Goal: Contribute content: Contribute content

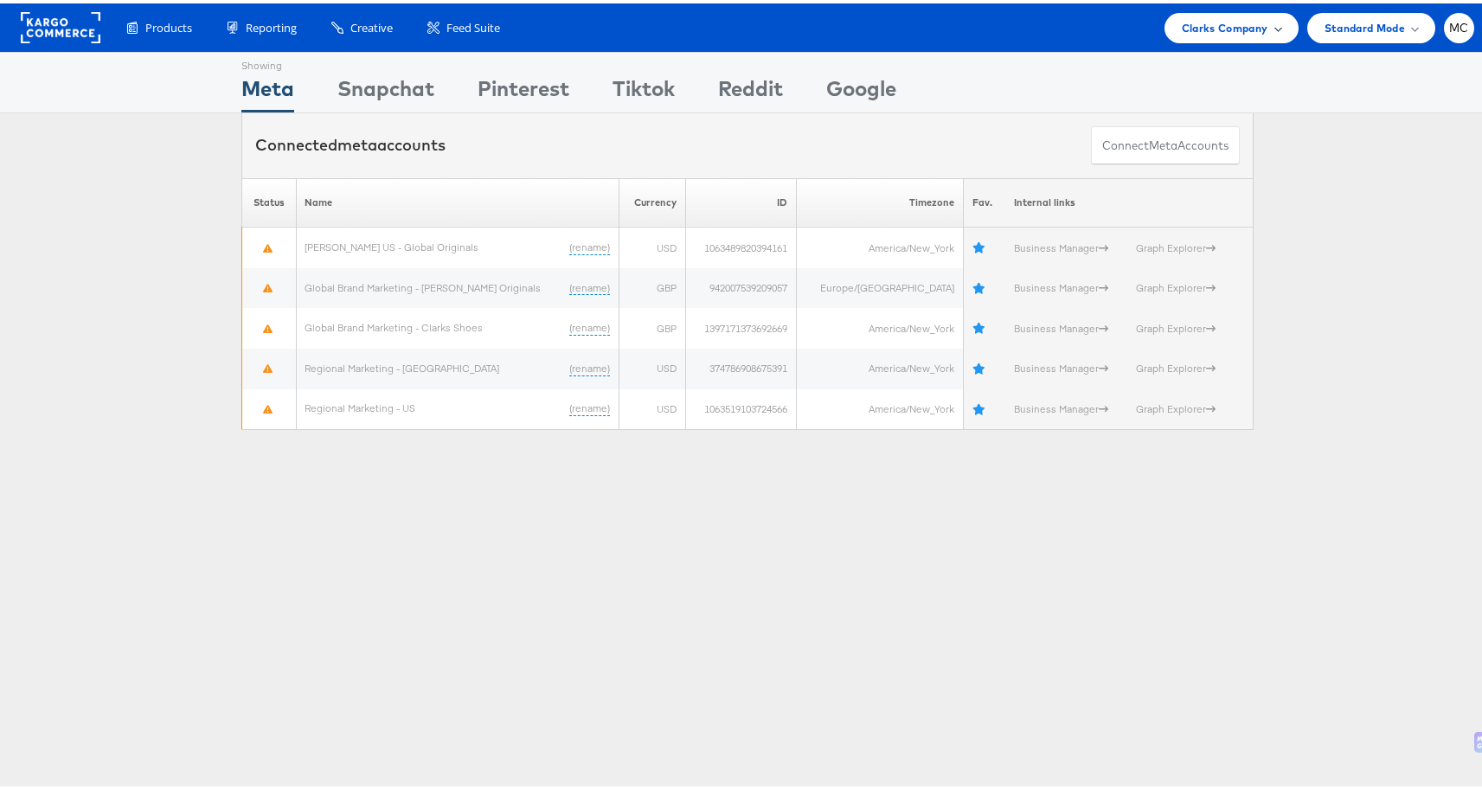
click at [1241, 23] on span "Clarks Company" at bounding box center [1225, 25] width 87 height 18
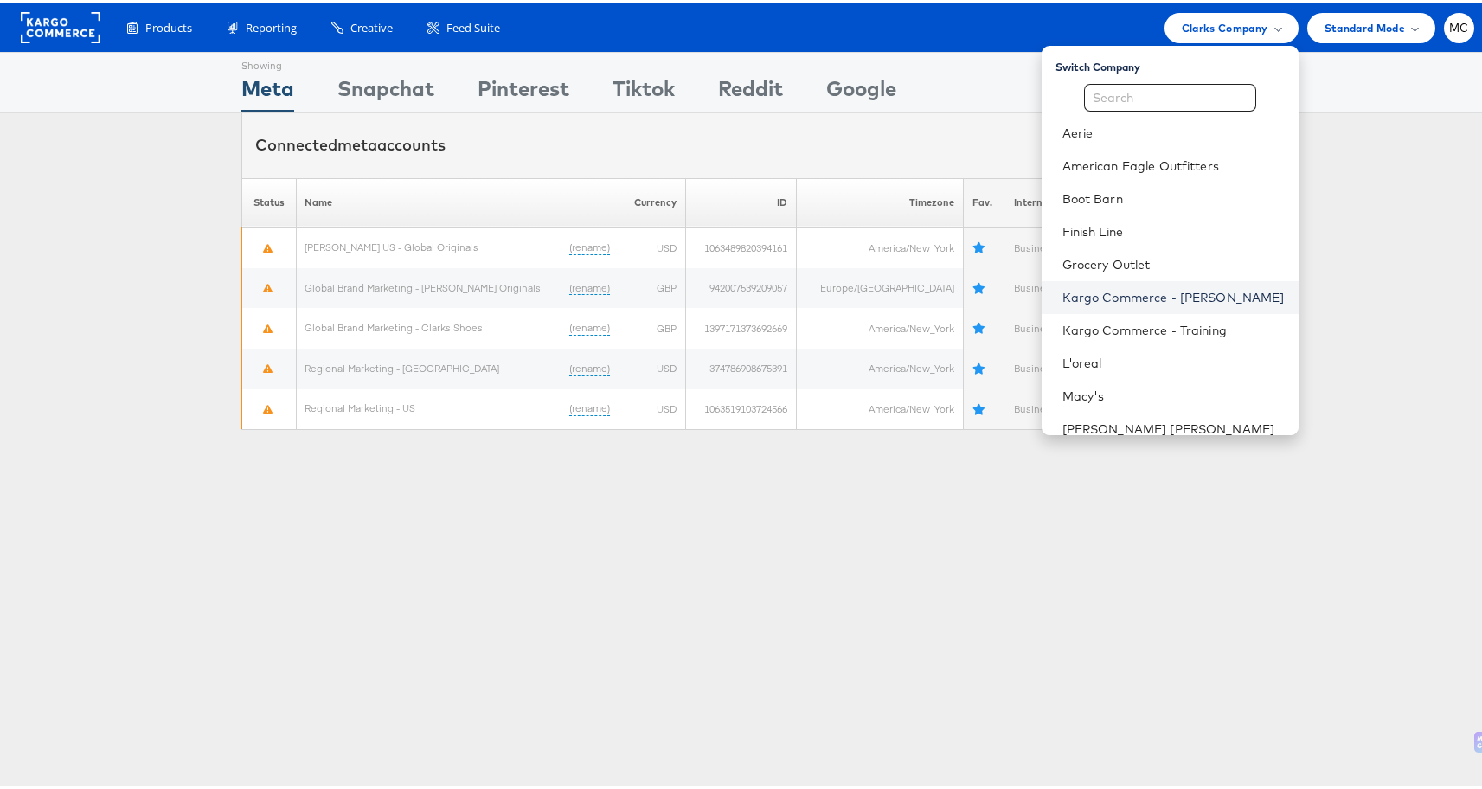
scroll to position [342, 0]
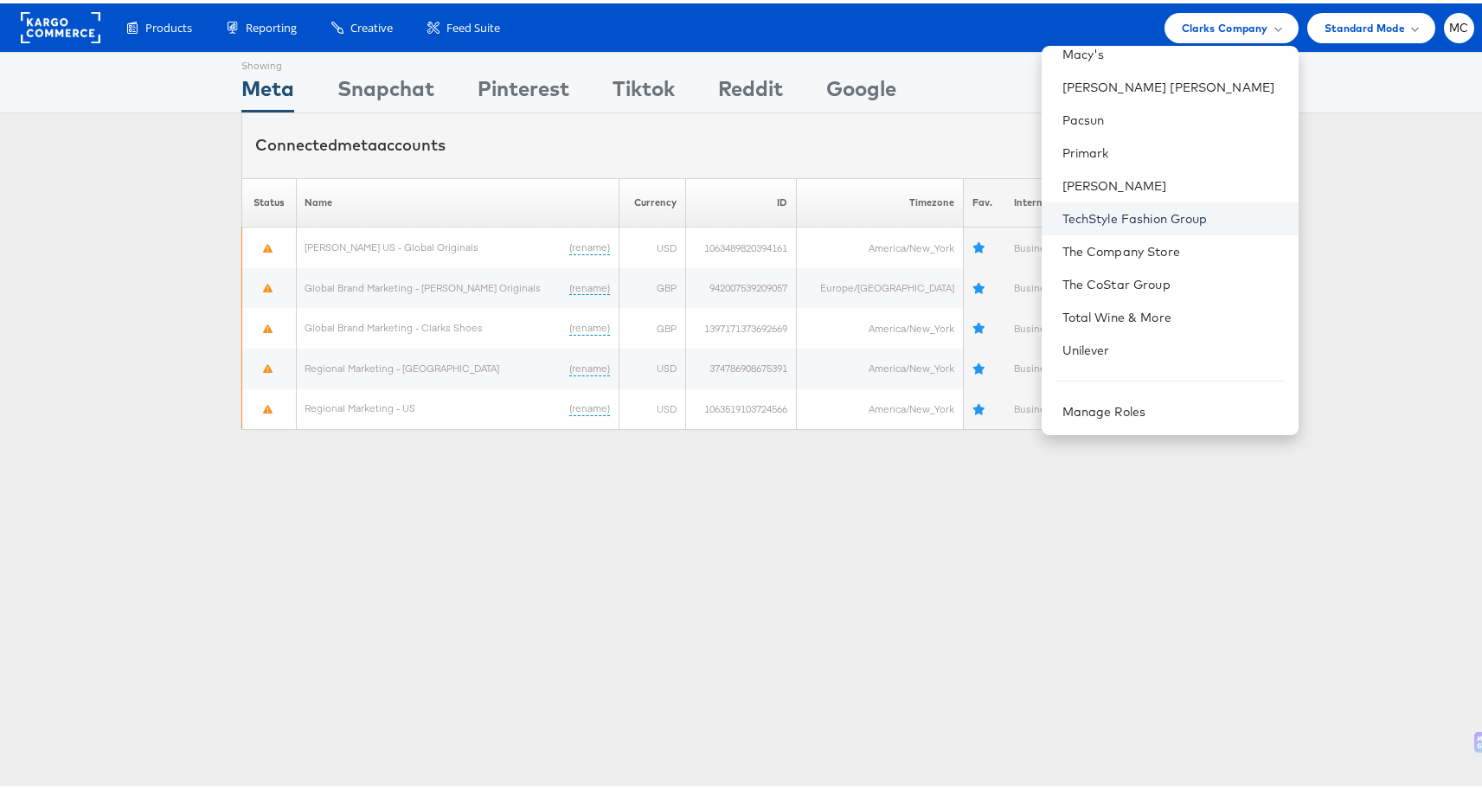
click at [1142, 215] on link "TechStyle Fashion Group" at bounding box center [1174, 215] width 222 height 17
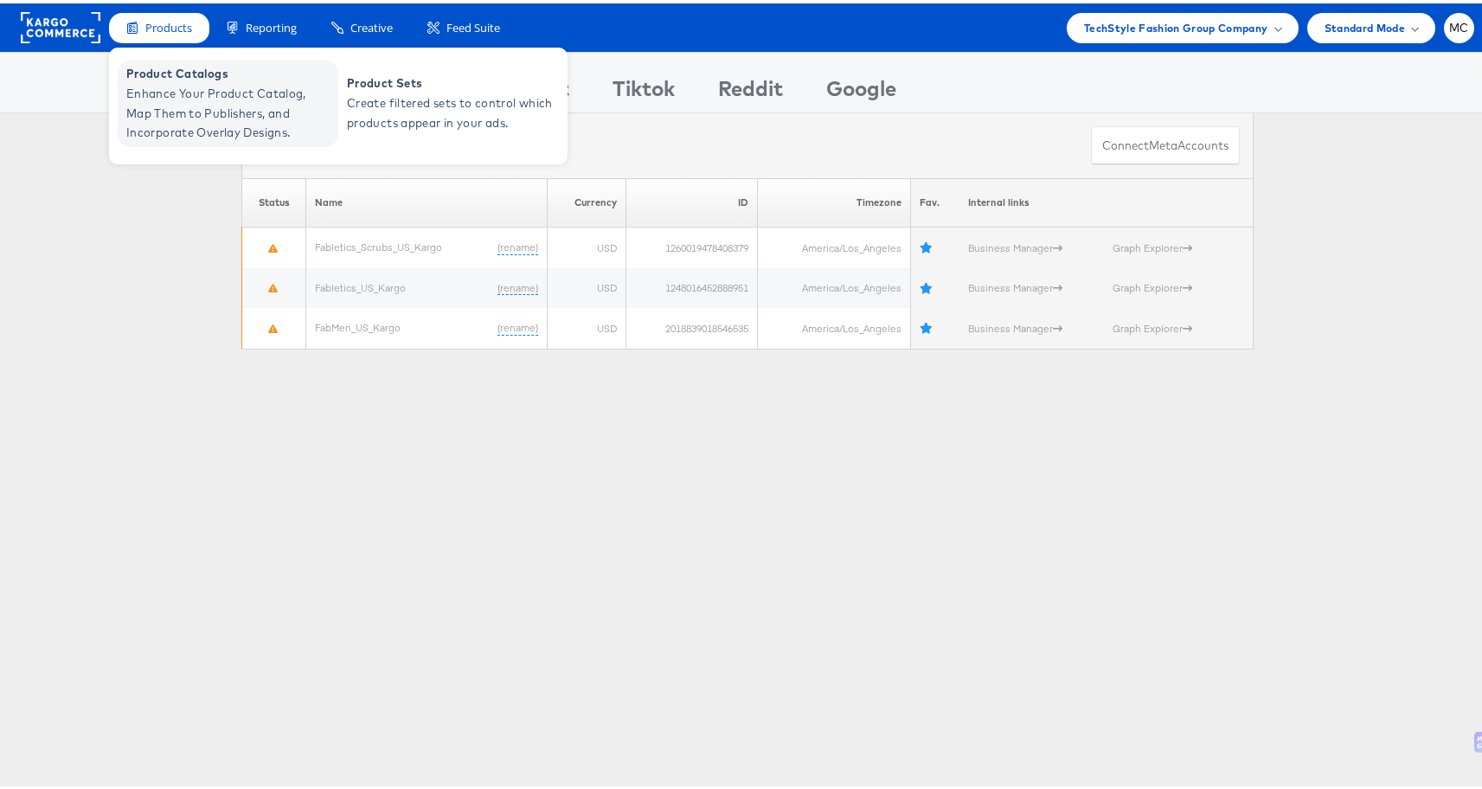
click at [225, 73] on span "Product Catalogs" at bounding box center [230, 71] width 208 height 20
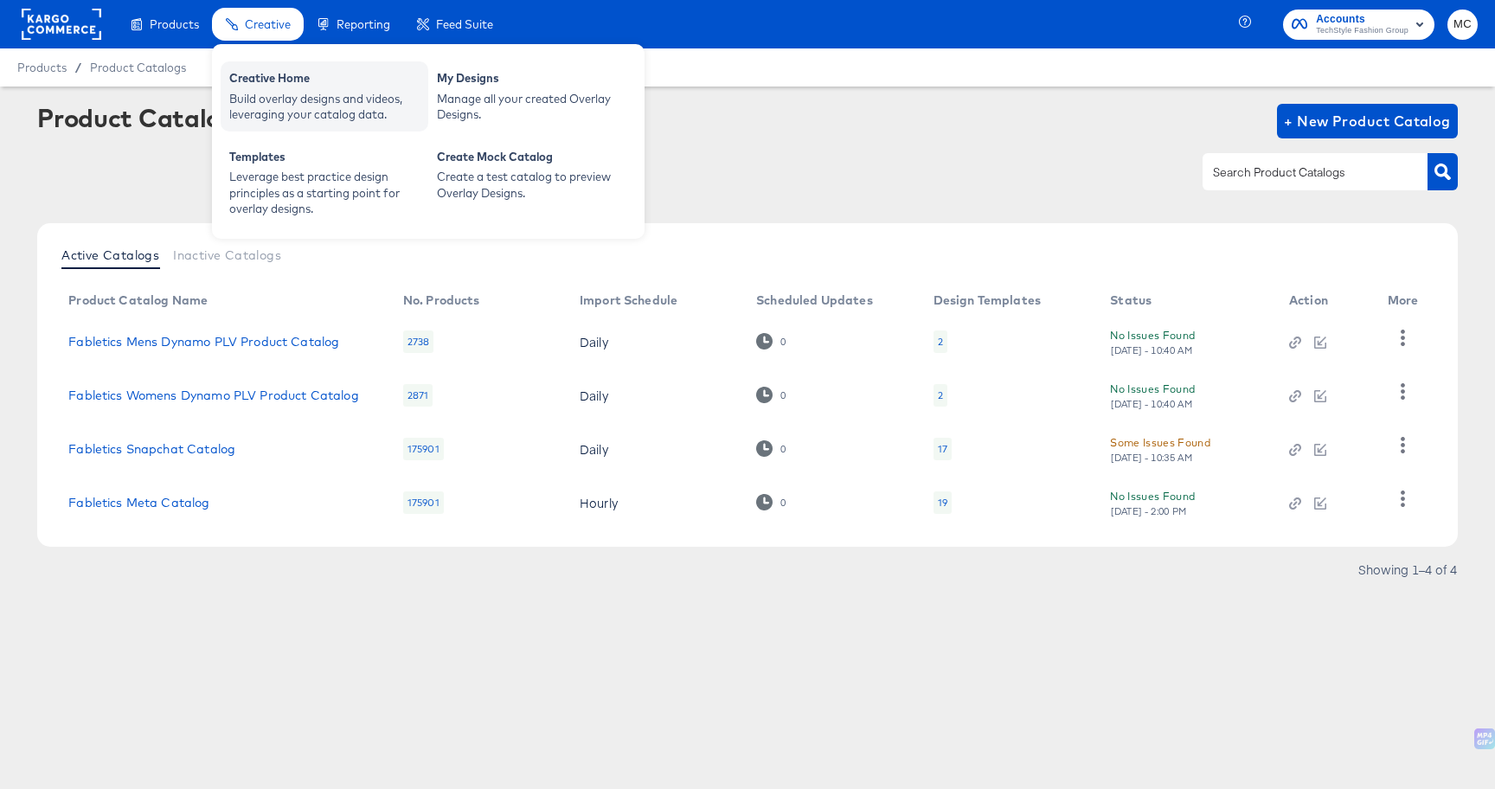
click at [272, 84] on div "Creative Home" at bounding box center [324, 80] width 190 height 21
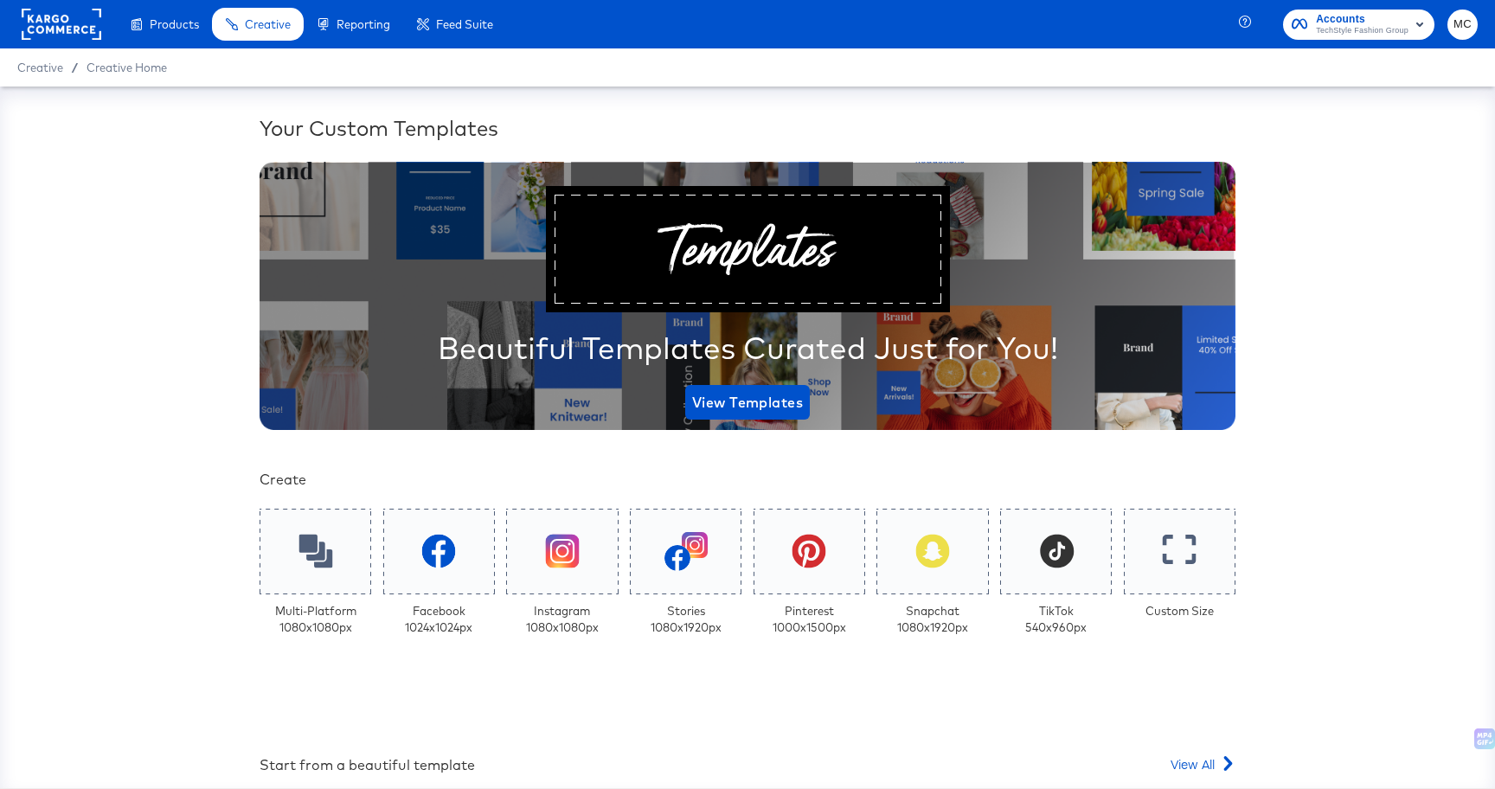
click at [1211, 691] on div at bounding box center [748, 698] width 1028 height 35
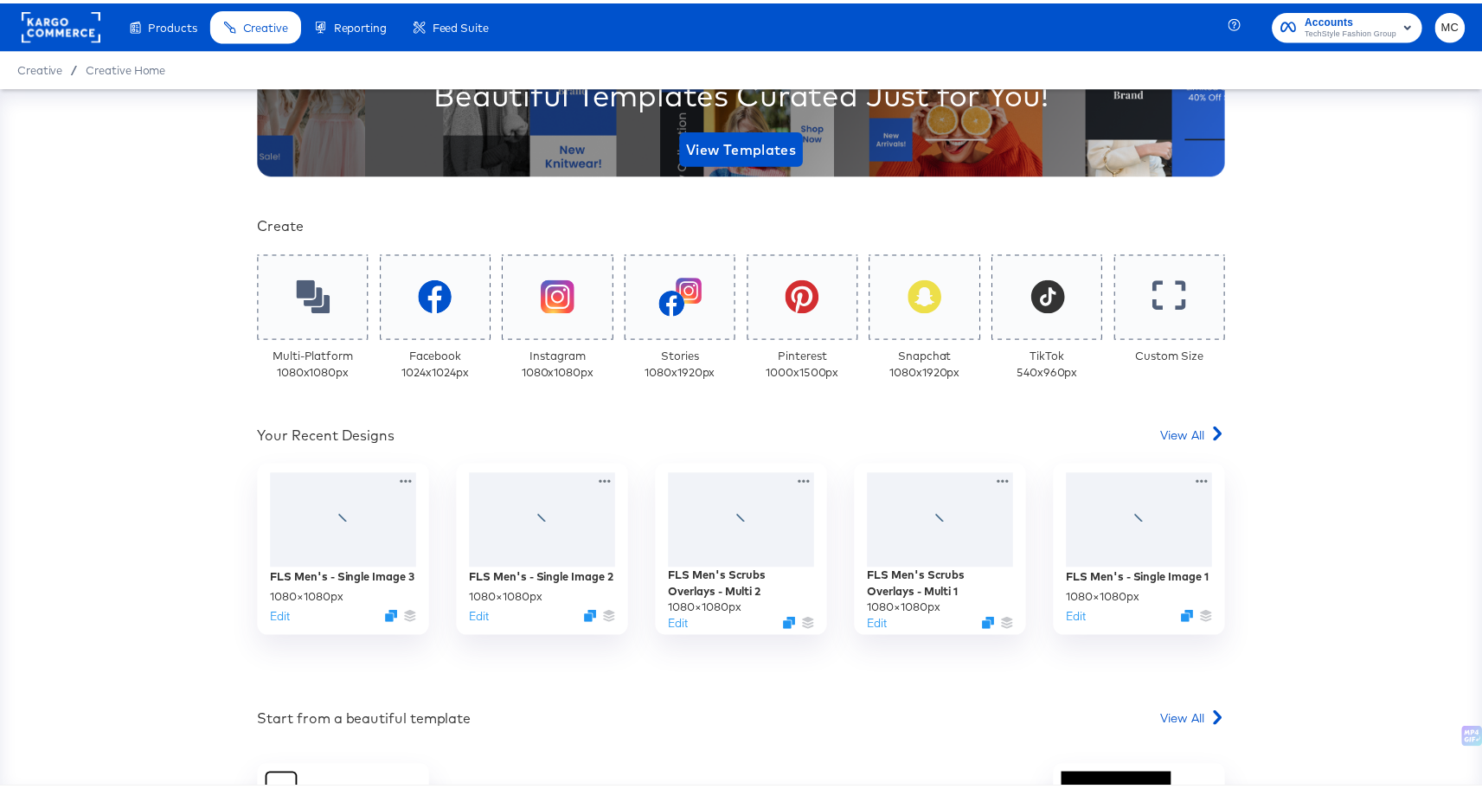
scroll to position [503, 0]
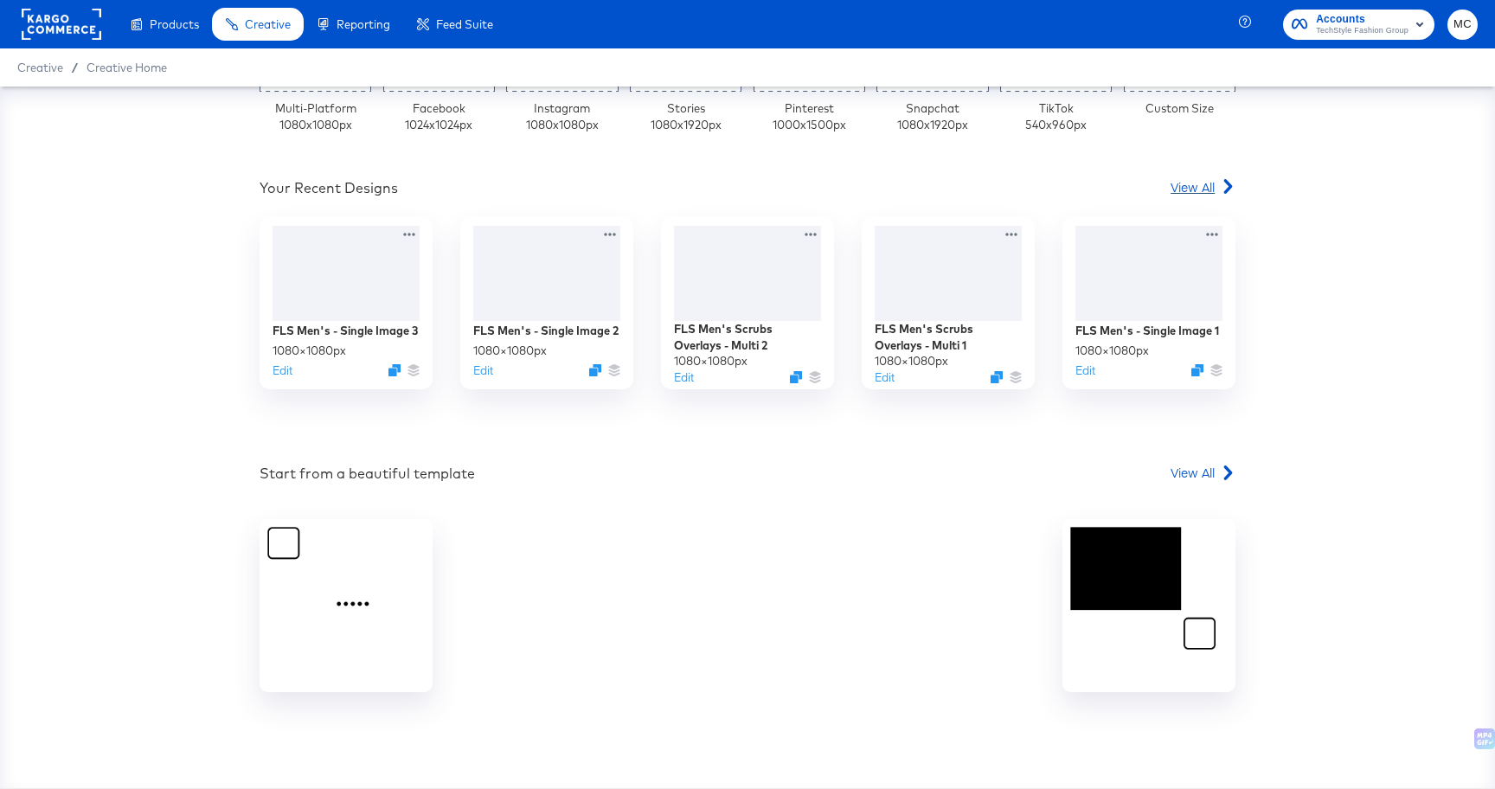
click at [1195, 192] on span "View All" at bounding box center [1193, 186] width 44 height 17
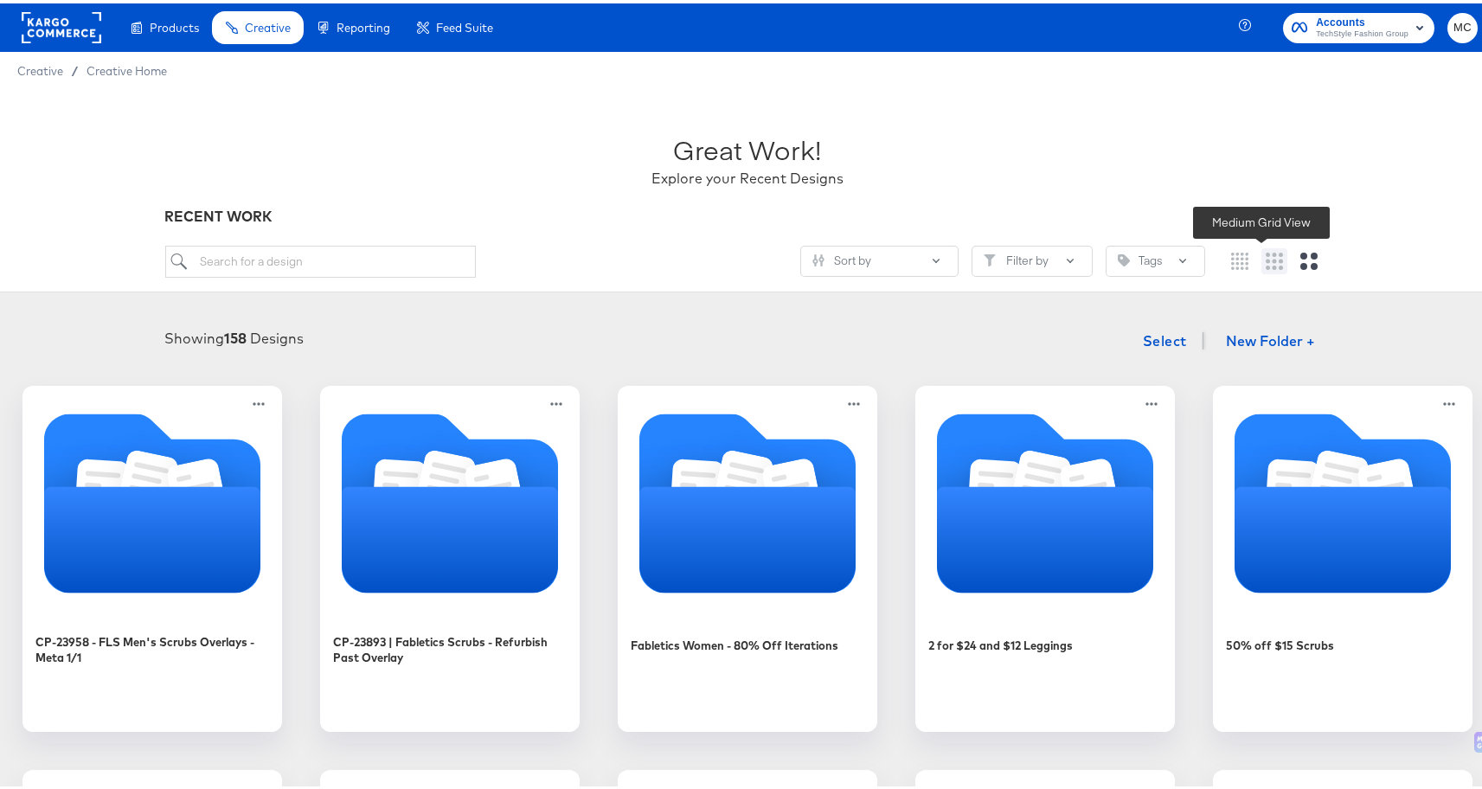
click at [1266, 261] on icon "Medium grid" at bounding box center [1274, 257] width 17 height 17
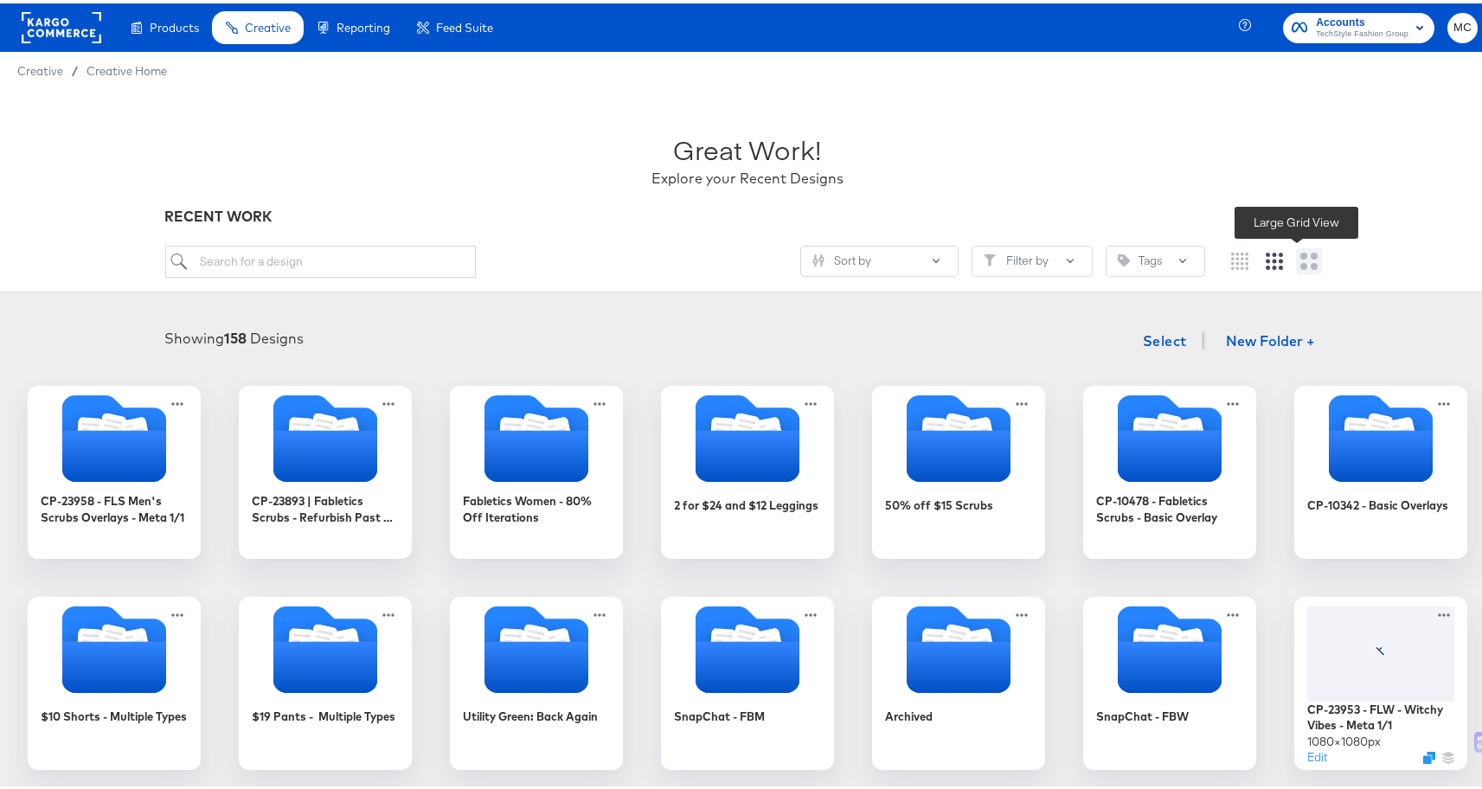
click at [1301, 262] on icon "Large grid" at bounding box center [1309, 257] width 17 height 17
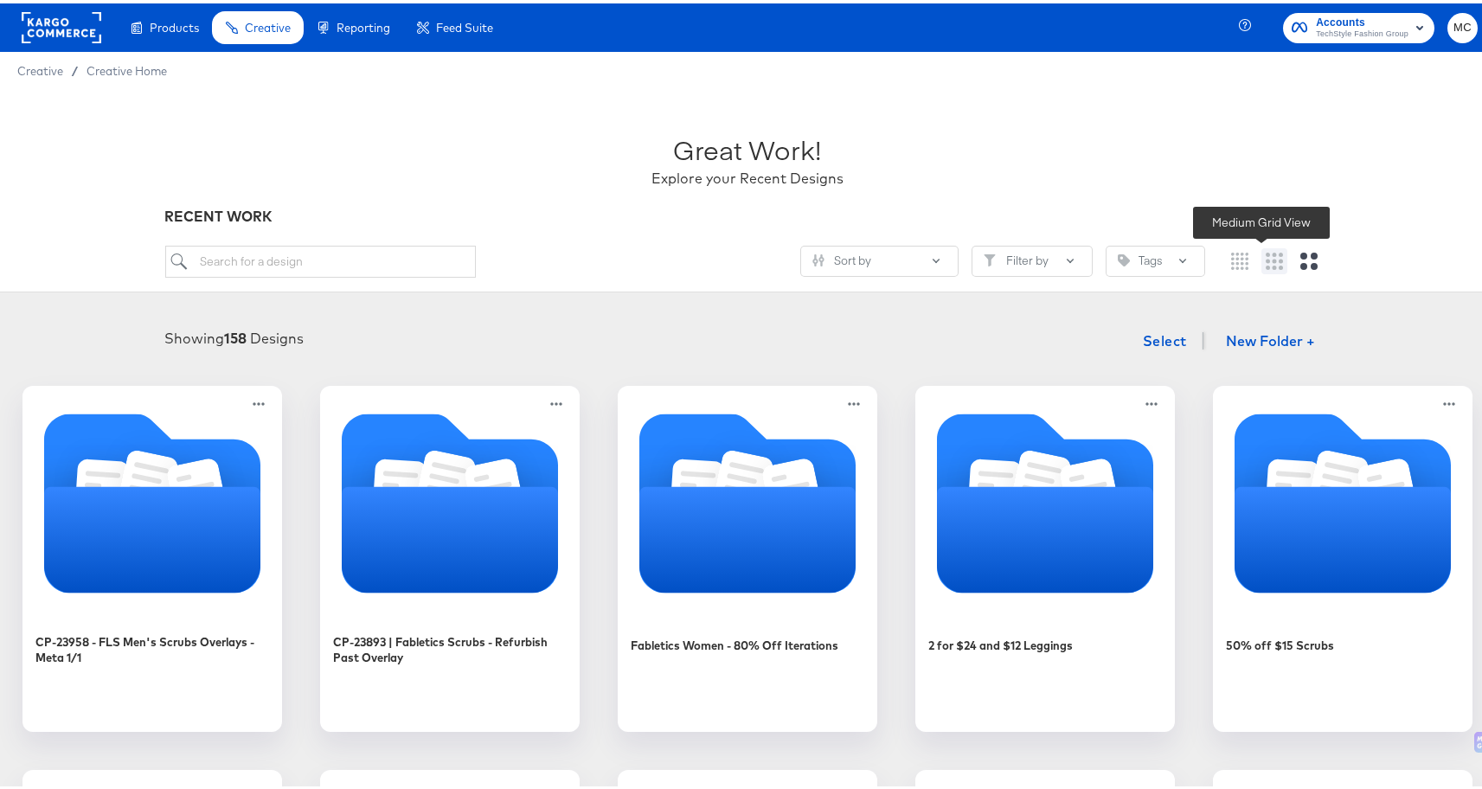
click at [1266, 259] on icon "Medium grid" at bounding box center [1274, 257] width 17 height 17
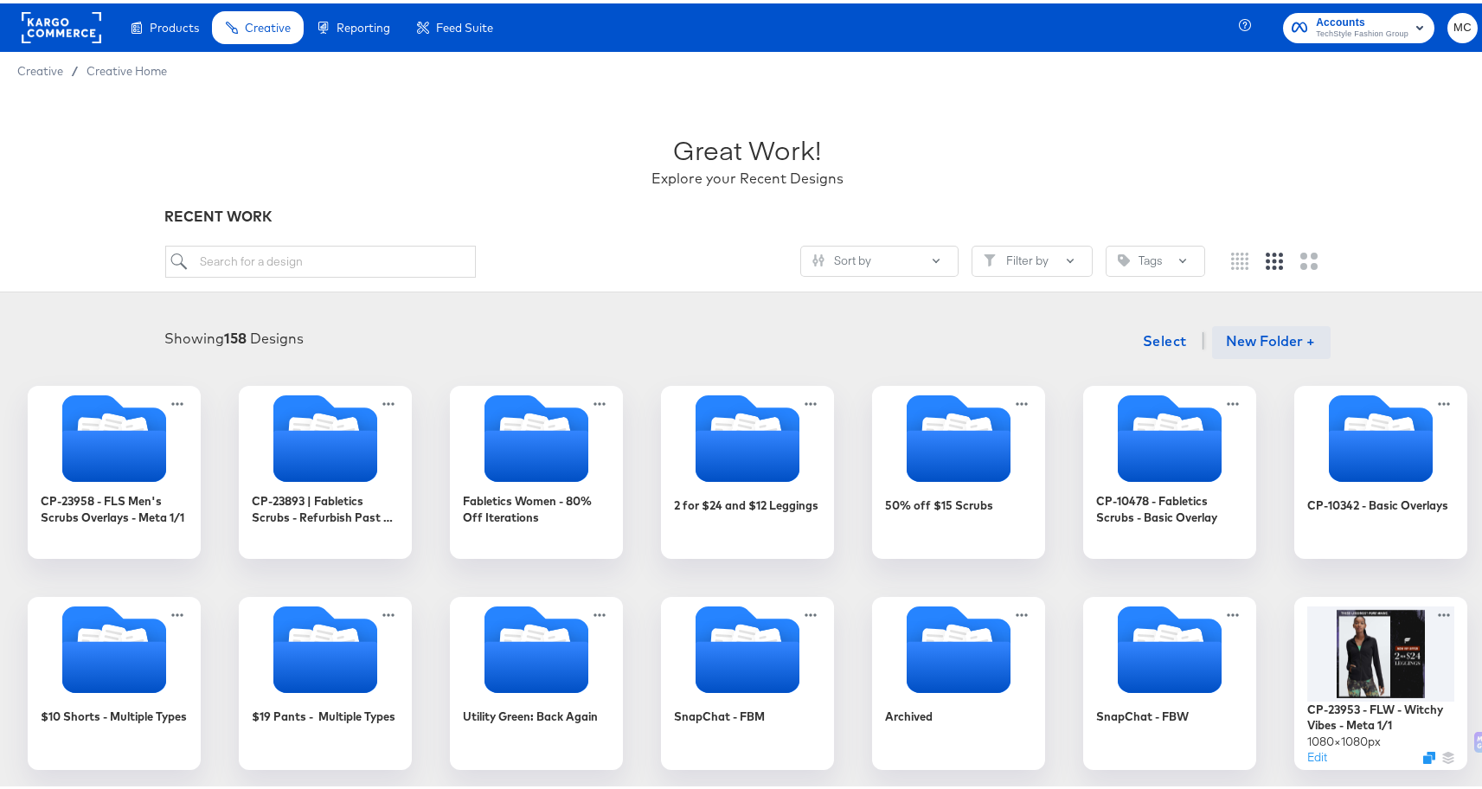
click at [1266, 341] on button "New Folder +" at bounding box center [1271, 339] width 119 height 33
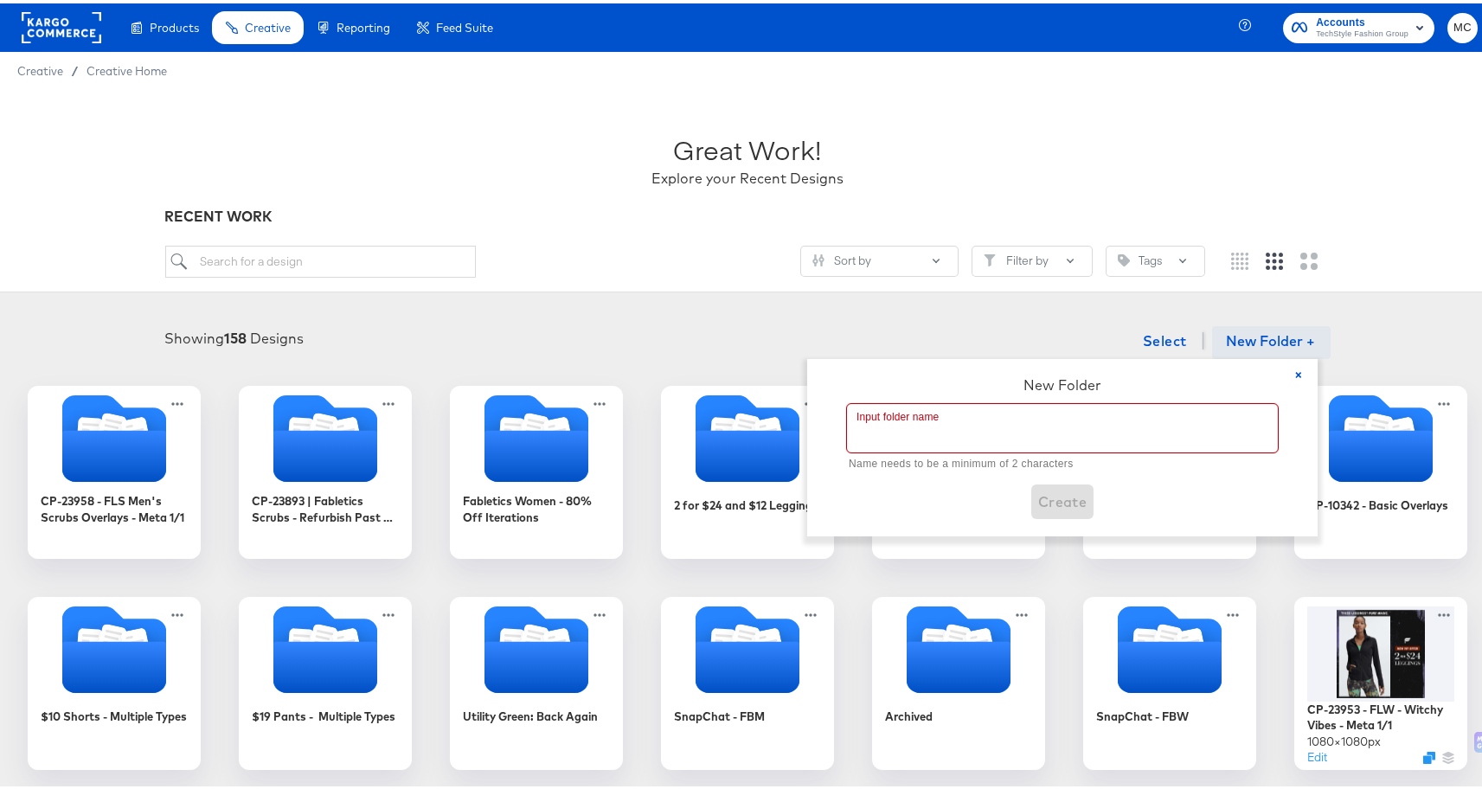
click at [1069, 408] on input "text" at bounding box center [1062, 425] width 431 height 48
click at [918, 422] on input "text" at bounding box center [1062, 425] width 431 height 48
paste input "CP-23955 - FLW Cozy Season"
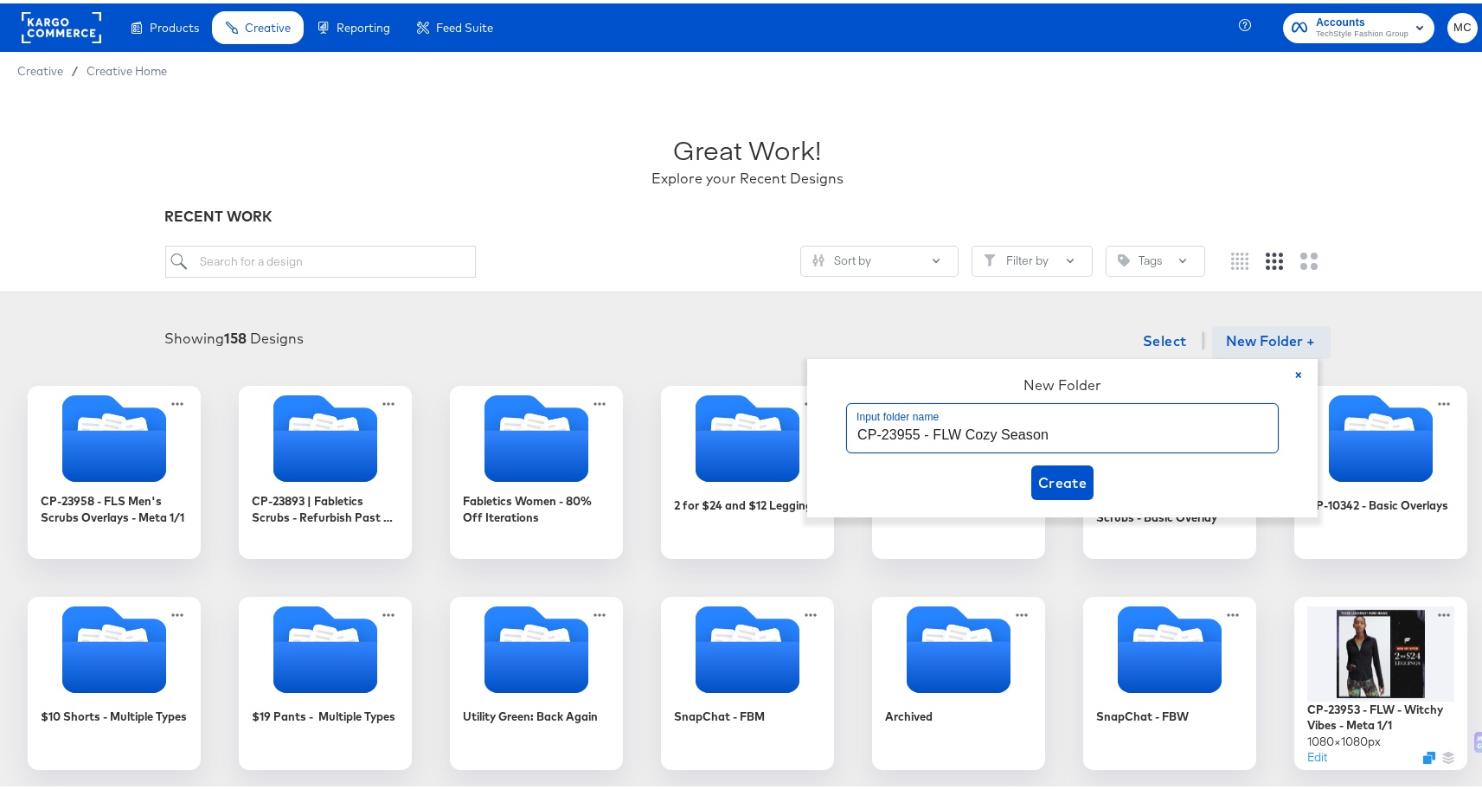
click at [957, 427] on input "CP-23955 - FLW Cozy Season" at bounding box center [1062, 425] width 431 height 48
type input "CP-23955 - Fabletics Women - Cozy Season"
click at [1076, 476] on span "Create" at bounding box center [1062, 479] width 49 height 24
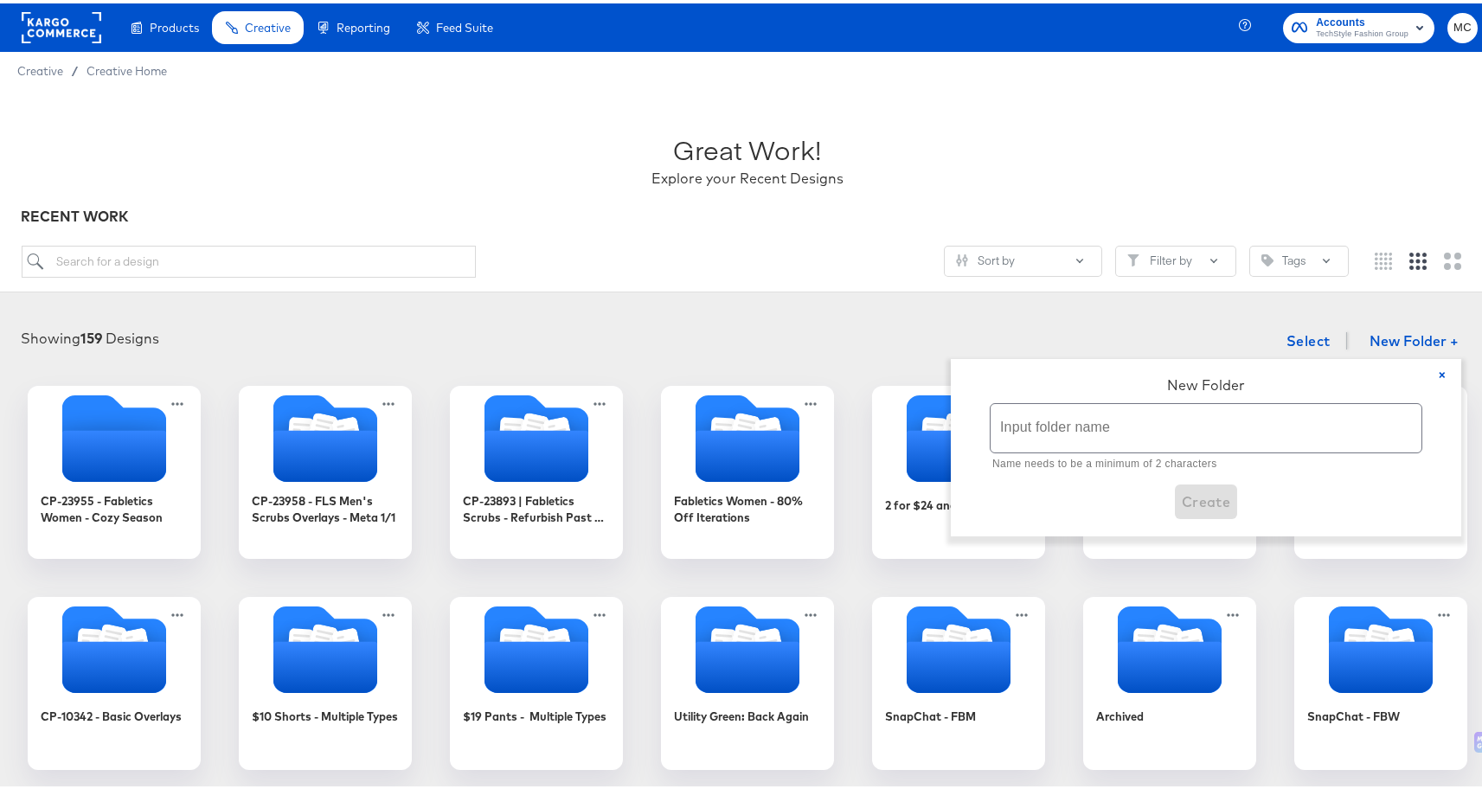
click at [723, 310] on div "Showing 159 Designs Select New Folder + × New Folder Input folder name Name nee…" at bounding box center [747, 754] width 1495 height 903
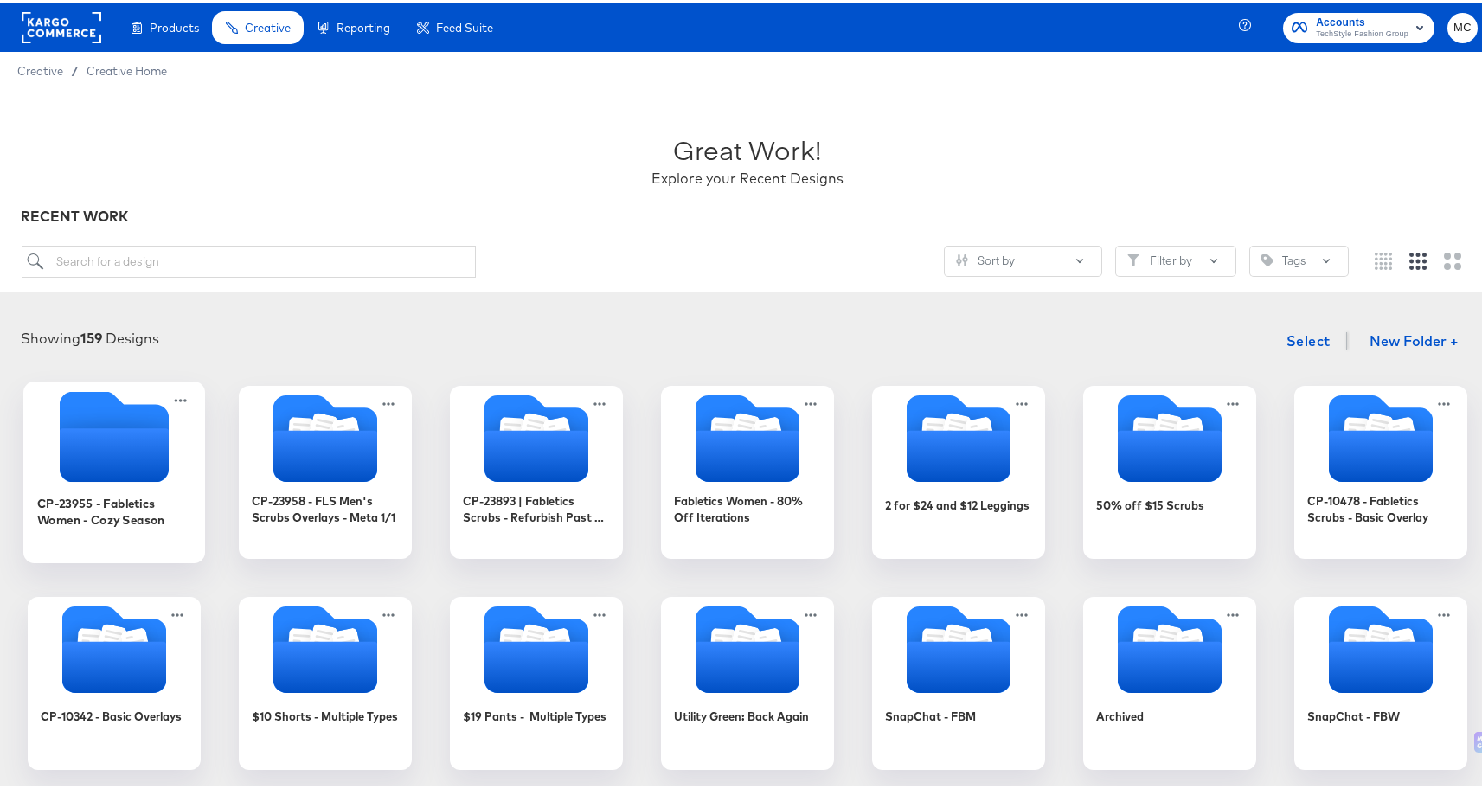
click at [134, 427] on icon "Empty folder" at bounding box center [114, 452] width 109 height 54
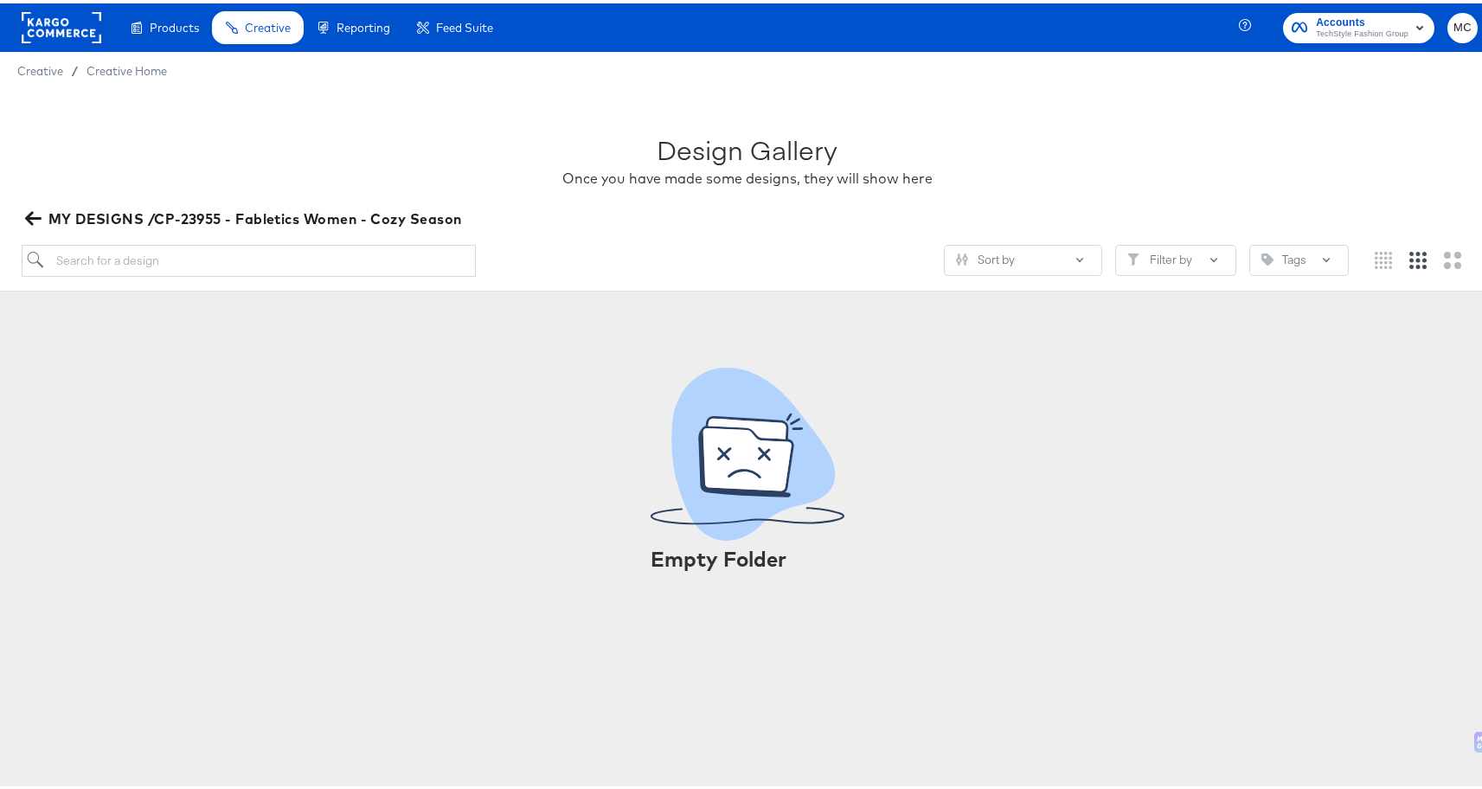
click at [35, 203] on span "MY DESIGNS /CP-23955 - Fabletics Women - Cozy Season" at bounding box center [246, 215] width 434 height 24
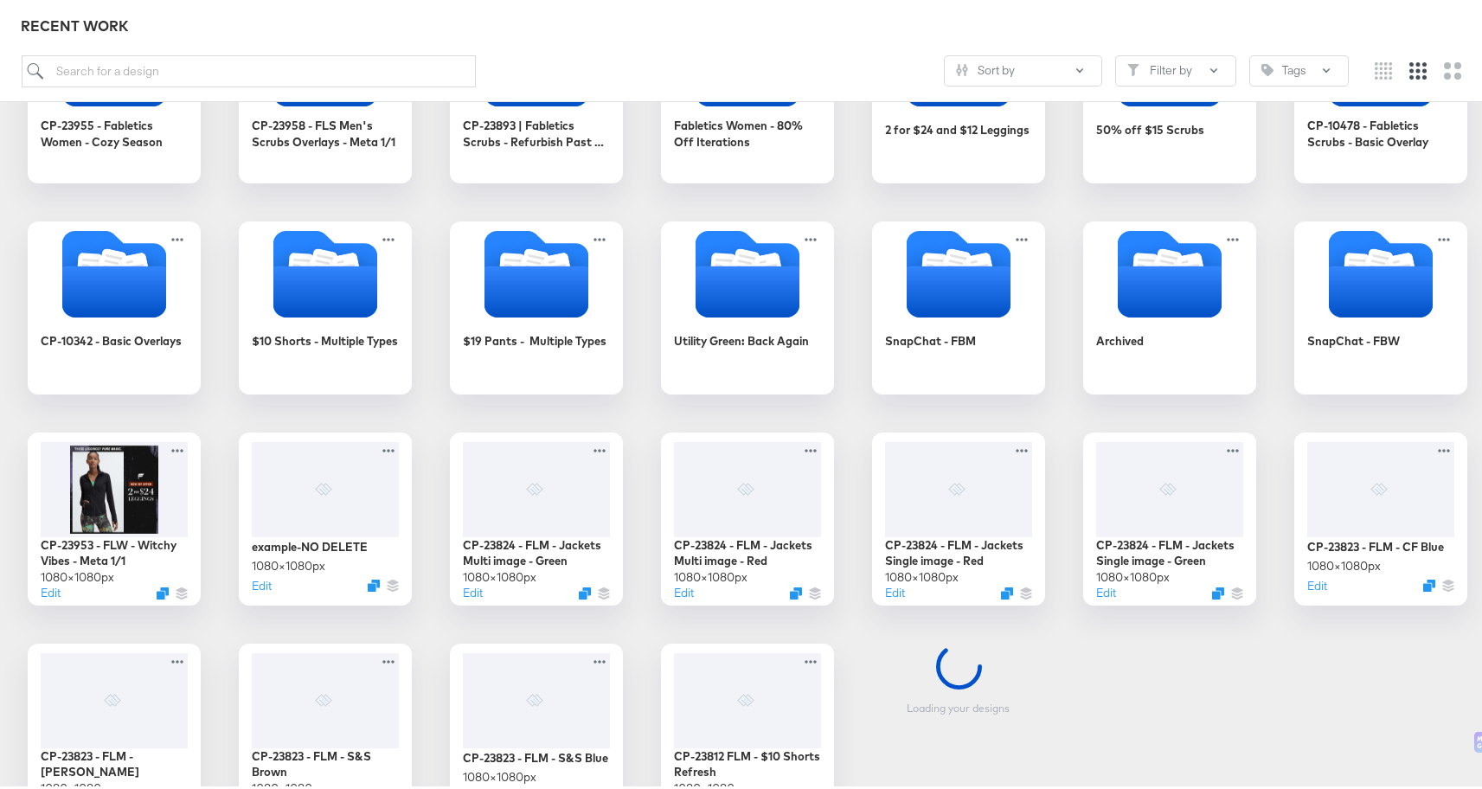
scroll to position [482, 0]
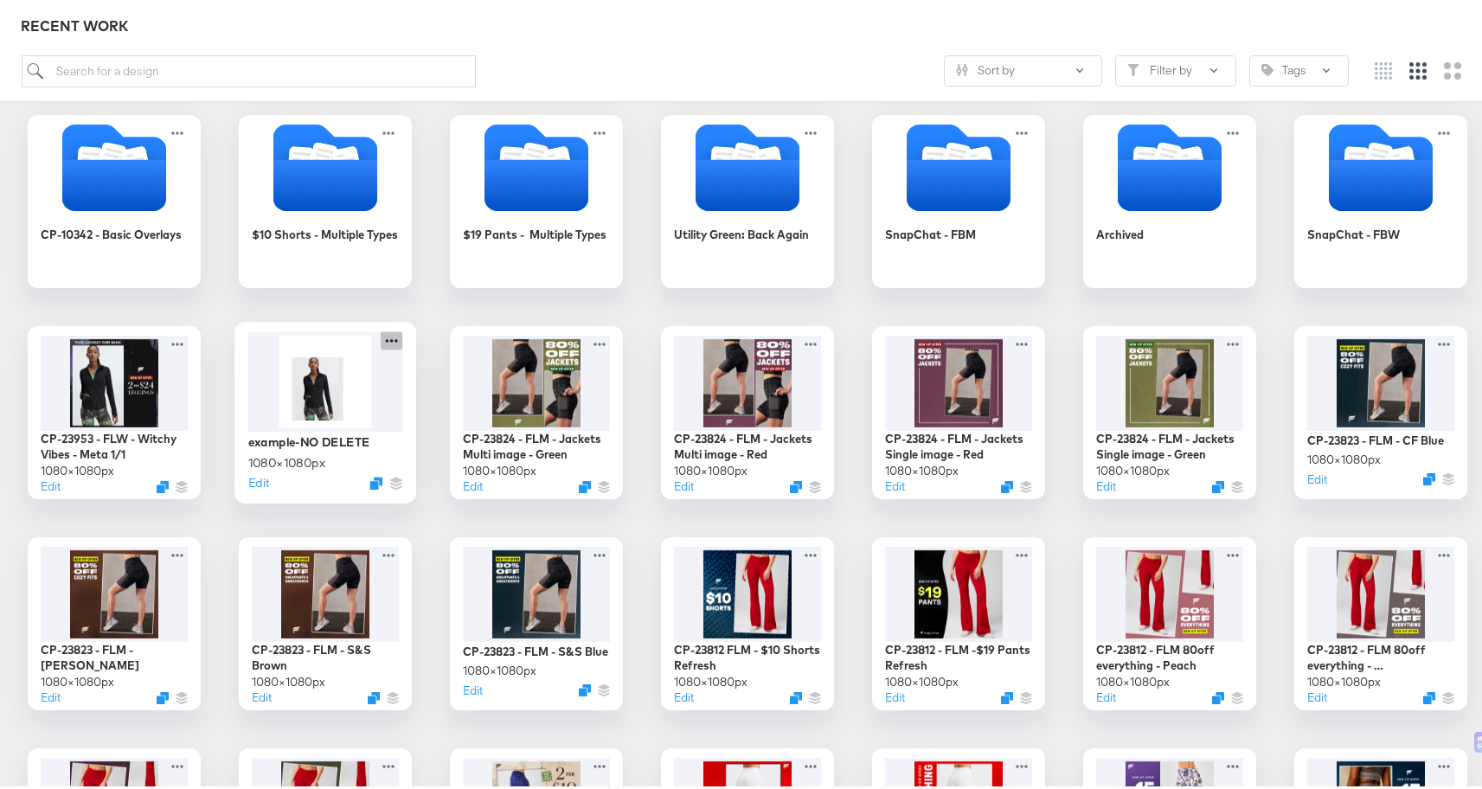
click at [393, 336] on icon at bounding box center [392, 337] width 22 height 18
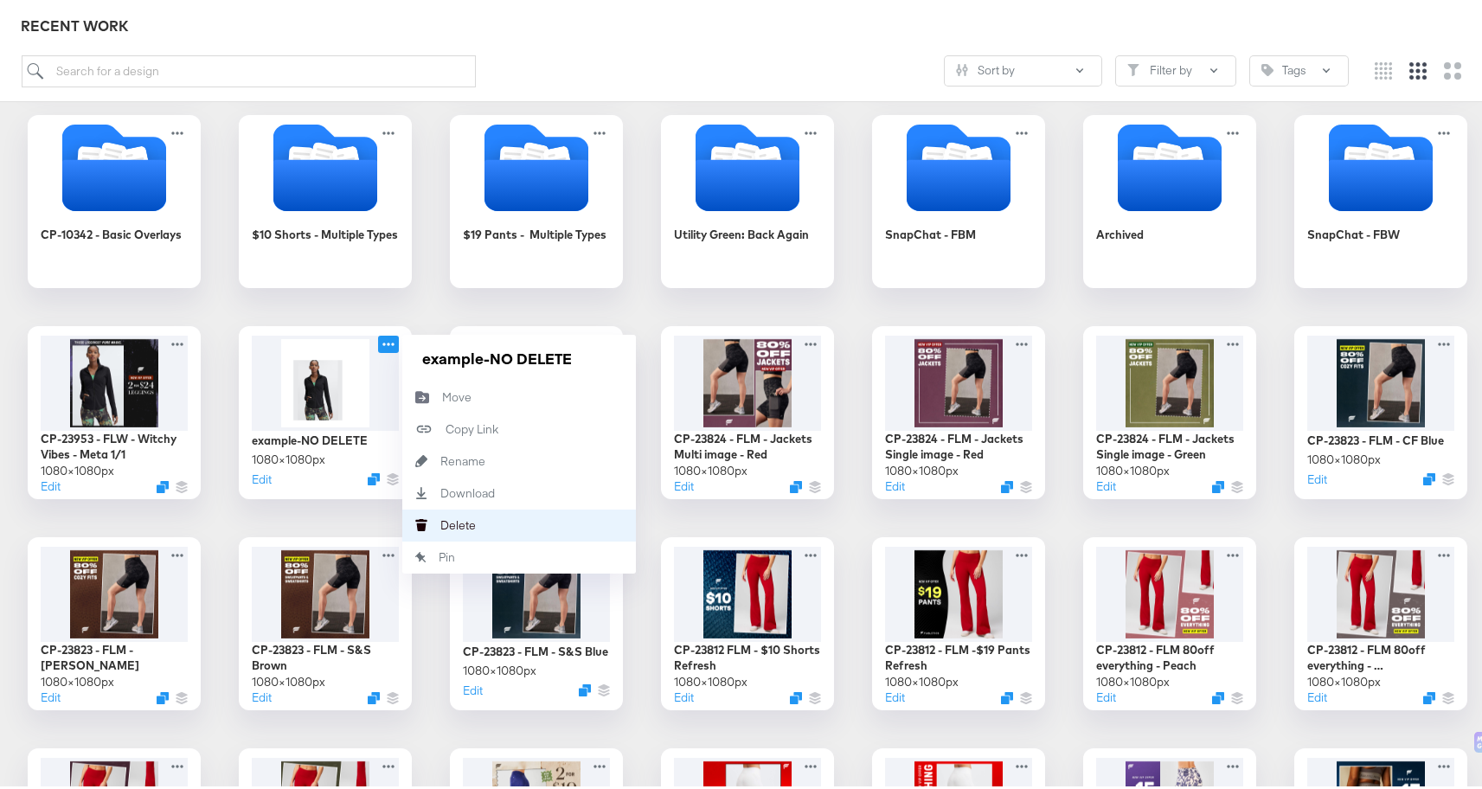
click at [440, 522] on div "Delete Delete" at bounding box center [440, 522] width 0 height 0
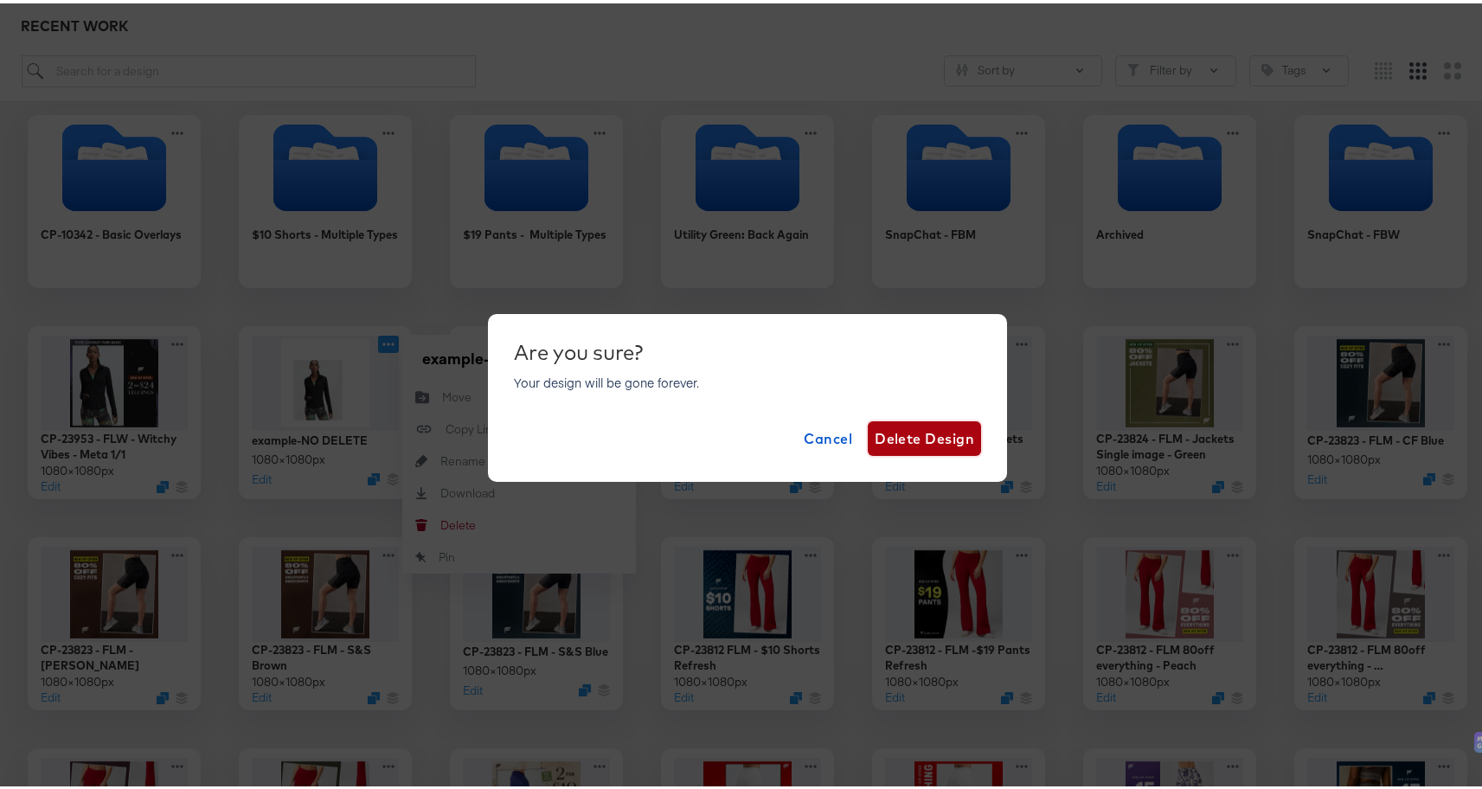
click at [904, 442] on span "Delete Design" at bounding box center [925, 435] width 100 height 24
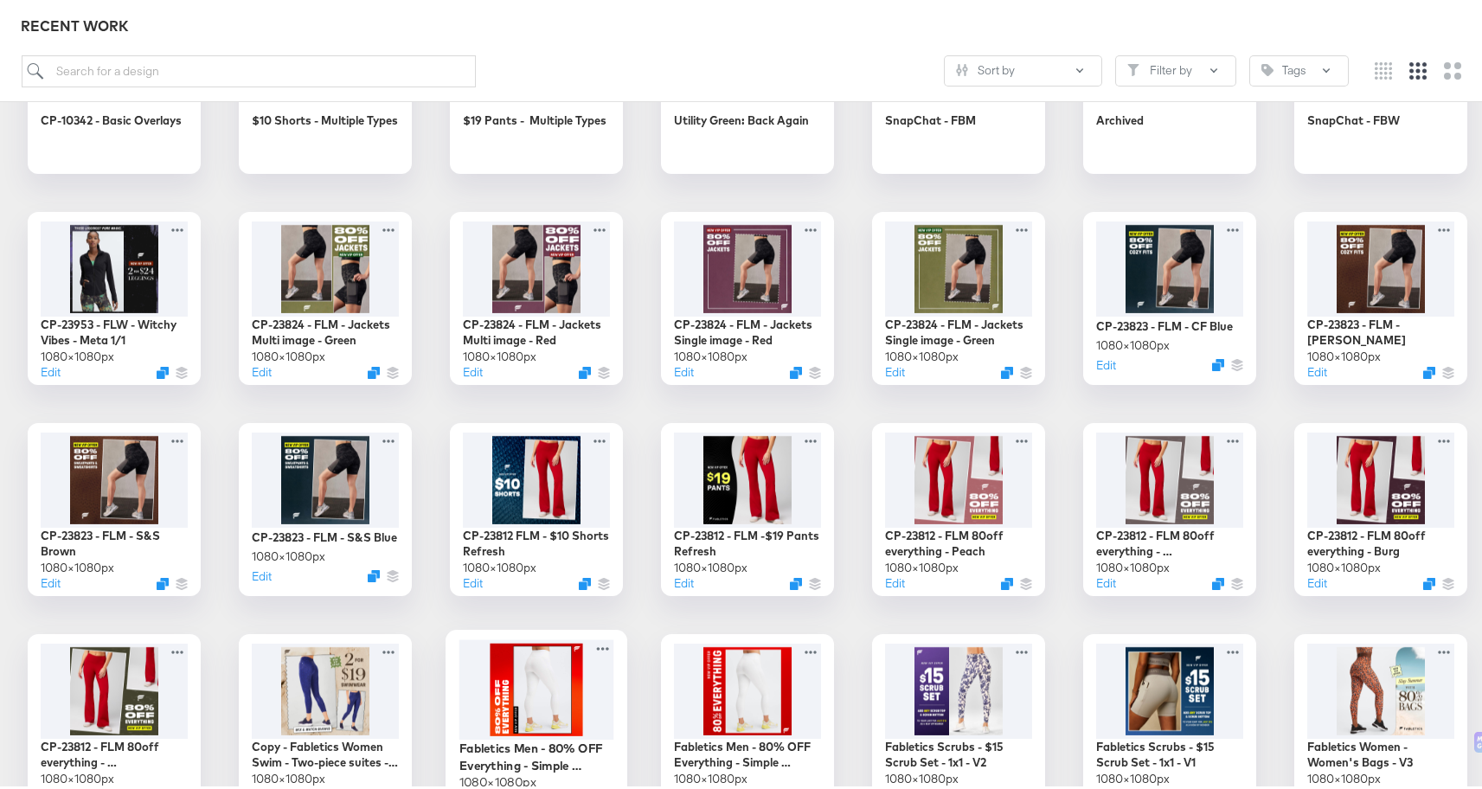
scroll to position [596, 0]
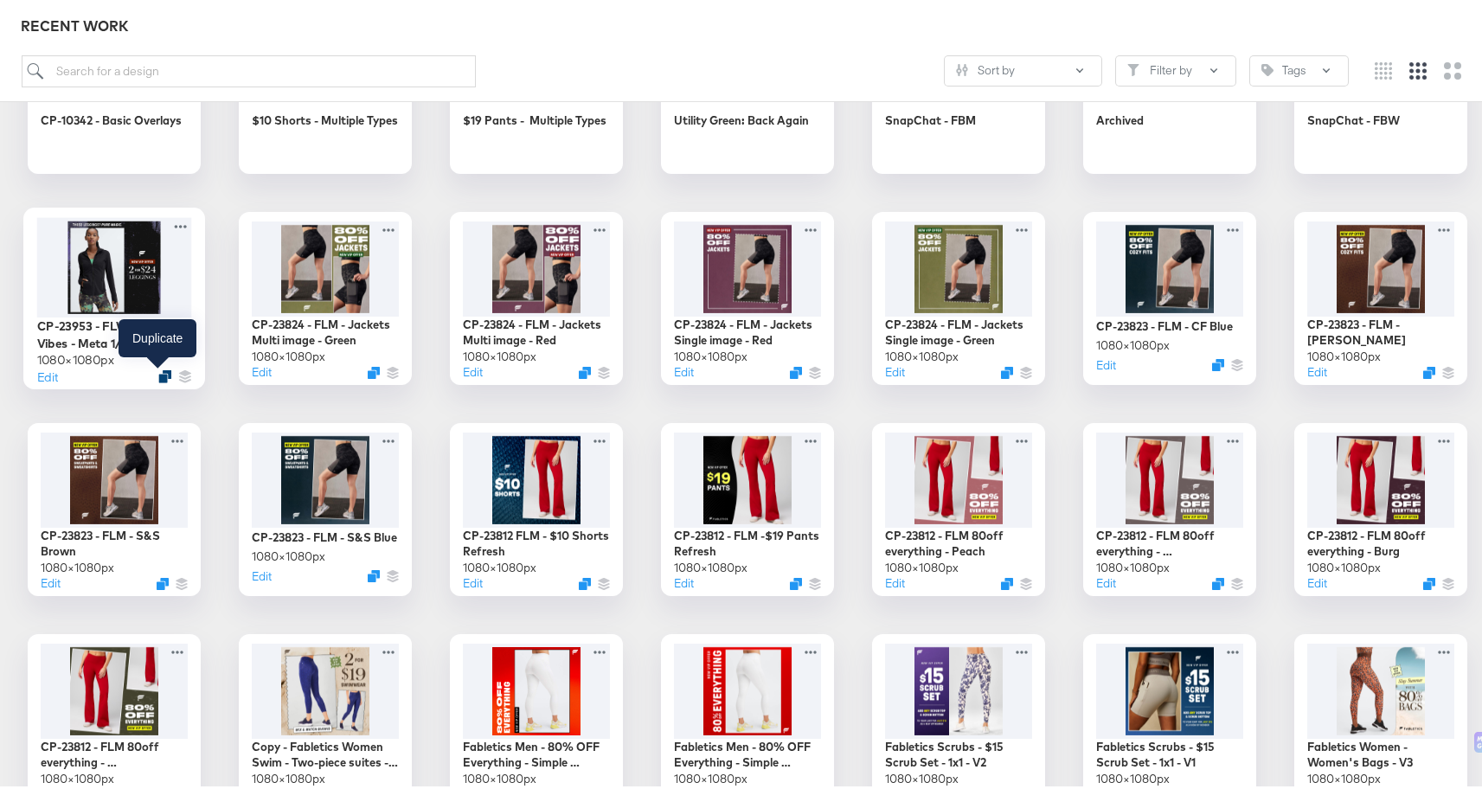
click at [158, 373] on icon "Duplicate" at bounding box center [164, 373] width 13 height 13
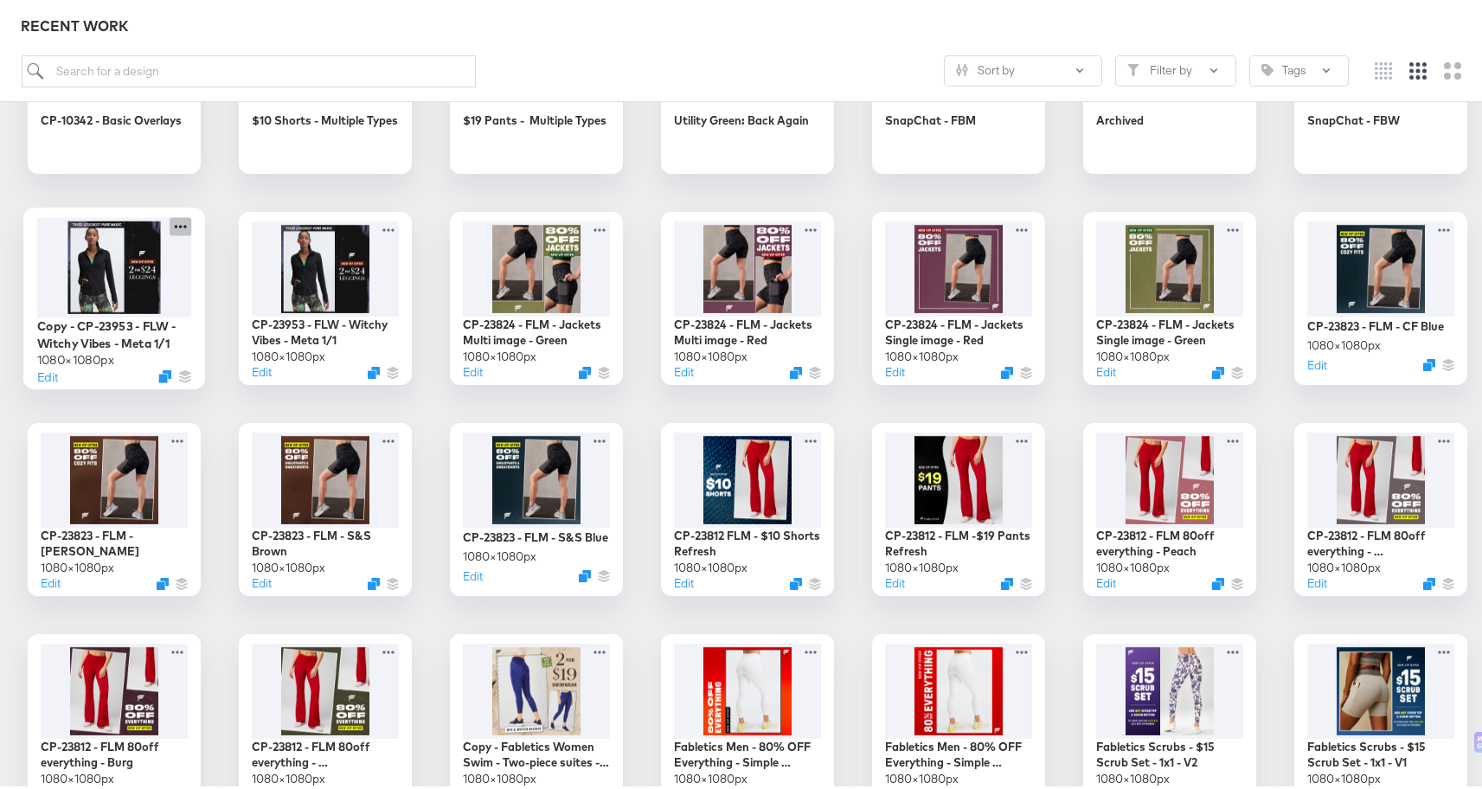
click at [178, 220] on icon at bounding box center [181, 223] width 22 height 18
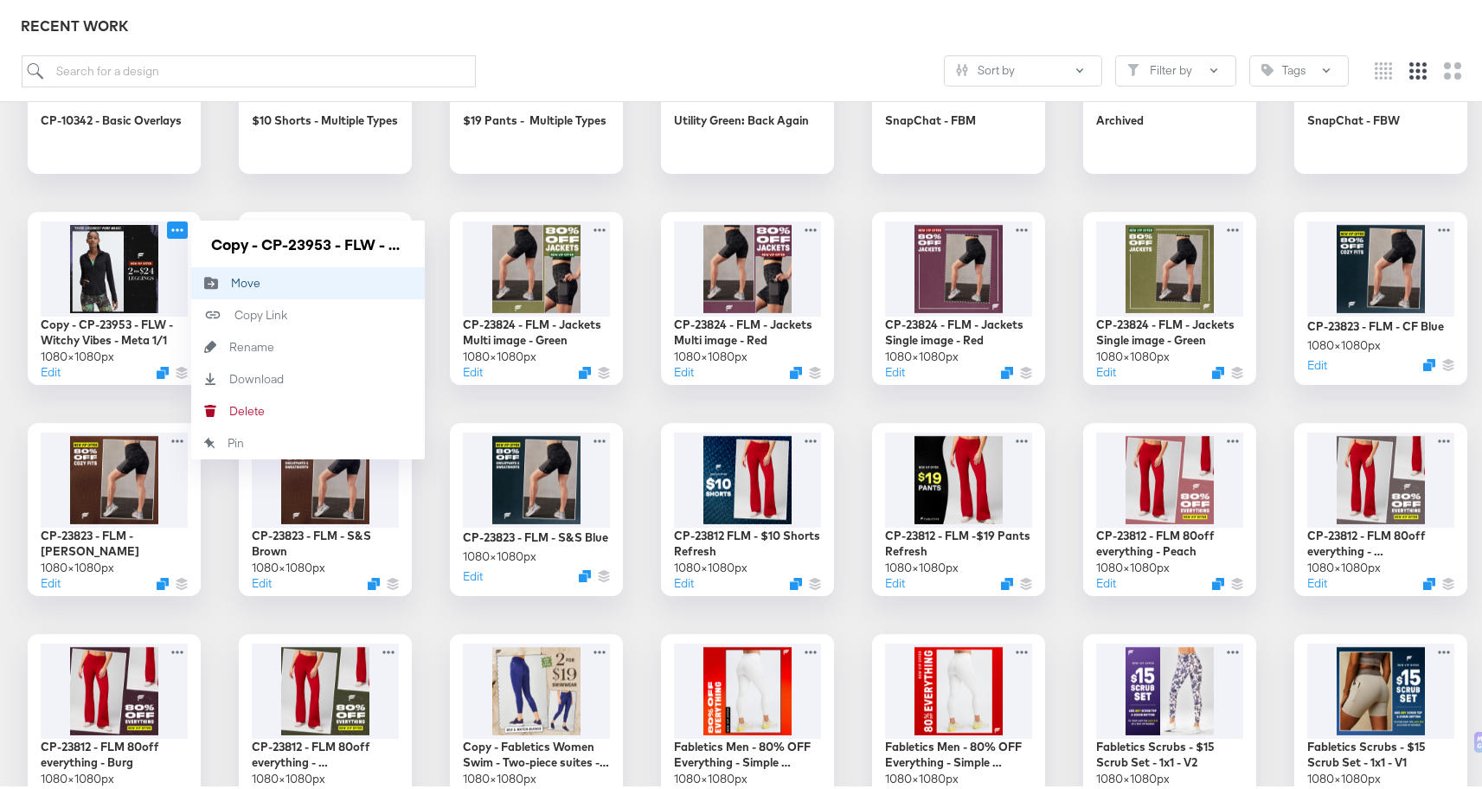
click at [231, 279] on div "Move Move" at bounding box center [231, 279] width 0 height 0
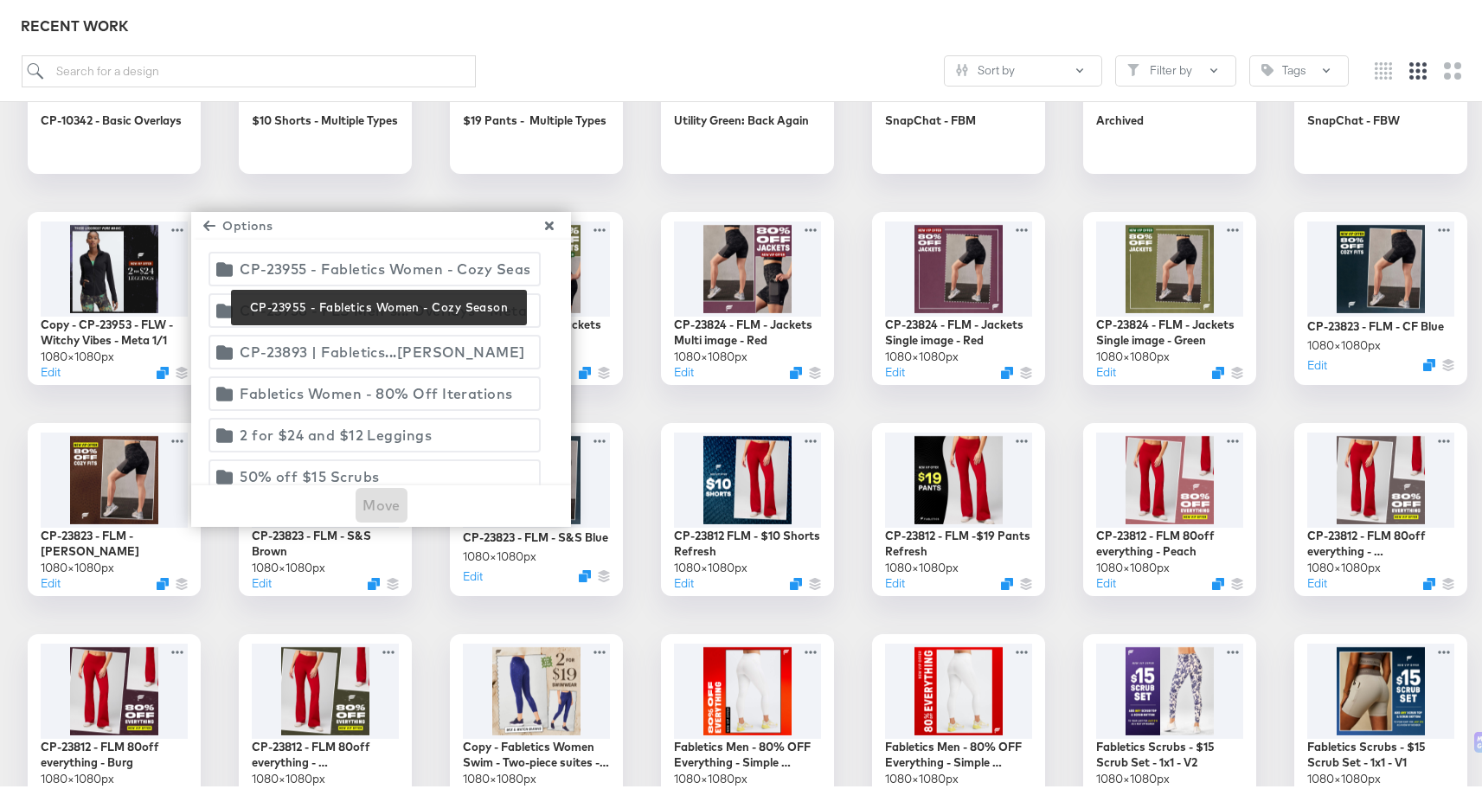
click at [338, 261] on div "CP-23955 - Fabletics Women - Cozy Season" at bounding box center [385, 266] width 290 height 24
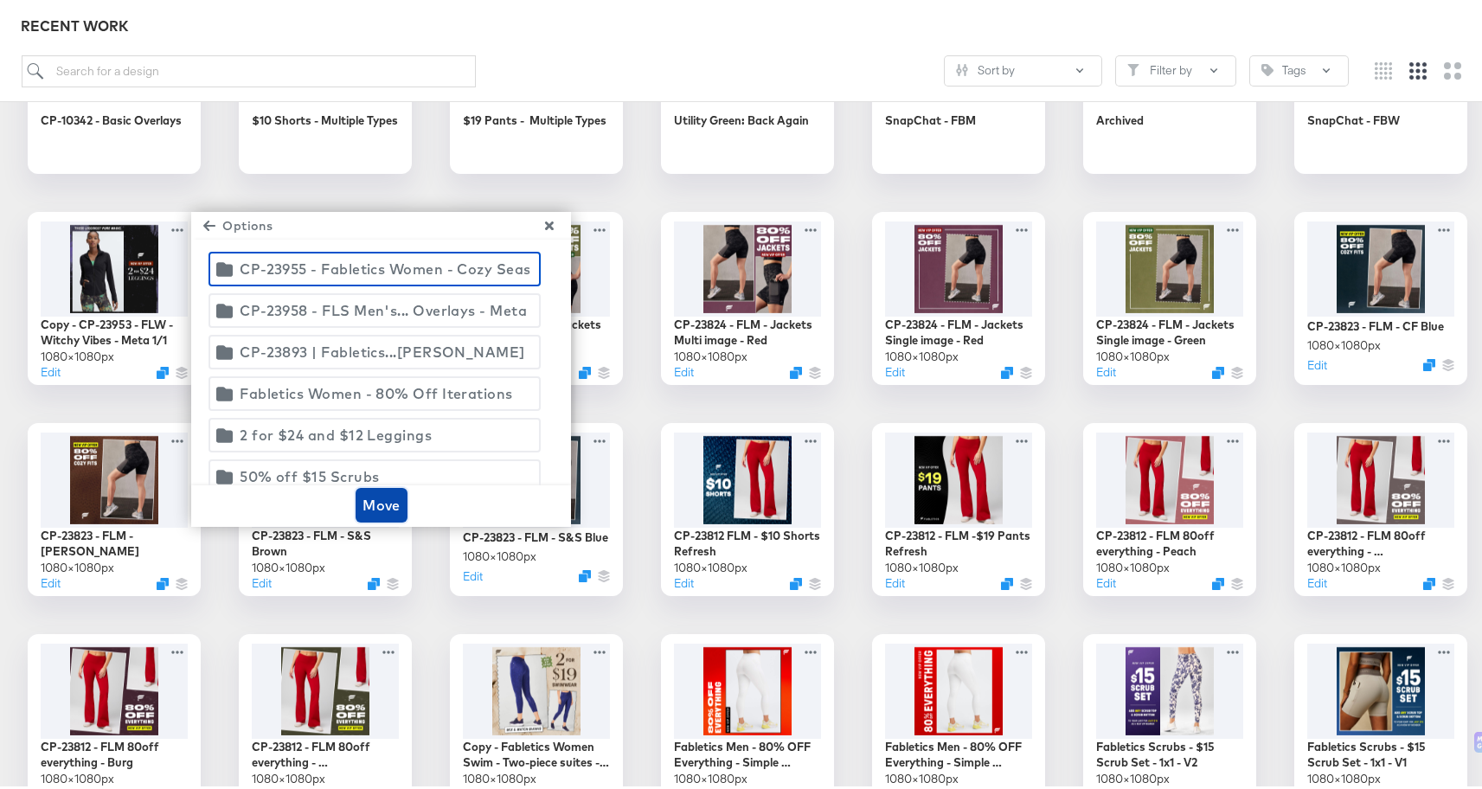
click at [366, 489] on button "Move" at bounding box center [382, 502] width 52 height 35
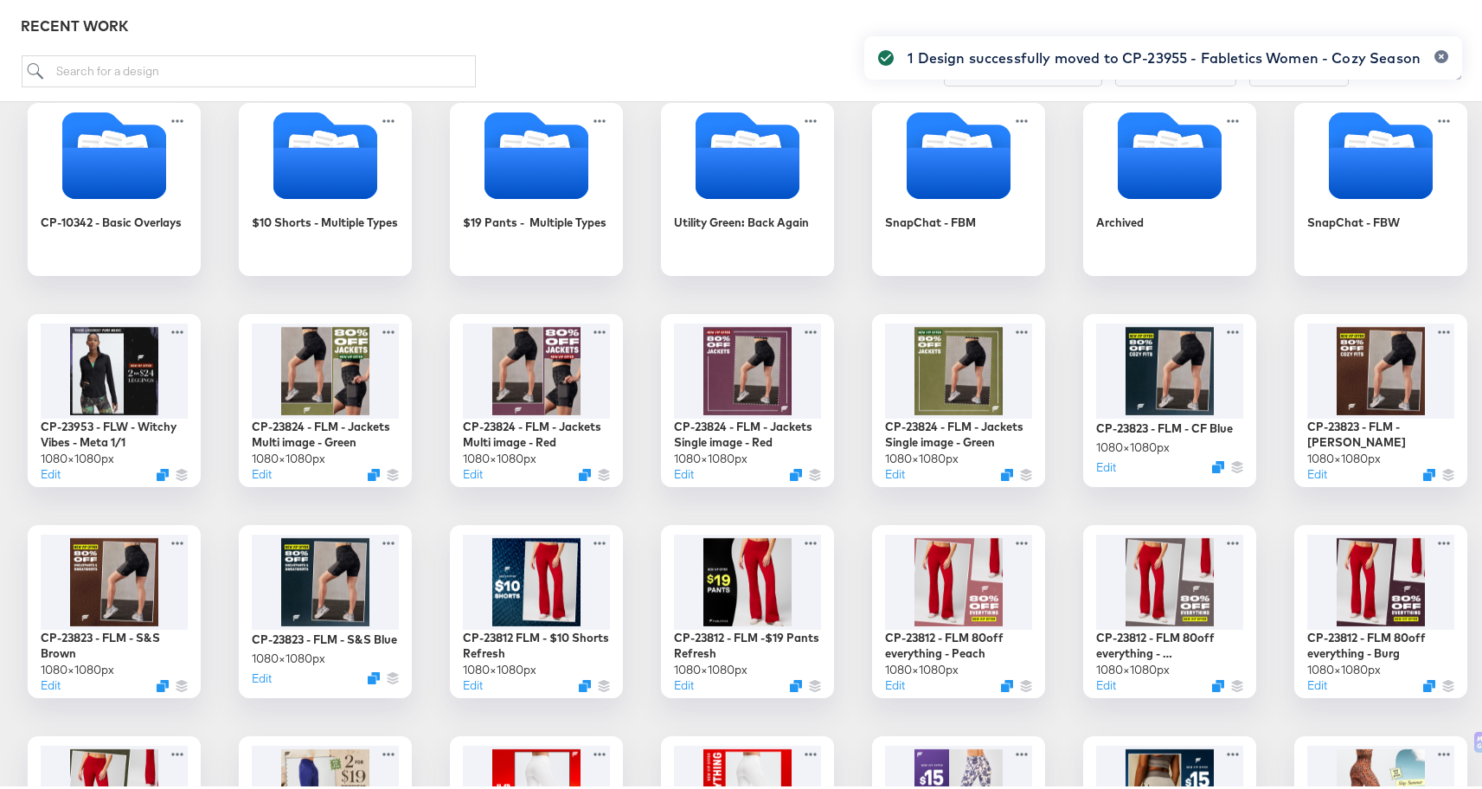
scroll to position [0, 0]
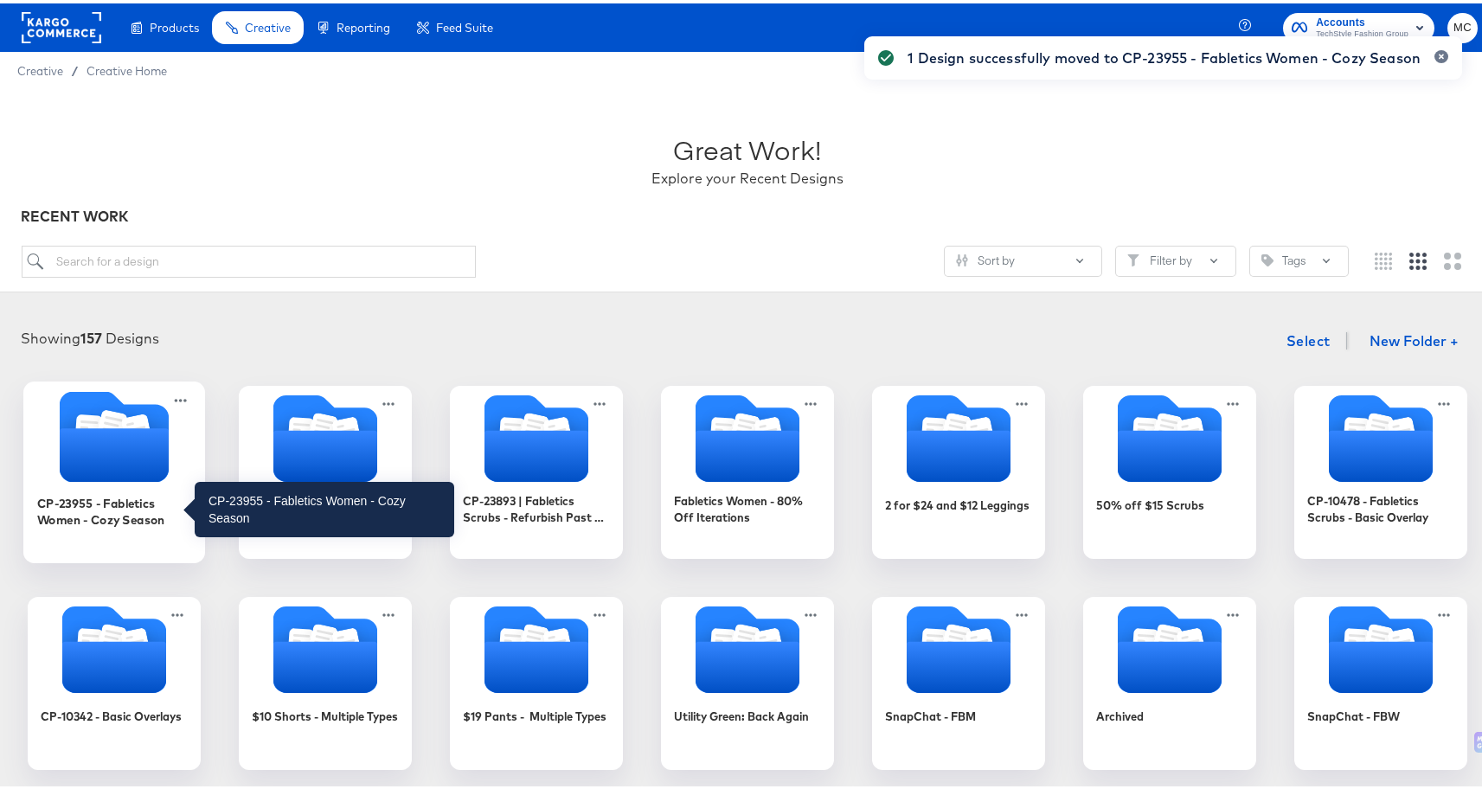
click at [124, 501] on div "CP-23955 - Fabletics Women - Cozy Season" at bounding box center [114, 508] width 155 height 34
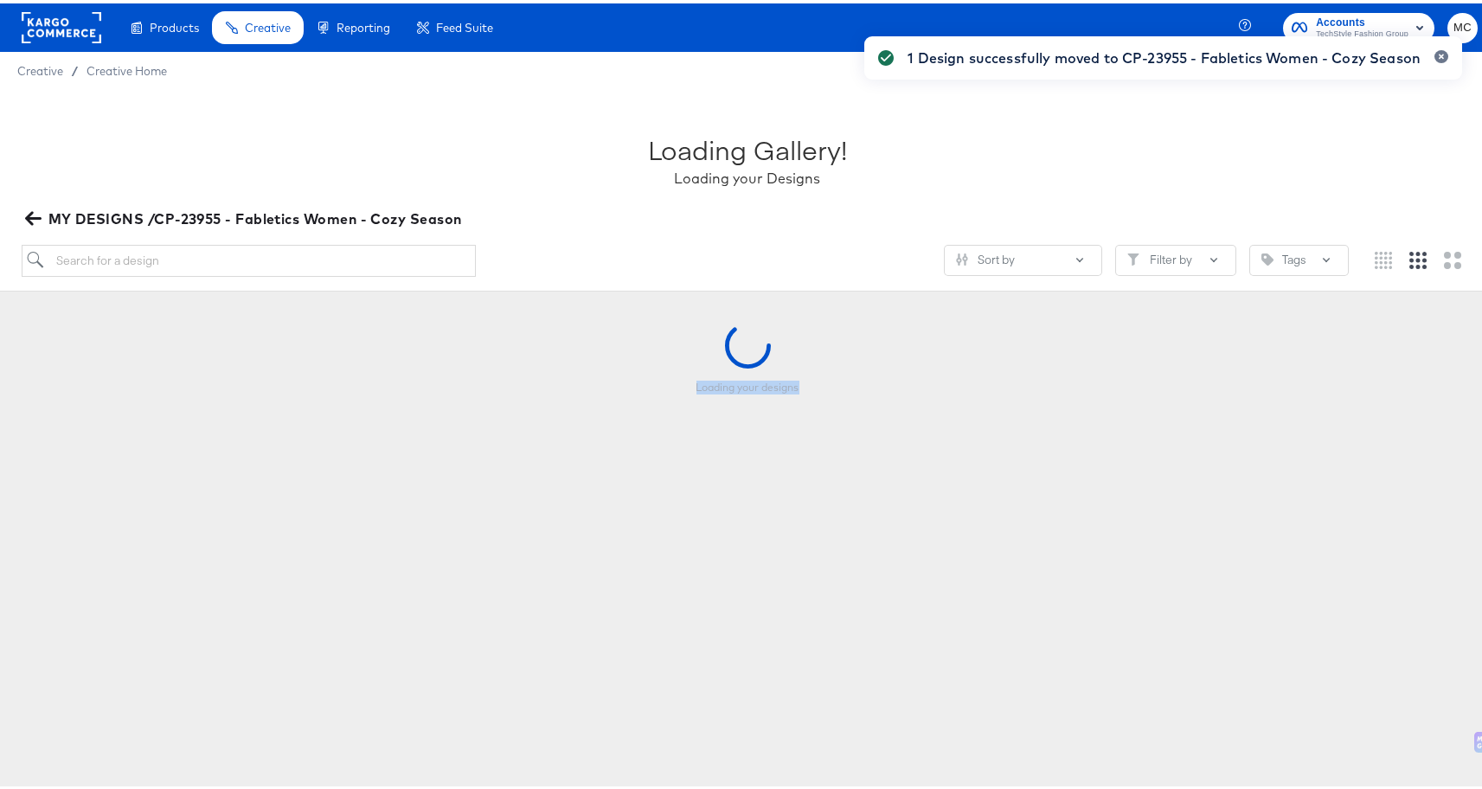
click at [124, 501] on div "Loading your designs" at bounding box center [747, 406] width 1495 height 208
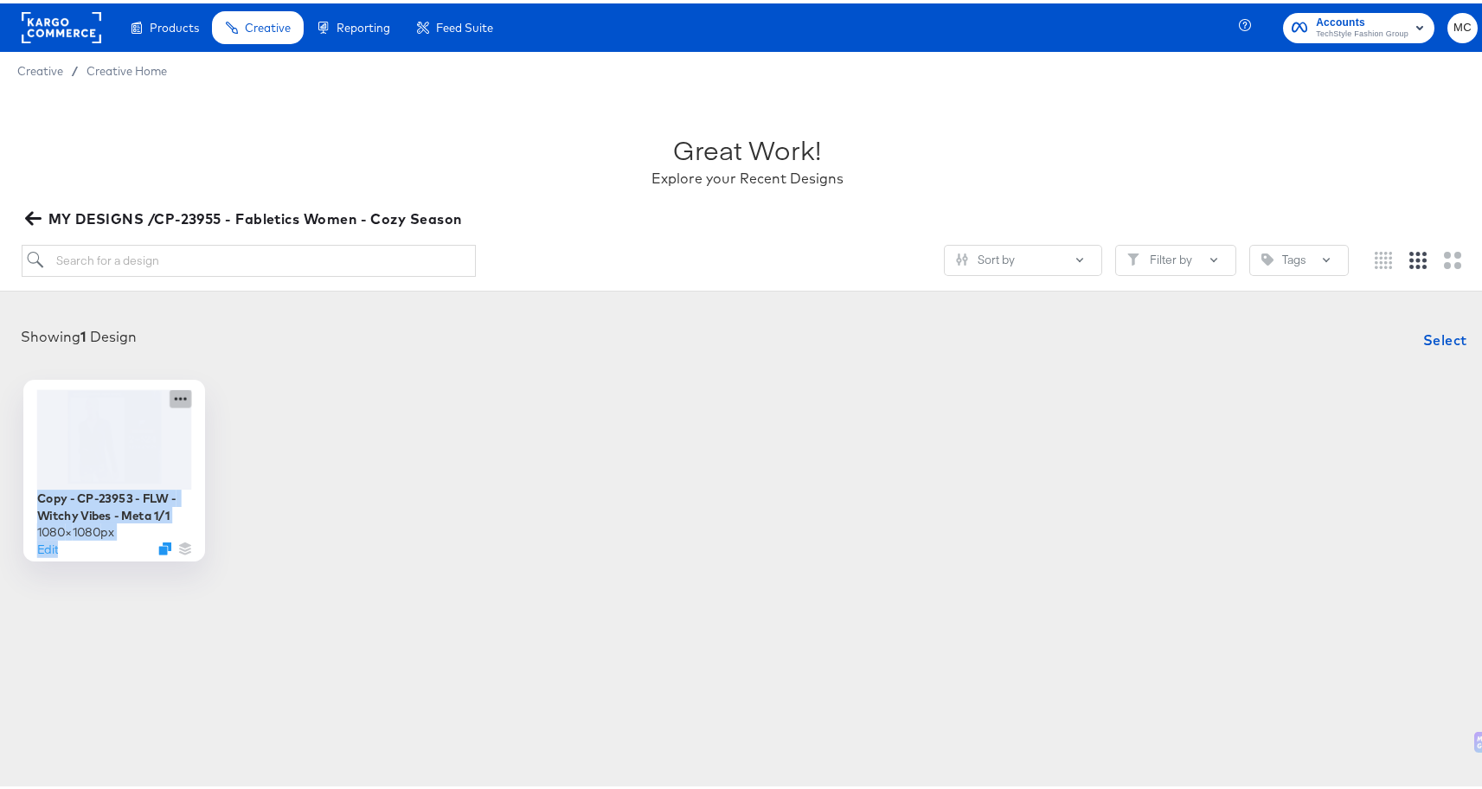
click at [175, 395] on icon at bounding box center [181, 395] width 12 height 3
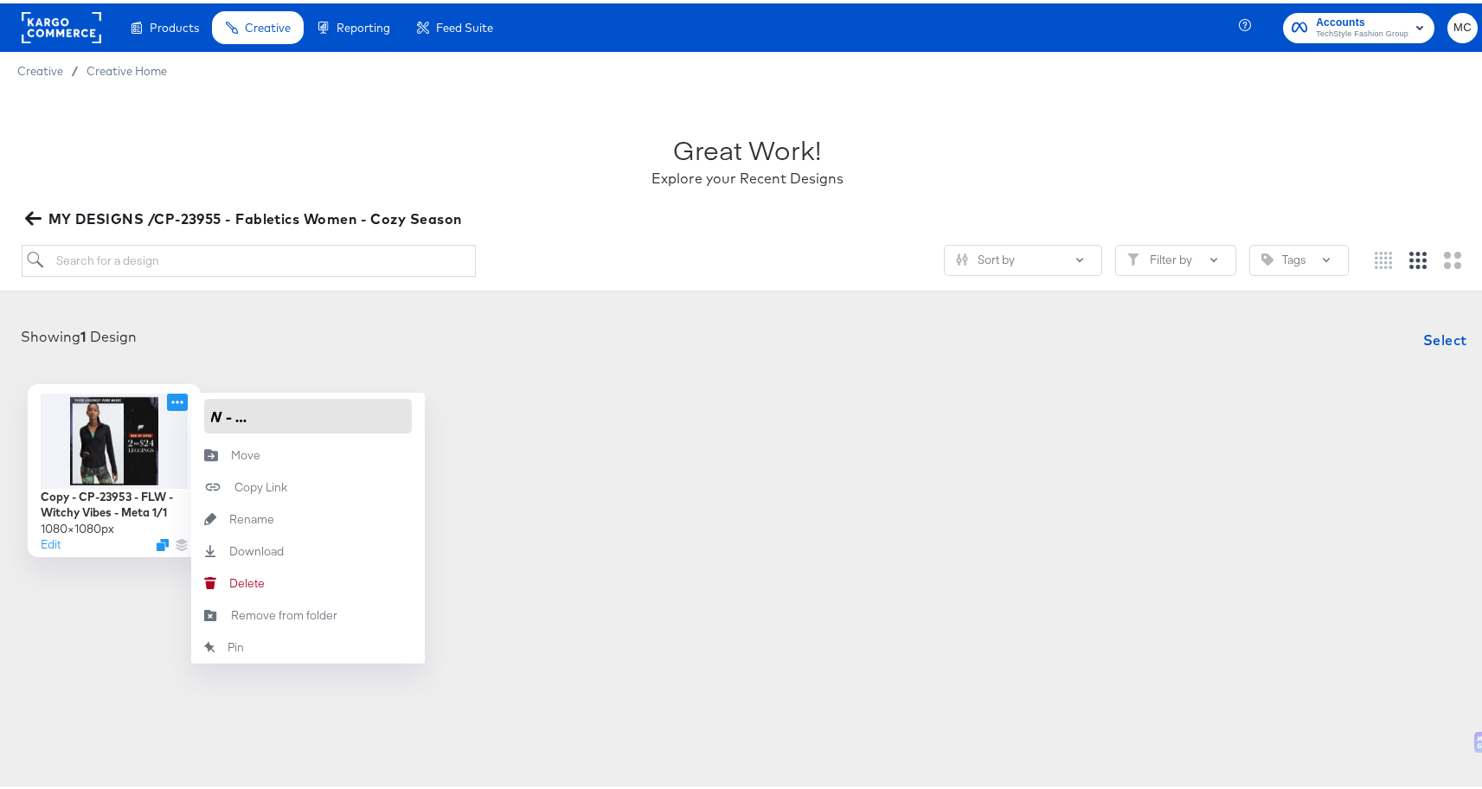
drag, startPoint x: 207, startPoint y: 412, endPoint x: 431, endPoint y: 409, distance: 224.1
click at [431, 409] on div "Copy - CP-23953 - FLW - Witchy Vibes - Meta 1/1 1080 × 1080 px Edit Copy - CP-2…" at bounding box center [747, 467] width 1461 height 173
paste input "V1 - Fabletics Women Cozy Season"
type input "V1 - Fabletics Women Cozy Season"
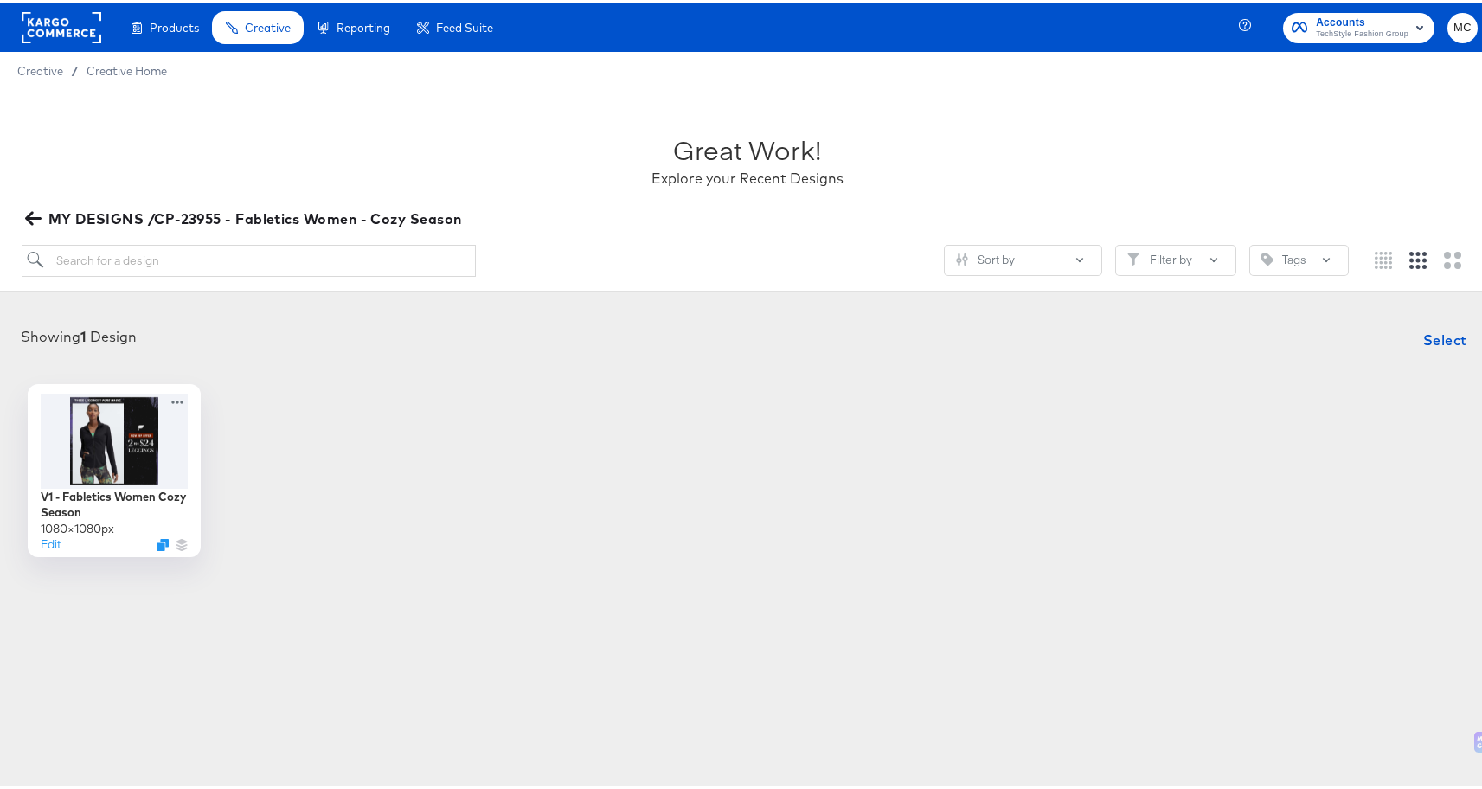
click at [649, 393] on div "V1 - Fabletics Women Cozy Season 1080 × 1080 px Edit" at bounding box center [747, 467] width 1461 height 173
click at [651, 501] on div "V1 - Fabletics Women Cozy Season 1080 × 1080 px Edit" at bounding box center [747, 467] width 1461 height 173
click at [458, 466] on div "V1 - Fabletics Women Cozy Season 1080 × 1080 px Edit" at bounding box center [747, 467] width 1461 height 173
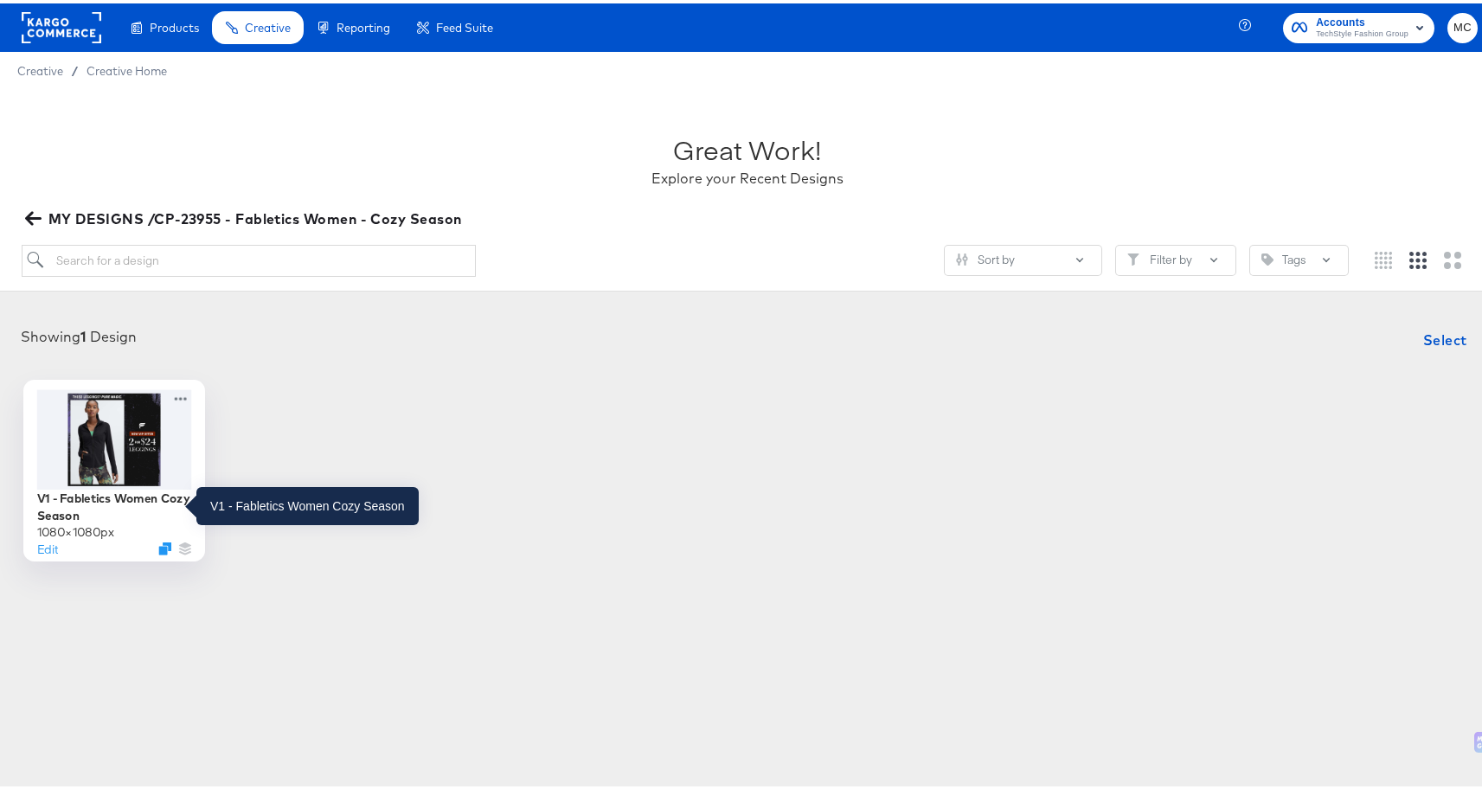
click at [49, 503] on div "V1 - Fabletics Women Cozy Season" at bounding box center [114, 503] width 155 height 34
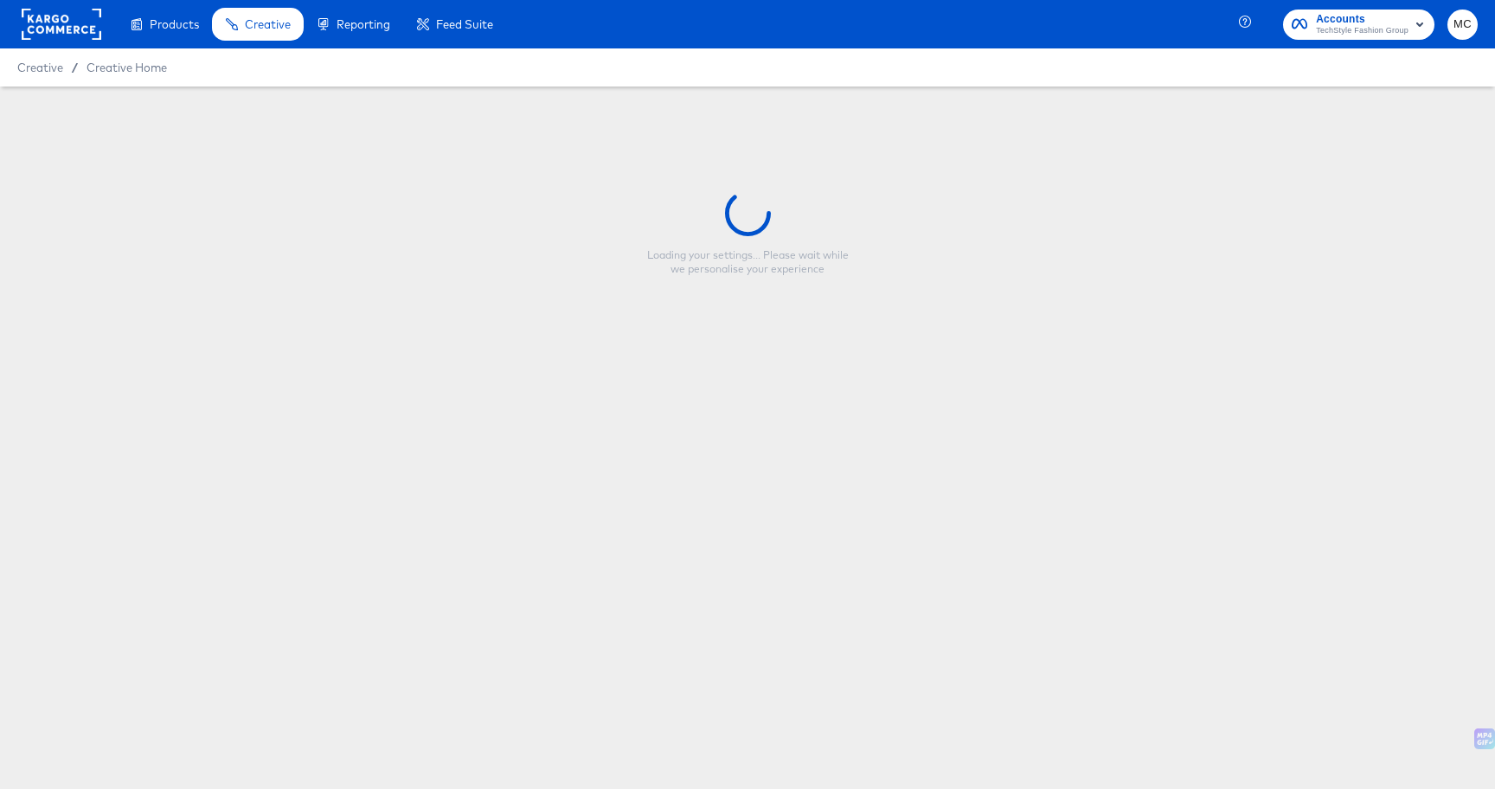
type input "V1 - Fabletics Women Cozy Season"
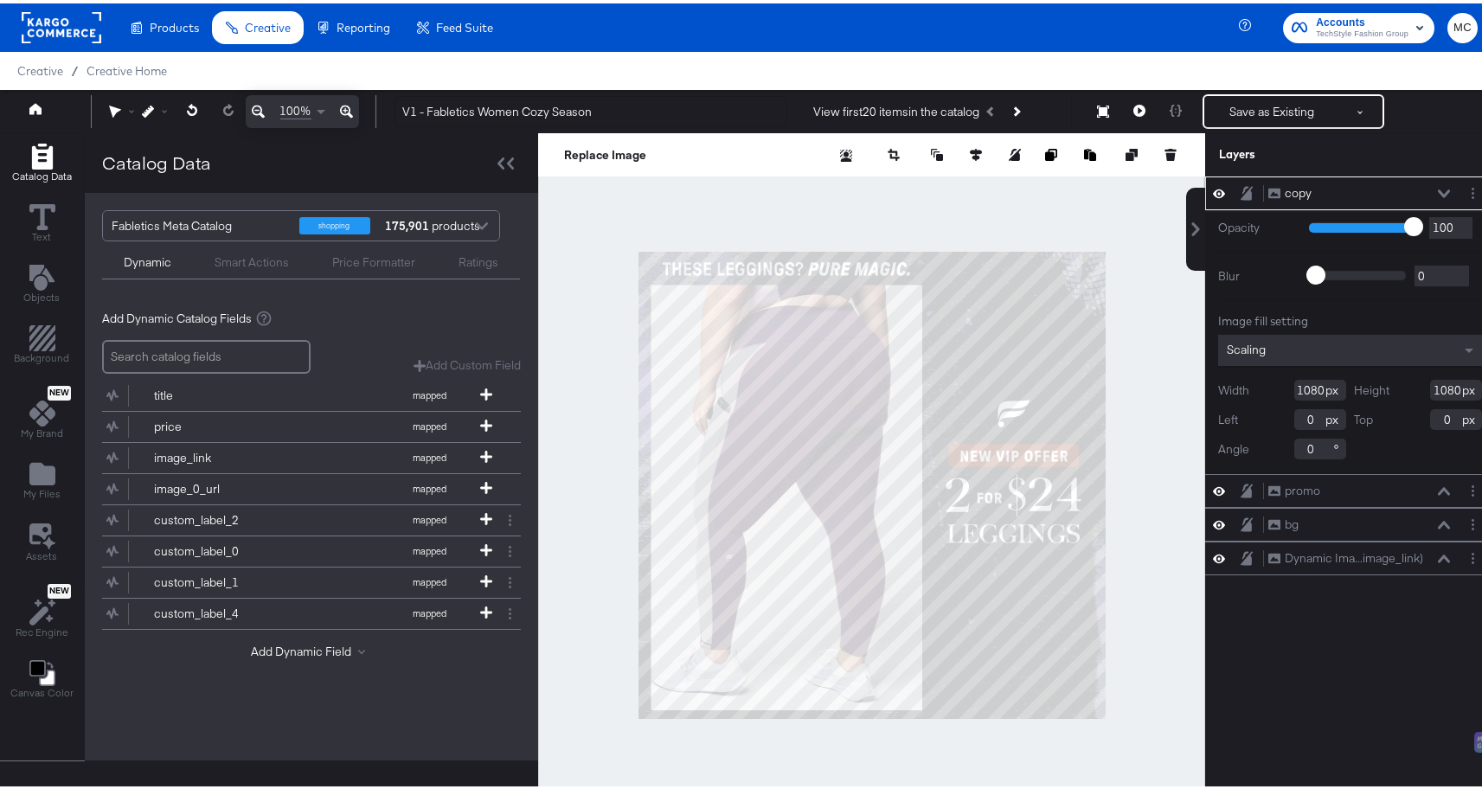
click at [1213, 188] on icon at bounding box center [1219, 190] width 12 height 15
click at [1213, 190] on icon at bounding box center [1219, 190] width 12 height 11
click at [1464, 183] on button "Layer Options" at bounding box center [1473, 190] width 18 height 18
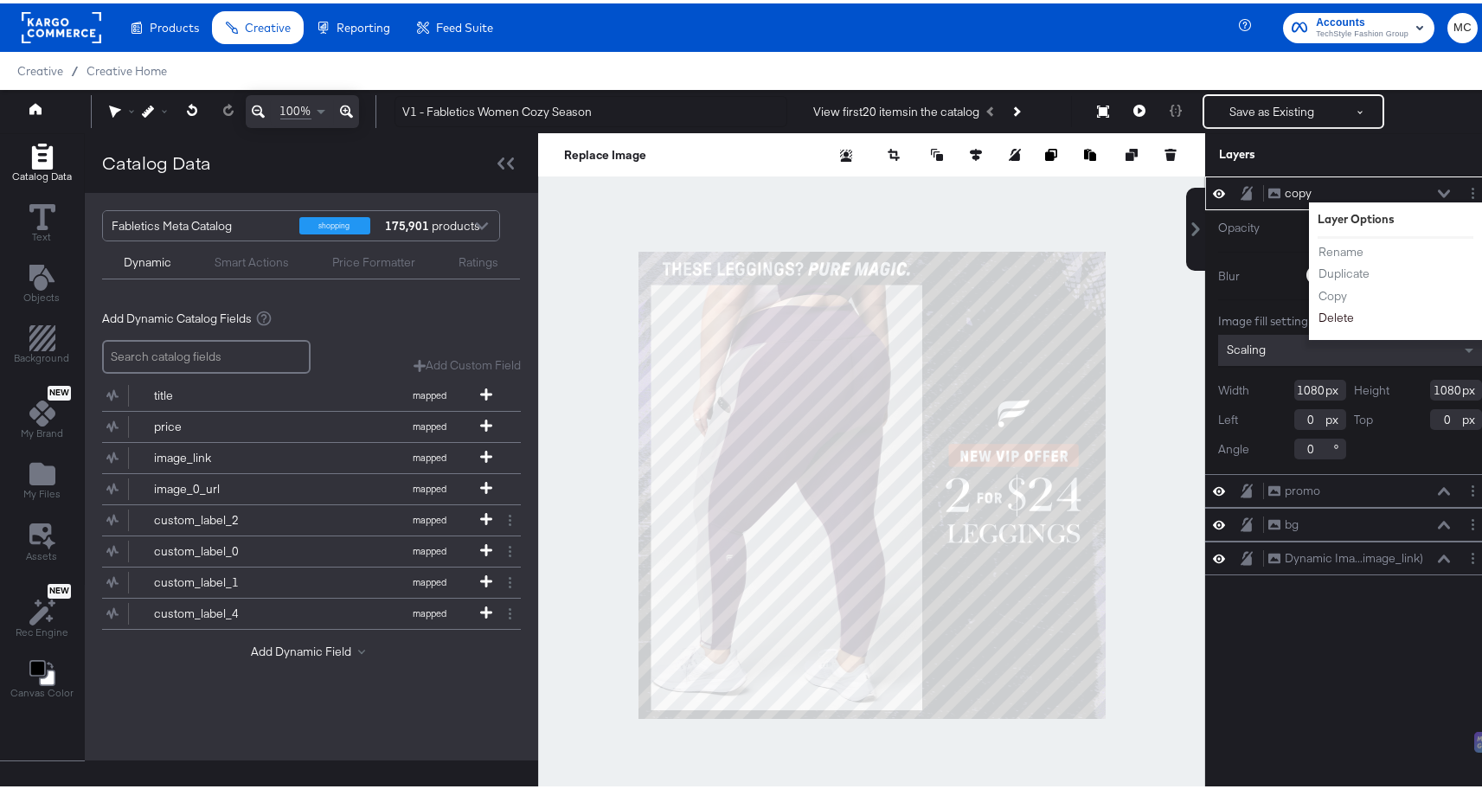
click at [1321, 313] on button "Delete" at bounding box center [1336, 314] width 37 height 18
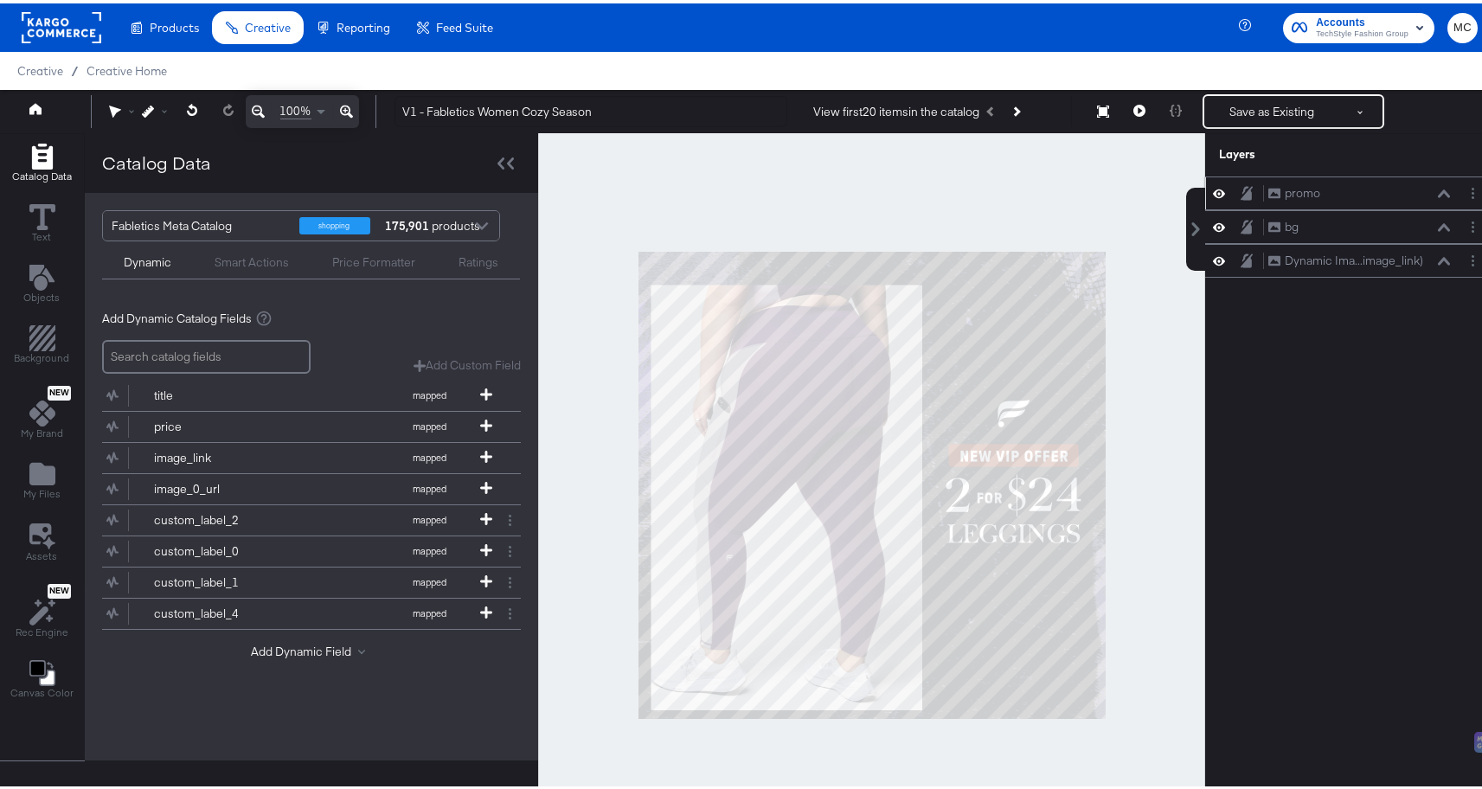
click at [1217, 193] on div at bounding box center [1224, 190] width 24 height 16
click at [1213, 191] on div at bounding box center [1224, 190] width 24 height 16
click at [1213, 186] on icon at bounding box center [1219, 190] width 12 height 15
click at [1205, 202] on div "promo promo" at bounding box center [1350, 190] width 290 height 34
click at [1213, 193] on icon at bounding box center [1219, 190] width 12 height 11
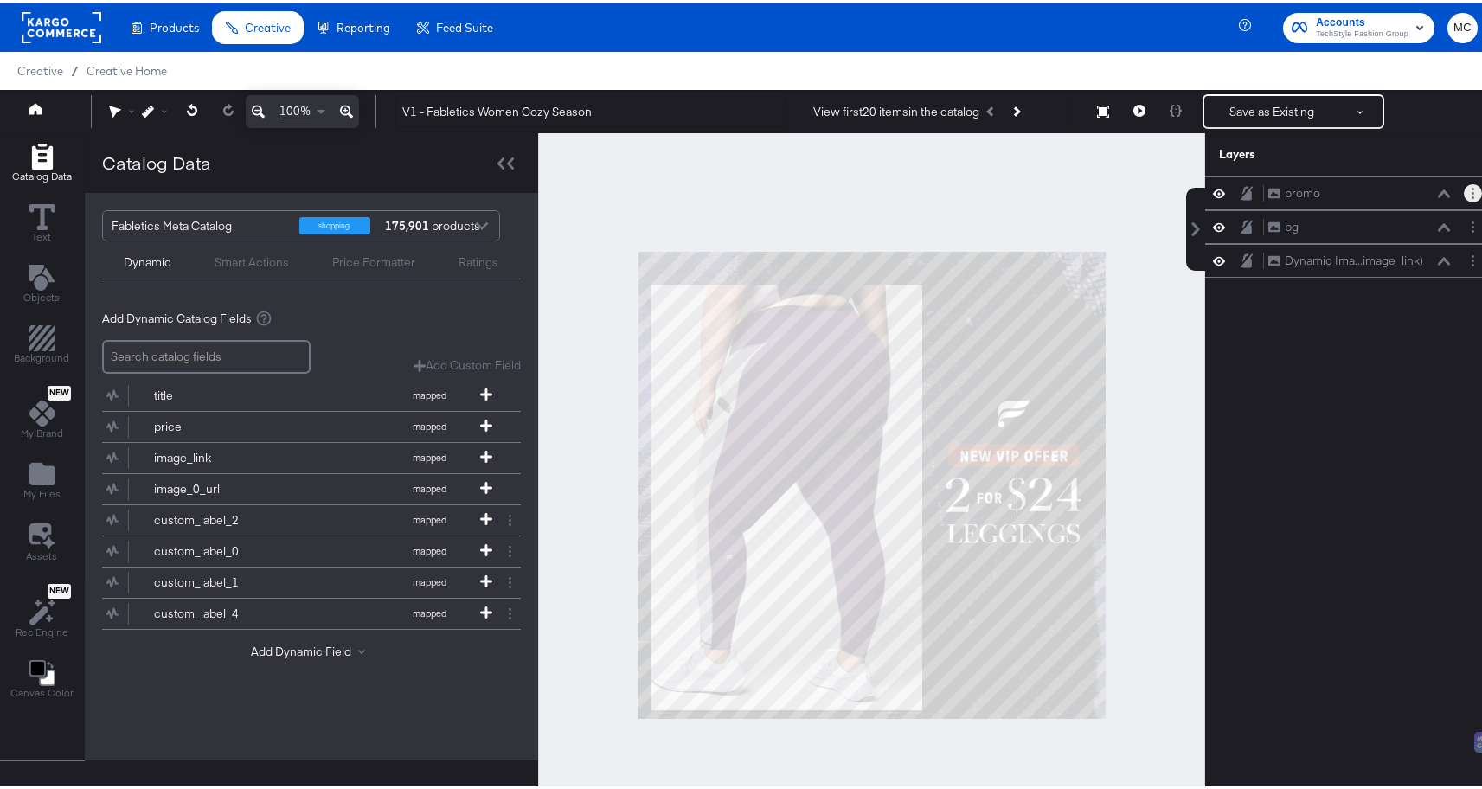
click at [1464, 190] on button "Layer Options" at bounding box center [1473, 190] width 18 height 18
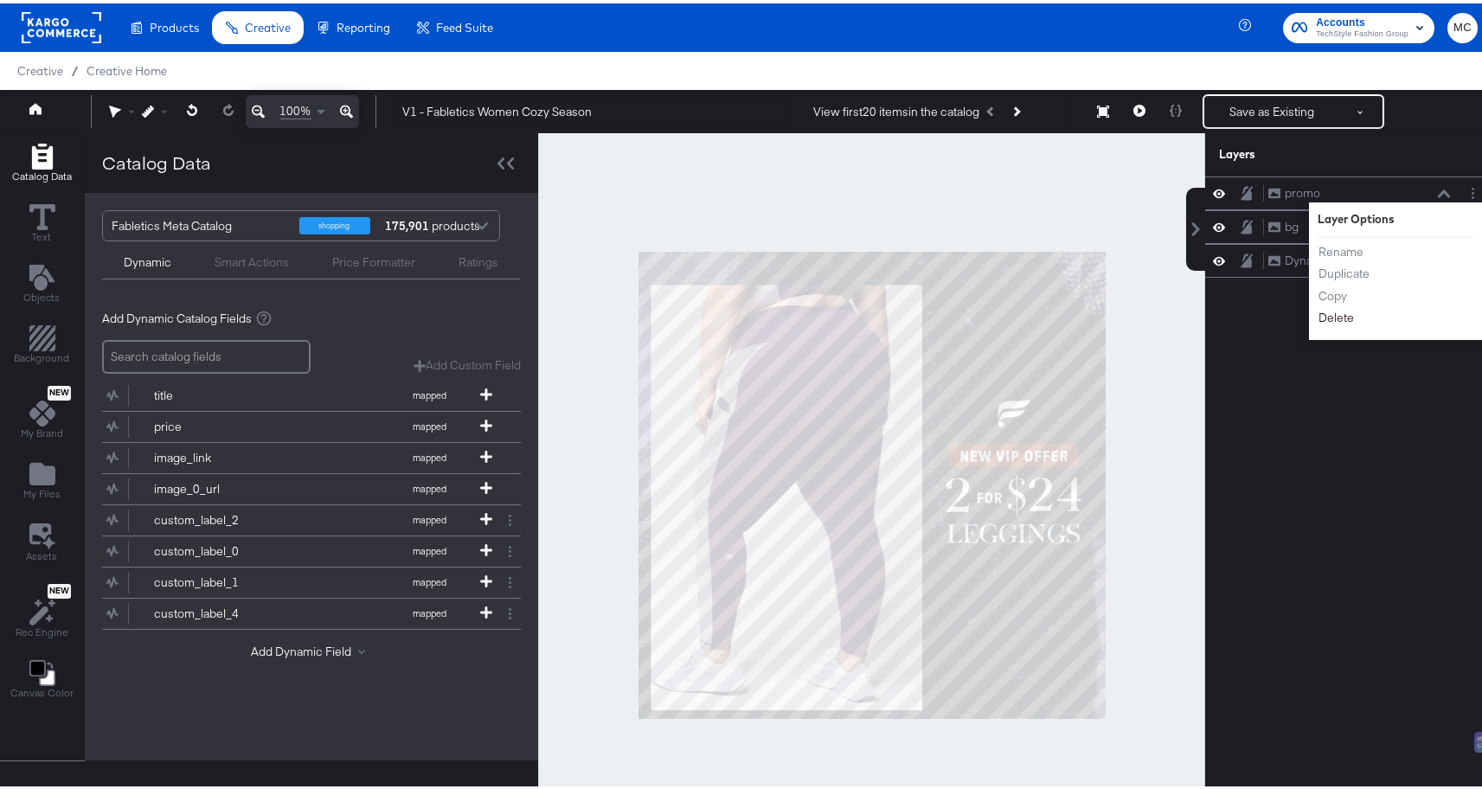
click at [1328, 315] on button "Delete" at bounding box center [1336, 314] width 37 height 18
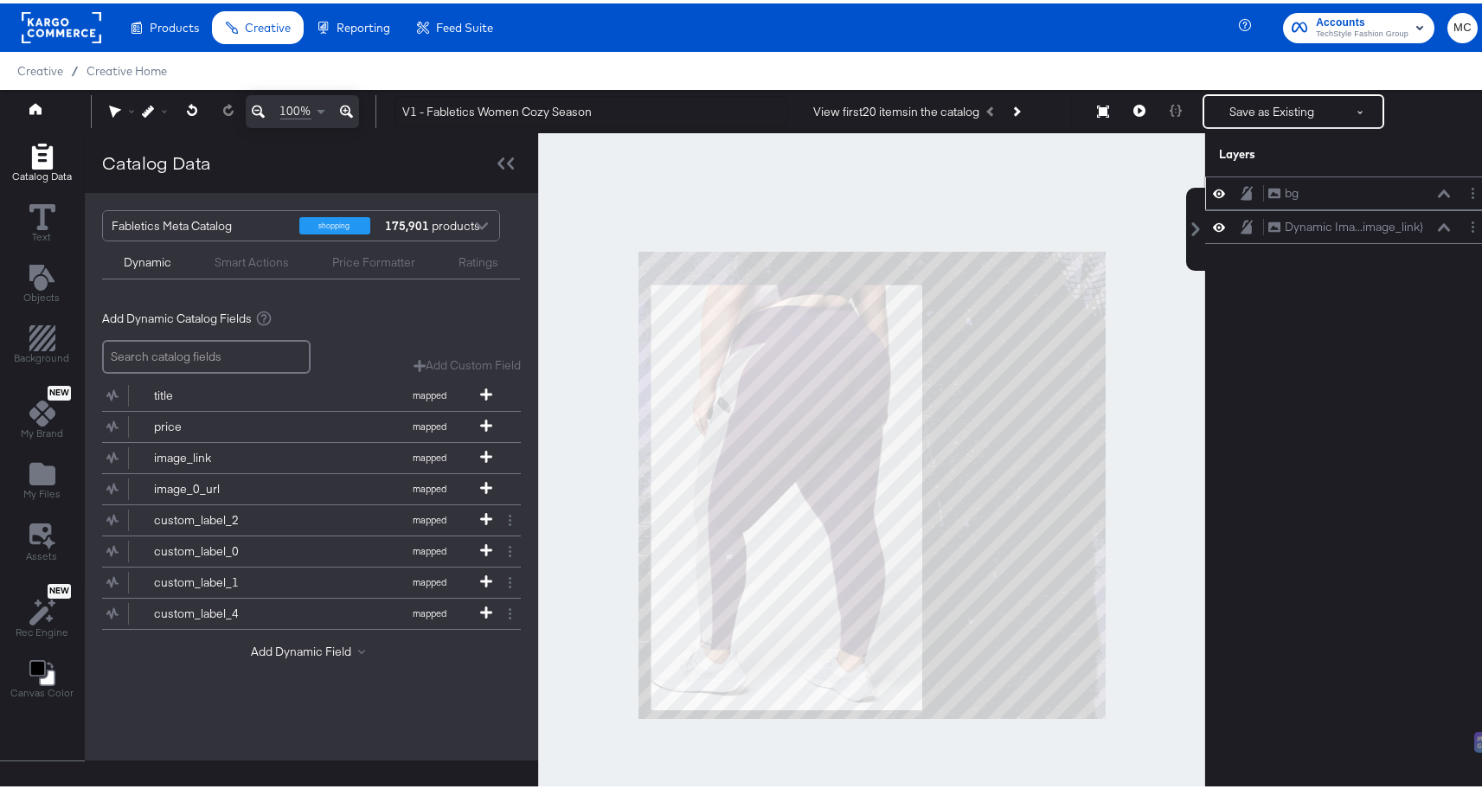
click at [1216, 186] on div at bounding box center [1224, 190] width 24 height 16
click at [1212, 189] on button at bounding box center [1219, 190] width 14 height 16
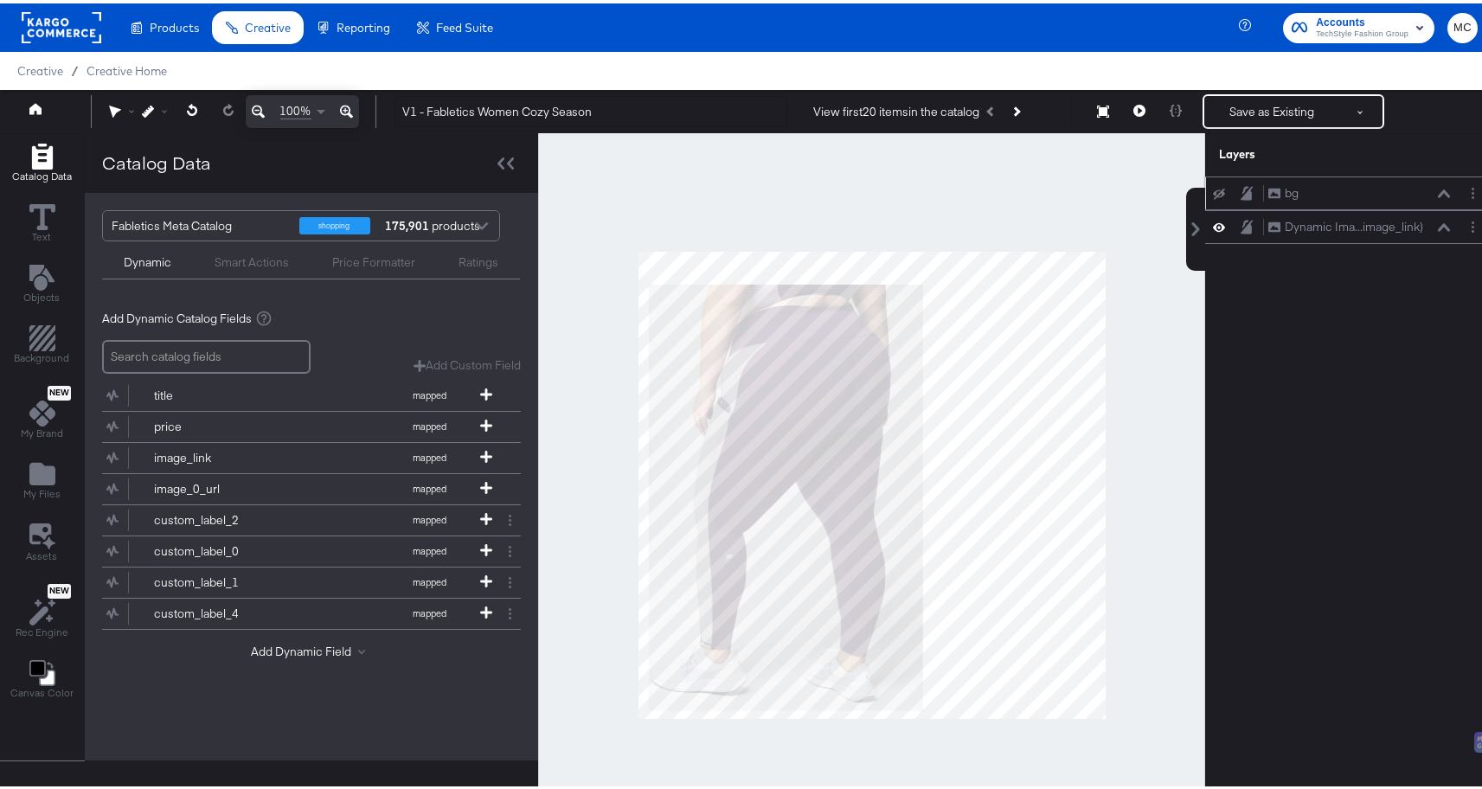
click at [1212, 189] on button at bounding box center [1219, 190] width 14 height 14
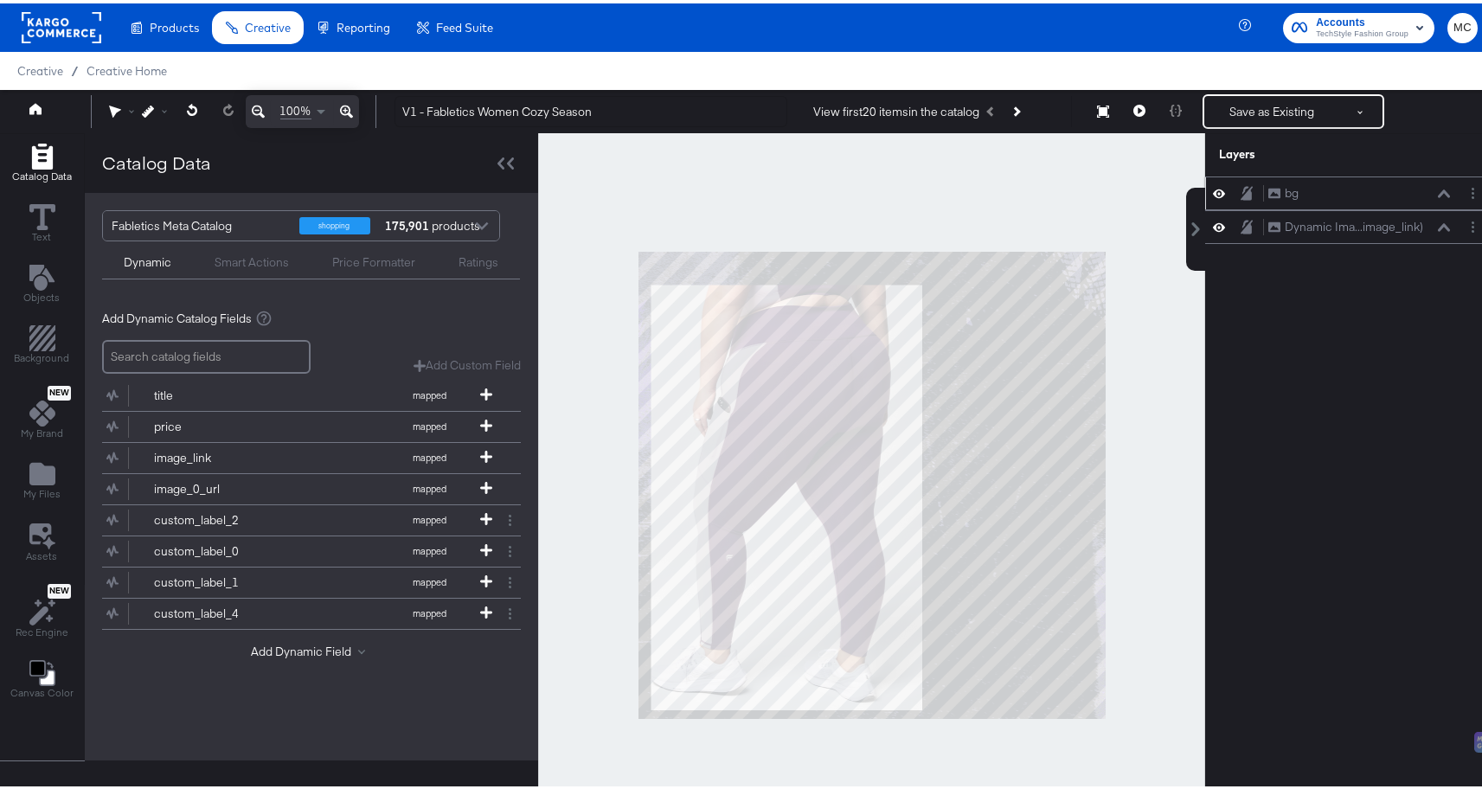
click at [1474, 186] on div at bounding box center [1476, 190] width 24 height 18
click at [1464, 183] on button "Layer Options" at bounding box center [1473, 190] width 18 height 18
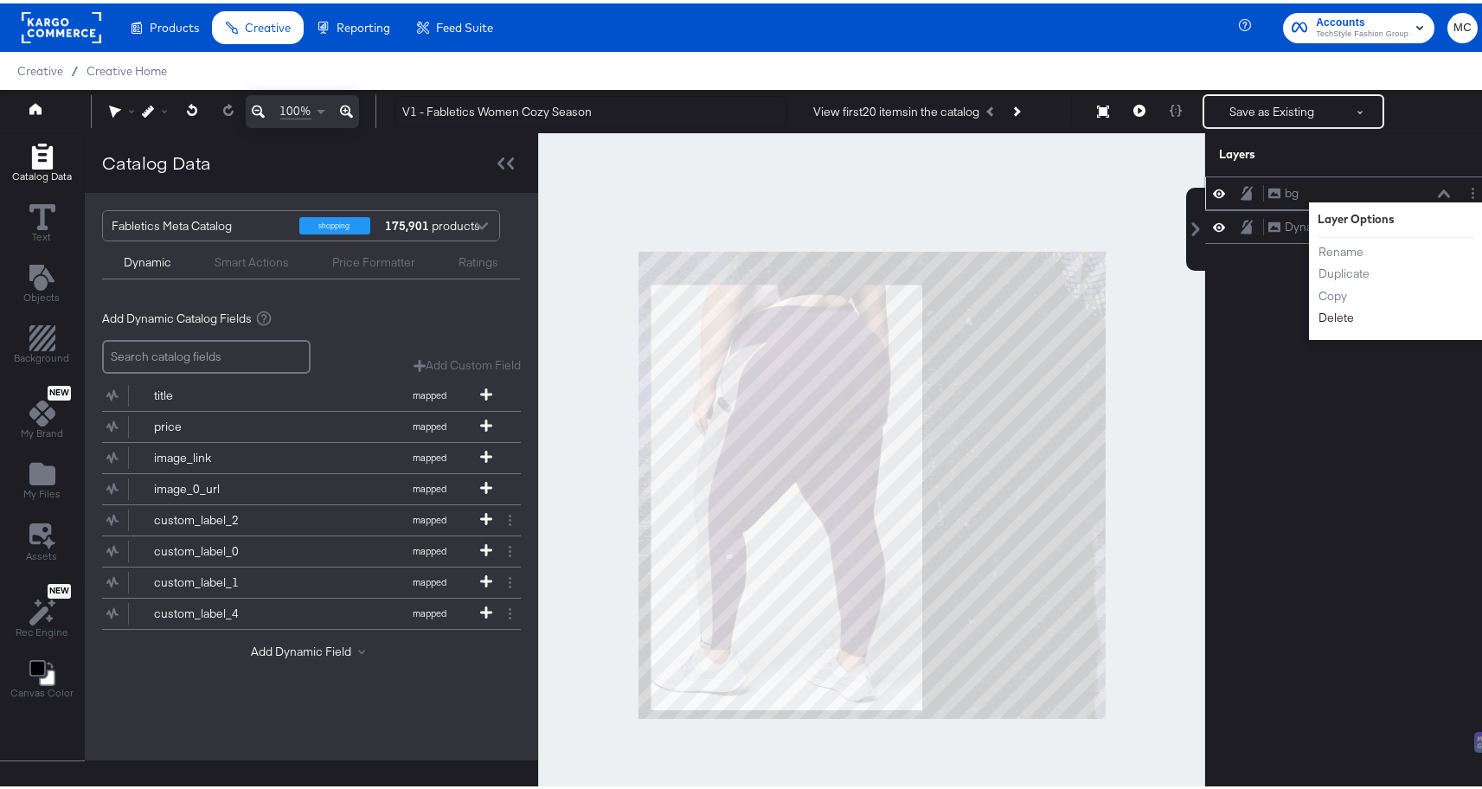
click at [1332, 315] on button "Delete" at bounding box center [1336, 314] width 37 height 18
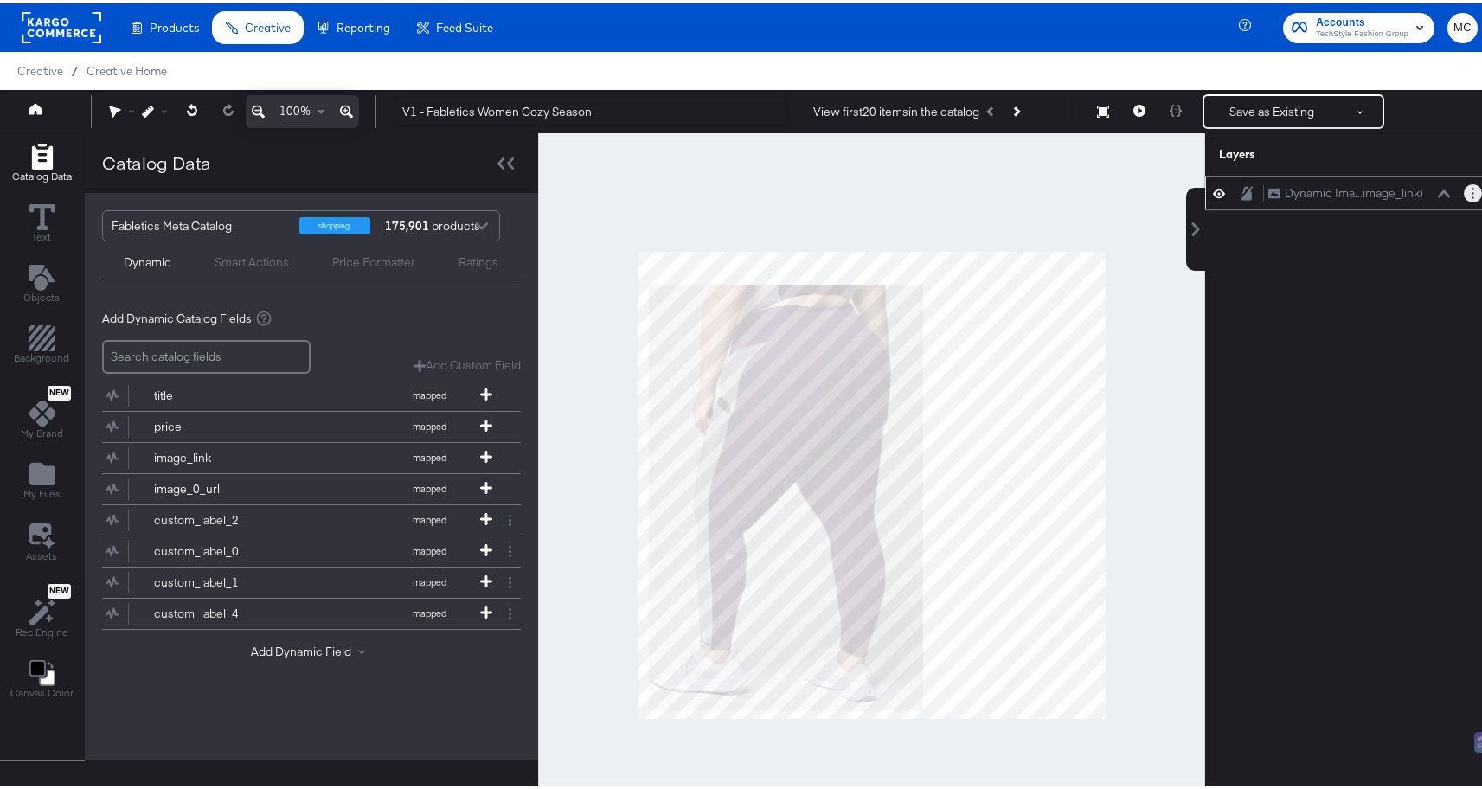
click at [1464, 185] on button "Layer Options" at bounding box center [1473, 190] width 18 height 18
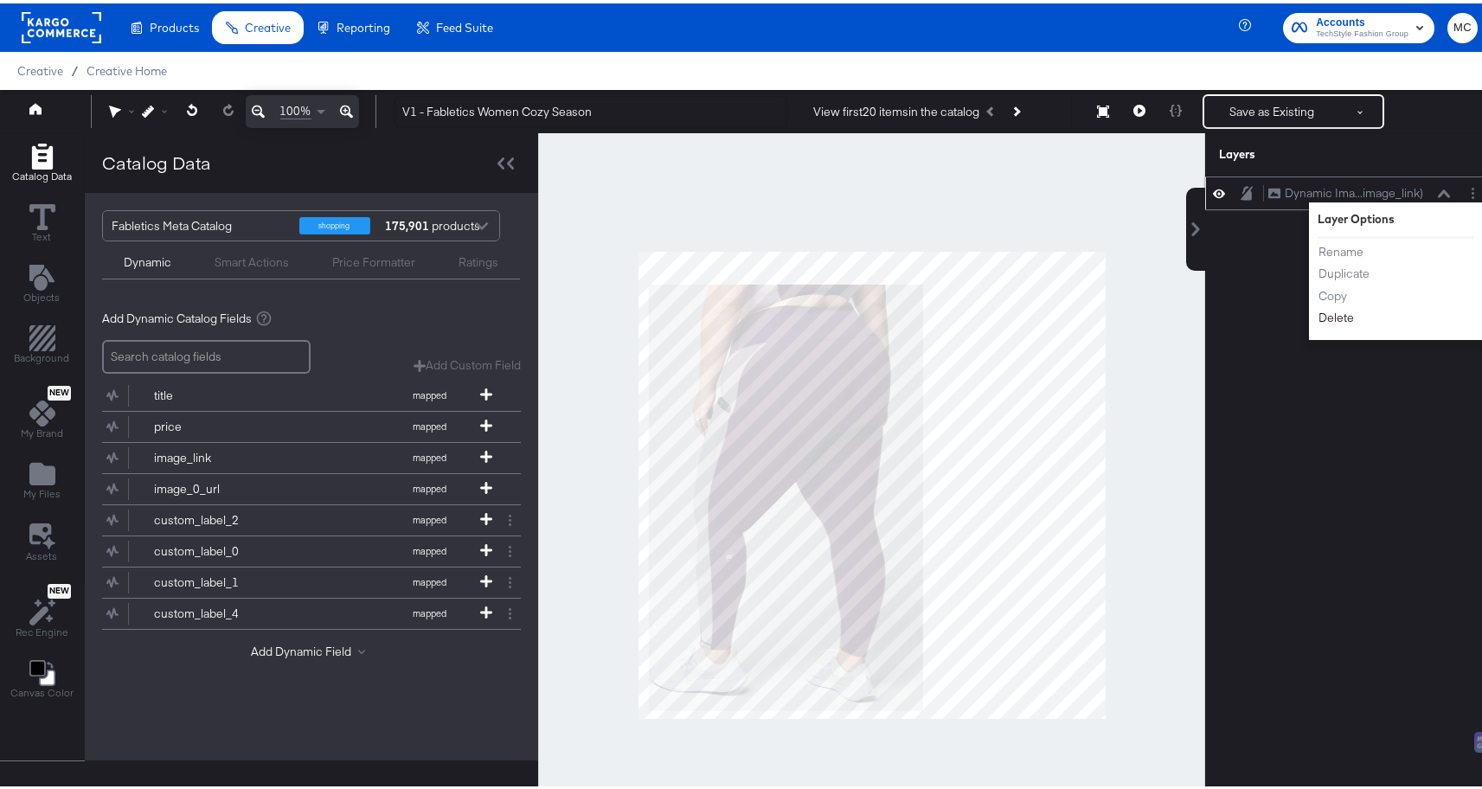
click at [1318, 308] on button "Delete" at bounding box center [1336, 314] width 37 height 18
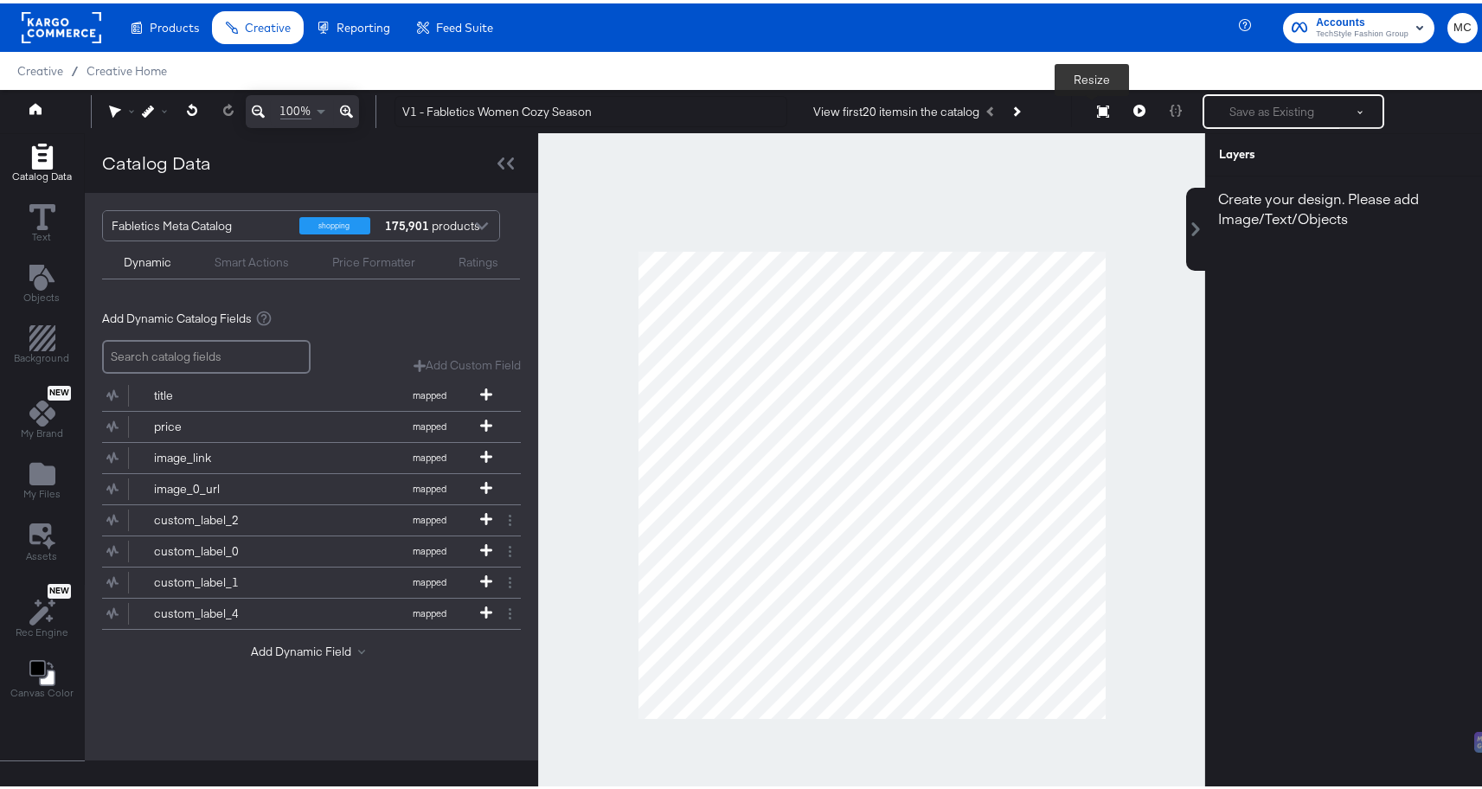
click at [1093, 116] on button "Resize" at bounding box center [1103, 108] width 36 height 31
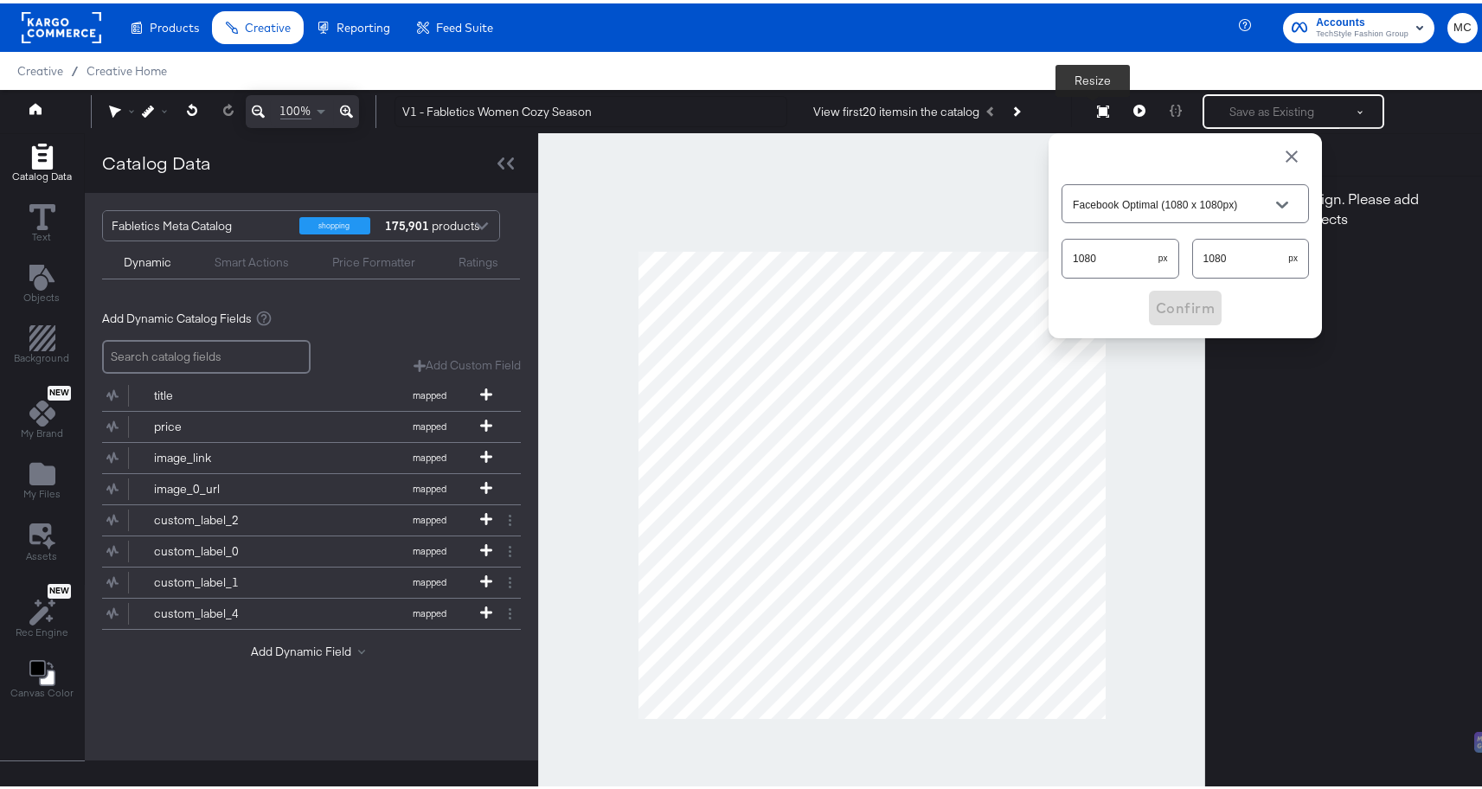
click at [1097, 112] on icon at bounding box center [1103, 108] width 12 height 12
click at [1282, 161] on span "button" at bounding box center [1292, 153] width 21 height 21
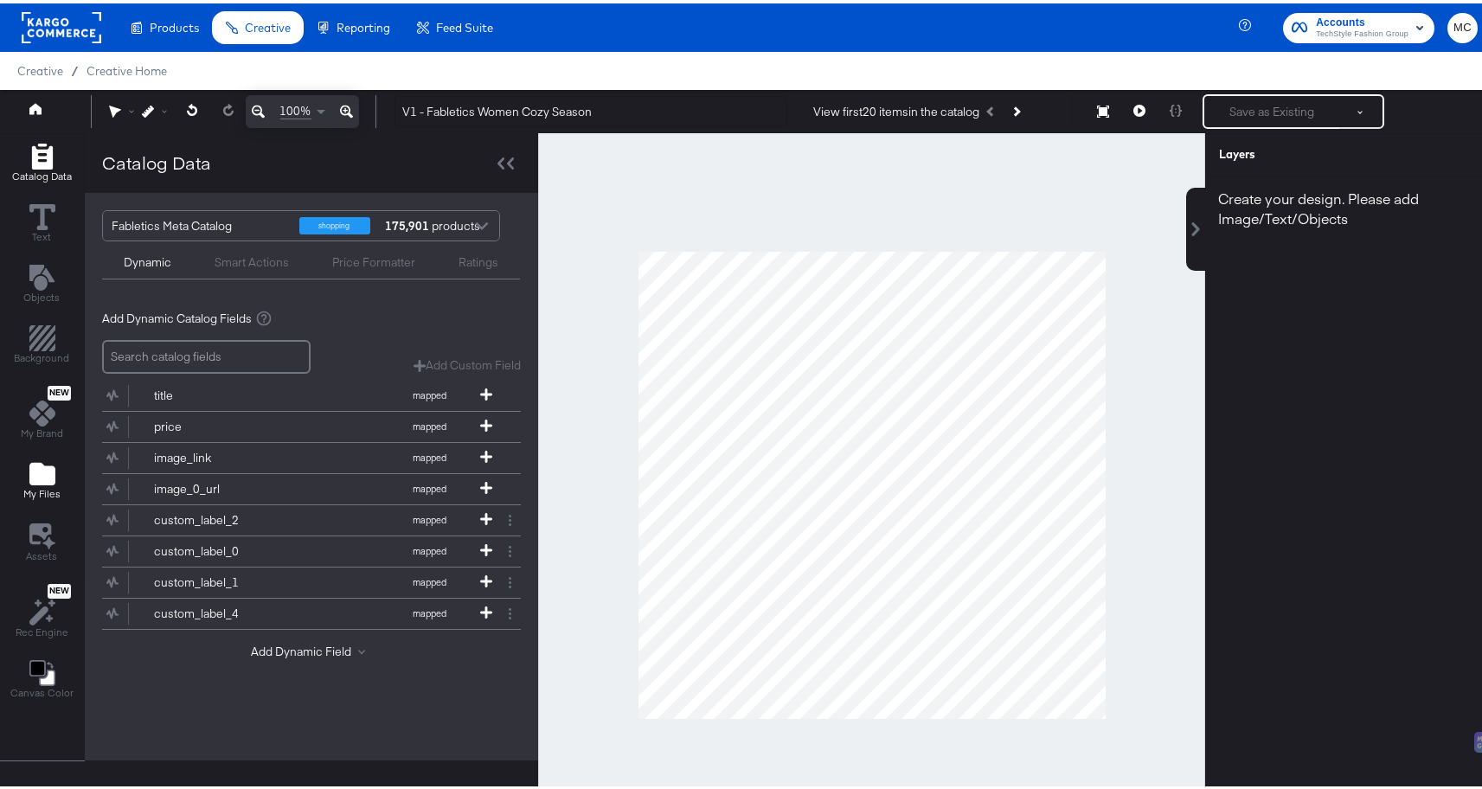
click at [48, 472] on icon "Add Files" at bounding box center [42, 470] width 26 height 22
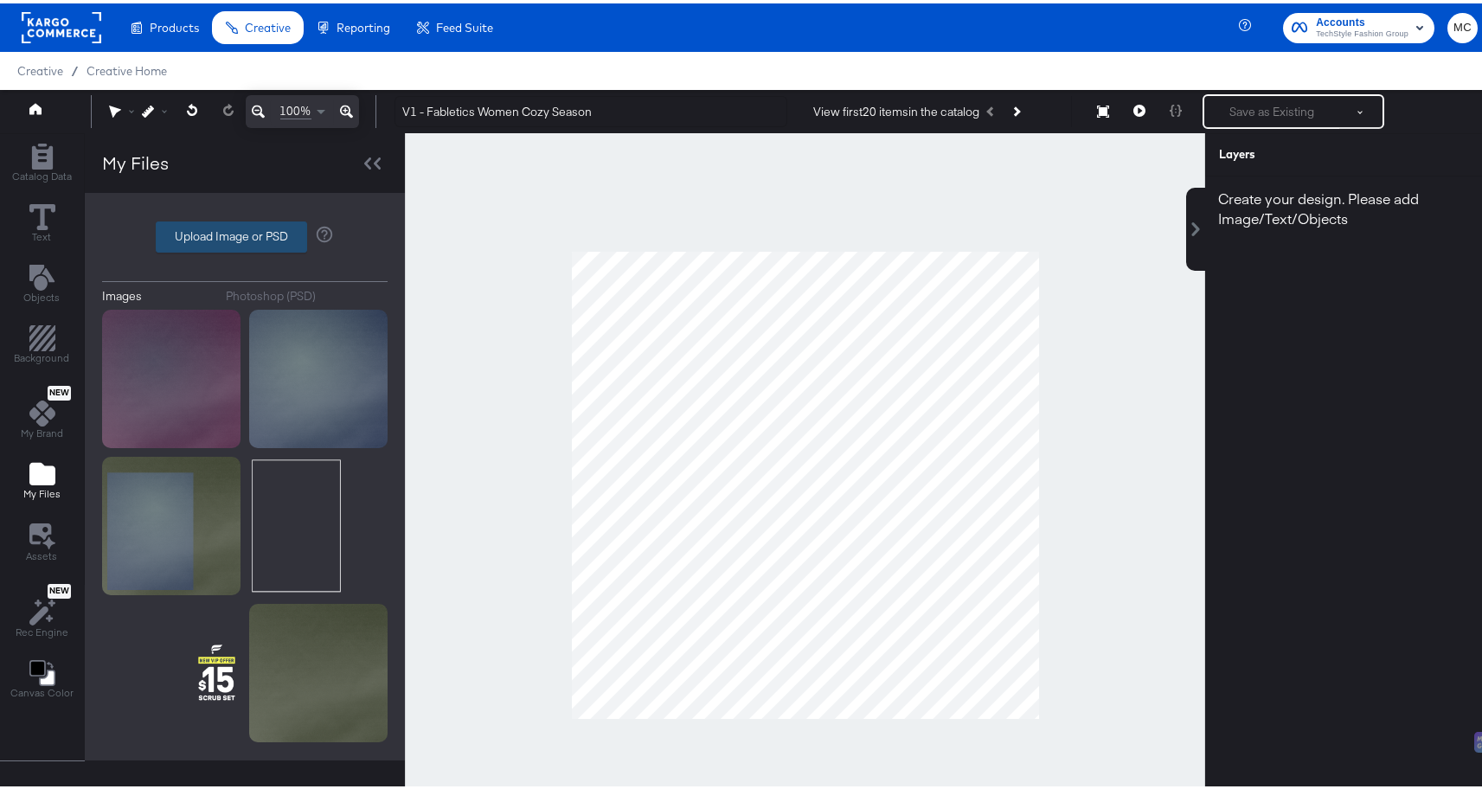
click at [241, 229] on label "Upload Image or PSD" at bounding box center [232, 233] width 150 height 29
click at [245, 234] on input "Upload Image or PSD" at bounding box center [245, 234] width 0 height 0
type input "C:\fakepath\V1 - Fabletics Women Cozy Season.png"
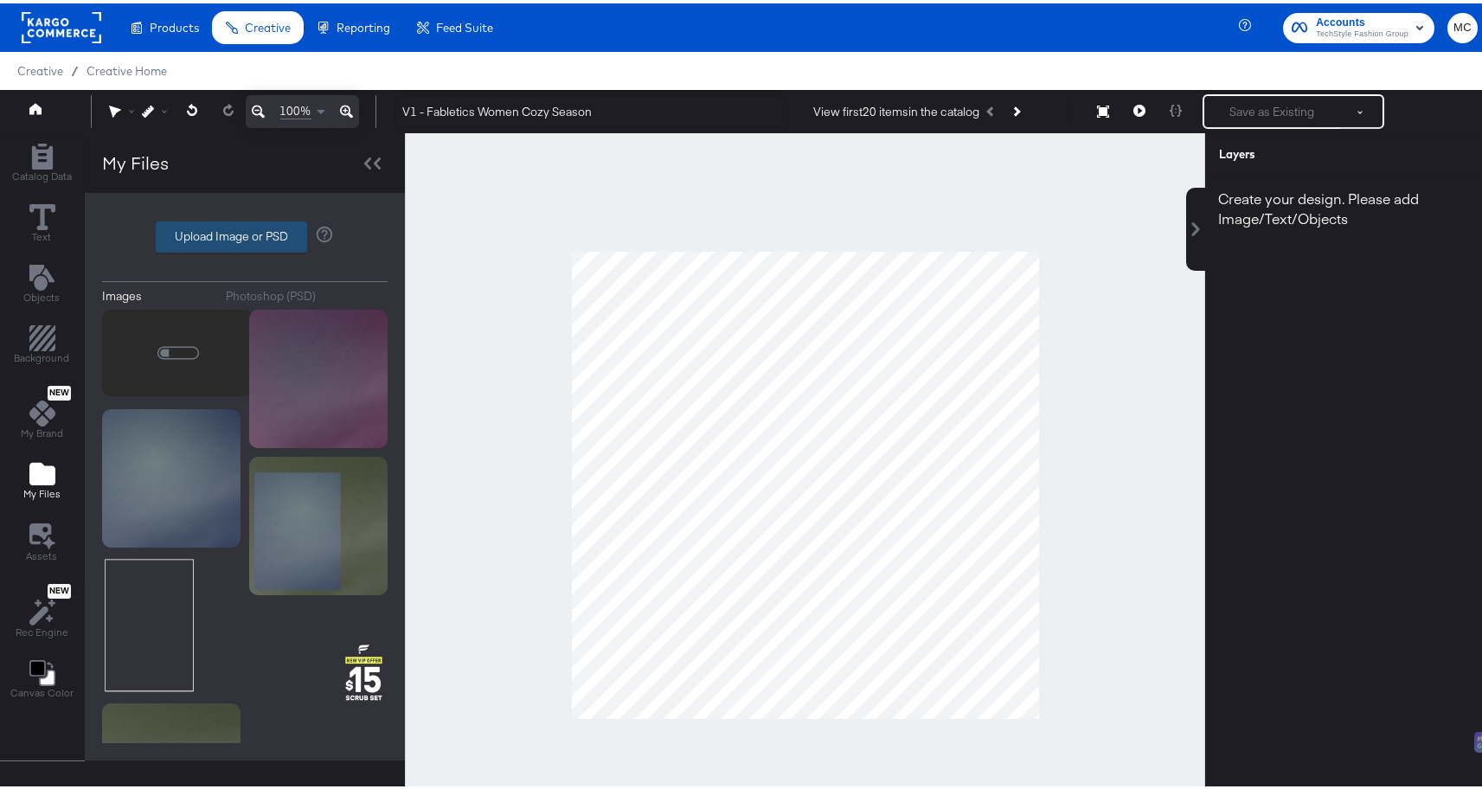
click at [268, 240] on label "Upload Image or PSD" at bounding box center [232, 233] width 150 height 29
click at [245, 234] on input "Upload Image or PSD" at bounding box center [245, 234] width 0 height 0
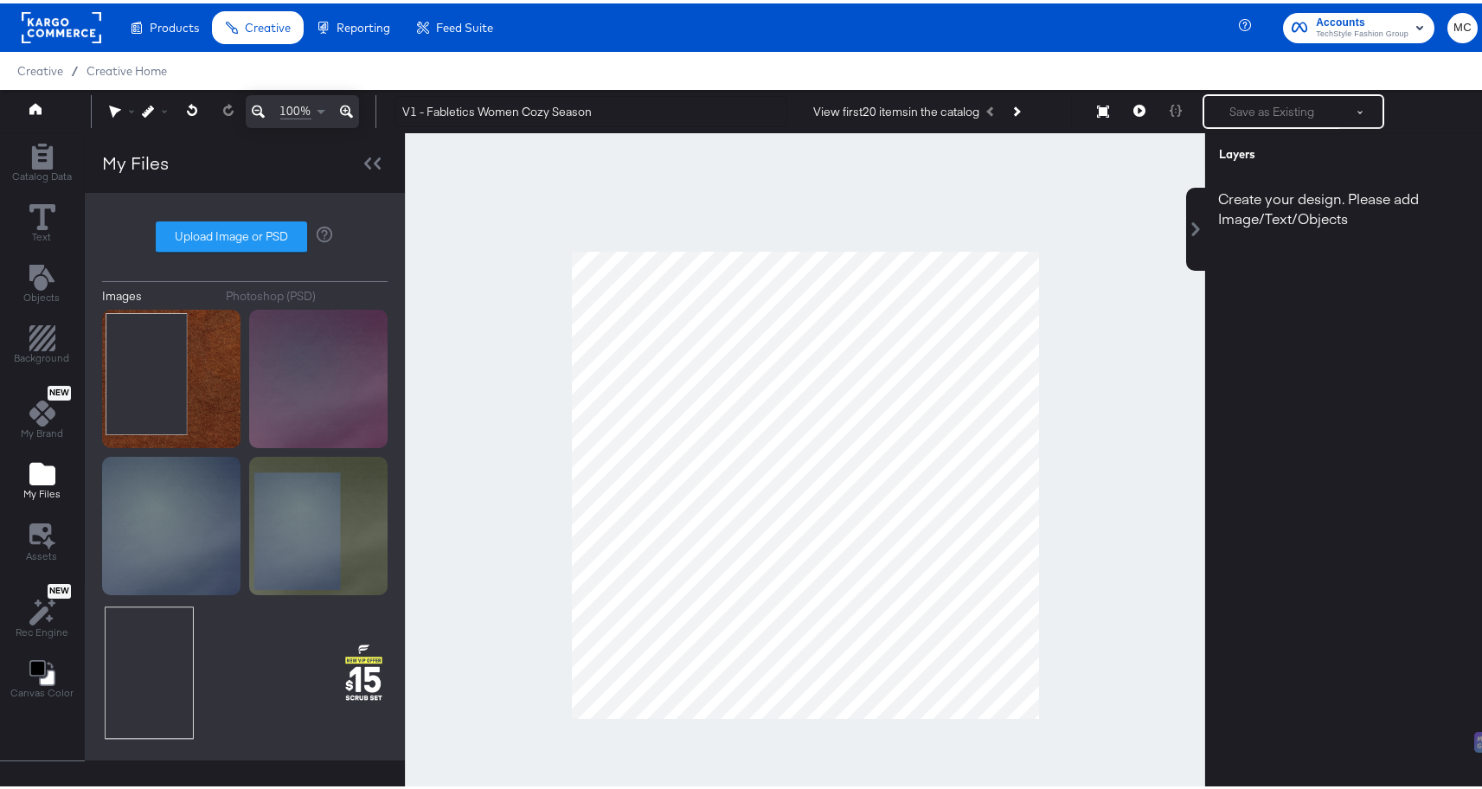
type input "C:\fakepath\Promo.png"
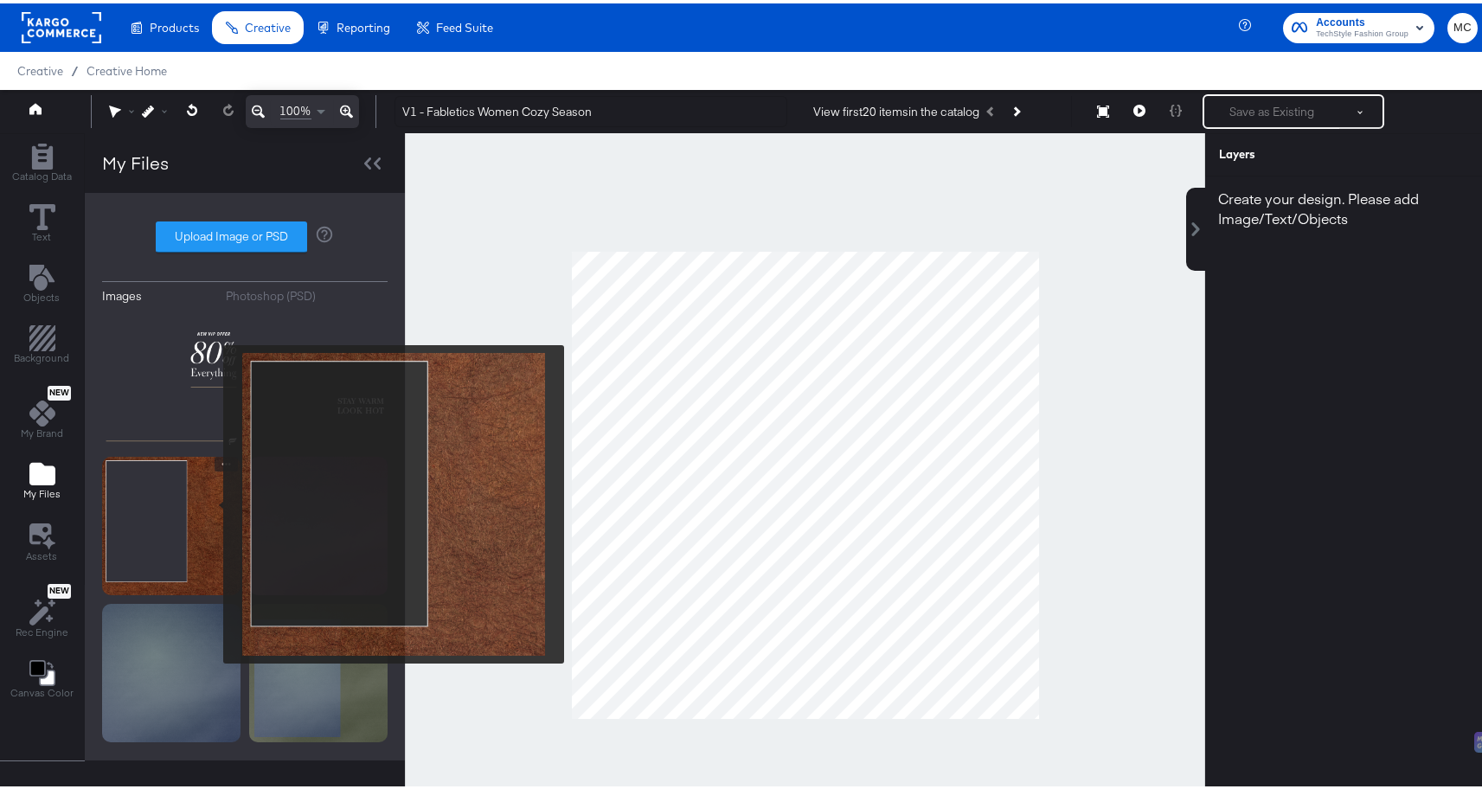
click at [210, 502] on img at bounding box center [171, 522] width 138 height 138
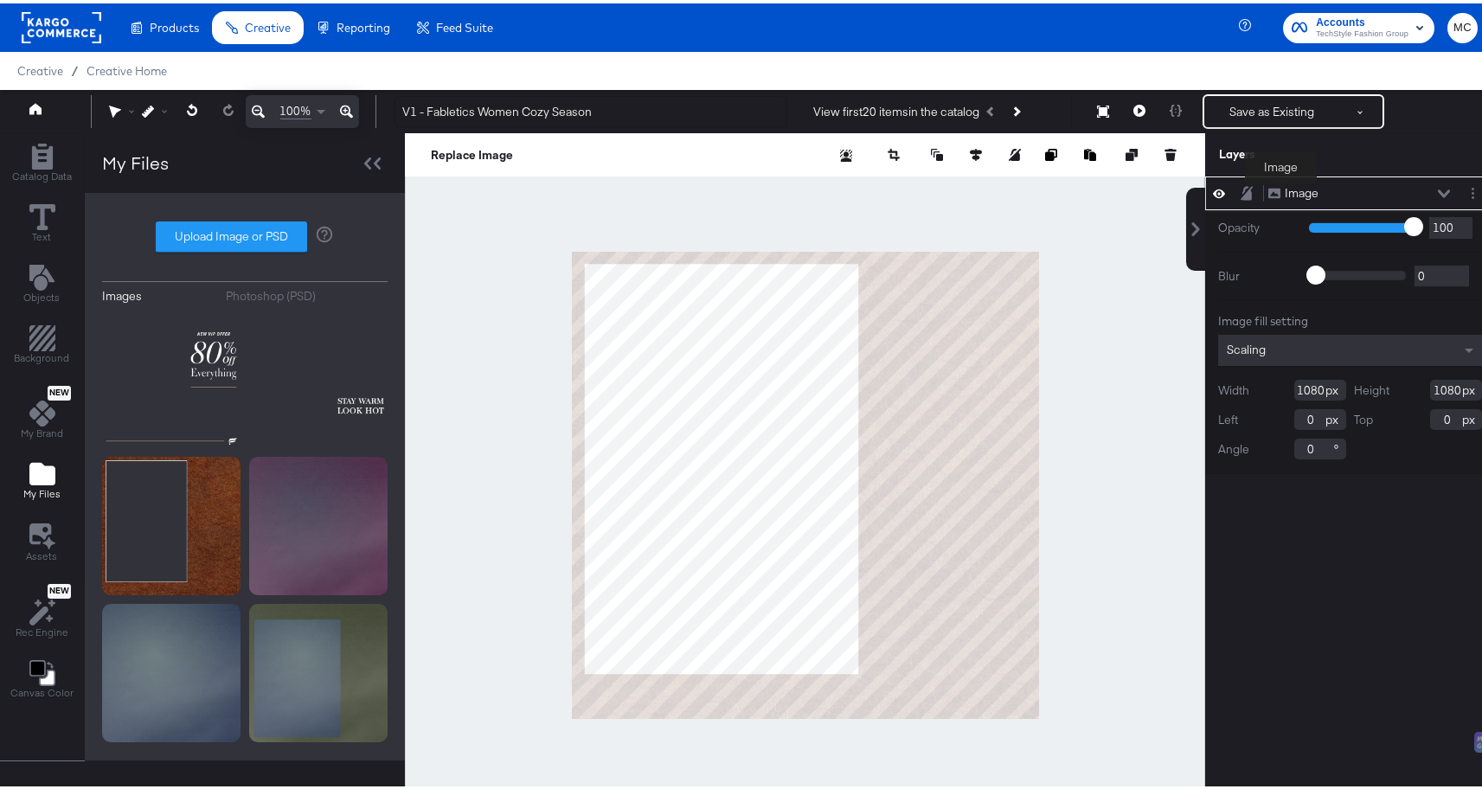
click at [1285, 192] on div "Image" at bounding box center [1302, 190] width 34 height 16
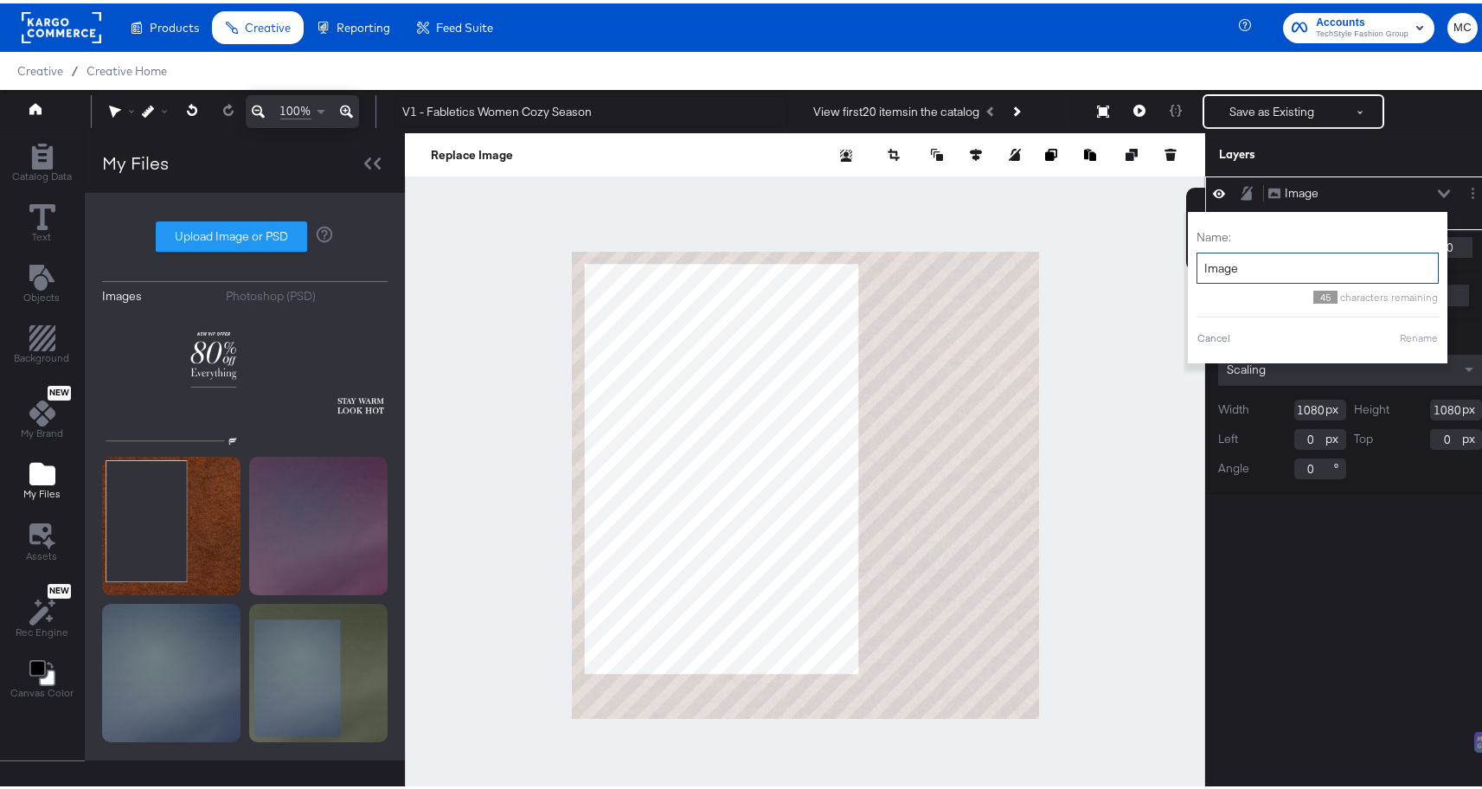
drag, startPoint x: 1236, startPoint y: 260, endPoint x: 1191, endPoint y: 262, distance: 45.0
click at [1197, 262] on input "Image" at bounding box center [1318, 265] width 242 height 32
type input "Background"
click at [1399, 331] on button "Rename" at bounding box center [1419, 335] width 40 height 16
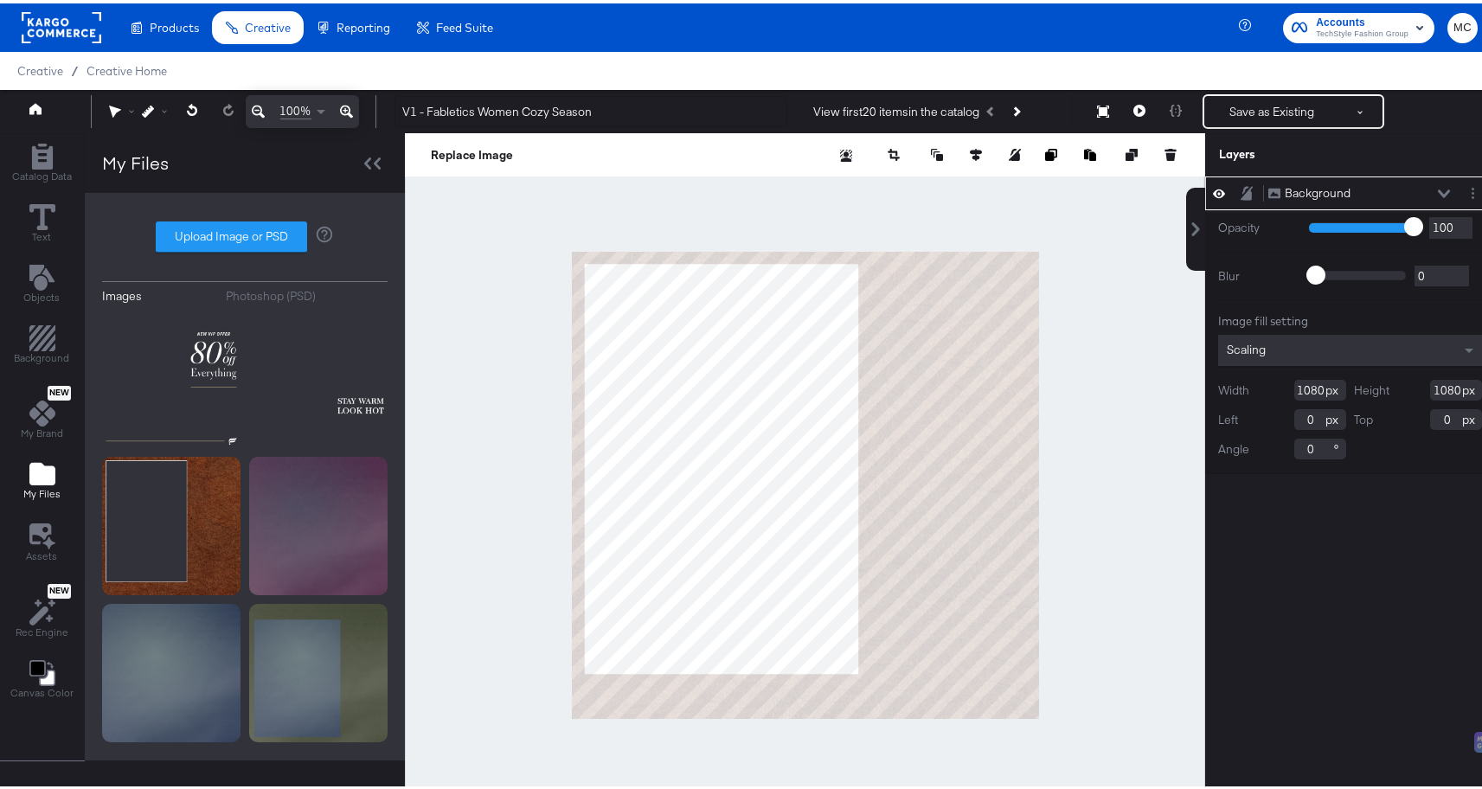
click at [1241, 192] on icon at bounding box center [1247, 190] width 12 height 15
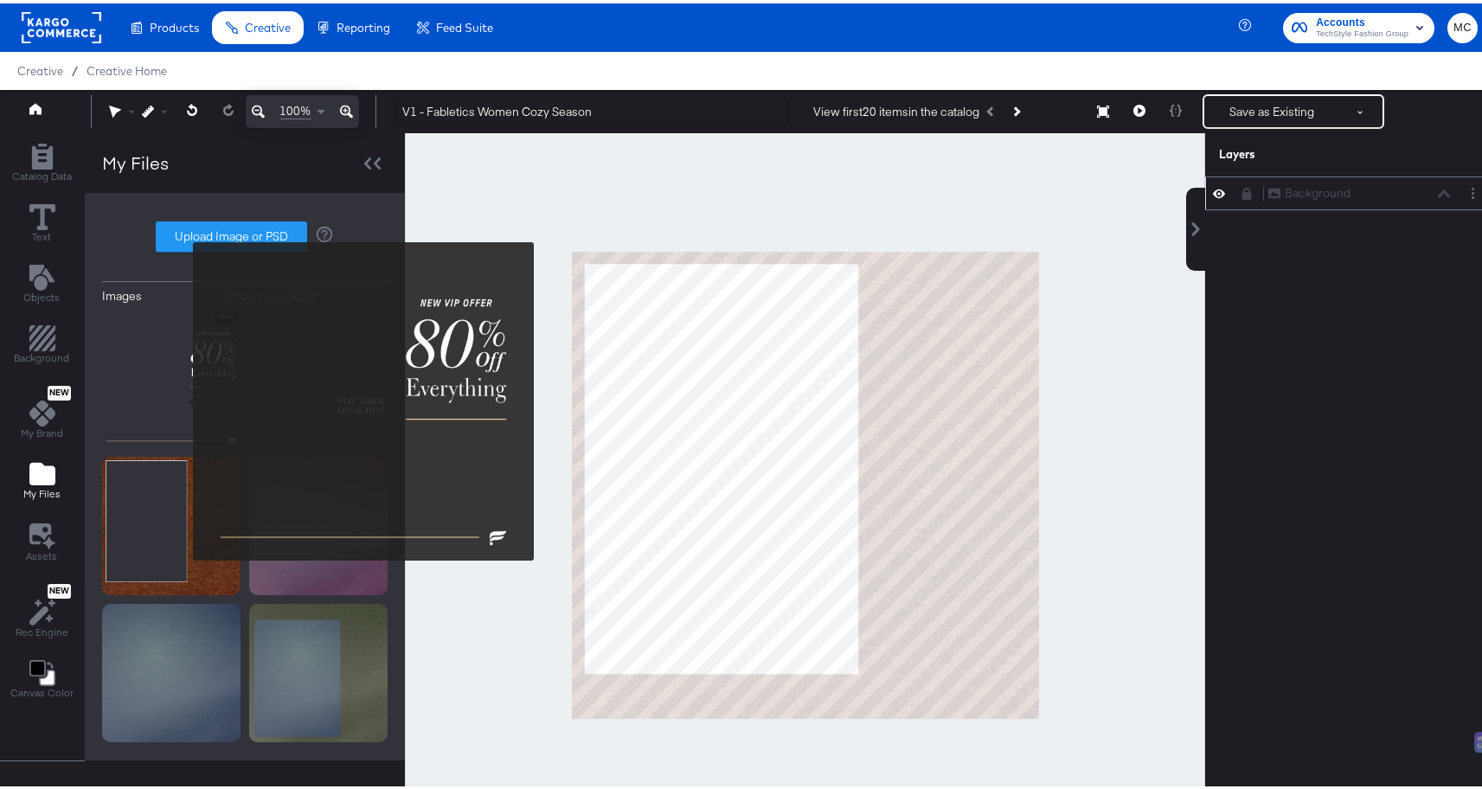
click at [208, 377] on img at bounding box center [171, 375] width 138 height 138
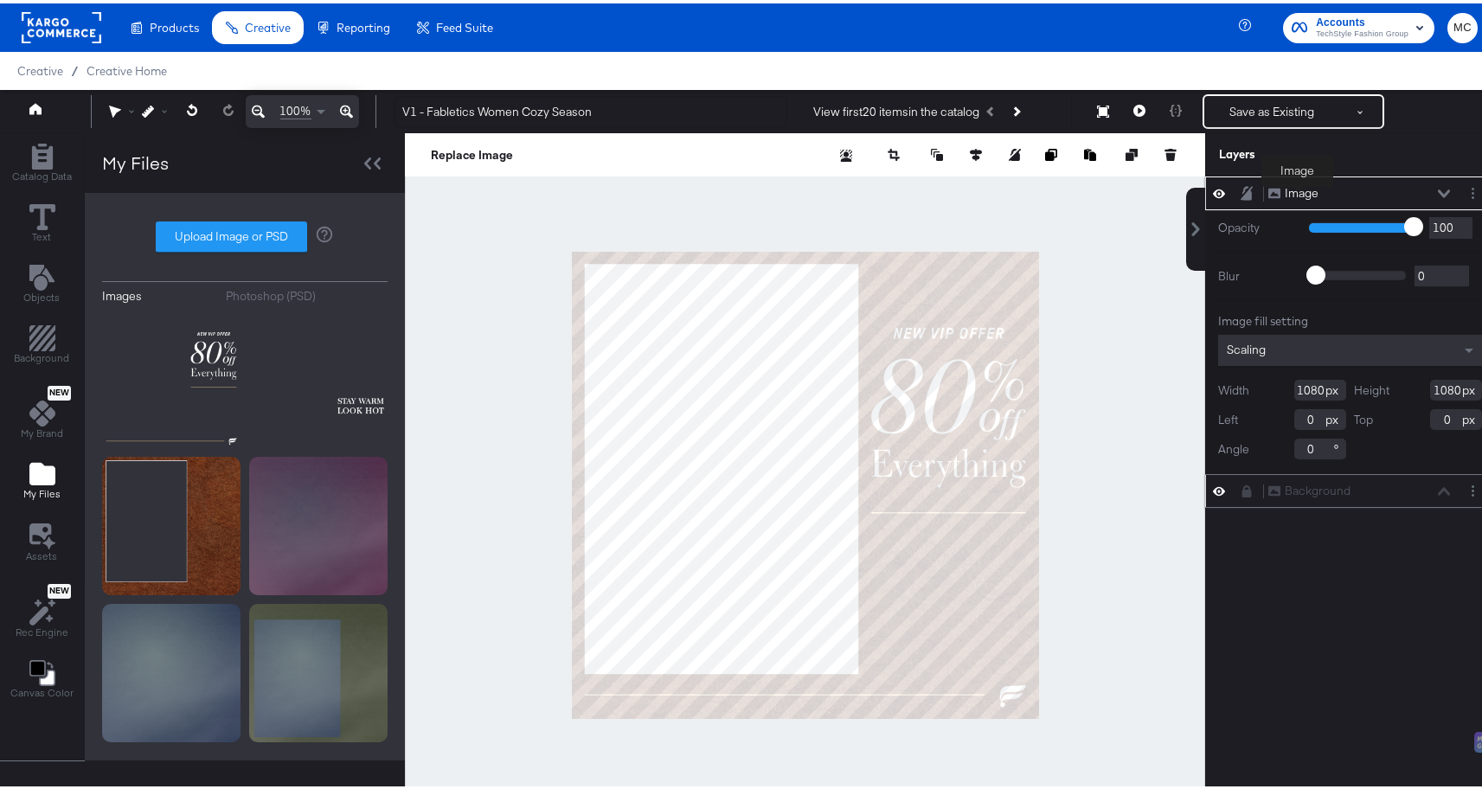
click at [1296, 193] on div "Image" at bounding box center [1302, 190] width 34 height 16
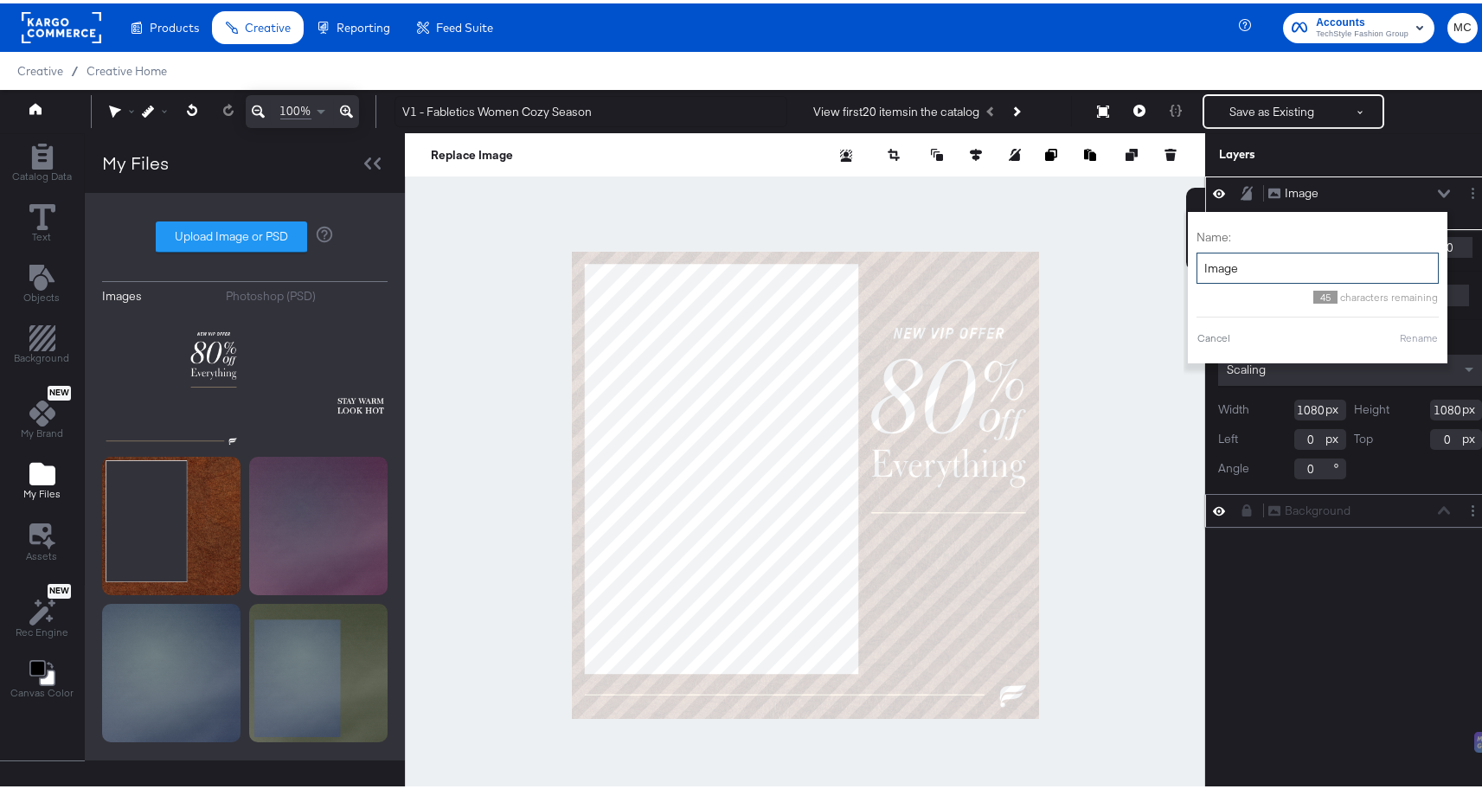
drag, startPoint x: 1243, startPoint y: 257, endPoint x: 1186, endPoint y: 262, distance: 57.3
click at [1197, 262] on input "Image" at bounding box center [1318, 265] width 242 height 32
type input "Promo"
click at [1405, 338] on button "Rename" at bounding box center [1419, 335] width 40 height 16
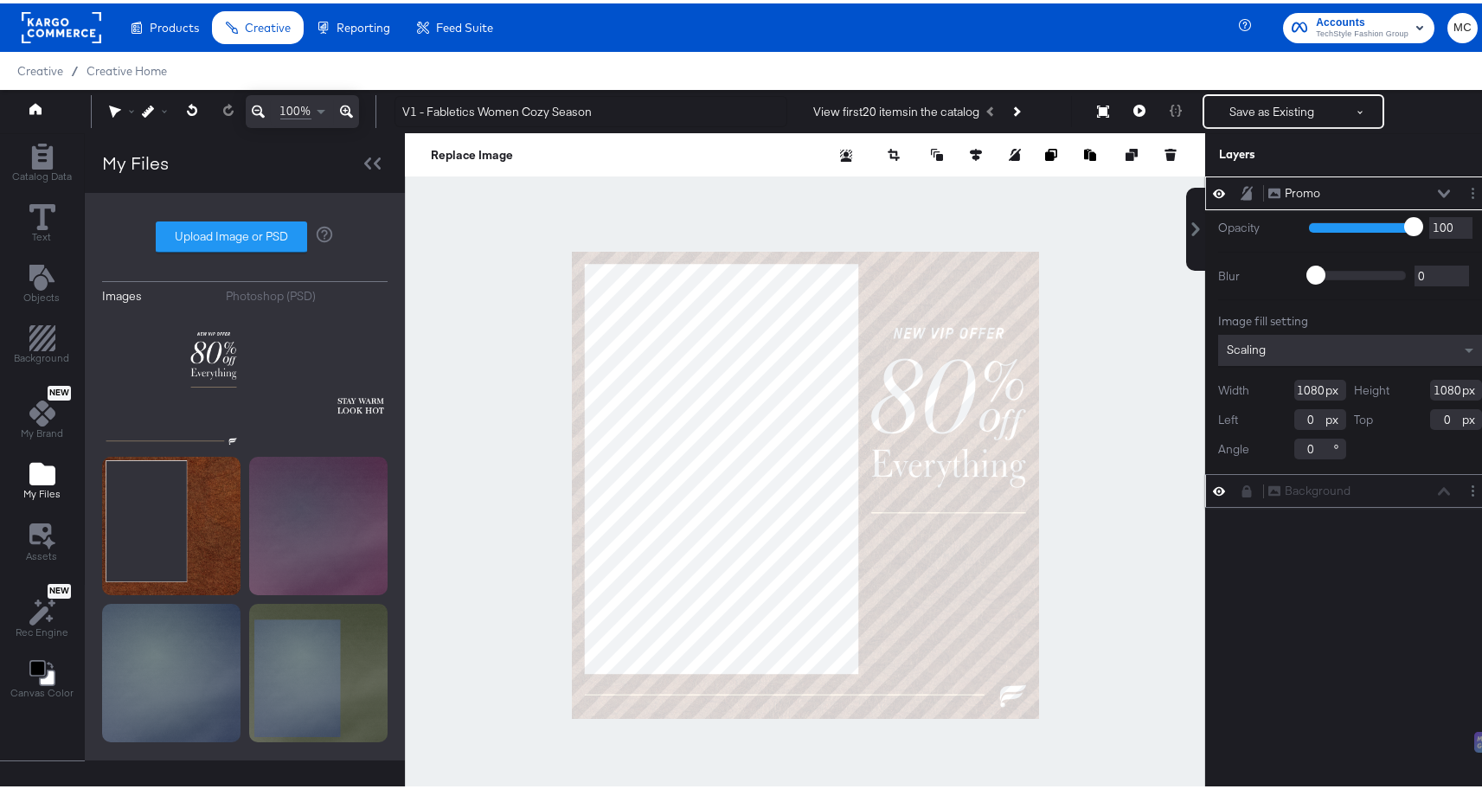
click at [1241, 196] on icon at bounding box center [1247, 190] width 12 height 15
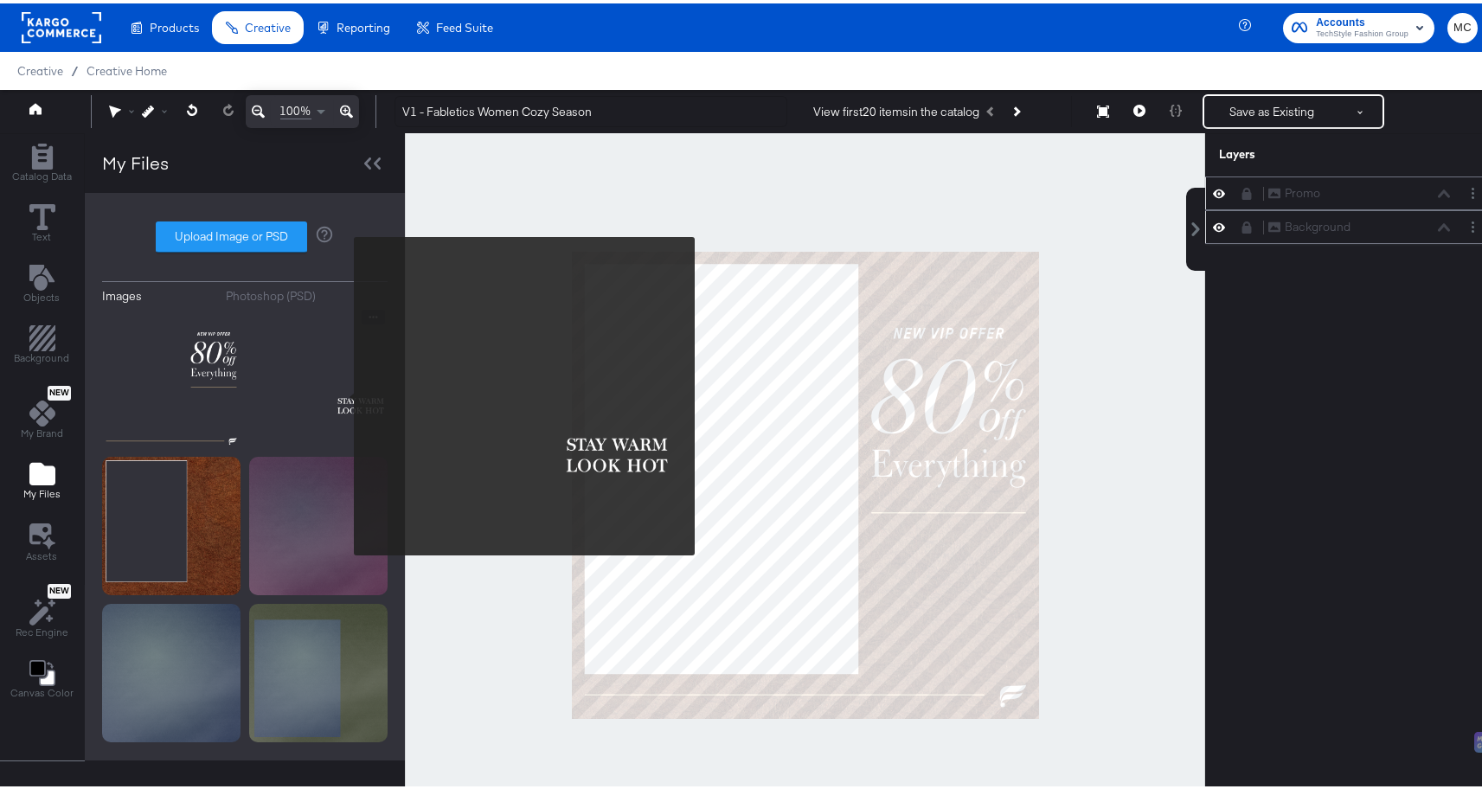
click at [343, 393] on img at bounding box center [318, 375] width 138 height 138
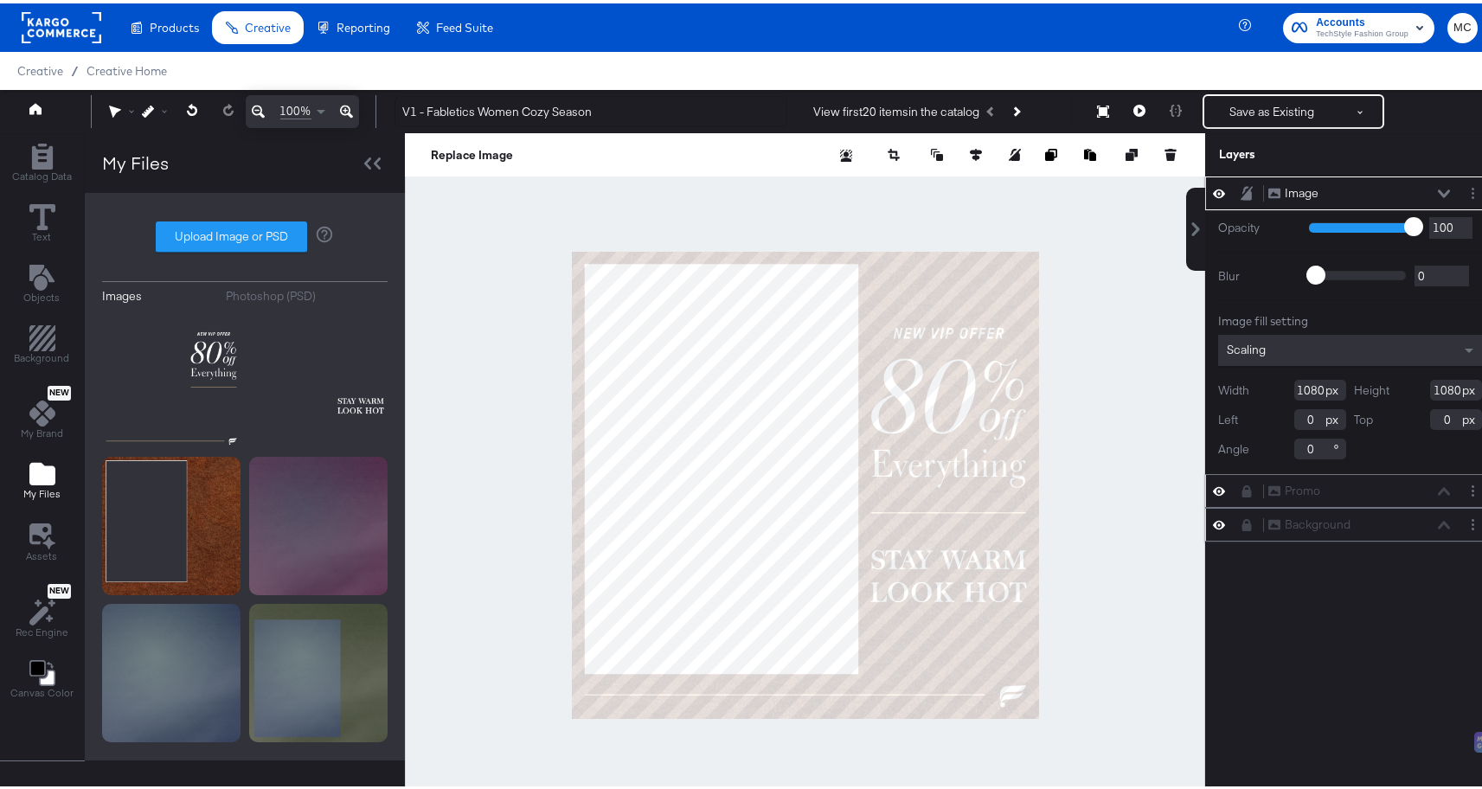
click at [1299, 182] on button "Image Image" at bounding box center [1294, 190] width 52 height 18
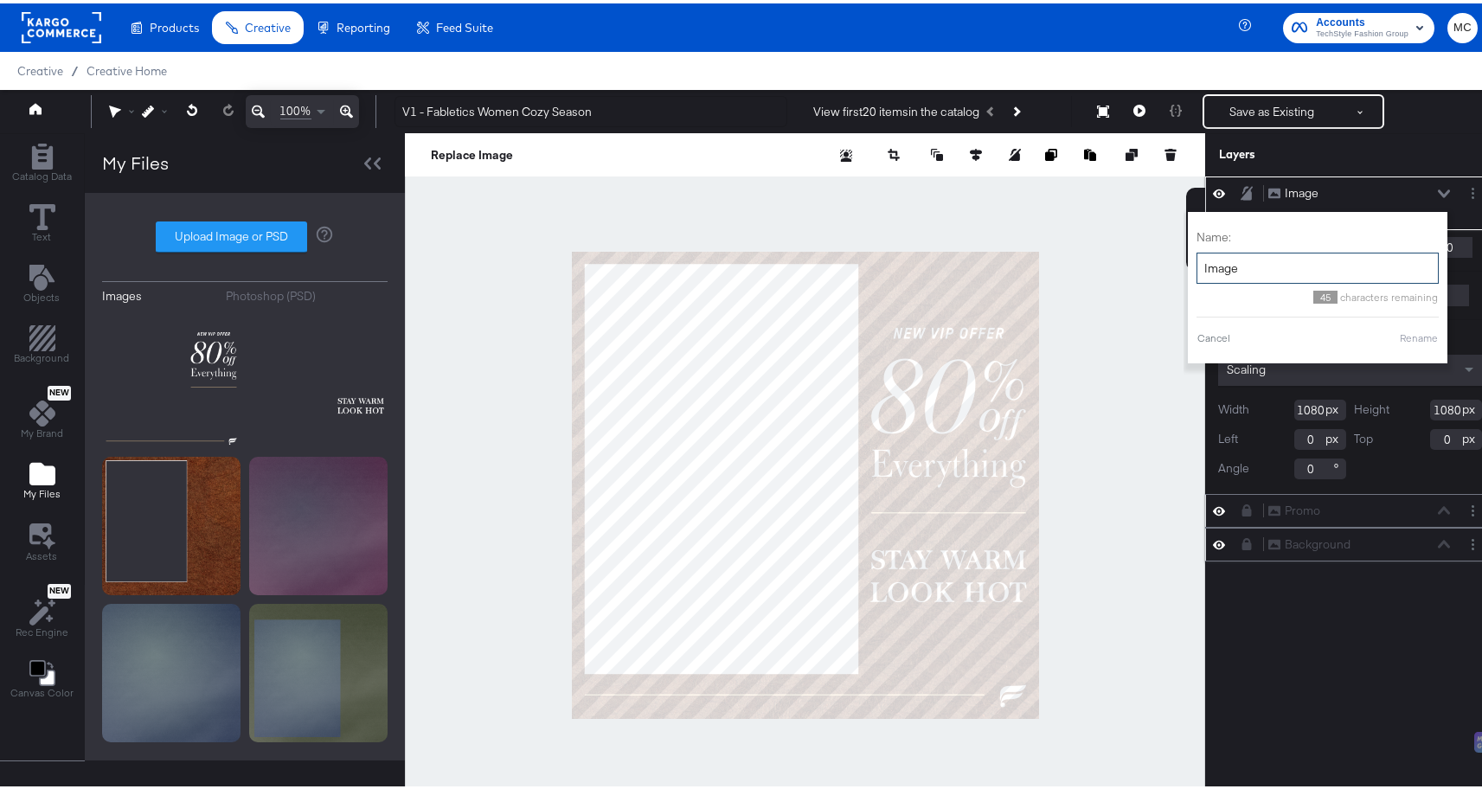
drag, startPoint x: 1231, startPoint y: 260, endPoint x: 1188, endPoint y: 262, distance: 43.3
click at [1197, 262] on input "Image" at bounding box center [1318, 265] width 242 height 32
type input "Season text"
click at [1399, 337] on button "Rename" at bounding box center [1419, 335] width 40 height 16
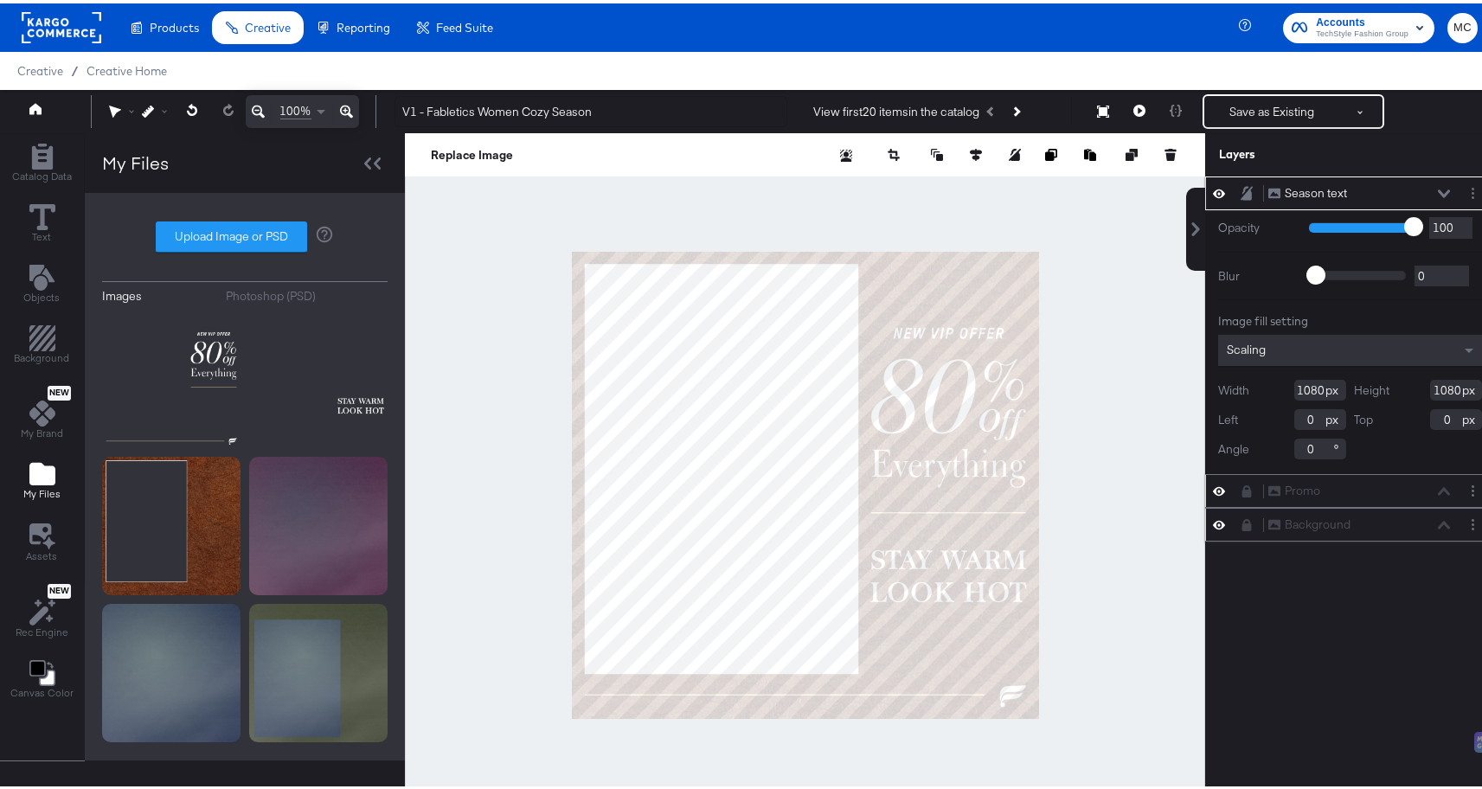
click at [1213, 188] on icon at bounding box center [1219, 190] width 12 height 15
click at [1213, 188] on icon at bounding box center [1219, 190] width 12 height 11
click at [1243, 186] on icon at bounding box center [1246, 187] width 7 height 9
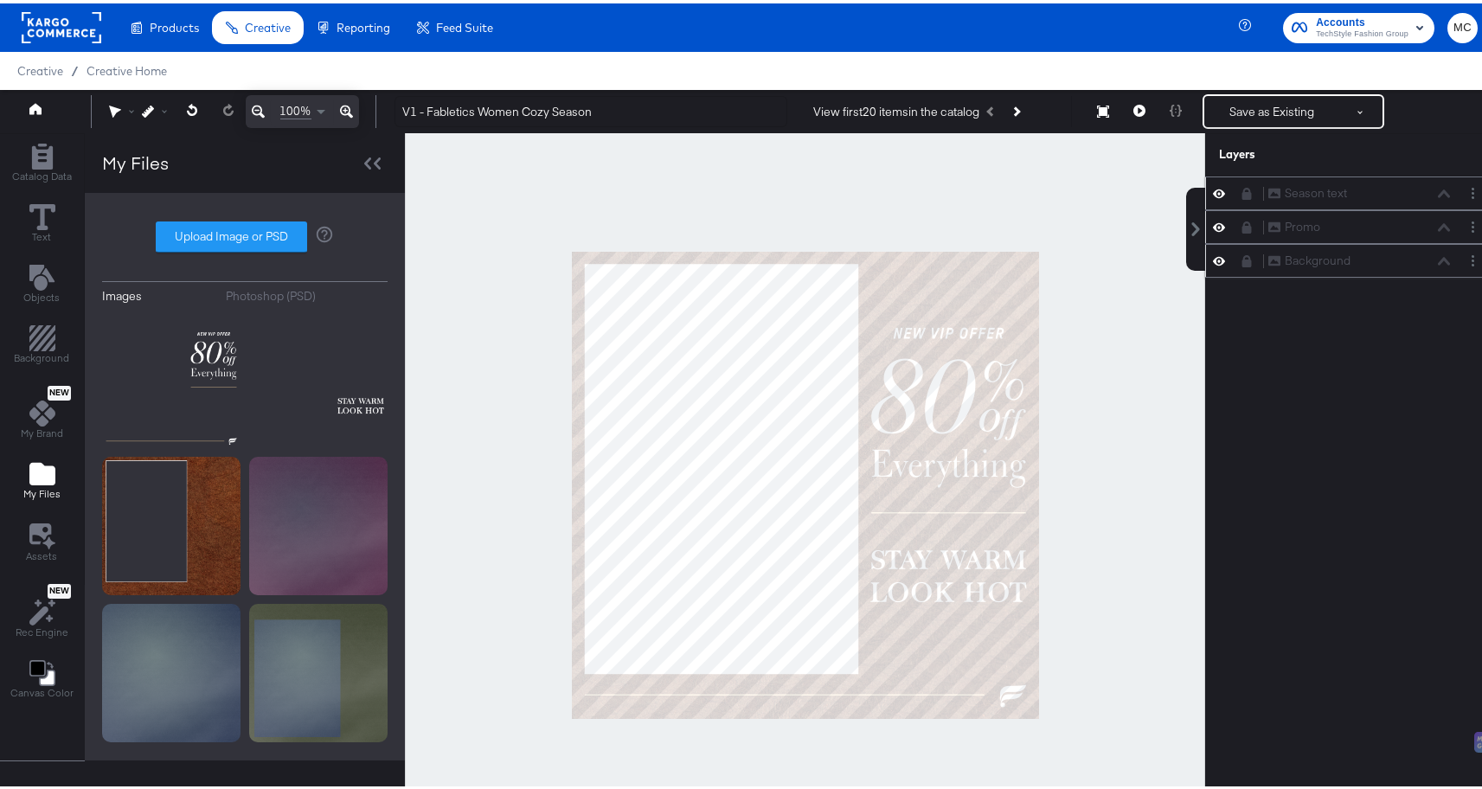
click at [1213, 220] on icon at bounding box center [1219, 223] width 12 height 15
click at [1213, 220] on icon at bounding box center [1219, 224] width 12 height 11
click at [1214, 247] on div "Background Background" at bounding box center [1350, 258] width 290 height 34
click at [1246, 98] on button "Save as Existing" at bounding box center [1272, 108] width 135 height 31
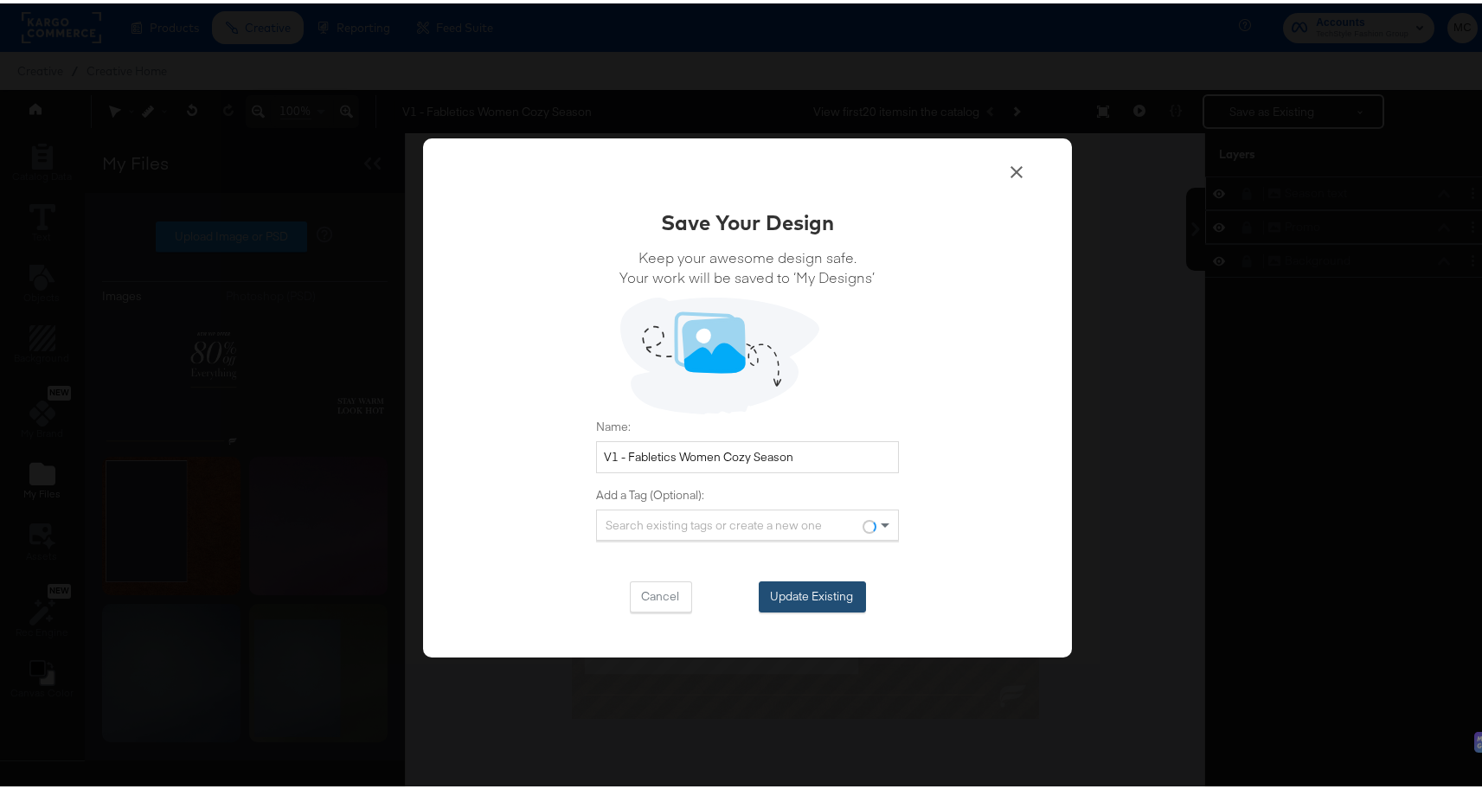
click at [807, 592] on button "Update Existing" at bounding box center [812, 593] width 107 height 31
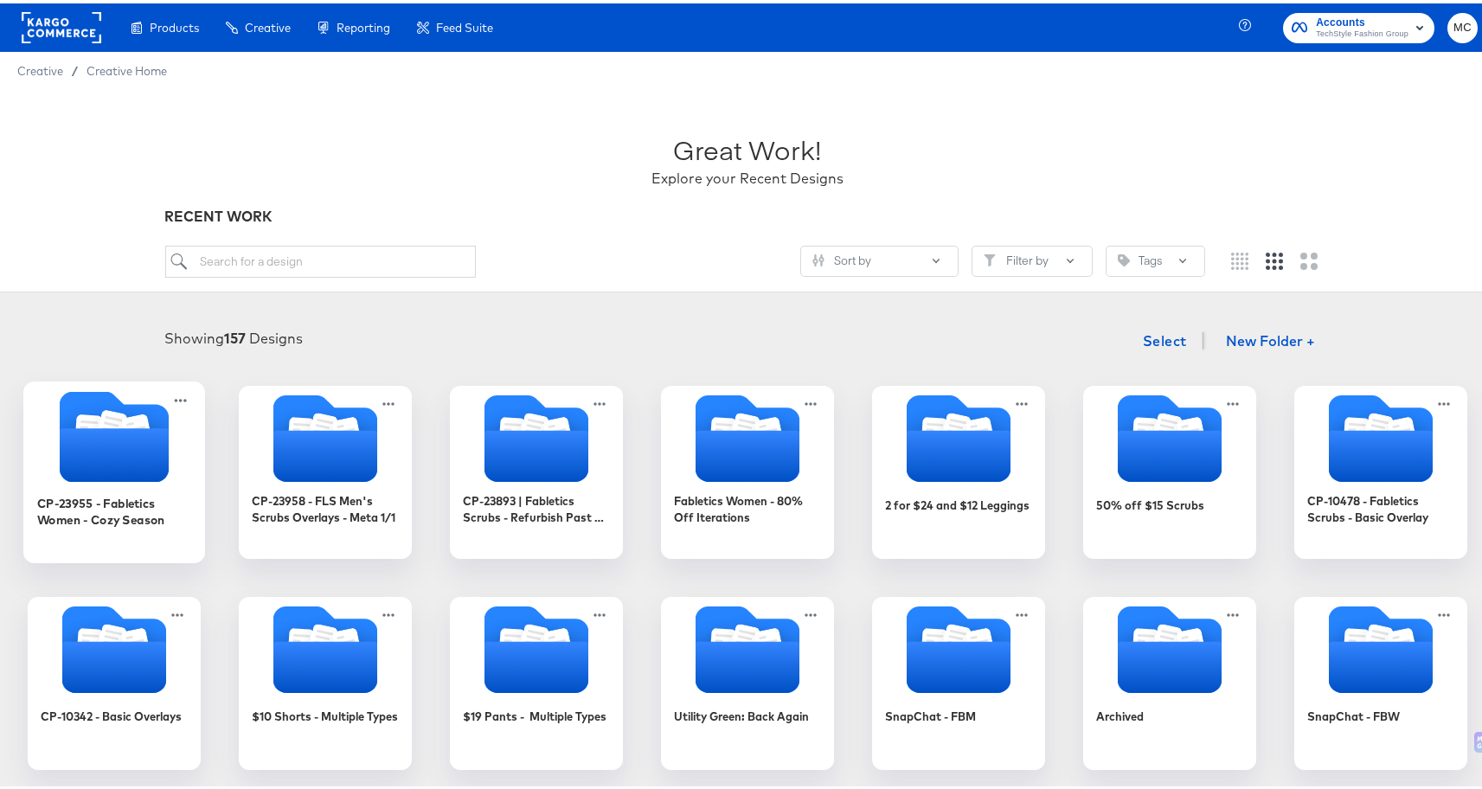
click at [43, 453] on icon "Folder" at bounding box center [114, 433] width 182 height 91
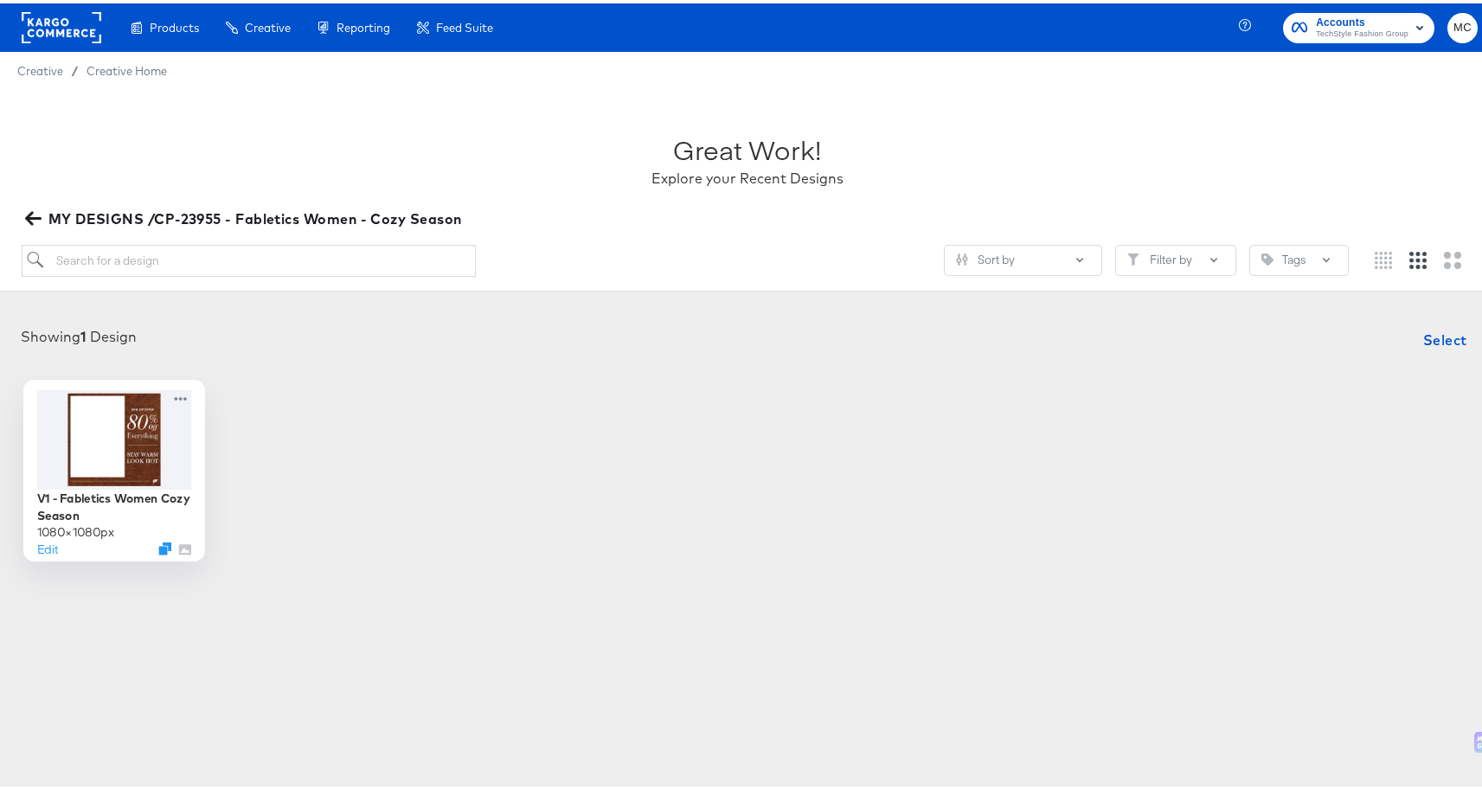
click at [80, 408] on div at bounding box center [114, 436] width 155 height 100
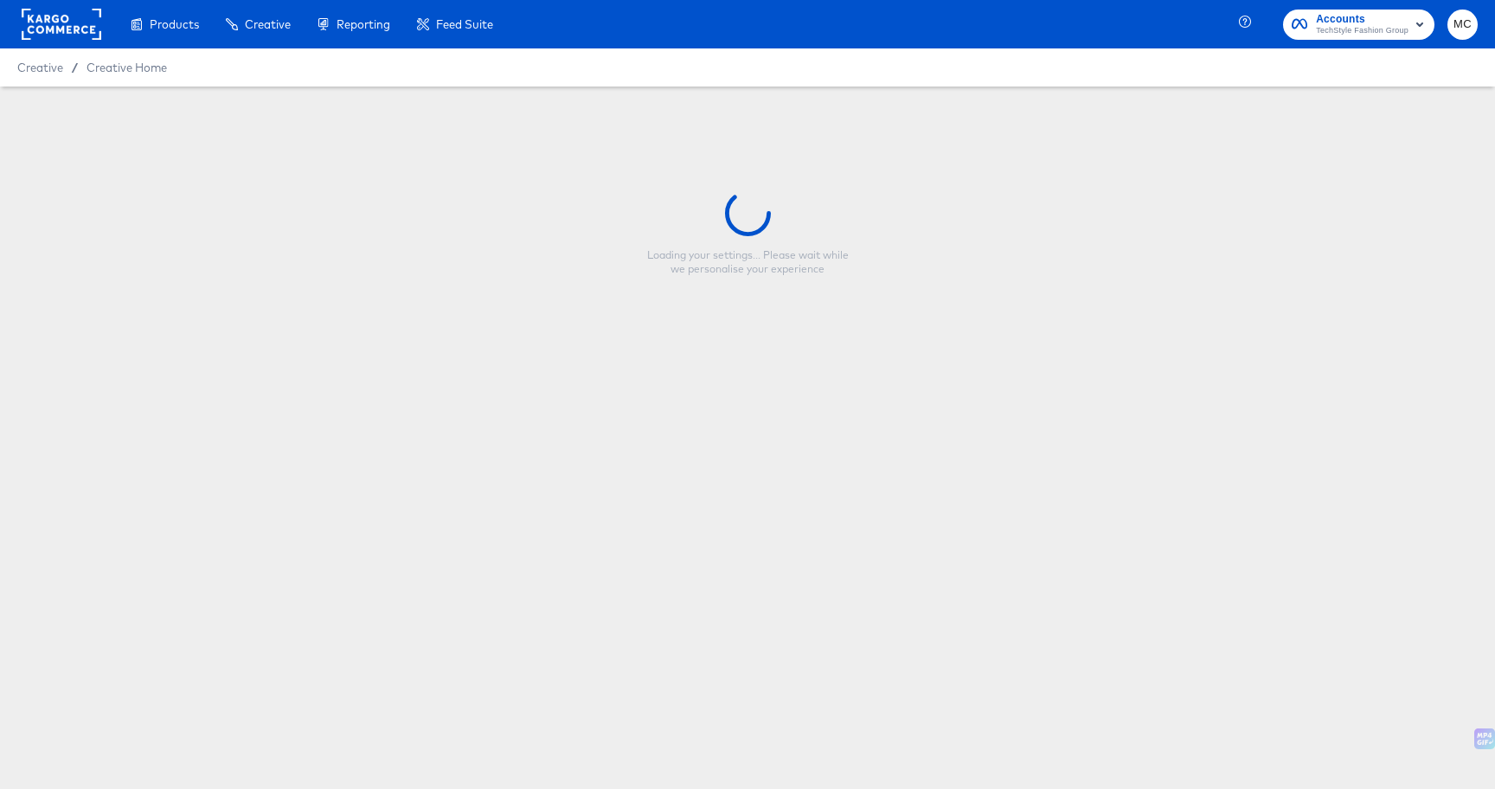
type input "V1 - Fabletics Women Cozy Season"
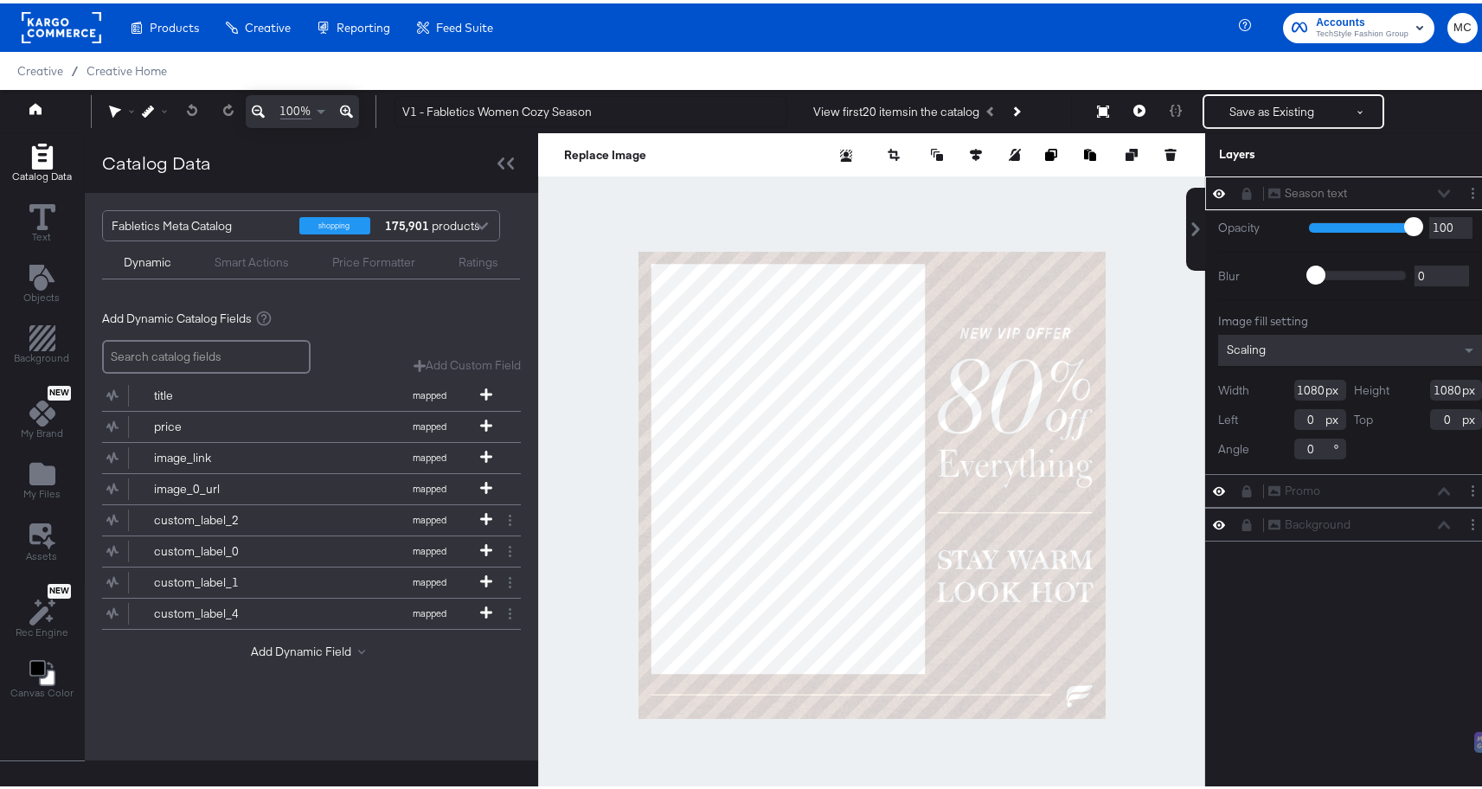
click at [42, 145] on icon "Add Rectangle" at bounding box center [42, 153] width 26 height 26
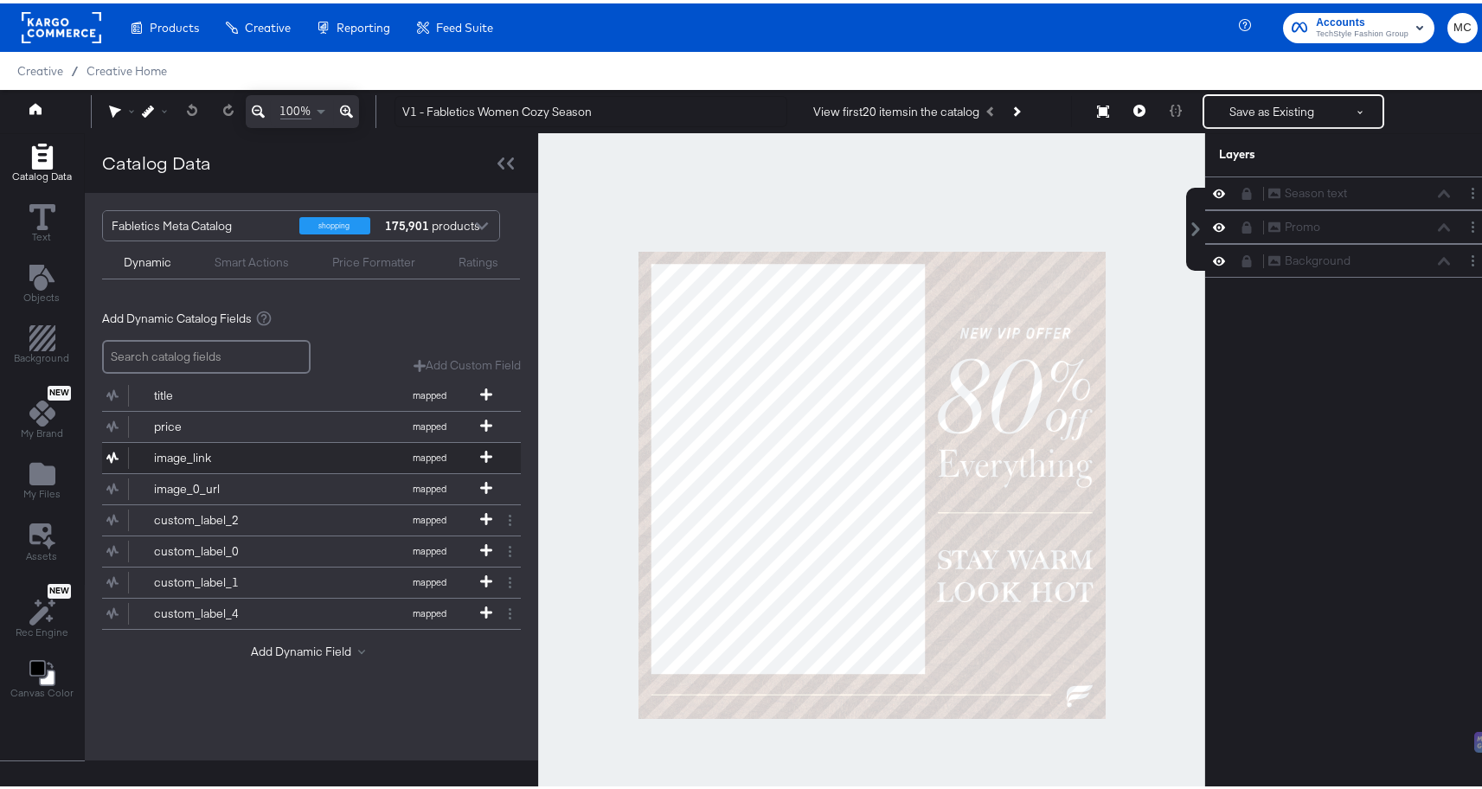
click at [185, 454] on div "image_link" at bounding box center [216, 455] width 125 height 16
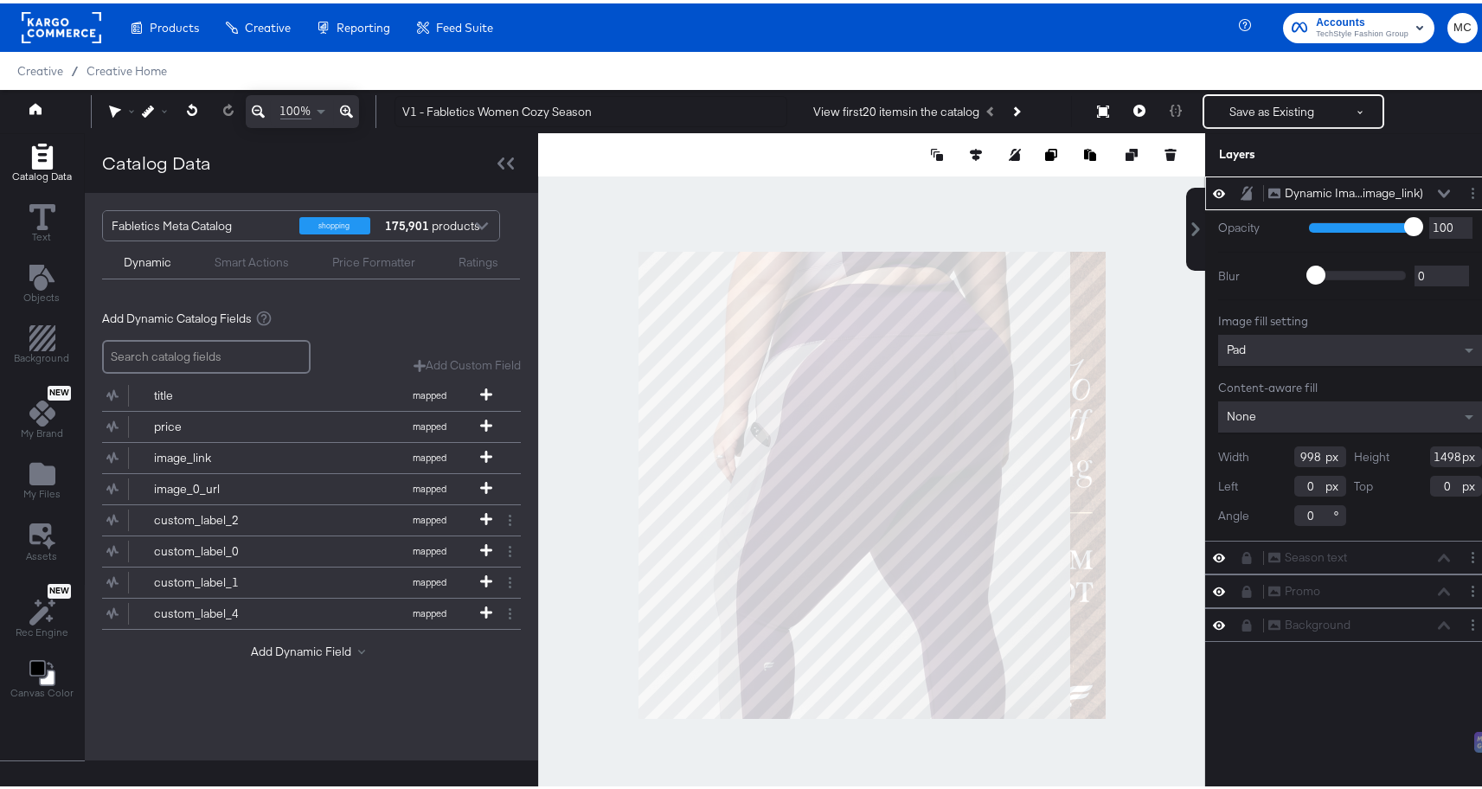
click at [1235, 349] on div "Pad" at bounding box center [1350, 346] width 264 height 31
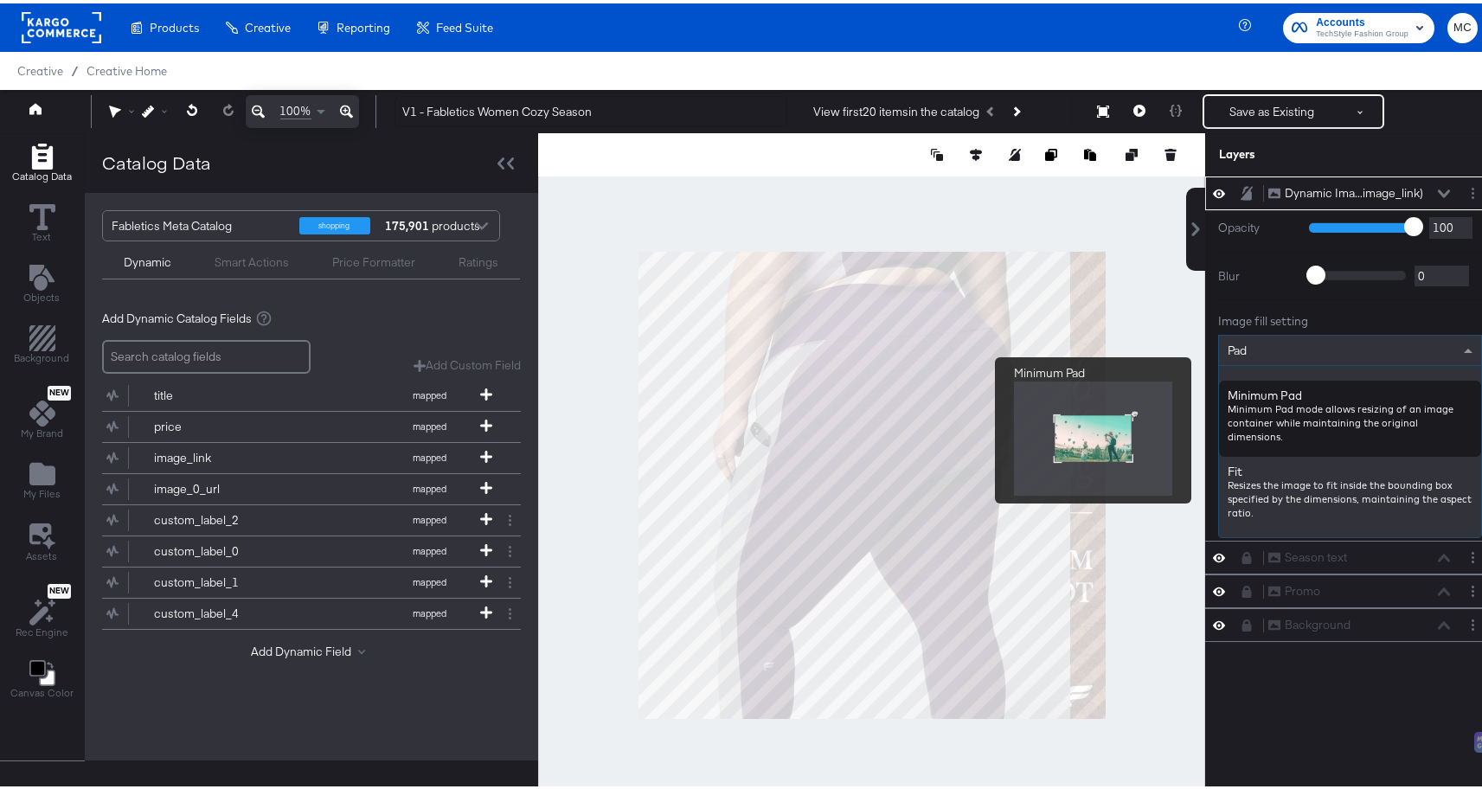
scroll to position [288, 0]
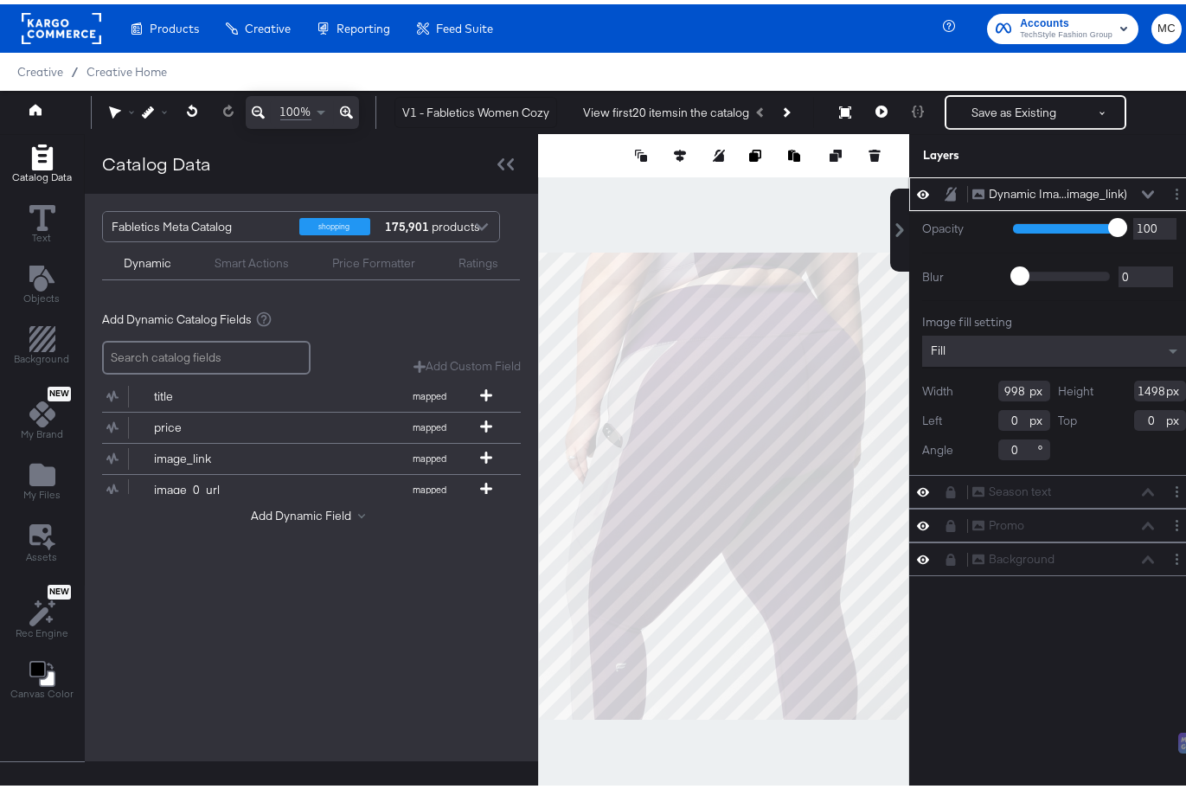
click at [1009, 387] on input "998" at bounding box center [1025, 386] width 52 height 21
drag, startPoint x: 1012, startPoint y: 385, endPoint x: 961, endPoint y: 385, distance: 50.2
click at [961, 385] on div "Width 998" at bounding box center [986, 386] width 128 height 21
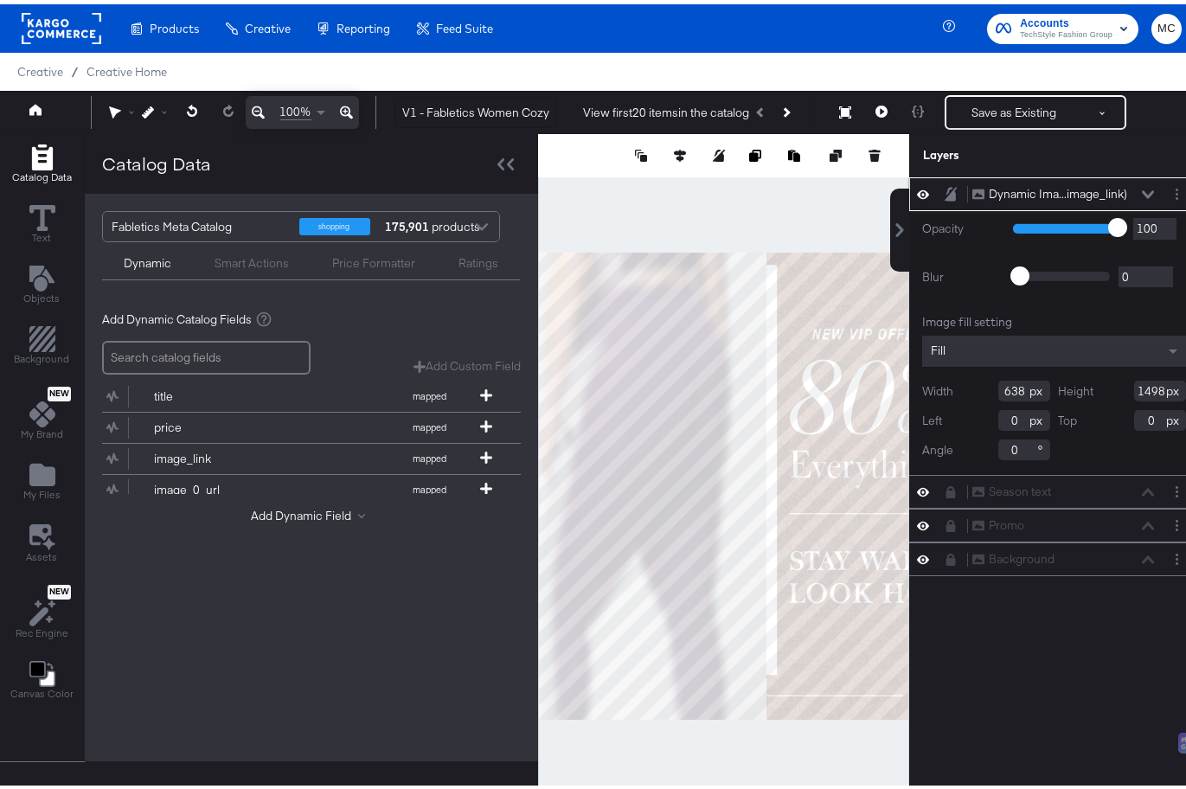
type input "638"
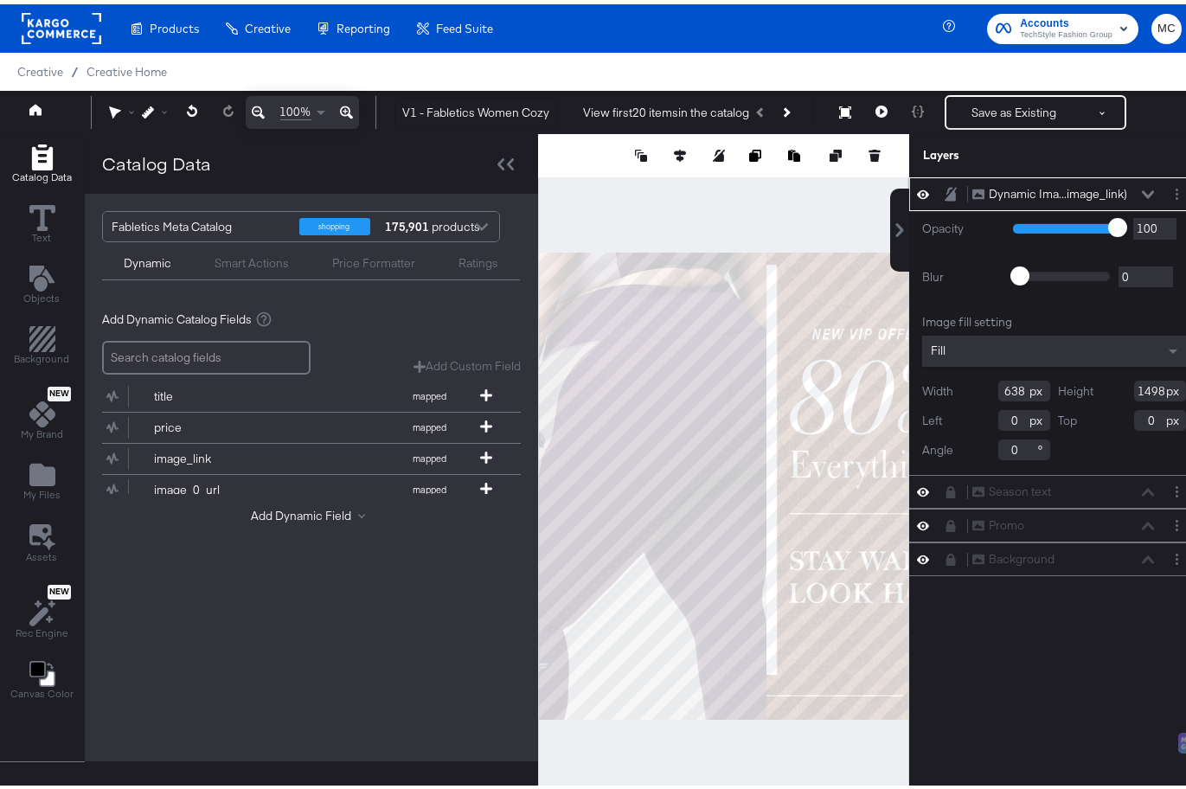
drag, startPoint x: 1152, startPoint y: 386, endPoint x: 1100, endPoint y: 385, distance: 51.9
click at [1100, 385] on div "Height 1498" at bounding box center [1123, 386] width 128 height 21
type input "8"
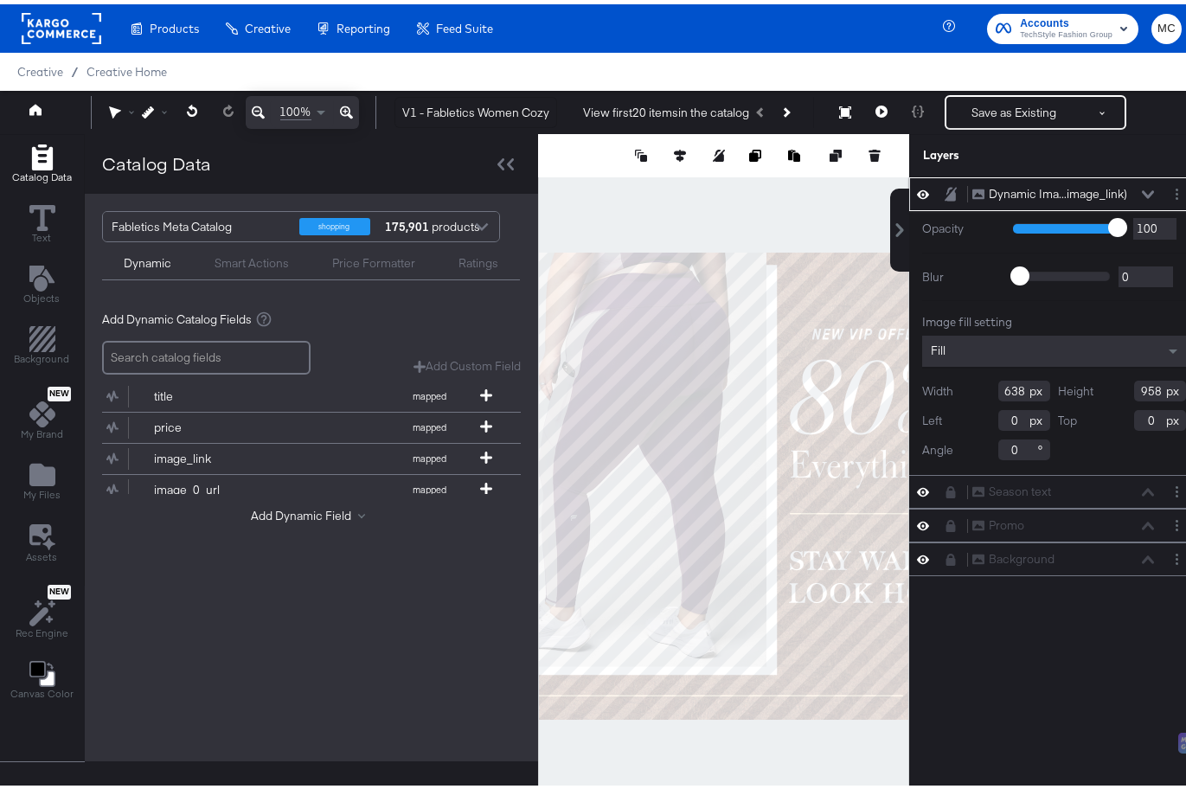
type input "958"
drag, startPoint x: 1009, startPoint y: 416, endPoint x: 993, endPoint y: 416, distance: 15.6
click at [999, 416] on input "0" at bounding box center [1025, 416] width 52 height 21
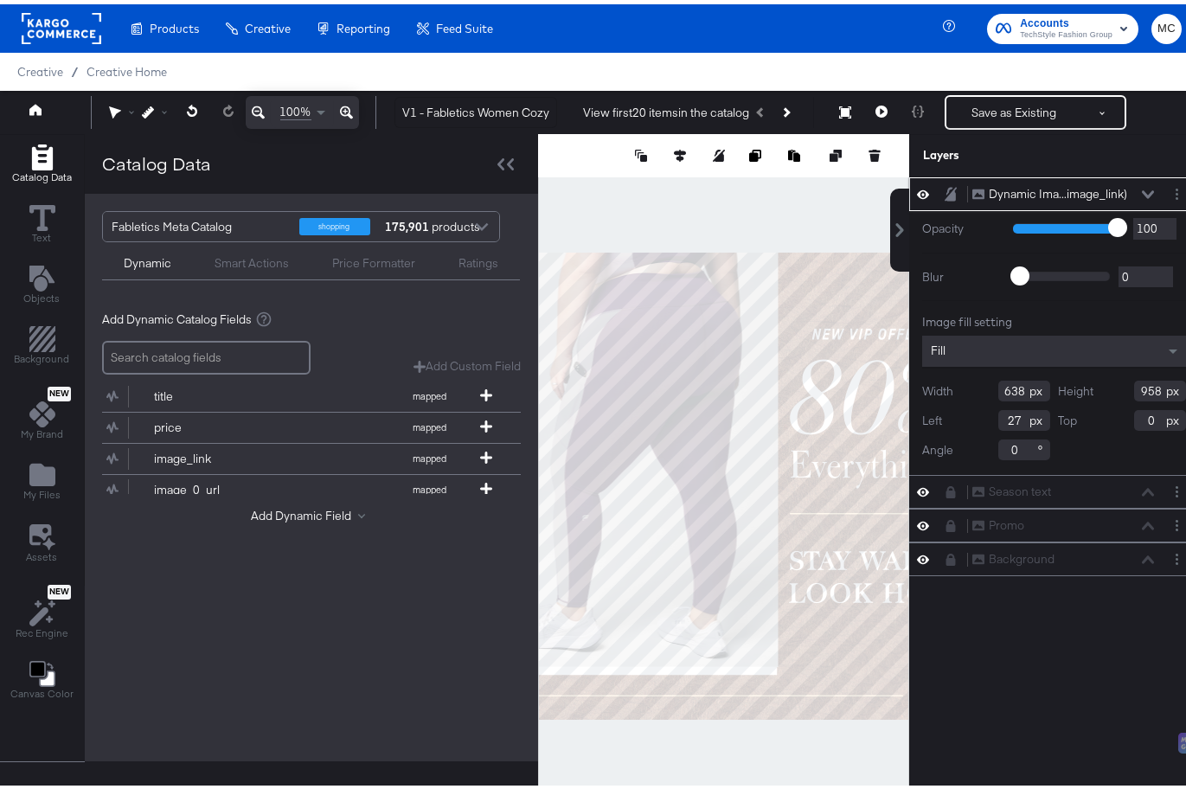
type input "27"
drag, startPoint x: 1140, startPoint y: 421, endPoint x: 1102, endPoint y: 416, distance: 39.3
click at [1102, 416] on div "Top 0" at bounding box center [1123, 416] width 128 height 21
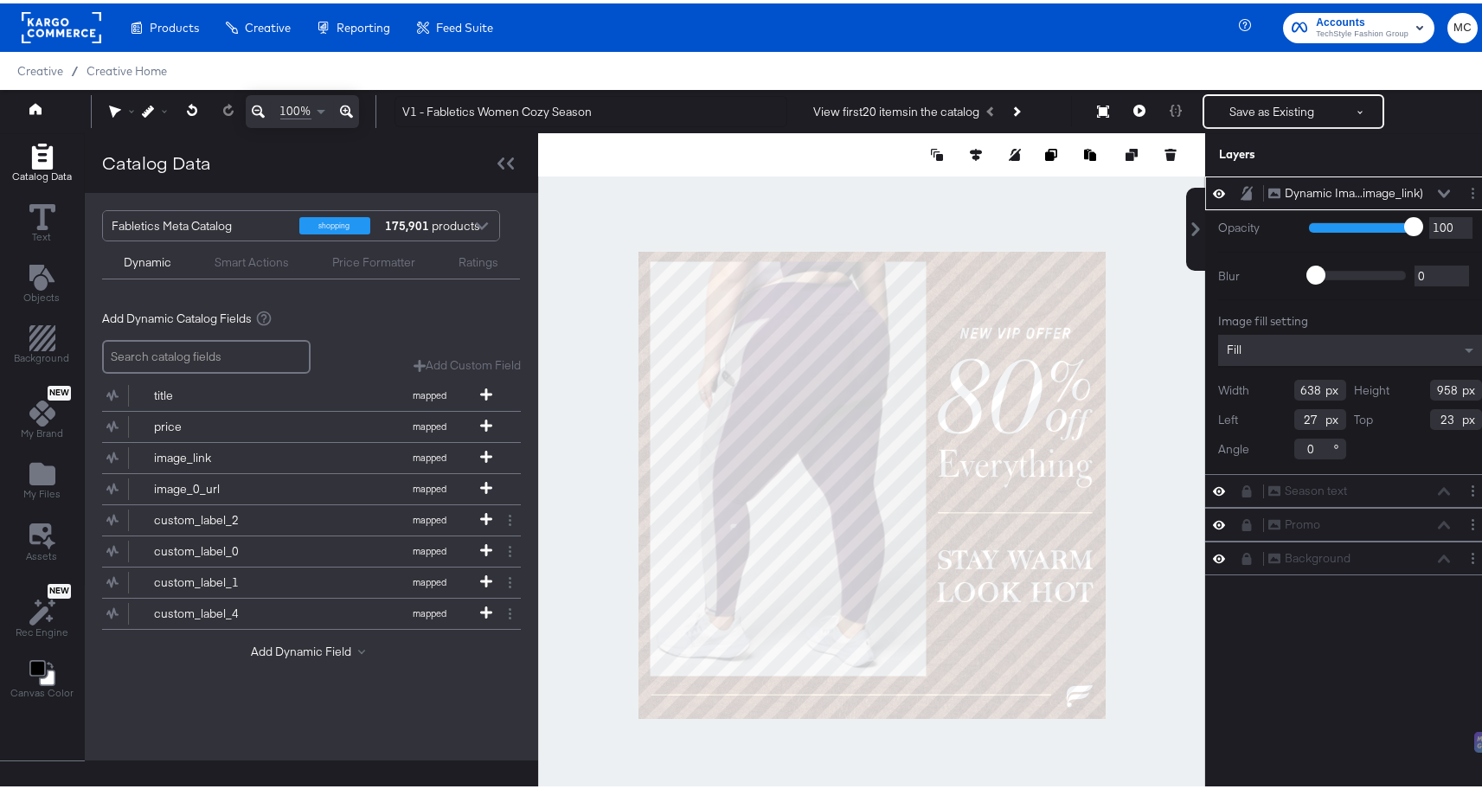
type input "23"
click at [1425, 195] on div "Dynamic Ima...image_link) Dynamic Image (image_link)" at bounding box center [1359, 190] width 183 height 18
drag, startPoint x: 1232, startPoint y: 190, endPoint x: 1239, endPoint y: 239, distance: 49.8
click at [1239, 239] on div "Dynamic Ima...image_link) Dynamic Image (image_link) Opacity 1 100 100 Blur 0 2…" at bounding box center [1350, 322] width 290 height 298
click at [1438, 191] on icon at bounding box center [1444, 190] width 12 height 9
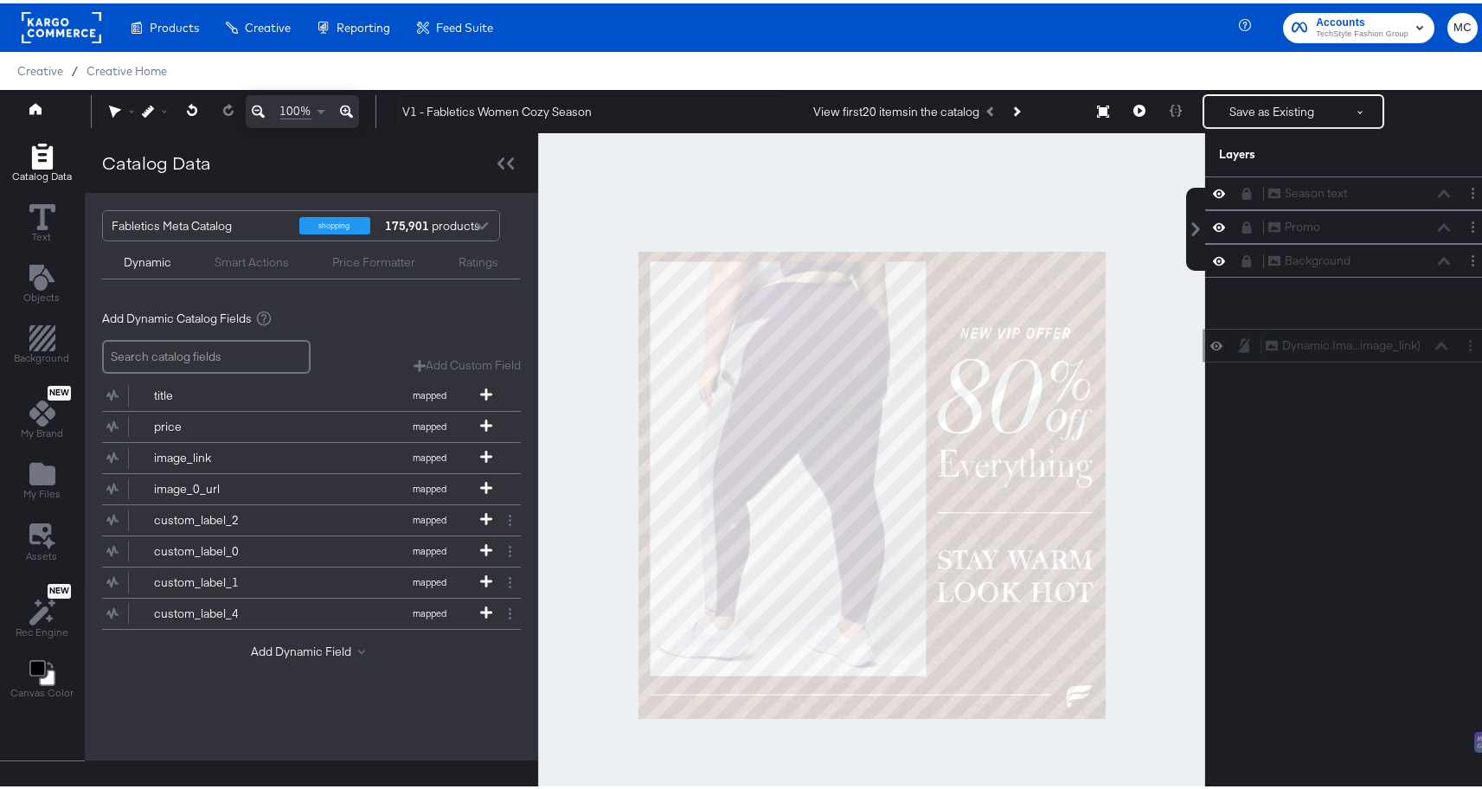
drag, startPoint x: 1230, startPoint y: 183, endPoint x: 1243, endPoint y: 351, distance: 168.4
click at [1243, 351] on div "Dynamic Ima...image_link) Dynamic Image (image_link) Season text Season text Pr…" at bounding box center [1340, 489] width 312 height 633
drag, startPoint x: 1237, startPoint y: 186, endPoint x: 1238, endPoint y: 291, distance: 104.7
click at [1238, 291] on div "Dynamic Ima...image_link) Dynamic Image (image_link) Season text Season text Pr…" at bounding box center [1350, 240] width 290 height 135
drag, startPoint x: 1325, startPoint y: 451, endPoint x: 1294, endPoint y: 446, distance: 31.6
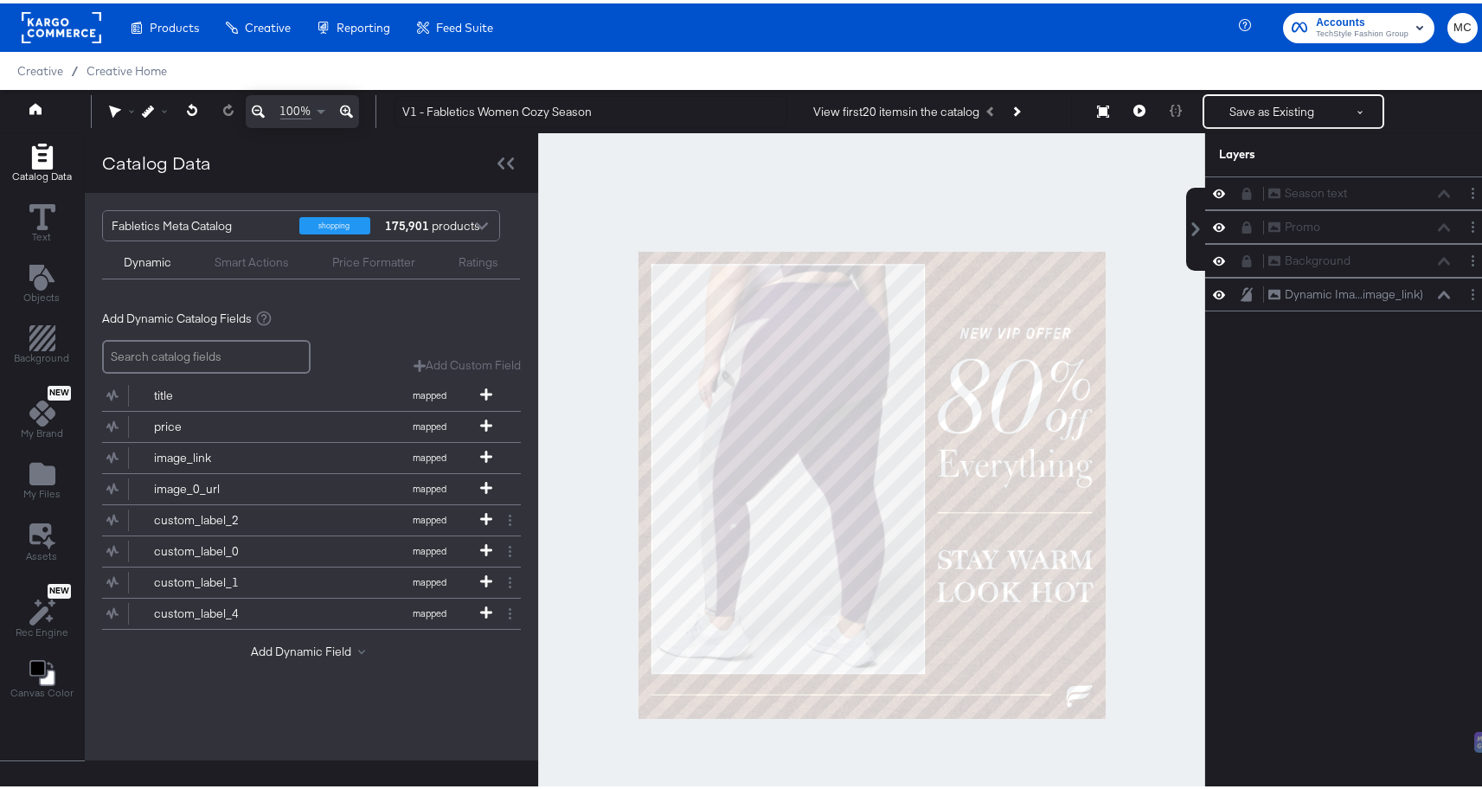
click at [1325, 451] on div "Season text Season text Promo Promo Background Background Dynamic Ima...image_l…" at bounding box center [1340, 489] width 312 height 633
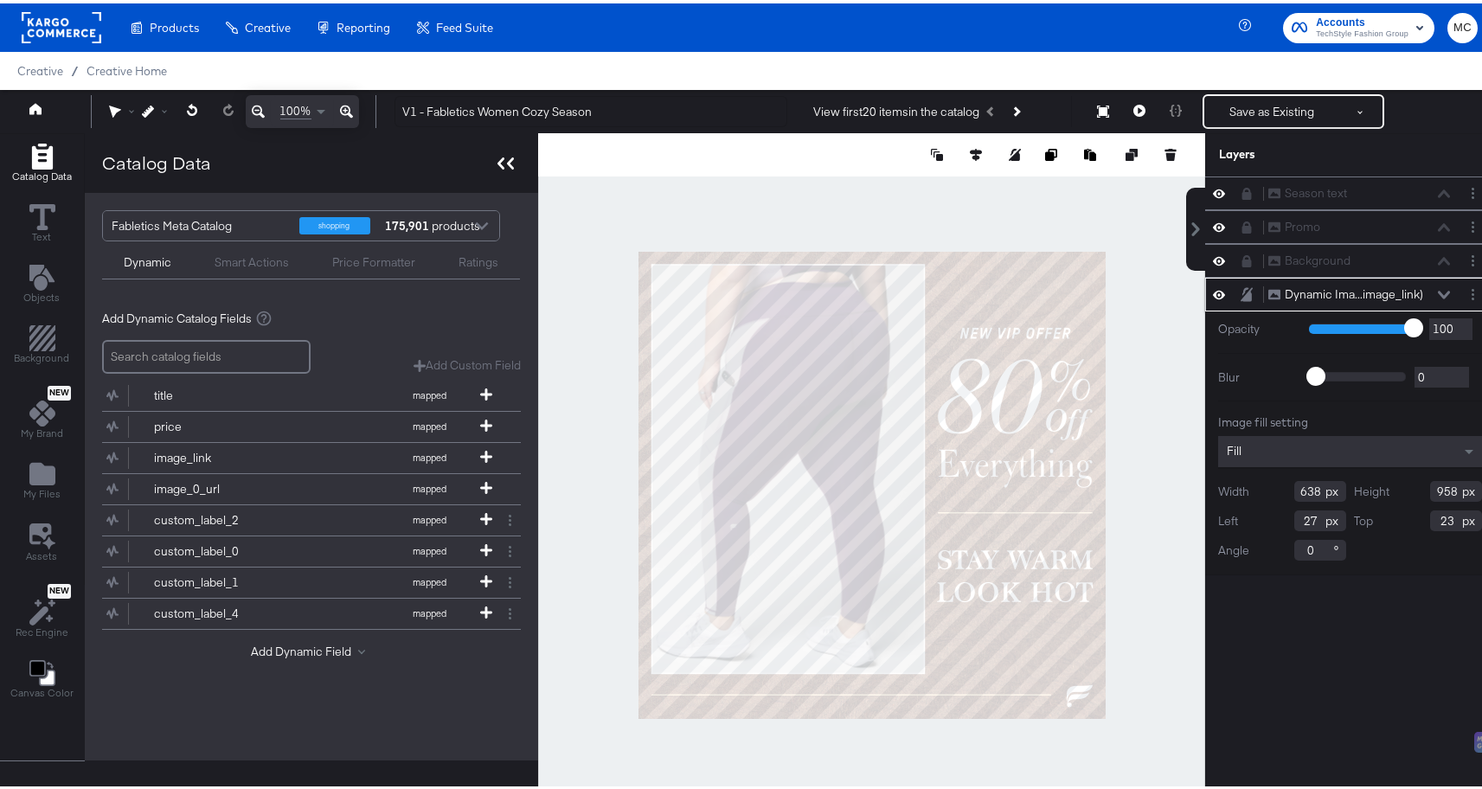
click at [499, 165] on icon at bounding box center [501, 160] width 7 height 12
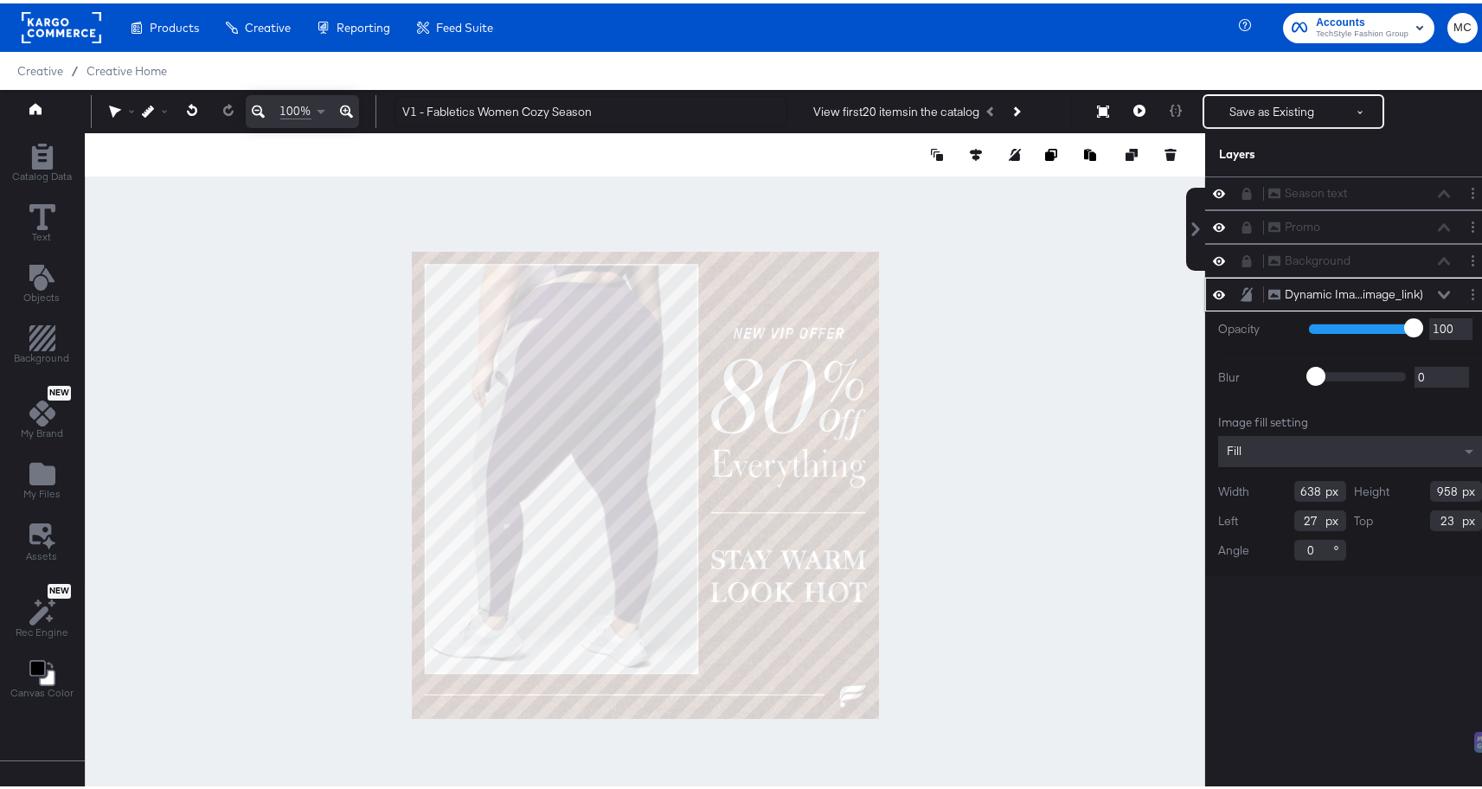
click at [356, 104] on button at bounding box center [346, 108] width 25 height 33
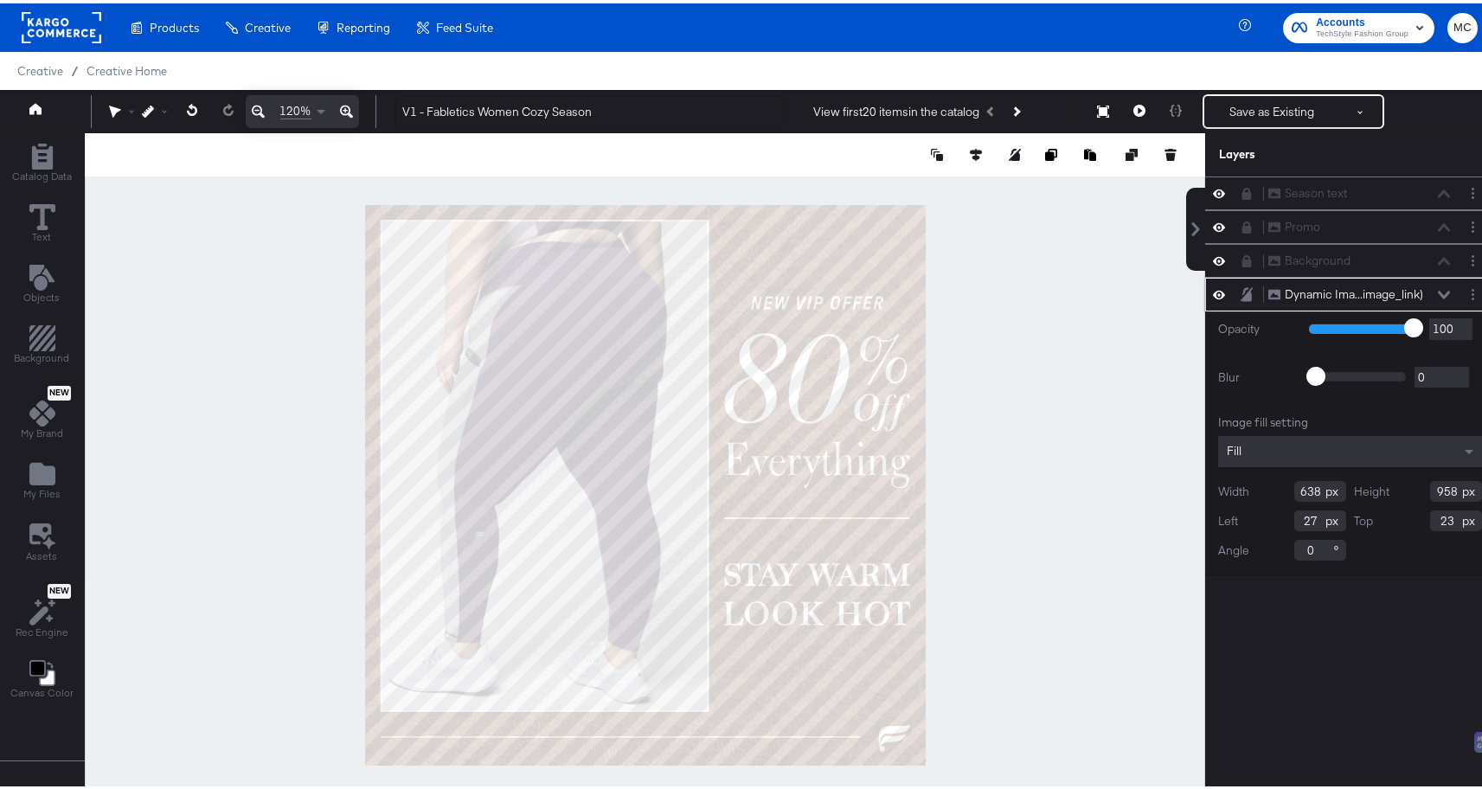
click at [356, 104] on button at bounding box center [346, 108] width 25 height 33
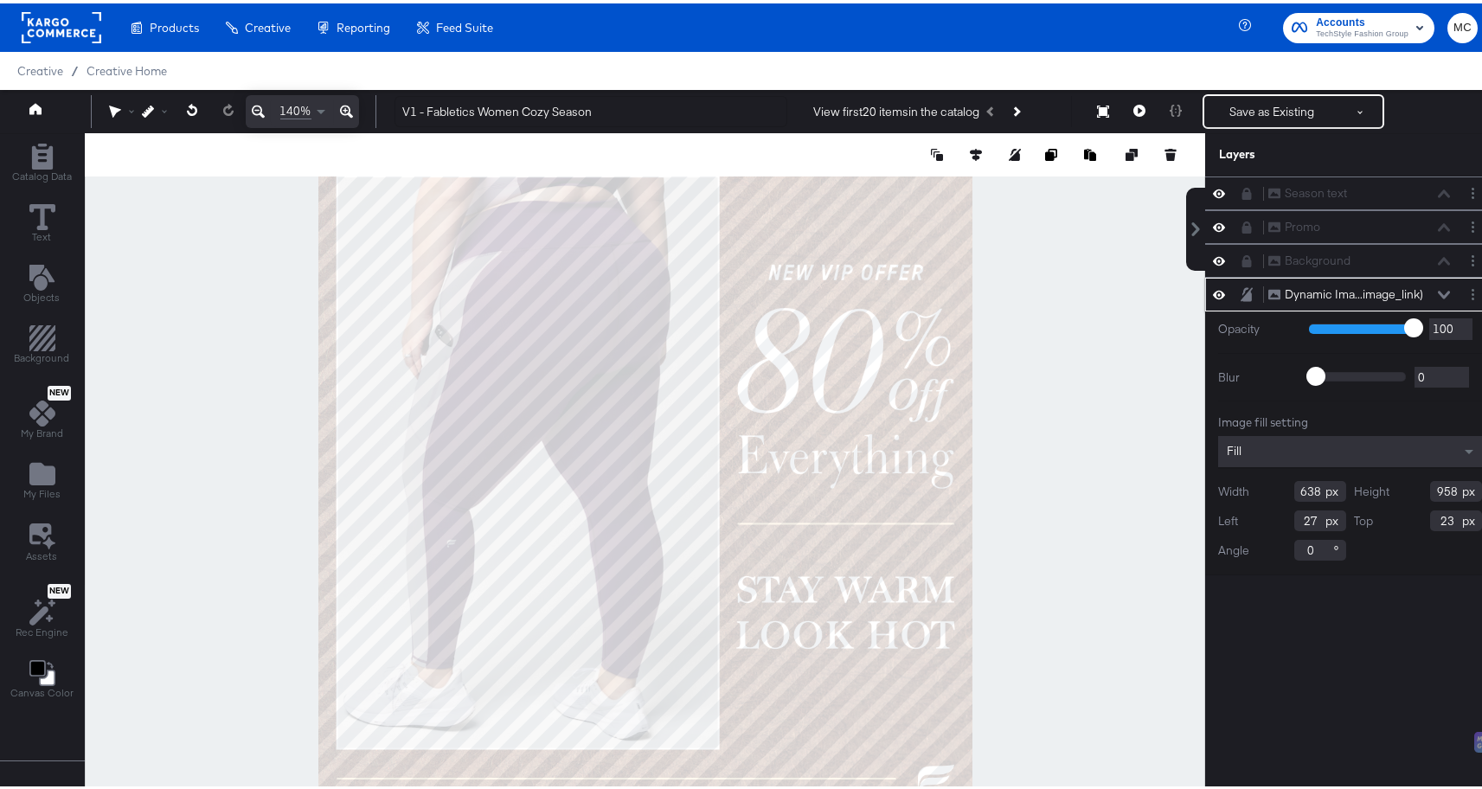
click at [261, 111] on icon at bounding box center [258, 108] width 13 height 13
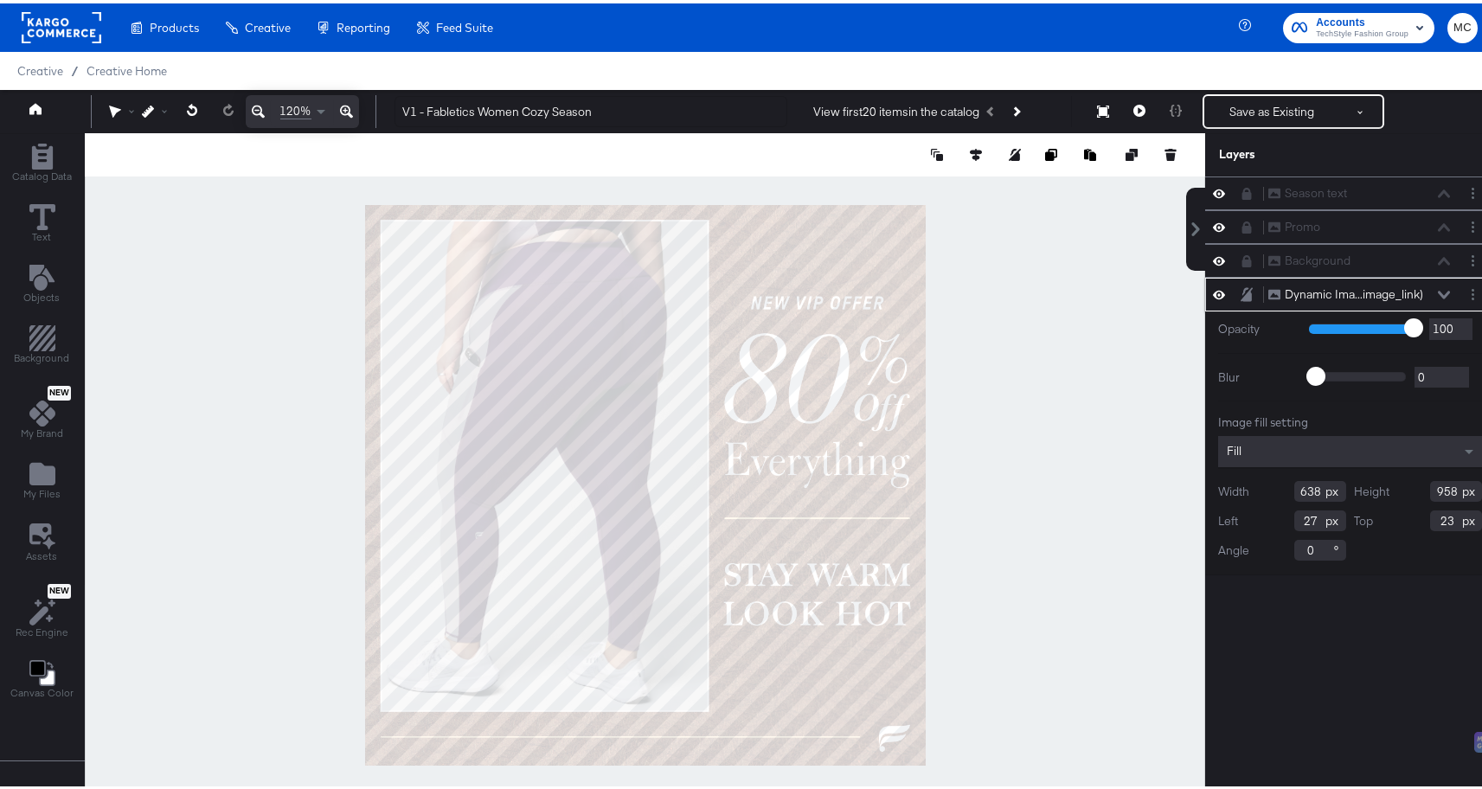
click at [346, 107] on icon at bounding box center [346, 108] width 13 height 21
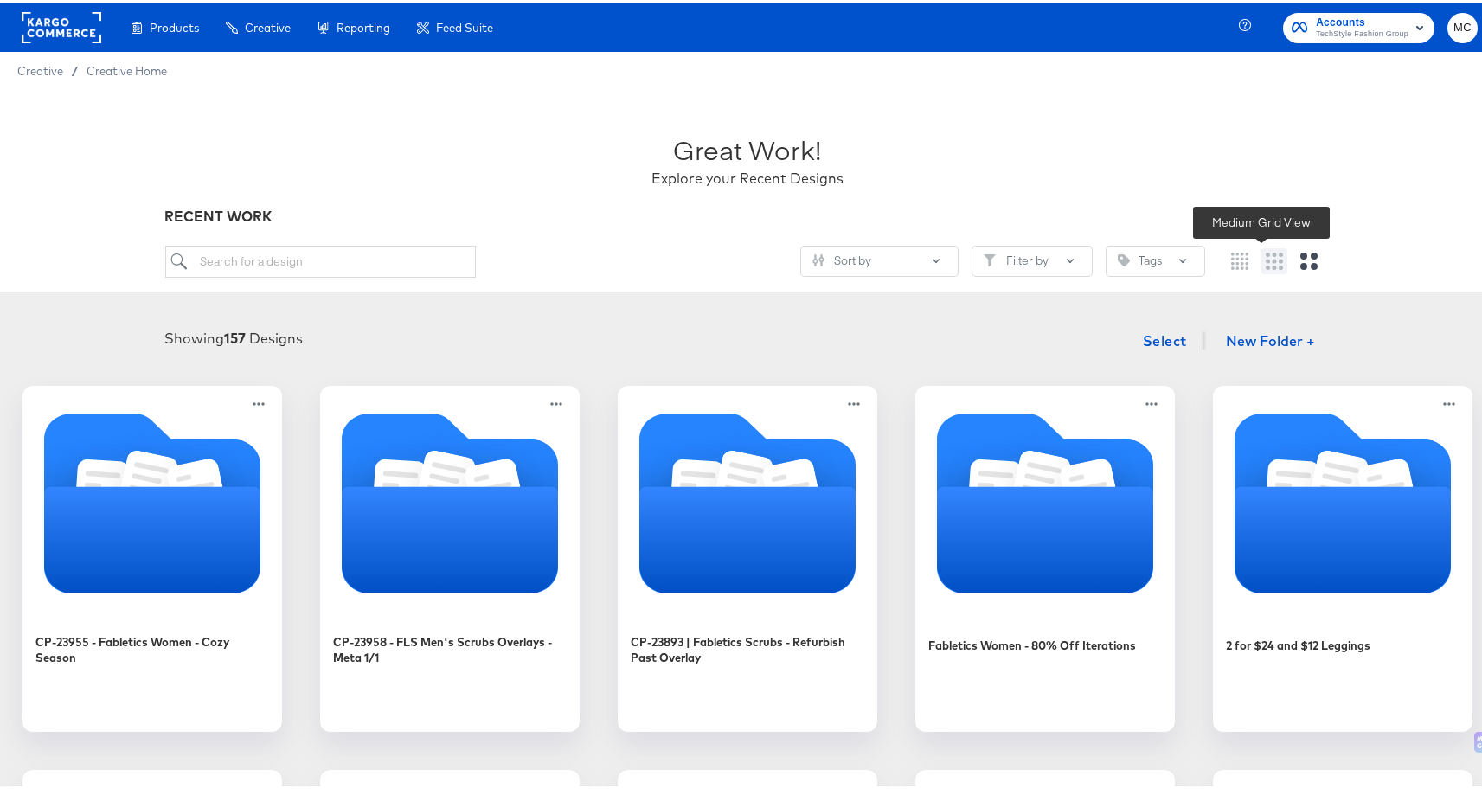
click at [1262, 260] on button at bounding box center [1275, 258] width 26 height 26
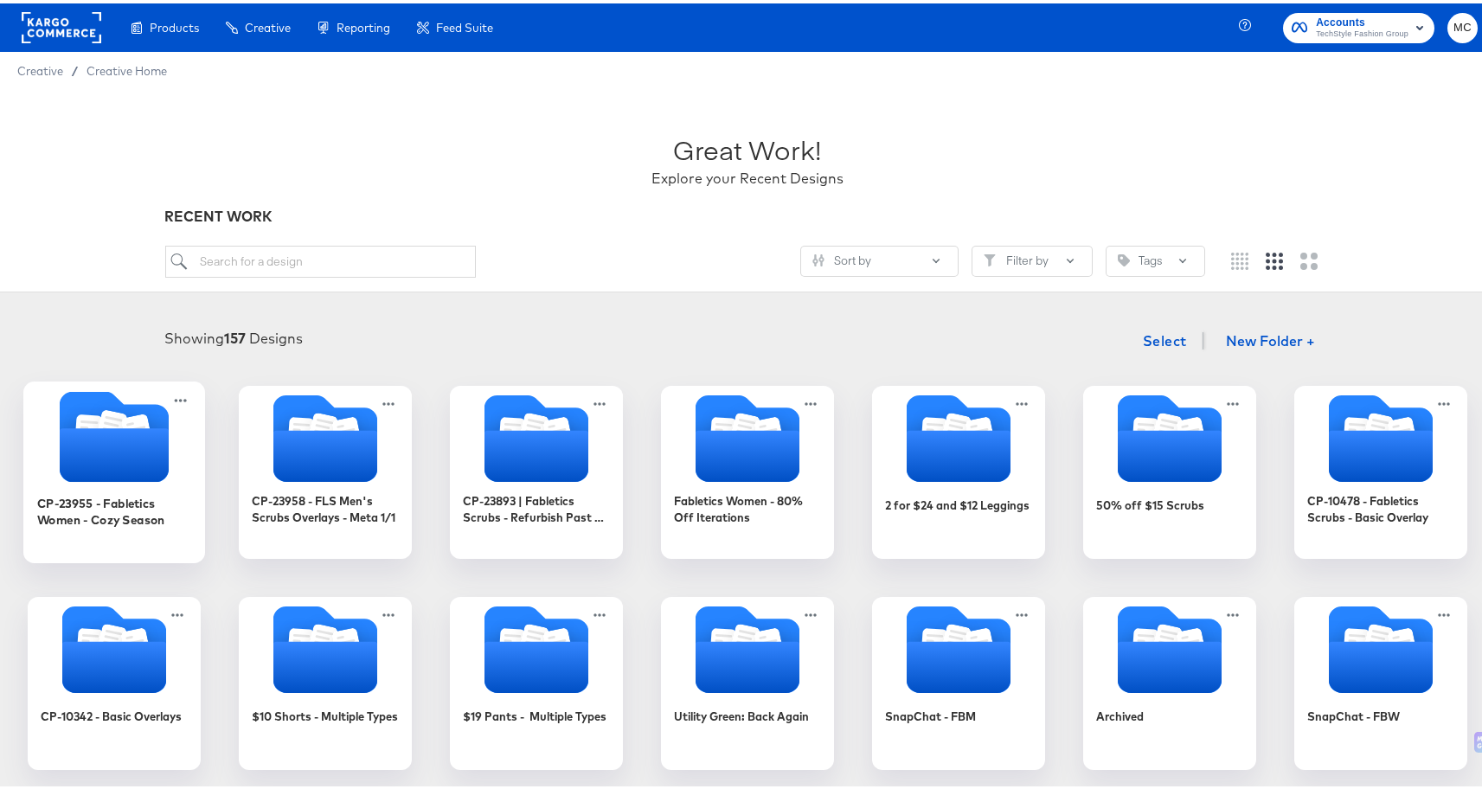
click at [132, 399] on icon "Folder" at bounding box center [114, 433] width 182 height 91
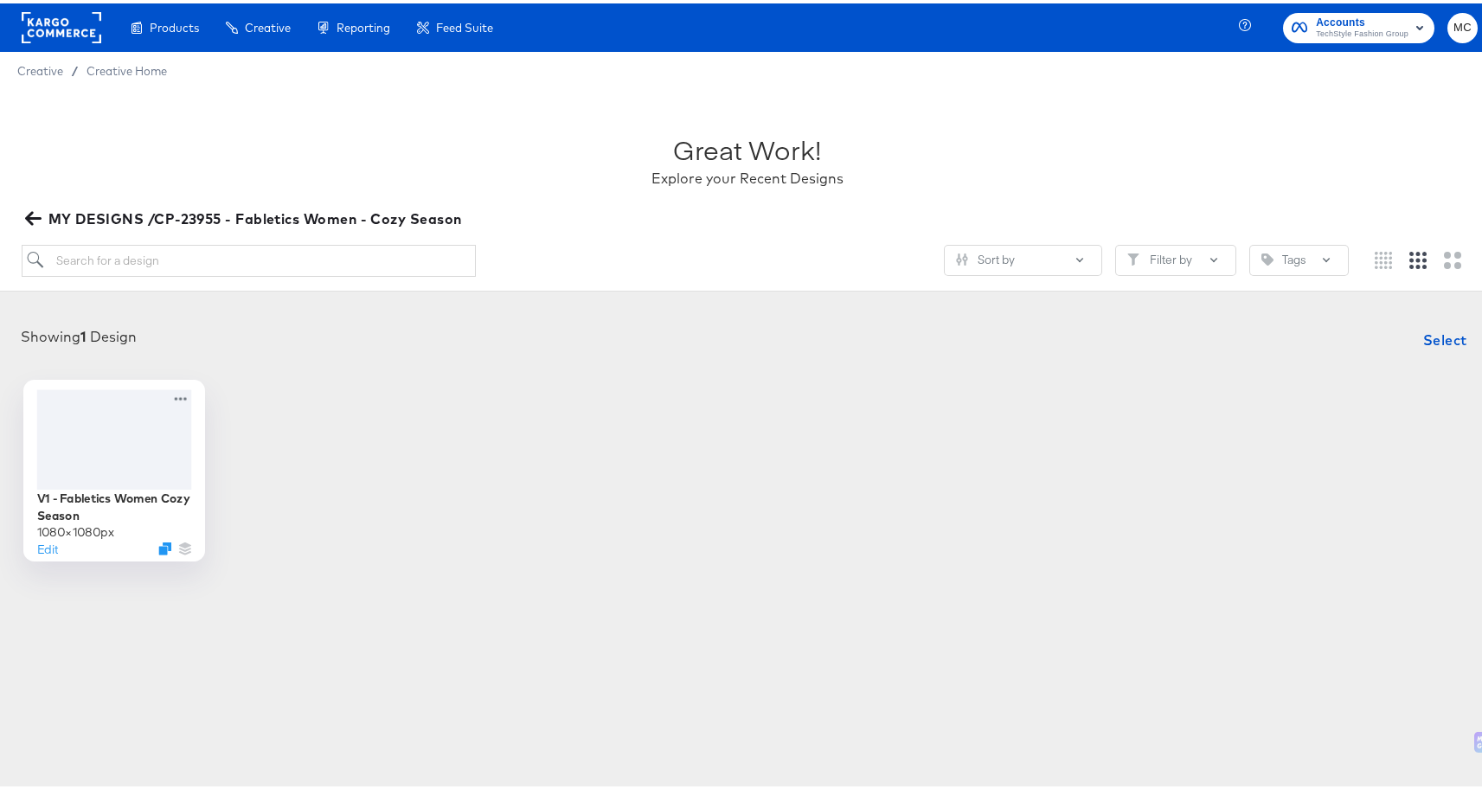
click at [116, 470] on div at bounding box center [114, 436] width 155 height 100
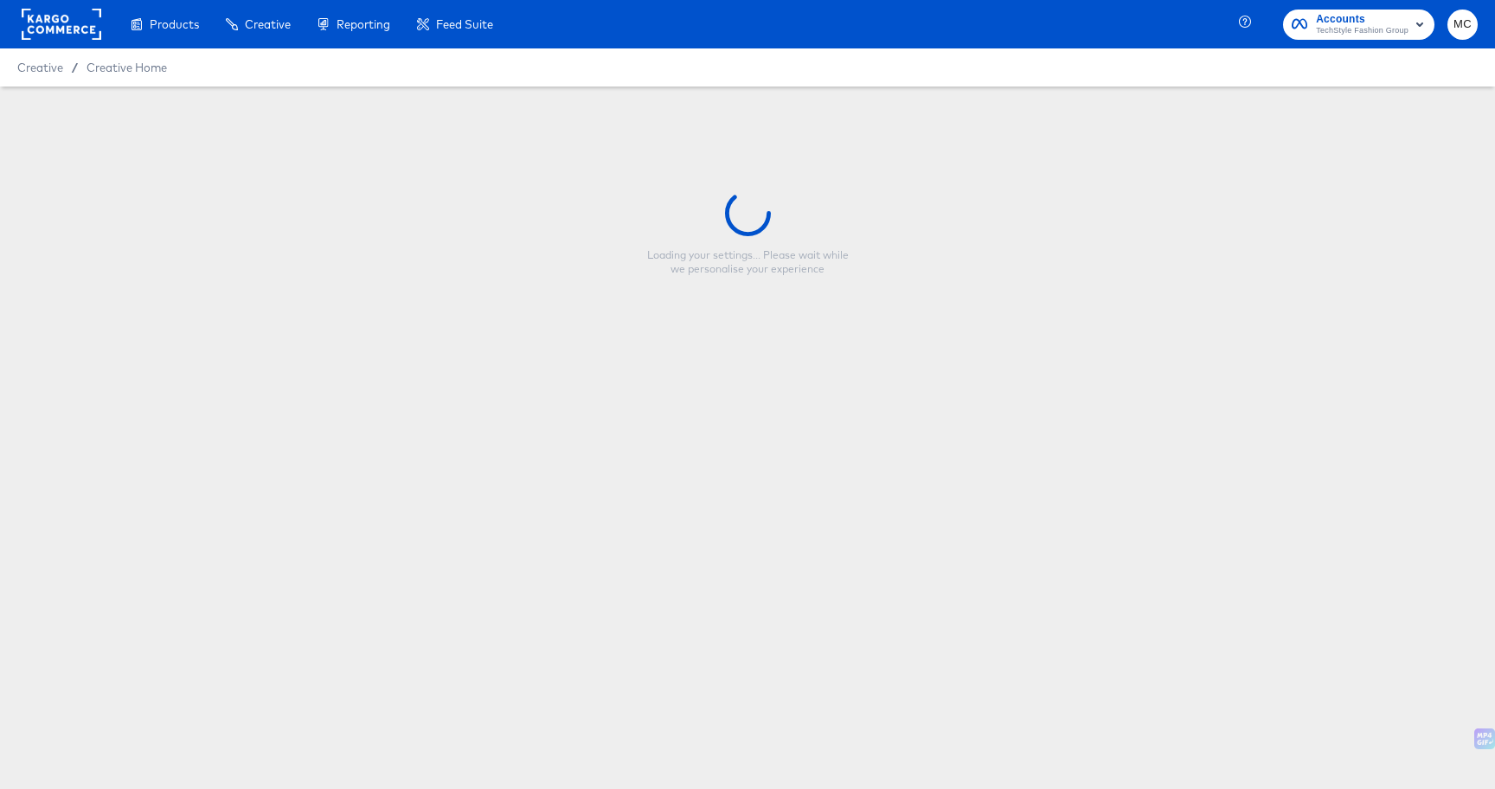
type input "V1 - Fabletics Women Cozy Season"
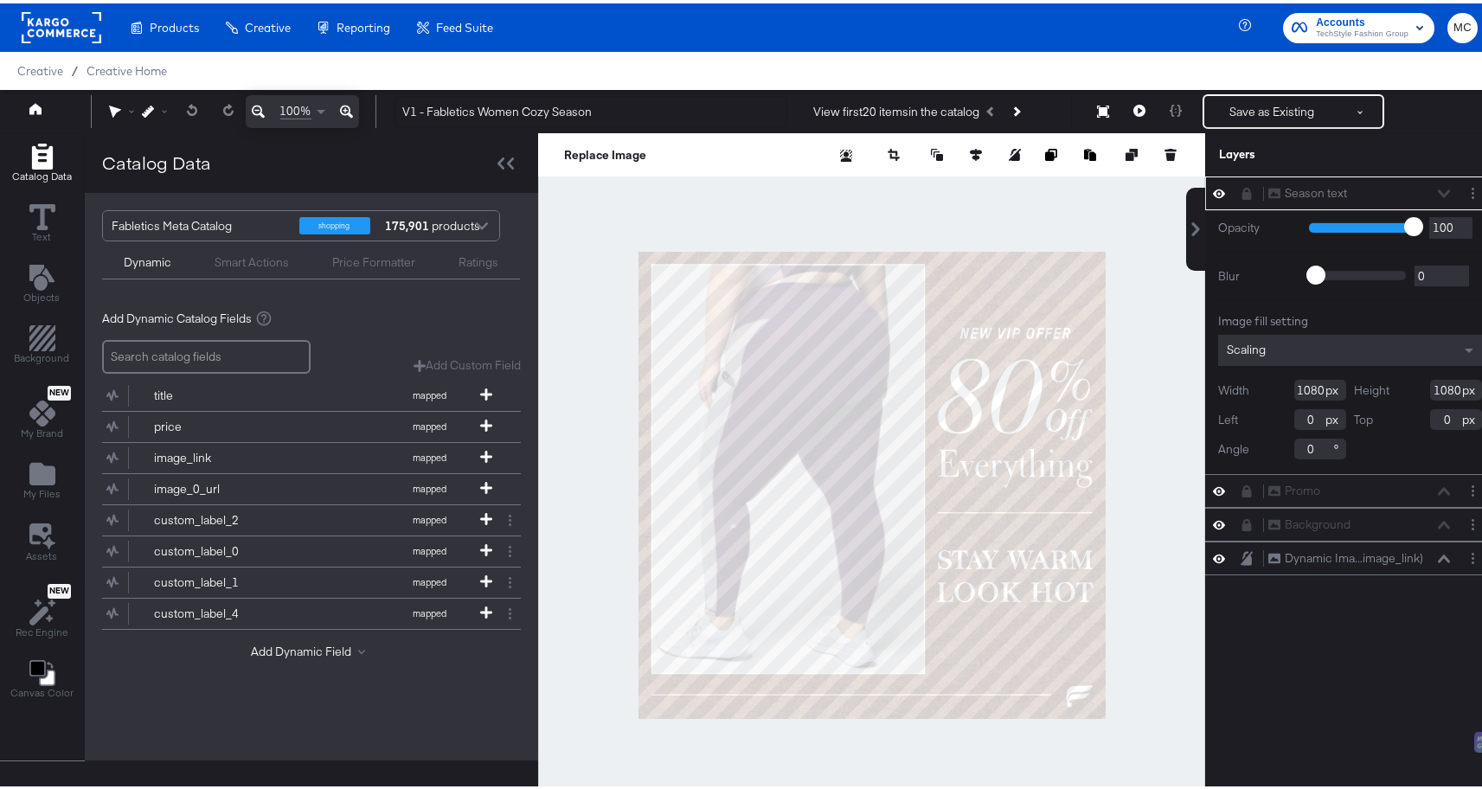
click at [1430, 185] on div "Season text Season text" at bounding box center [1359, 190] width 183 height 18
click at [1358, 697] on div "Season text Season text Opacity 1 100 100 Blur 0 2000 0 Image fill setting Scal…" at bounding box center [1350, 489] width 290 height 633
click at [1134, 110] on icon at bounding box center [1140, 107] width 12 height 12
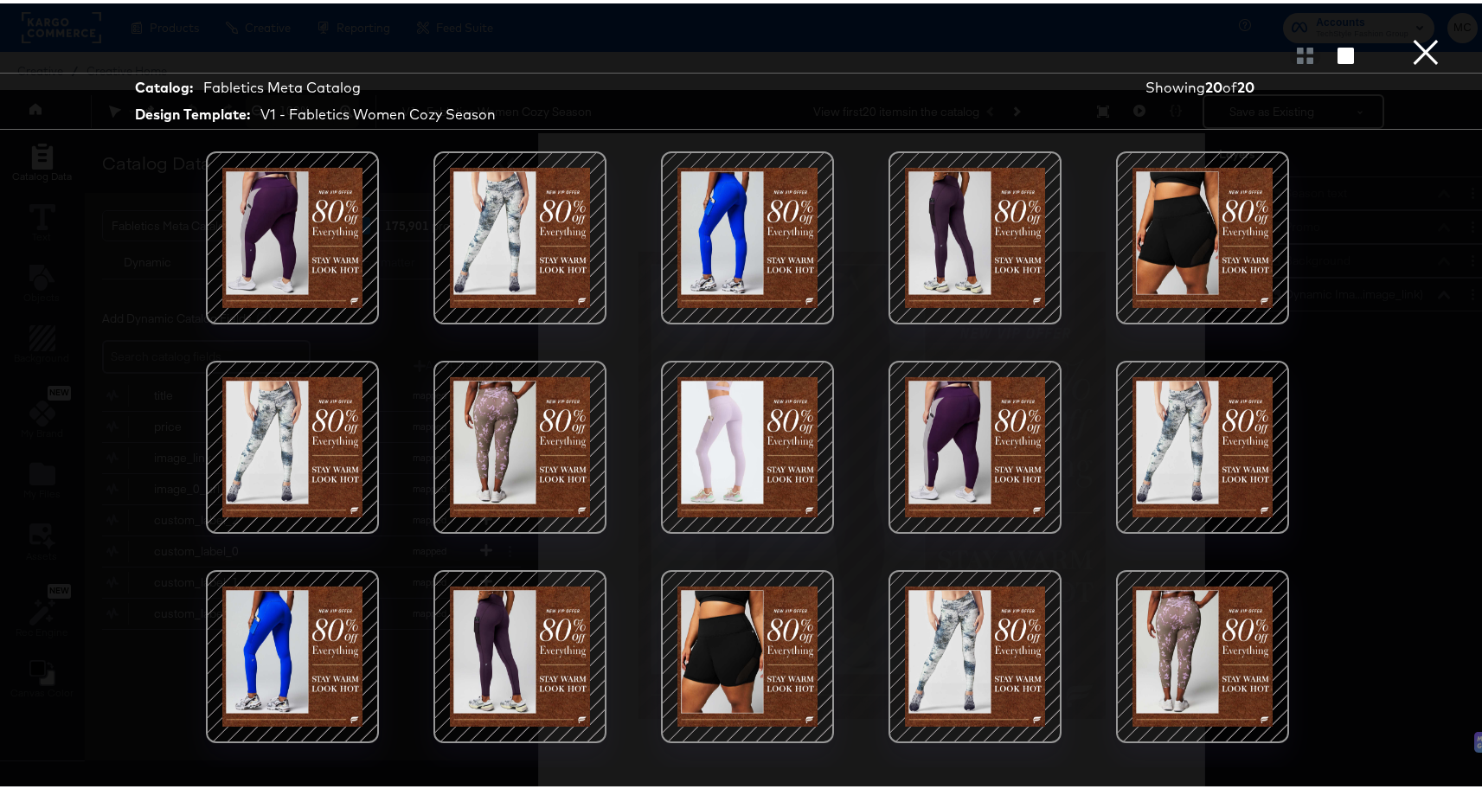
click at [544, 254] on div at bounding box center [520, 234] width 147 height 147
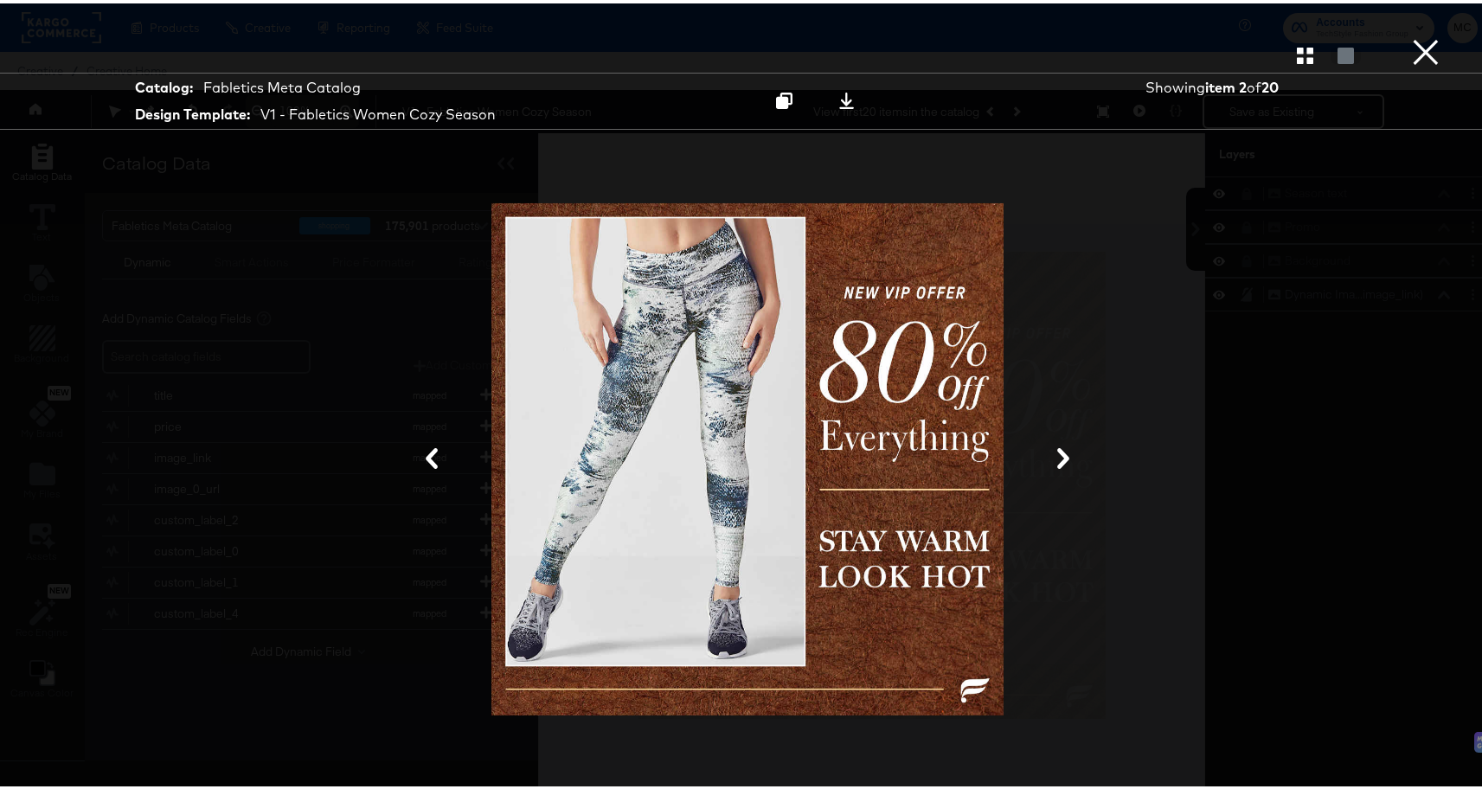
click at [1043, 453] on button at bounding box center [1063, 456] width 45 height 32
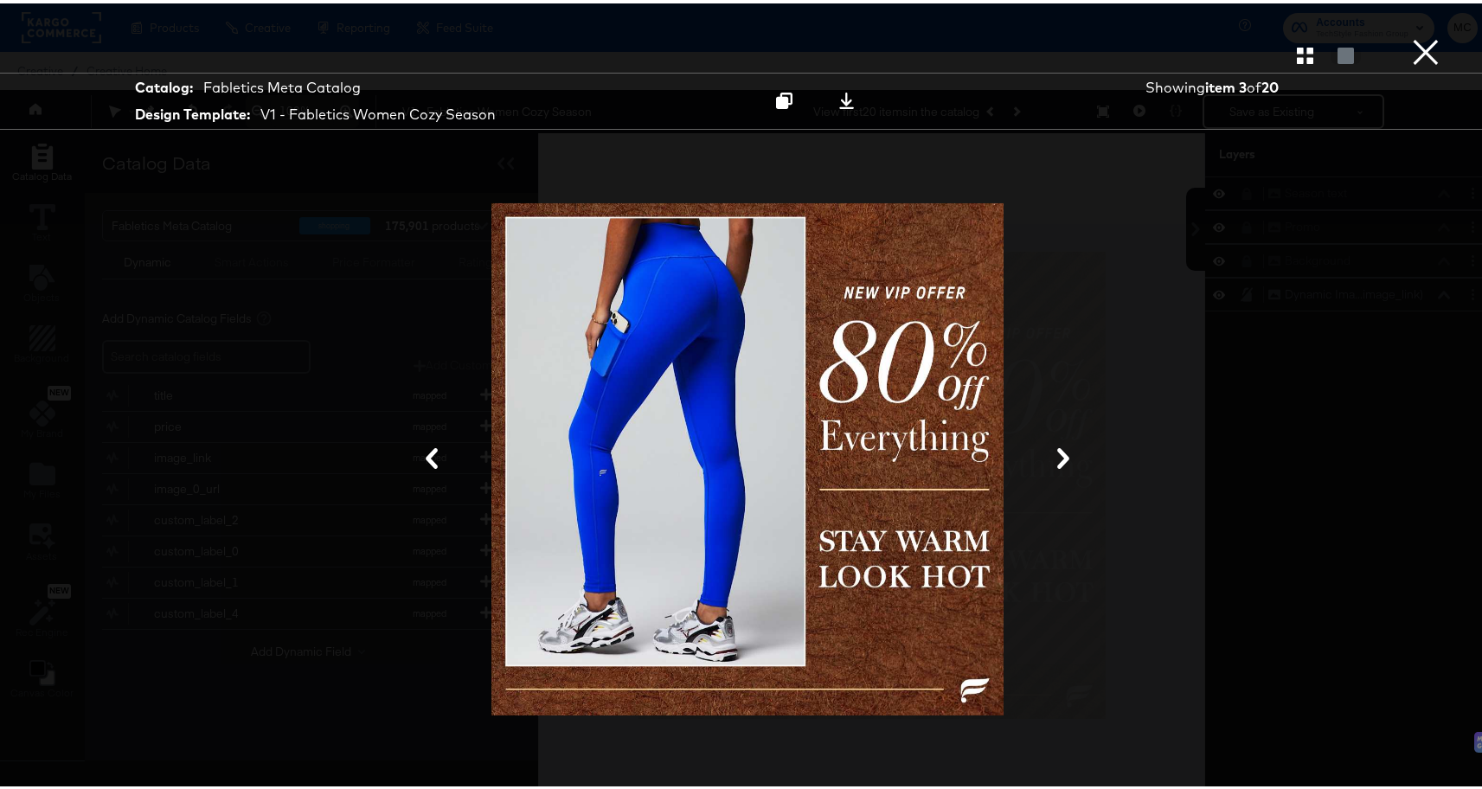
click at [1053, 456] on icon at bounding box center [1063, 455] width 21 height 21
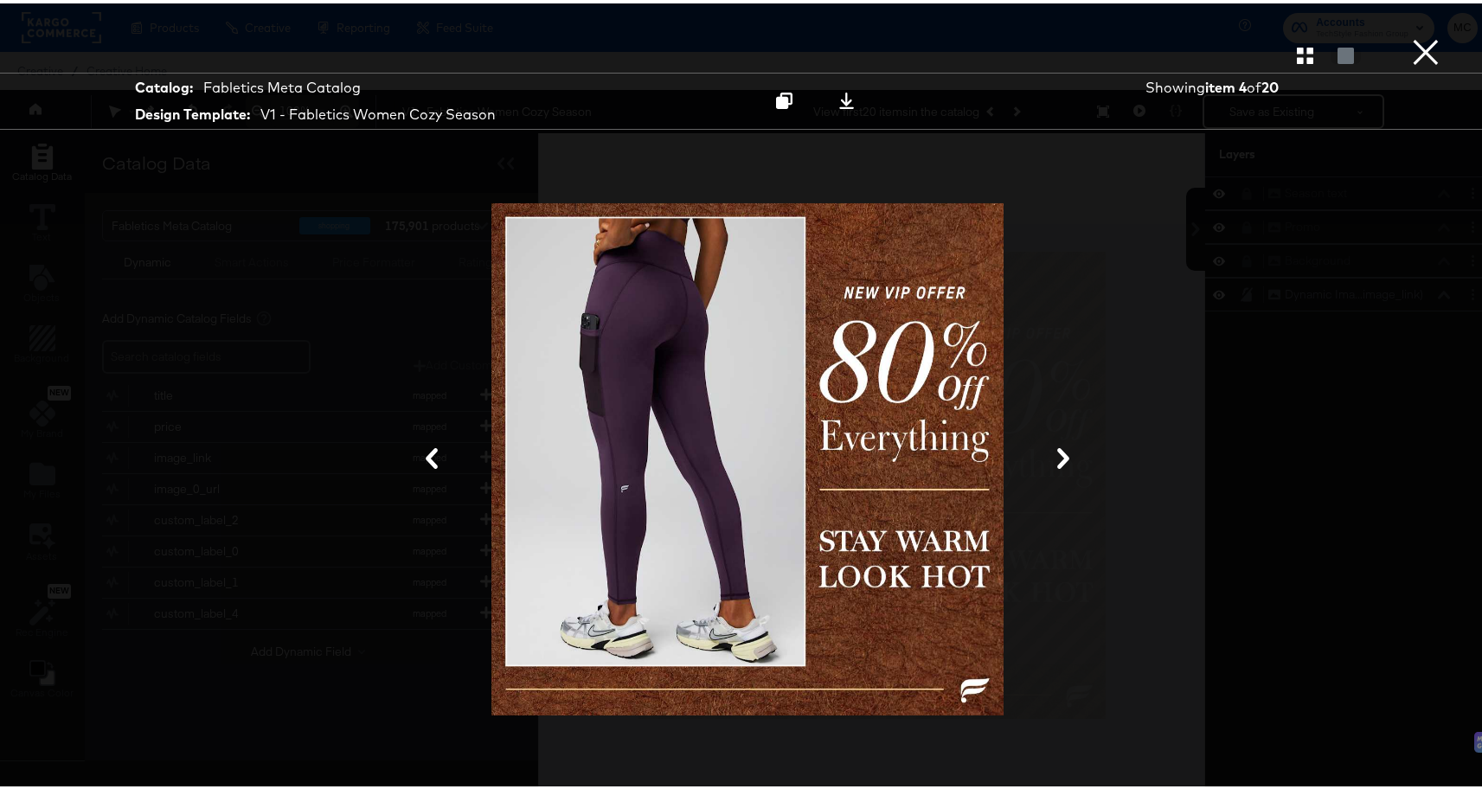
click at [1053, 456] on icon at bounding box center [1063, 455] width 21 height 21
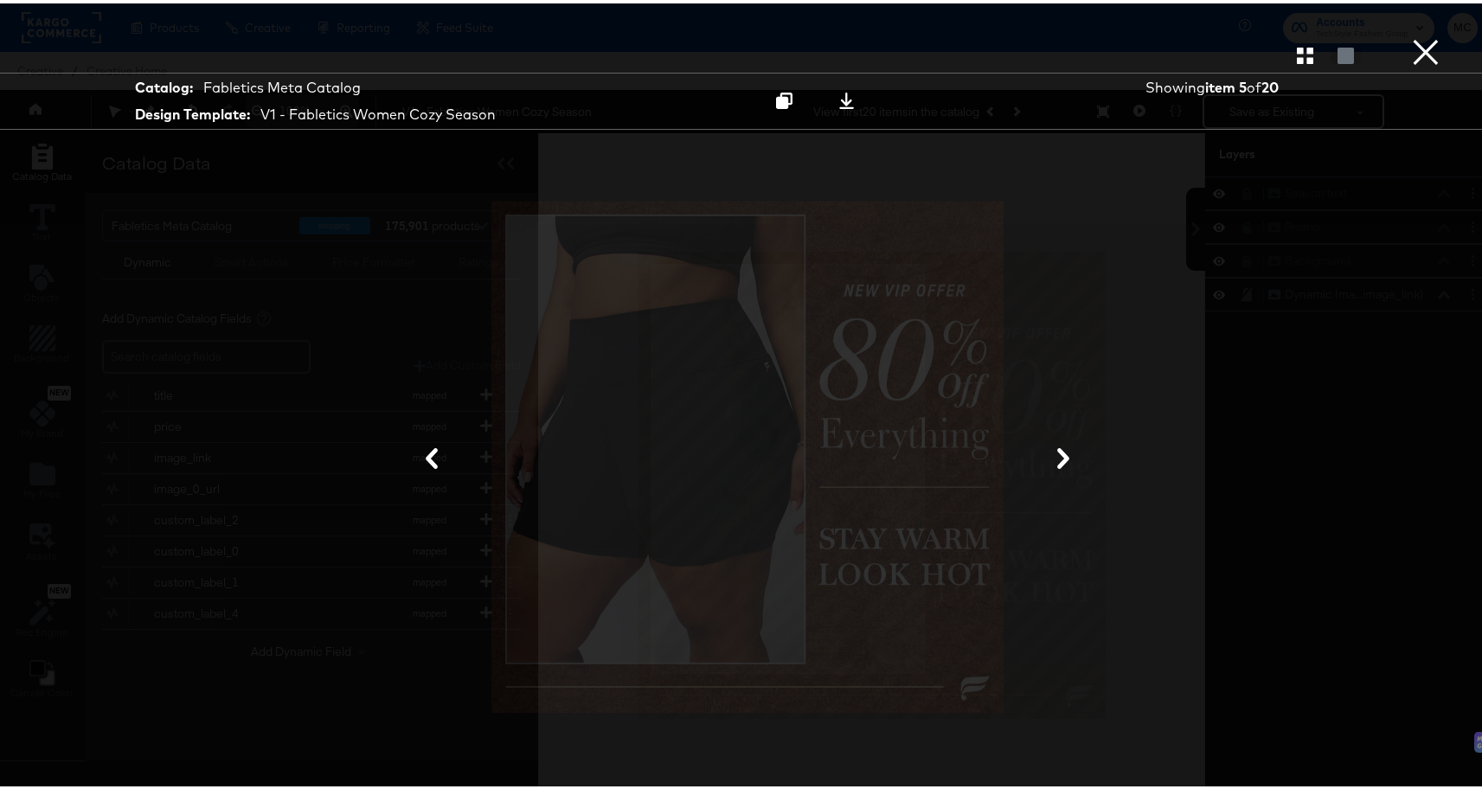
click at [1053, 456] on icon at bounding box center [1063, 455] width 21 height 21
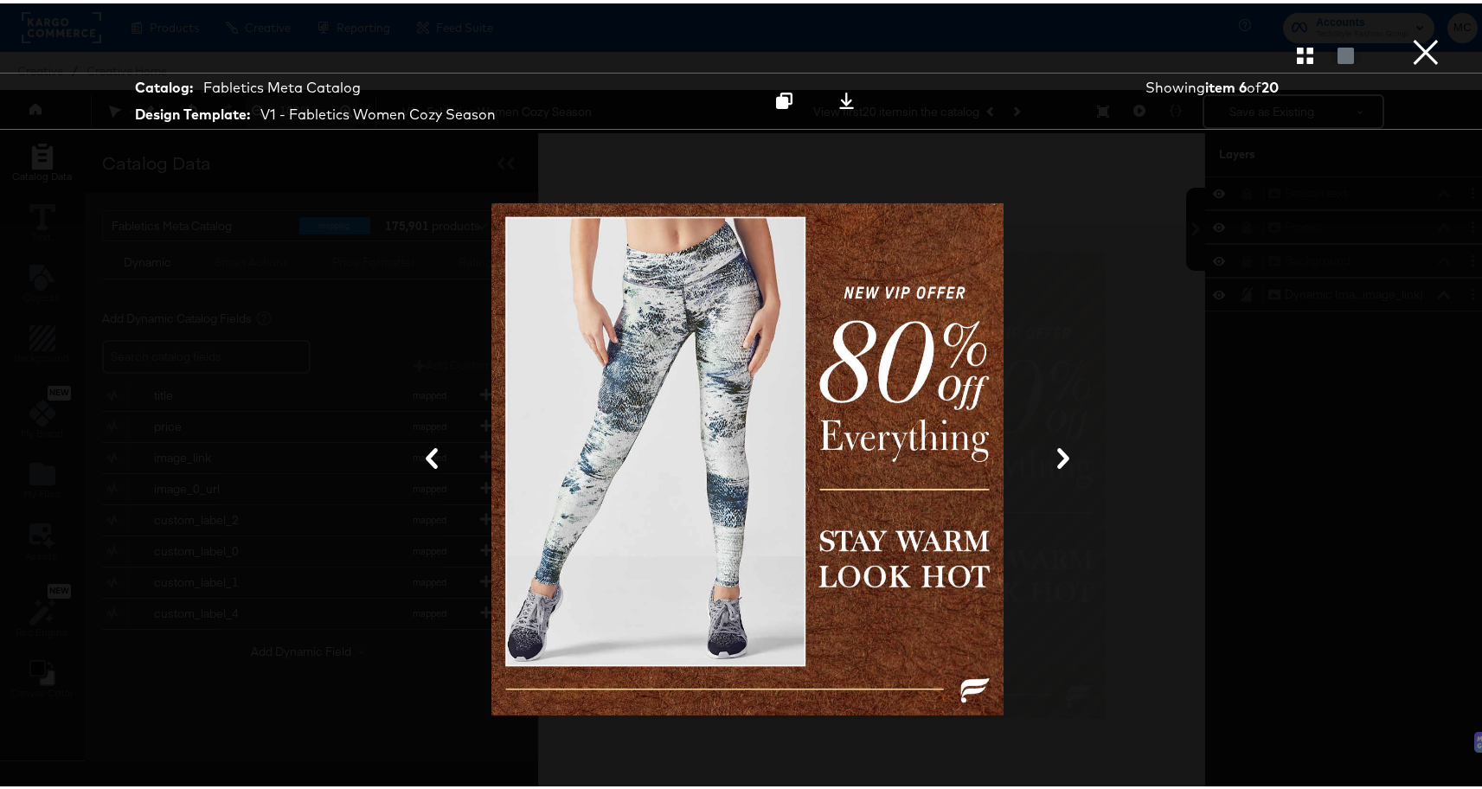
click at [1053, 456] on icon at bounding box center [1063, 455] width 21 height 21
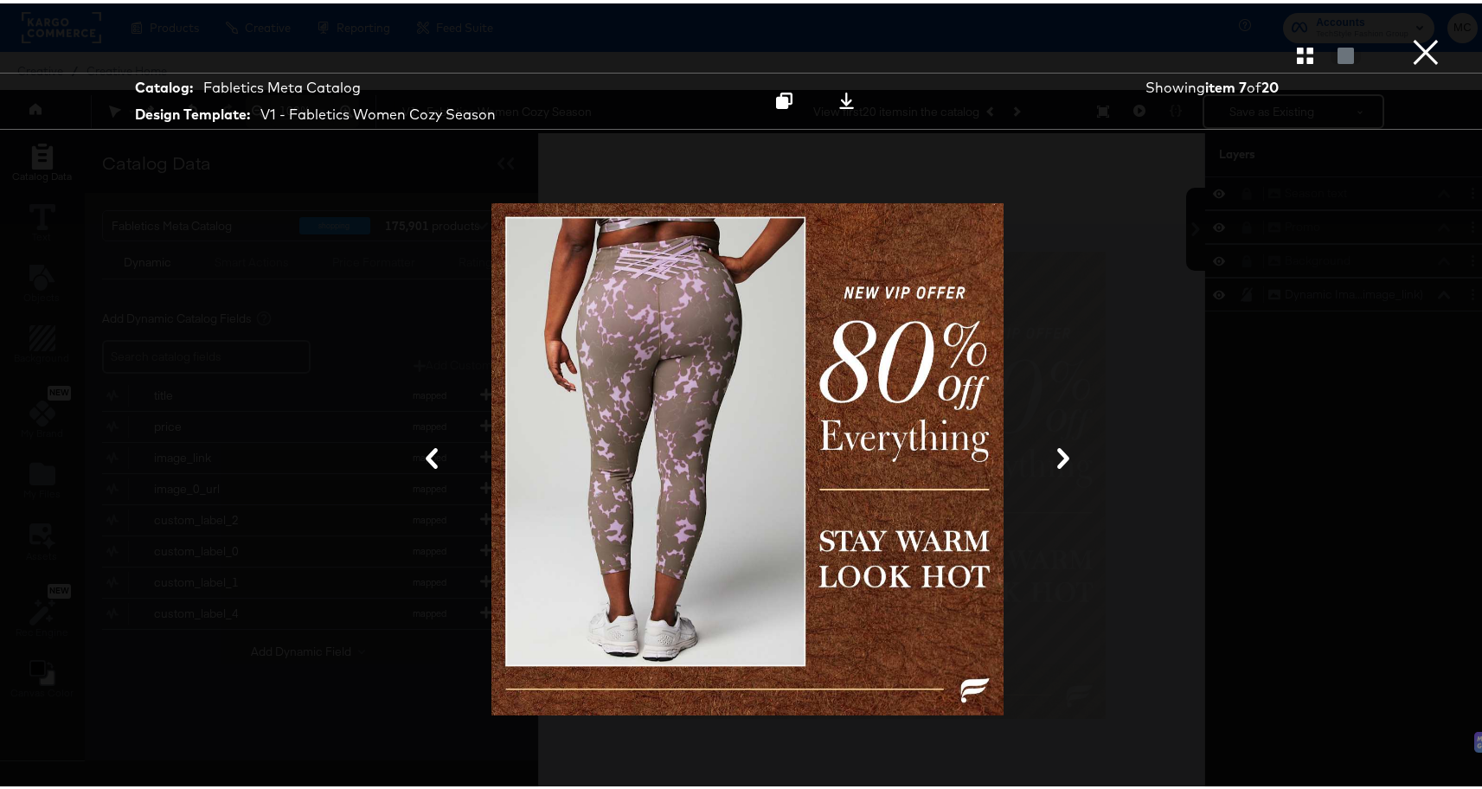
click at [1053, 456] on icon at bounding box center [1063, 455] width 21 height 21
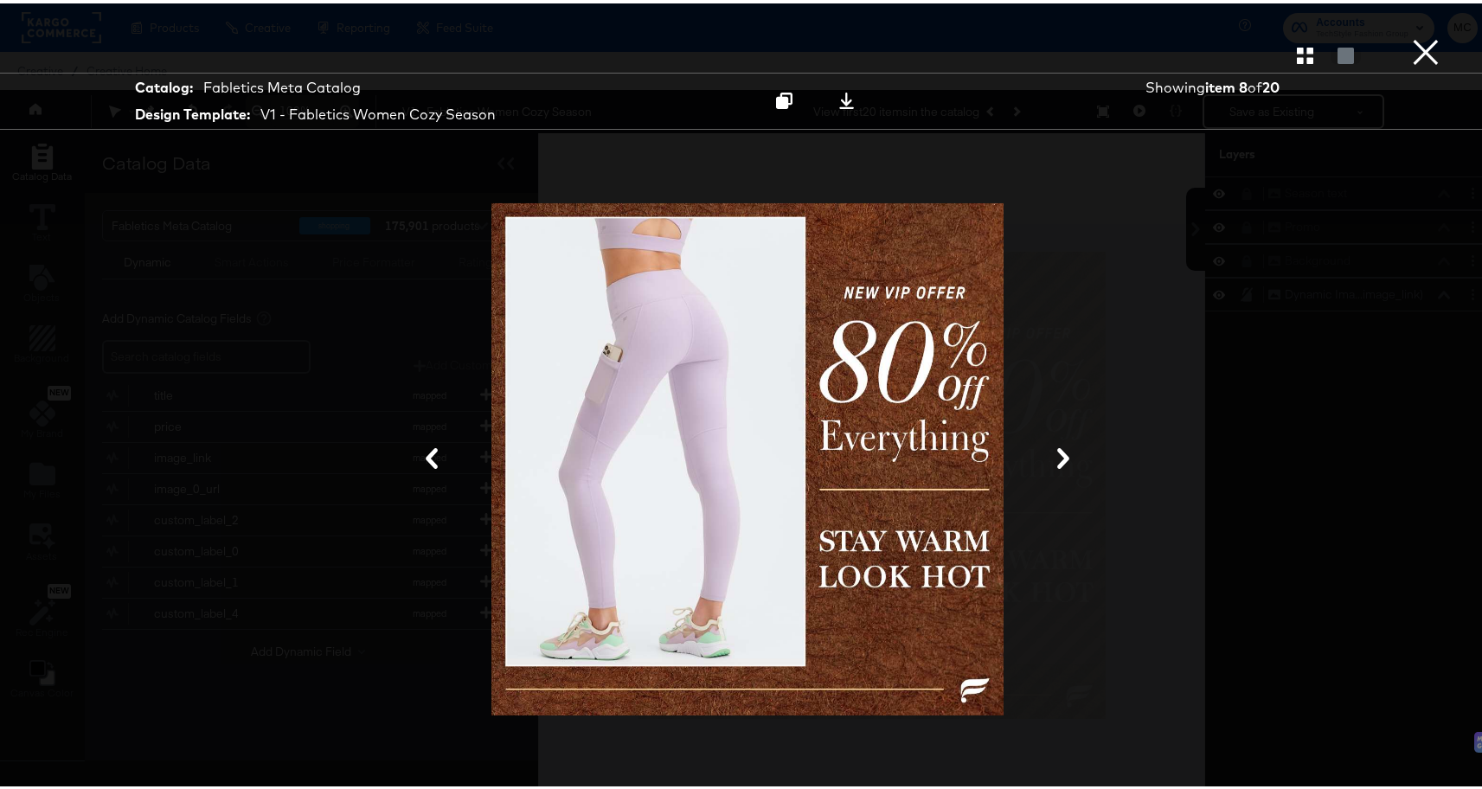
click at [1053, 456] on icon at bounding box center [1063, 455] width 21 height 21
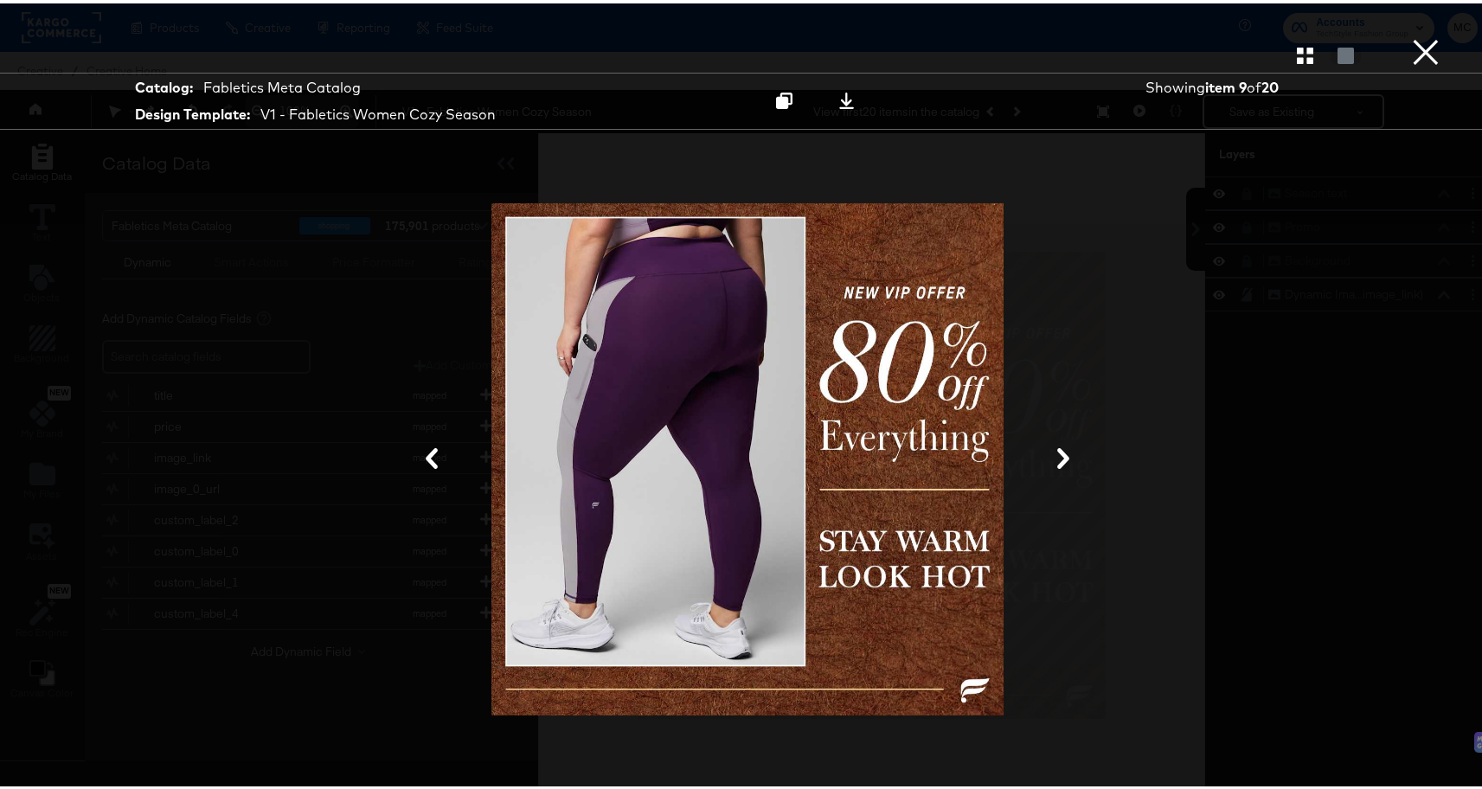
click at [1053, 456] on icon at bounding box center [1063, 455] width 21 height 21
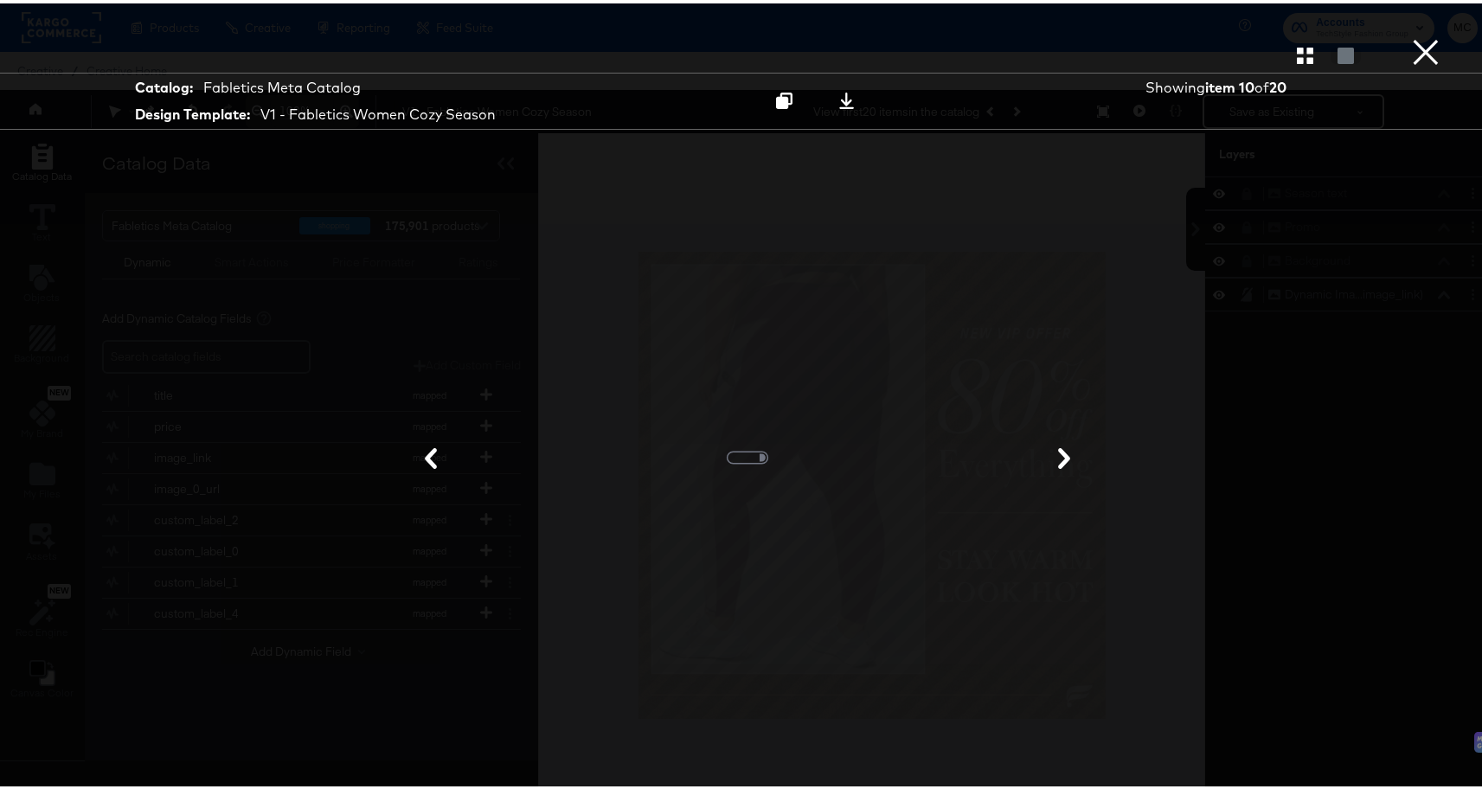
click at [1054, 456] on icon at bounding box center [1064, 455] width 21 height 21
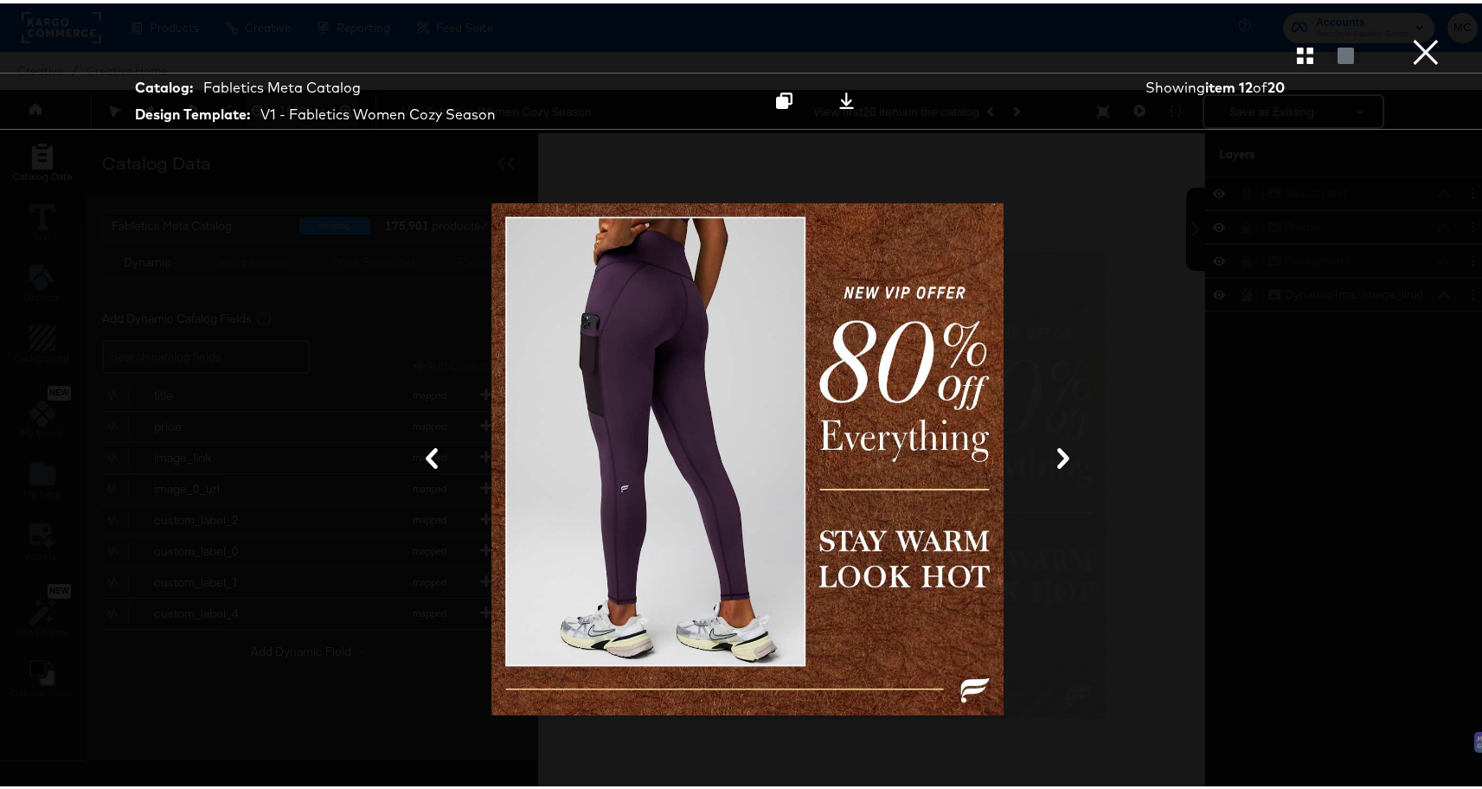
click at [1053, 456] on icon at bounding box center [1063, 455] width 21 height 21
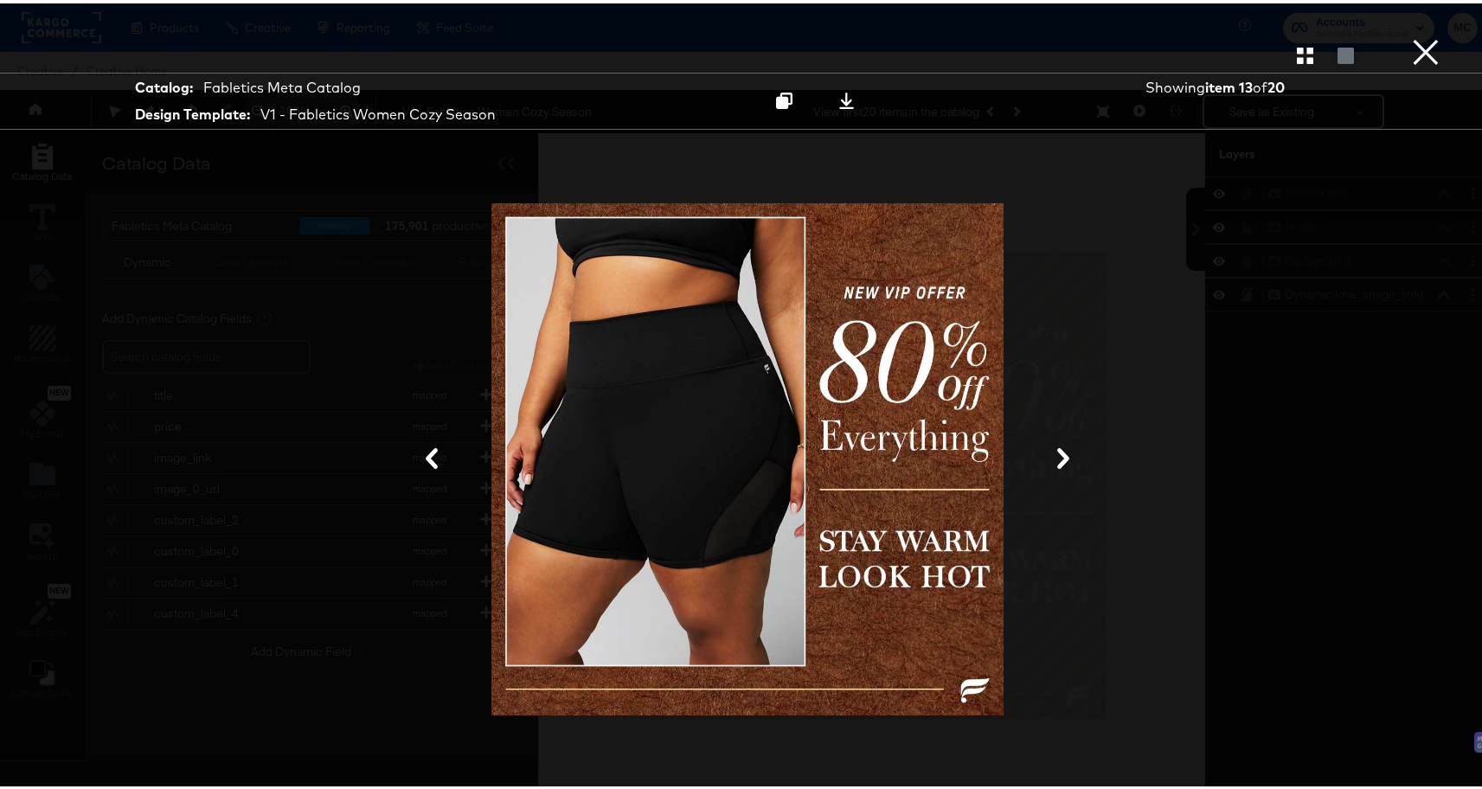
click at [1053, 456] on icon at bounding box center [1063, 455] width 21 height 21
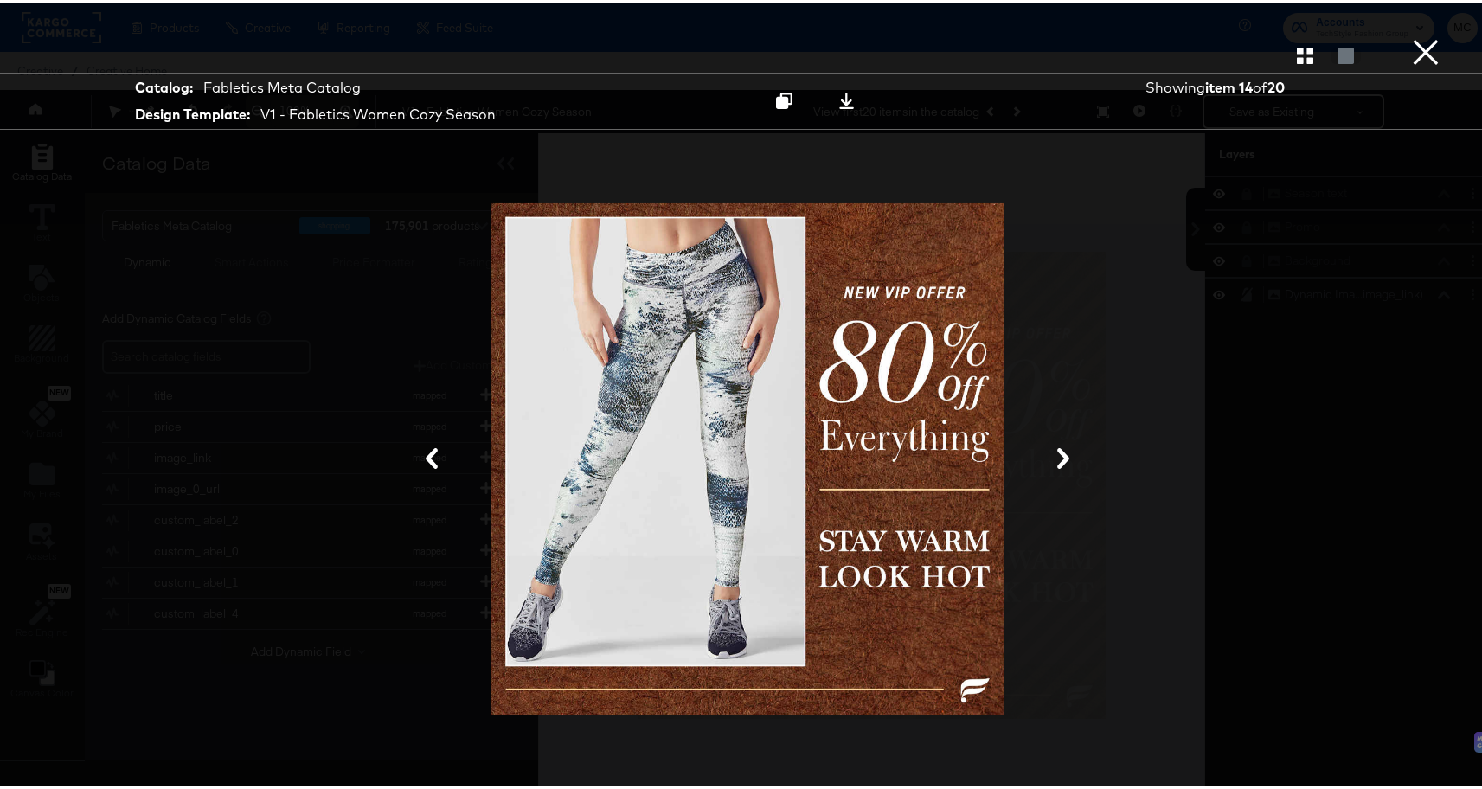
click at [1053, 456] on icon at bounding box center [1063, 455] width 21 height 21
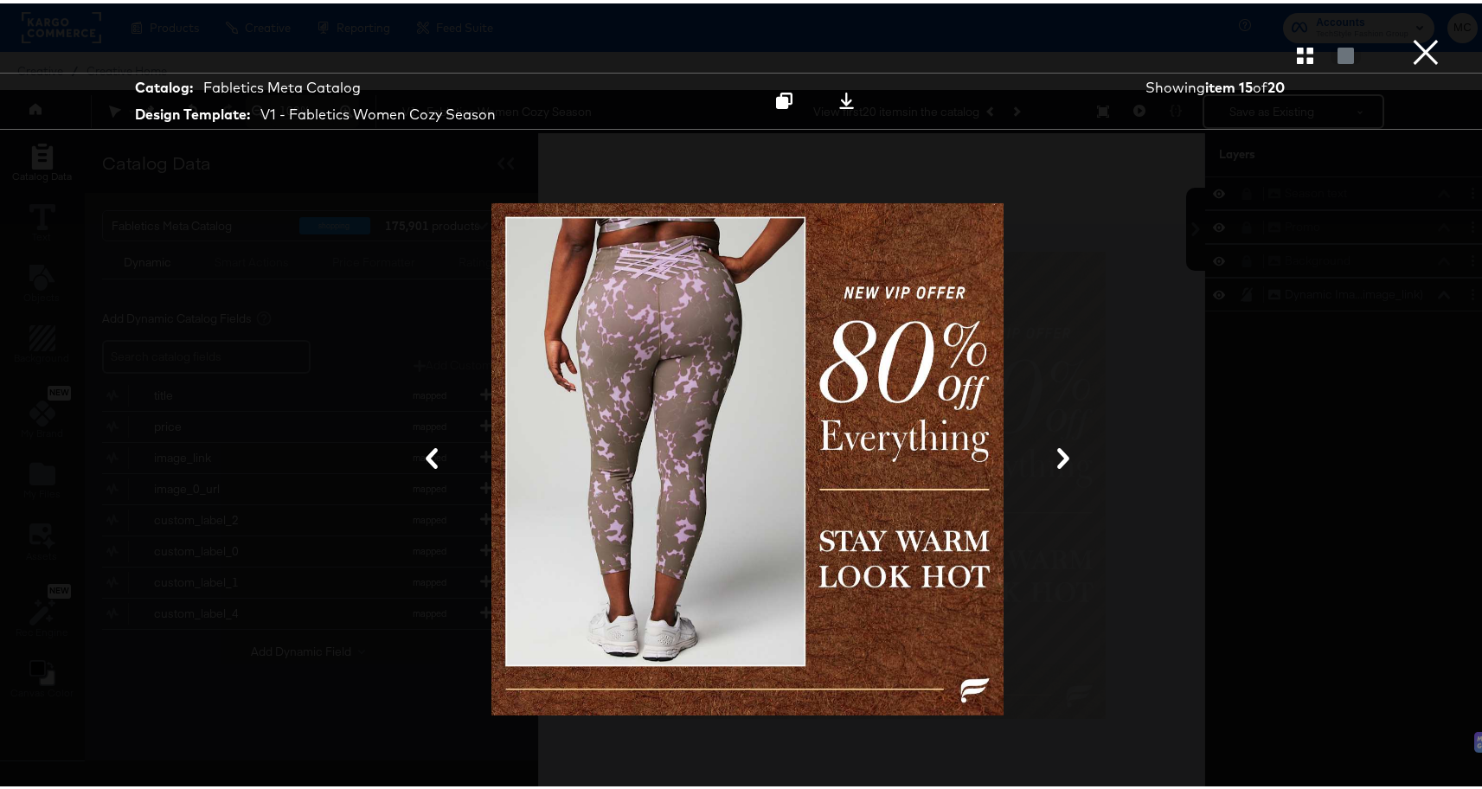
click at [1053, 456] on icon at bounding box center [1063, 455] width 21 height 21
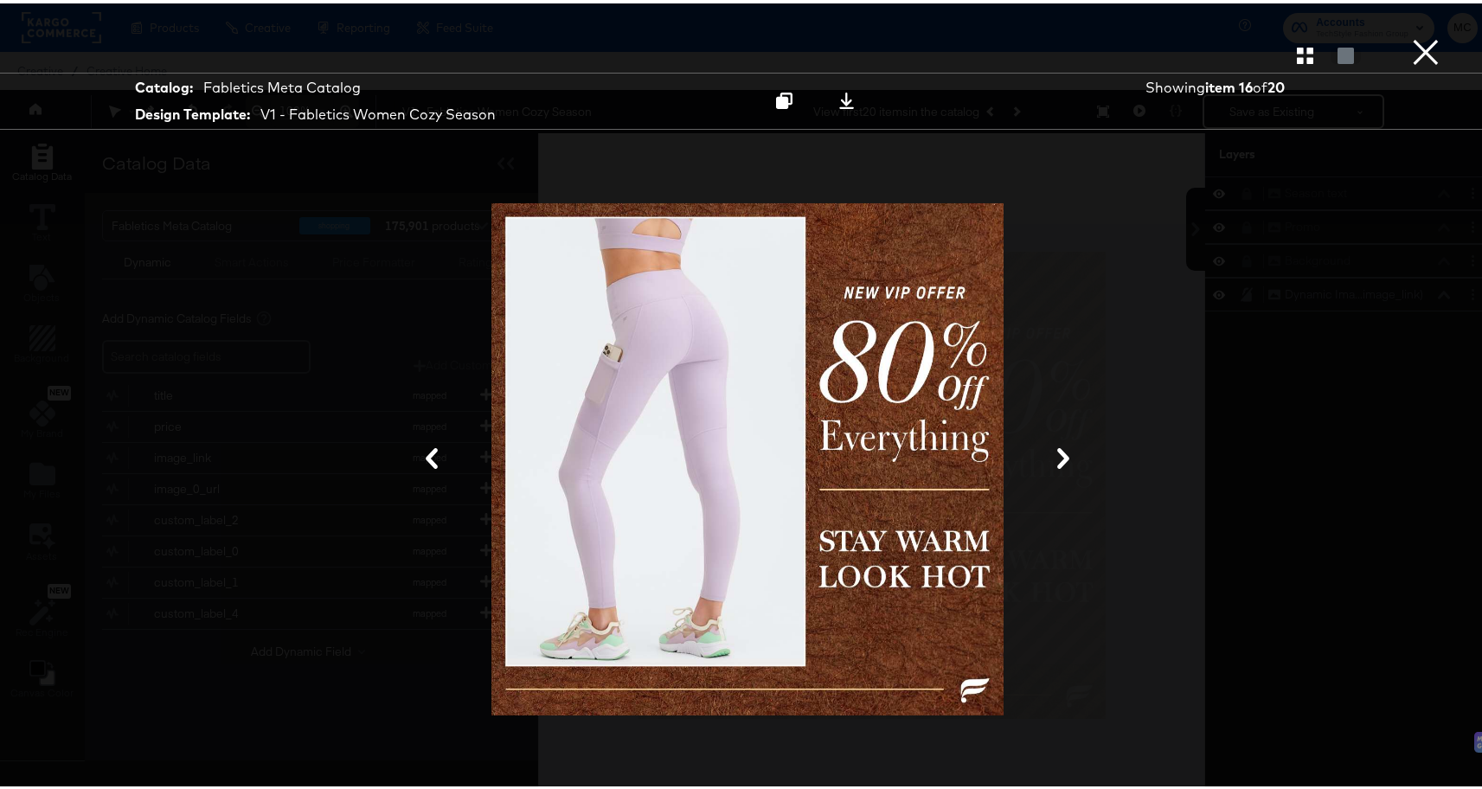
click at [1053, 456] on icon at bounding box center [1063, 455] width 21 height 21
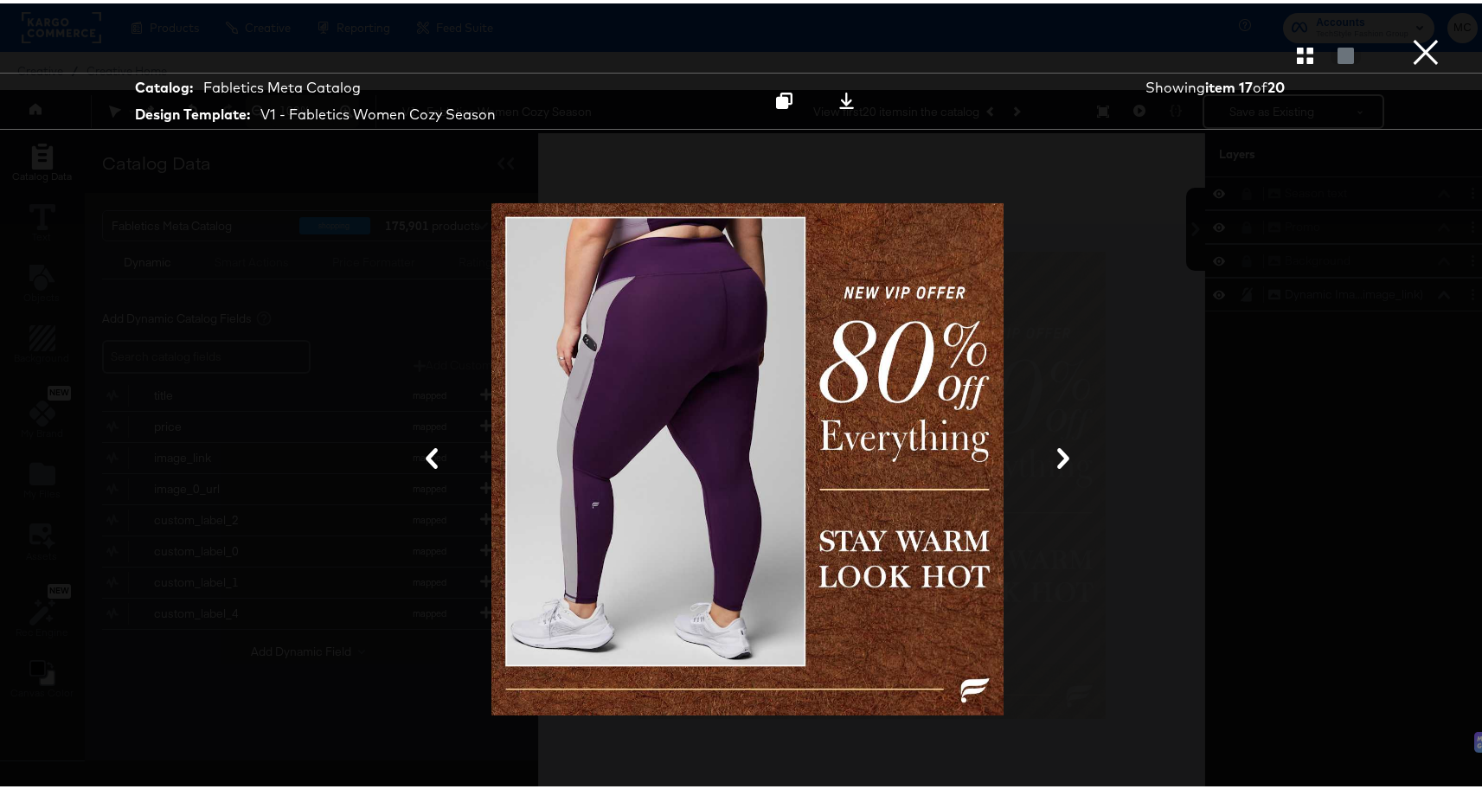
click at [1053, 456] on icon at bounding box center [1063, 455] width 21 height 21
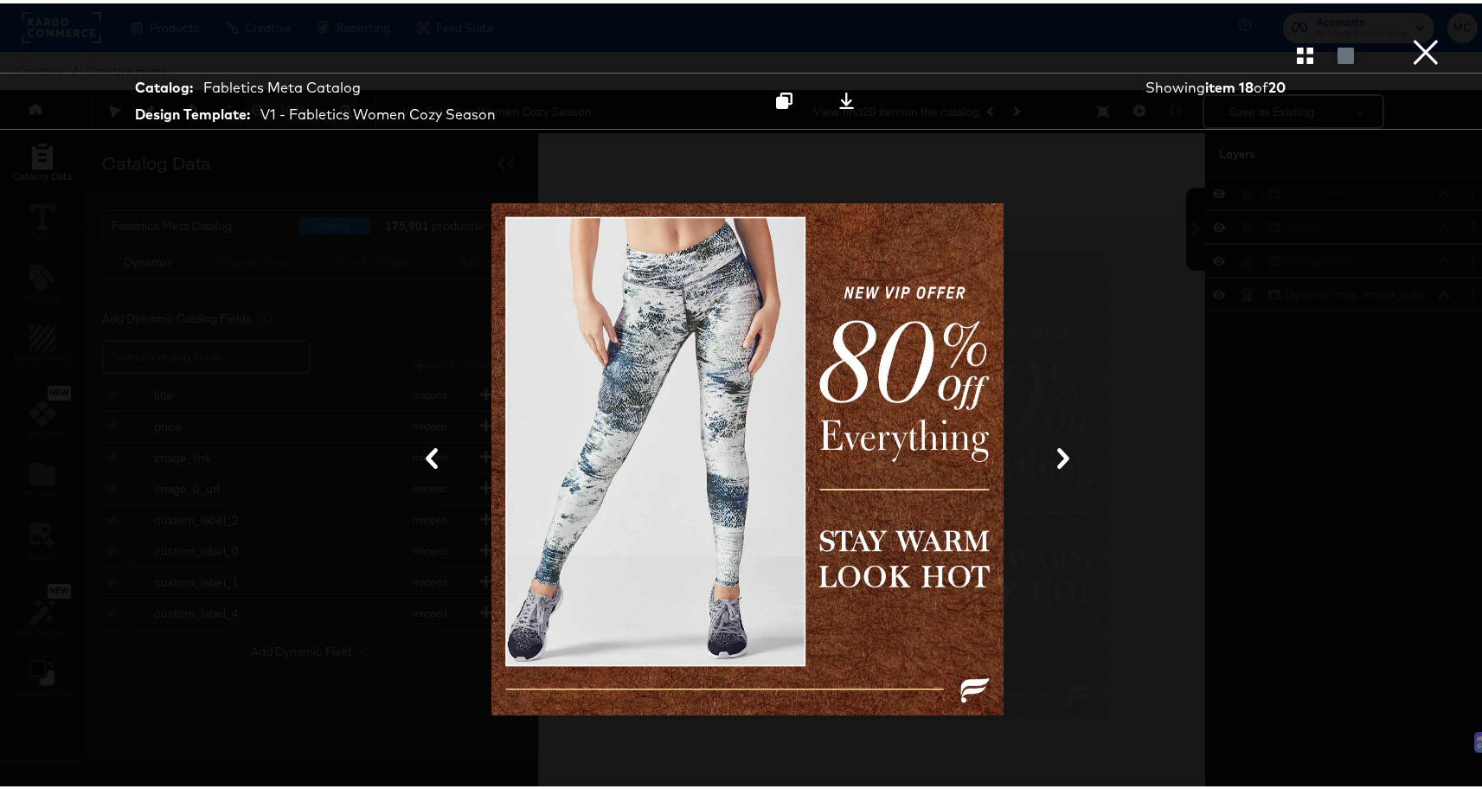
click at [1053, 456] on icon at bounding box center [1063, 455] width 21 height 21
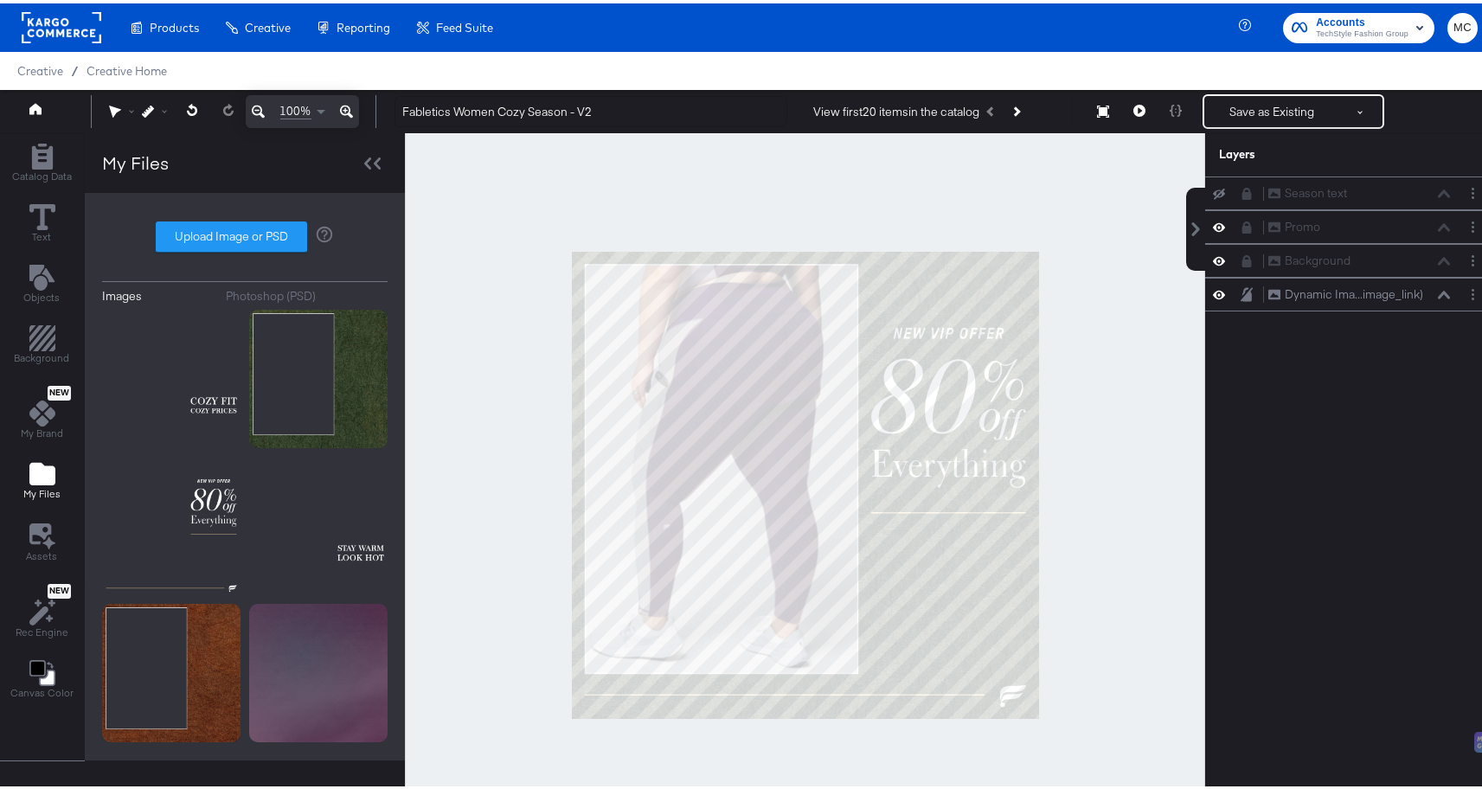
click at [1213, 187] on icon at bounding box center [1219, 190] width 12 height 11
click at [1213, 262] on icon at bounding box center [1219, 257] width 12 height 15
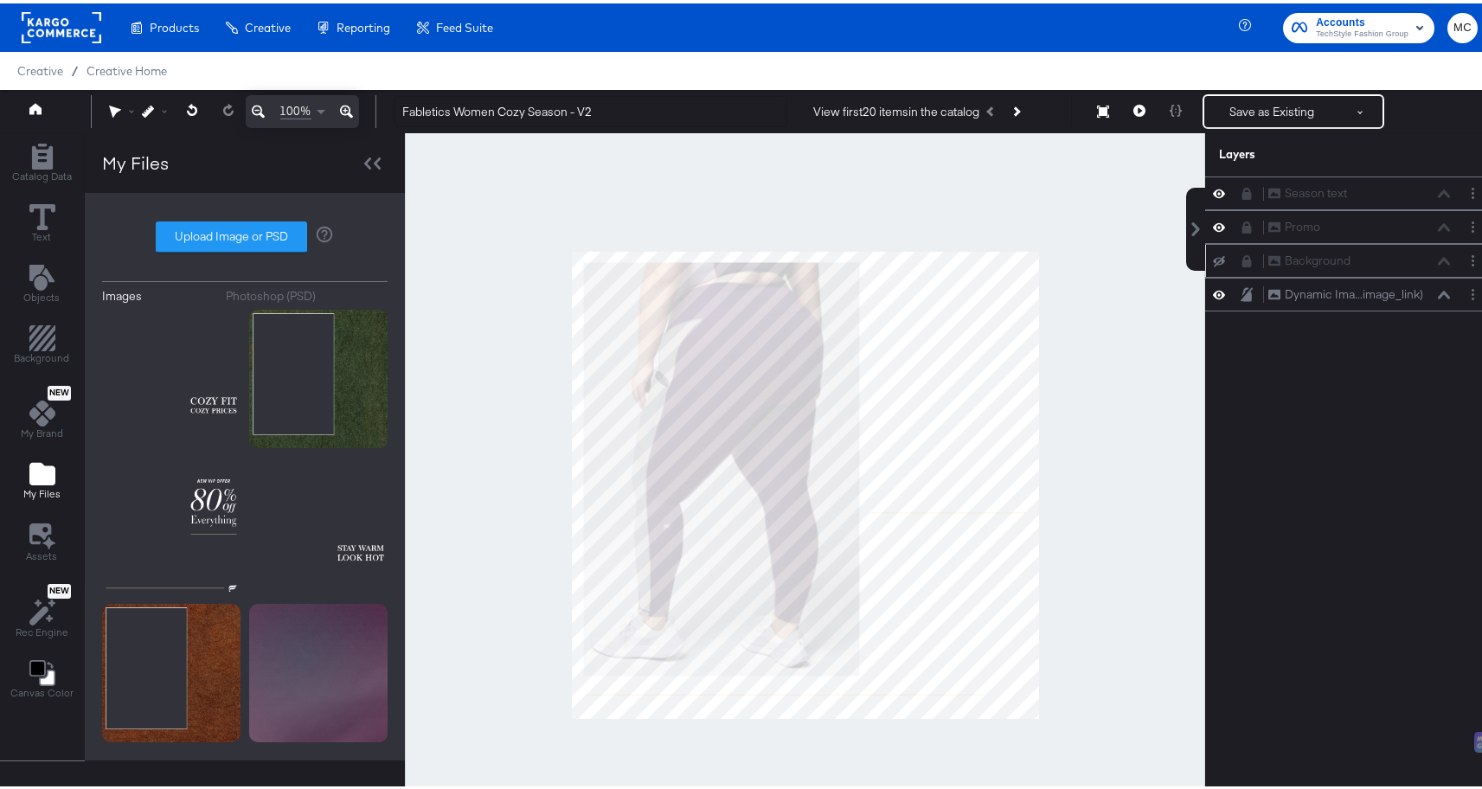
click at [1213, 260] on icon at bounding box center [1219, 258] width 12 height 11
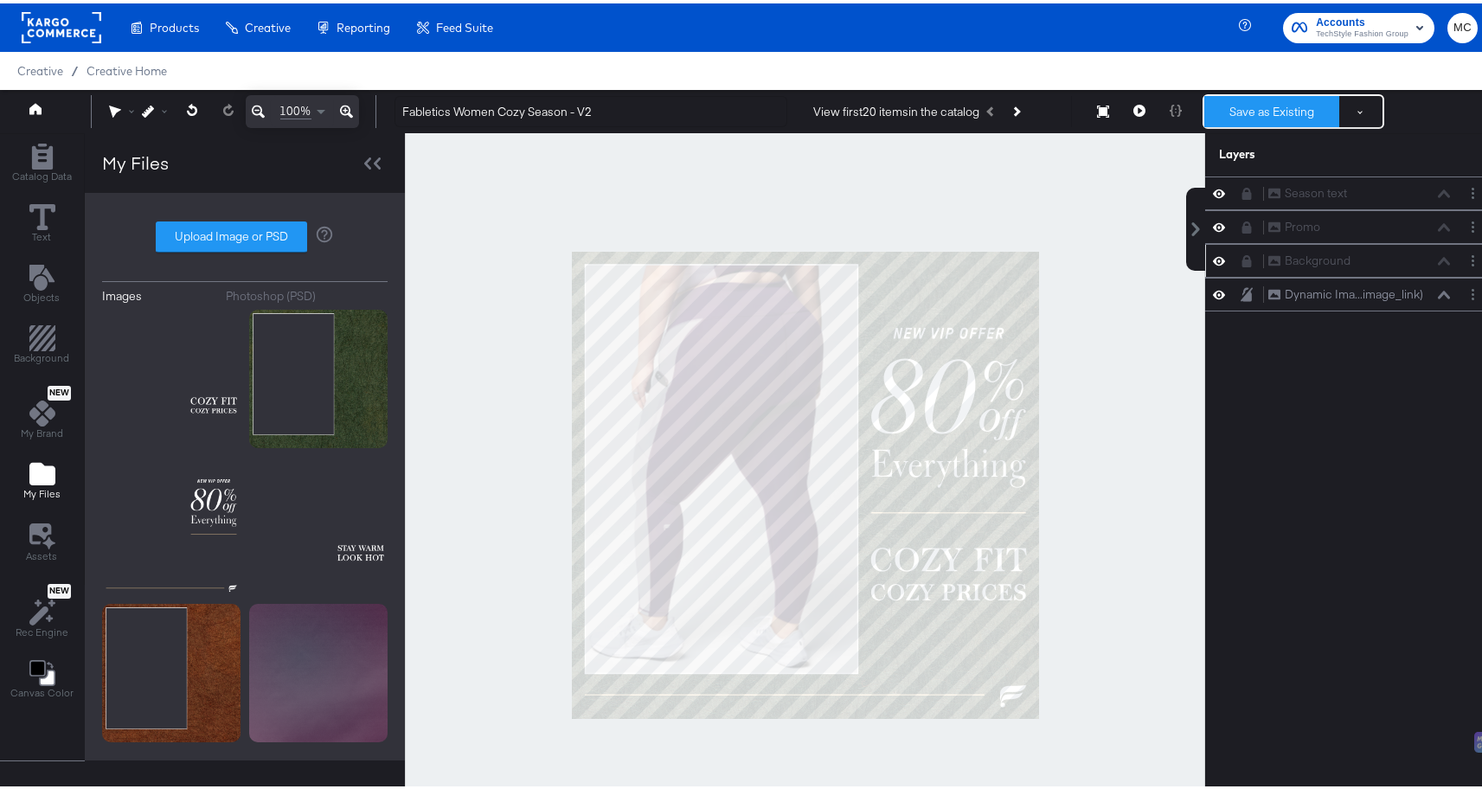
click at [1236, 108] on button "Save as Existing" at bounding box center [1272, 108] width 135 height 31
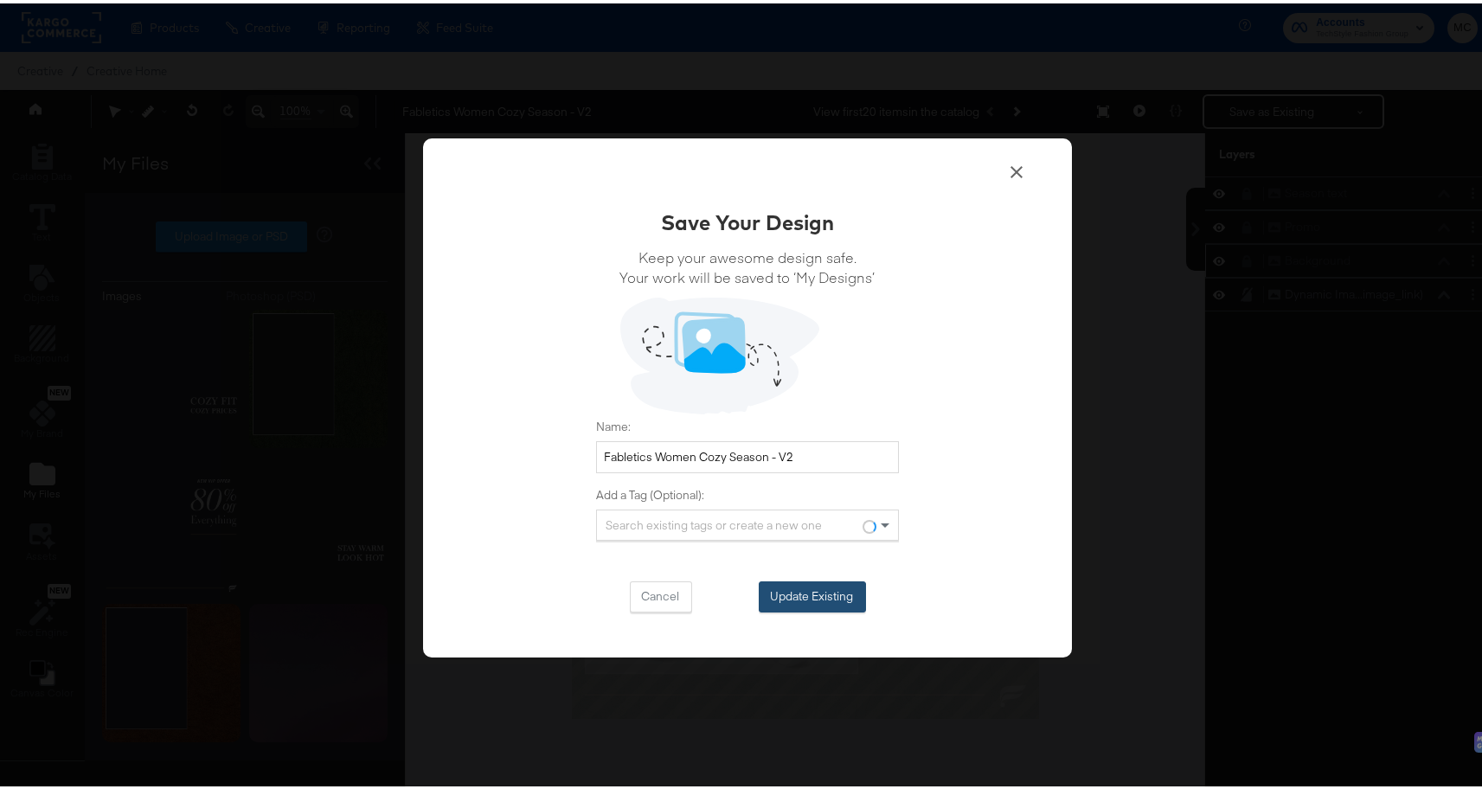
click at [840, 588] on button "Update Existing" at bounding box center [812, 593] width 107 height 31
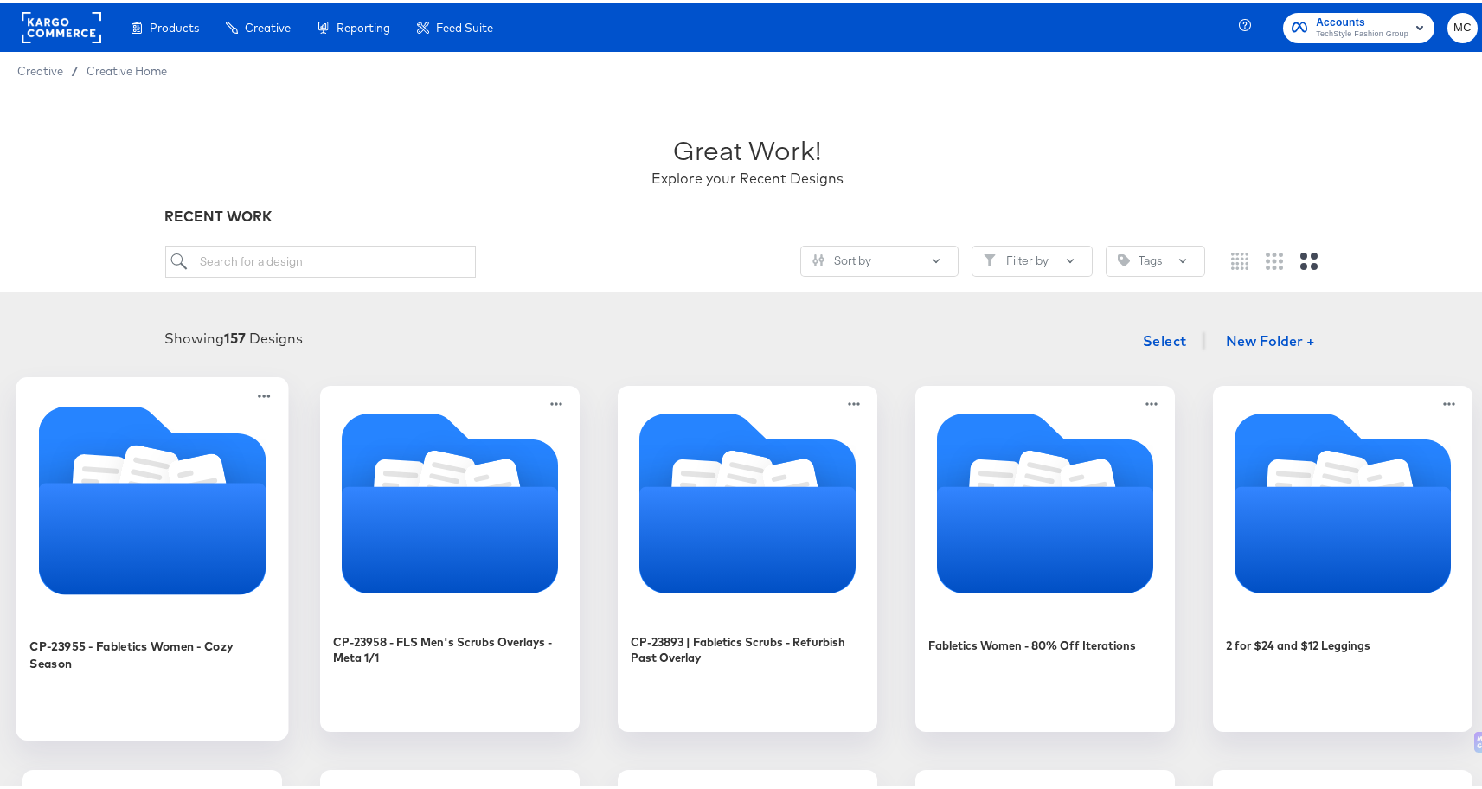
click at [267, 509] on icon "Folder" at bounding box center [153, 535] width 228 height 112
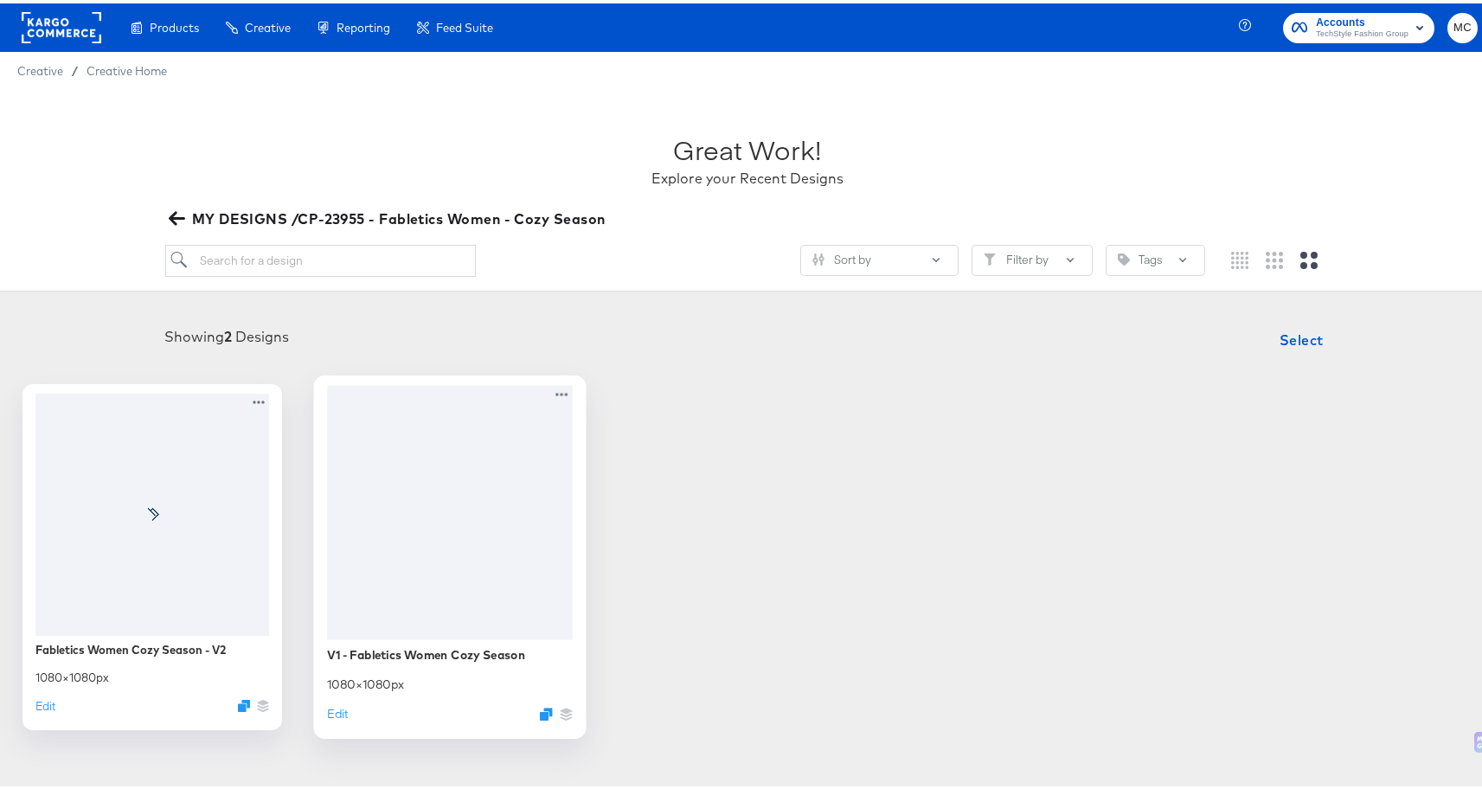
click at [573, 524] on div at bounding box center [450, 509] width 246 height 254
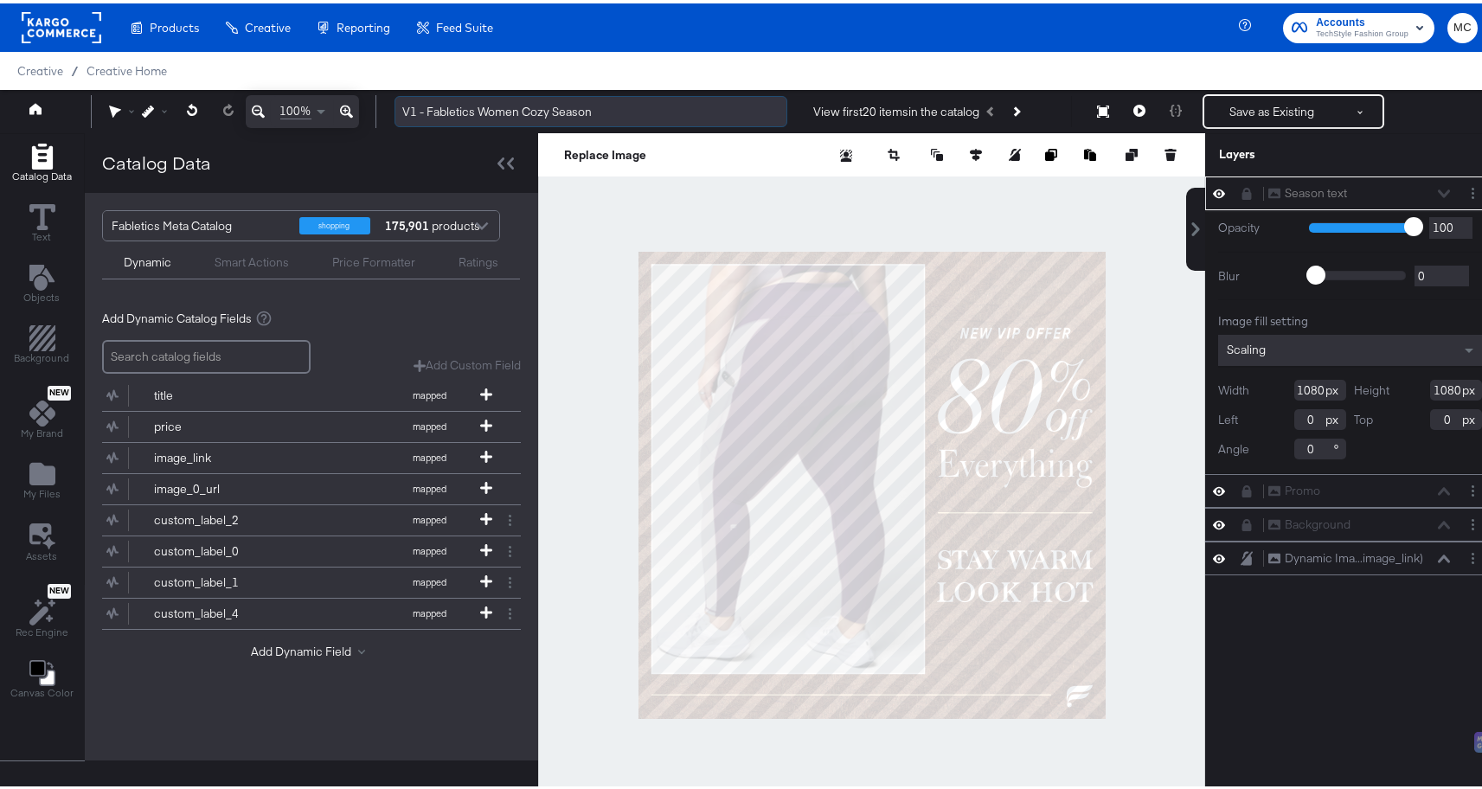
click at [611, 109] on input "V1 - Fabletics Women Cozy Season" at bounding box center [591, 109] width 393 height 32
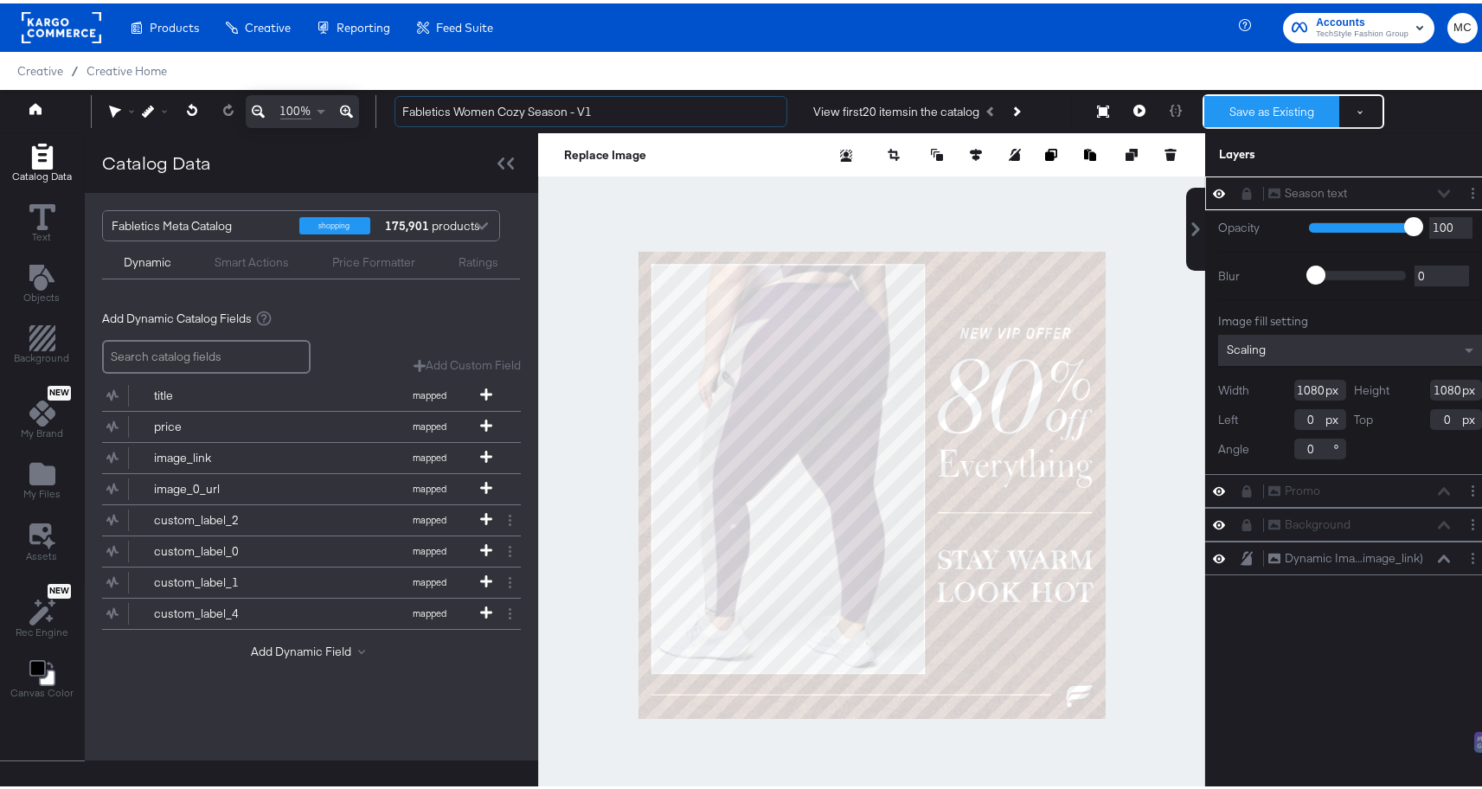
type input "Fabletics Women Cozy Season - V1"
click at [1261, 106] on button "Save as Existing" at bounding box center [1272, 108] width 135 height 31
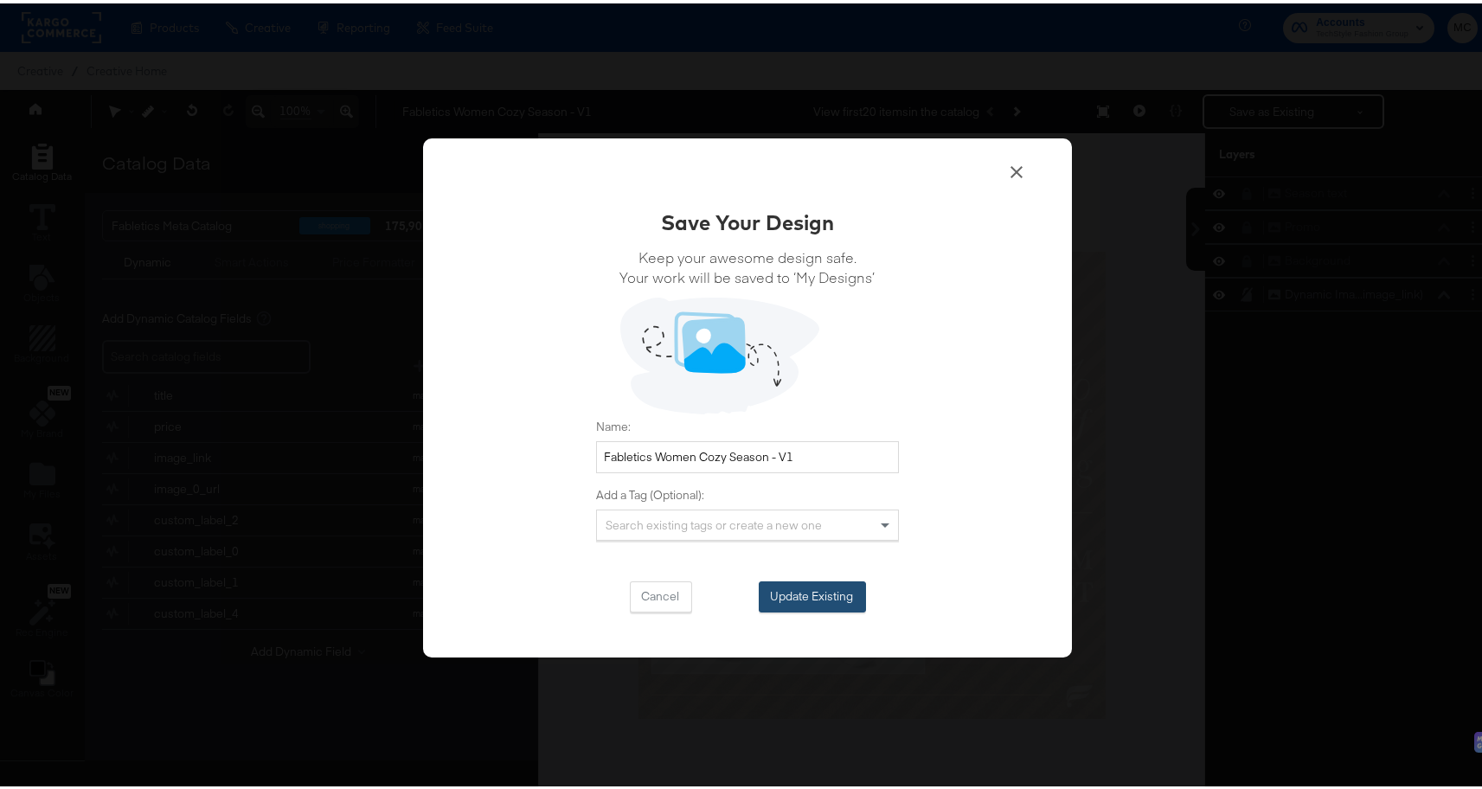
click at [808, 607] on button "Update Existing" at bounding box center [812, 593] width 107 height 31
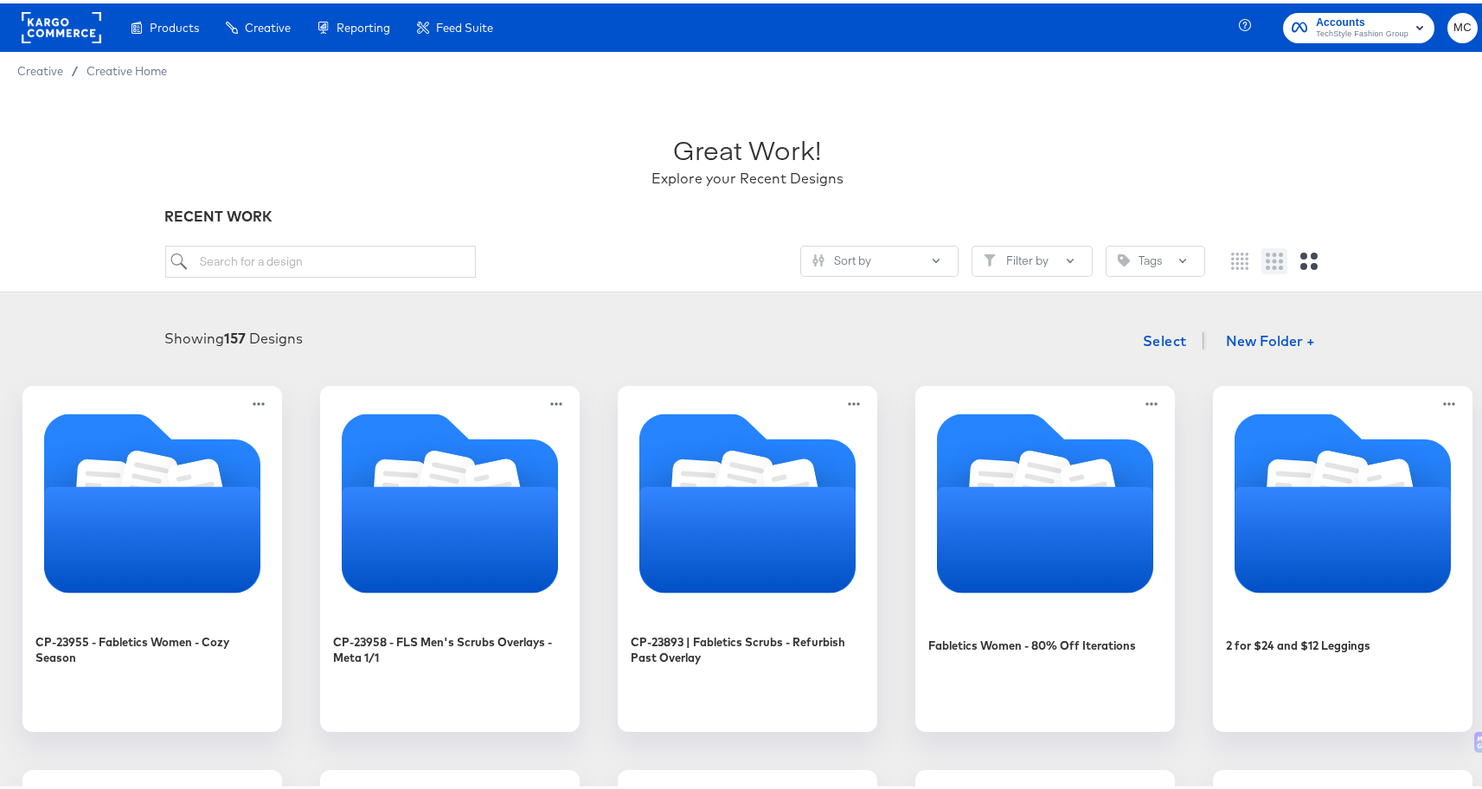
click at [1262, 259] on button at bounding box center [1275, 258] width 26 height 26
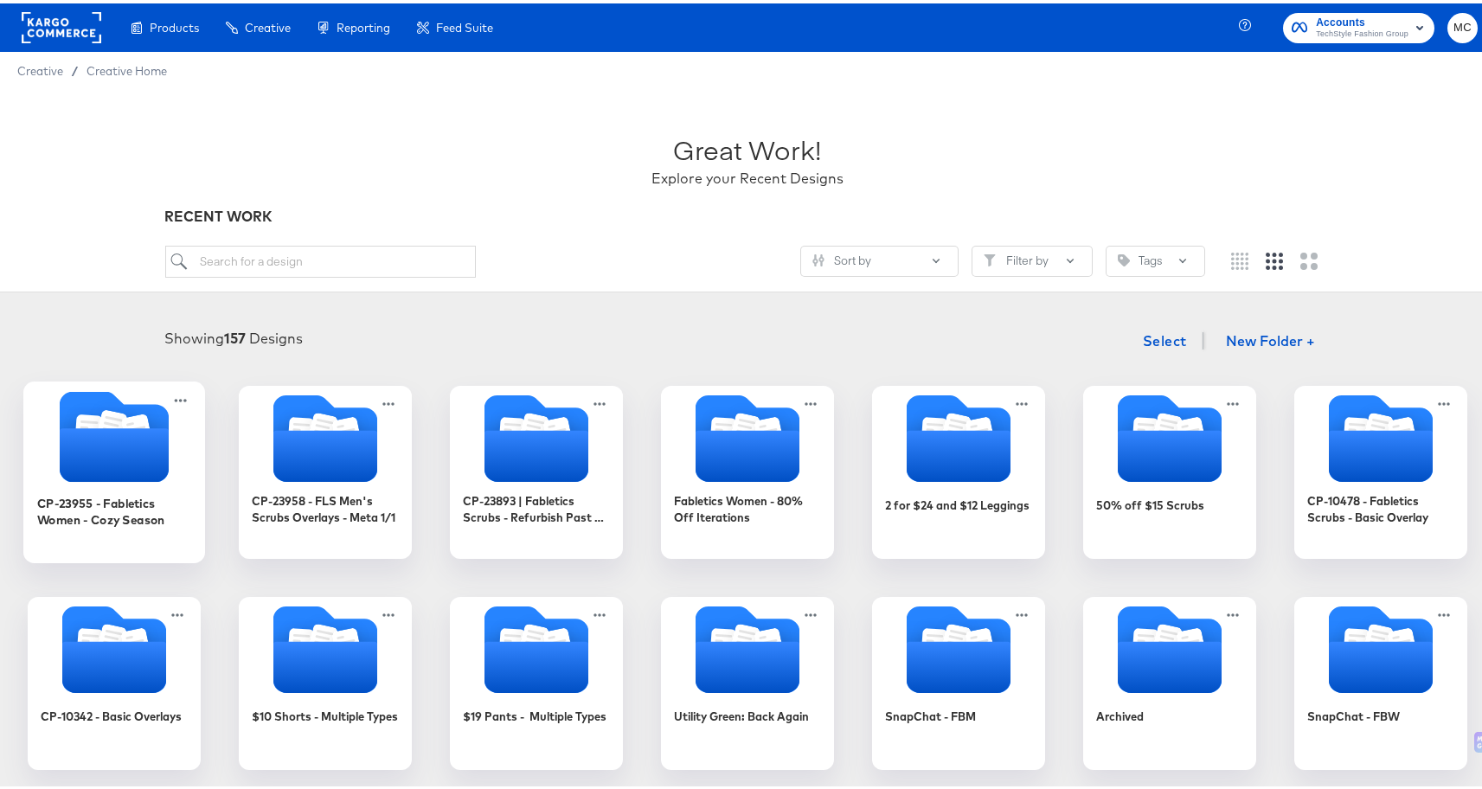
click at [69, 436] on icon "Folder" at bounding box center [114, 452] width 109 height 54
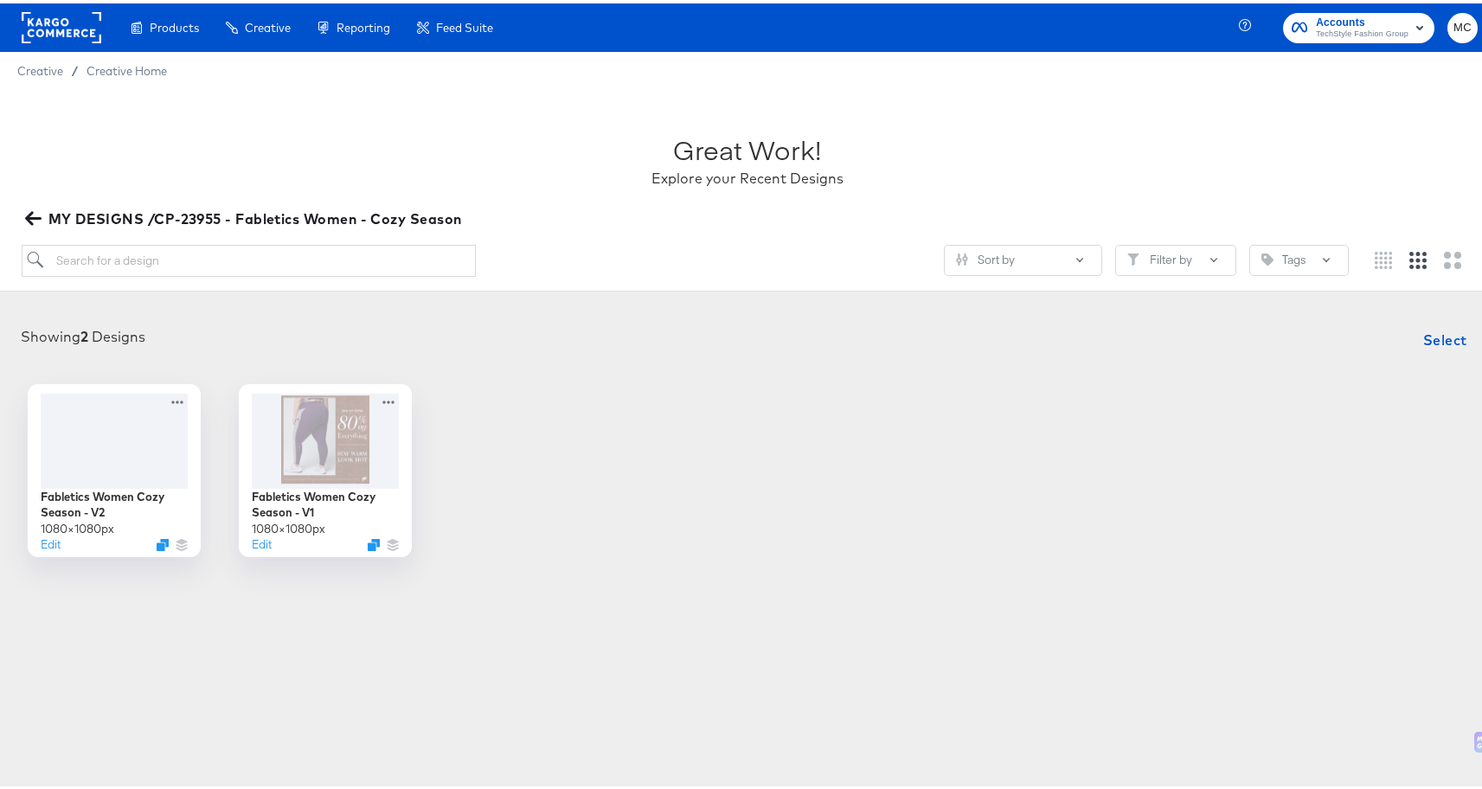
click at [604, 462] on div "Fabletics Women Cozy Season - V2 1080 × 1080 px Edit Fabletics Women Cozy Seaso…" at bounding box center [747, 467] width 1461 height 173
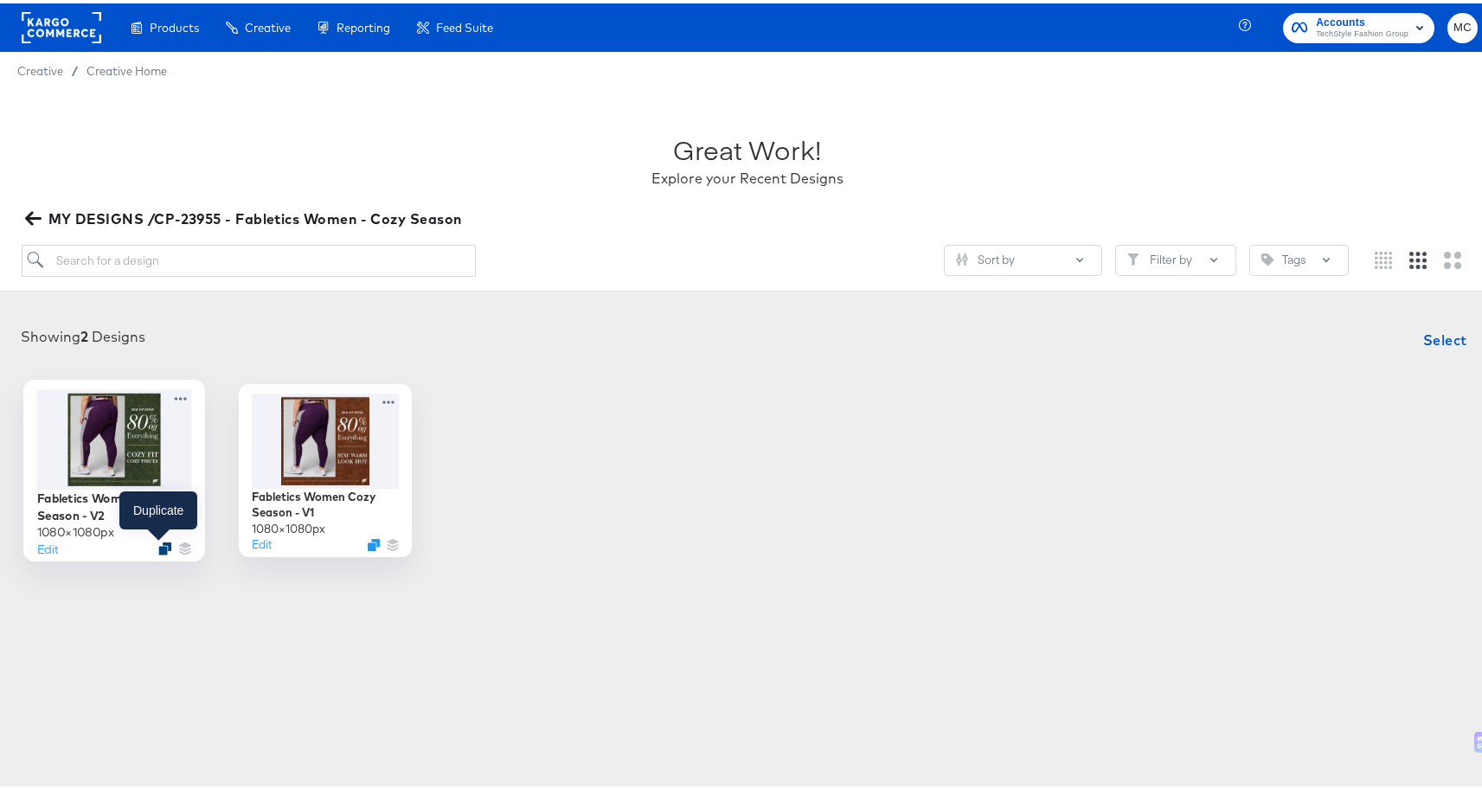
click at [158, 544] on icon "Duplicate" at bounding box center [164, 544] width 13 height 13
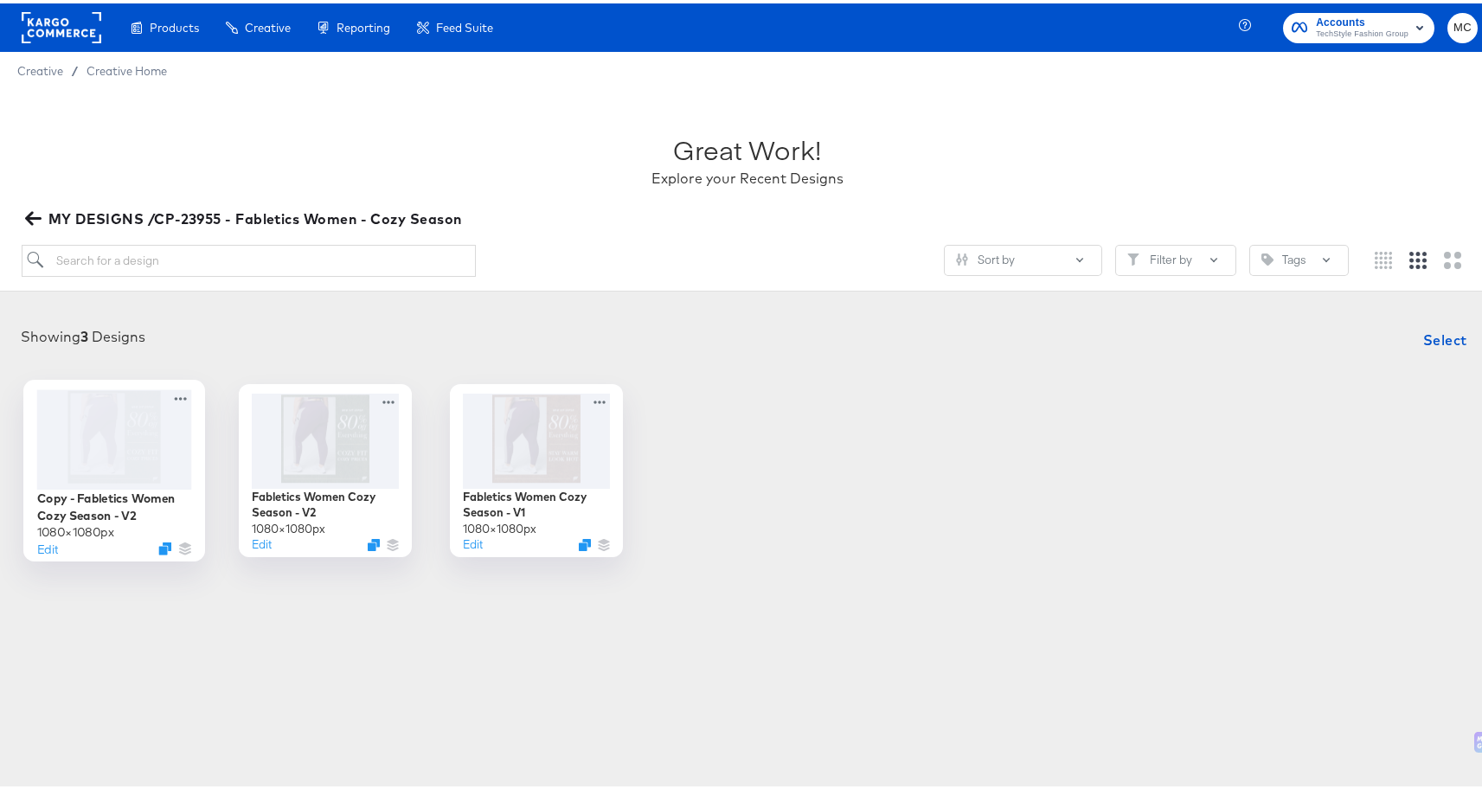
click at [800, 533] on div "Copy - Fabletics Women Cozy Season - V2 1080 × 1080 px Edit Fabletics Women Coz…" at bounding box center [747, 467] width 1461 height 173
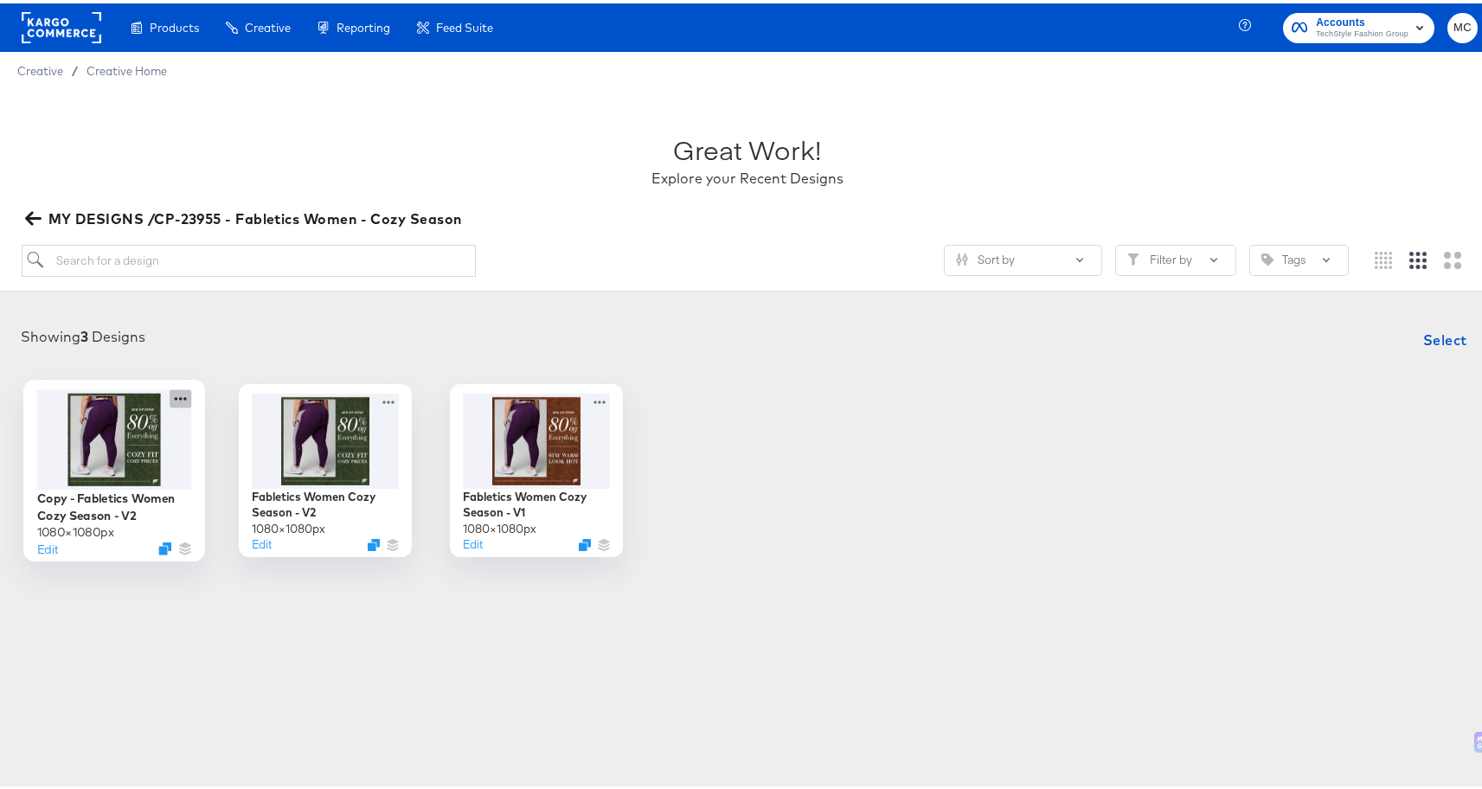
click at [177, 395] on icon at bounding box center [181, 395] width 22 height 18
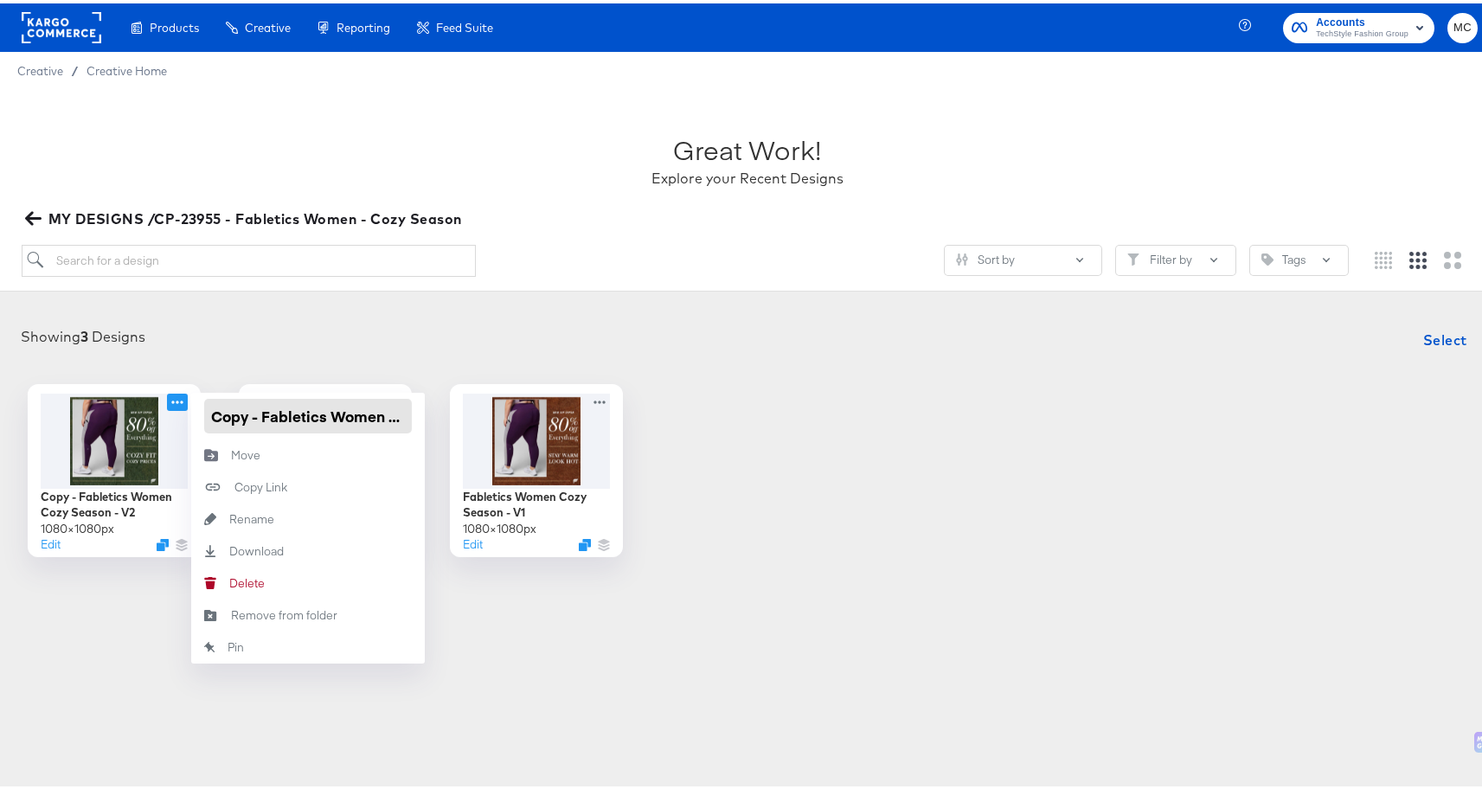
drag, startPoint x: 260, startPoint y: 411, endPoint x: 202, endPoint y: 408, distance: 57.2
click at [204, 408] on input "Copy - Fabletics Women Cozy Season - V2" at bounding box center [308, 412] width 208 height 35
type input "Fabletics Women Cozy Season - V3"
click at [954, 409] on div "Fabletics Women Cozy Season - V3 1080 × 1080 px Edit Fabletics Women Cozy Seaso…" at bounding box center [747, 467] width 1461 height 173
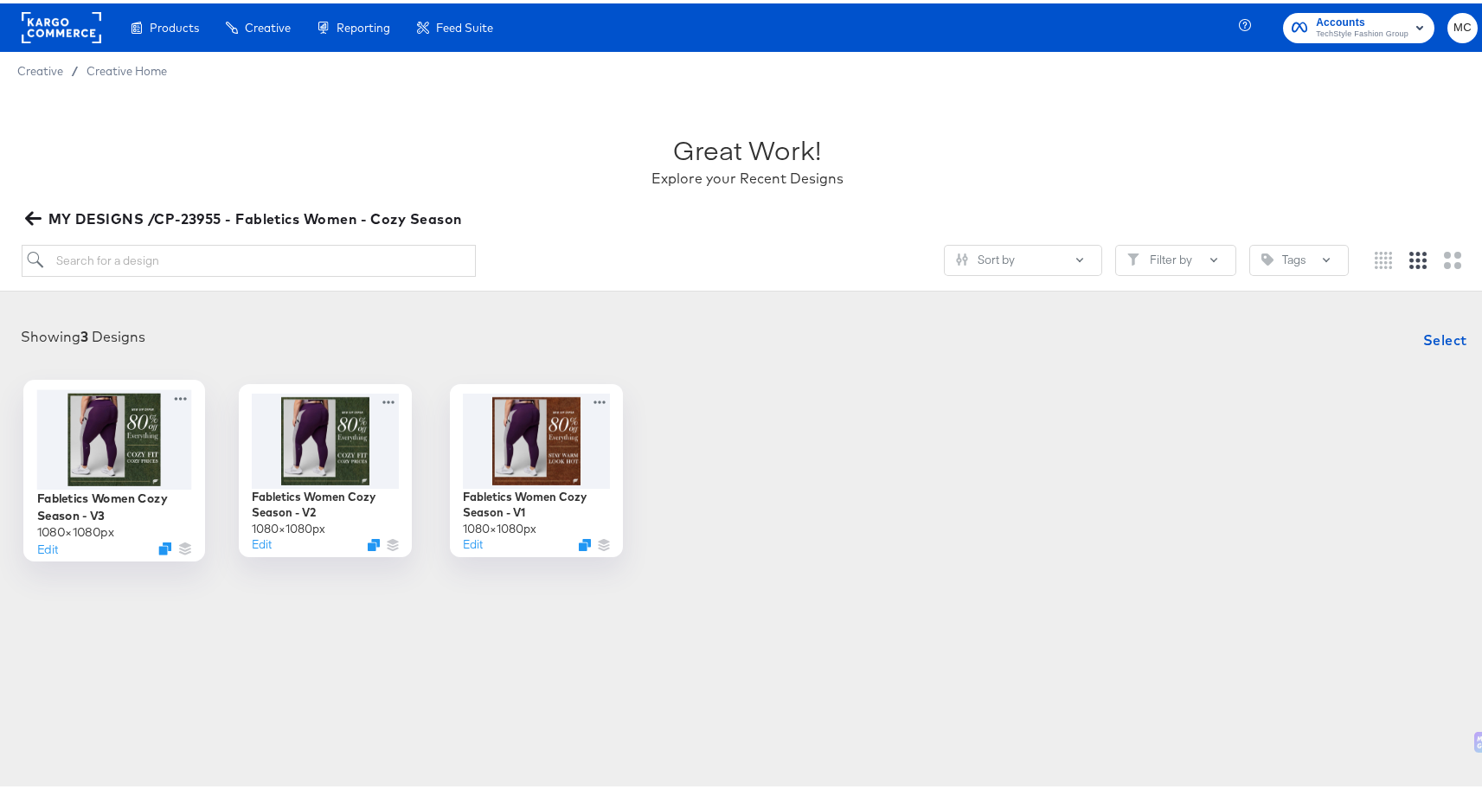
click at [109, 424] on div at bounding box center [114, 436] width 155 height 100
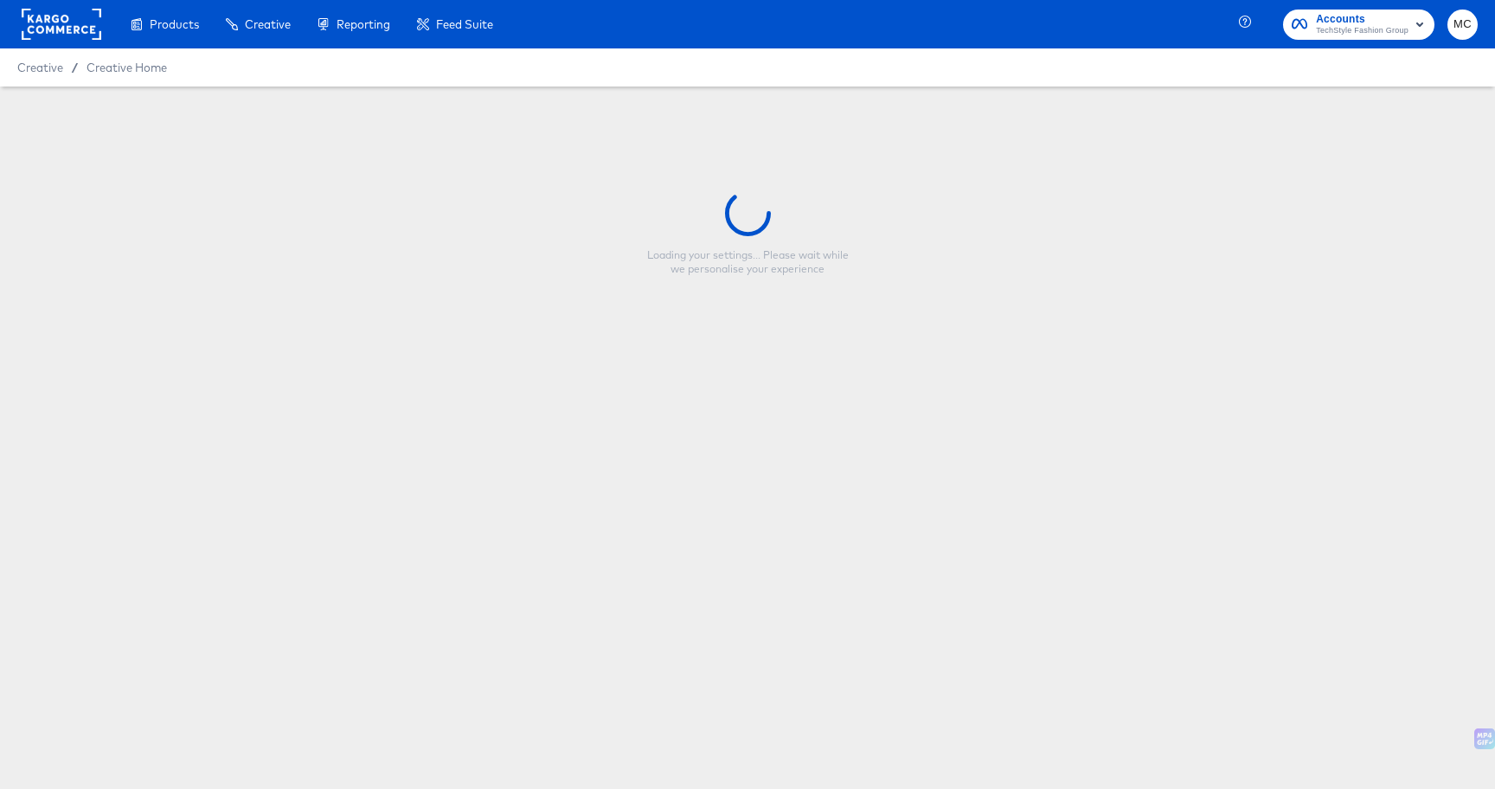
type input "Fabletics Women Cozy Season - V3"
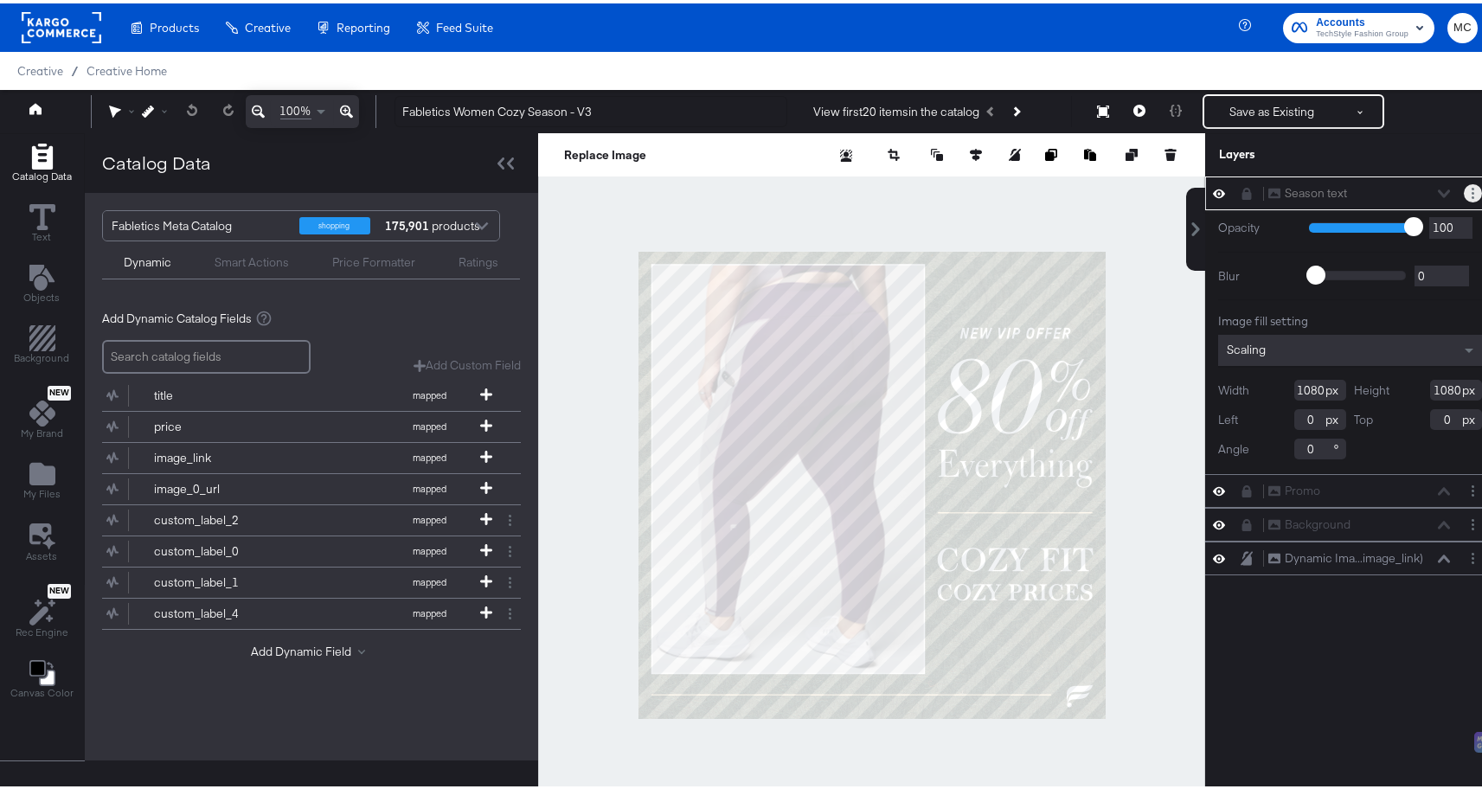
click at [1472, 190] on circle "Layer Options" at bounding box center [1473, 190] width 3 height 3
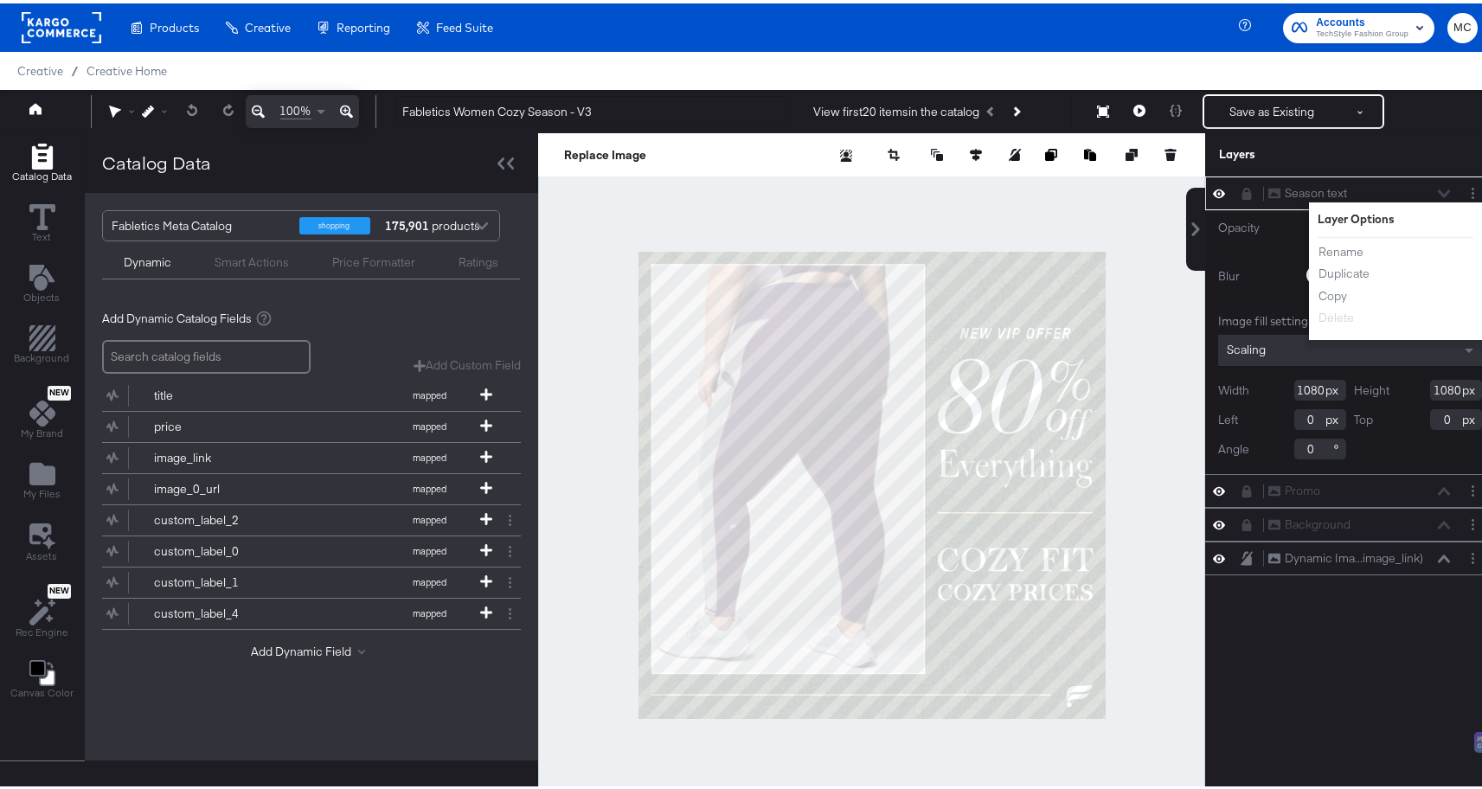
click at [1248, 182] on div "Season text Season text Layer Options Rename Duplicate Copy Delete" at bounding box center [1350, 190] width 276 height 18
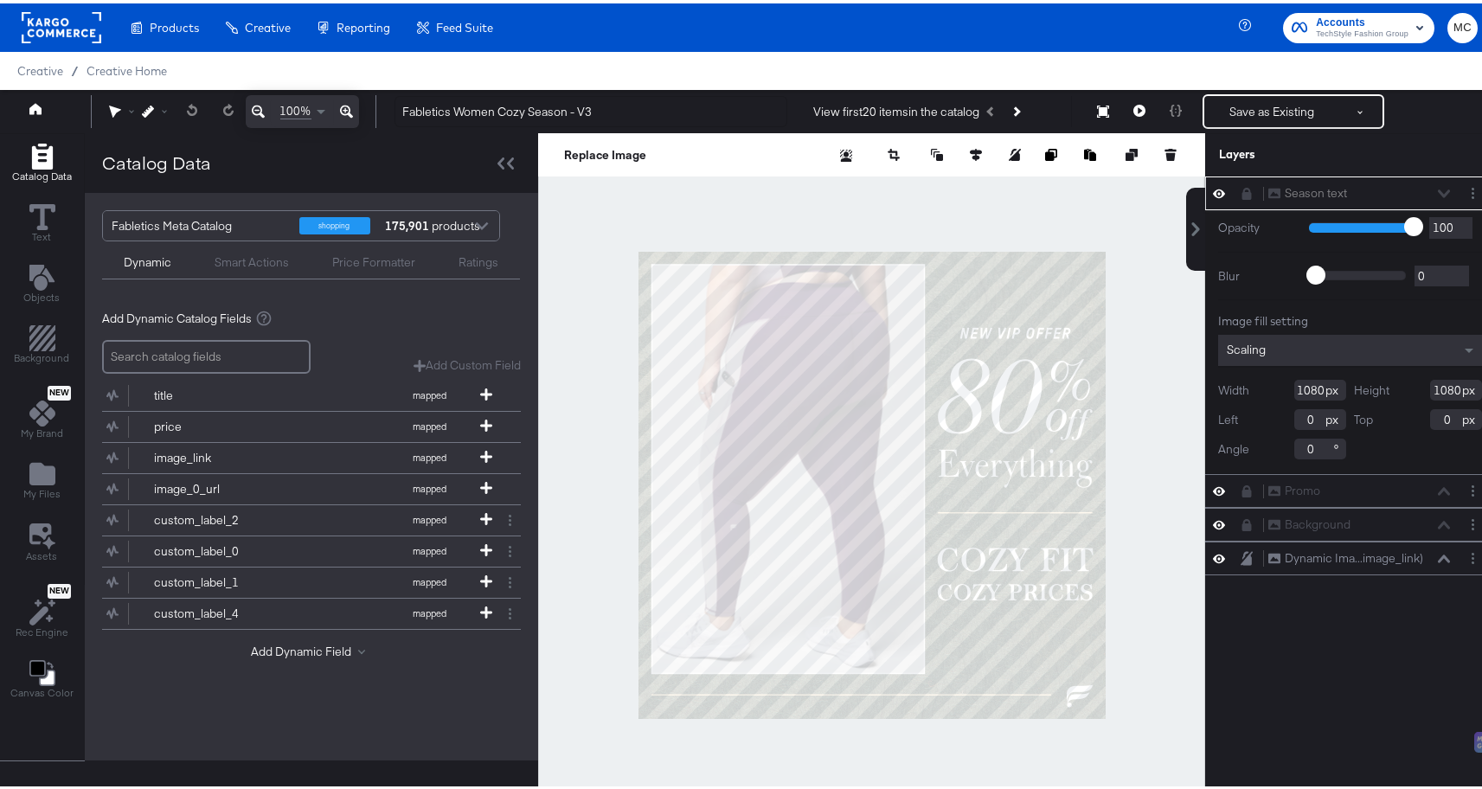
click at [1240, 196] on button at bounding box center [1247, 190] width 14 height 14
click at [1464, 188] on button "Layer Options" at bounding box center [1473, 190] width 18 height 18
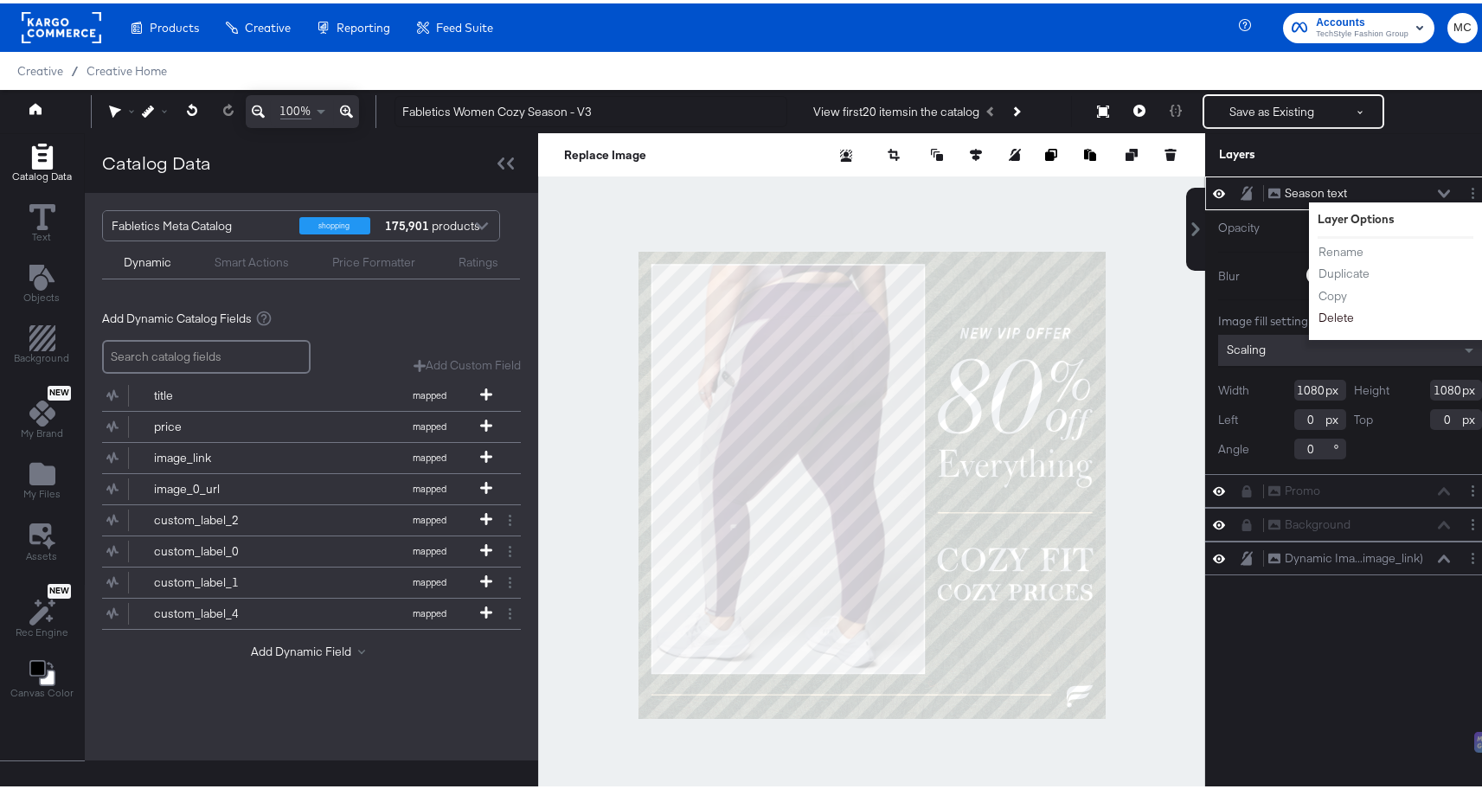
click at [1318, 317] on button "Delete" at bounding box center [1336, 314] width 37 height 18
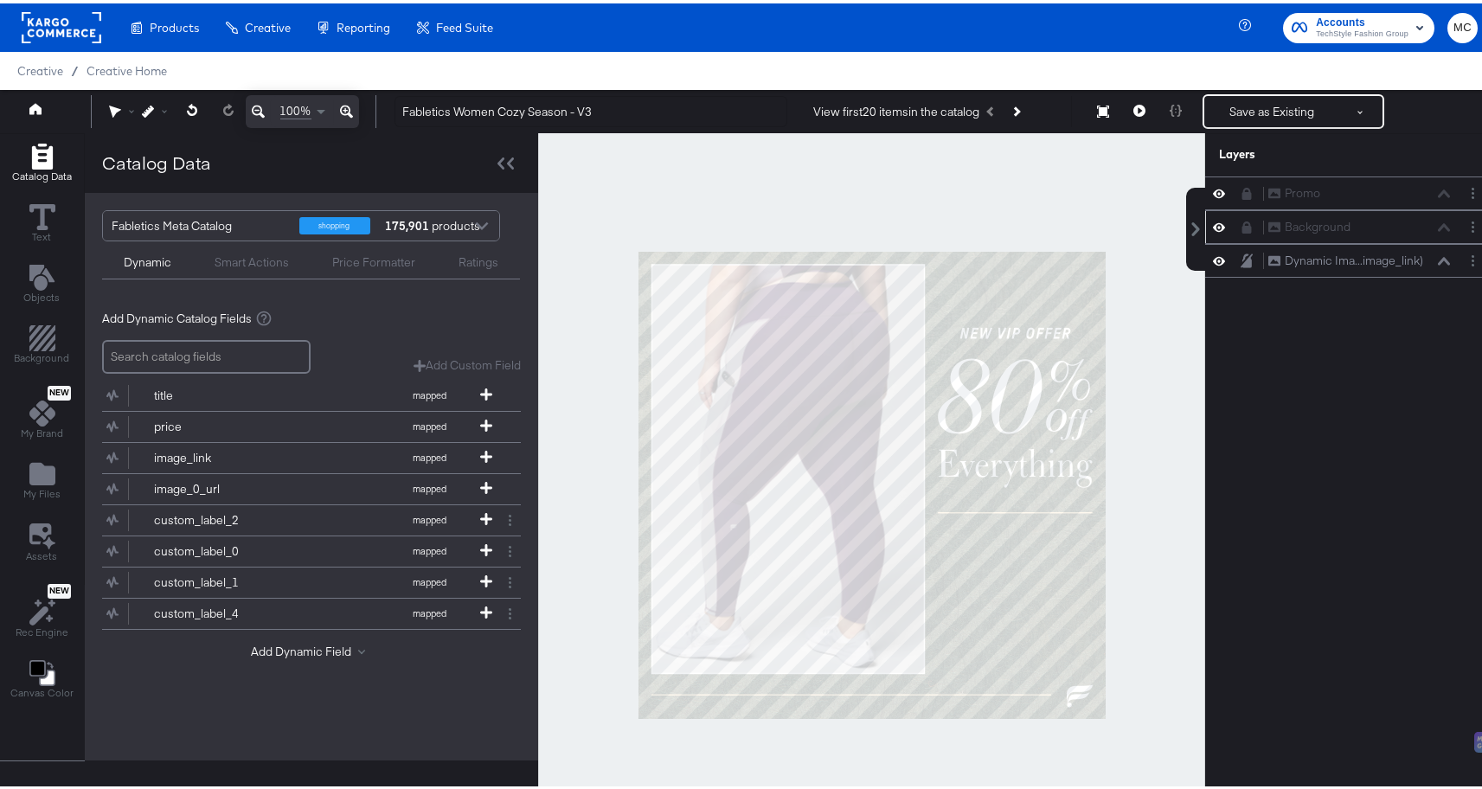
click at [1246, 224] on div at bounding box center [1252, 224] width 24 height 14
click at [1241, 221] on icon at bounding box center [1247, 224] width 12 height 12
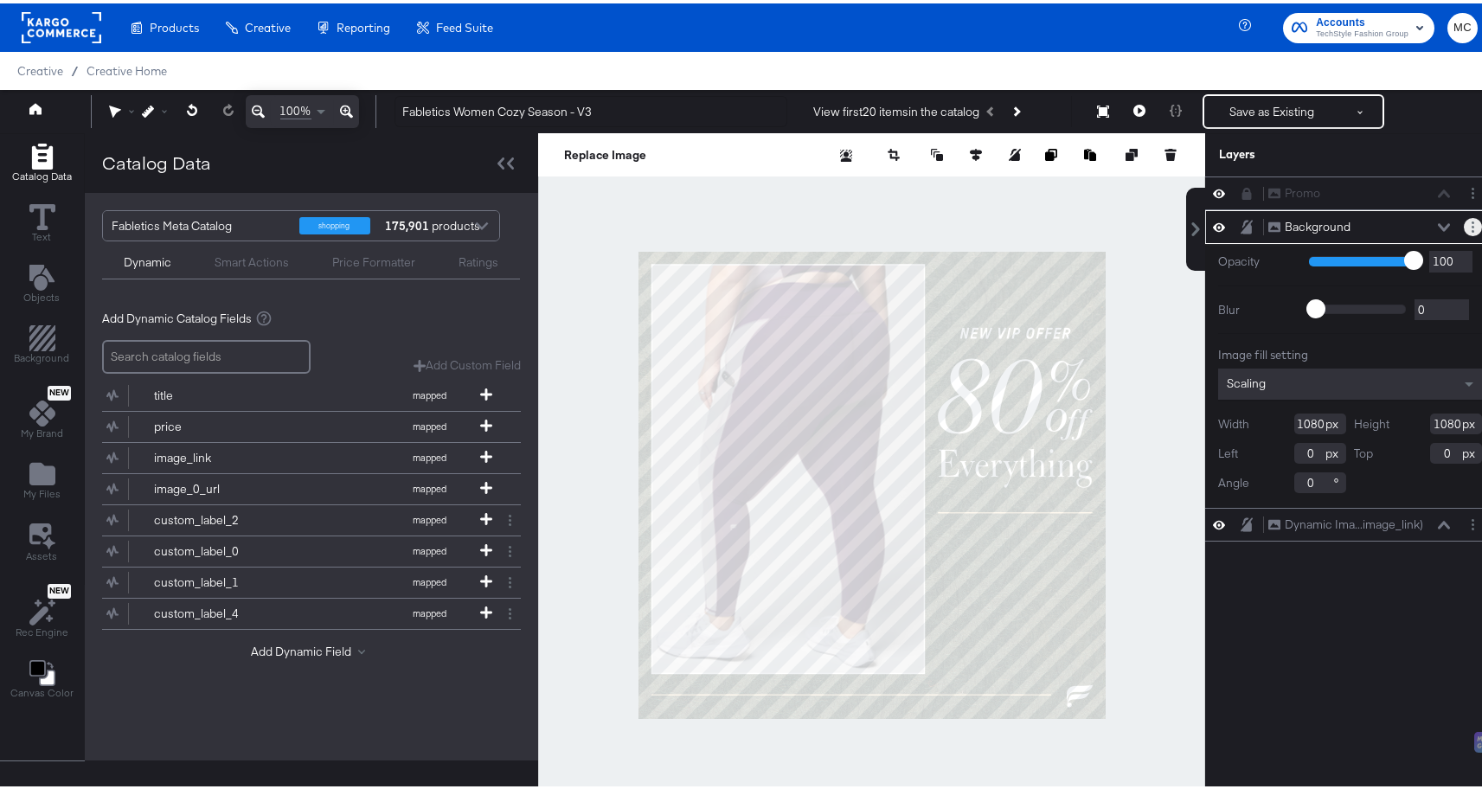
click at [1472, 221] on icon "Layer Options" at bounding box center [1473, 223] width 3 height 11
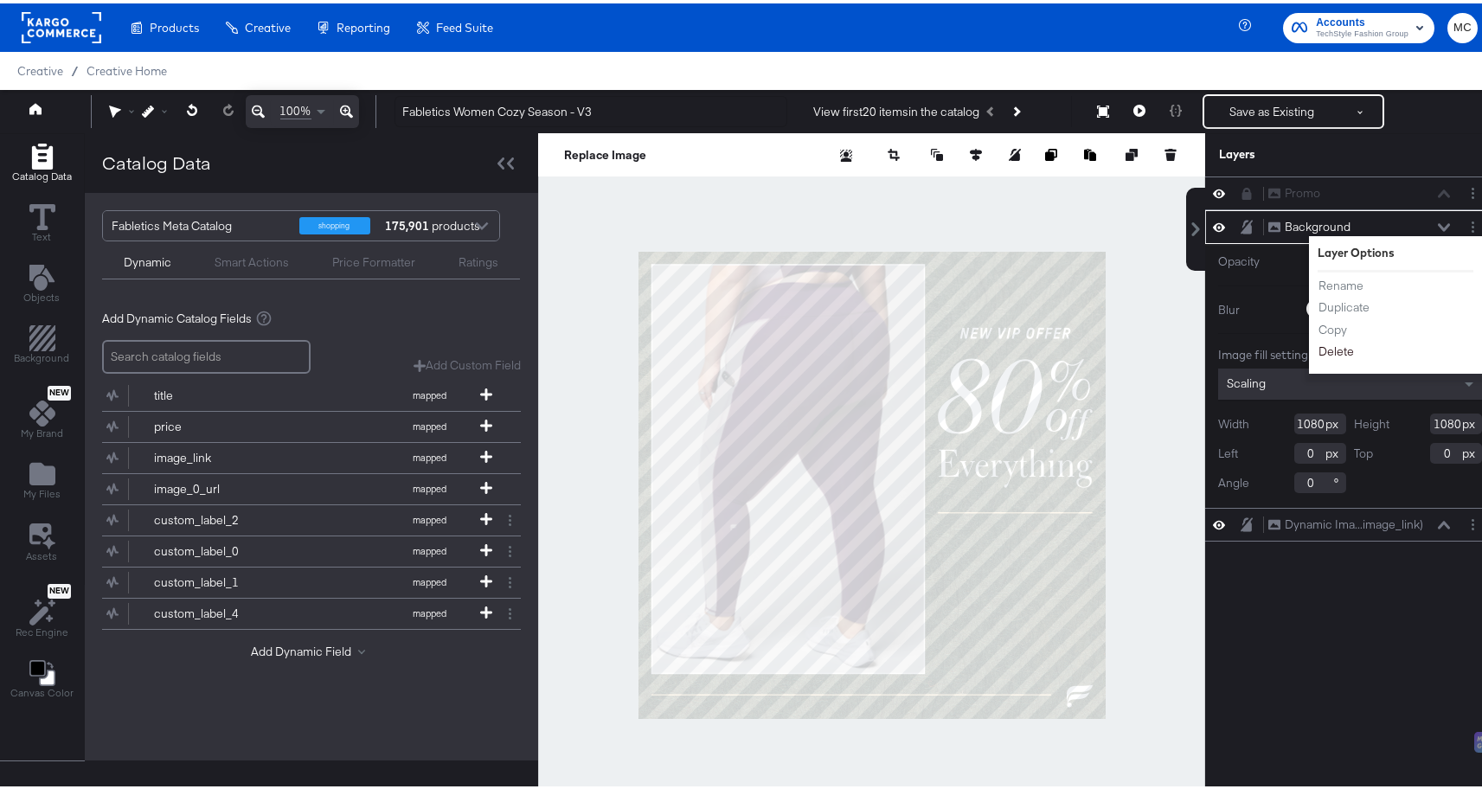
click at [1337, 350] on button "Delete" at bounding box center [1336, 348] width 37 height 18
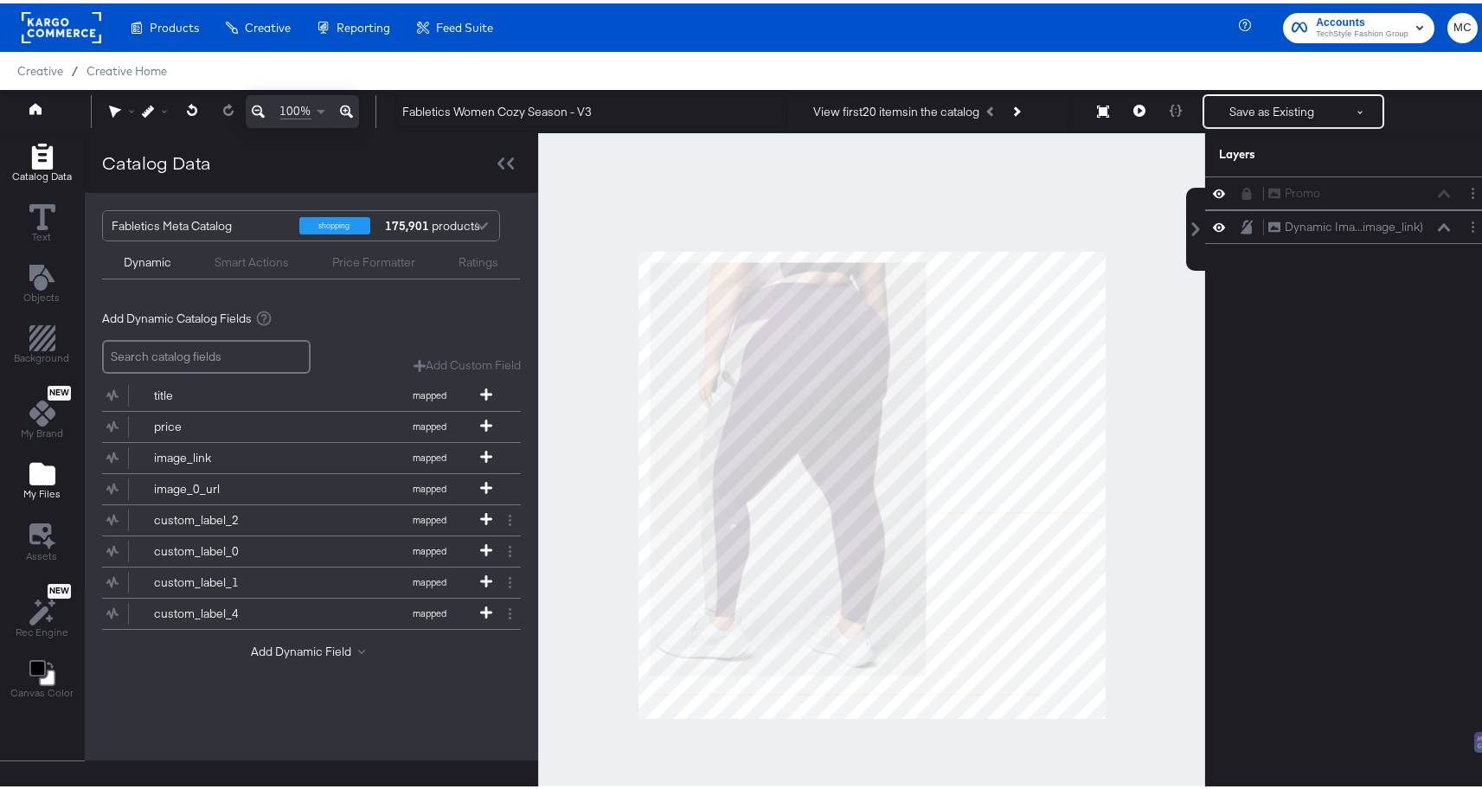
click at [33, 459] on icon "Add Files" at bounding box center [42, 471] width 26 height 26
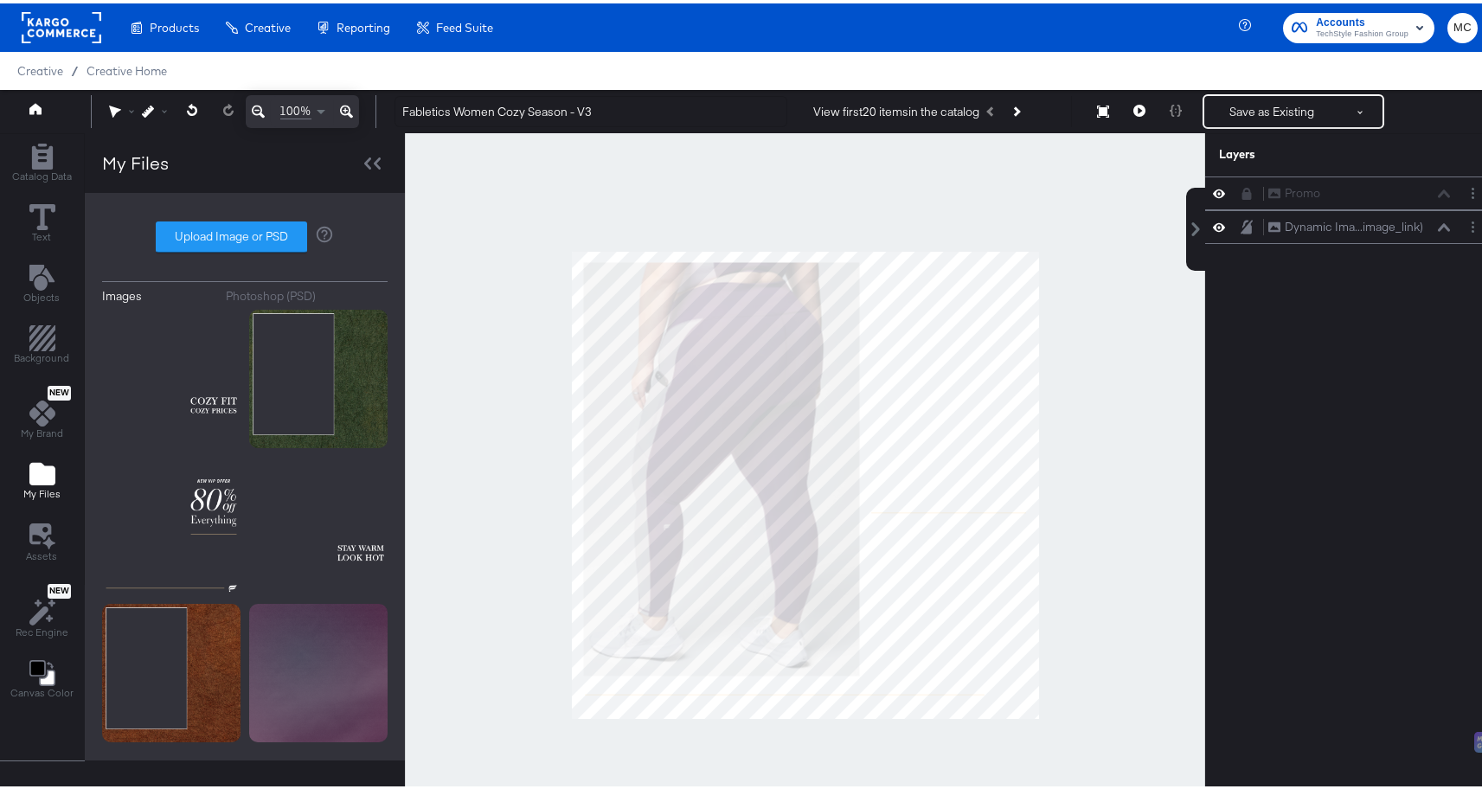
click at [235, 214] on div "Images Photoshop (PSD) Upload Image or PSD" at bounding box center [245, 473] width 286 height 533
click at [240, 234] on label "Upload Image or PSD" at bounding box center [232, 233] width 150 height 29
click at [245, 234] on input "Upload Image or PSD" at bounding box center [245, 234] width 0 height 0
type input "C:\fakepath\Season text 3.png"
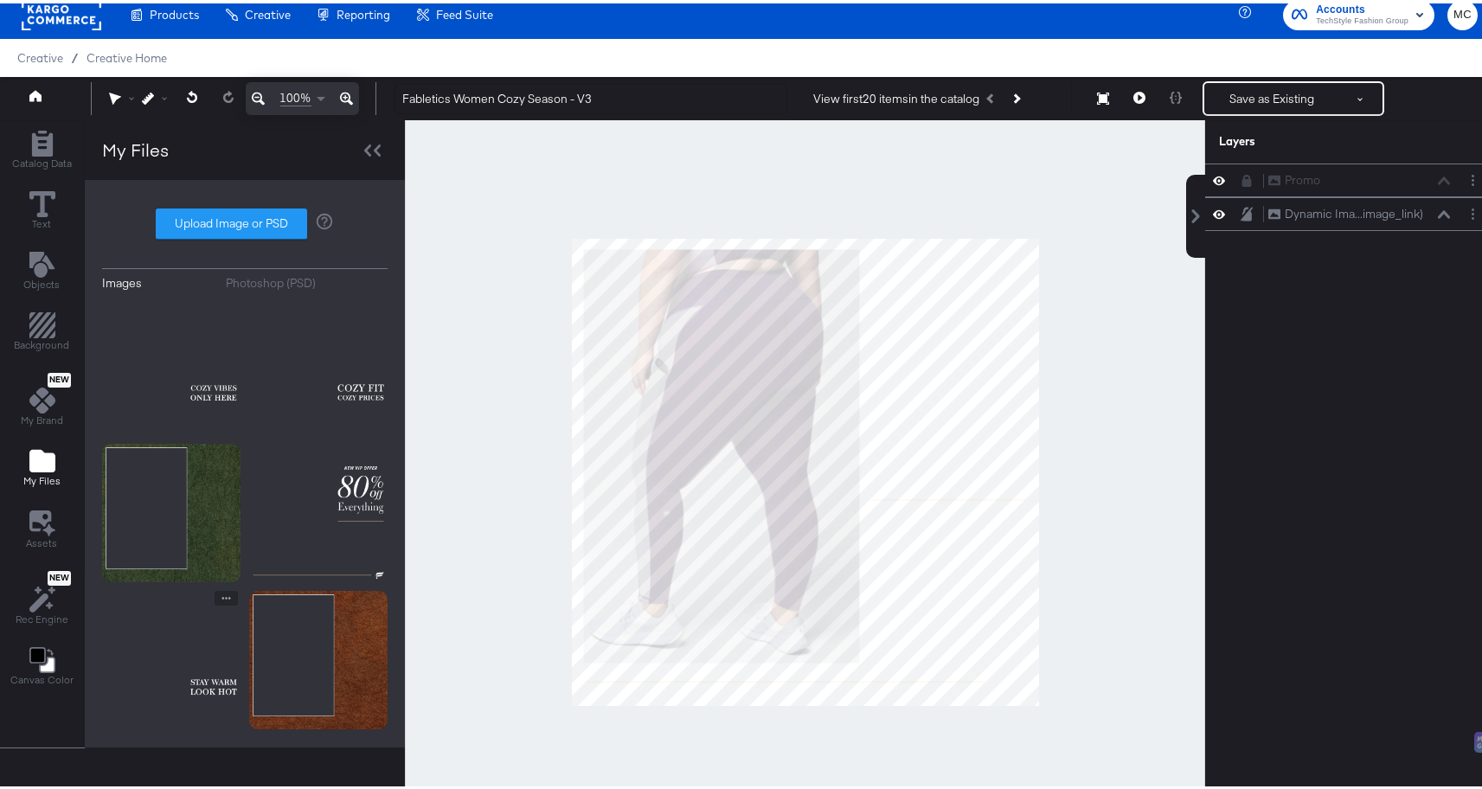
scroll to position [44, 0]
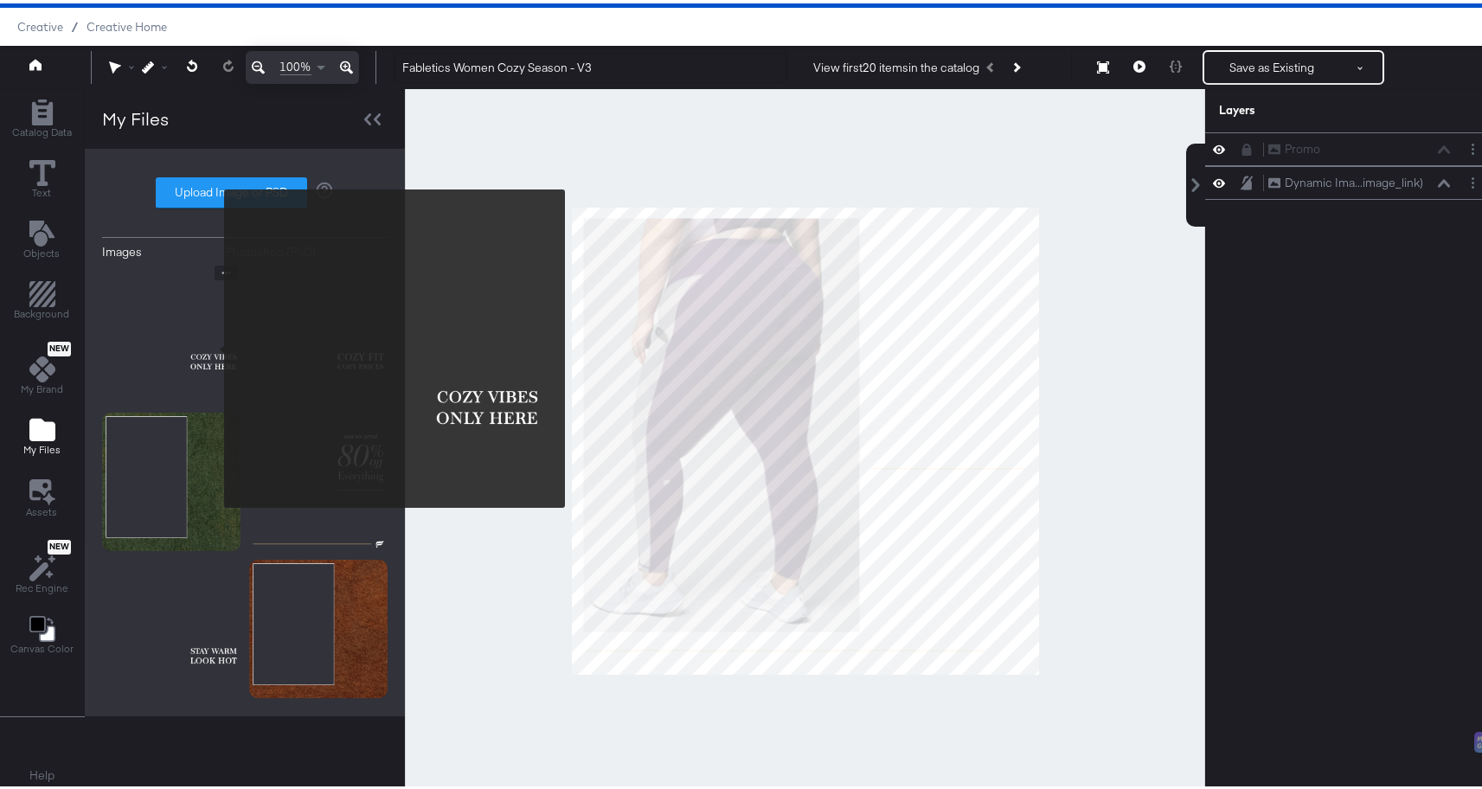
click at [211, 345] on img at bounding box center [171, 331] width 138 height 138
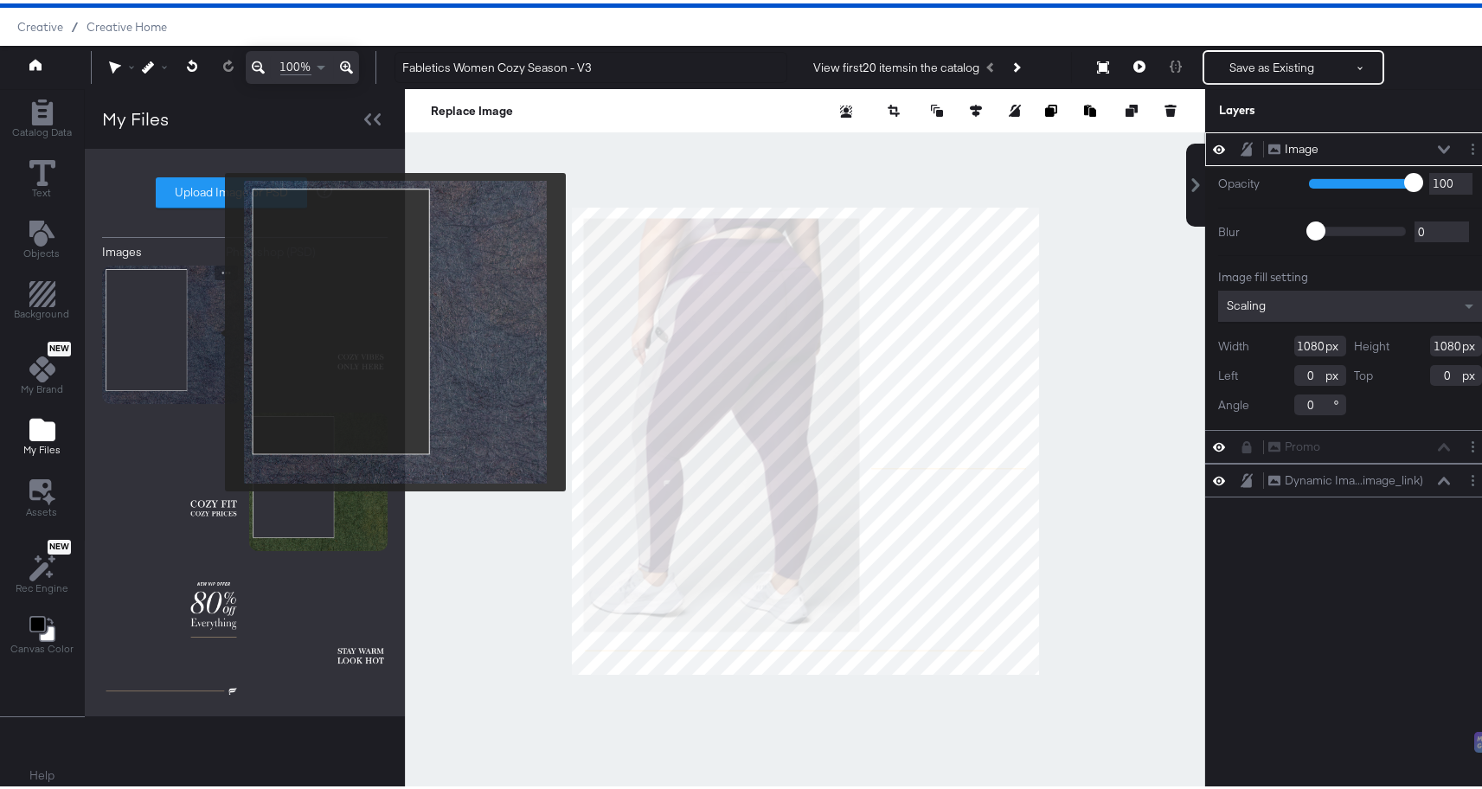
click at [213, 329] on img at bounding box center [171, 331] width 138 height 138
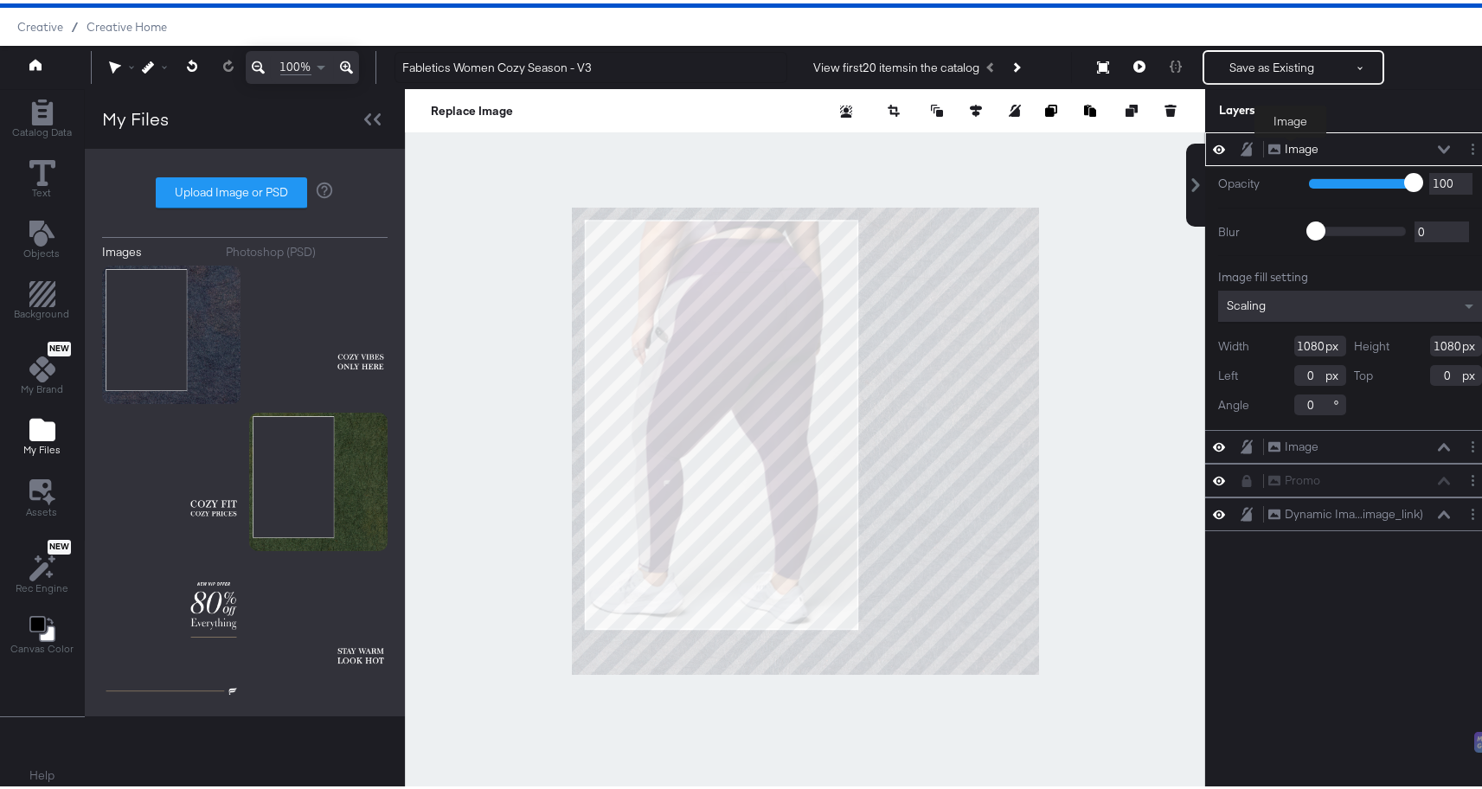
click at [1291, 146] on div "Image" at bounding box center [1302, 146] width 34 height 16
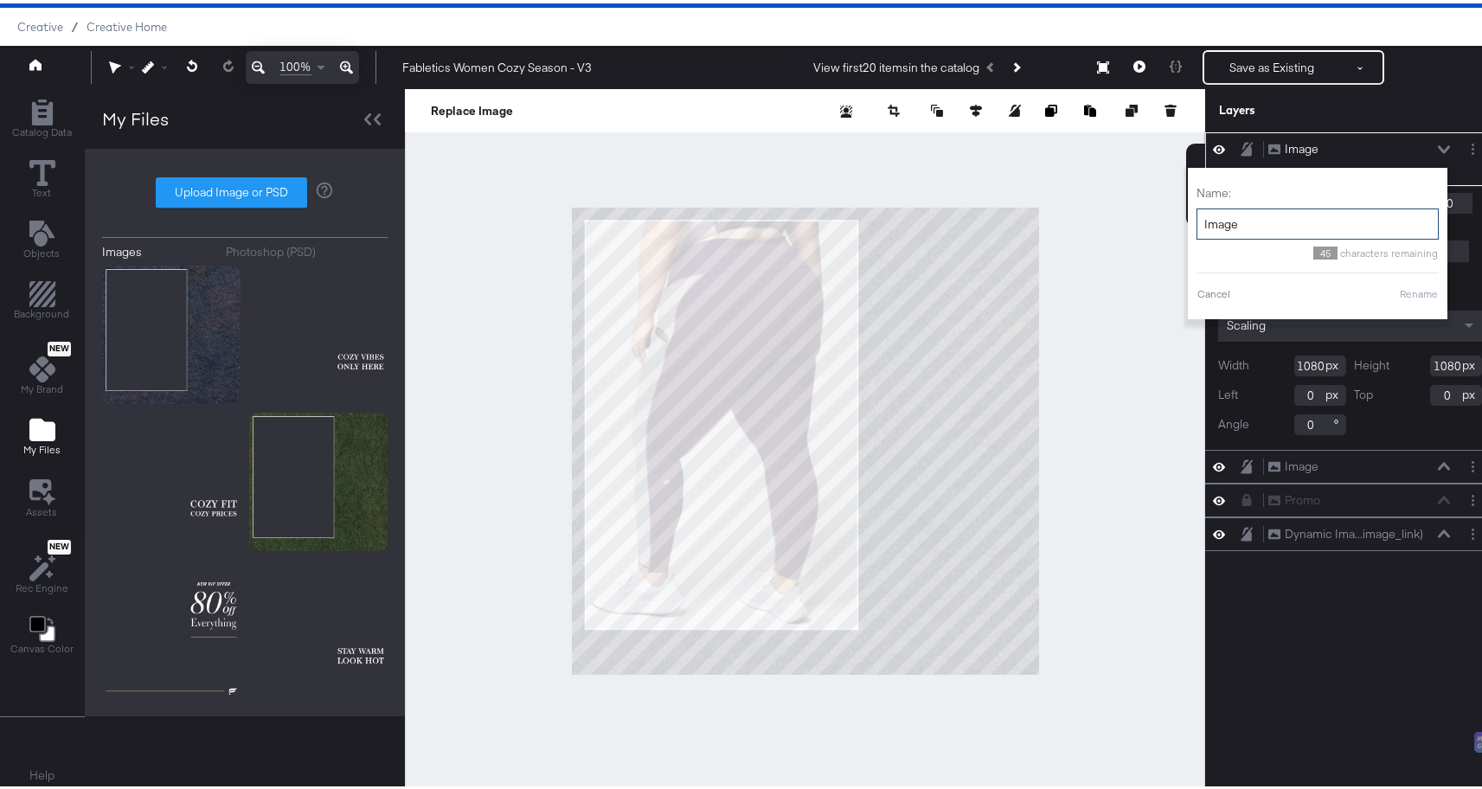
drag, startPoint x: 1239, startPoint y: 218, endPoint x: 1187, endPoint y: 215, distance: 52.0
click at [1197, 215] on input "Image" at bounding box center [1318, 221] width 242 height 32
type input "b"
type input "Background"
click at [1418, 285] on button "Rename" at bounding box center [1419, 291] width 40 height 16
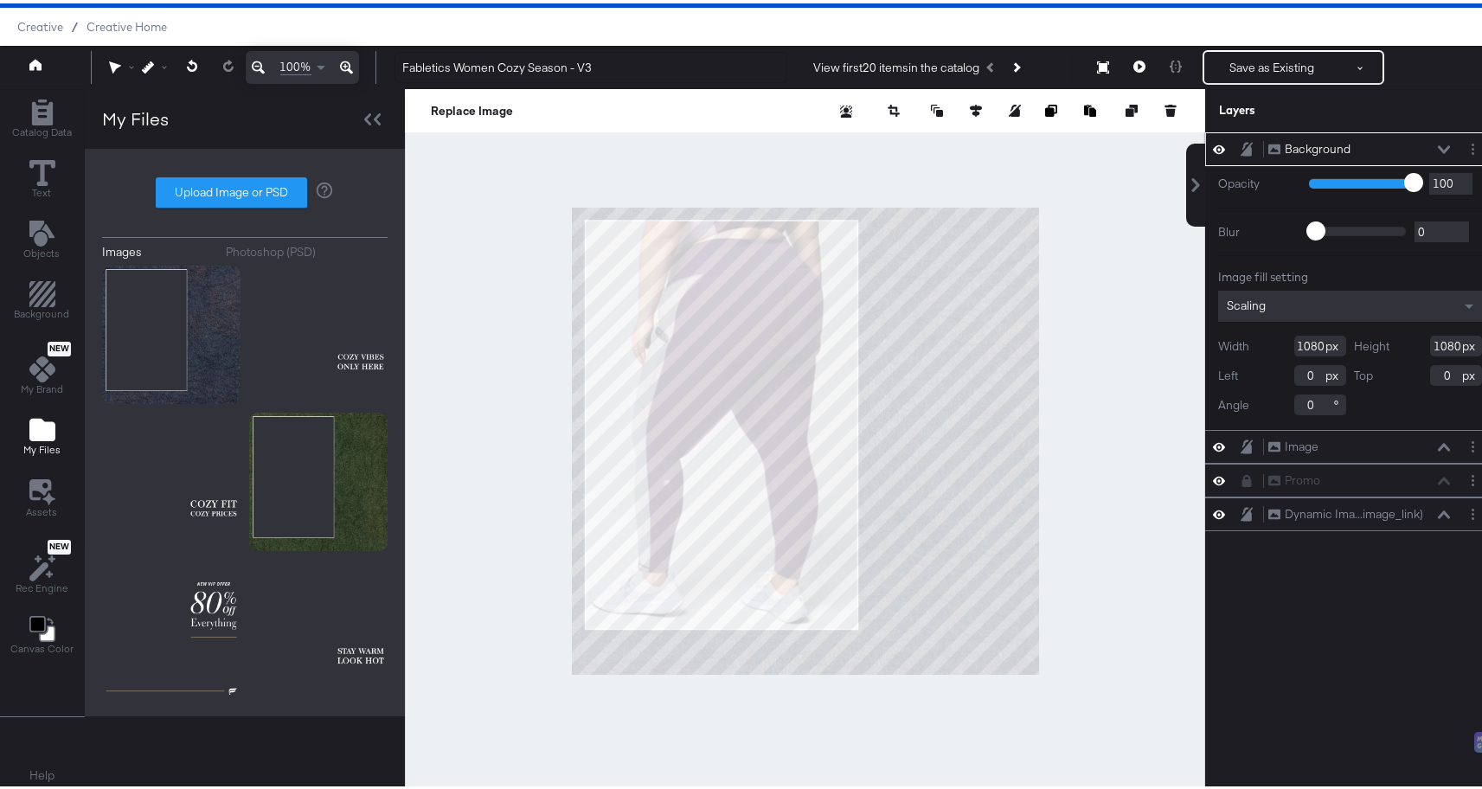
drag, startPoint x: 1232, startPoint y: 147, endPoint x: 1247, endPoint y: 146, distance: 14.7
click at [1235, 209] on div "Background Background Opacity 1 100 100 Blur 0 2000 0 Image fill setting Scalin…" at bounding box center [1350, 278] width 290 height 298
drag, startPoint x: 1255, startPoint y: 142, endPoint x: 1253, endPoint y: 156, distance: 14.0
click at [1260, 185] on div "Background Background Opacity 1 100 100 Blur 0 2000 0 Image fill setting Scalin…" at bounding box center [1350, 278] width 290 height 298
drag, startPoint x: 1237, startPoint y: 137, endPoint x: 1245, endPoint y: 184, distance: 48.2
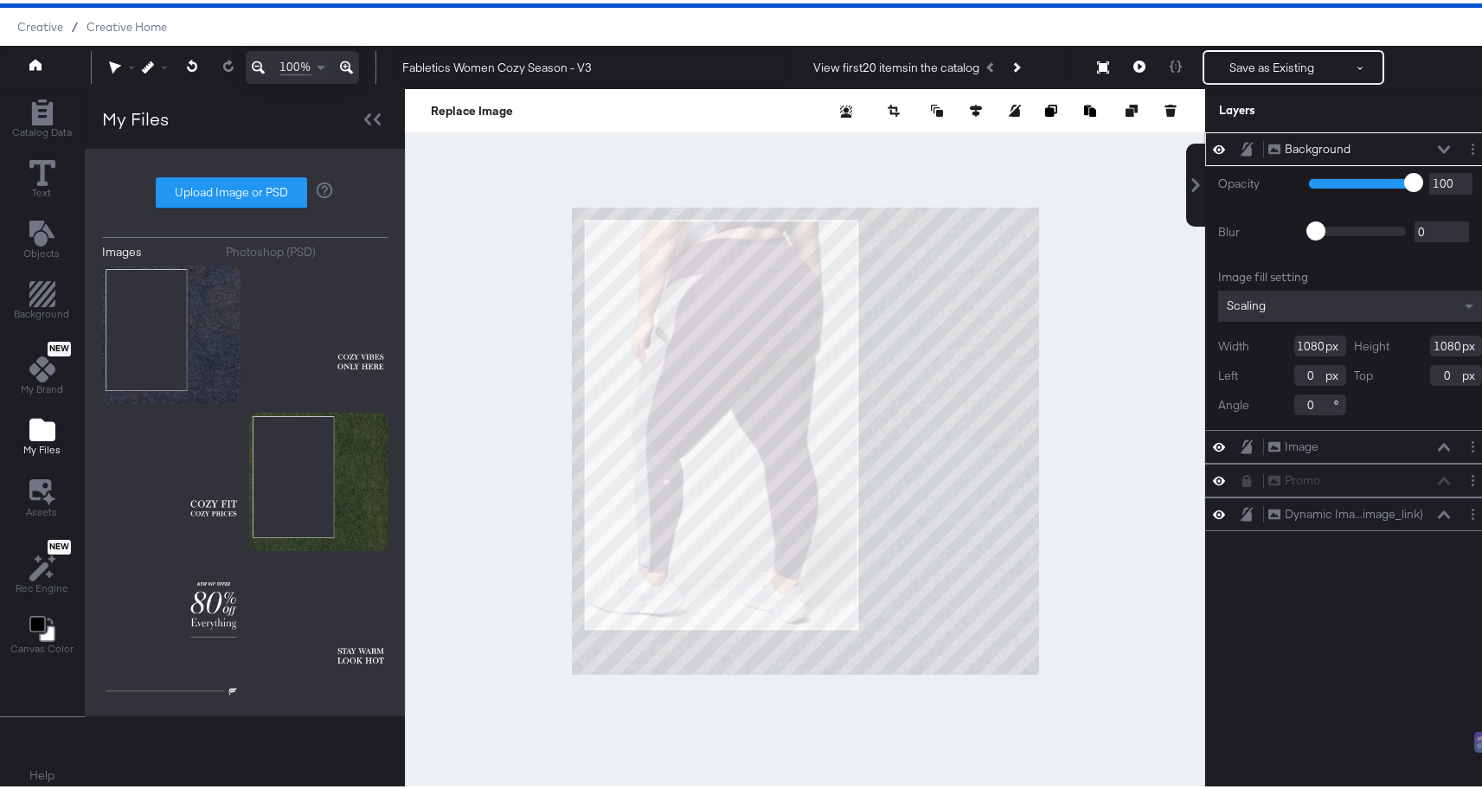
click at [1245, 184] on div "Background Background Opacity 1 100 100 Blur 0 2000 0 Image fill setting Scalin…" at bounding box center [1350, 278] width 290 height 298
drag, startPoint x: 1235, startPoint y: 146, endPoint x: 1240, endPoint y: 167, distance: 21.4
click at [1240, 167] on div "Background Background Opacity 1 100 100 Blur 0 2000 0 Image fill setting Scalin…" at bounding box center [1350, 278] width 290 height 298
click at [1436, 139] on div "Background Background" at bounding box center [1359, 146] width 183 height 18
click at [1419, 600] on div "Background Background Opacity 1 100 100 Blur 0 2000 0 Image fill setting Scalin…" at bounding box center [1350, 445] width 290 height 633
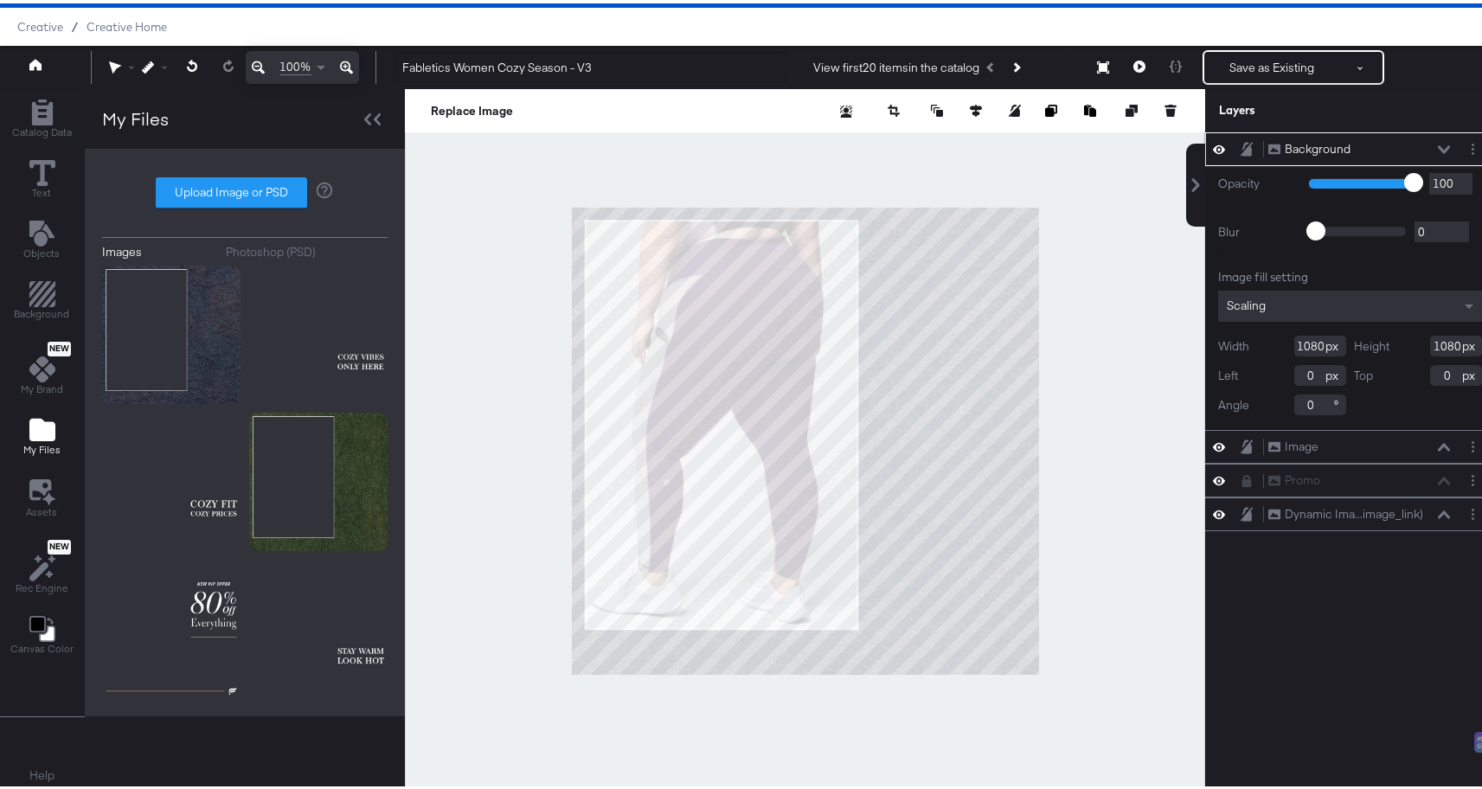
drag, startPoint x: 1236, startPoint y: 142, endPoint x: 1266, endPoint y: 153, distance: 32.3
click at [1242, 159] on div "Background Background" at bounding box center [1350, 146] width 290 height 34
click at [1438, 143] on icon at bounding box center [1444, 146] width 12 height 8
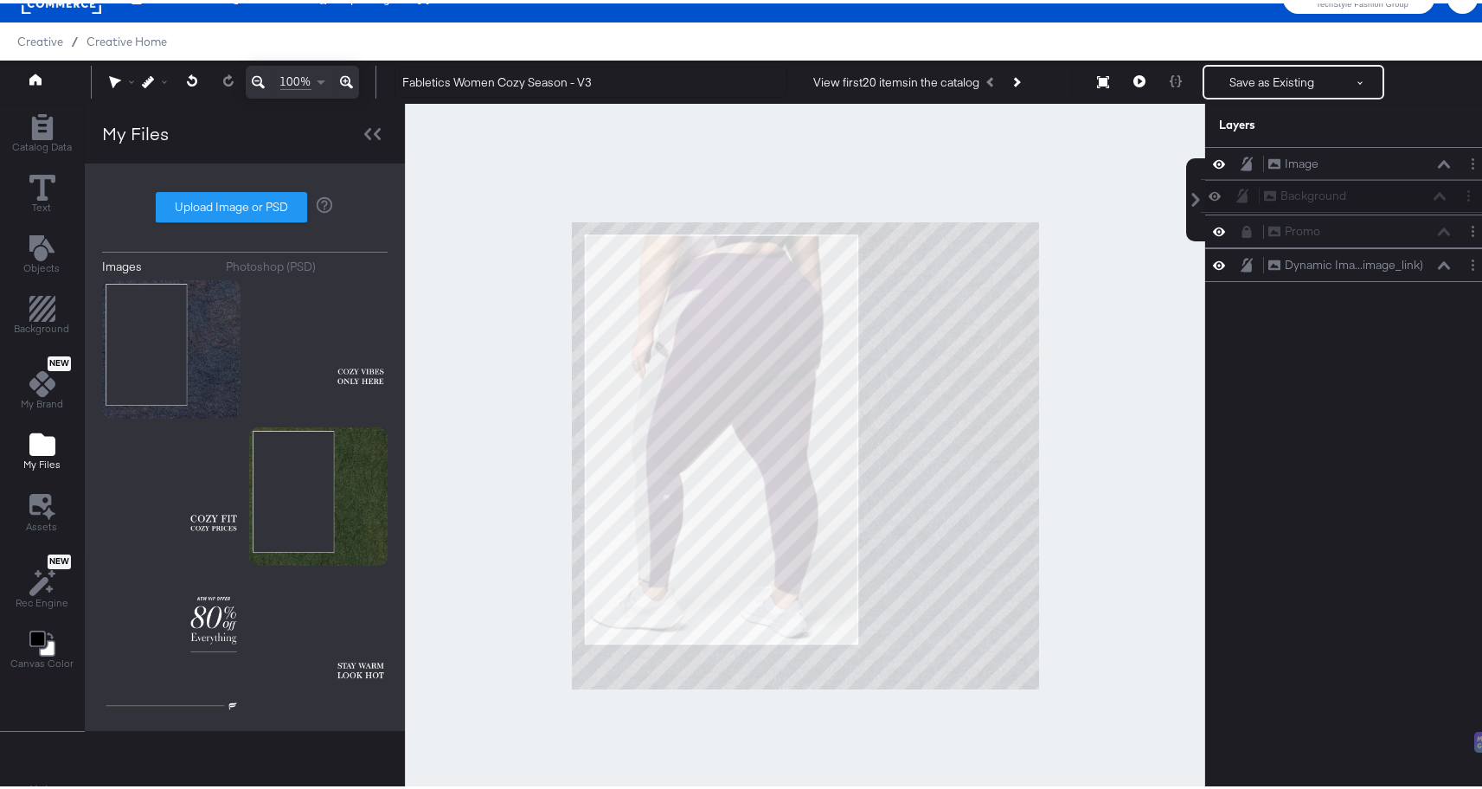
scroll to position [16, 0]
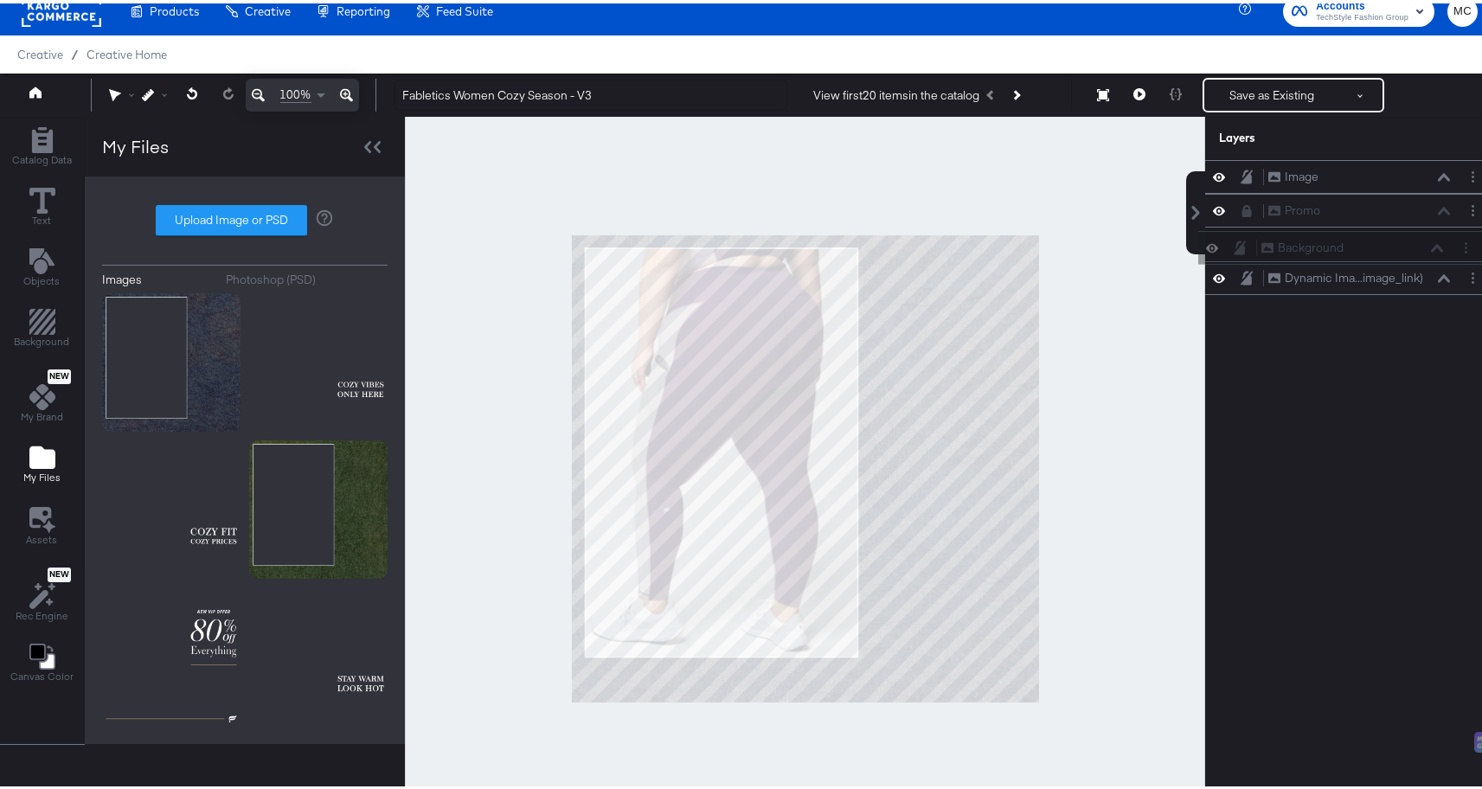
drag, startPoint x: 1237, startPoint y: 145, endPoint x: 1243, endPoint y: 249, distance: 104.1
click at [1243, 249] on div "Background Background Image Image Promo Promo Dynamic Ima...image_link) Dynamic…" at bounding box center [1350, 224] width 290 height 135
click at [1241, 243] on icon at bounding box center [1247, 241] width 12 height 14
click at [1295, 167] on div "Image" at bounding box center [1302, 173] width 34 height 16
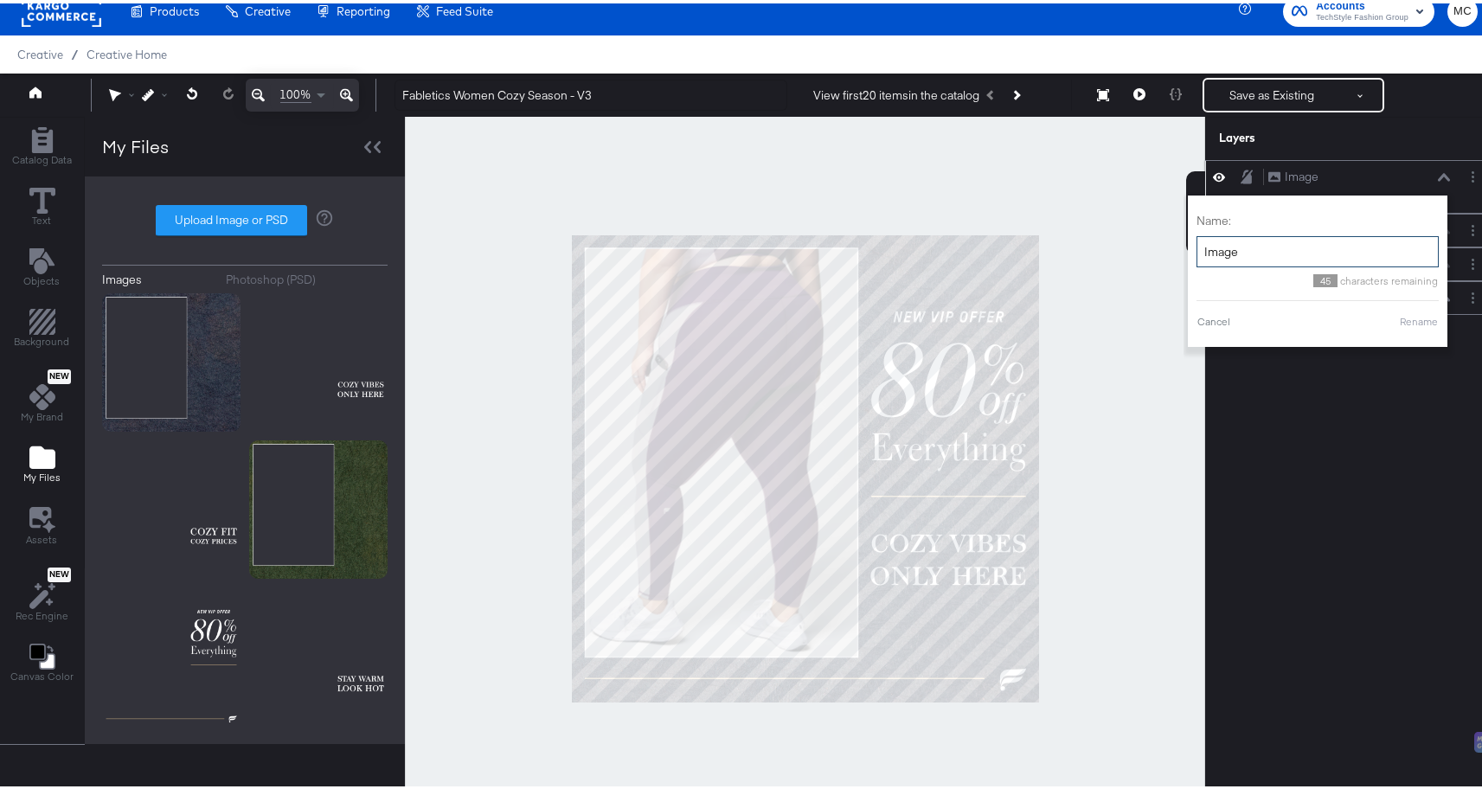
drag, startPoint x: 1239, startPoint y: 243, endPoint x: 1186, endPoint y: 248, distance: 53.0
click at [1197, 248] on input "Image" at bounding box center [1318, 249] width 242 height 32
click at [1408, 305] on div "Name: Season text 39 characters remaining Cancel Rename" at bounding box center [1318, 268] width 242 height 134
type input "Season text"
click at [1412, 312] on button "Rename" at bounding box center [1419, 319] width 40 height 16
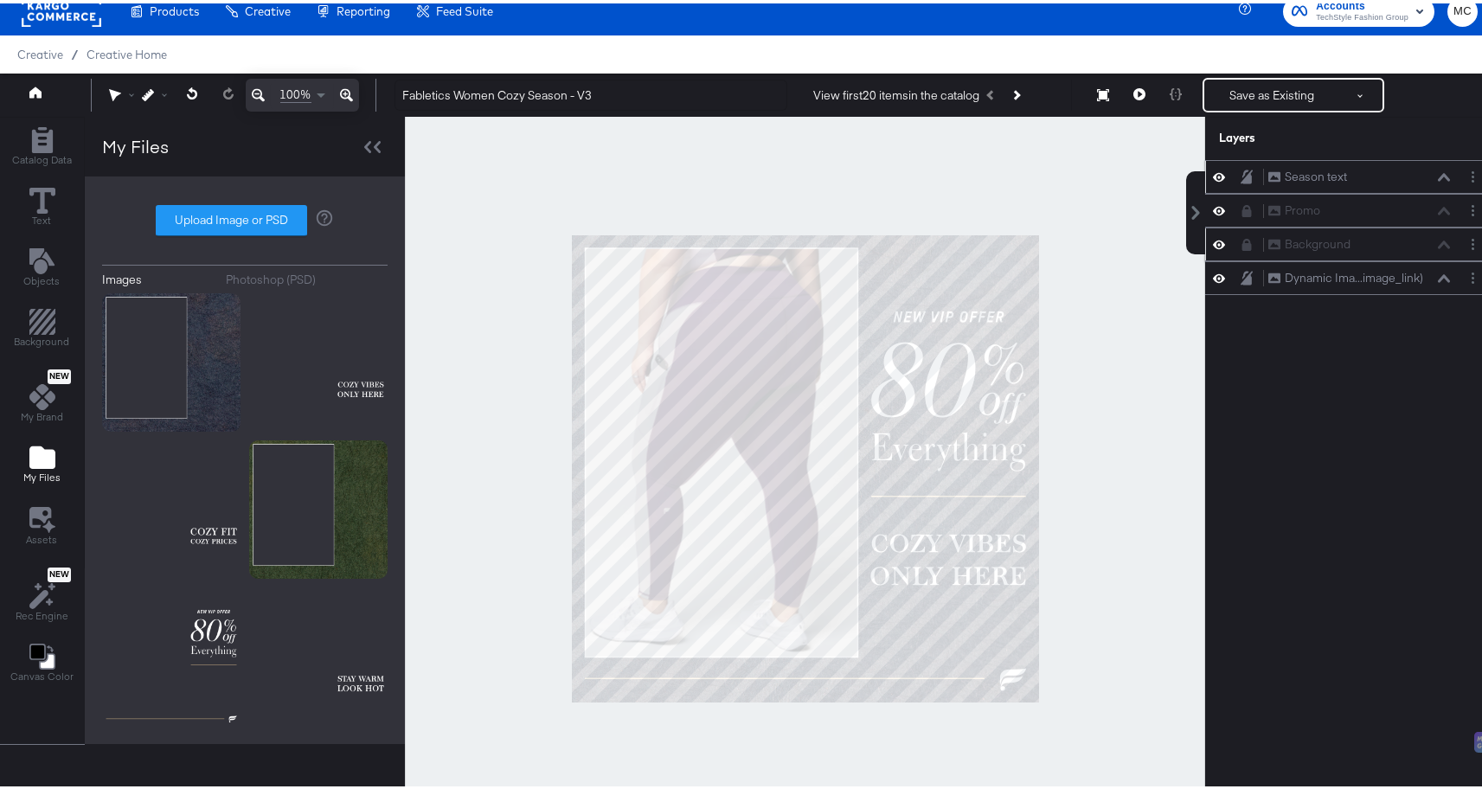
click at [1241, 170] on div at bounding box center [1252, 173] width 24 height 16
click at [1241, 177] on icon at bounding box center [1247, 173] width 12 height 14
click at [1329, 407] on div "Season text Season text Promo Promo Background Background Dynamic Ima...image_l…" at bounding box center [1340, 473] width 312 height 633
click at [1213, 170] on icon at bounding box center [1219, 173] width 12 height 15
click at [1249, 97] on button "Save as Existing" at bounding box center [1272, 91] width 135 height 31
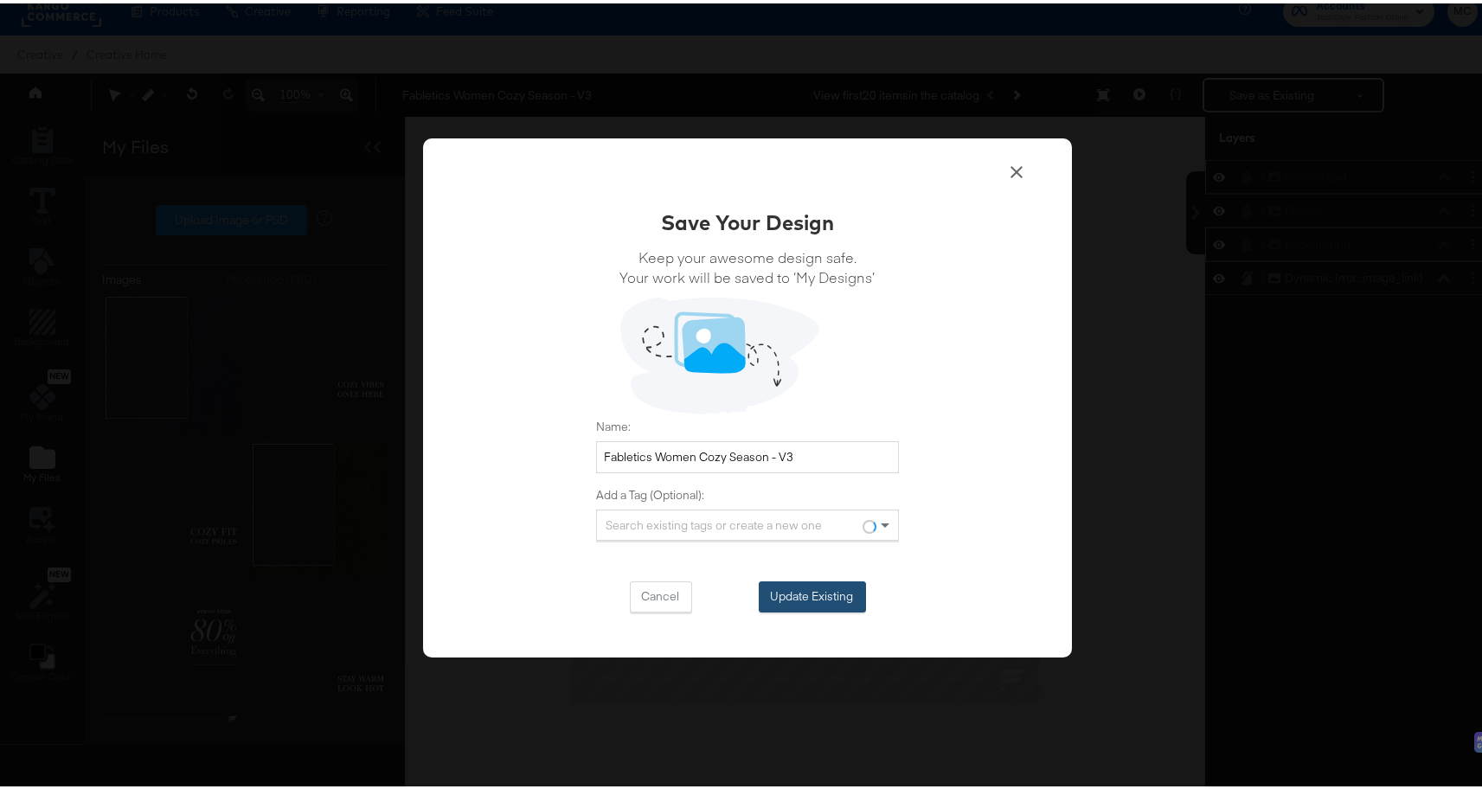
click at [821, 593] on button "Update Existing" at bounding box center [812, 593] width 107 height 31
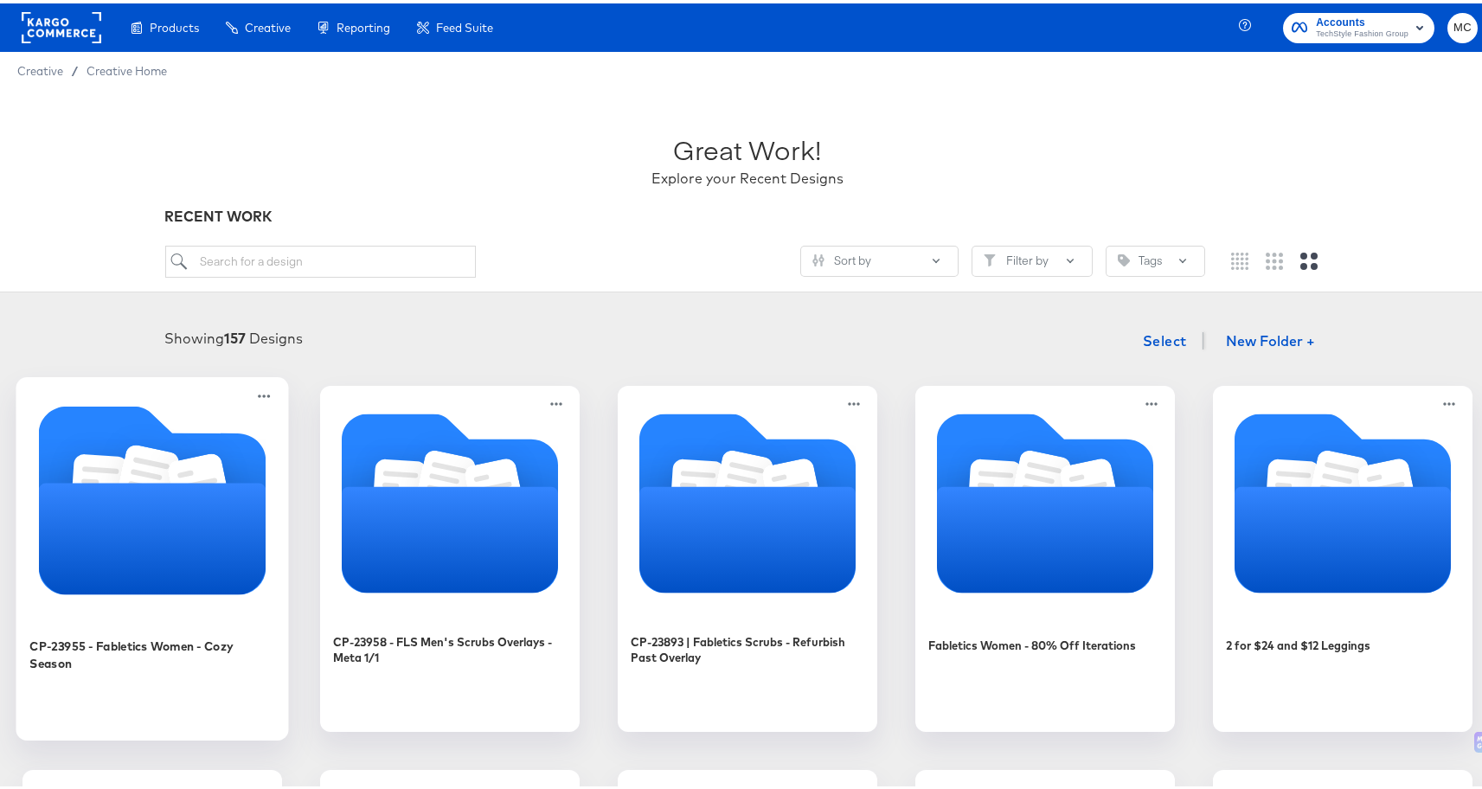
click at [267, 567] on icon "Folder" at bounding box center [153, 535] width 228 height 112
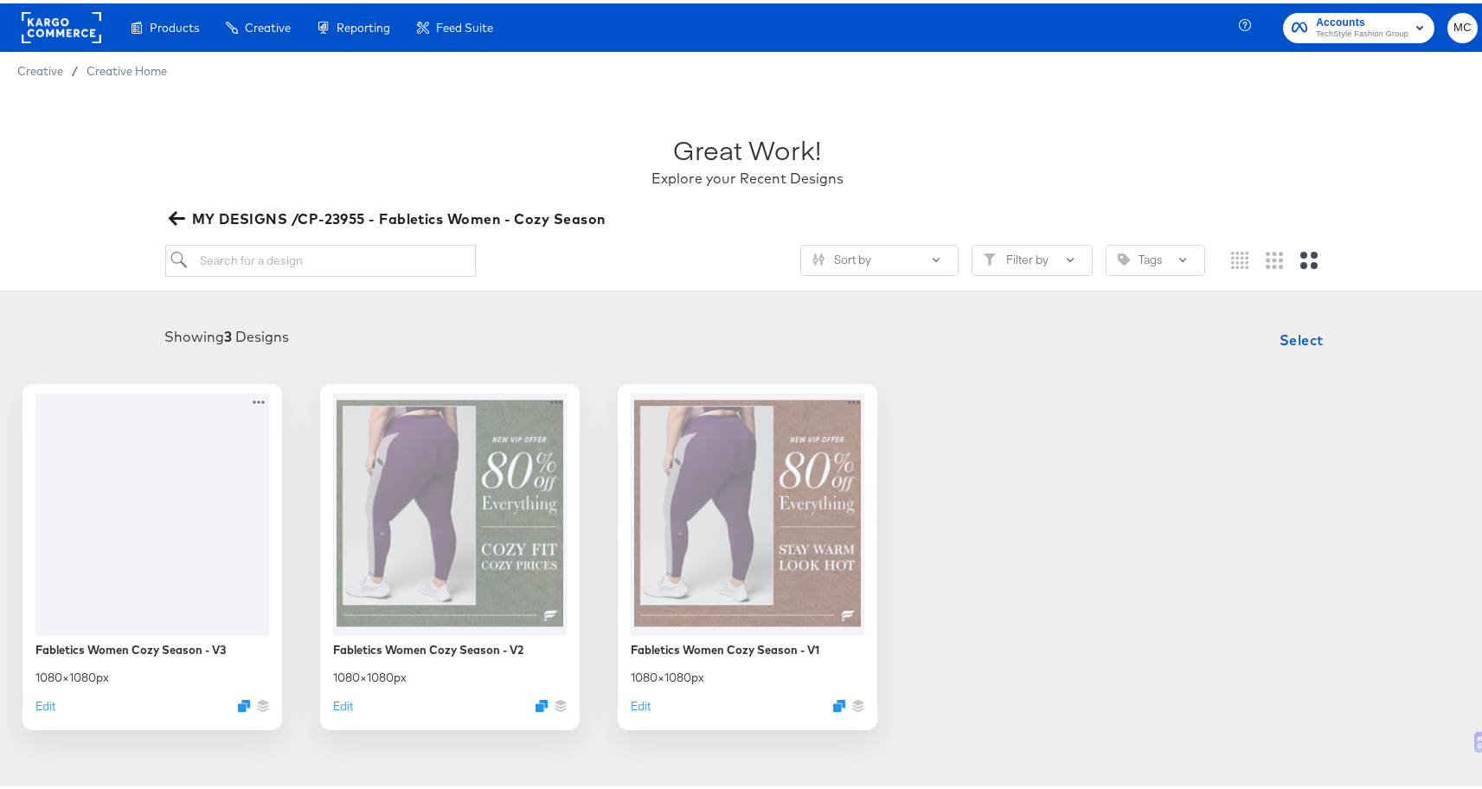
click at [1171, 524] on div "Fabletics Women Cozy Season - V3 1080 × 1080 px Edit Fabletics Women Cozy Seaso…" at bounding box center [747, 554] width 1461 height 346
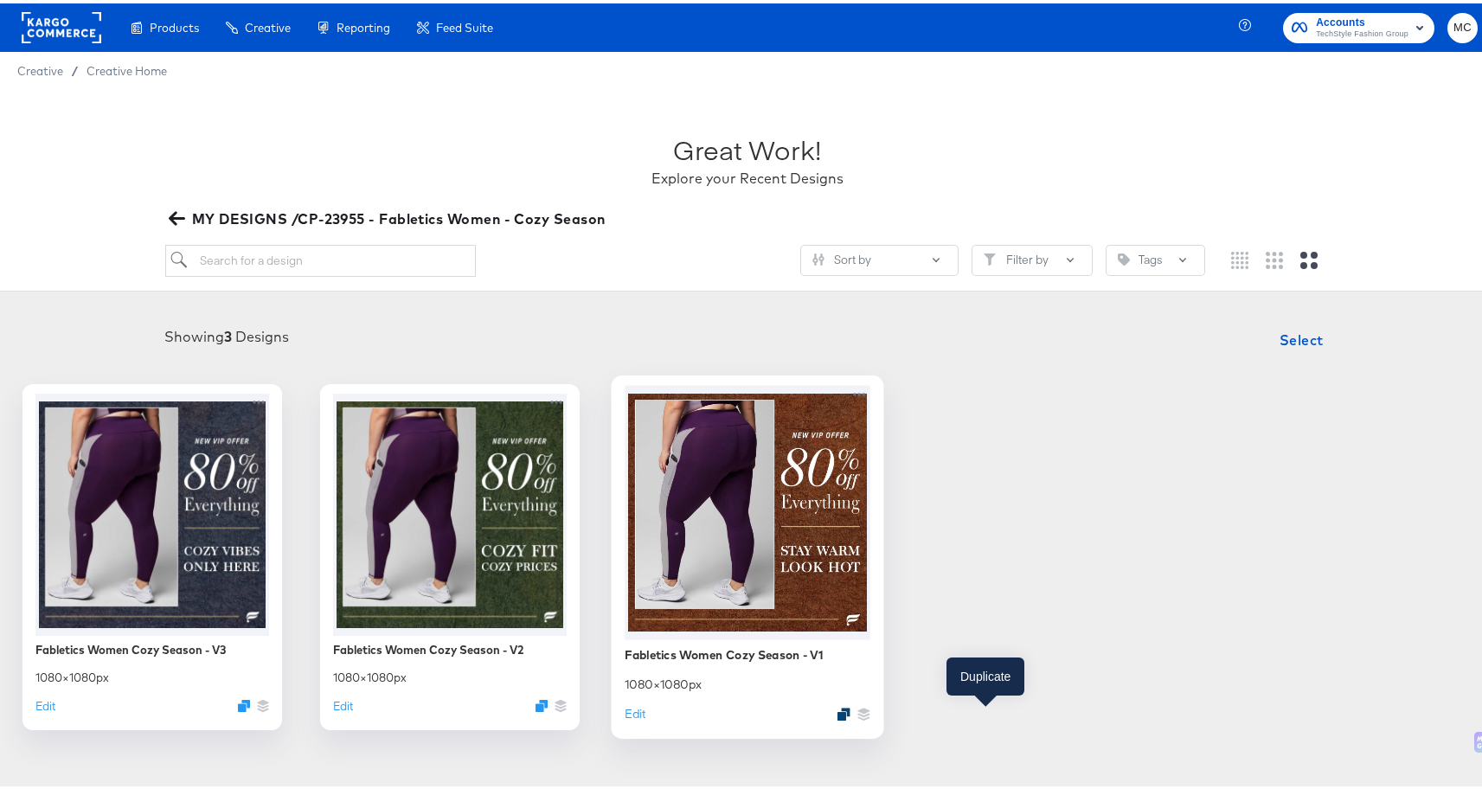
click at [851, 714] on icon "Duplicate" at bounding box center [844, 710] width 13 height 13
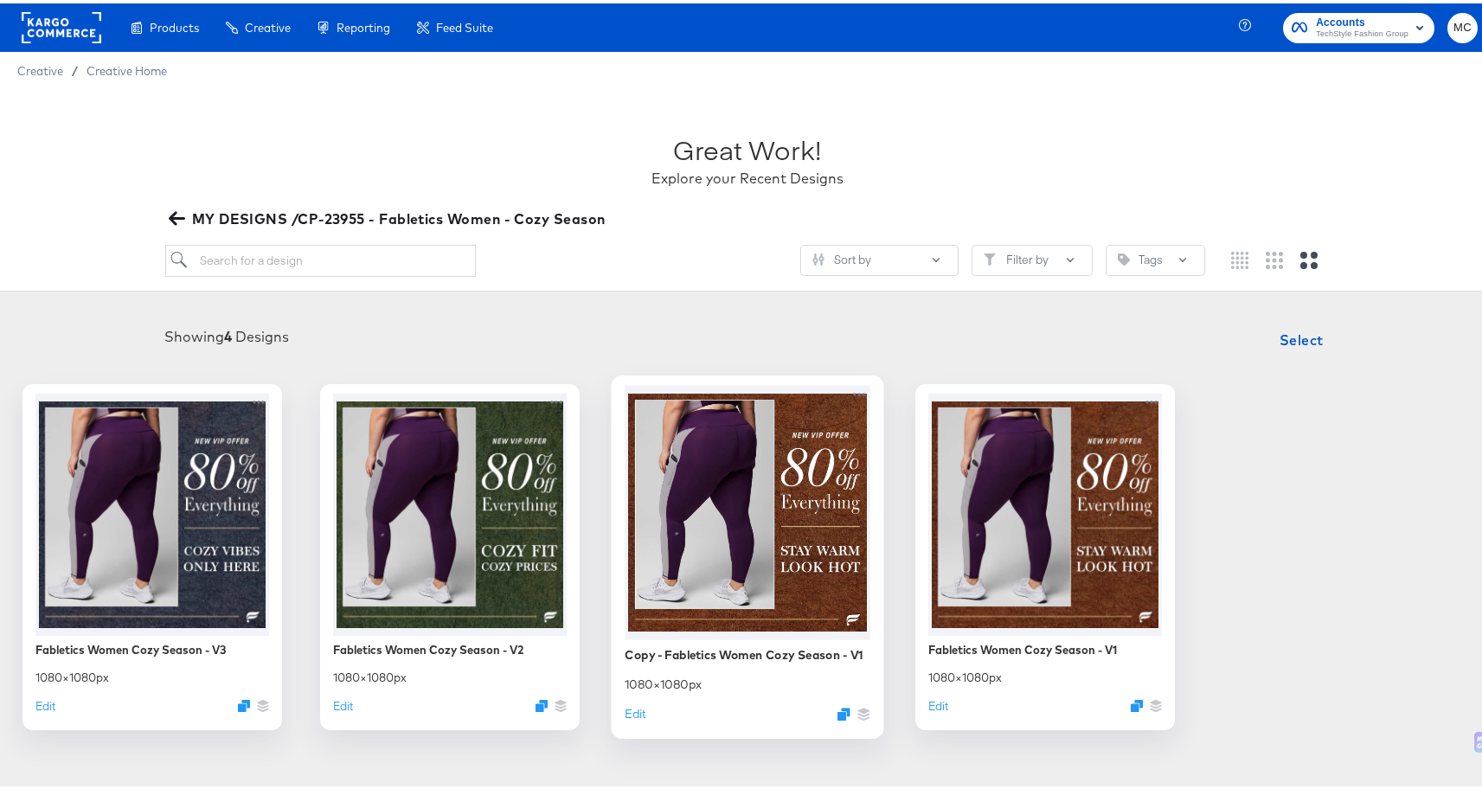
click at [871, 511] on div at bounding box center [748, 509] width 246 height 254
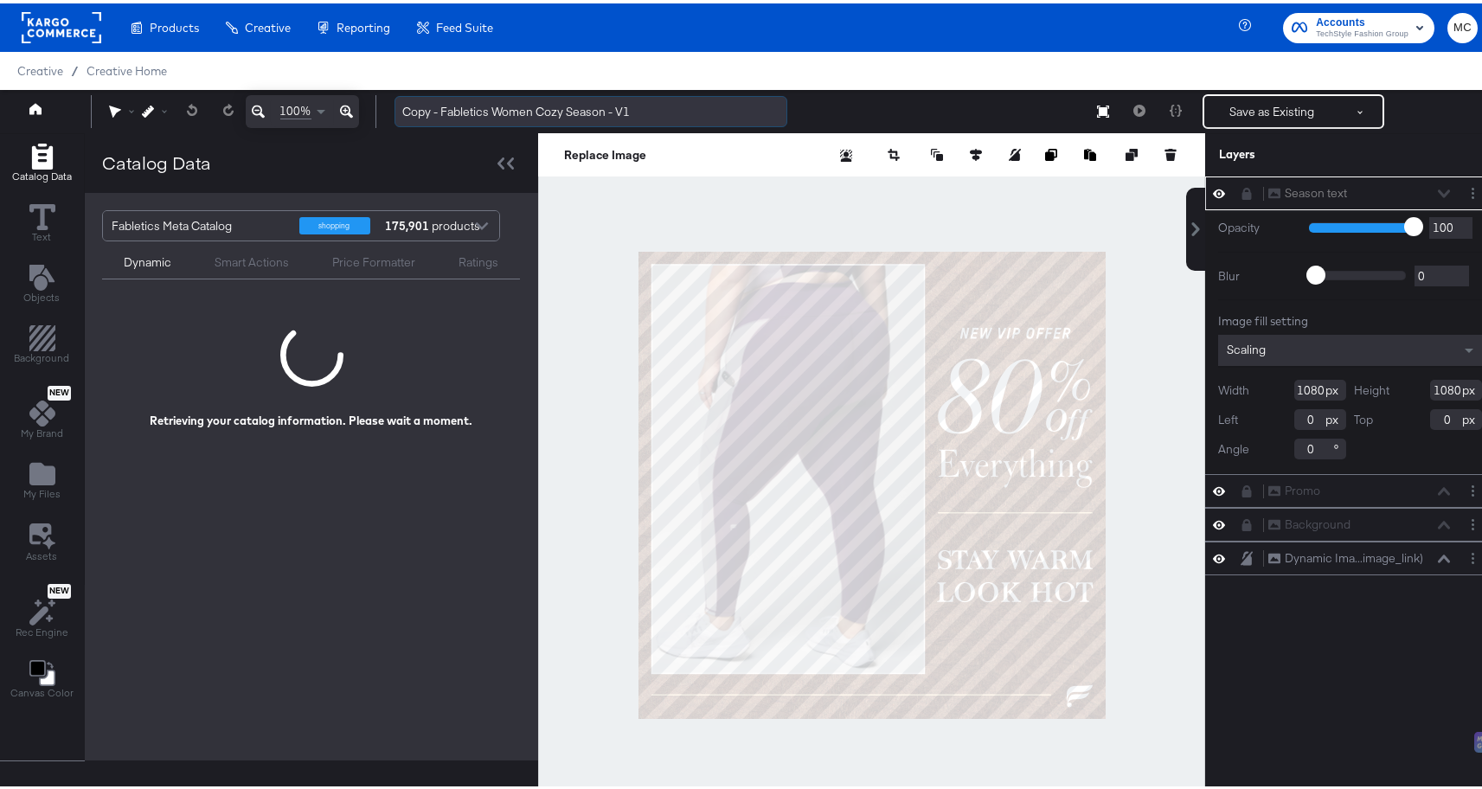
click at [446, 110] on input "Copy - Fabletics Women Cozy Season - V1" at bounding box center [591, 109] width 393 height 32
click at [495, 104] on input "Copy - Fabletics Women Cozy Season - V1" at bounding box center [591, 109] width 393 height 32
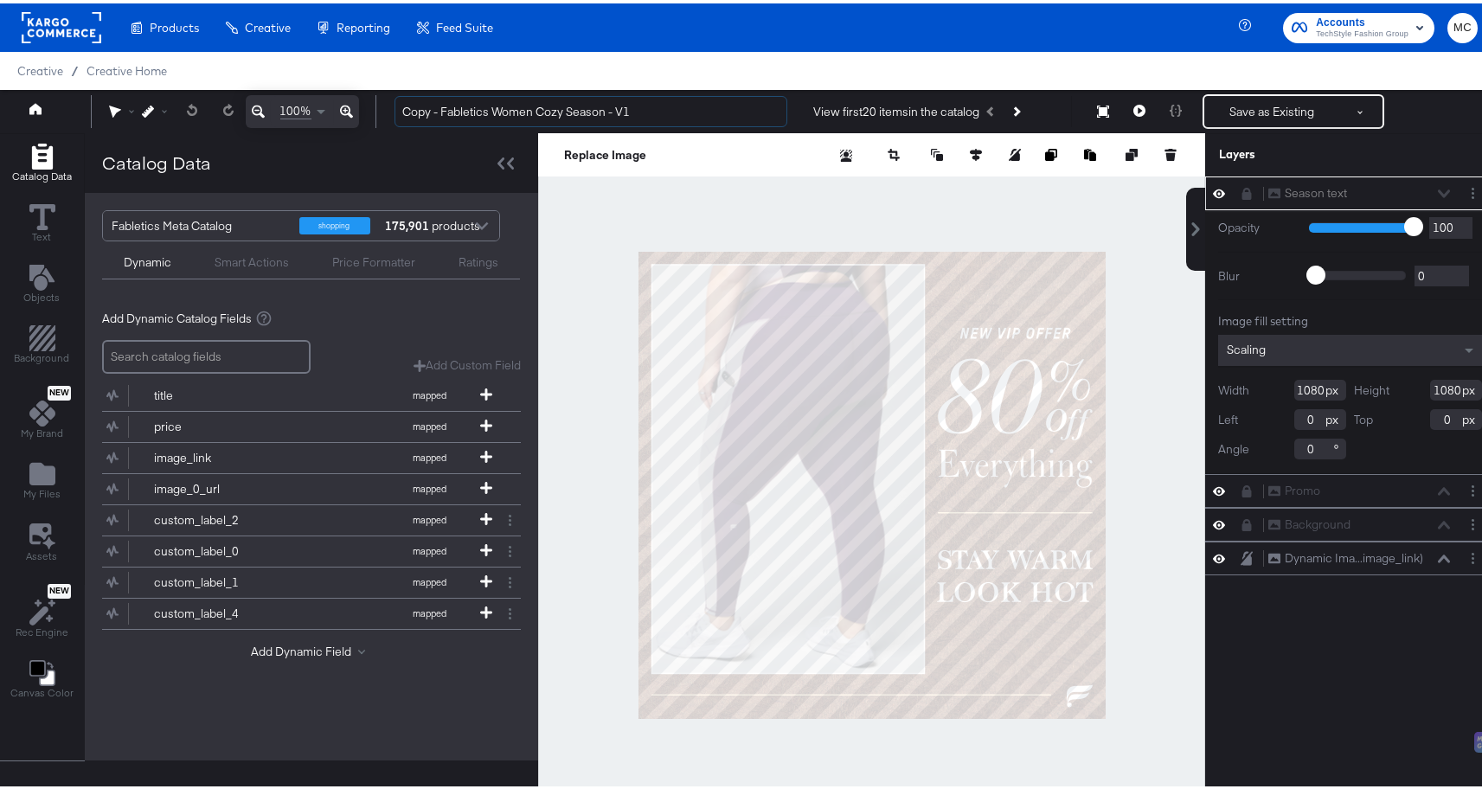
drag, startPoint x: 441, startPoint y: 107, endPoint x: 380, endPoint y: 105, distance: 61.5
click at [380, 105] on div "100% Copy - Fabletics Women Cozy Season - V1 View first 20 items in the catalog…" at bounding box center [747, 108] width 1495 height 43
type input "Fabletics Women Cozy Season - V1.2"
click at [871, 200] on div at bounding box center [871, 482] width 667 height 704
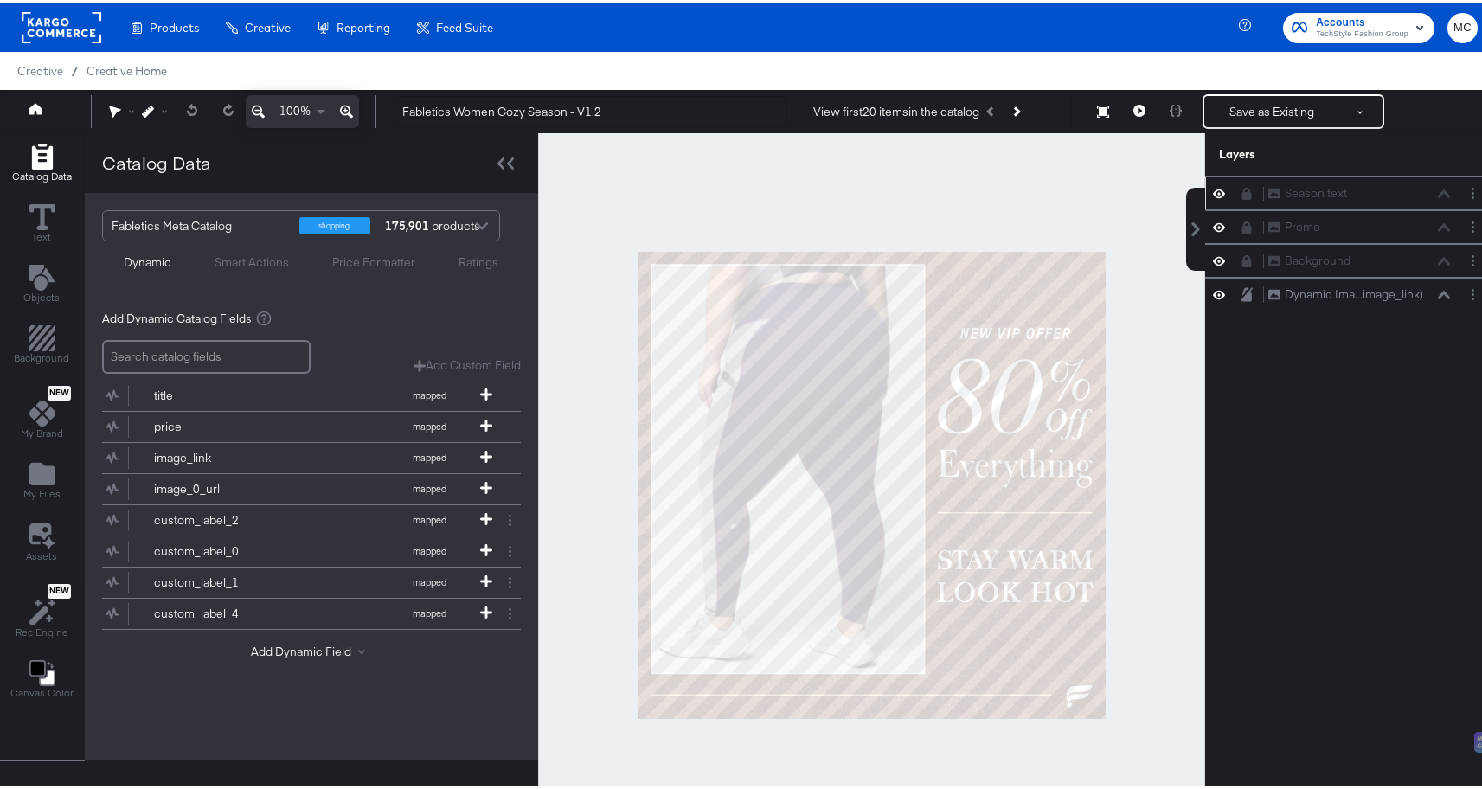
click at [1241, 191] on icon at bounding box center [1247, 190] width 12 height 12
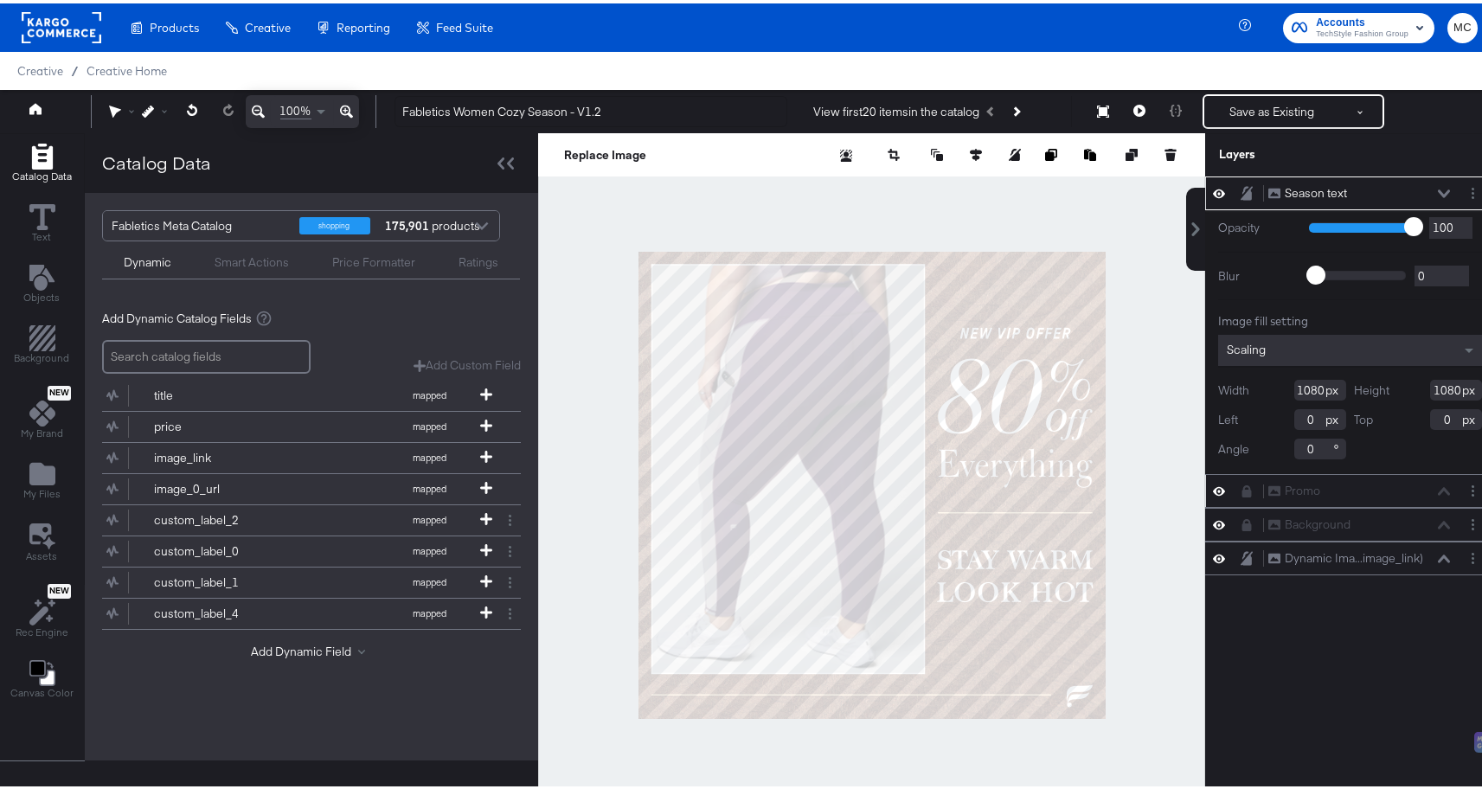
click at [1224, 491] on div "Promo Promo" at bounding box center [1350, 488] width 276 height 18
click at [1241, 518] on icon at bounding box center [1247, 522] width 12 height 12
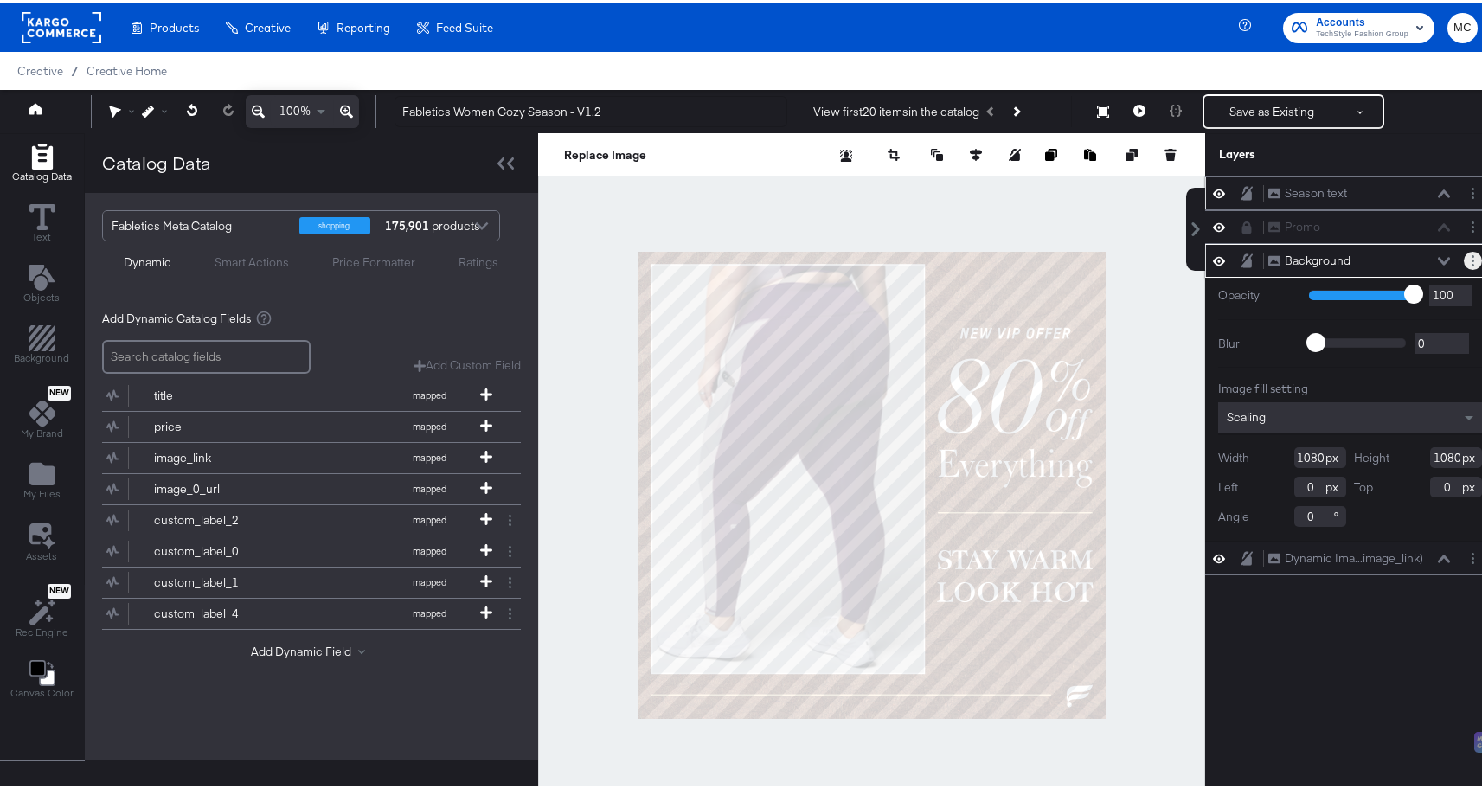
click at [1472, 257] on icon "Layer Options" at bounding box center [1473, 257] width 3 height 11
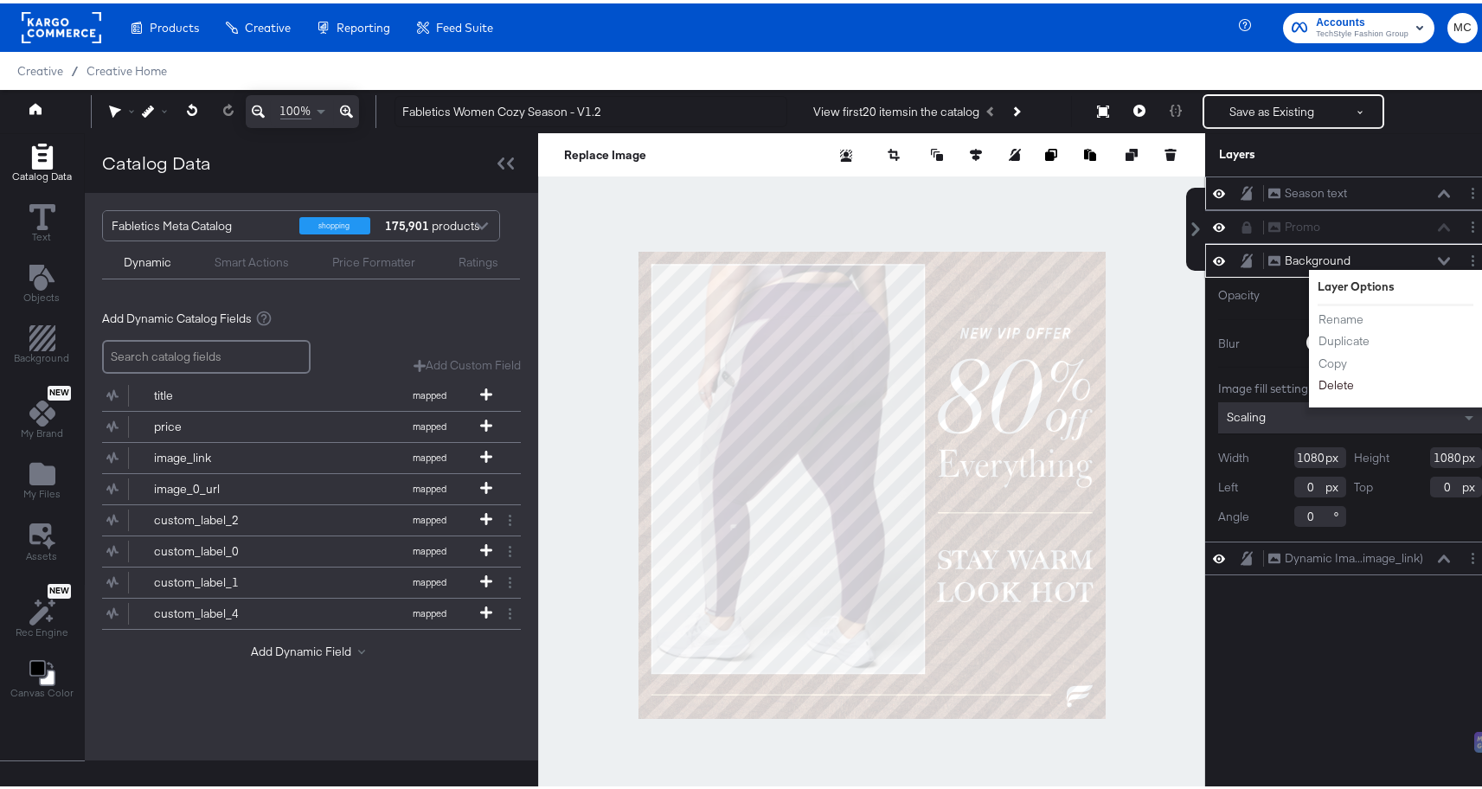
click at [1318, 381] on button "Delete" at bounding box center [1336, 382] width 37 height 18
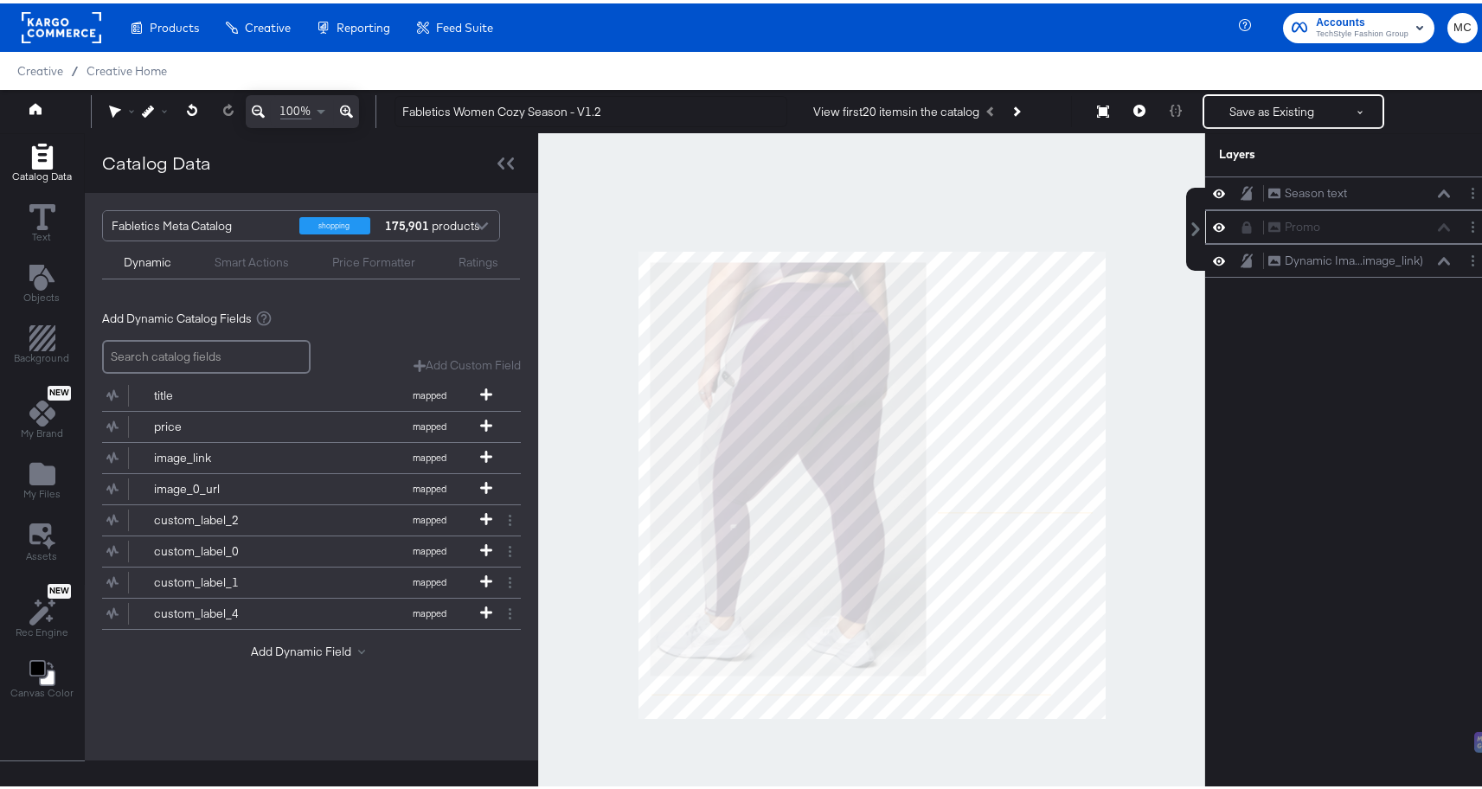
click at [1242, 225] on div at bounding box center [1252, 224] width 24 height 14
click at [1243, 222] on icon at bounding box center [1248, 224] width 10 height 12
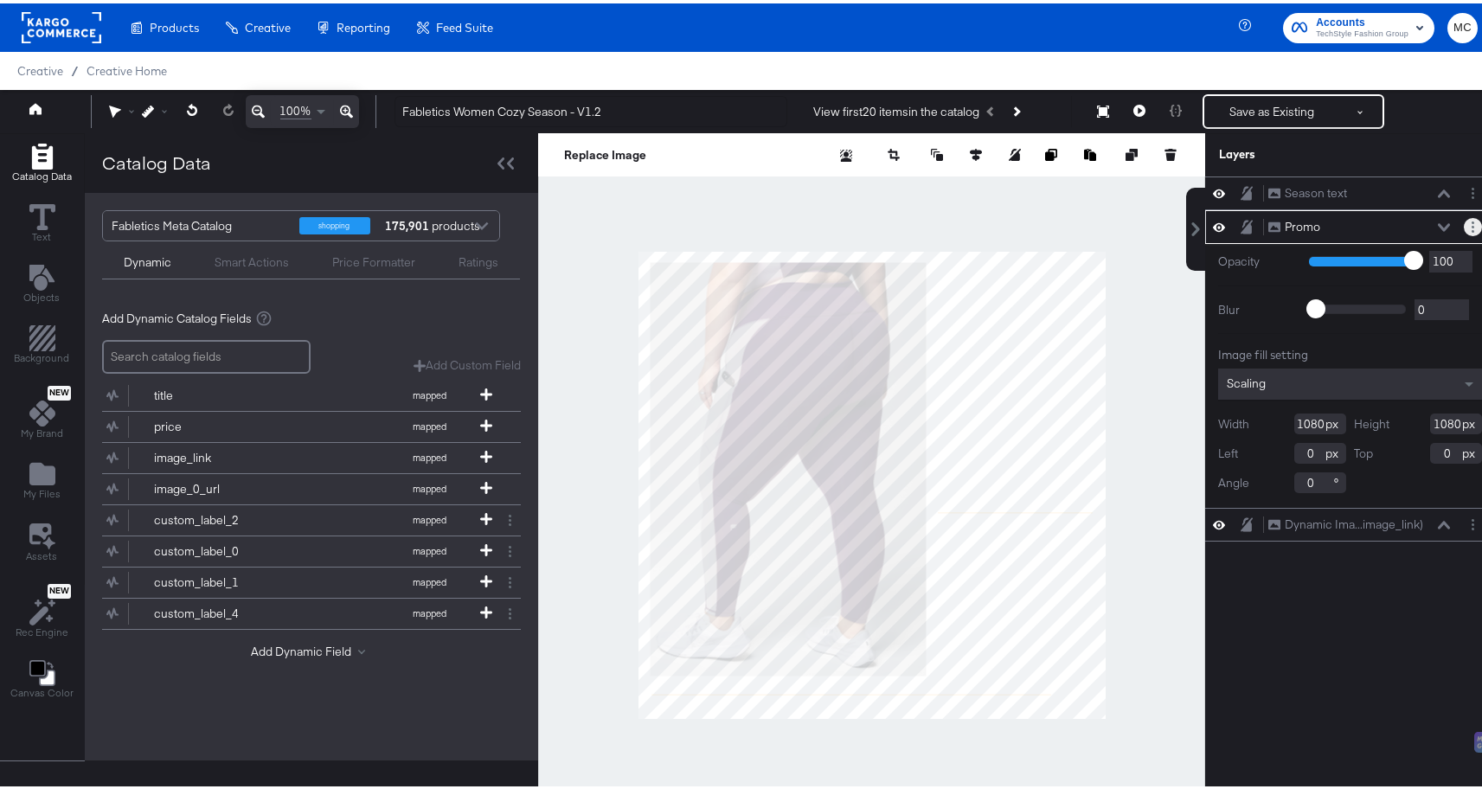
click at [1472, 225] on icon "Layer Options" at bounding box center [1473, 223] width 3 height 11
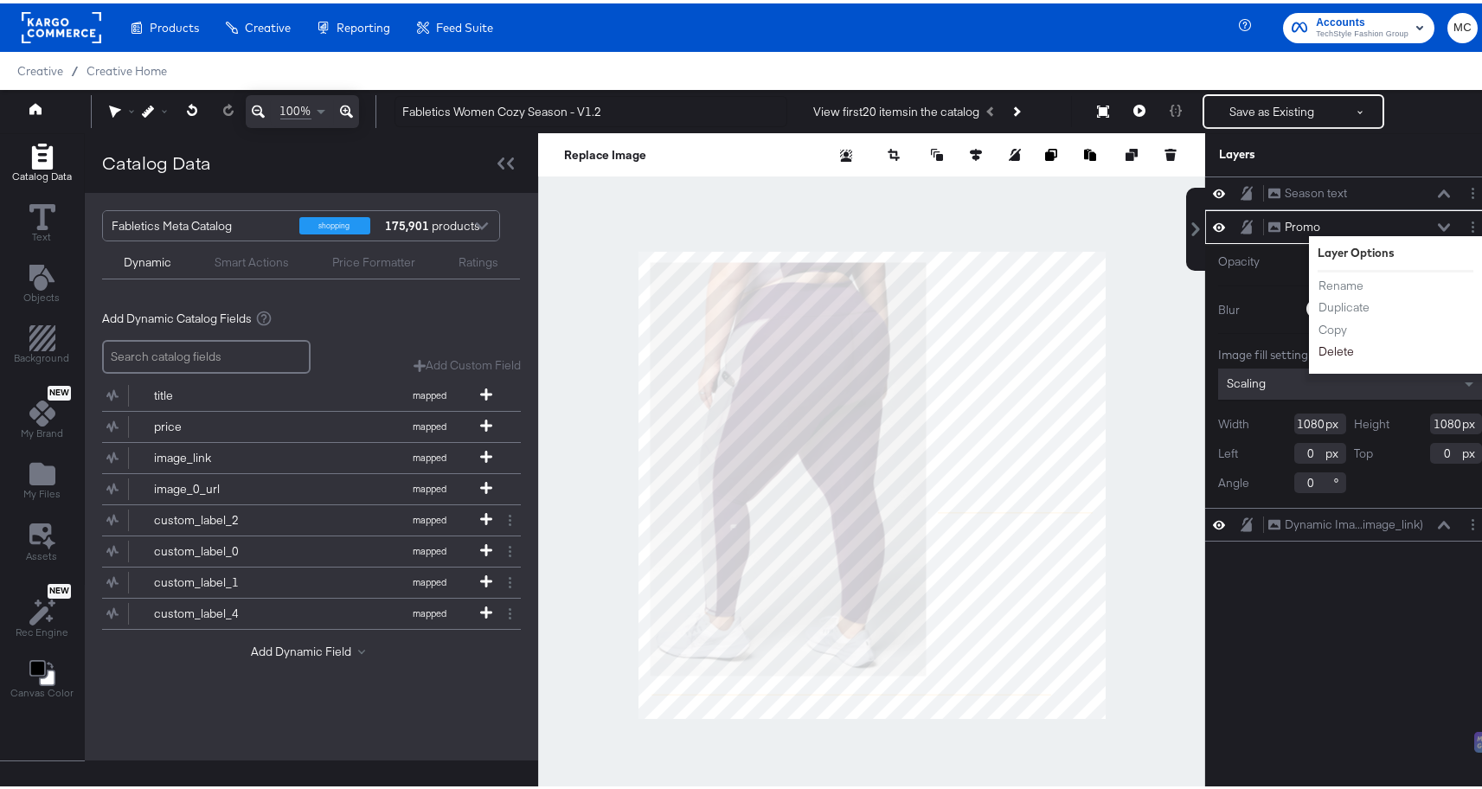
click at [1320, 348] on button "Delete" at bounding box center [1336, 348] width 37 height 18
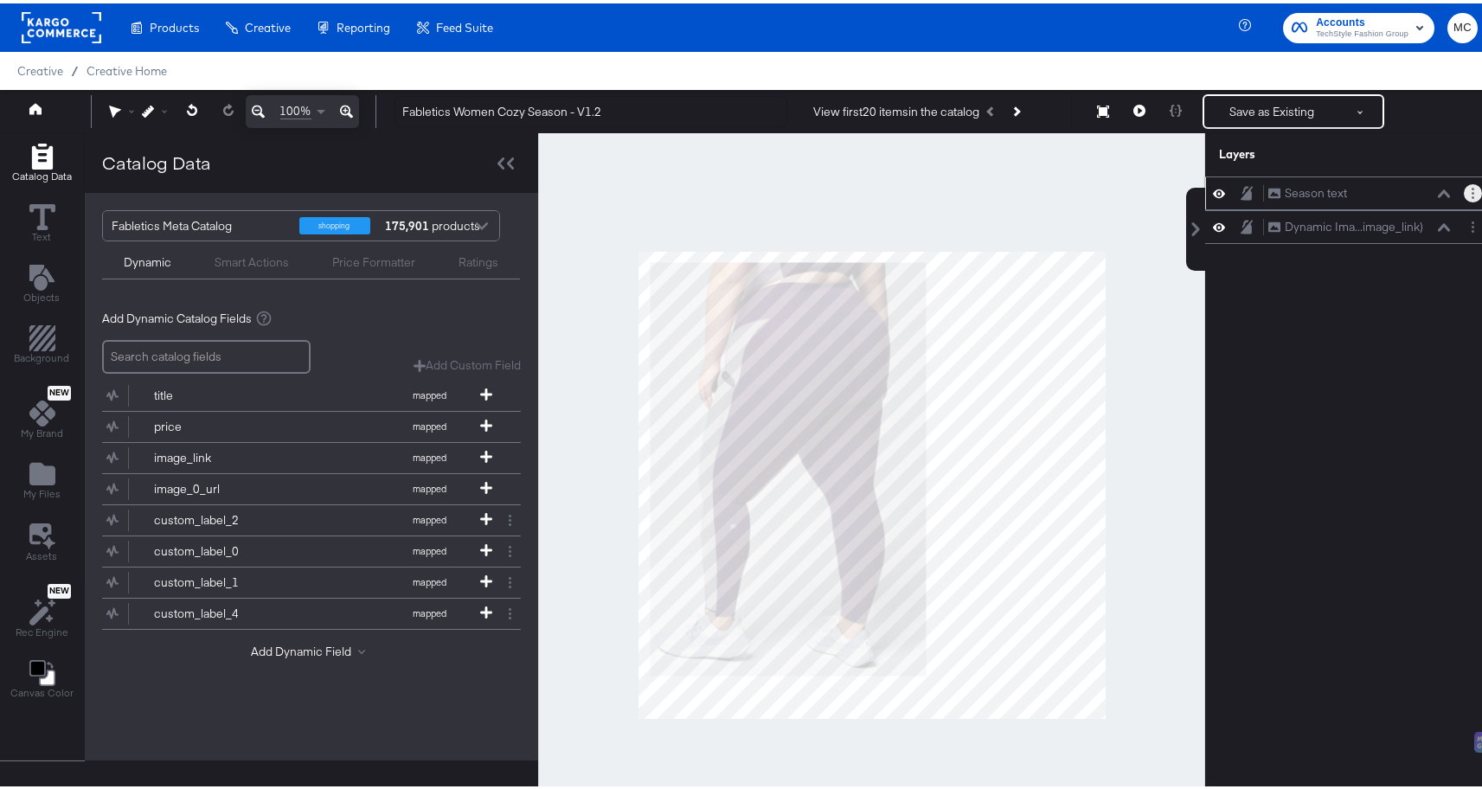
click at [1464, 193] on button "Layer Options" at bounding box center [1473, 190] width 18 height 18
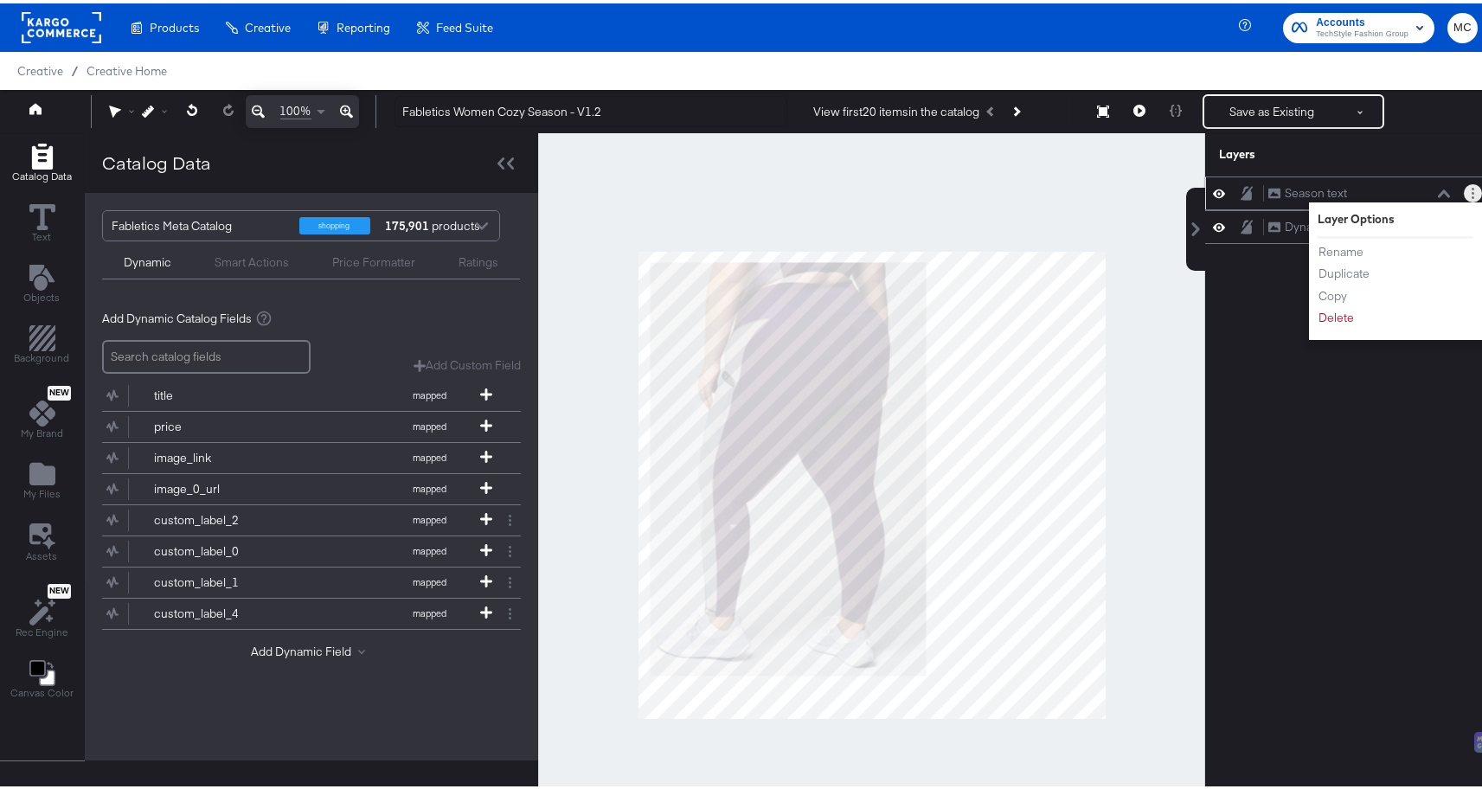
click at [1353, 317] on li "Delete" at bounding box center [1365, 314] width 95 height 18
click at [1337, 312] on button "Delete" at bounding box center [1336, 314] width 37 height 18
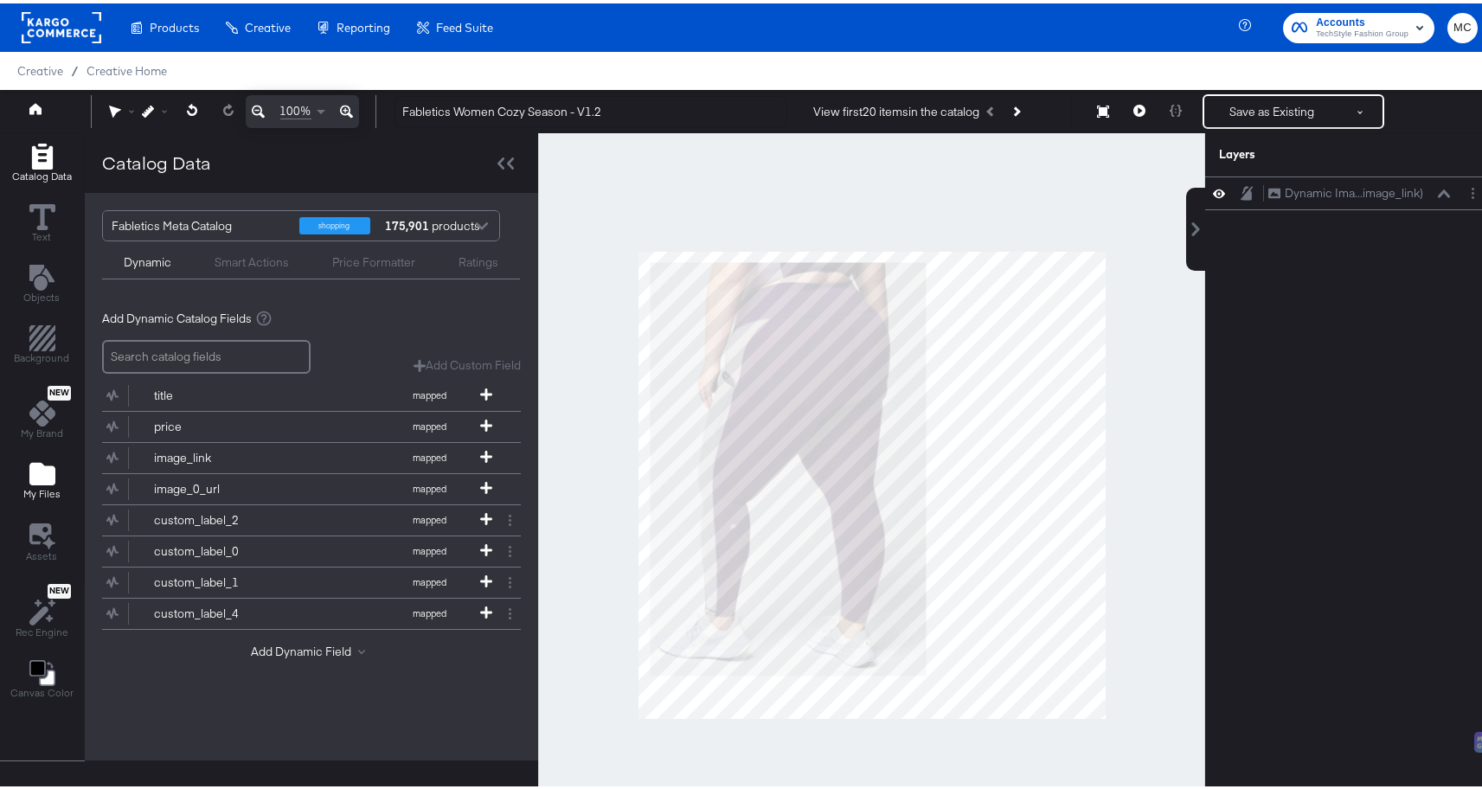
click at [50, 456] on button "My Files" at bounding box center [42, 478] width 58 height 49
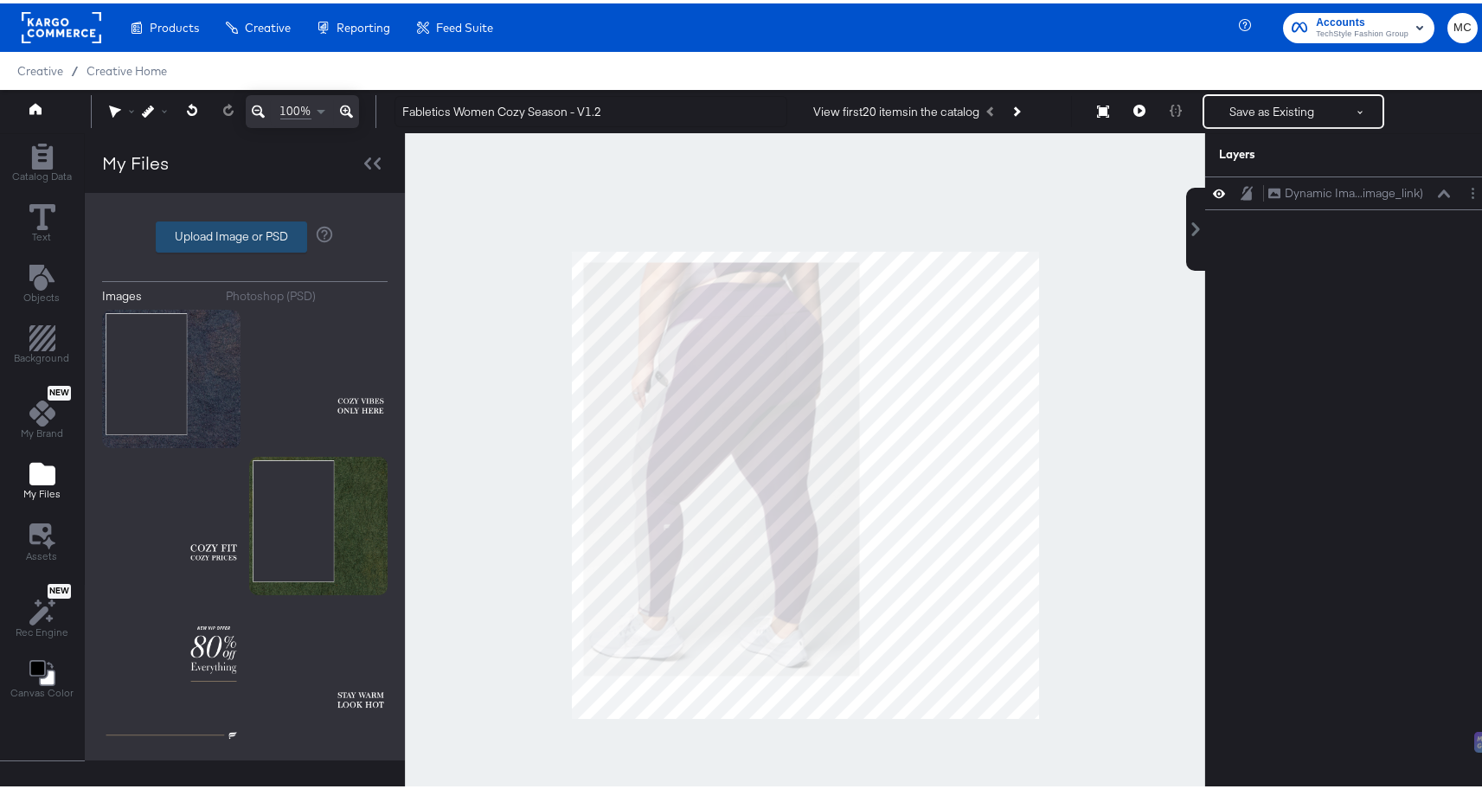
click at [242, 225] on label "Upload Image or PSD" at bounding box center [232, 233] width 150 height 29
click at [245, 234] on input "Upload Image or PSD" at bounding box center [245, 234] width 0 height 0
type input "C:\fakepath\V1.2 - Fabletics Women Cozy Season.png"
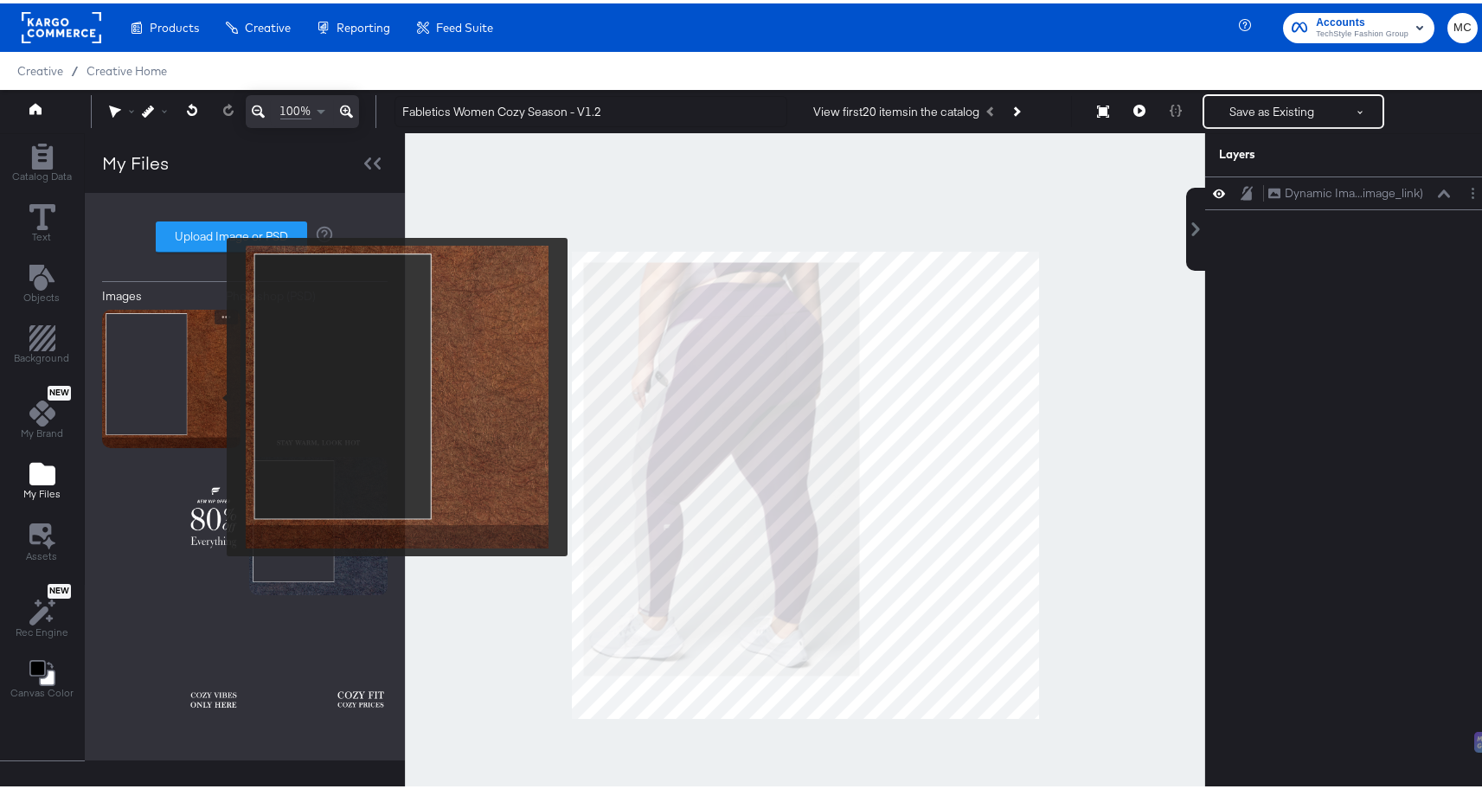
click at [215, 393] on img at bounding box center [171, 375] width 138 height 138
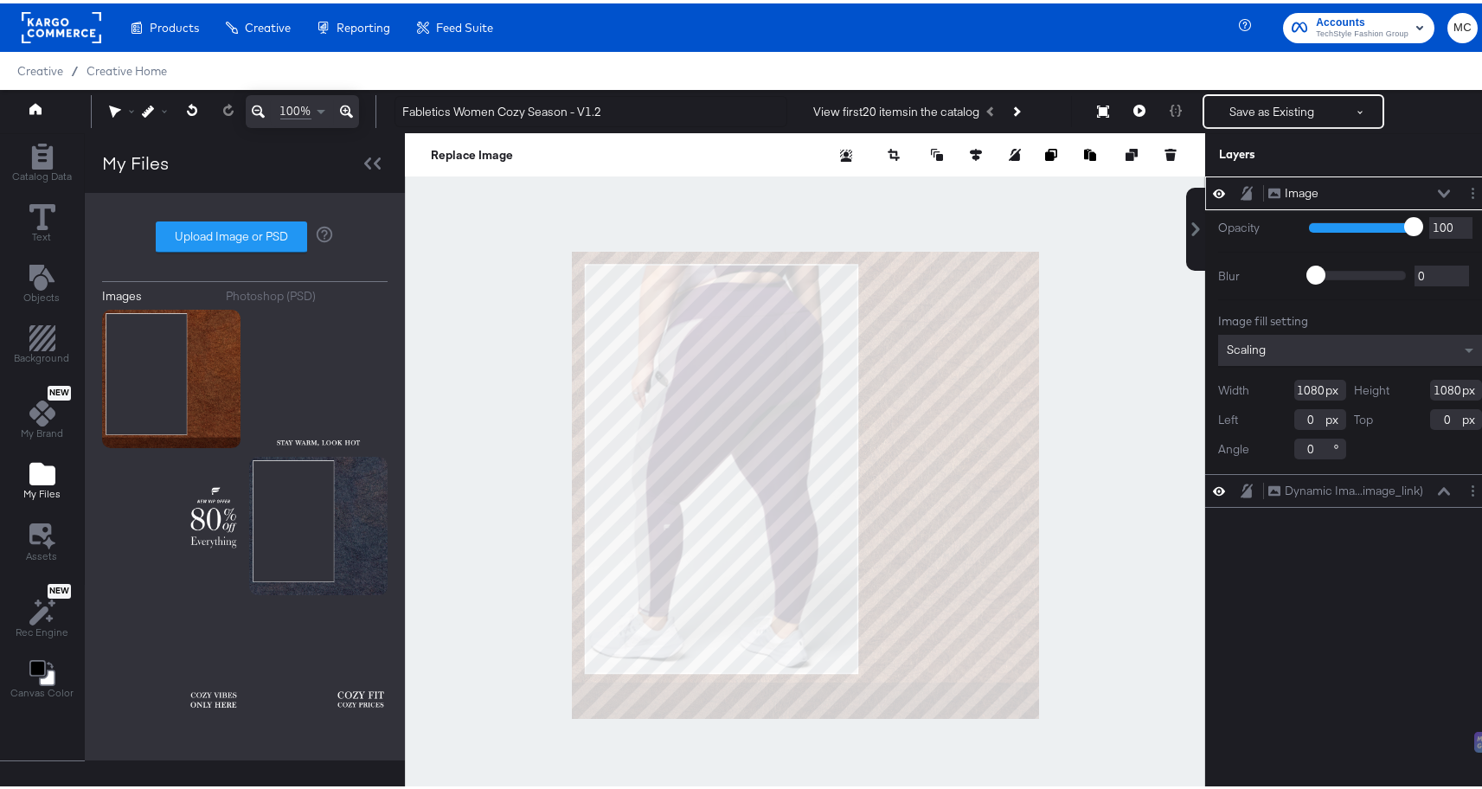
click at [1308, 196] on div "Image Image" at bounding box center [1359, 190] width 183 height 18
click at [1300, 194] on div "Image" at bounding box center [1302, 190] width 34 height 16
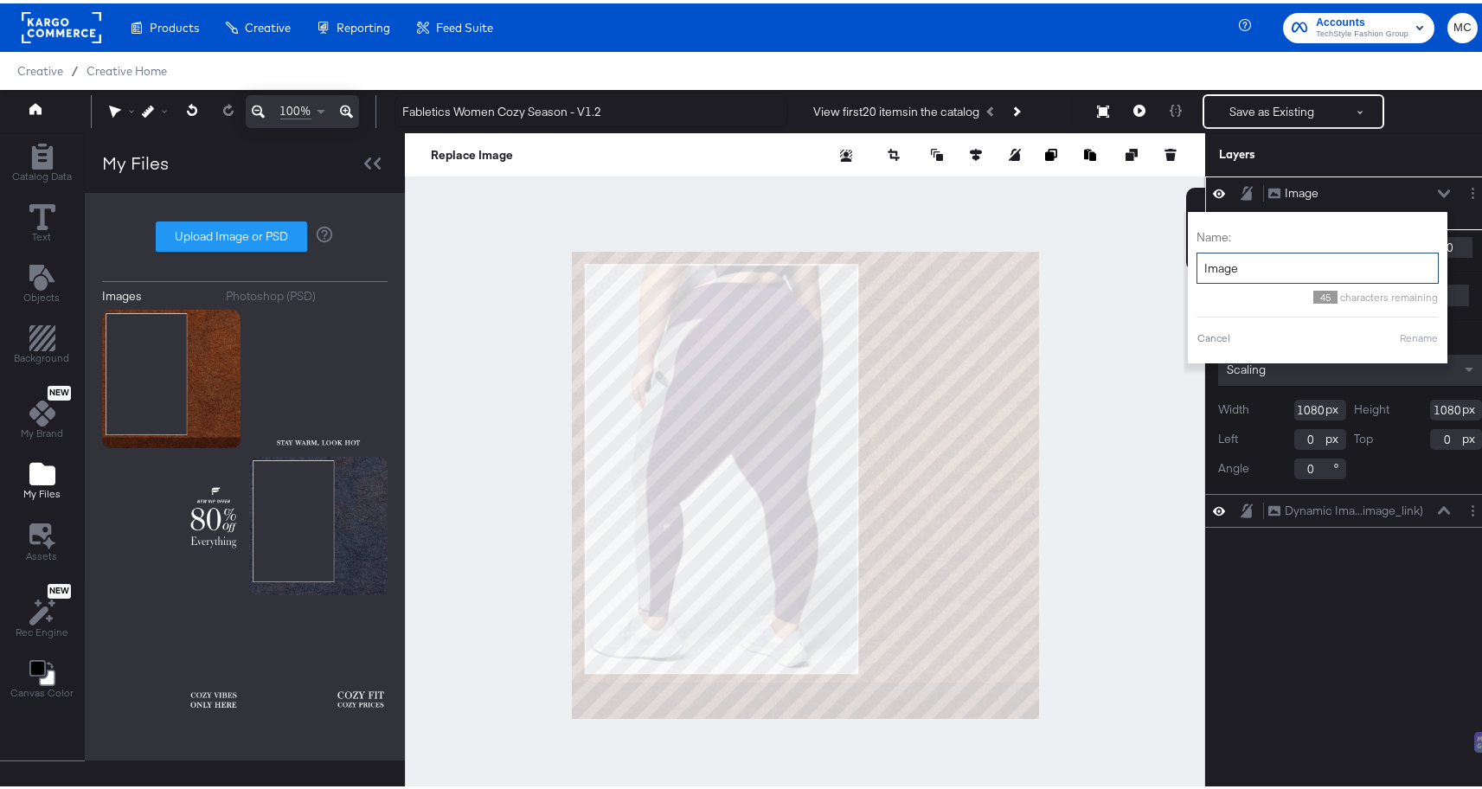
drag, startPoint x: 1243, startPoint y: 267, endPoint x: 1190, endPoint y: 267, distance: 53.7
click at [1197, 267] on input "Image" at bounding box center [1318, 265] width 242 height 32
type input "B"
type input "Background"
click at [1409, 328] on button "Rename" at bounding box center [1419, 335] width 40 height 16
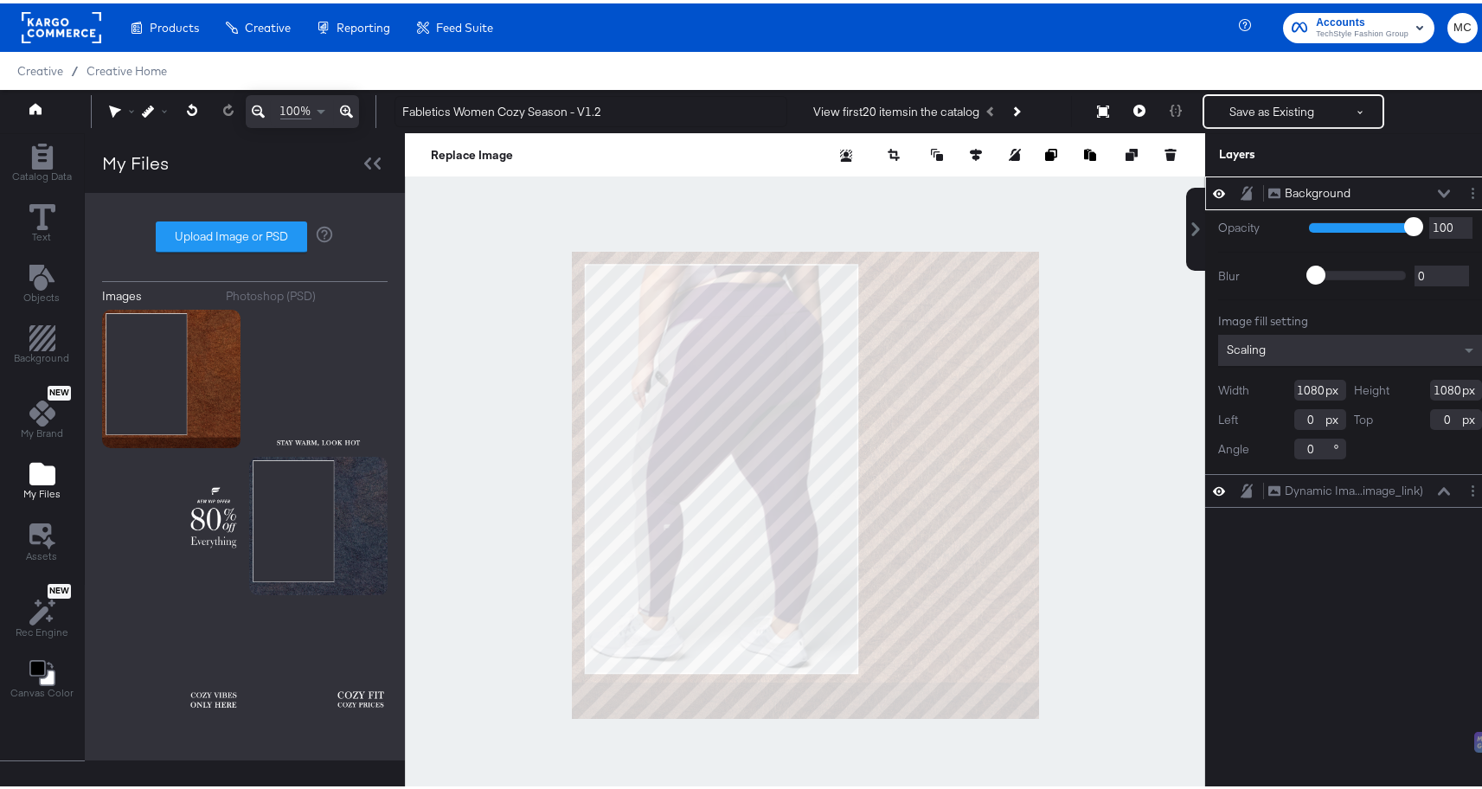
click at [1240, 192] on button at bounding box center [1247, 190] width 14 height 16
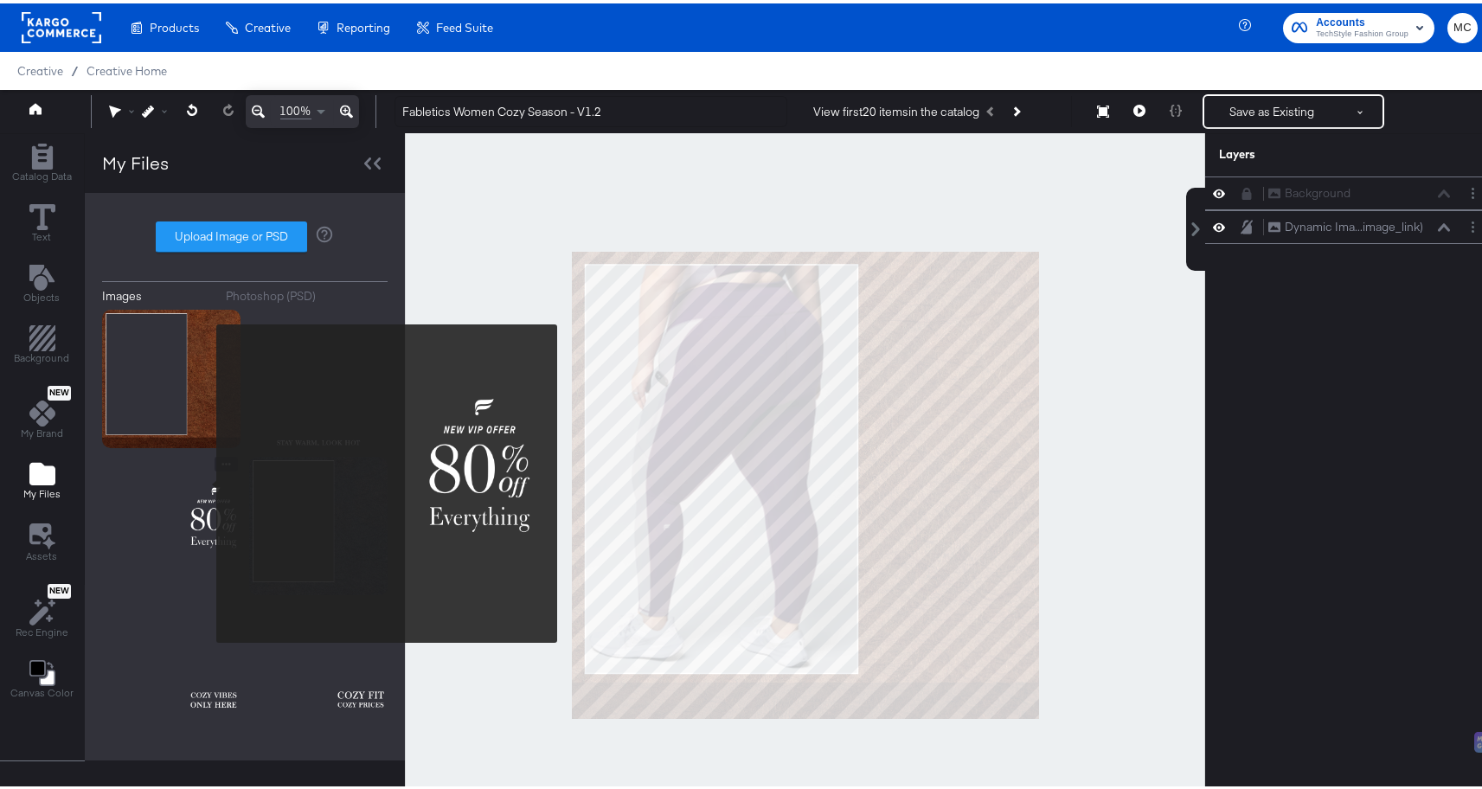
click at [146, 504] on img at bounding box center [171, 522] width 138 height 138
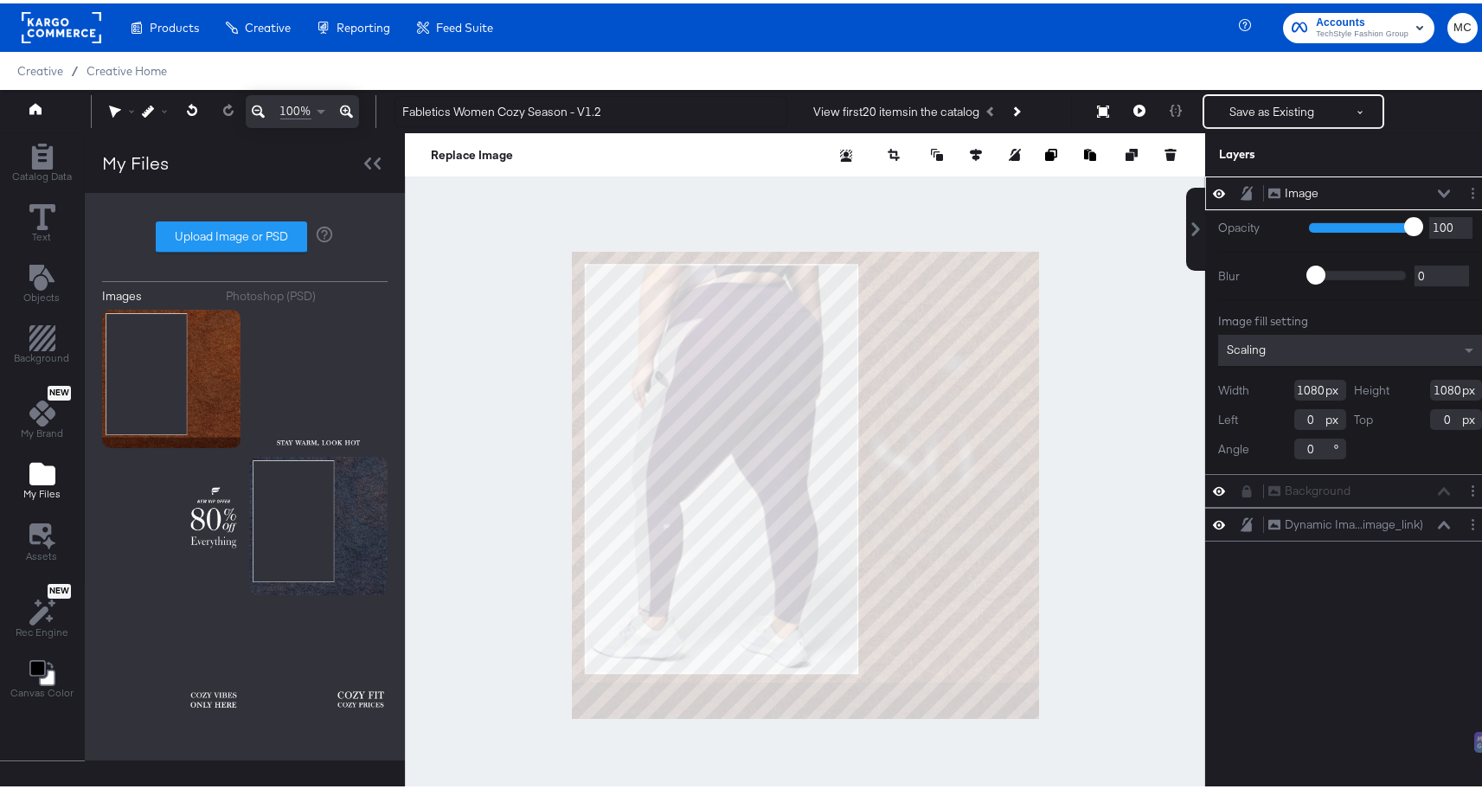
click at [1288, 195] on div "Image" at bounding box center [1302, 190] width 34 height 16
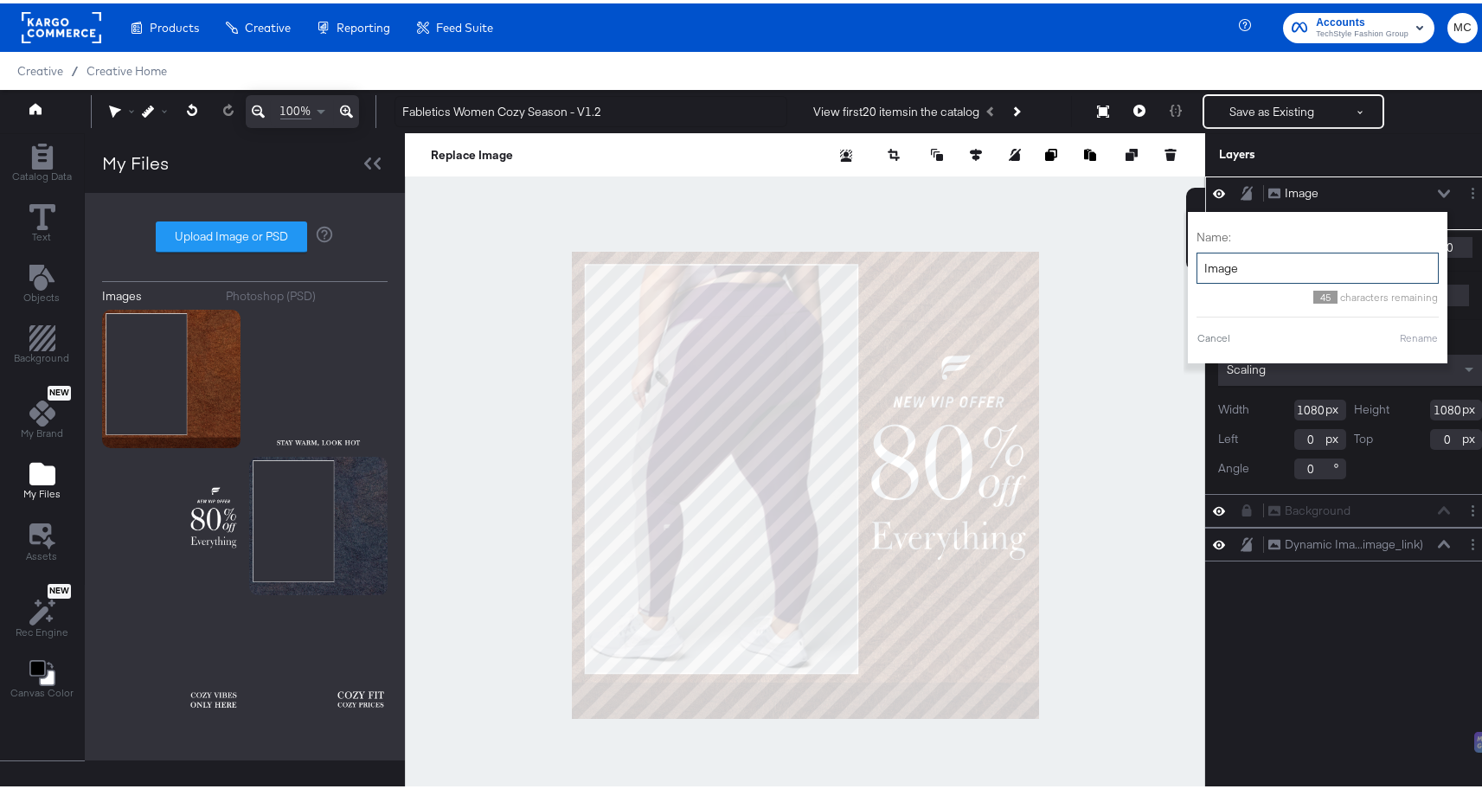
click at [1237, 262] on input "Image" at bounding box center [1318, 265] width 242 height 32
drag, startPoint x: 1236, startPoint y: 264, endPoint x: 1185, endPoint y: 261, distance: 51.1
click at [1197, 261] on input "Image" at bounding box center [1318, 265] width 242 height 32
type input "Promo"
click at [1399, 337] on button "Rename" at bounding box center [1419, 335] width 40 height 16
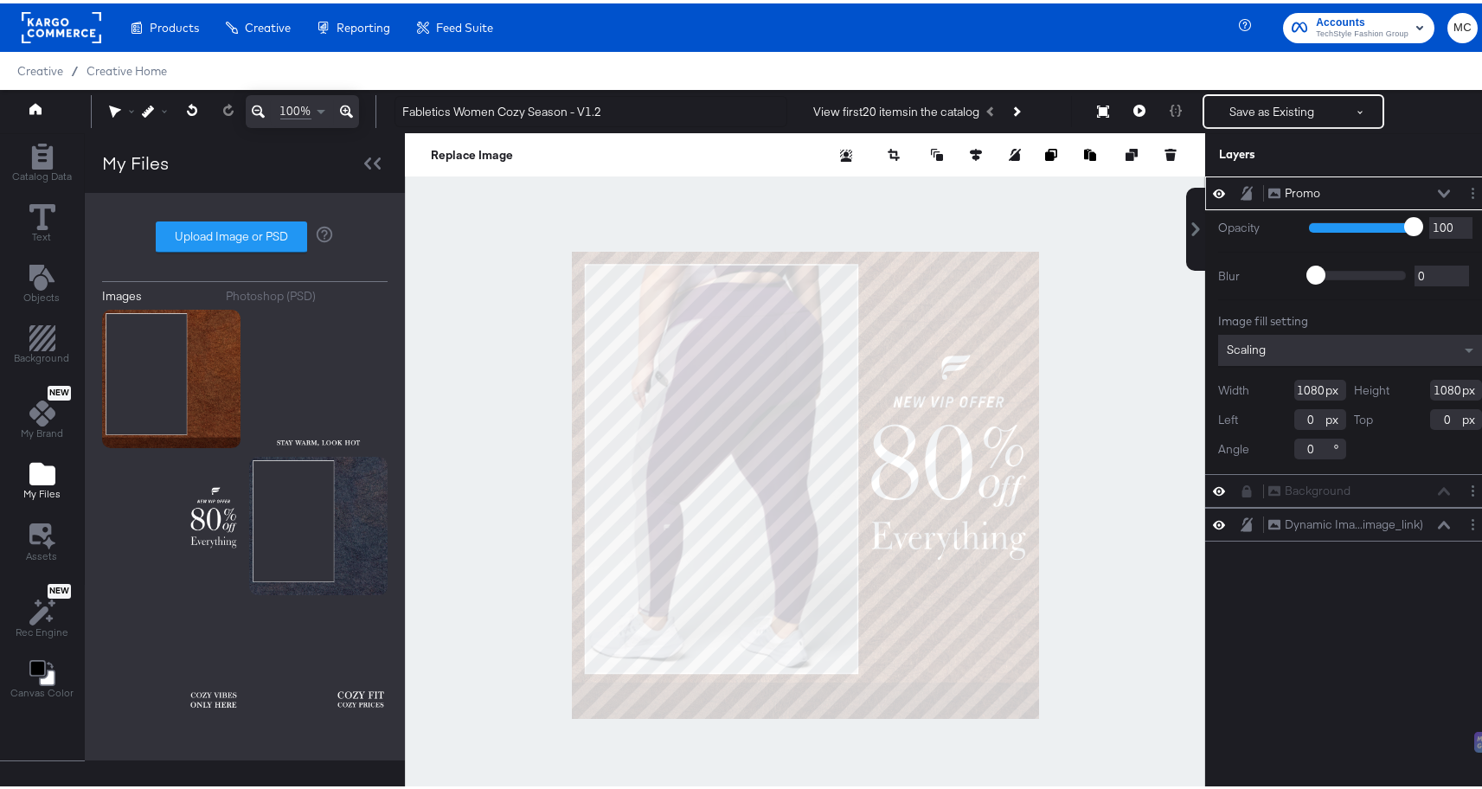
click at [1240, 193] on button at bounding box center [1247, 190] width 14 height 16
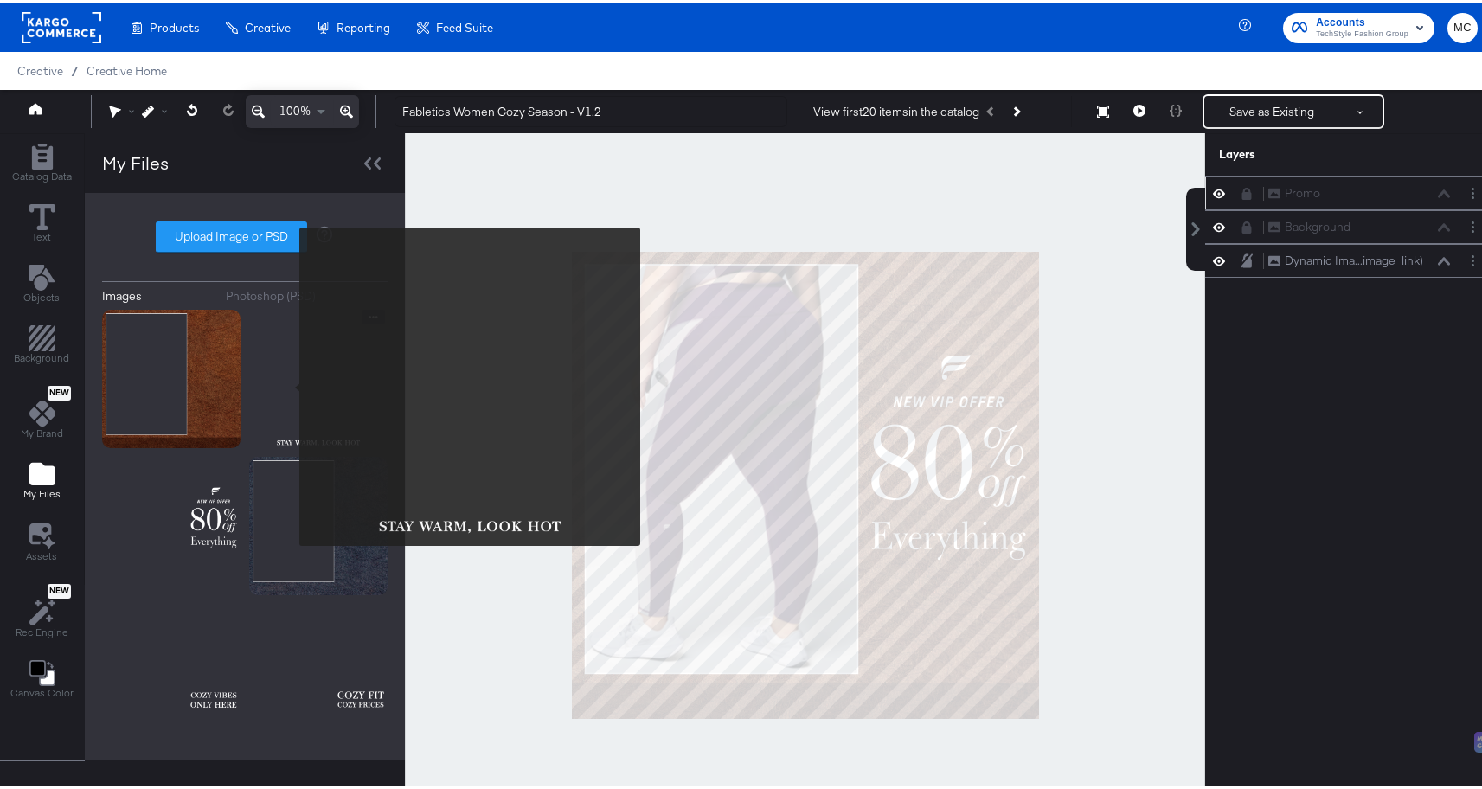
click at [288, 383] on img at bounding box center [318, 375] width 138 height 138
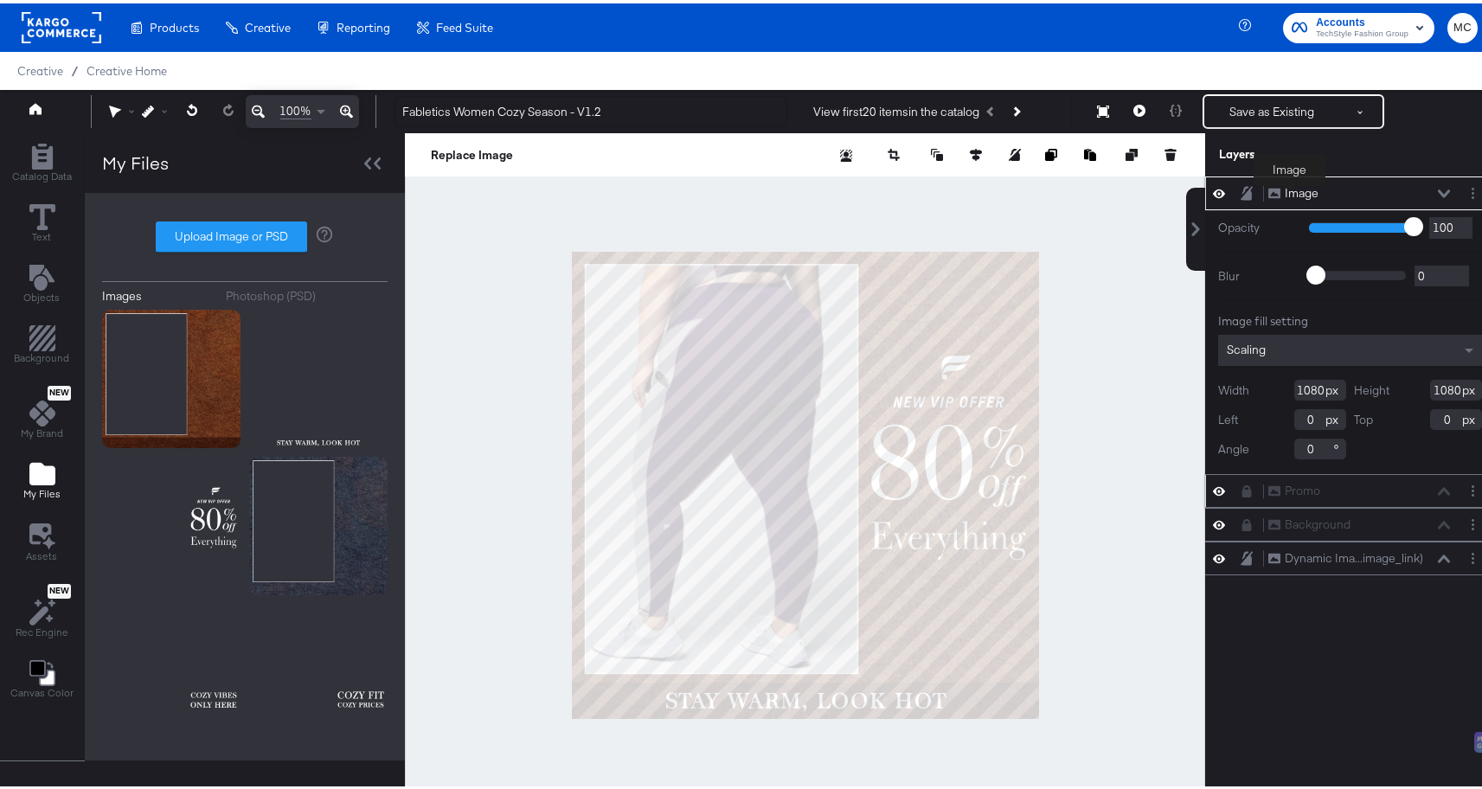
click at [1290, 194] on div "Image" at bounding box center [1302, 190] width 34 height 16
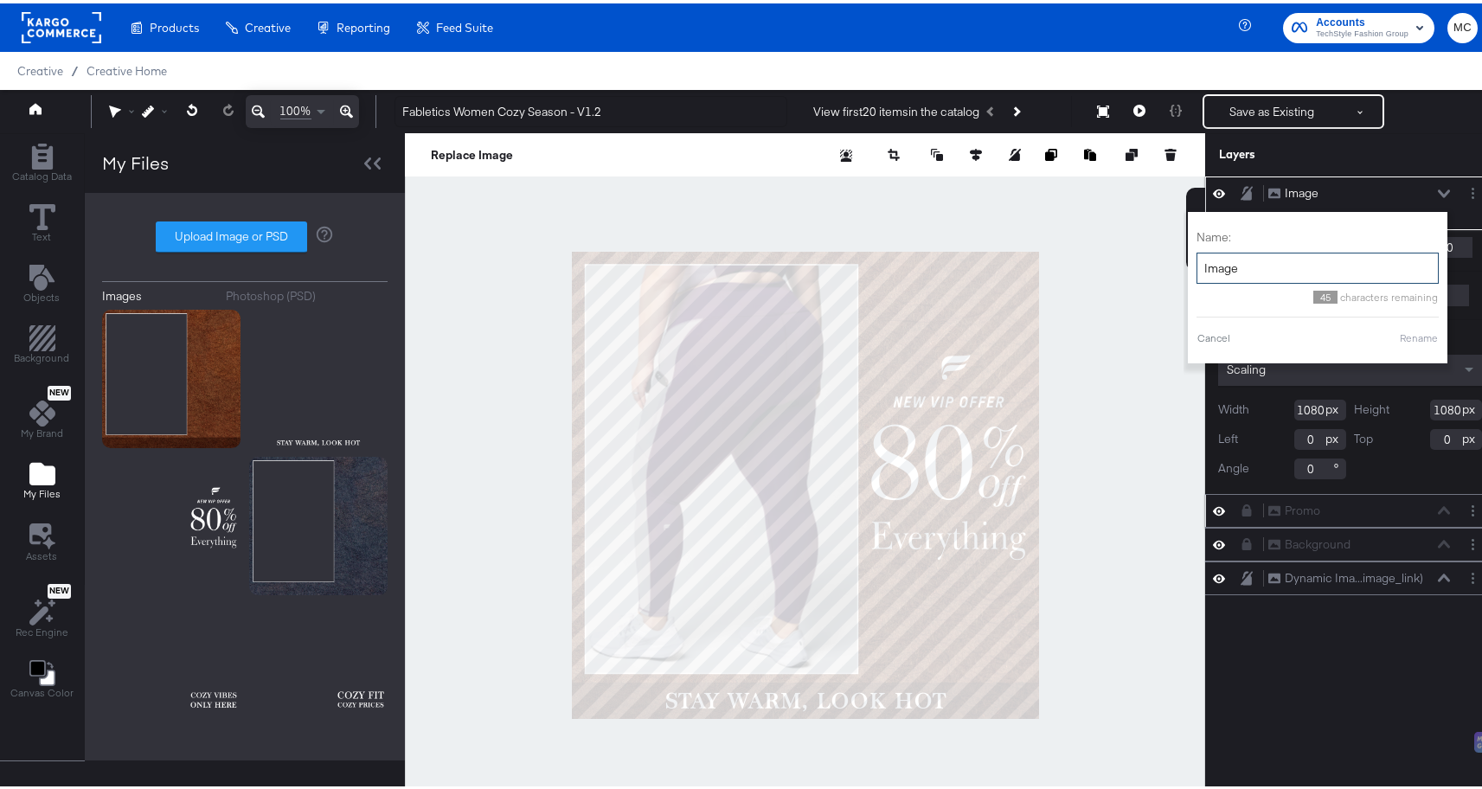
drag, startPoint x: 1215, startPoint y: 271, endPoint x: 1191, endPoint y: 266, distance: 24.8
click at [1197, 266] on input "Image" at bounding box center [1318, 265] width 242 height 32
type input "Season text"
click at [1383, 337] on div "Cancel Rename" at bounding box center [1318, 335] width 242 height 16
click at [1410, 336] on button "Rename" at bounding box center [1419, 335] width 40 height 16
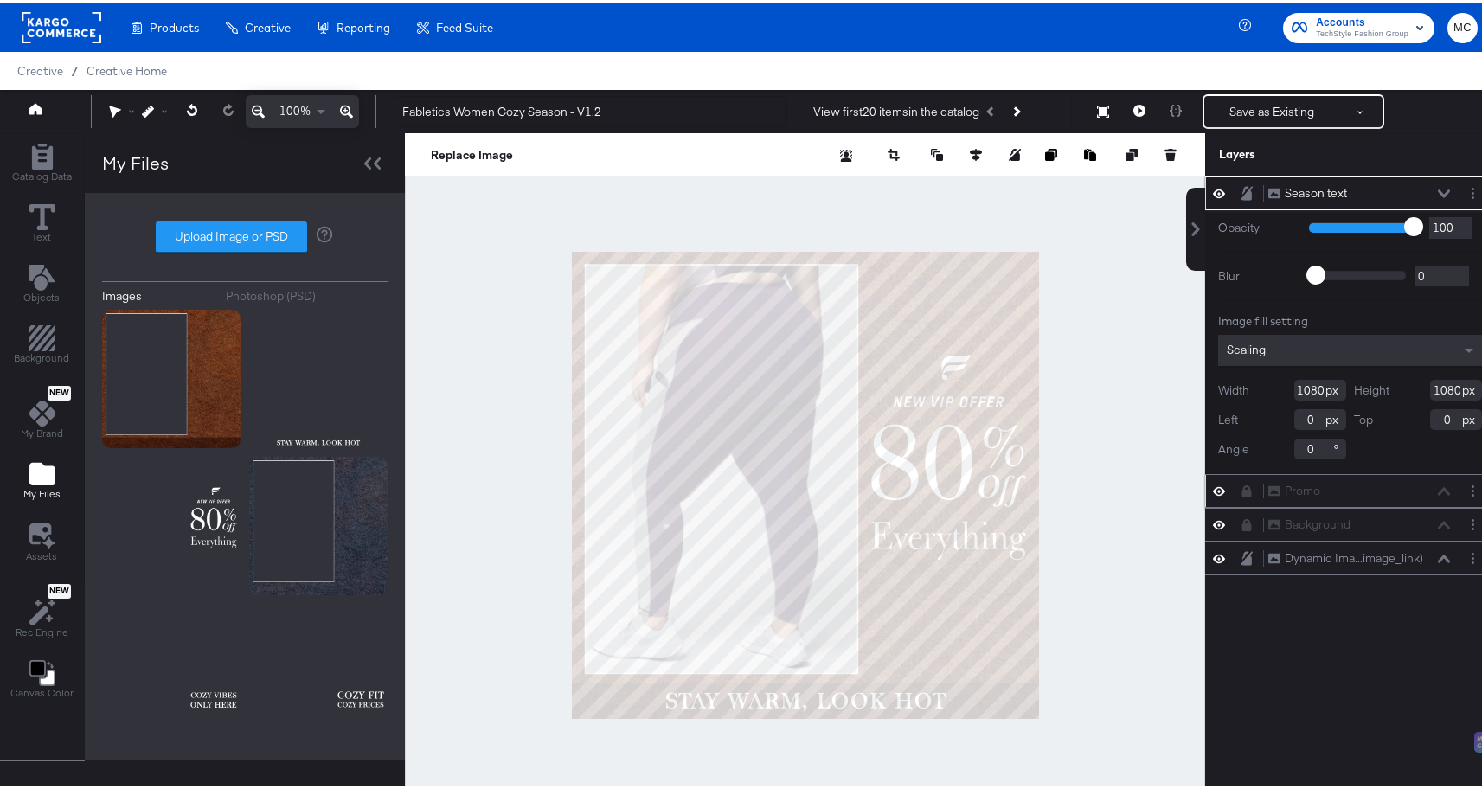
click at [1447, 137] on div "Layers" at bounding box center [1350, 151] width 290 height 43
click at [1241, 186] on icon at bounding box center [1247, 190] width 12 height 15
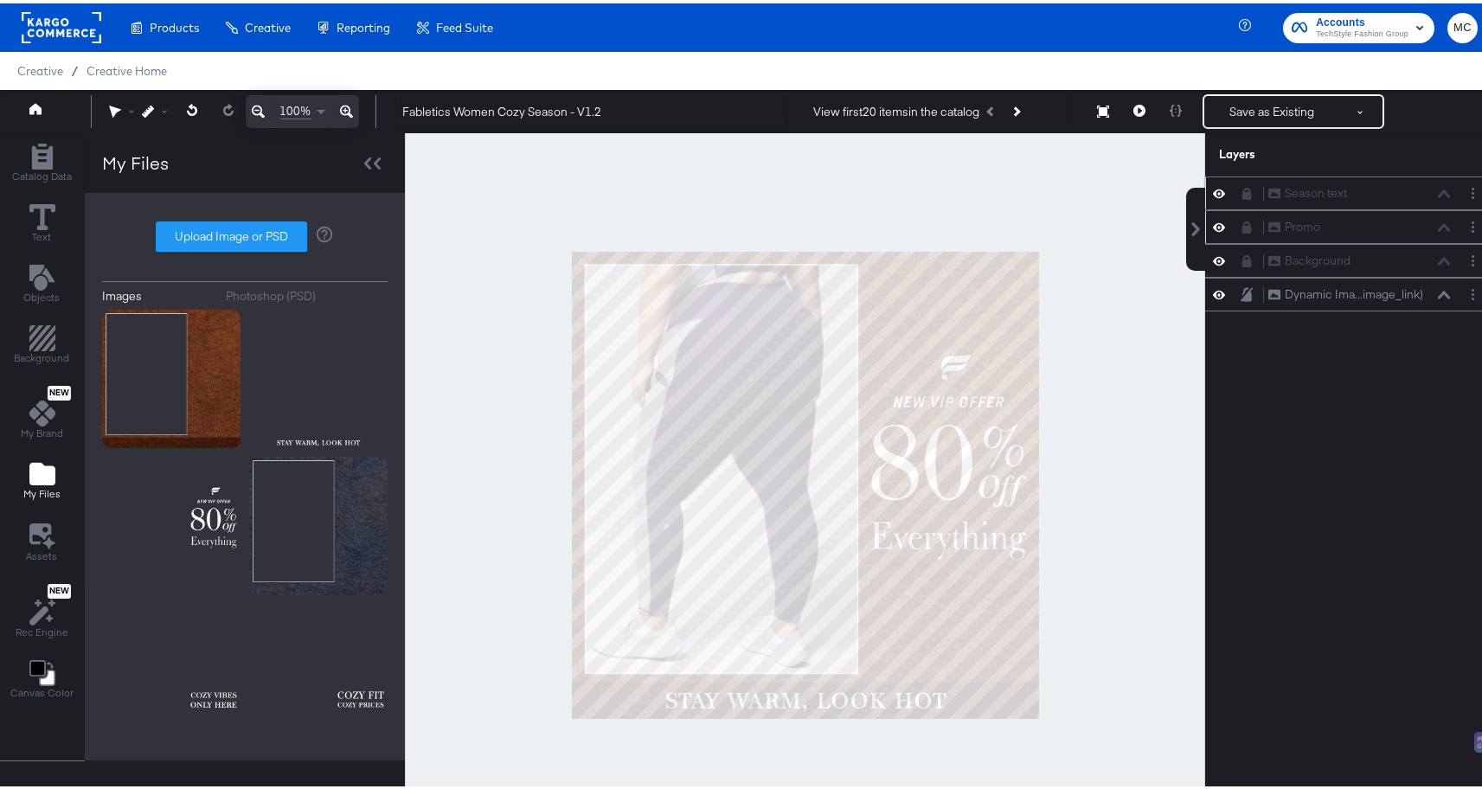
click at [1214, 185] on div at bounding box center [1224, 190] width 24 height 16
click at [1213, 189] on icon at bounding box center [1219, 190] width 12 height 15
click at [1213, 190] on icon at bounding box center [1219, 190] width 12 height 11
click at [1213, 252] on icon at bounding box center [1219, 257] width 12 height 15
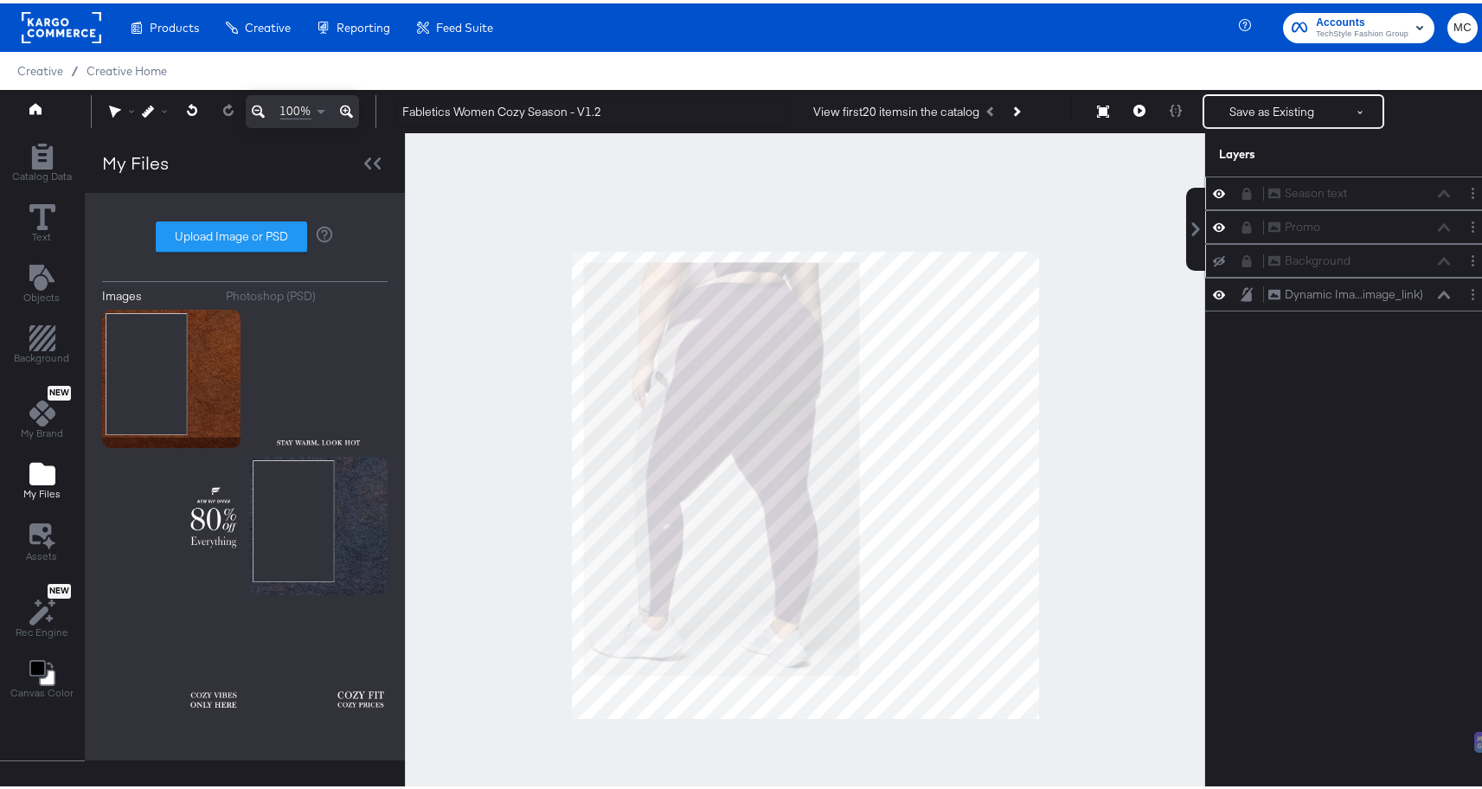
click at [1212, 252] on button at bounding box center [1219, 258] width 14 height 14
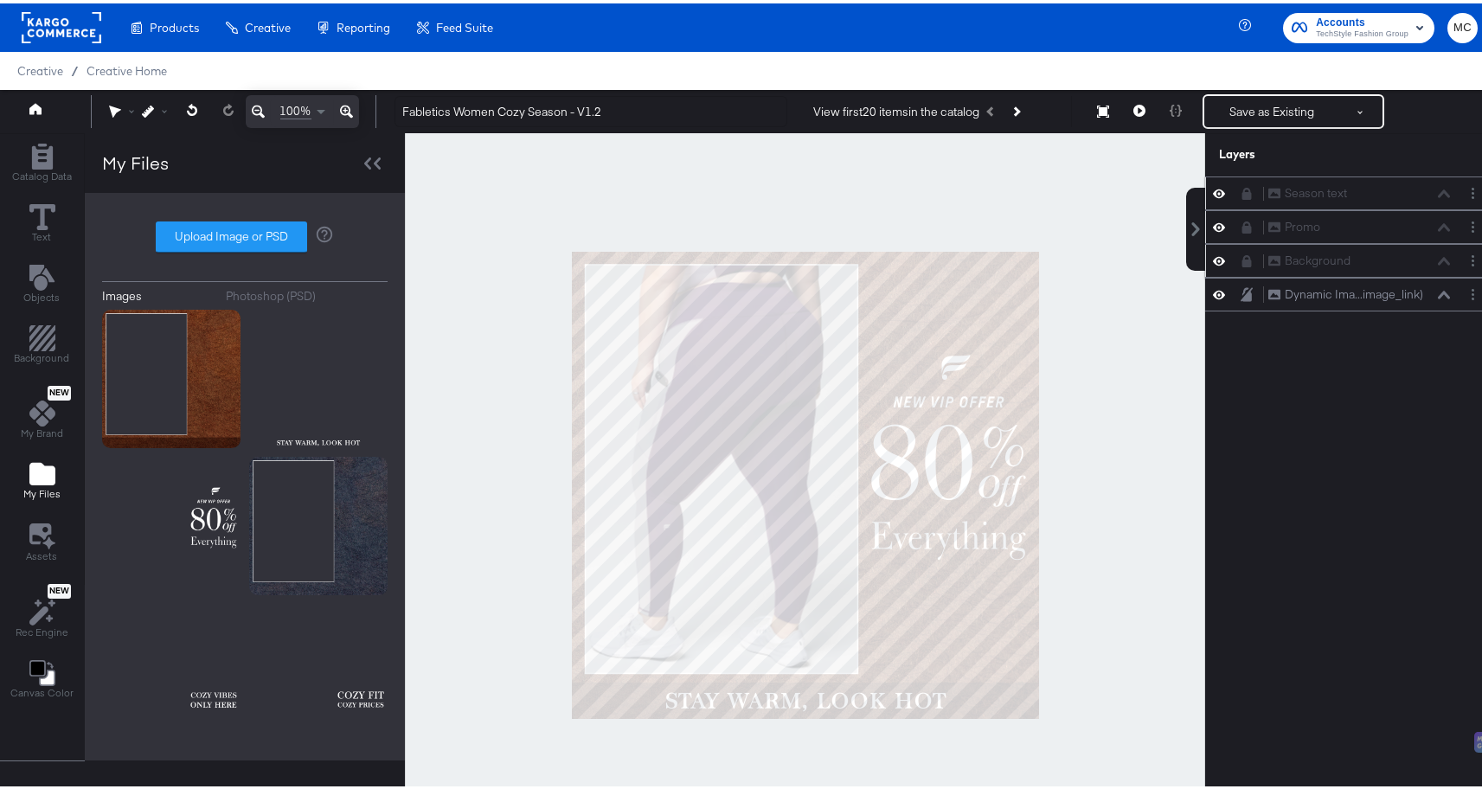
click at [1213, 230] on icon at bounding box center [1219, 223] width 12 height 15
click at [1212, 230] on button at bounding box center [1219, 223] width 14 height 16
click at [1213, 230] on icon at bounding box center [1219, 223] width 12 height 15
click at [1212, 230] on button at bounding box center [1219, 224] width 14 height 14
click at [1212, 257] on button at bounding box center [1219, 257] width 14 height 16
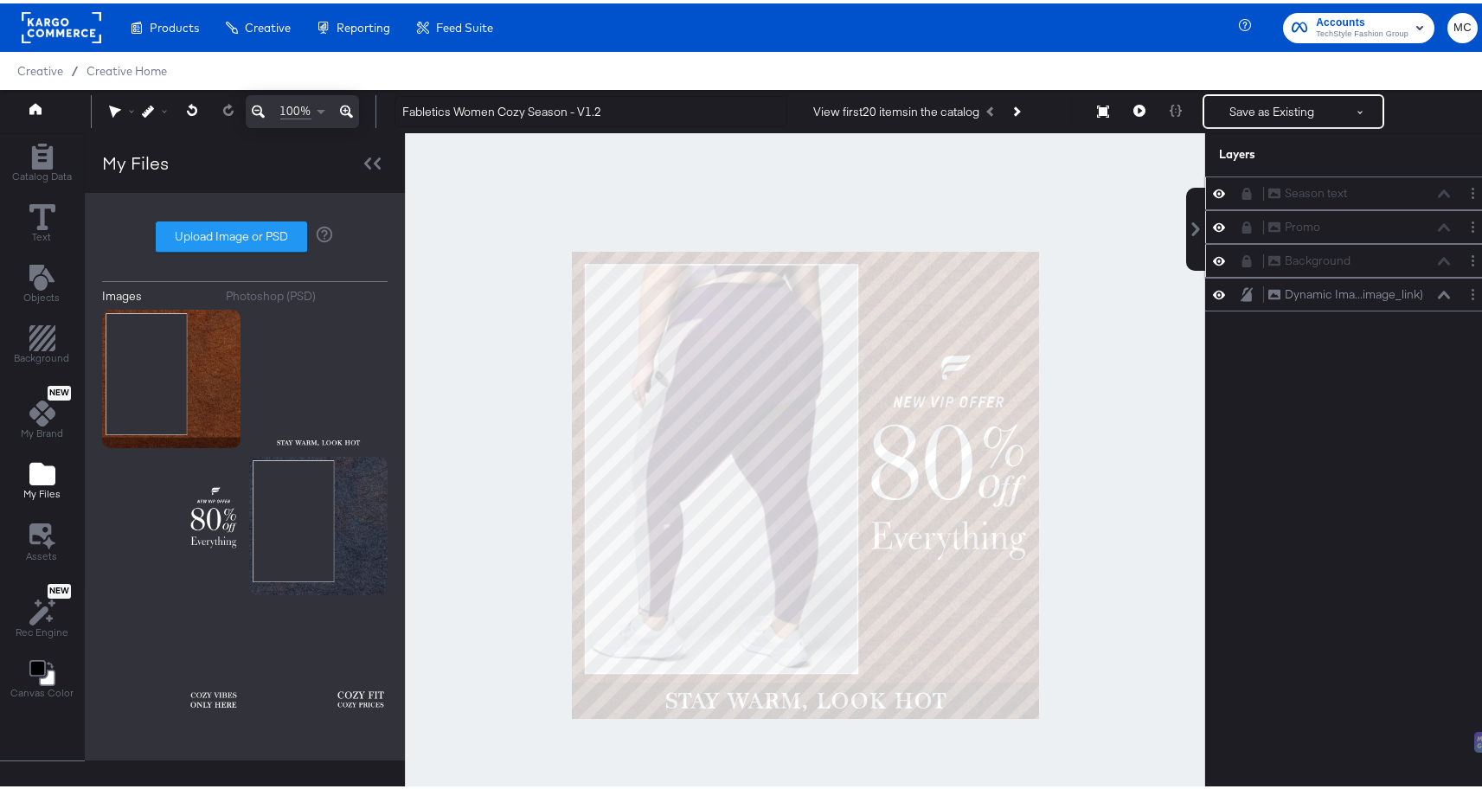
click at [1212, 257] on button at bounding box center [1219, 257] width 14 height 16
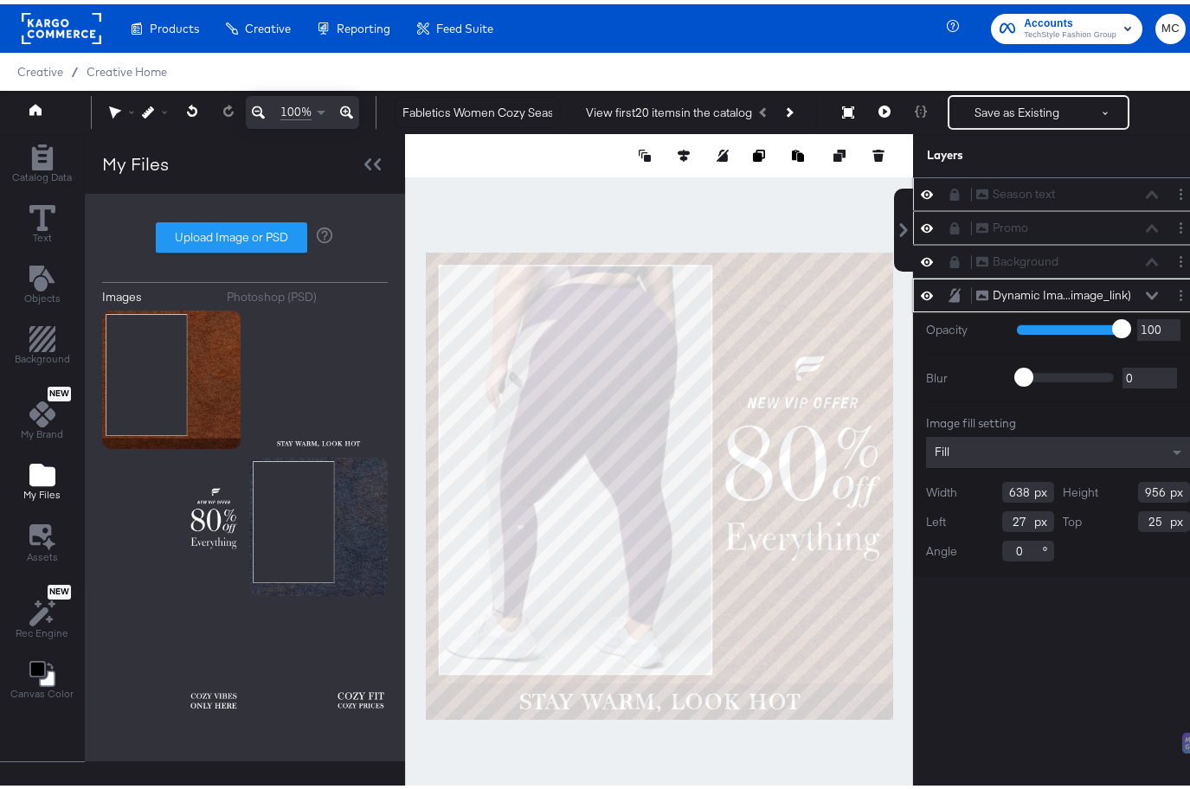
click at [1144, 520] on input "25" at bounding box center [1164, 517] width 52 height 21
type input "25"
click at [1162, 488] on div "Height 956" at bounding box center [1127, 488] width 128 height 21
type input "958"
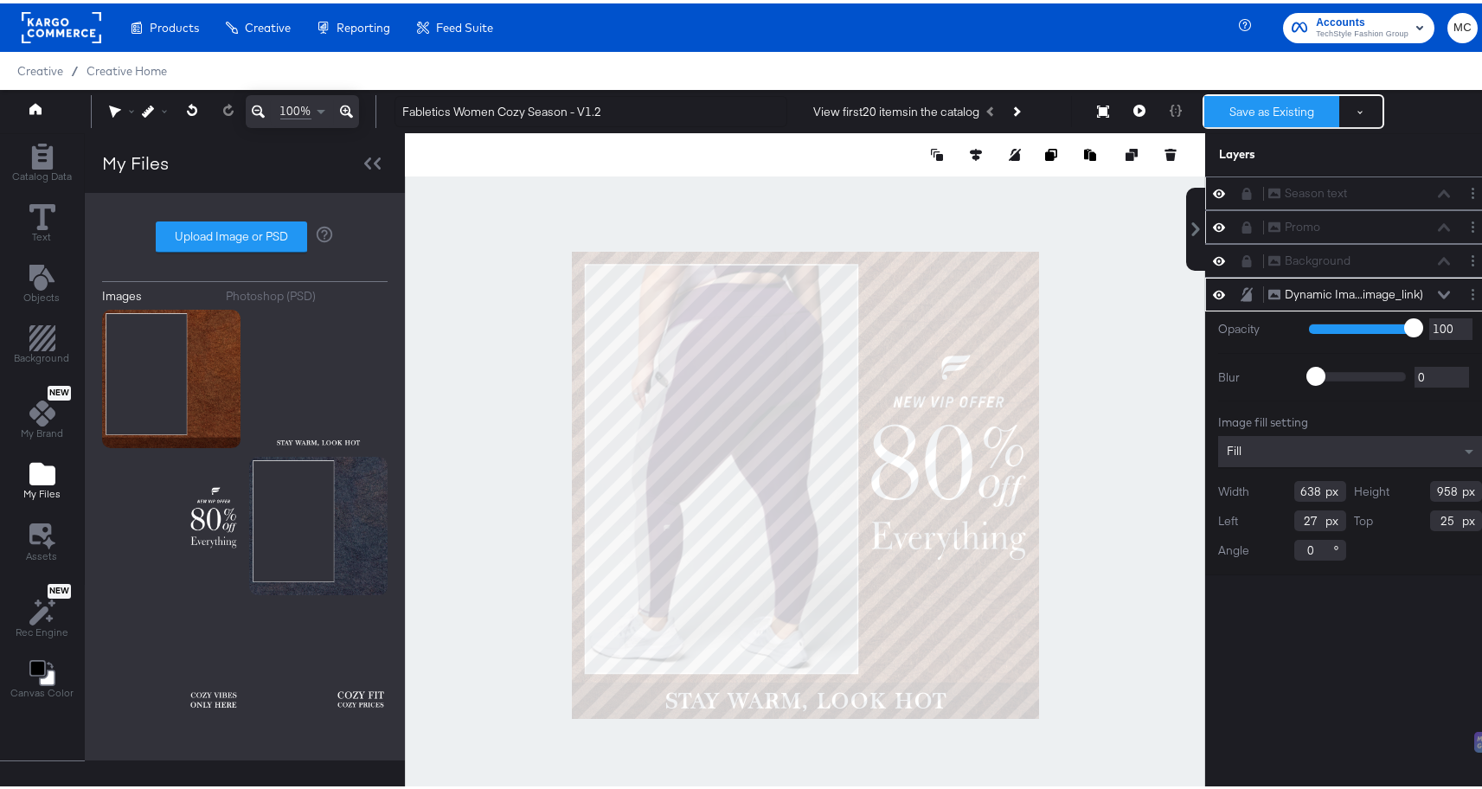
click at [1242, 106] on button "Save as Existing" at bounding box center [1272, 108] width 135 height 31
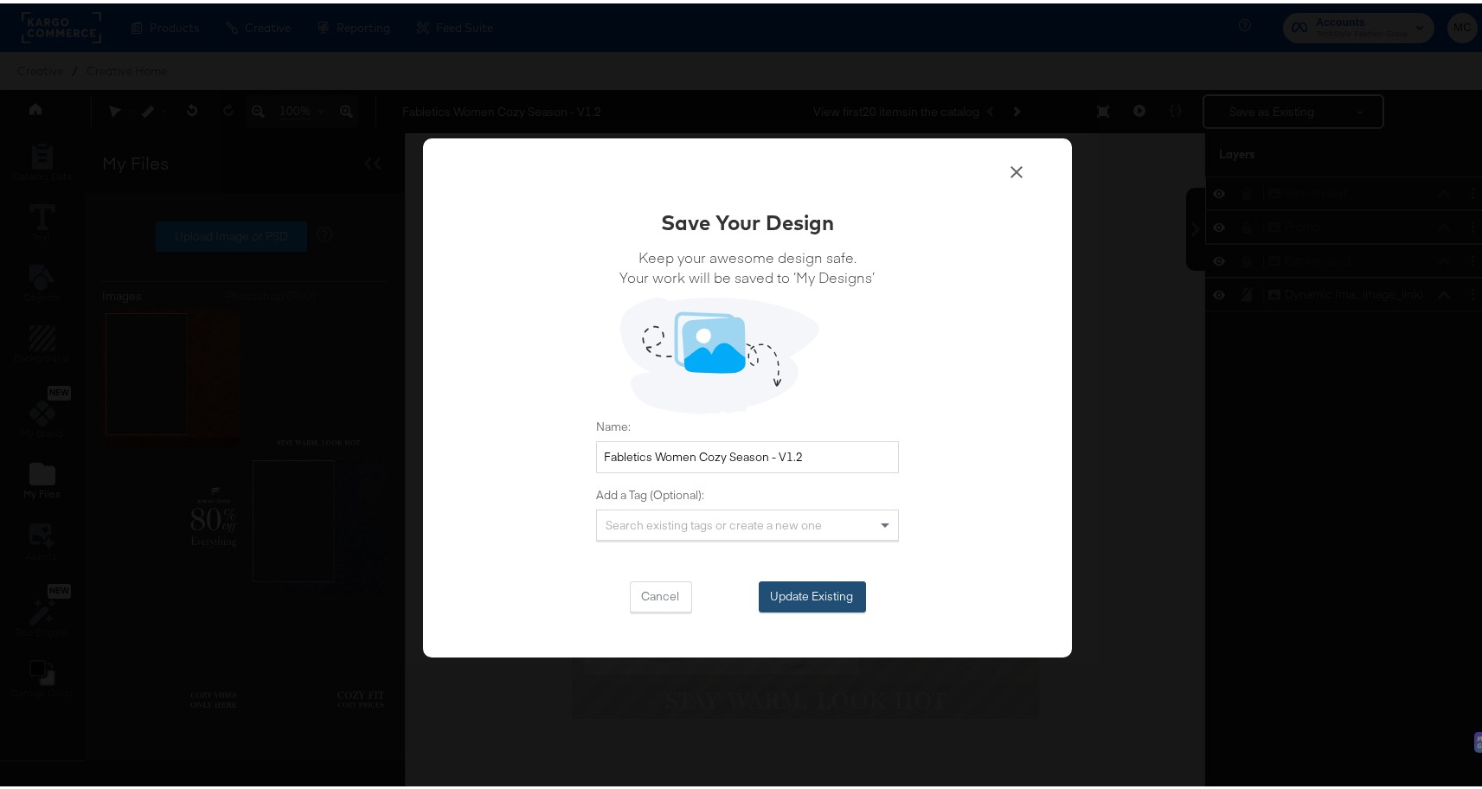
click at [806, 594] on button "Update Existing" at bounding box center [812, 593] width 107 height 31
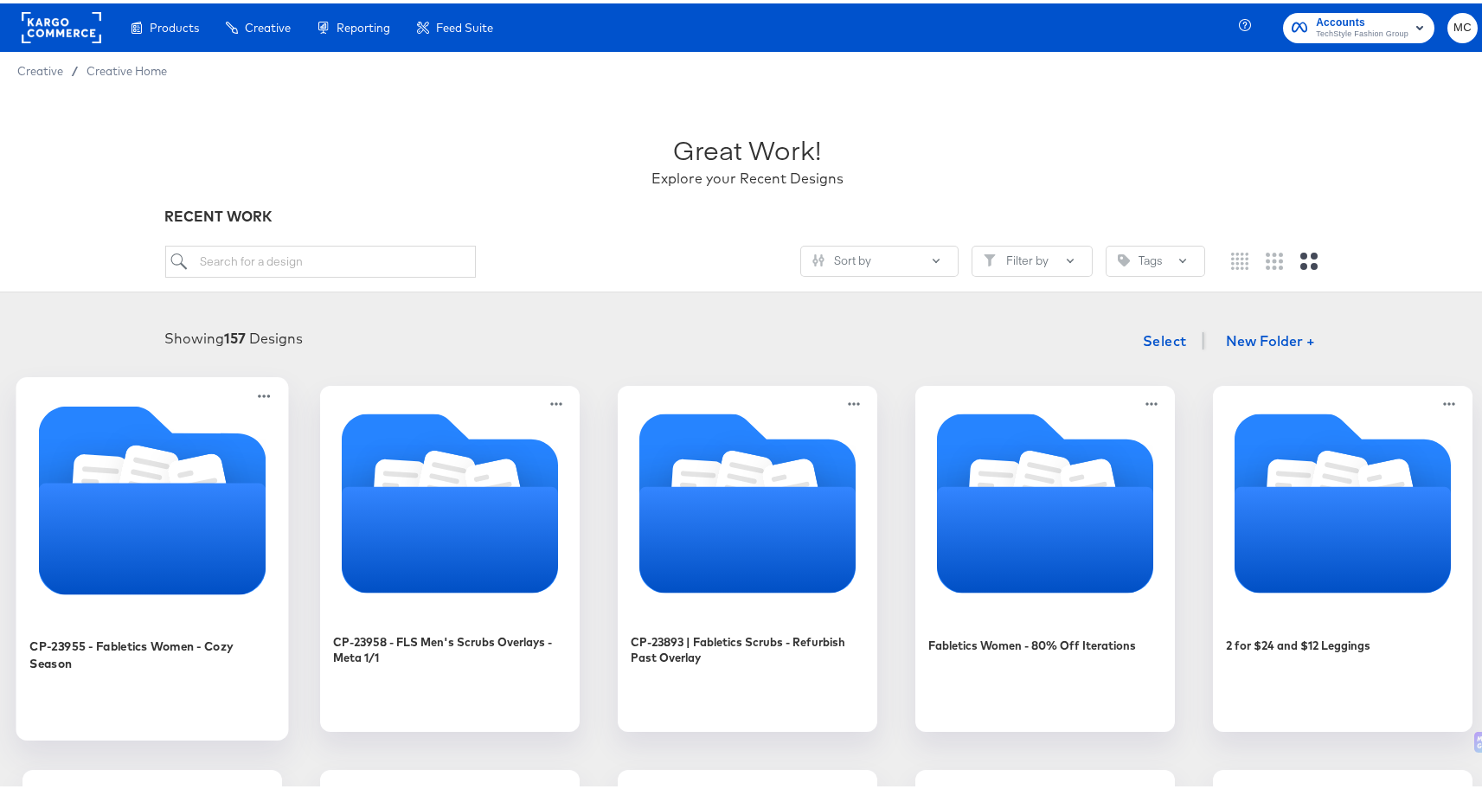
click at [267, 579] on icon "Folder" at bounding box center [153, 535] width 228 height 112
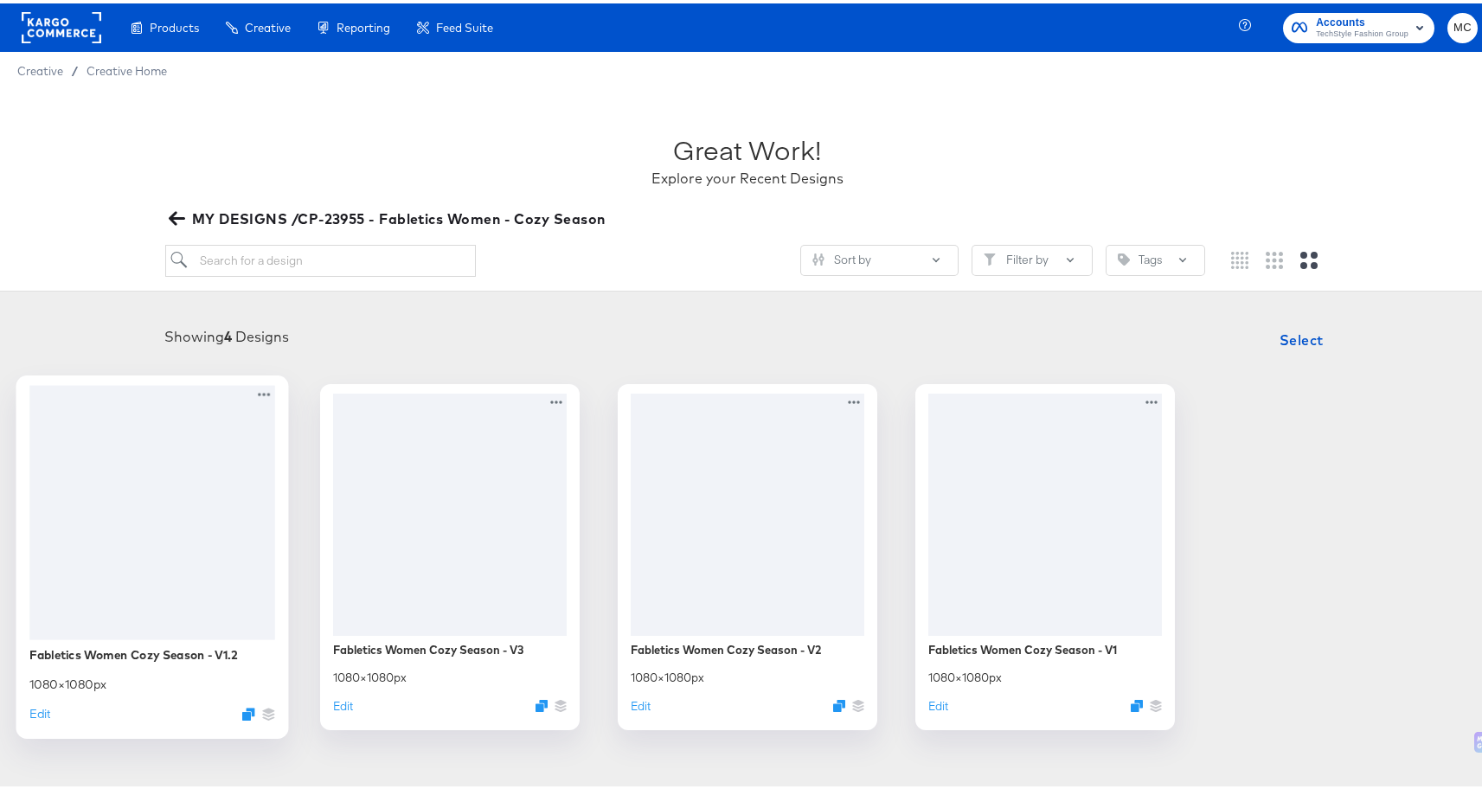
click at [222, 528] on div at bounding box center [152, 509] width 246 height 254
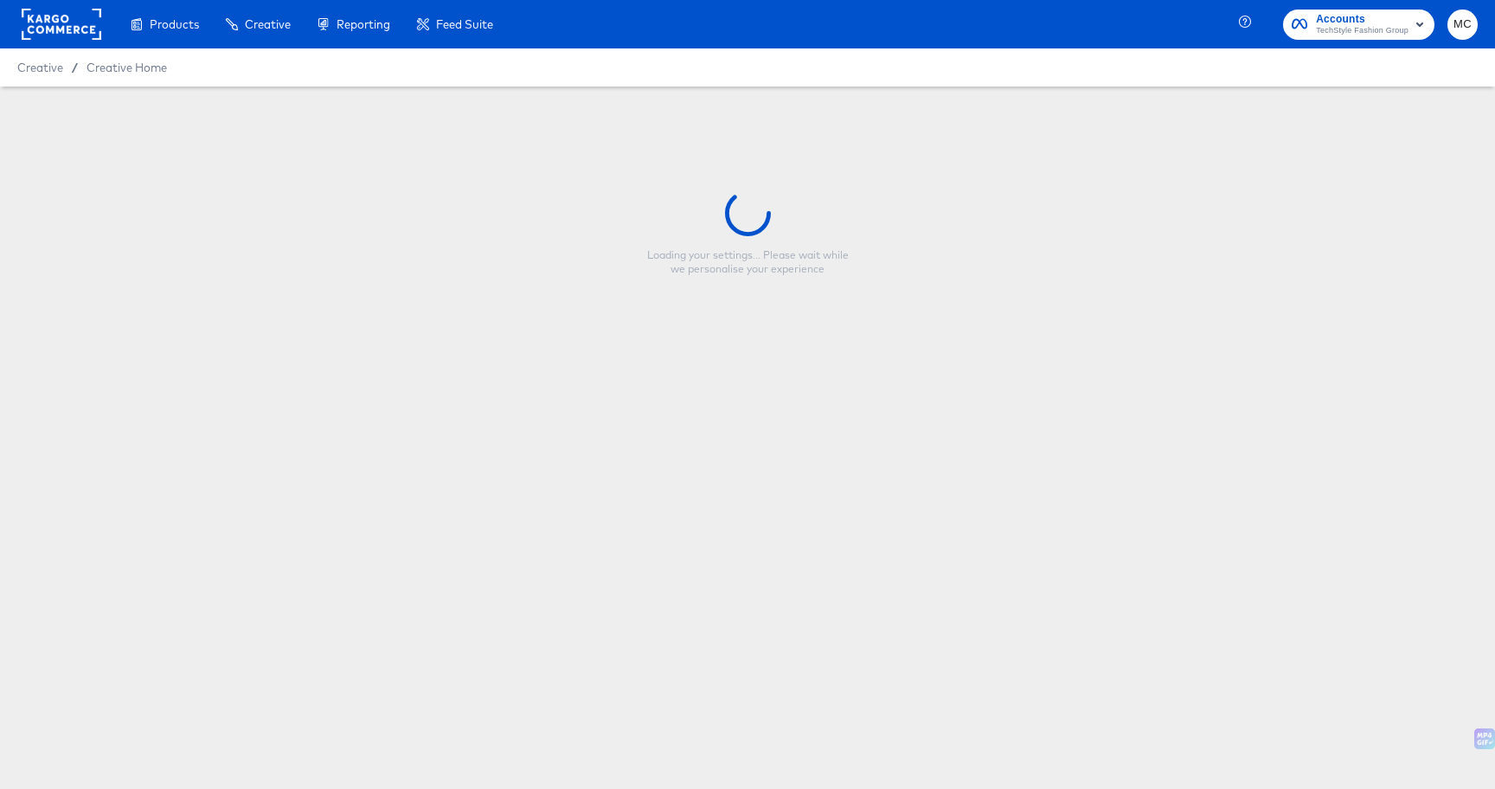
type input "Fabletics Women Cozy Season - V1.2"
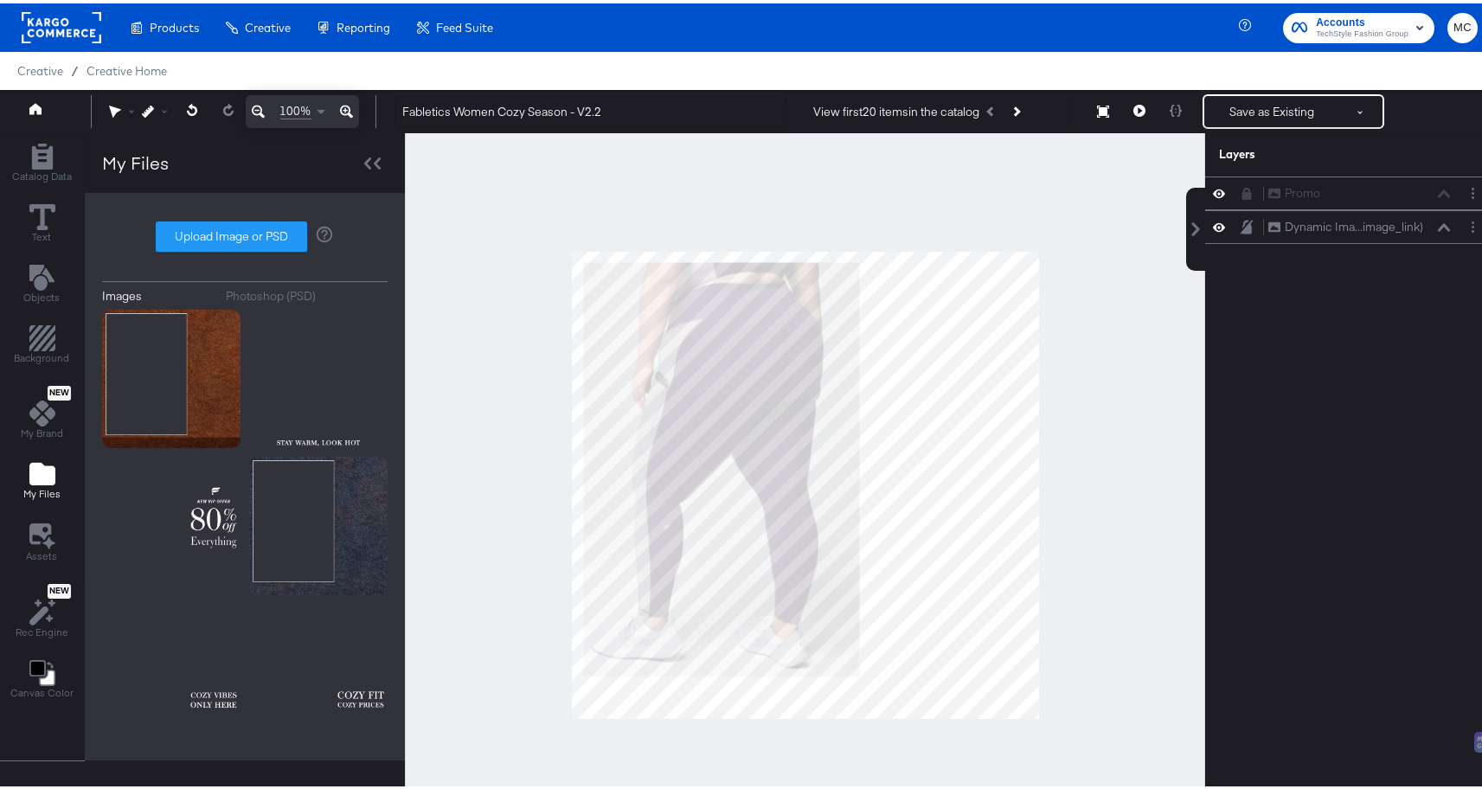
type input "C:\fakepath\V2.2 - Fabletics Women Cozy Season.png"
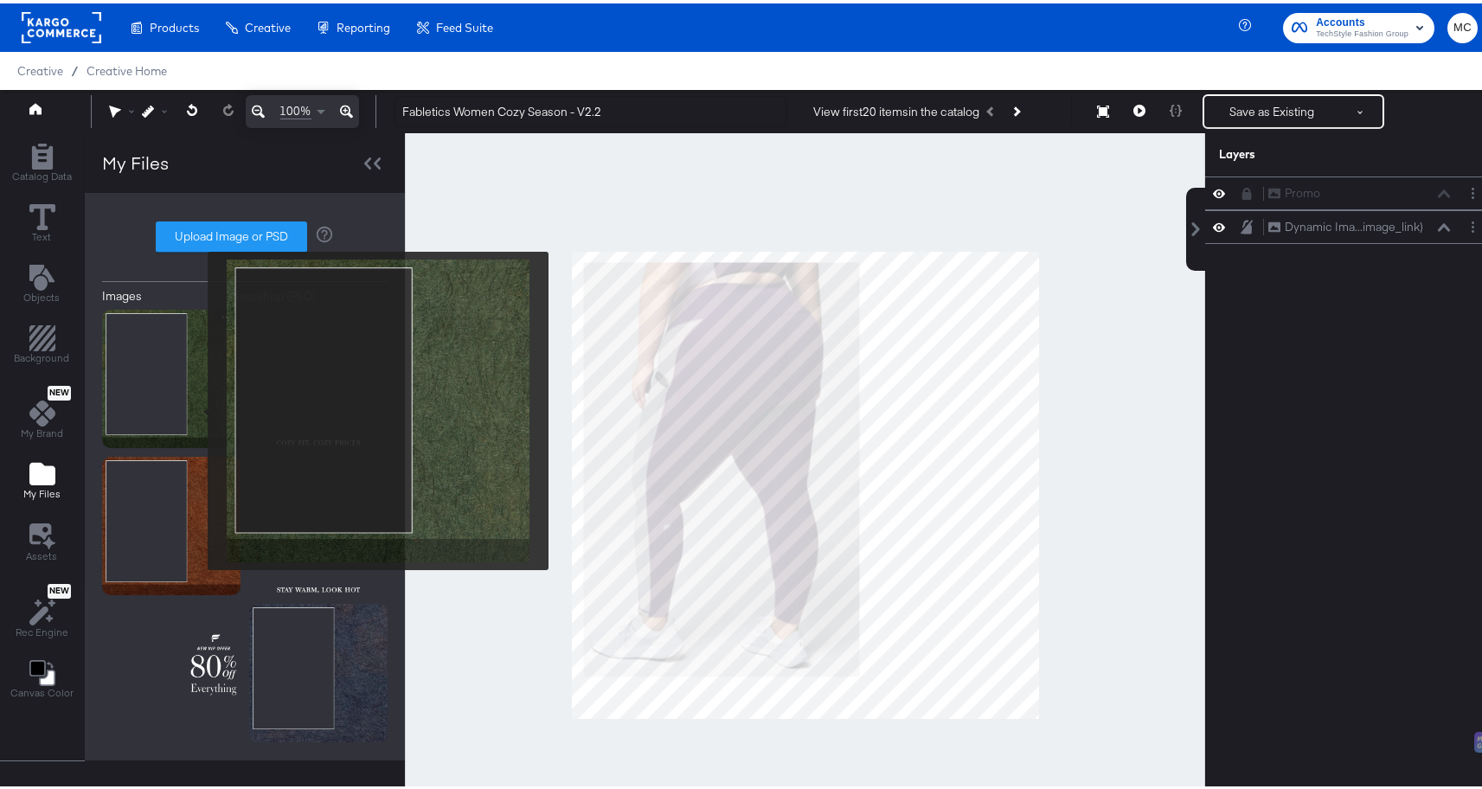
click at [196, 408] on img at bounding box center [171, 375] width 138 height 138
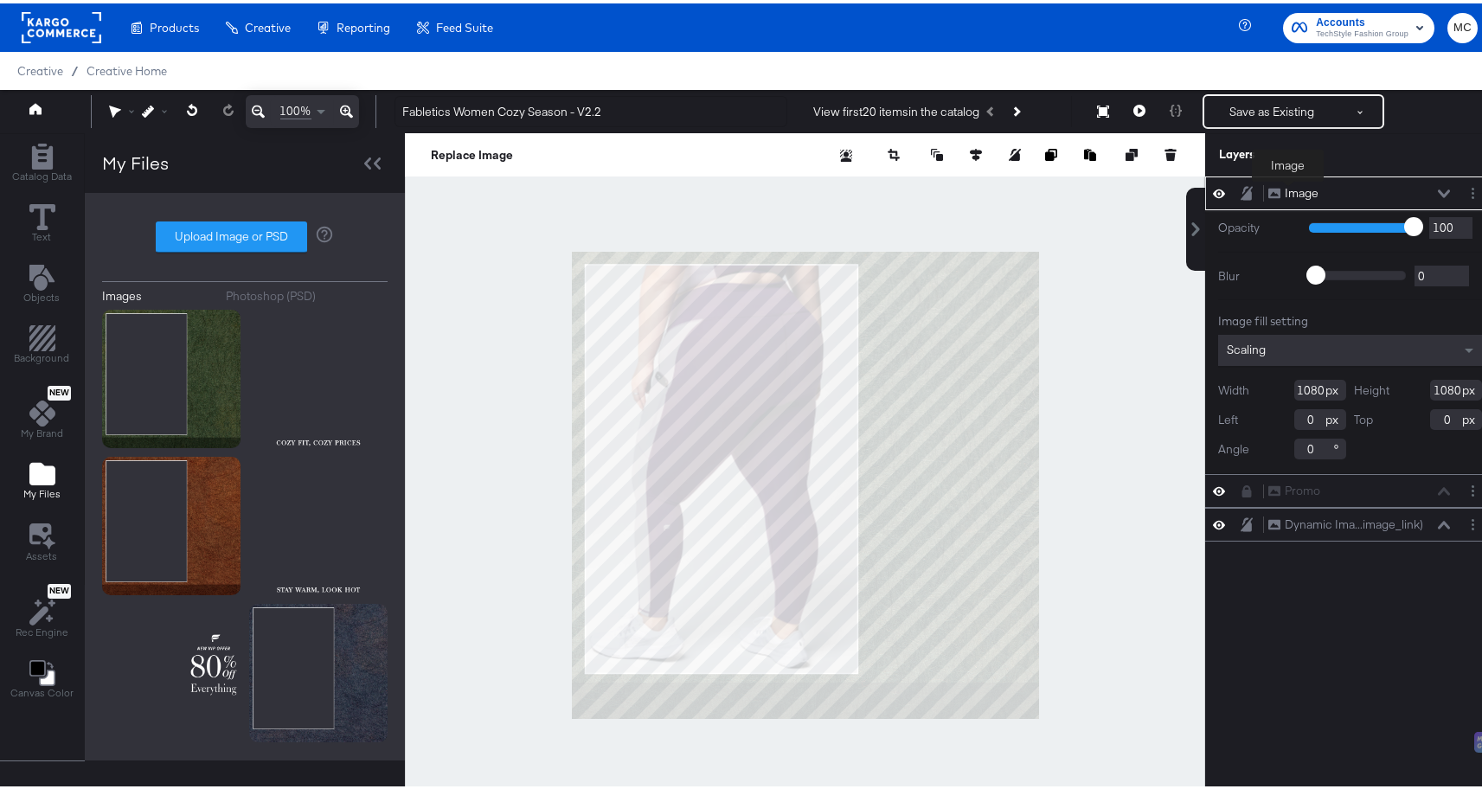
click at [1288, 190] on div "Image" at bounding box center [1302, 190] width 34 height 16
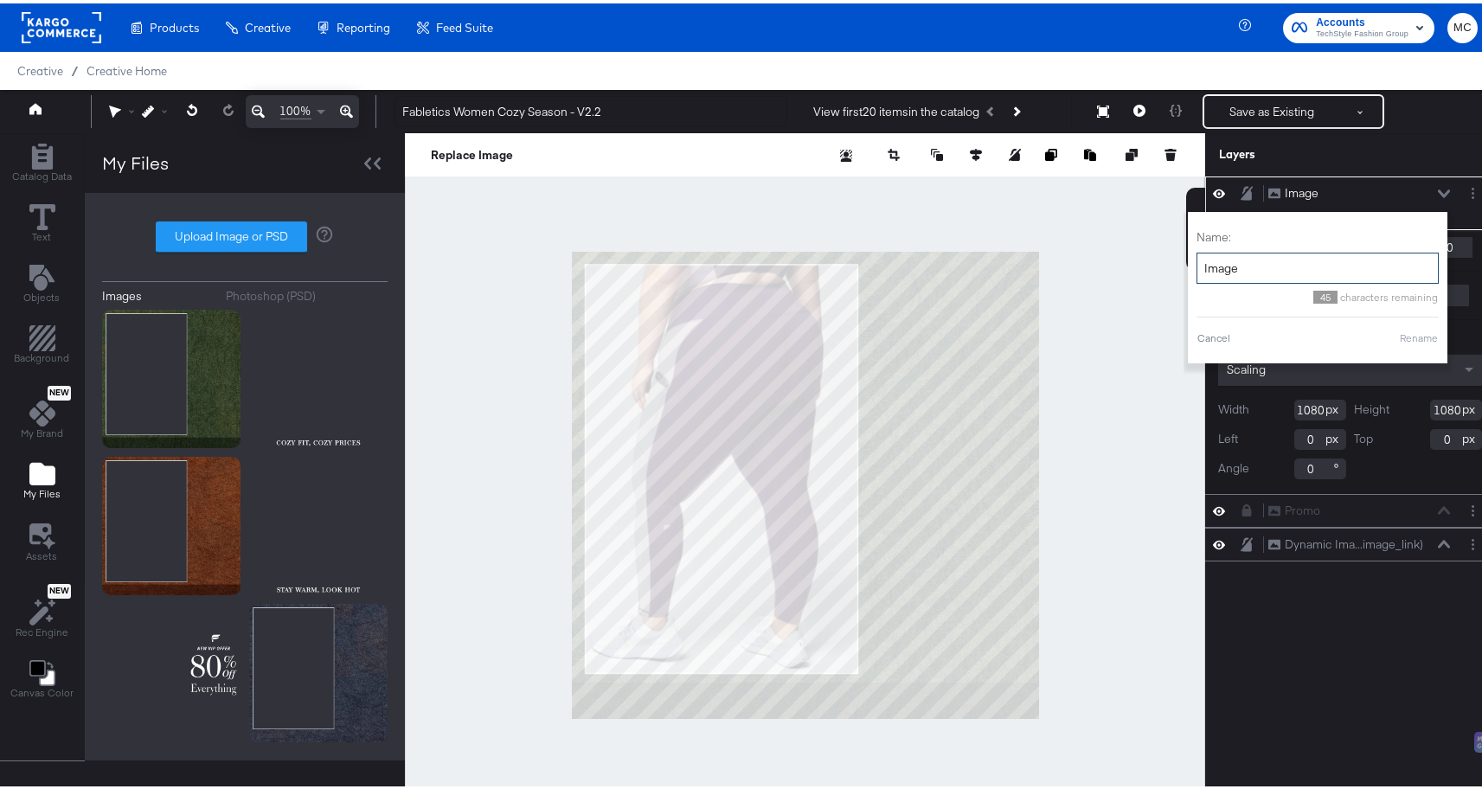
drag, startPoint x: 1233, startPoint y: 263, endPoint x: 1190, endPoint y: 263, distance: 43.3
click at [1197, 263] on input "Image" at bounding box center [1318, 265] width 242 height 32
type input "Background"
click at [1405, 338] on button "Rename" at bounding box center [1419, 335] width 40 height 16
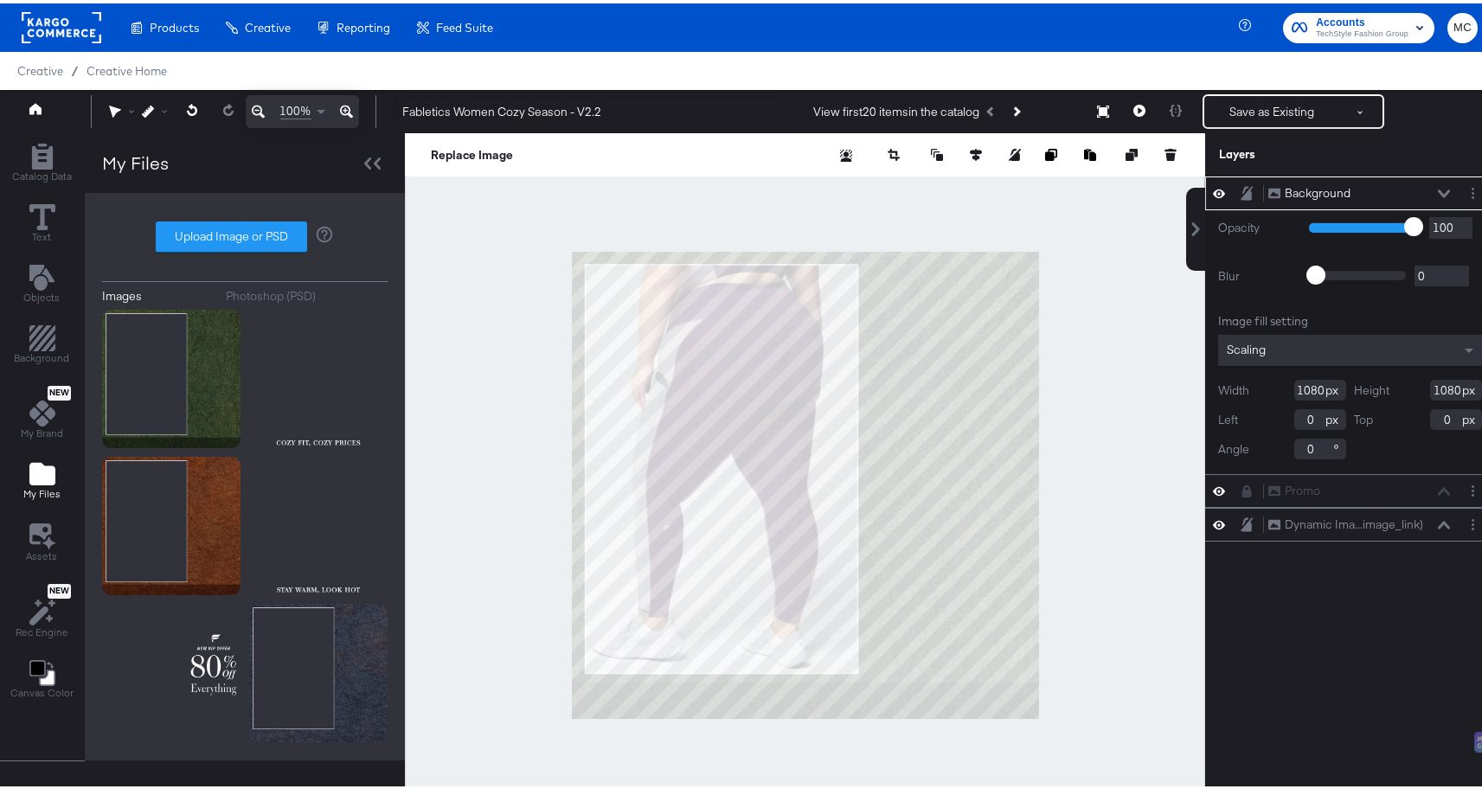
click at [1438, 186] on icon at bounding box center [1444, 190] width 12 height 9
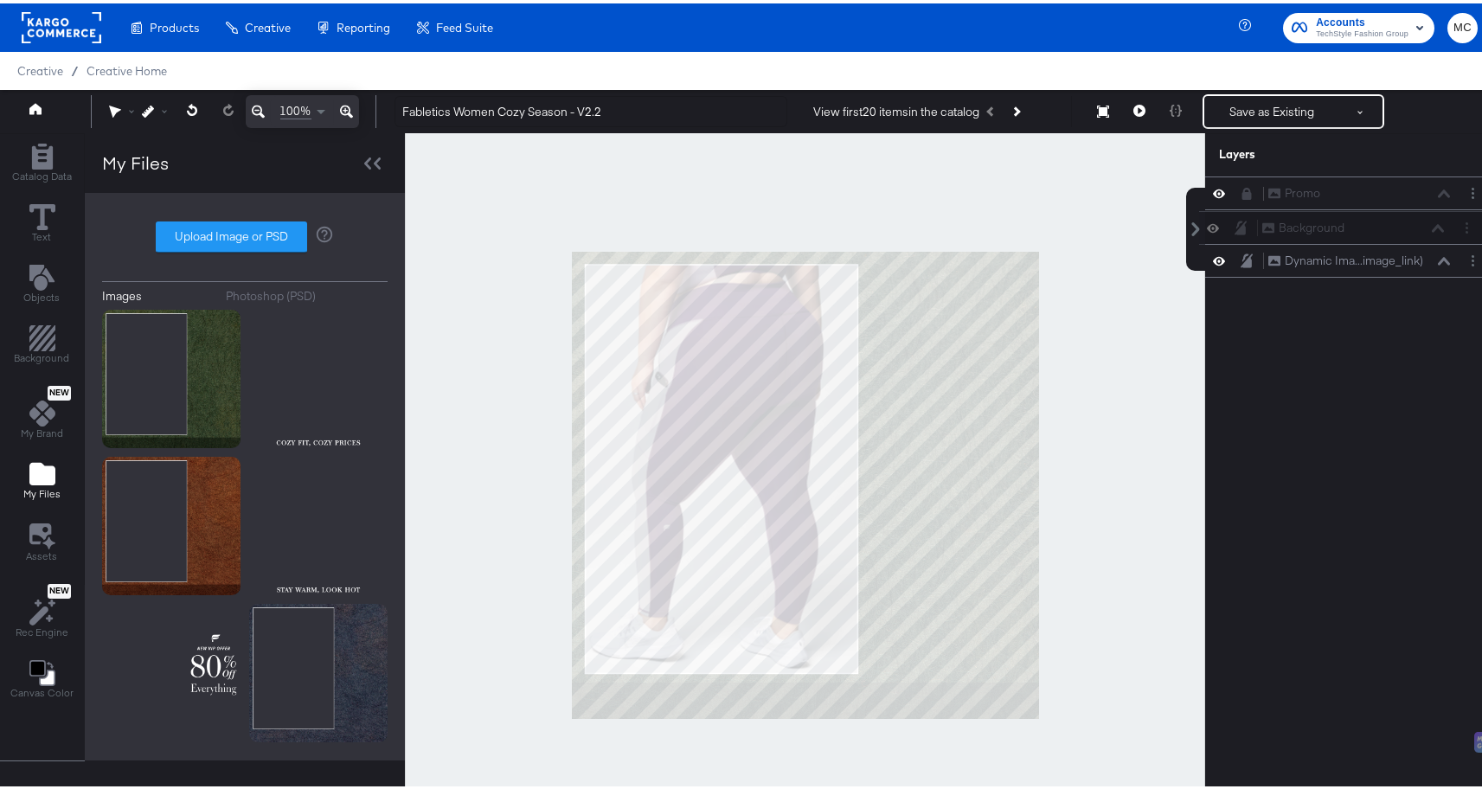
drag, startPoint x: 1237, startPoint y: 186, endPoint x: 1246, endPoint y: 225, distance: 39.9
click at [1246, 225] on div "Background Background Promo Promo Dynamic Ima...image_link) Dynamic Image (imag…" at bounding box center [1350, 223] width 290 height 101
click at [1243, 222] on icon at bounding box center [1246, 220] width 7 height 9
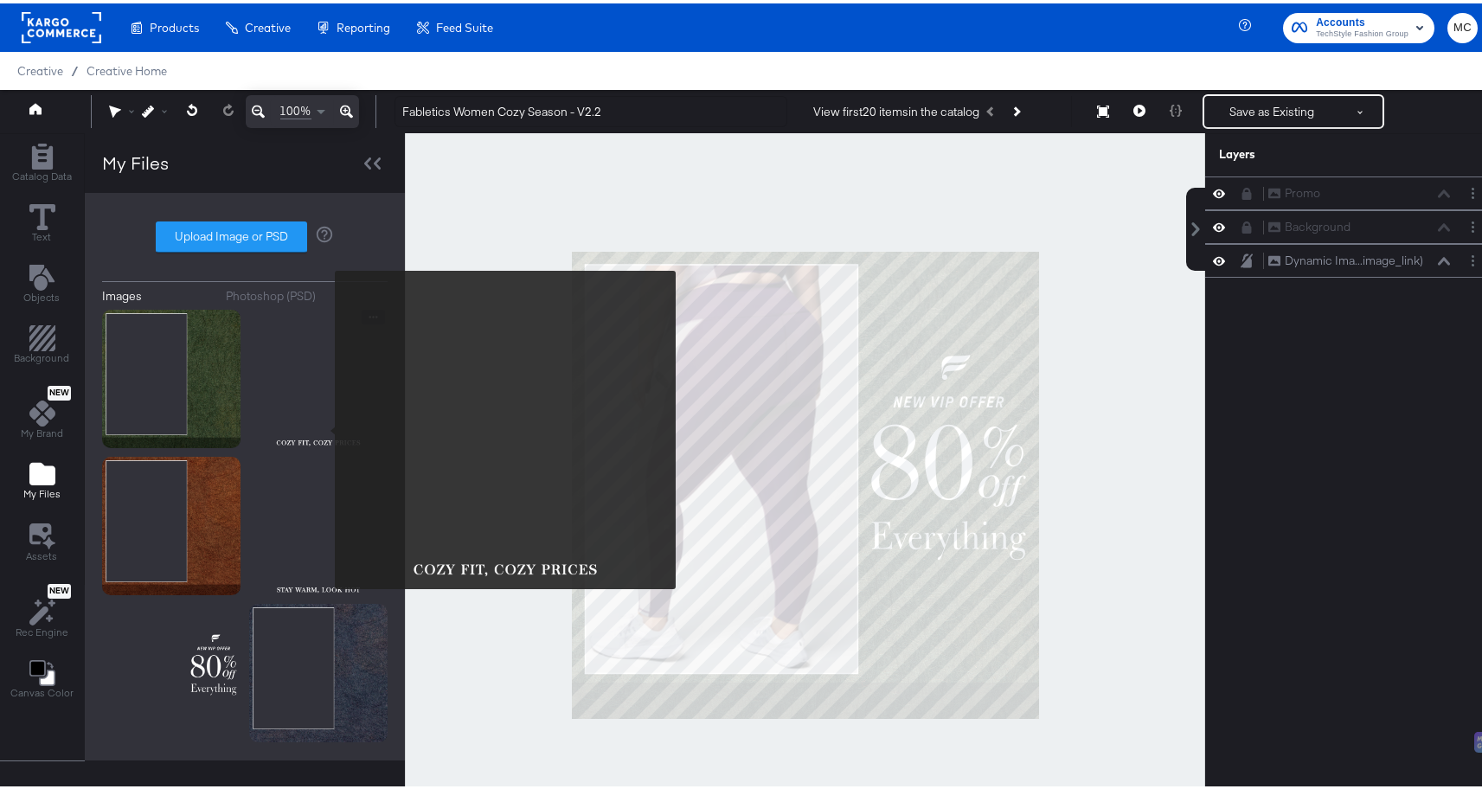
click at [324, 427] on img at bounding box center [318, 375] width 138 height 138
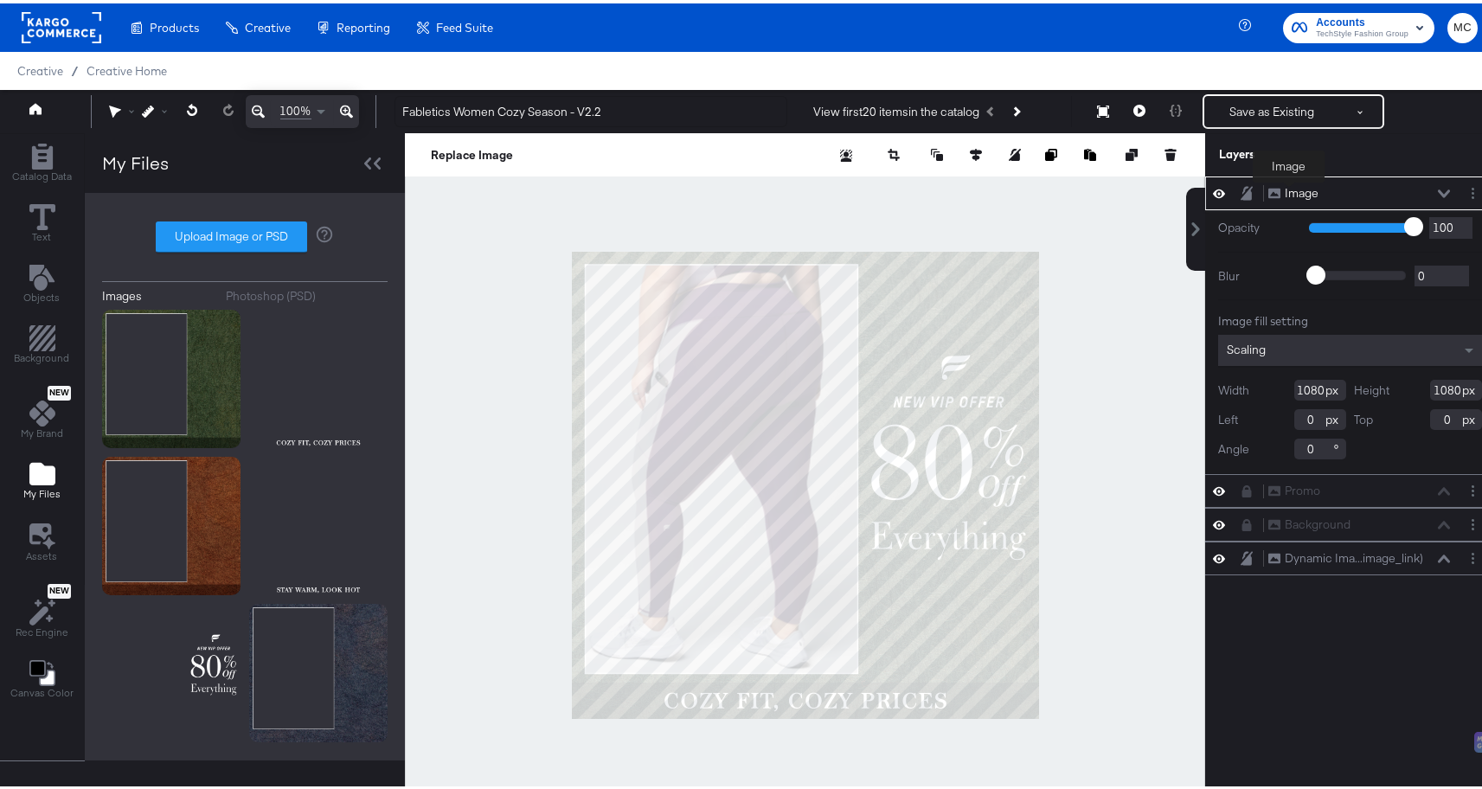
click at [1288, 183] on div "Image" at bounding box center [1302, 190] width 34 height 16
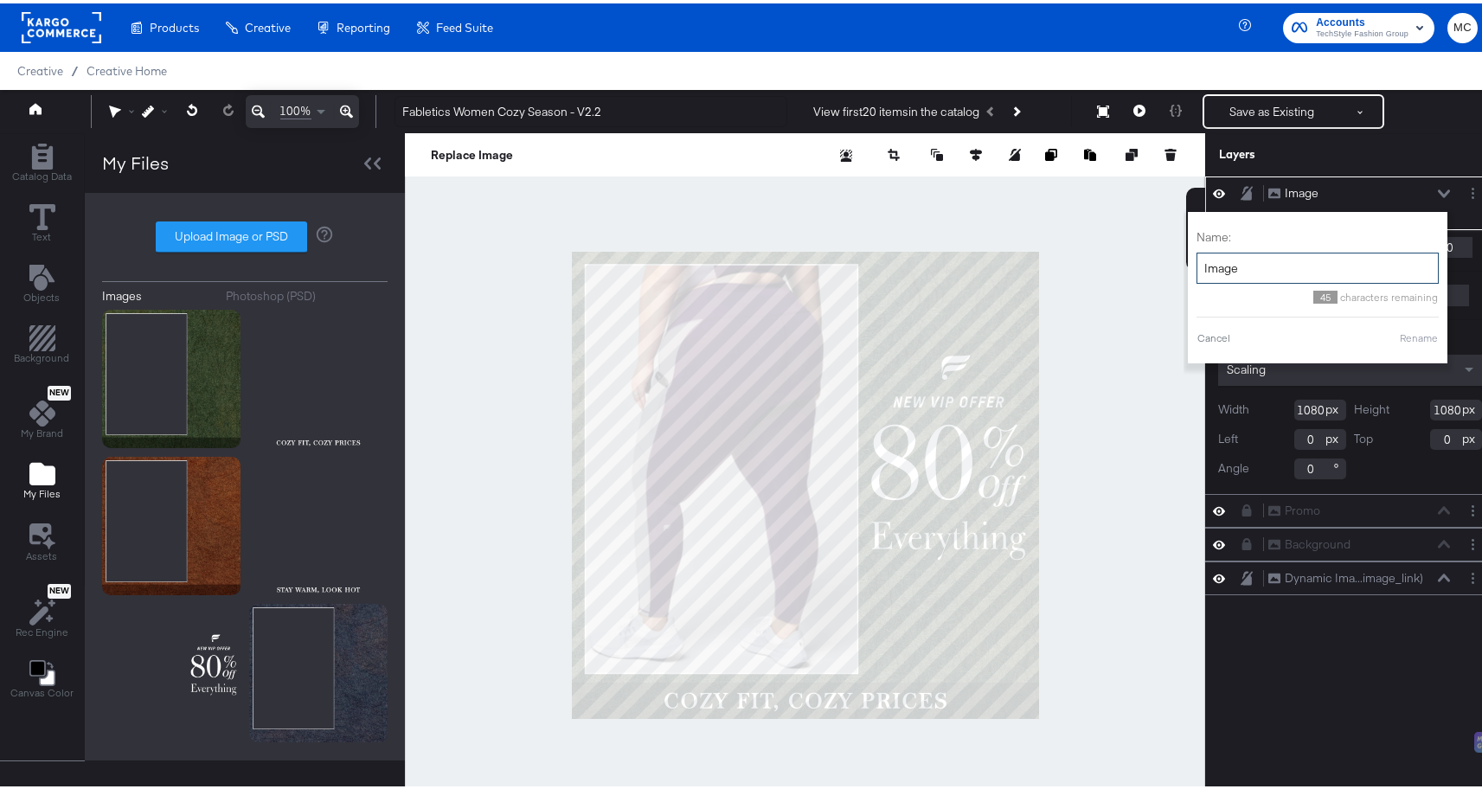
drag, startPoint x: 1223, startPoint y: 267, endPoint x: 1188, endPoint y: 267, distance: 34.6
click at [1197, 267] on input "Image" at bounding box center [1318, 265] width 242 height 32
type input "Season text"
click at [1399, 328] on button "Rename" at bounding box center [1419, 335] width 40 height 16
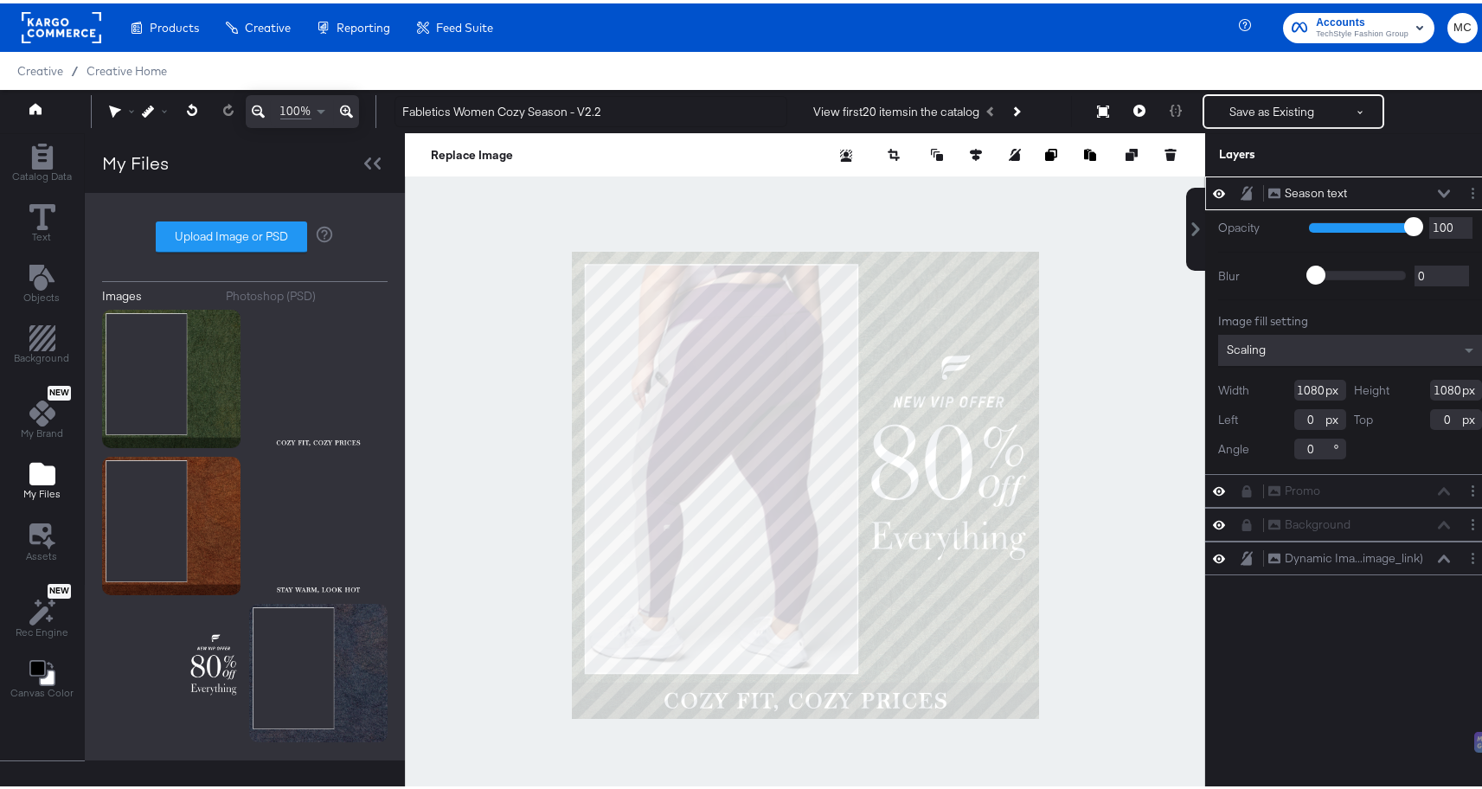
click at [1241, 195] on icon at bounding box center [1247, 190] width 12 height 14
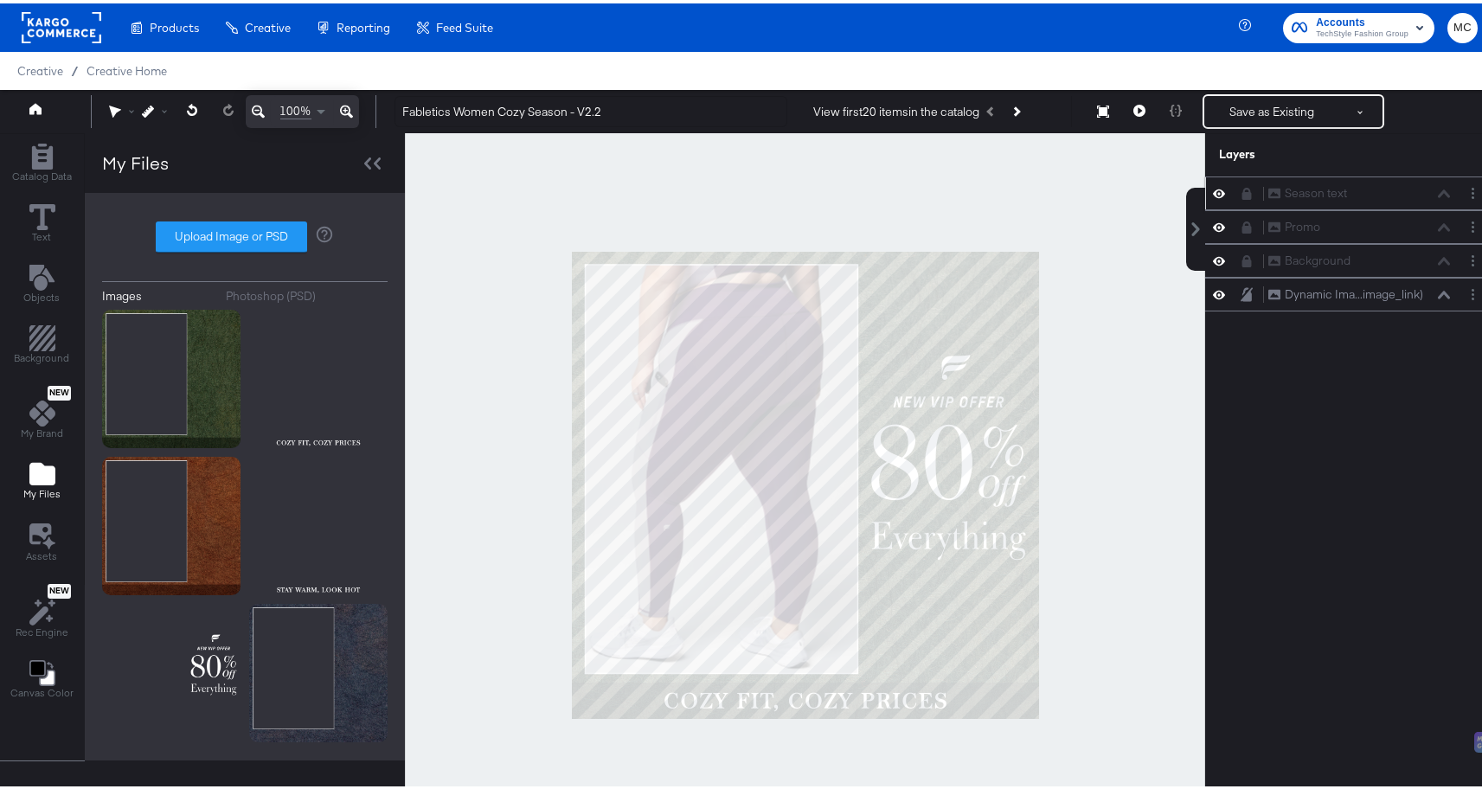
click at [1213, 188] on icon at bounding box center [1219, 190] width 12 height 15
click at [1213, 188] on icon at bounding box center [1219, 190] width 12 height 11
click at [1213, 222] on icon at bounding box center [1219, 223] width 12 height 15
click at [1213, 222] on icon at bounding box center [1219, 224] width 12 height 11
click at [1213, 252] on icon at bounding box center [1219, 257] width 12 height 15
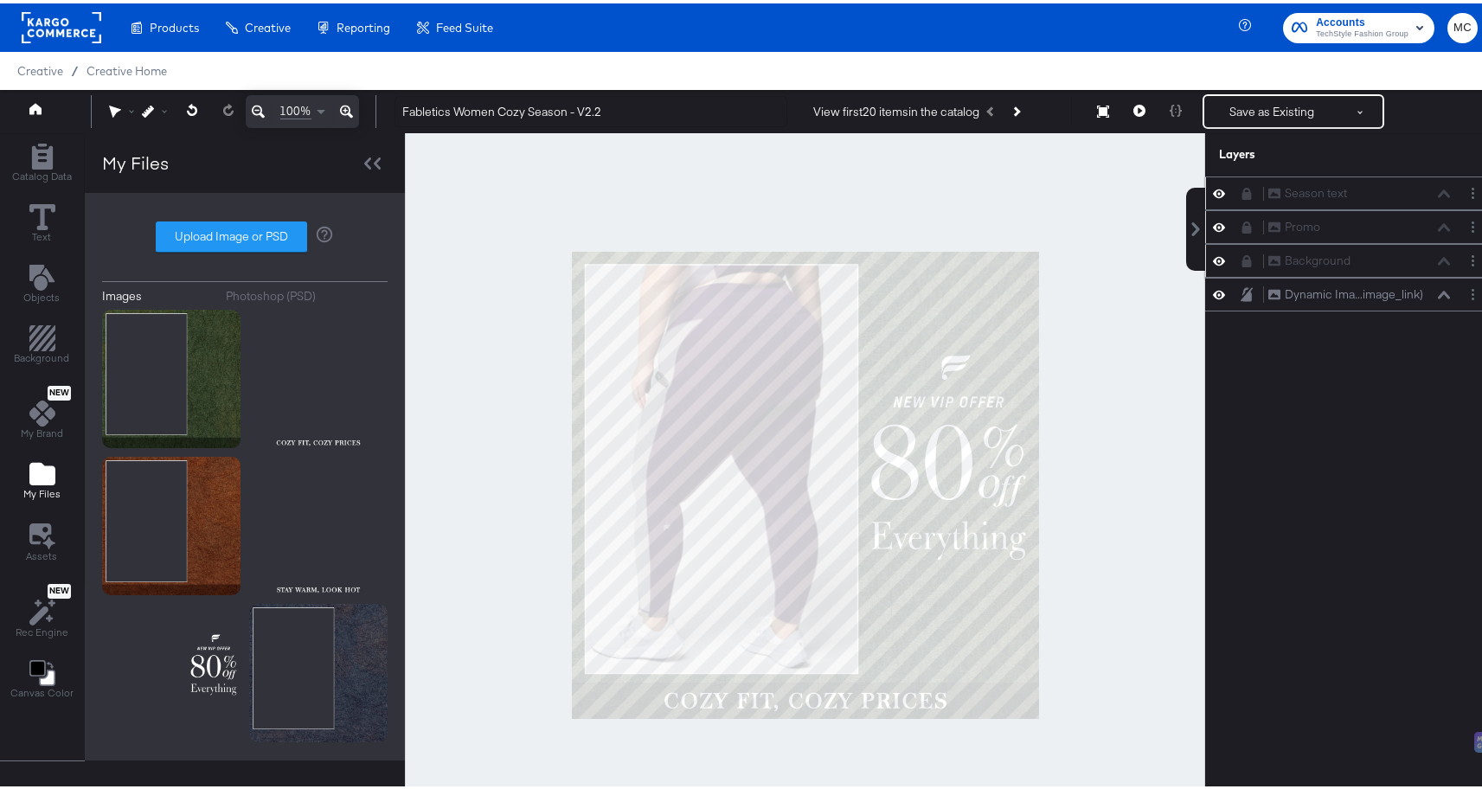
click at [1212, 252] on button at bounding box center [1219, 257] width 14 height 16
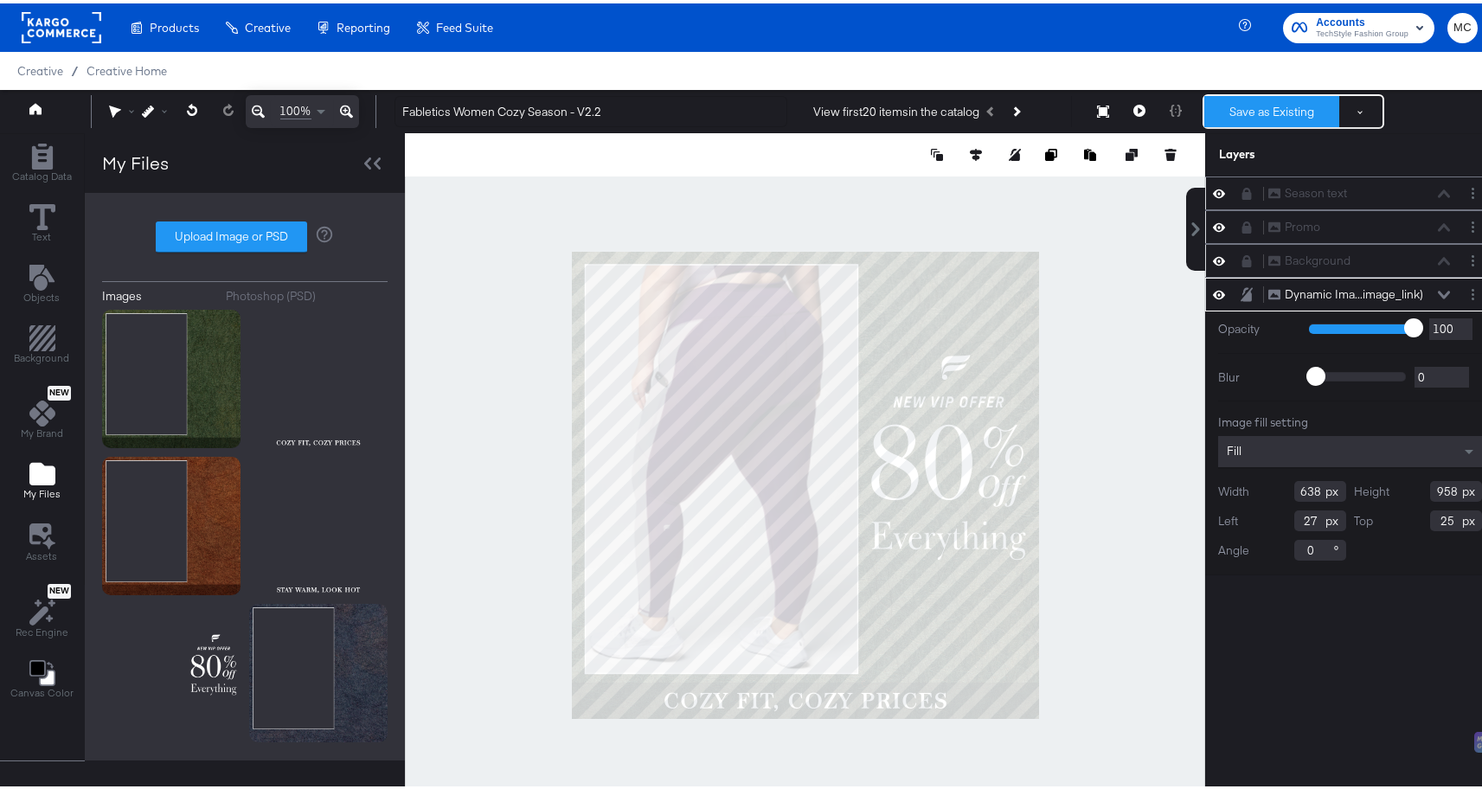
click at [1214, 117] on button "Save as Existing" at bounding box center [1272, 108] width 135 height 31
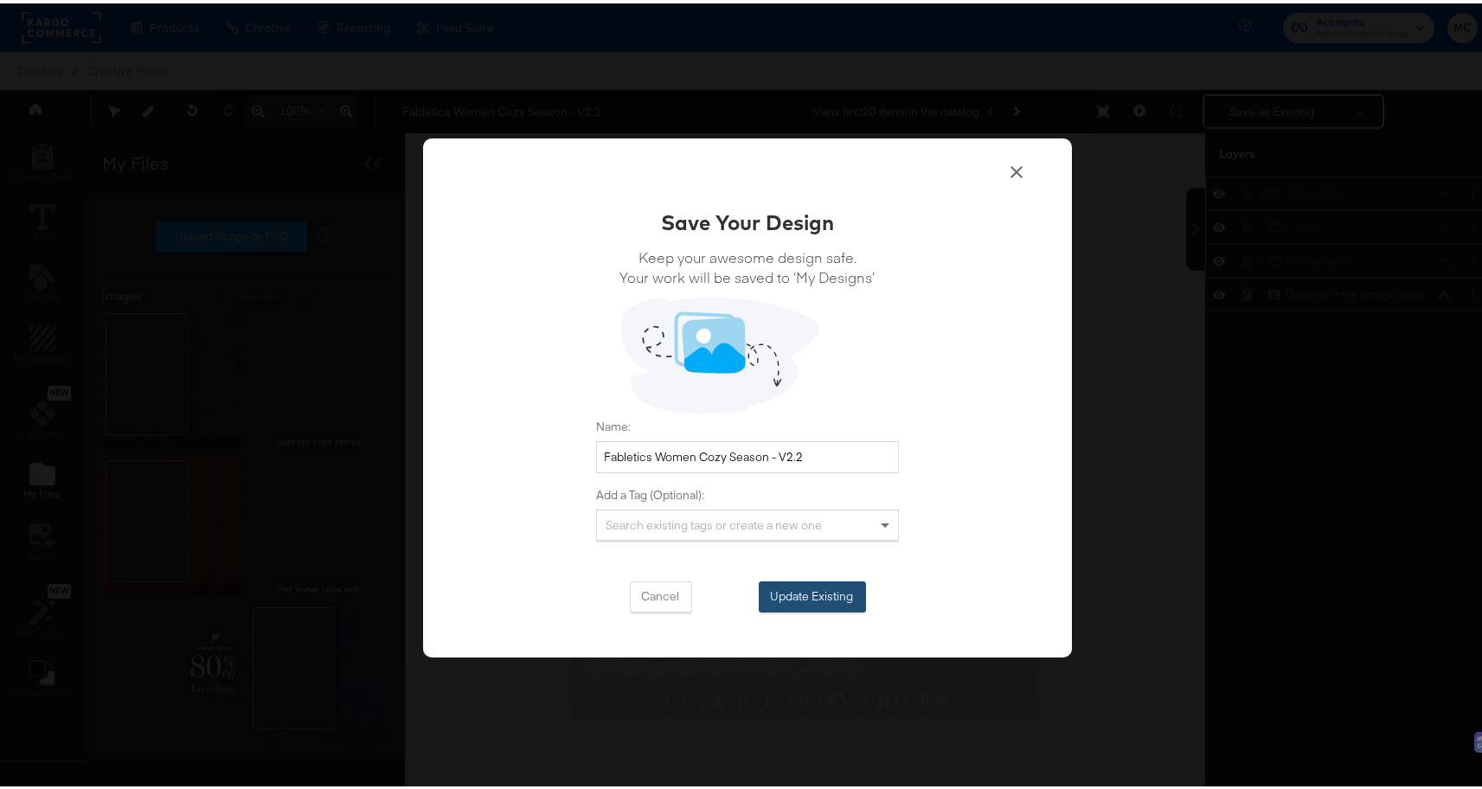
click at [793, 582] on button "Update Existing" at bounding box center [812, 593] width 107 height 31
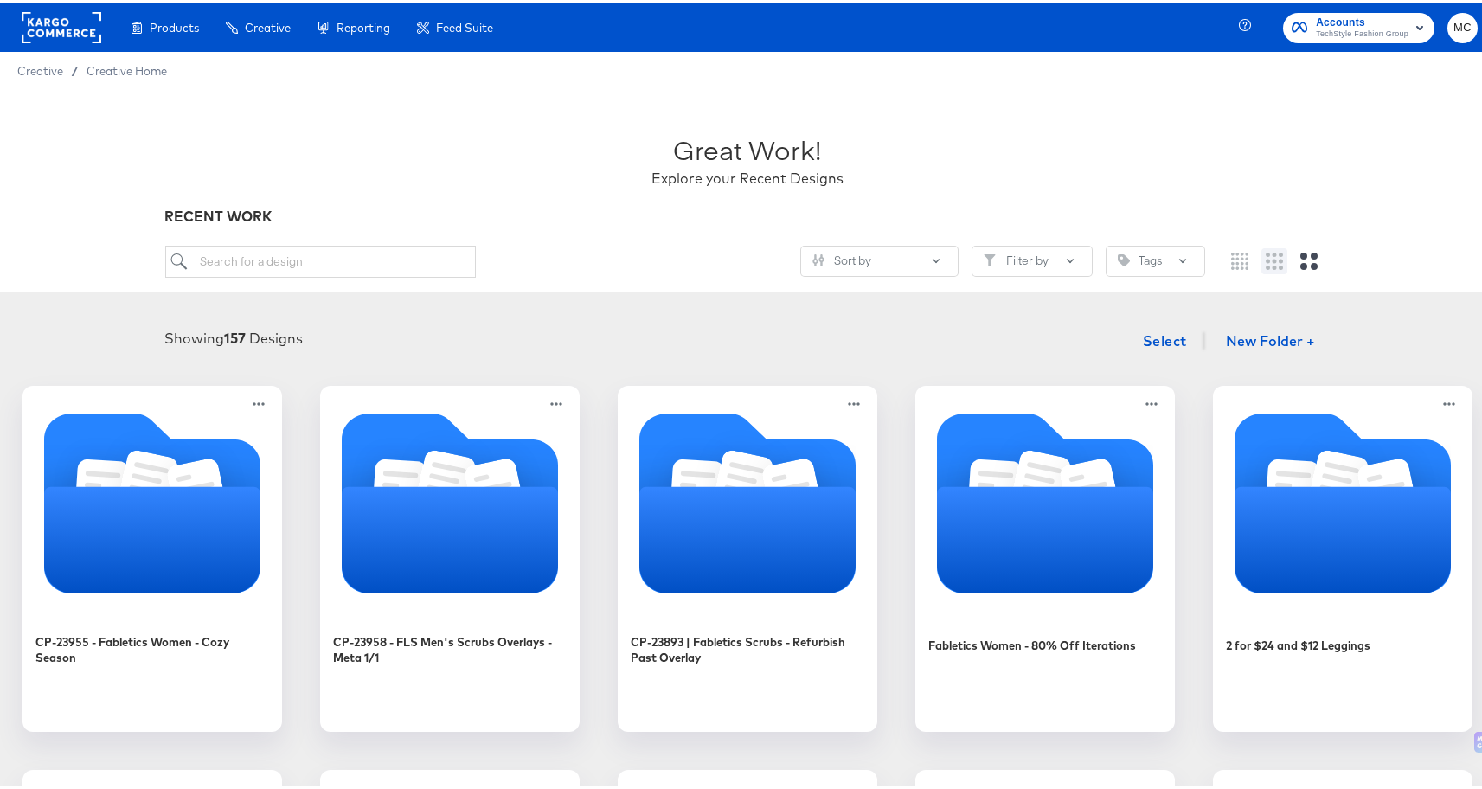
click at [1266, 260] on icon "Medium grid" at bounding box center [1274, 257] width 17 height 17
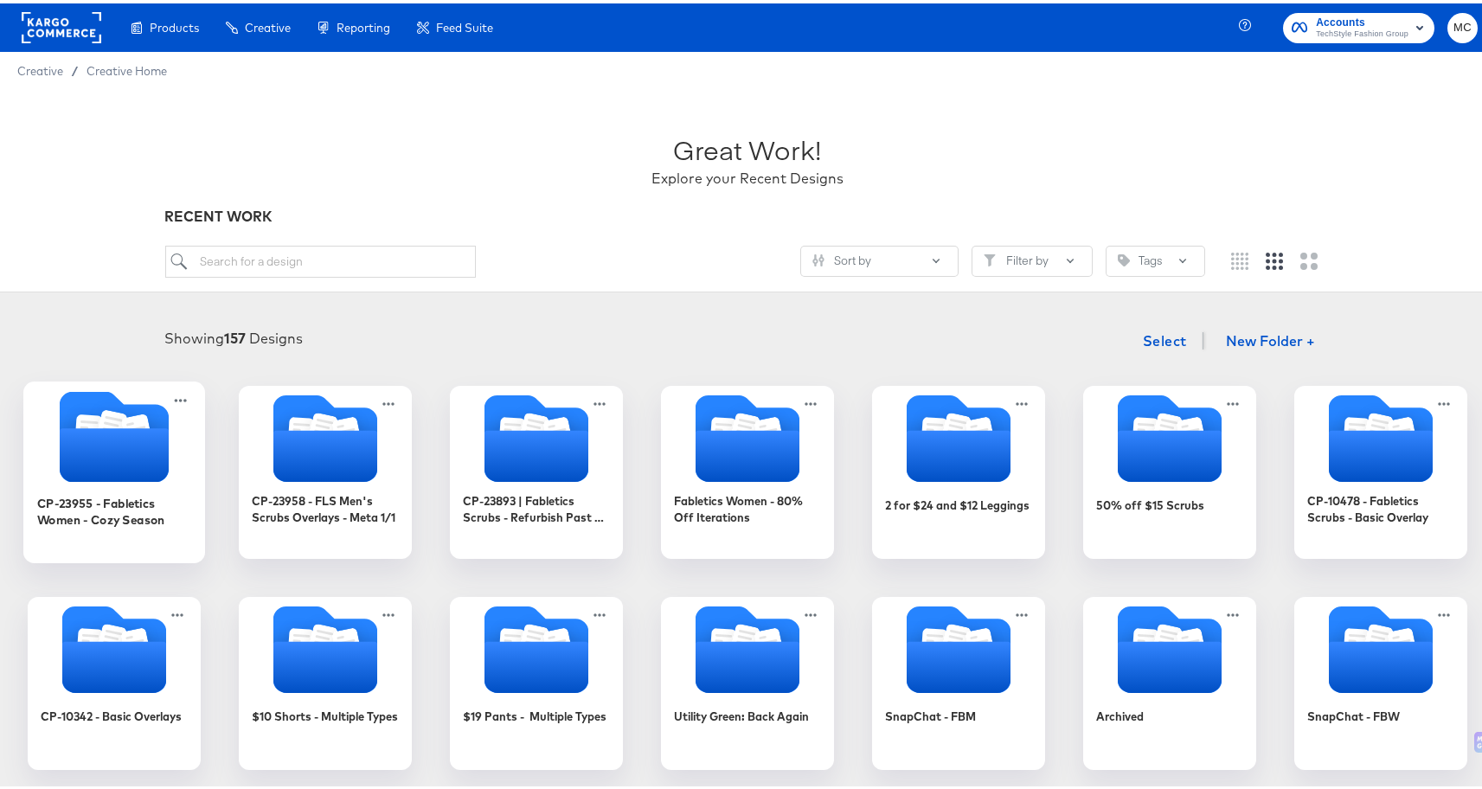
click at [164, 433] on icon "Folder" at bounding box center [114, 433] width 182 height 91
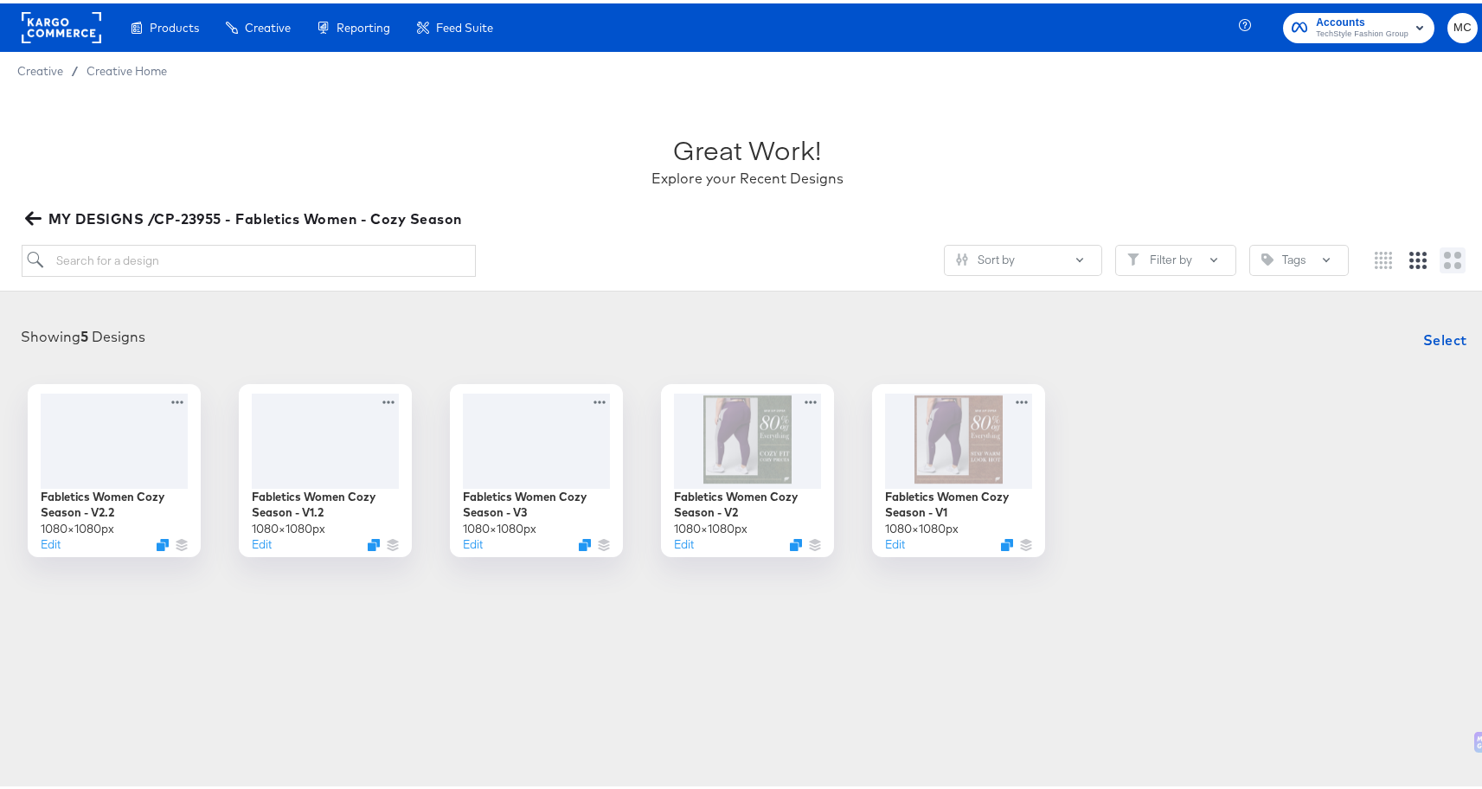
click at [1440, 266] on button at bounding box center [1453, 257] width 26 height 26
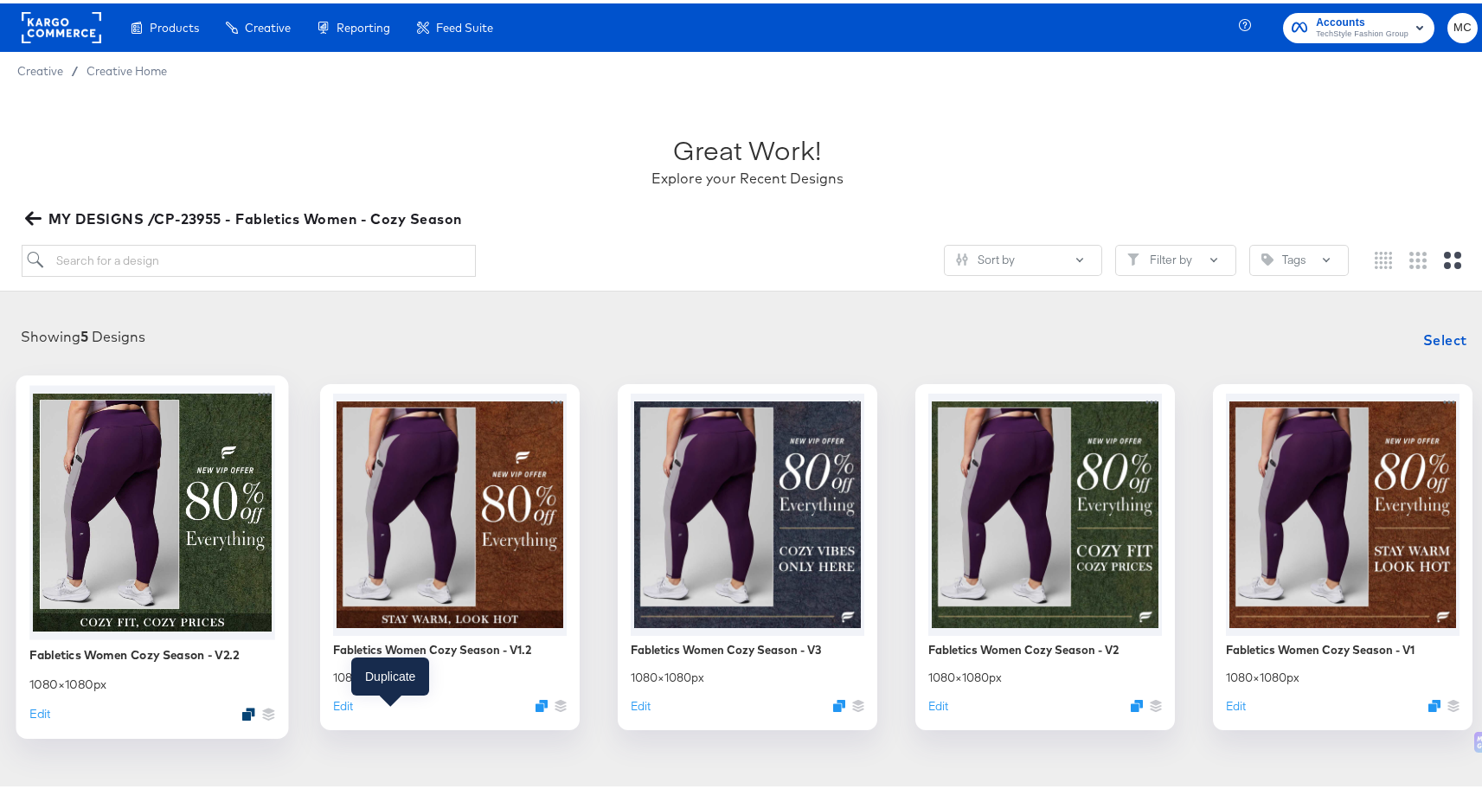
click at [255, 709] on icon "Duplicate" at bounding box center [248, 710] width 13 height 13
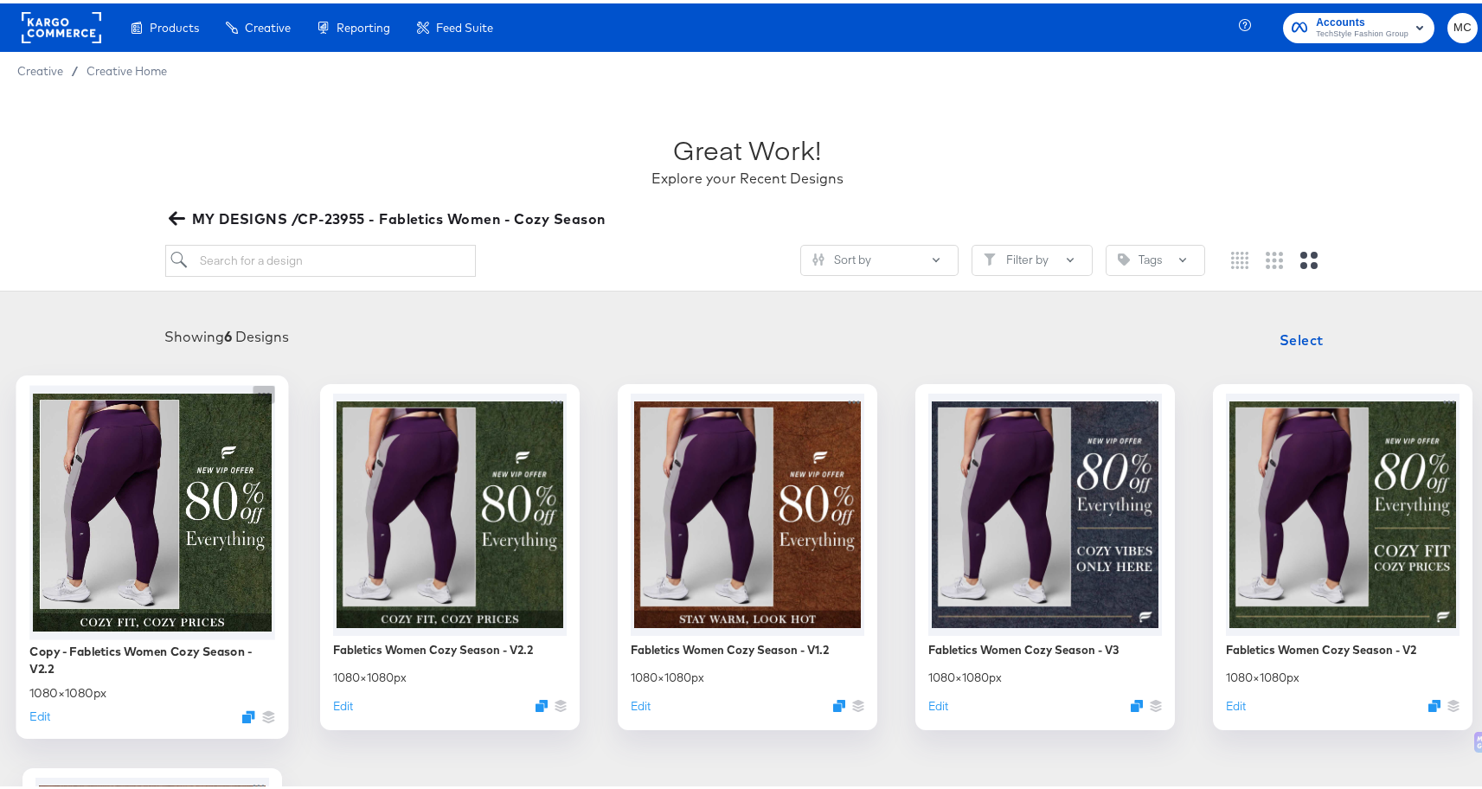
click at [275, 388] on icon at bounding box center [265, 391] width 22 height 18
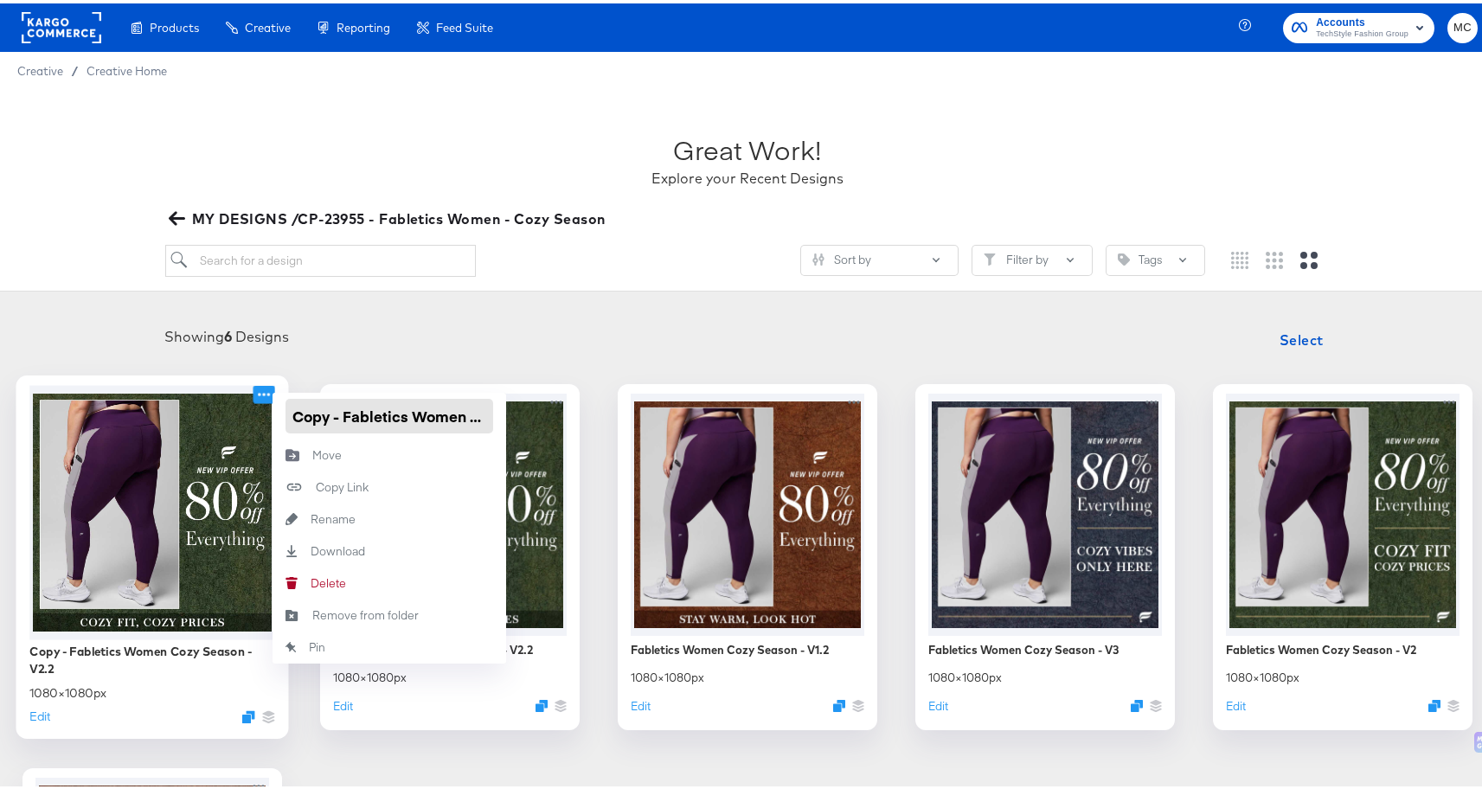
drag, startPoint x: 490, startPoint y: 415, endPoint x: 409, endPoint y: 411, distance: 80.6
click at [282, 412] on div "Copy - Fabletics Women Cozy Season - V2.2 1080 × 1080 px Edit Copy - Fabletics …" at bounding box center [152, 554] width 260 height 346
type input "Fabletics Women Cozy Season - V3.2"
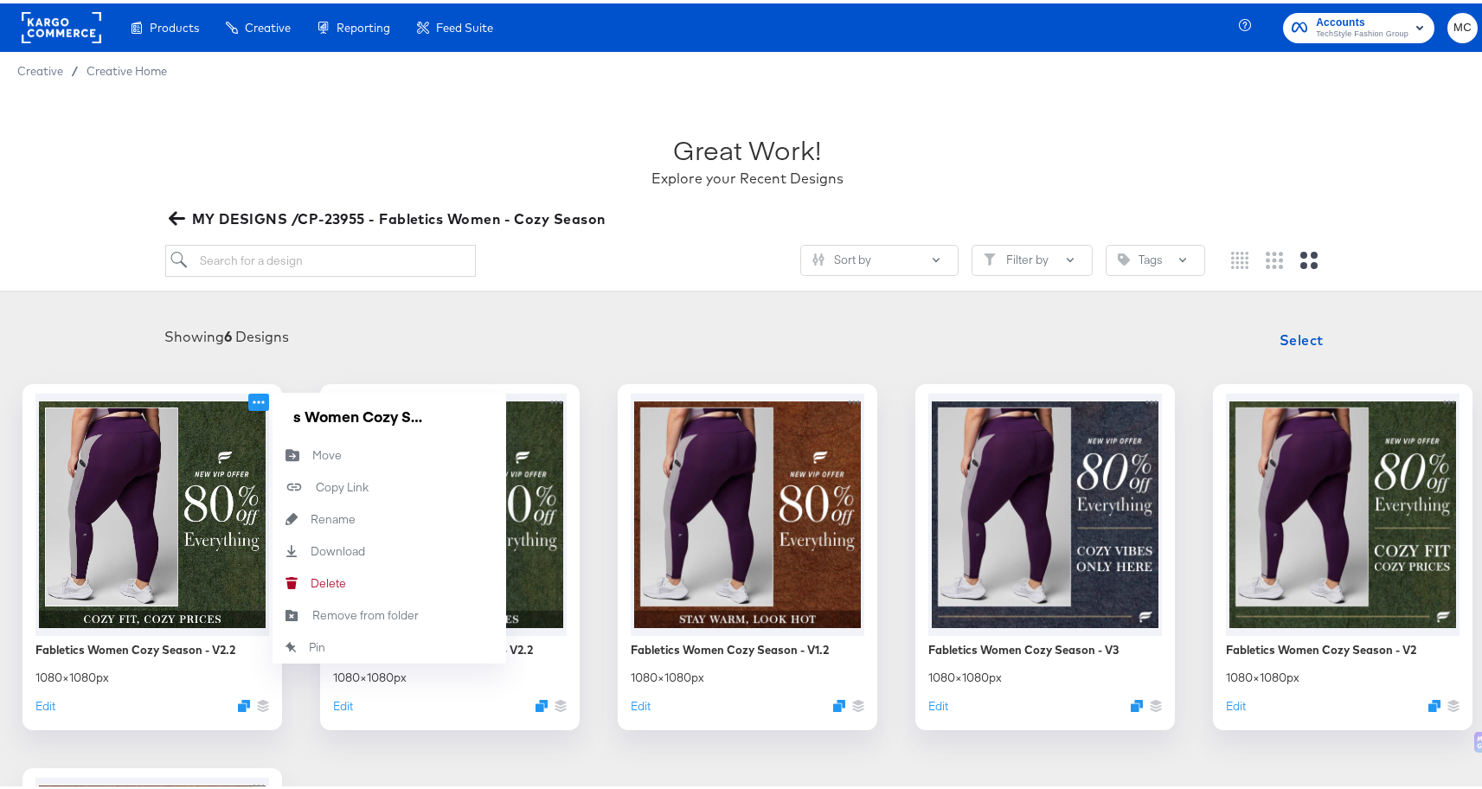
click at [497, 285] on div "Sort by Filter by Tags" at bounding box center [748, 264] width 1166 height 46
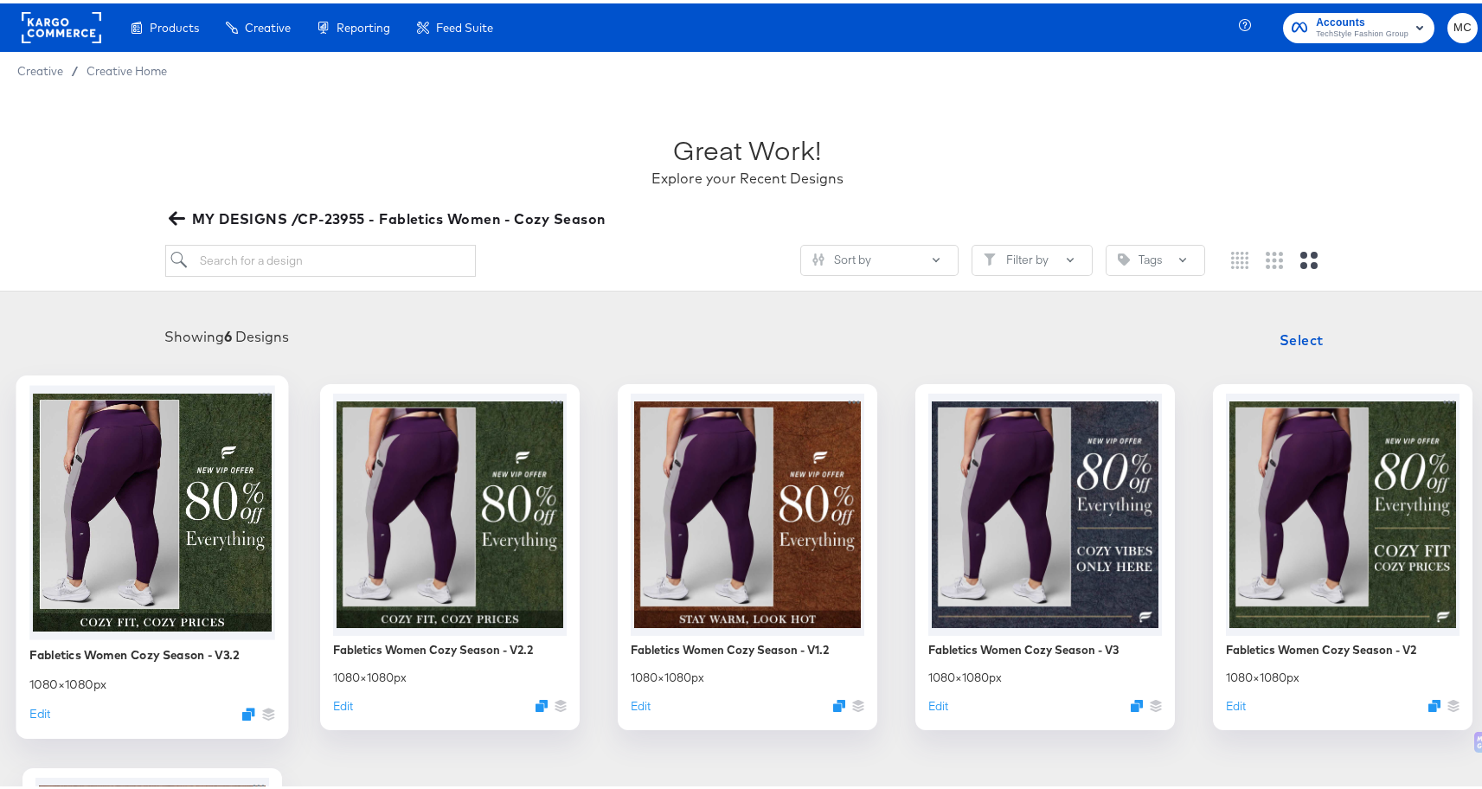
click at [275, 488] on div at bounding box center [152, 509] width 246 height 254
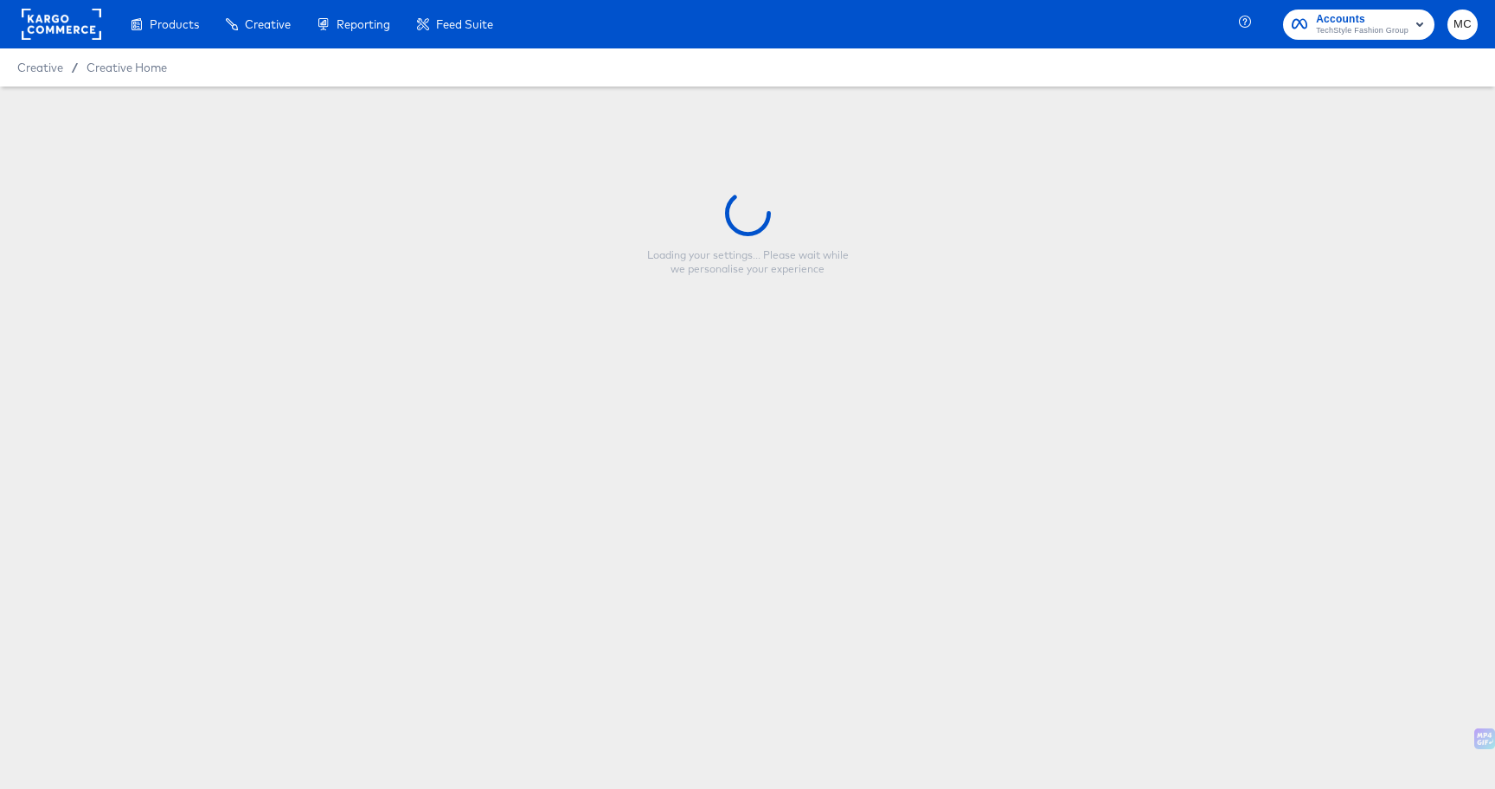
type input "Fabletics Women Cozy Season - V3.2"
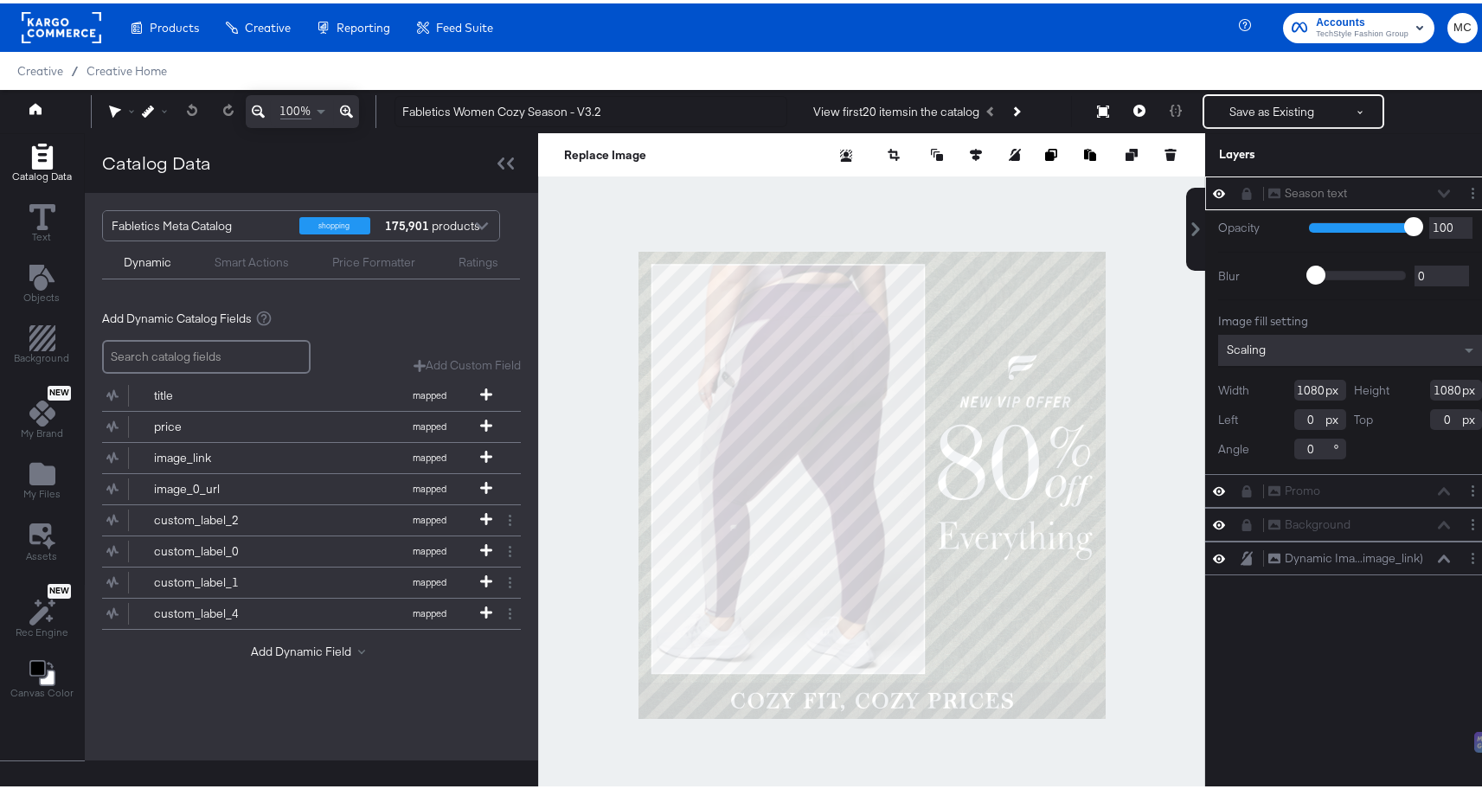
click at [1225, 193] on div "Season text Season text" at bounding box center [1350, 190] width 276 height 18
click at [1243, 193] on icon at bounding box center [1248, 190] width 10 height 12
click at [1466, 188] on button "Layer Options" at bounding box center [1473, 190] width 18 height 18
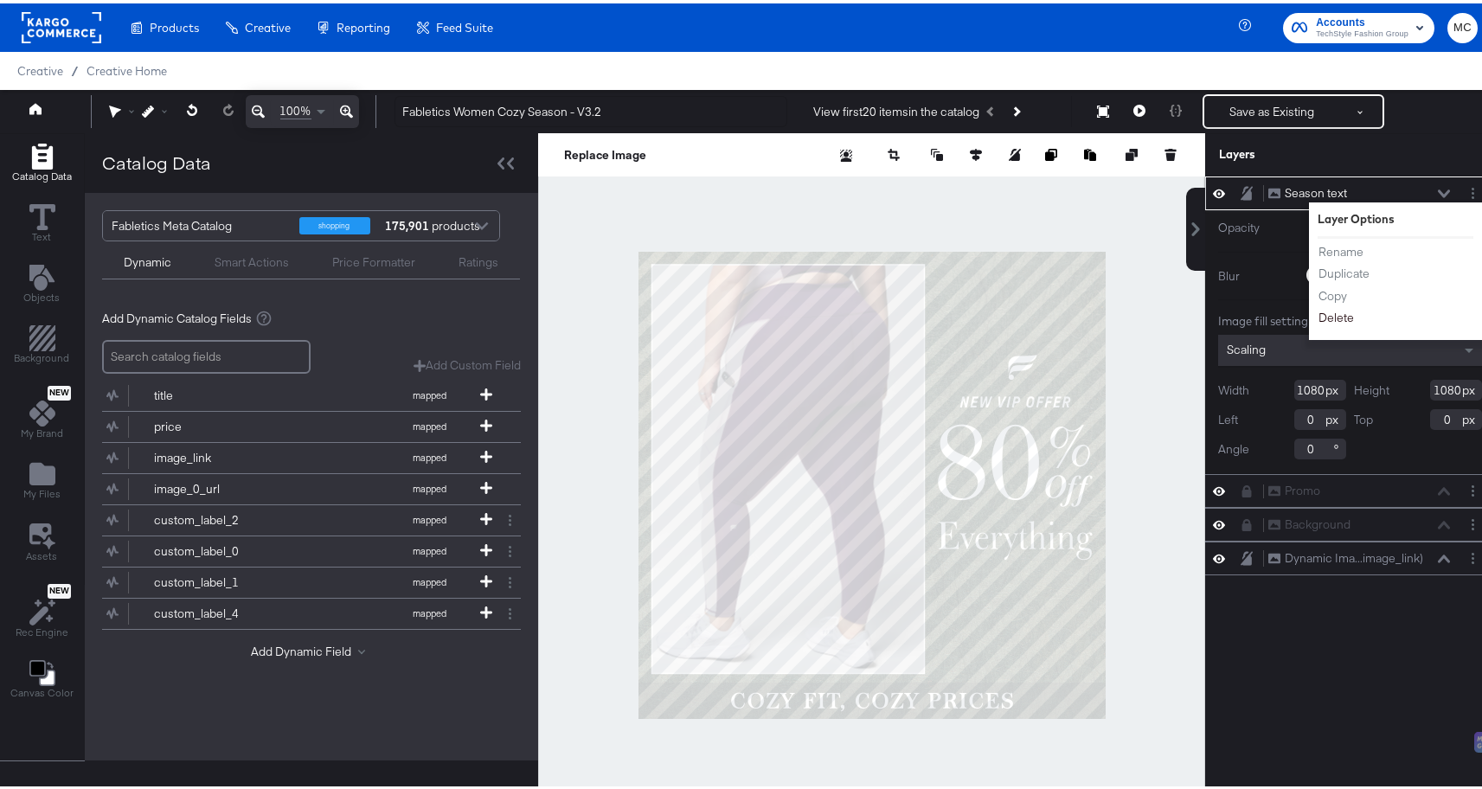
click at [1318, 310] on button "Delete" at bounding box center [1336, 314] width 37 height 18
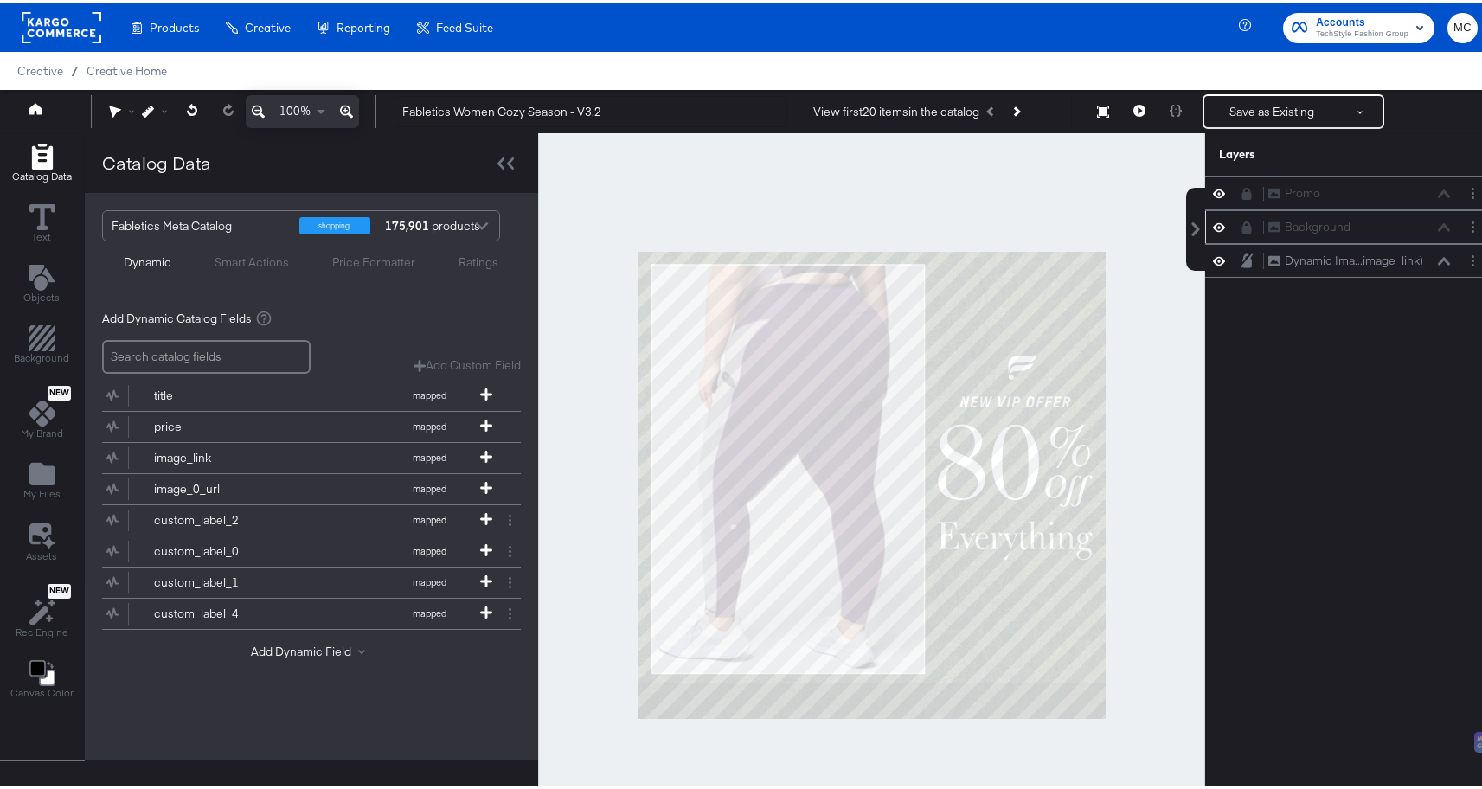
click at [1240, 220] on button at bounding box center [1247, 224] width 14 height 14
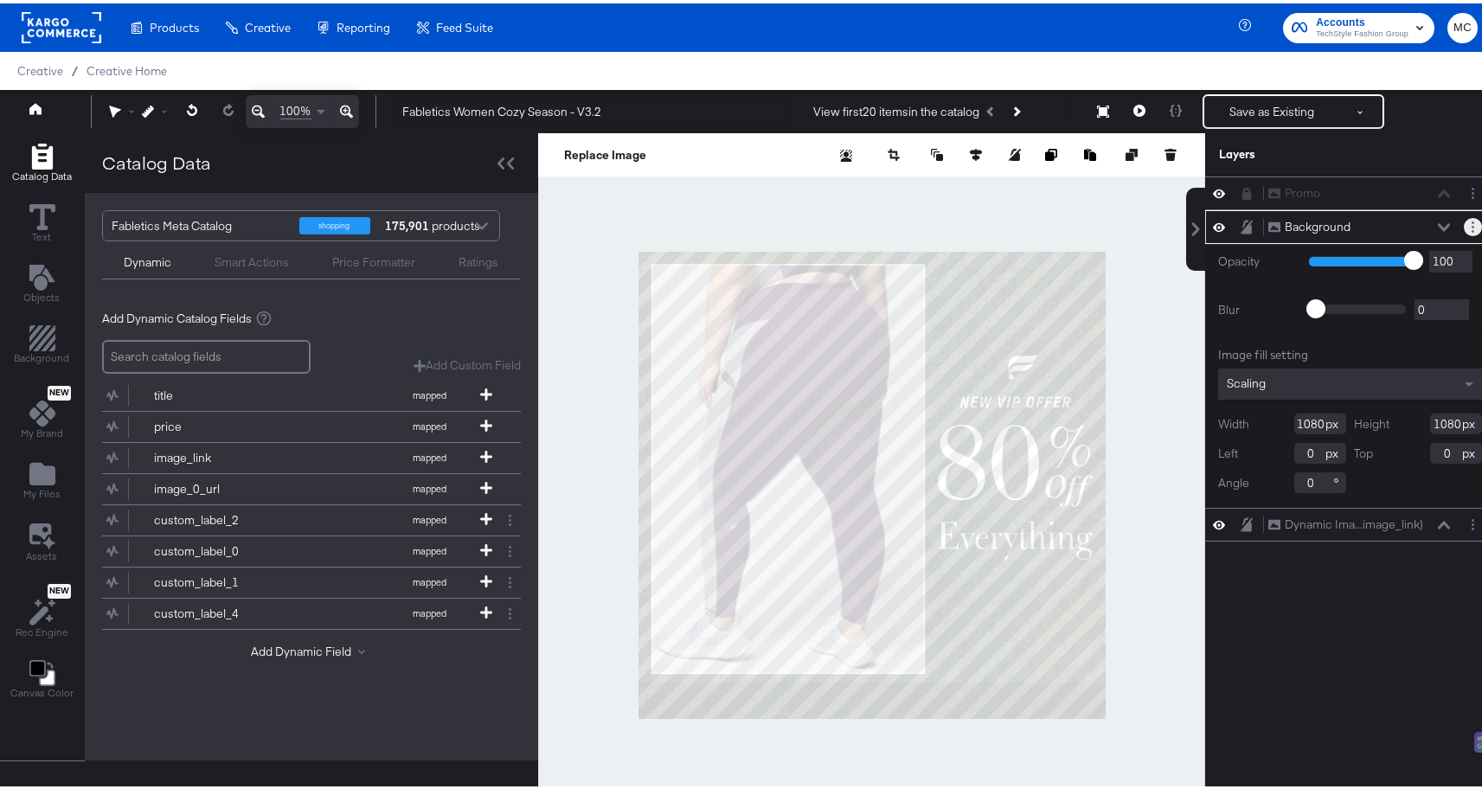
click at [1464, 228] on button "Layer Options" at bounding box center [1473, 224] width 18 height 18
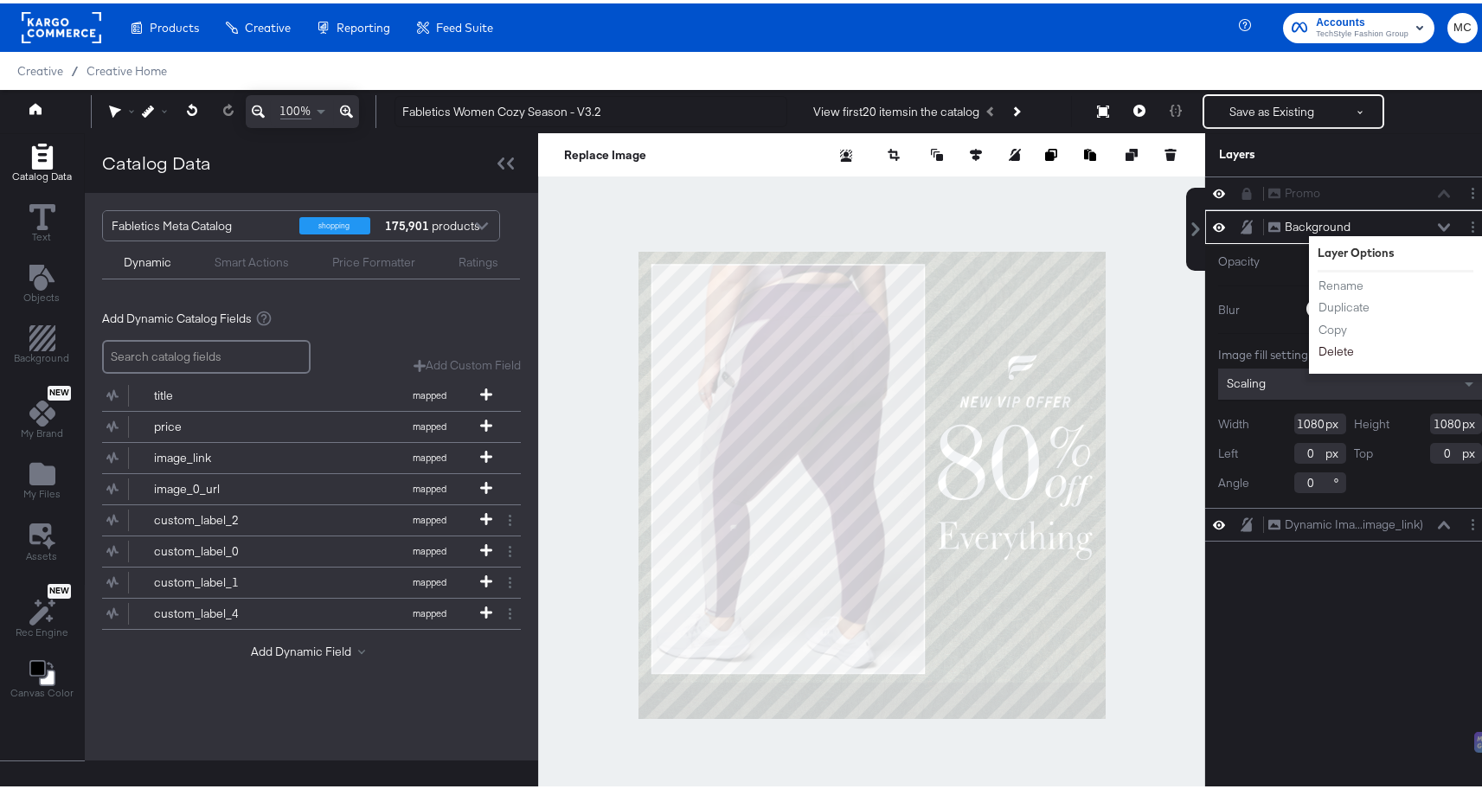
click at [1318, 343] on button "Delete" at bounding box center [1336, 348] width 37 height 18
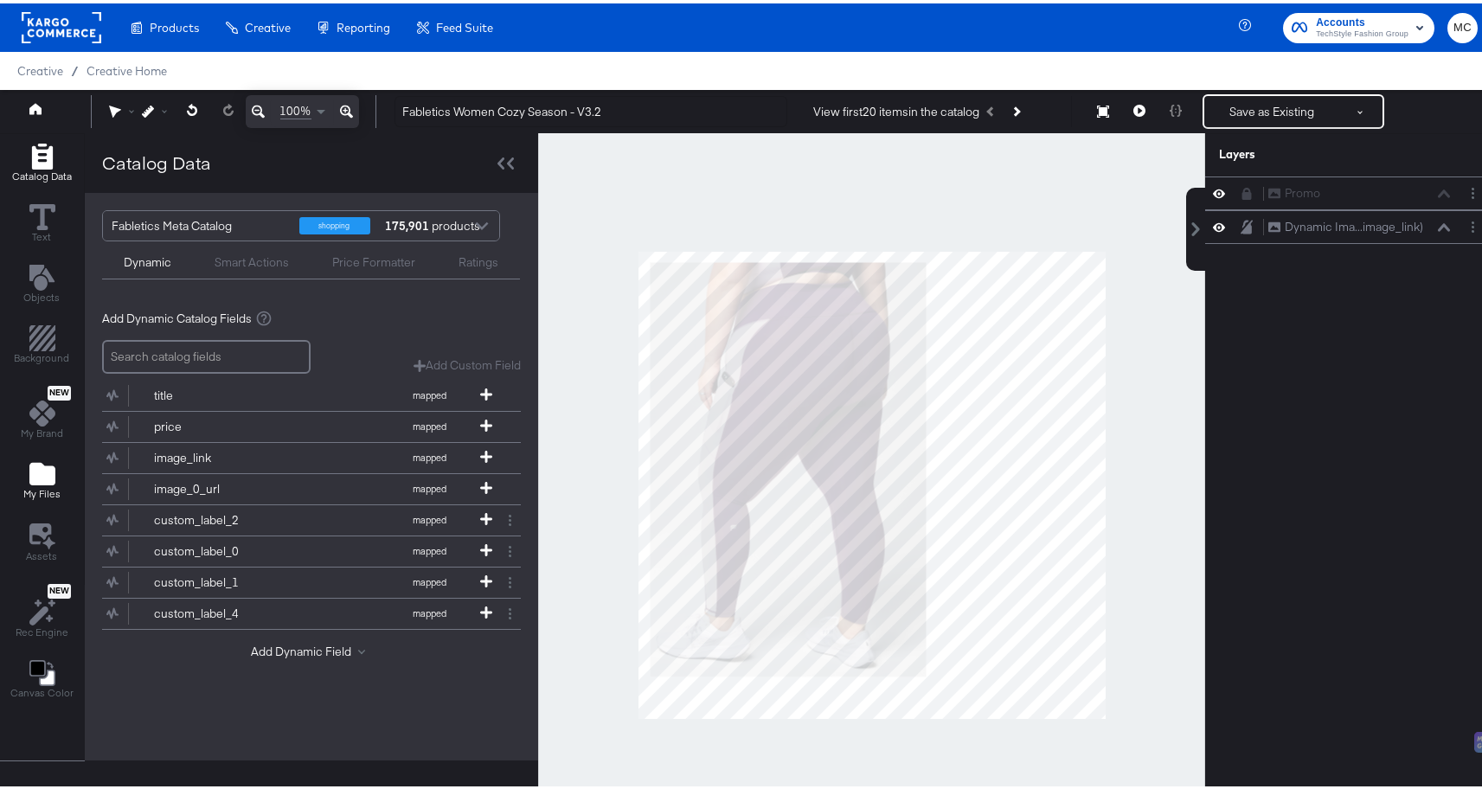
click at [42, 483] on icon "Add Files" at bounding box center [42, 471] width 26 height 26
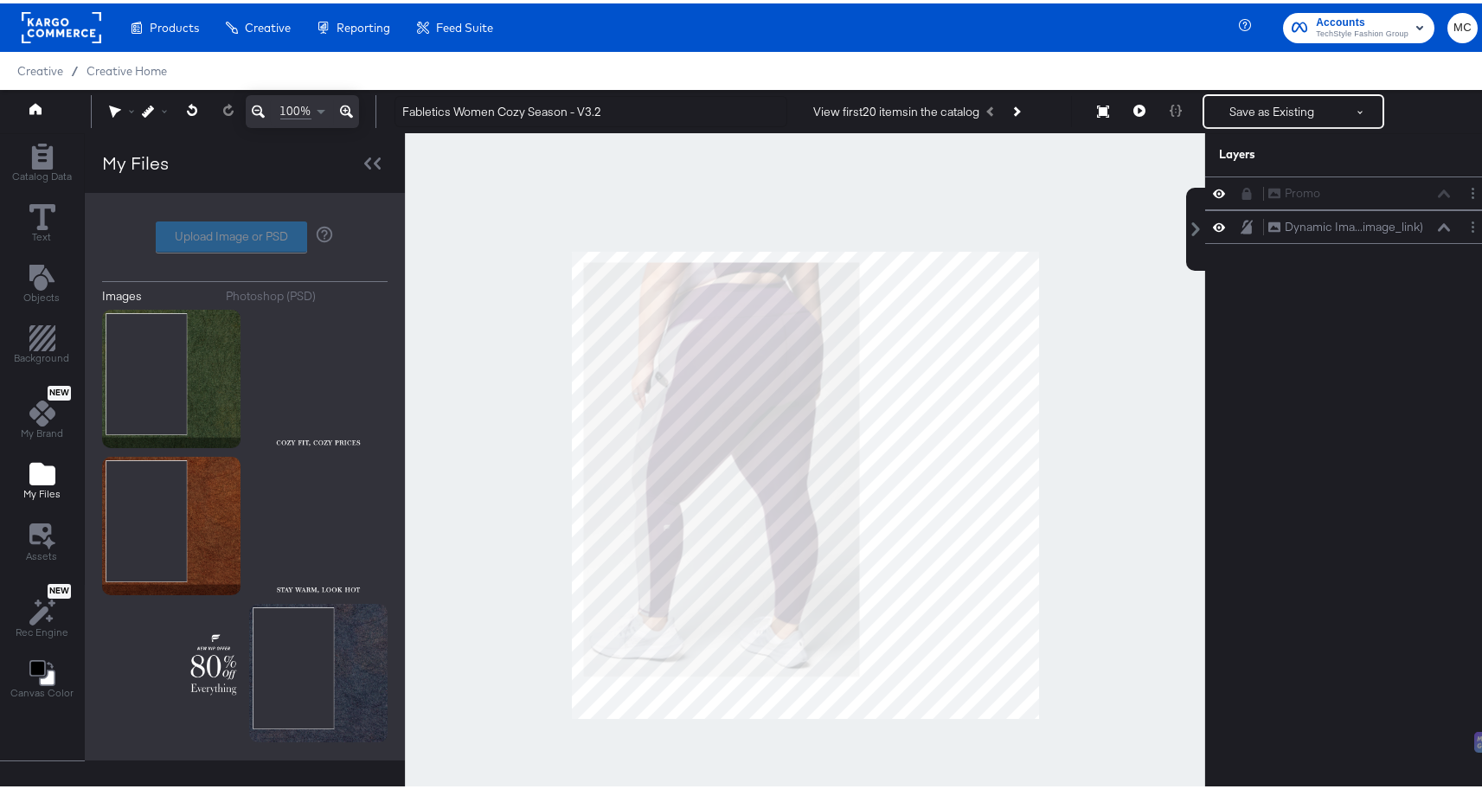
click at [281, 232] on div "Upload Image or PSD" at bounding box center [245, 233] width 286 height 31
click at [203, 233] on label "Upload Image or PSD" at bounding box center [232, 233] width 150 height 29
click at [245, 234] on input "Upload Image or PSD" at bounding box center [245, 234] width 0 height 0
type input "C:\fakepath\V3.2 - Fabletics Women Cozy Season.png"
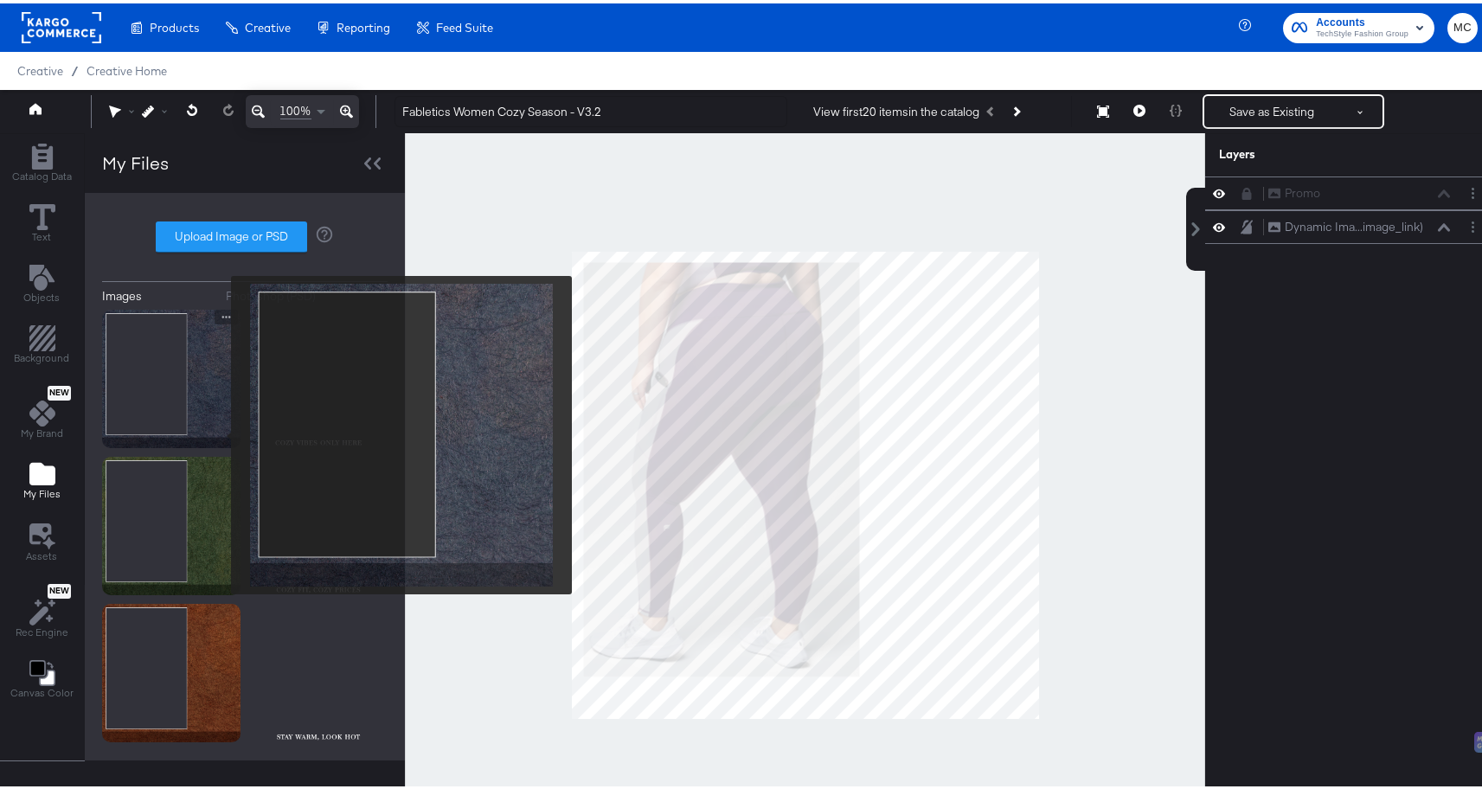
click at [227, 392] on img at bounding box center [171, 375] width 138 height 138
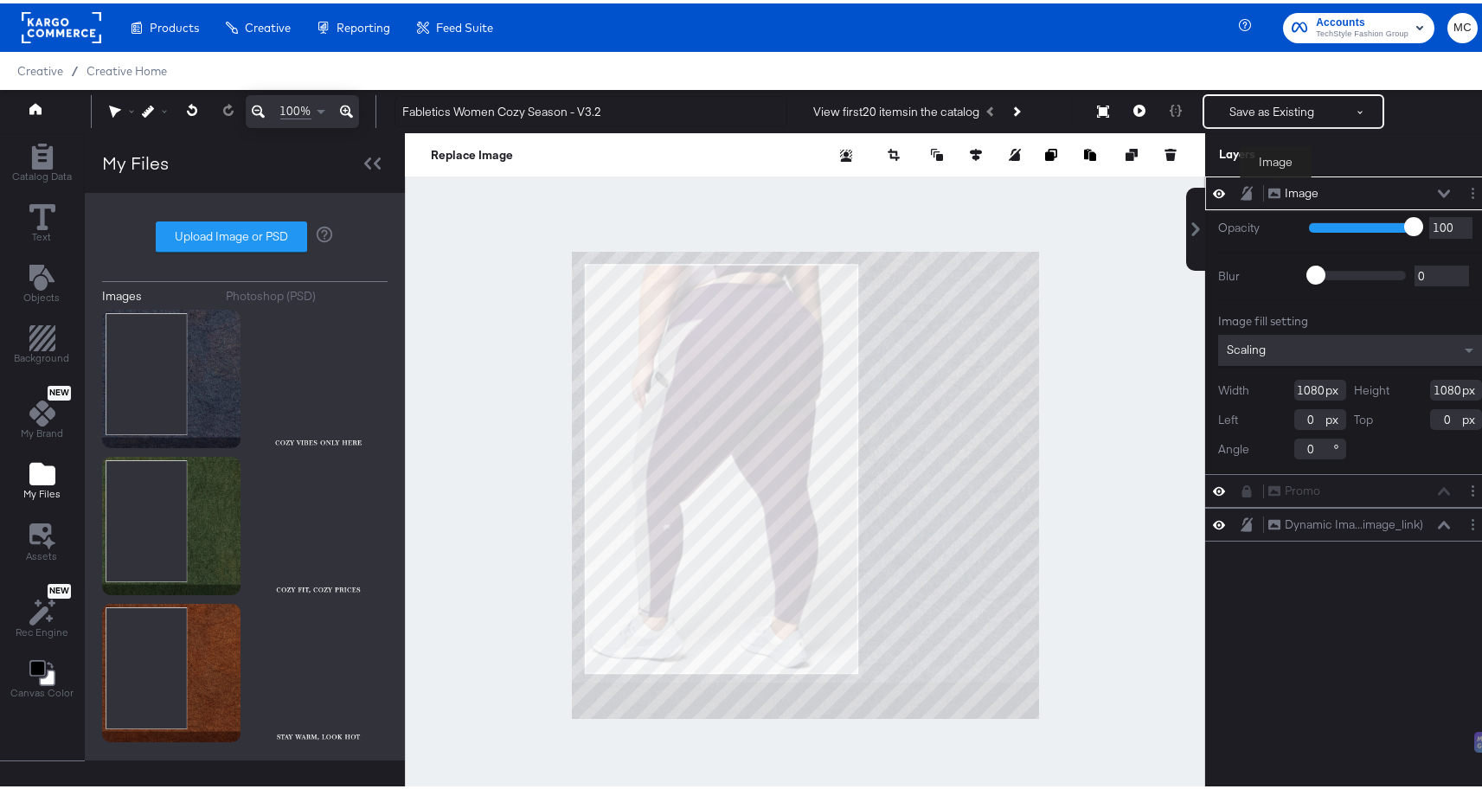
click at [1285, 187] on div "Image" at bounding box center [1302, 190] width 34 height 16
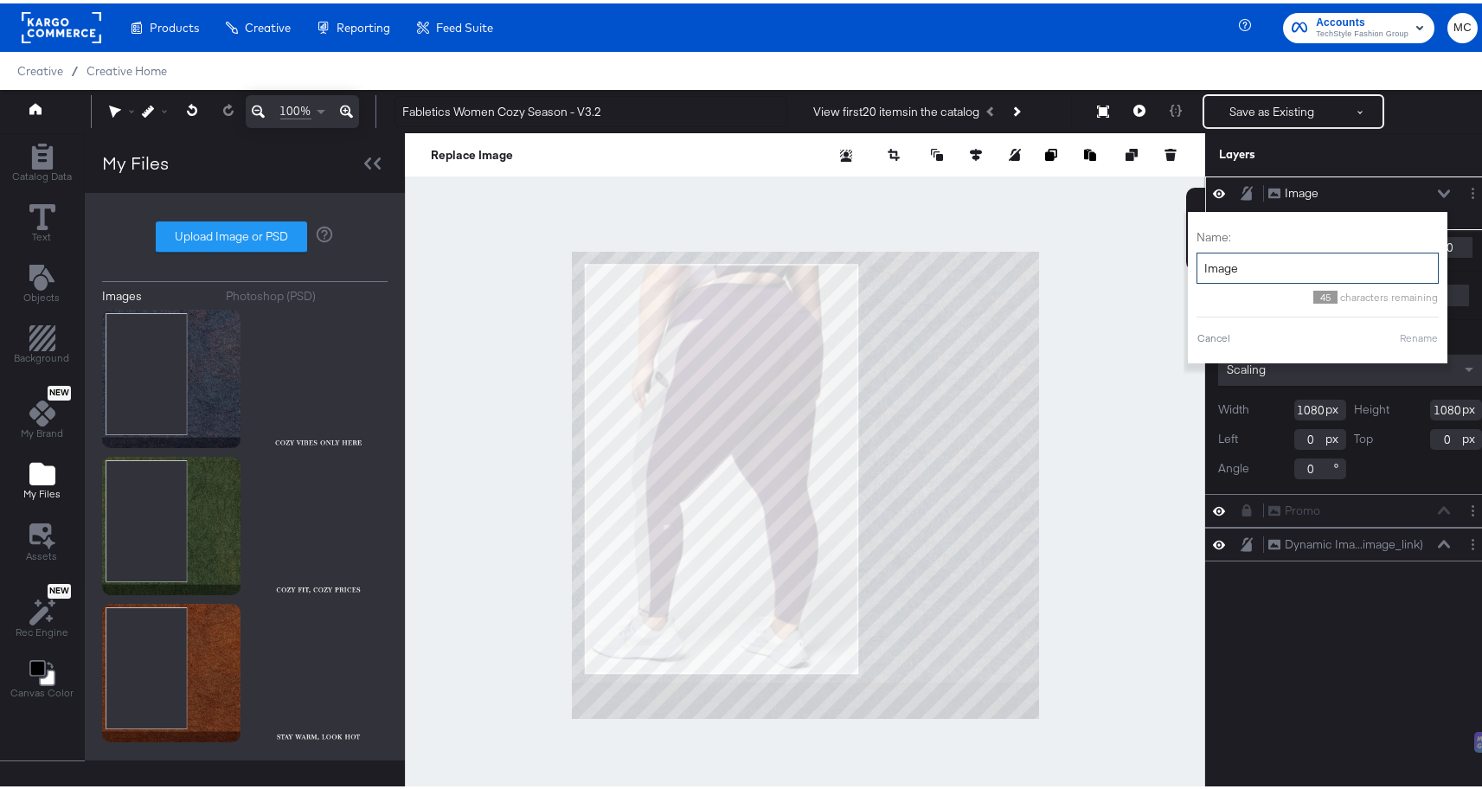
drag, startPoint x: 1237, startPoint y: 263, endPoint x: 1189, endPoint y: 264, distance: 48.5
click at [1197, 264] on input "Image" at bounding box center [1318, 265] width 242 height 32
type input "Background"
click at [1400, 331] on button "Rename" at bounding box center [1419, 335] width 40 height 16
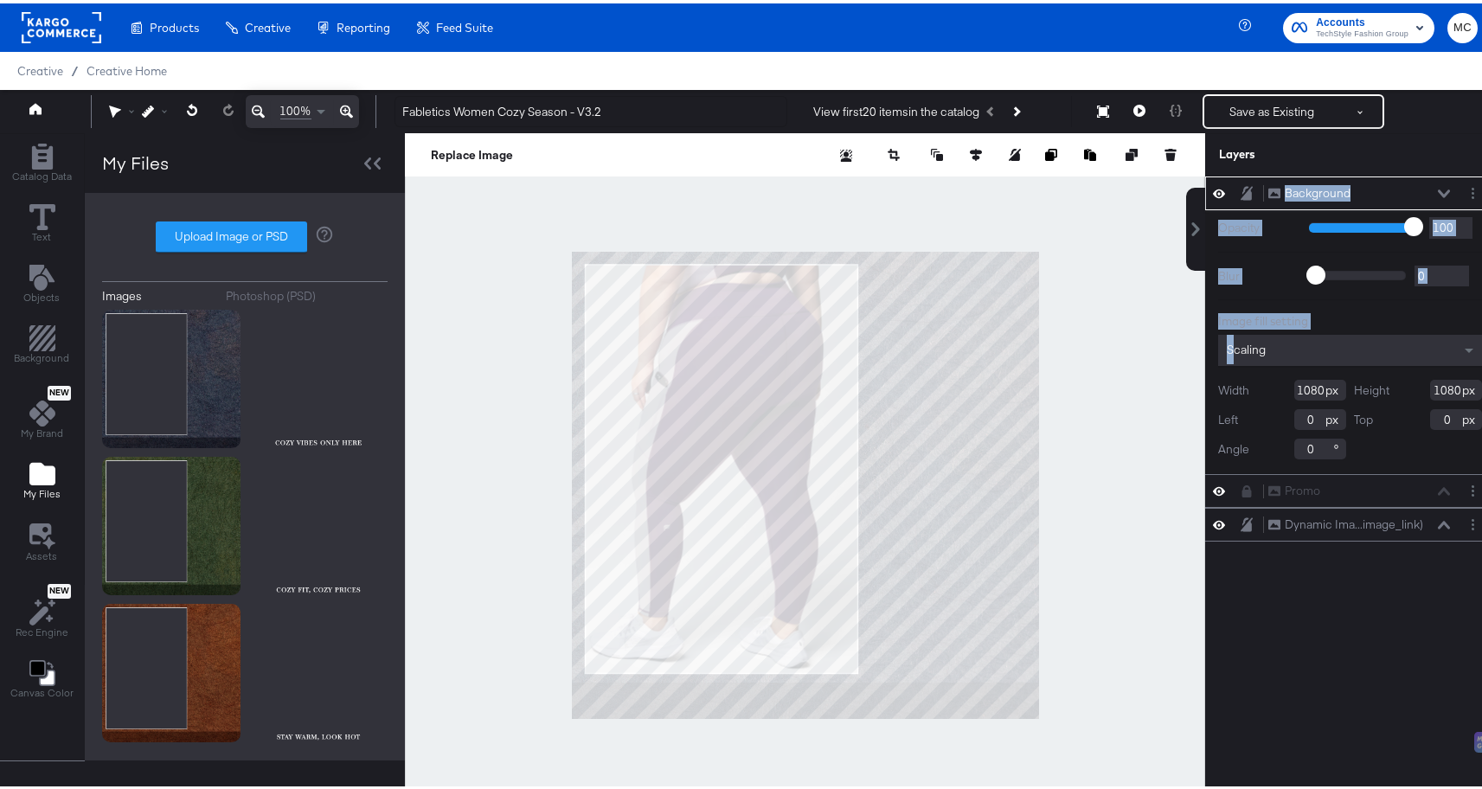
drag, startPoint x: 1222, startPoint y: 195, endPoint x: 1223, endPoint y: 345, distance: 150.6
click at [1223, 345] on div "Background Background Opacity 1 100 100 Blur 0 2000 0 Image fill setting Scalin…" at bounding box center [1350, 322] width 290 height 298
click at [1438, 188] on div "Background Background" at bounding box center [1364, 190] width 193 height 18
click at [1438, 190] on icon at bounding box center [1444, 190] width 12 height 8
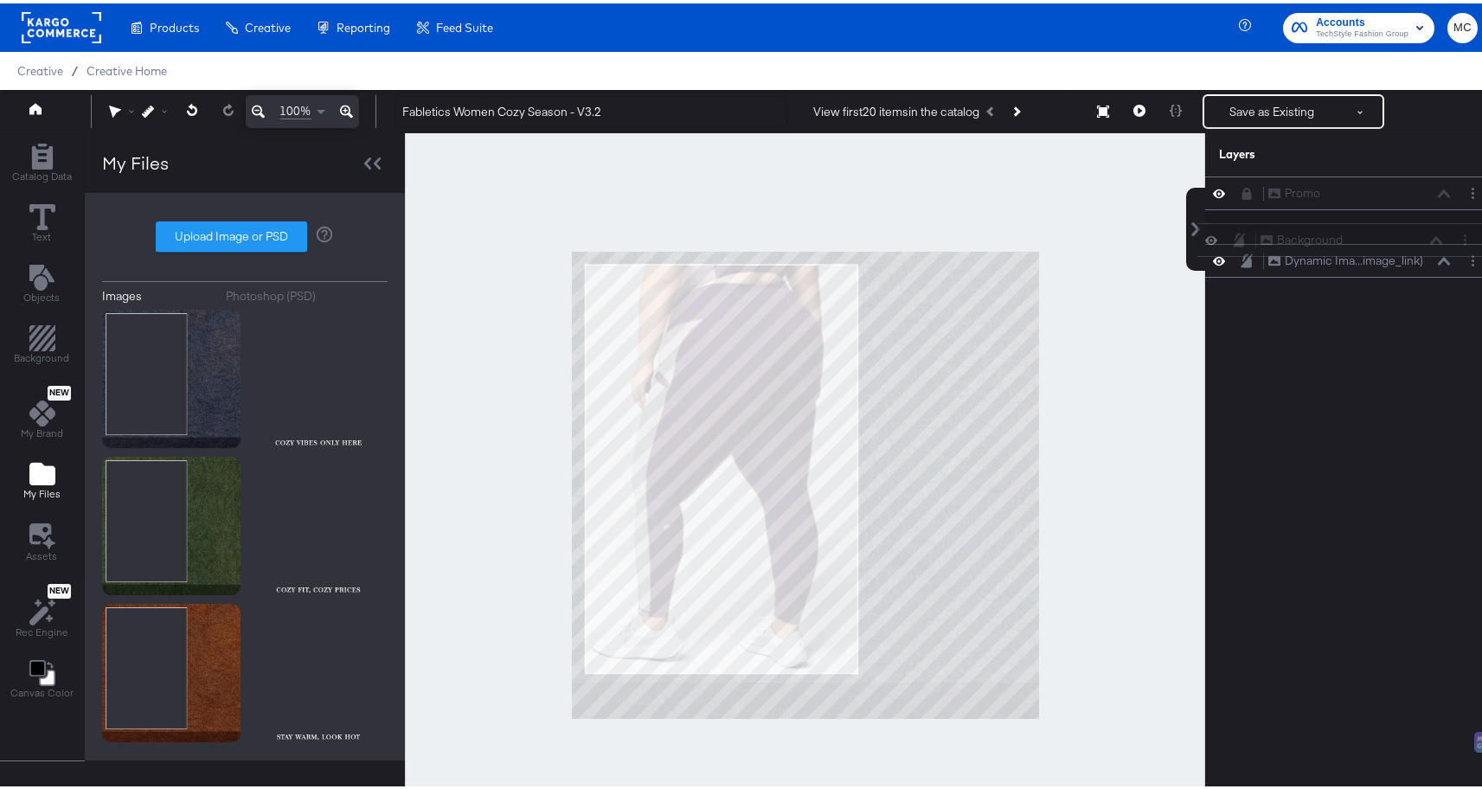
drag, startPoint x: 1238, startPoint y: 185, endPoint x: 1245, endPoint y: 237, distance: 52.4
click at [1245, 237] on div "Background Background Promo Promo Dynamic Ima...image_link) Dynamic Image (imag…" at bounding box center [1350, 223] width 290 height 101
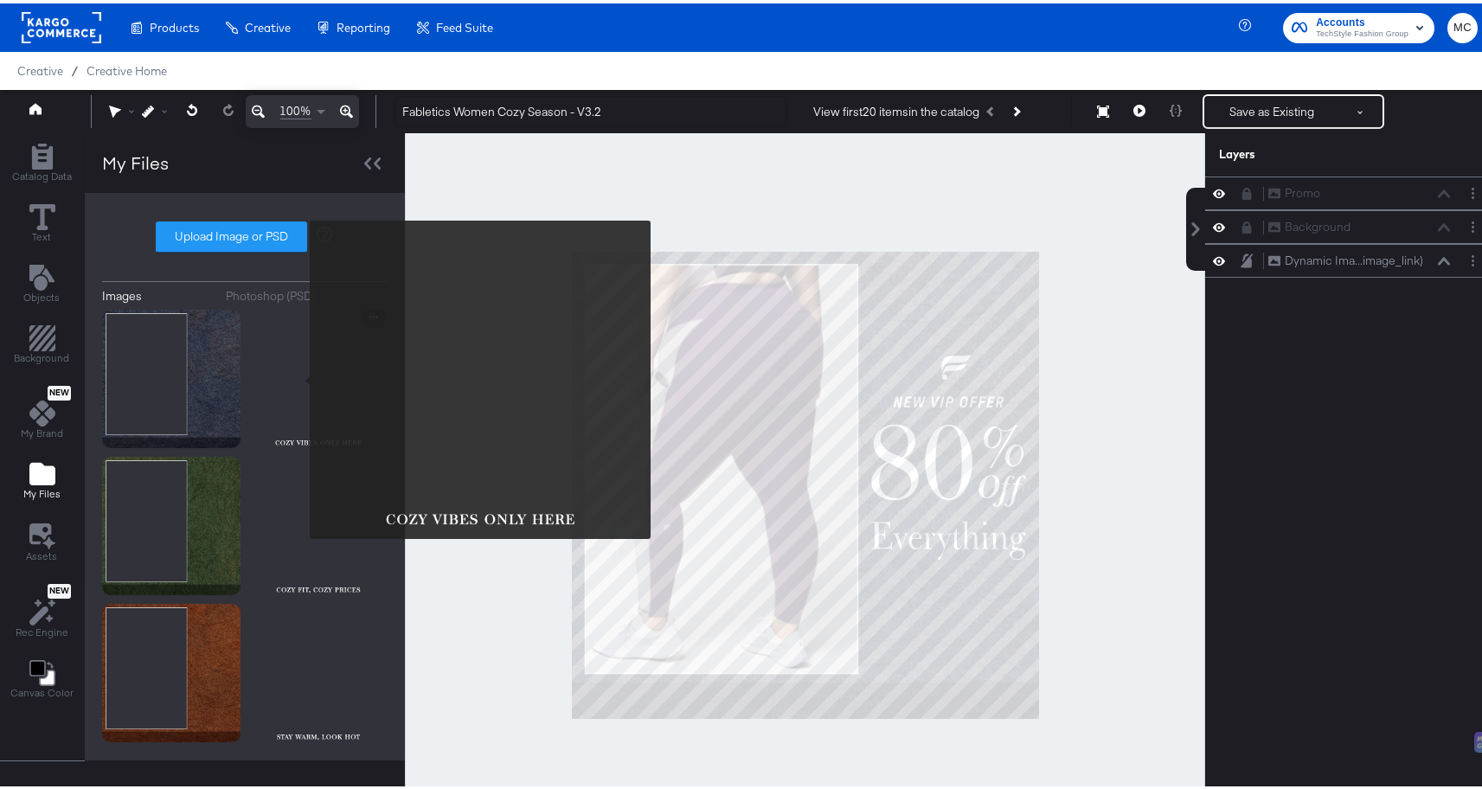
click at [316, 366] on img at bounding box center [318, 375] width 138 height 138
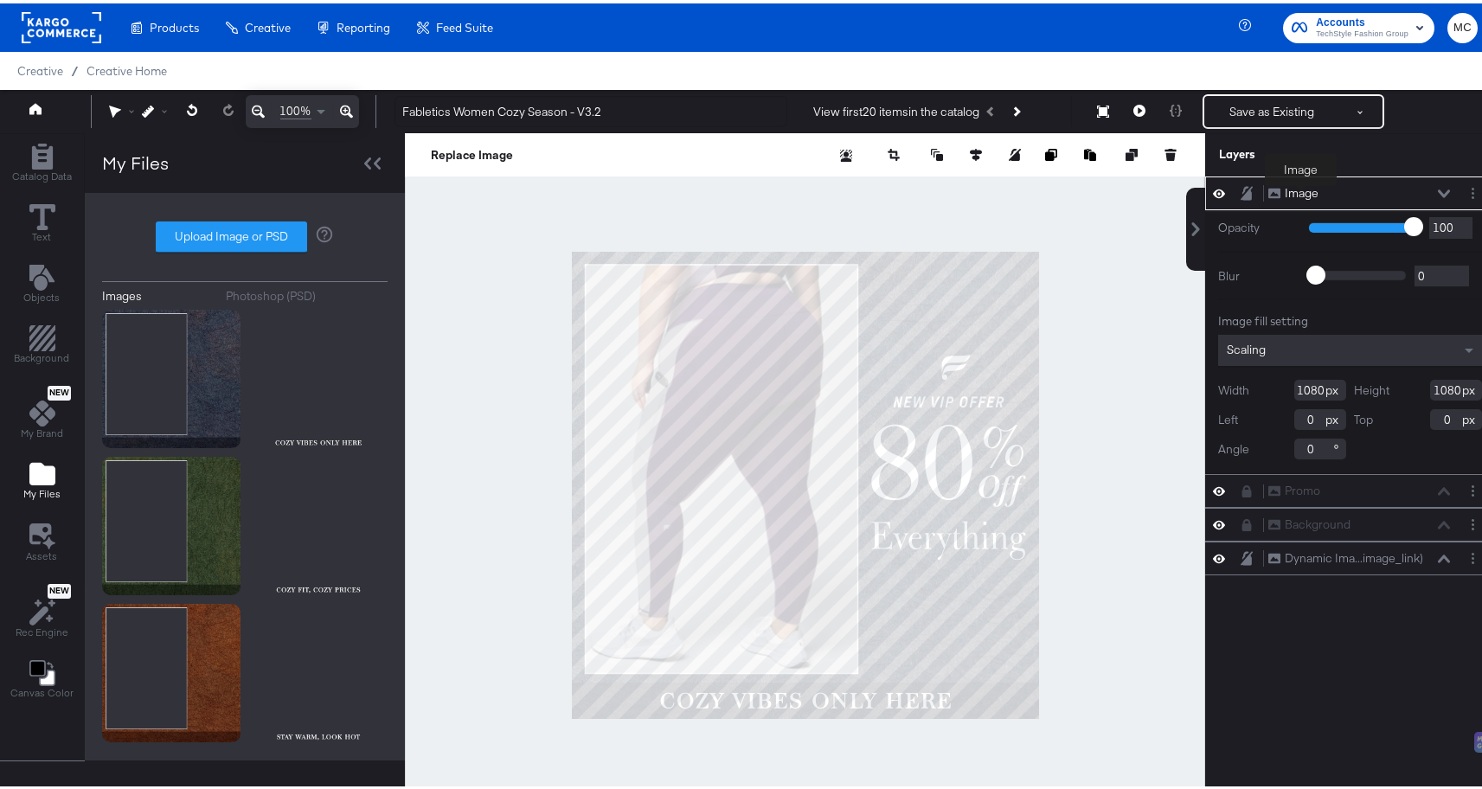
click at [1293, 193] on div "Image" at bounding box center [1302, 190] width 34 height 16
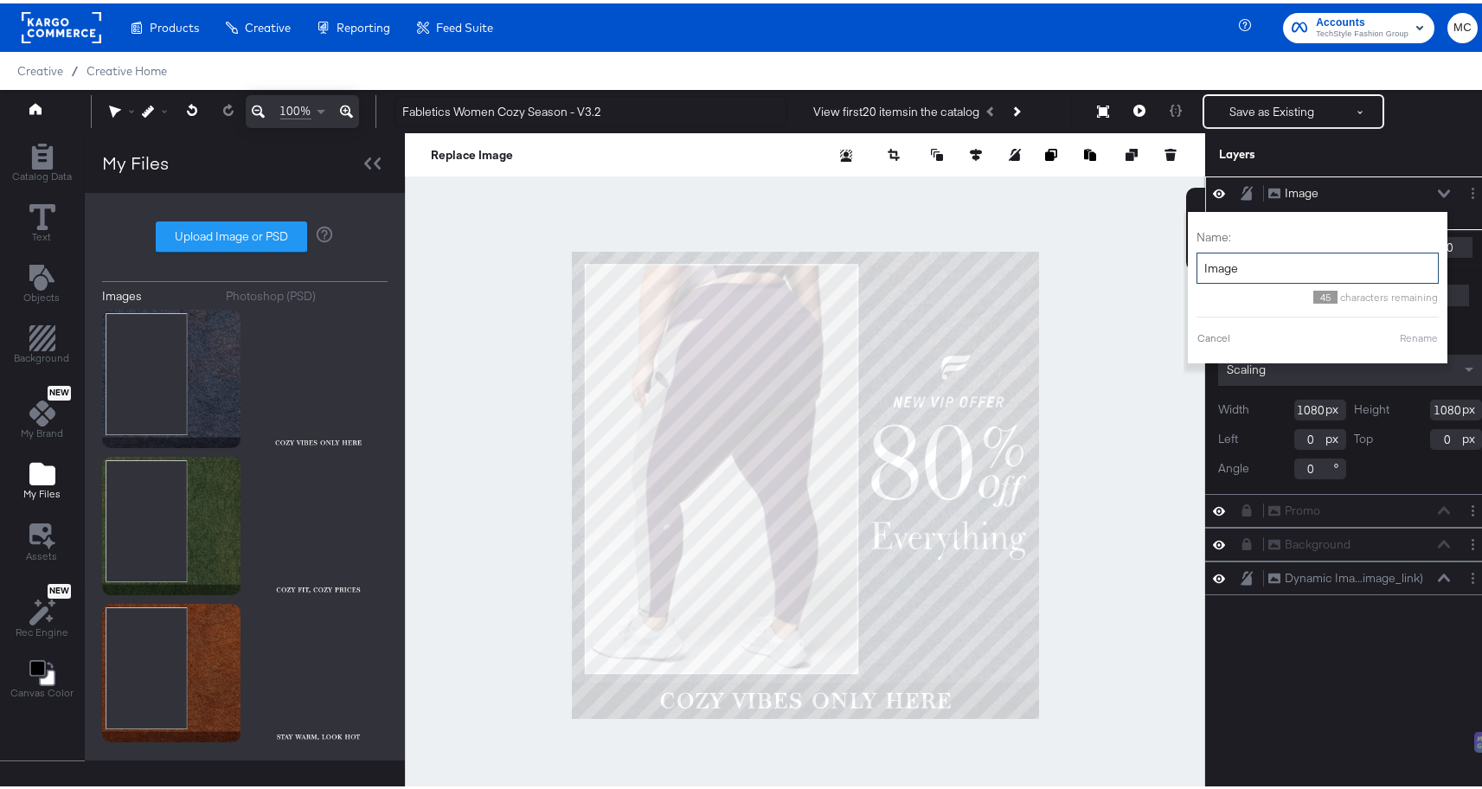
drag, startPoint x: 1216, startPoint y: 267, endPoint x: 1191, endPoint y: 267, distance: 25.1
click at [1197, 267] on input "Image" at bounding box center [1318, 265] width 242 height 32
type input "Season text"
click at [1412, 332] on button "Rename" at bounding box center [1419, 335] width 40 height 16
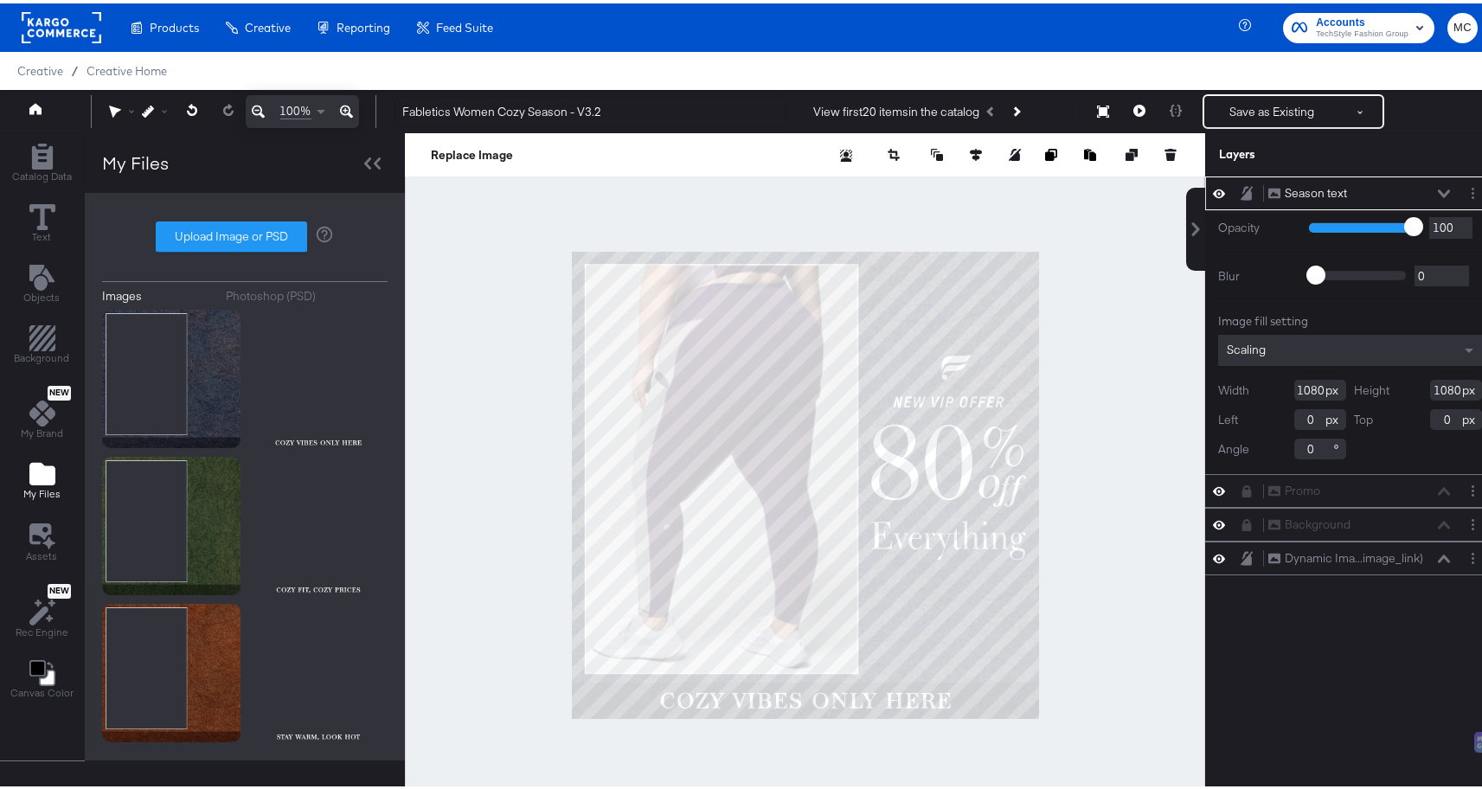
click at [1438, 190] on icon at bounding box center [1444, 190] width 12 height 9
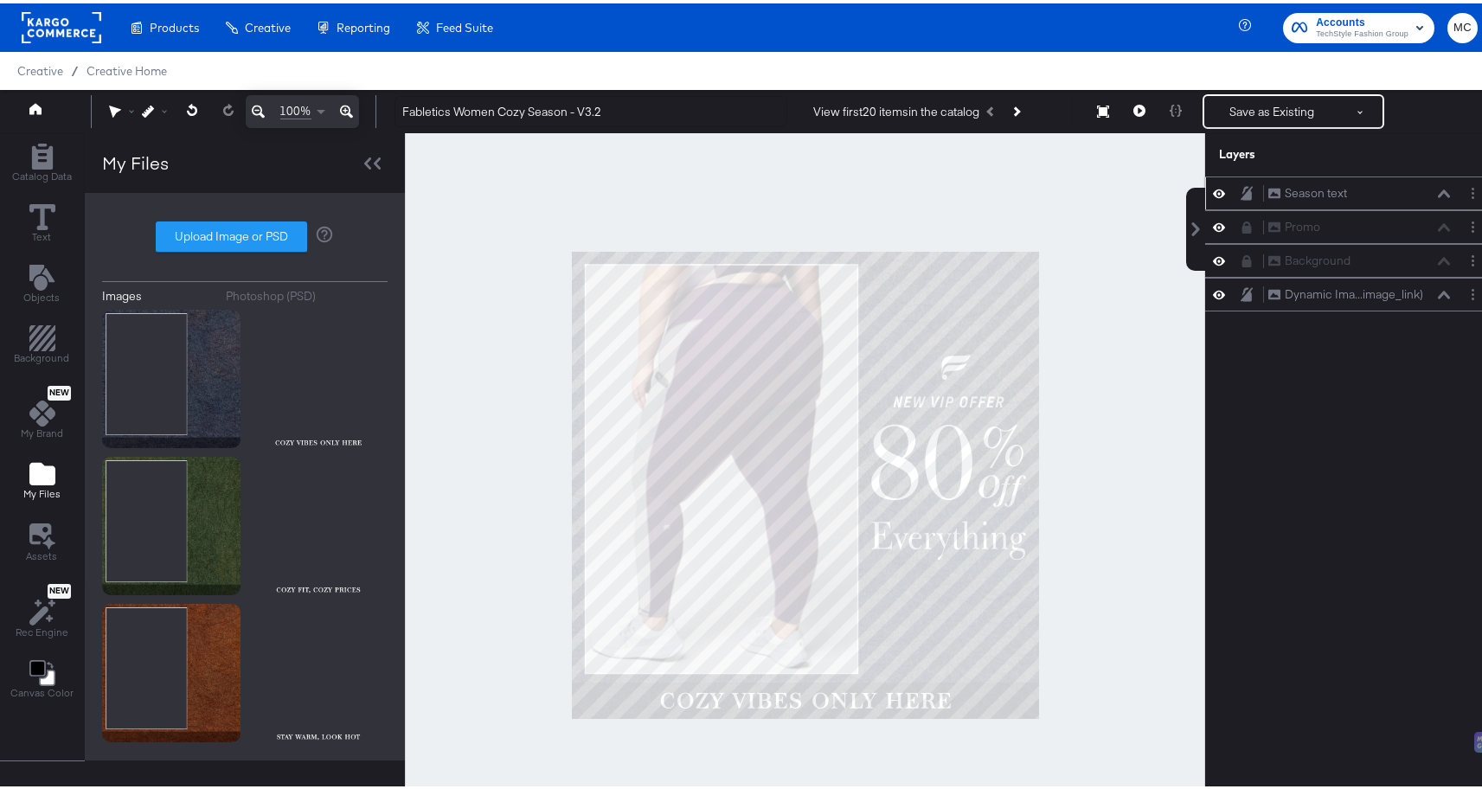
click at [1244, 192] on div at bounding box center [1252, 190] width 24 height 16
click at [1242, 190] on div at bounding box center [1252, 190] width 24 height 16
click at [1230, 178] on div "Season text Season text" at bounding box center [1350, 190] width 290 height 34
click at [1241, 190] on icon at bounding box center [1247, 190] width 12 height 14
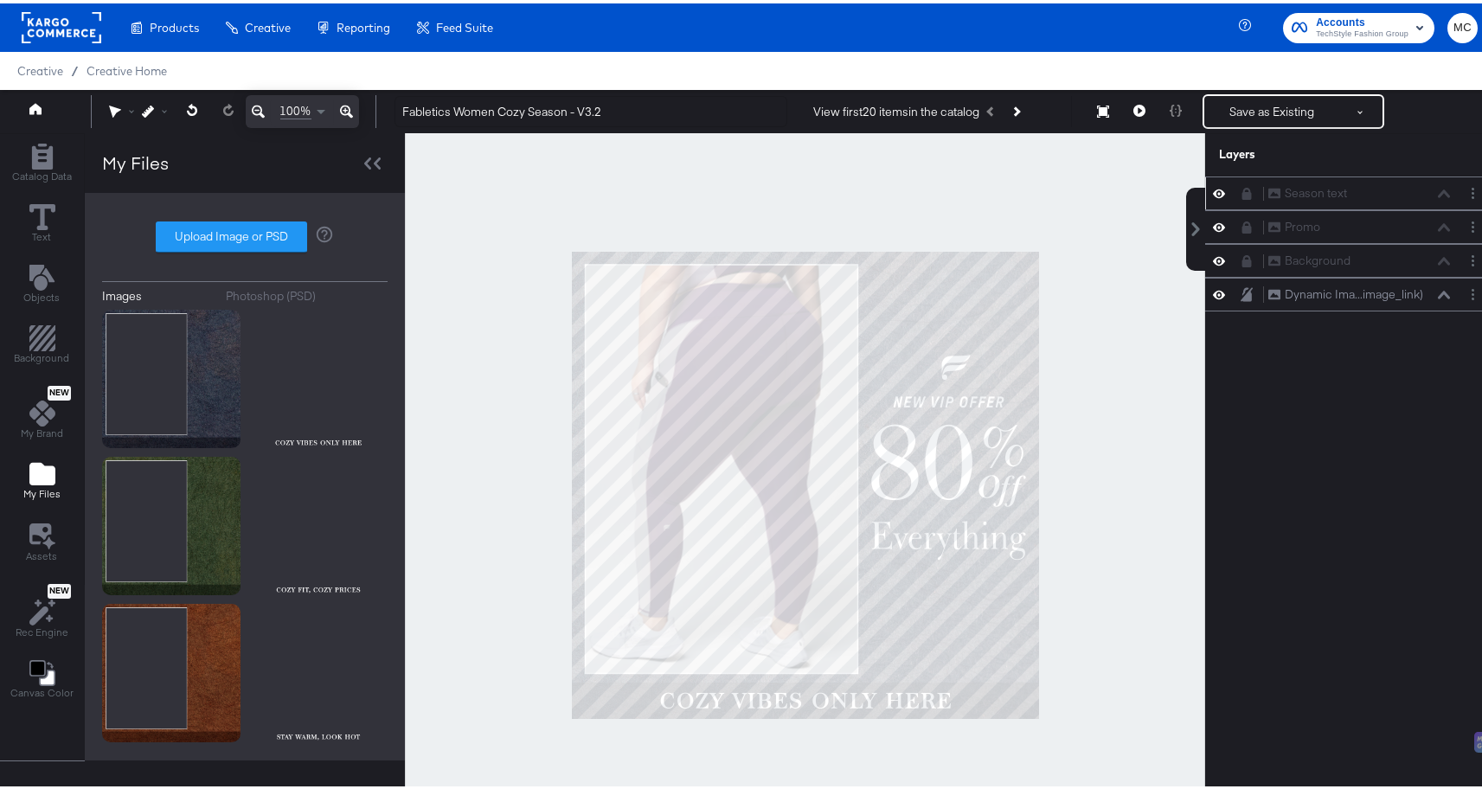
click at [1213, 191] on icon at bounding box center [1219, 190] width 12 height 9
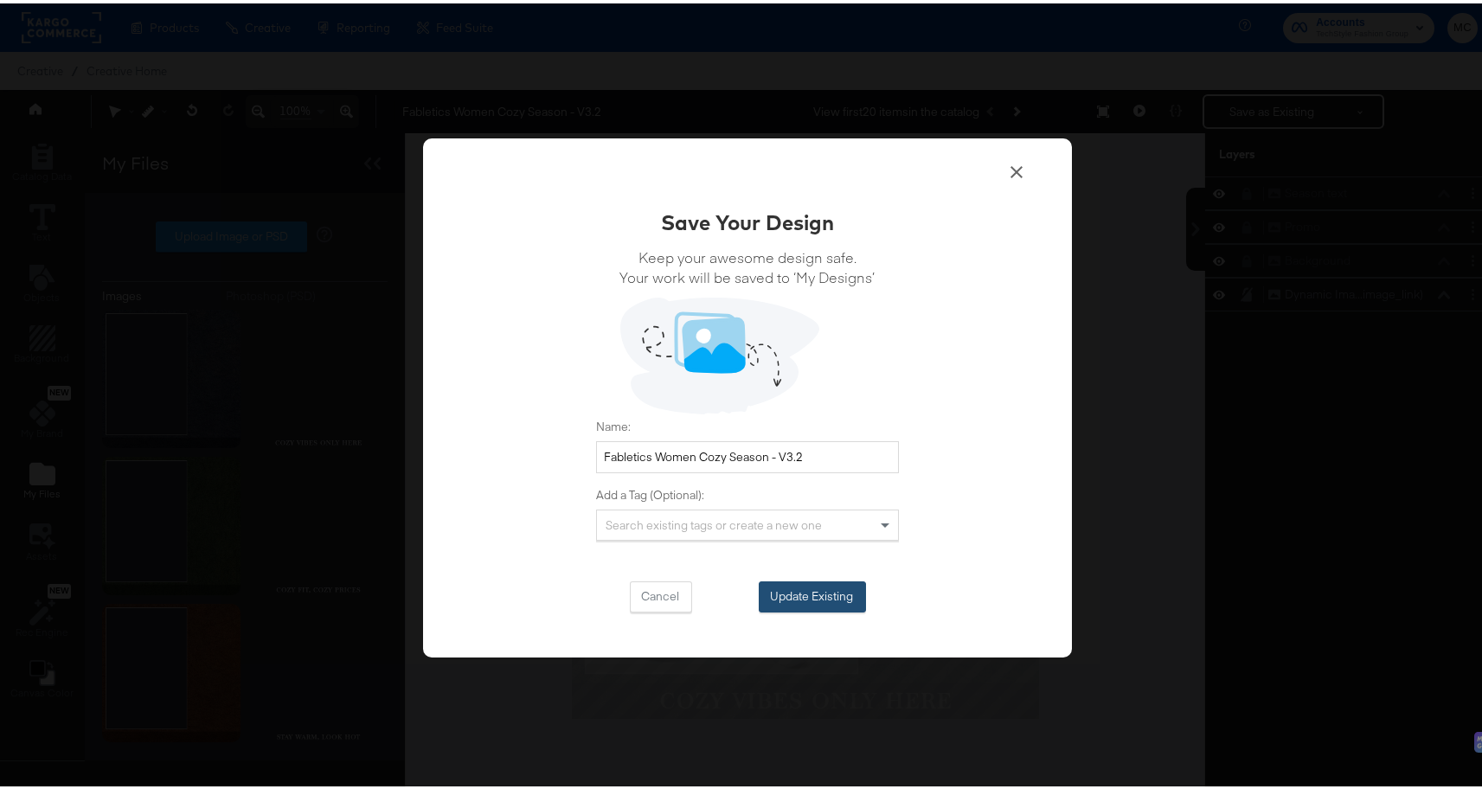
click at [821, 589] on button "Update Existing" at bounding box center [812, 593] width 107 height 31
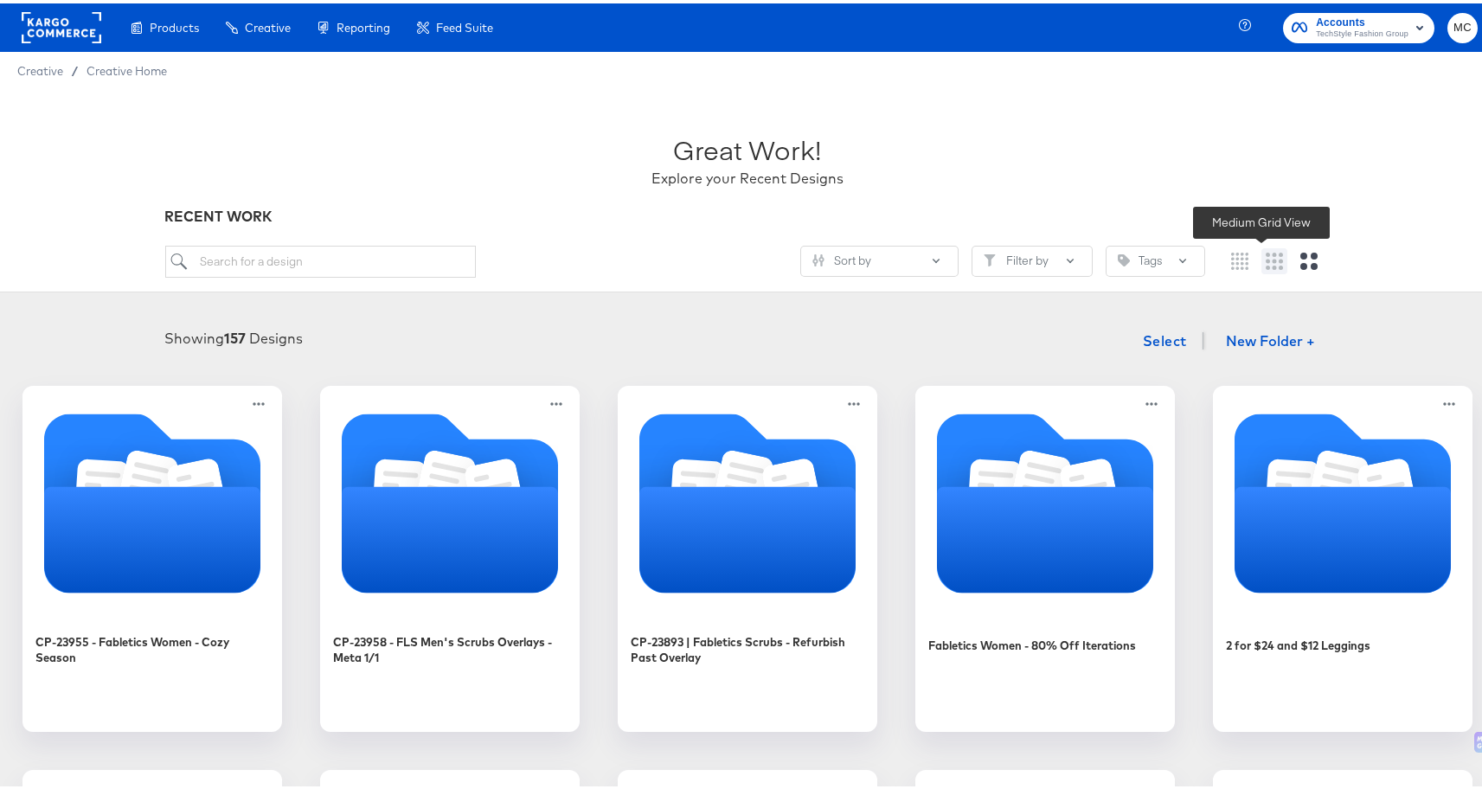
click at [1269, 257] on icon "Medium grid" at bounding box center [1274, 257] width 17 height 17
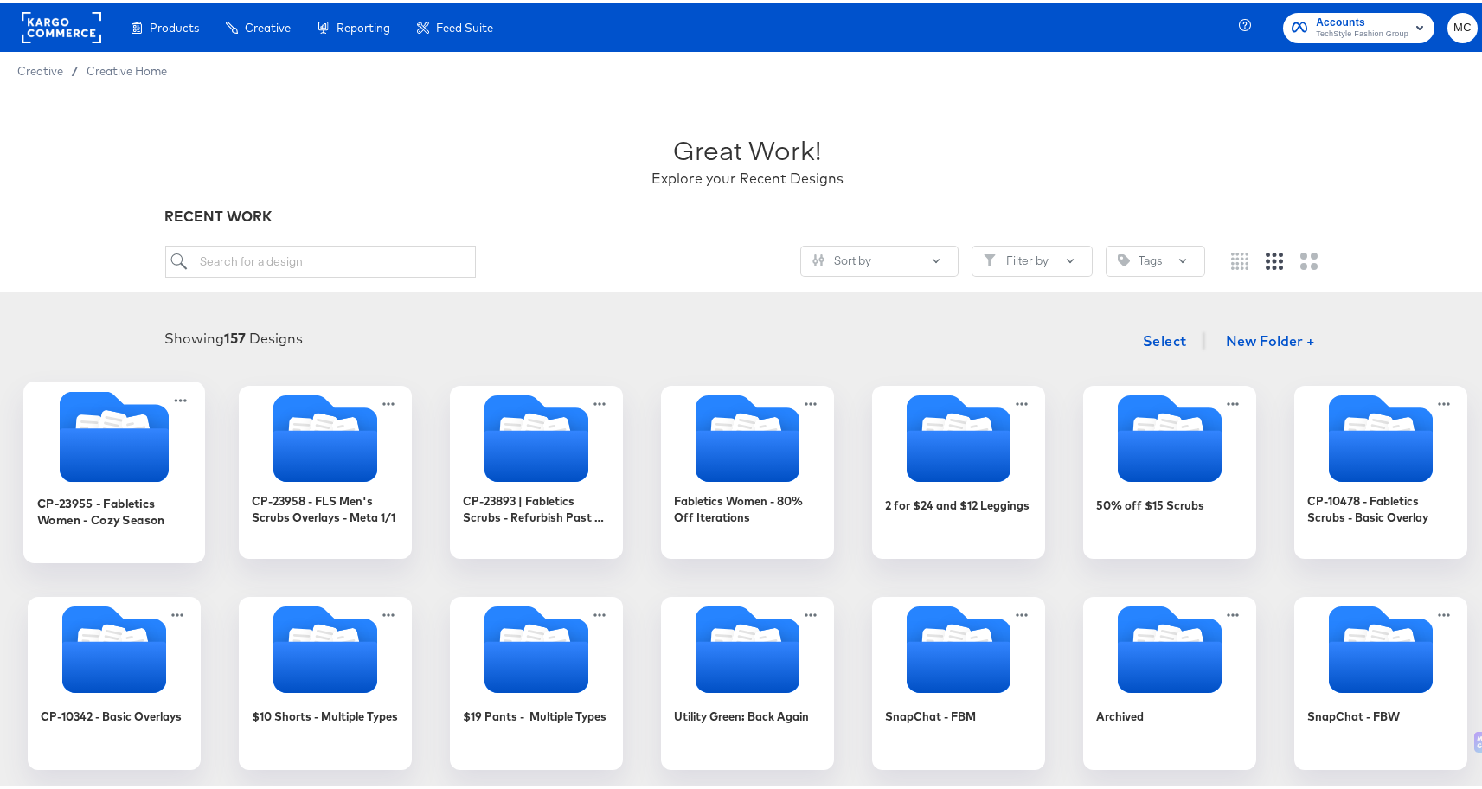
click at [129, 440] on icon "Folder" at bounding box center [114, 452] width 109 height 54
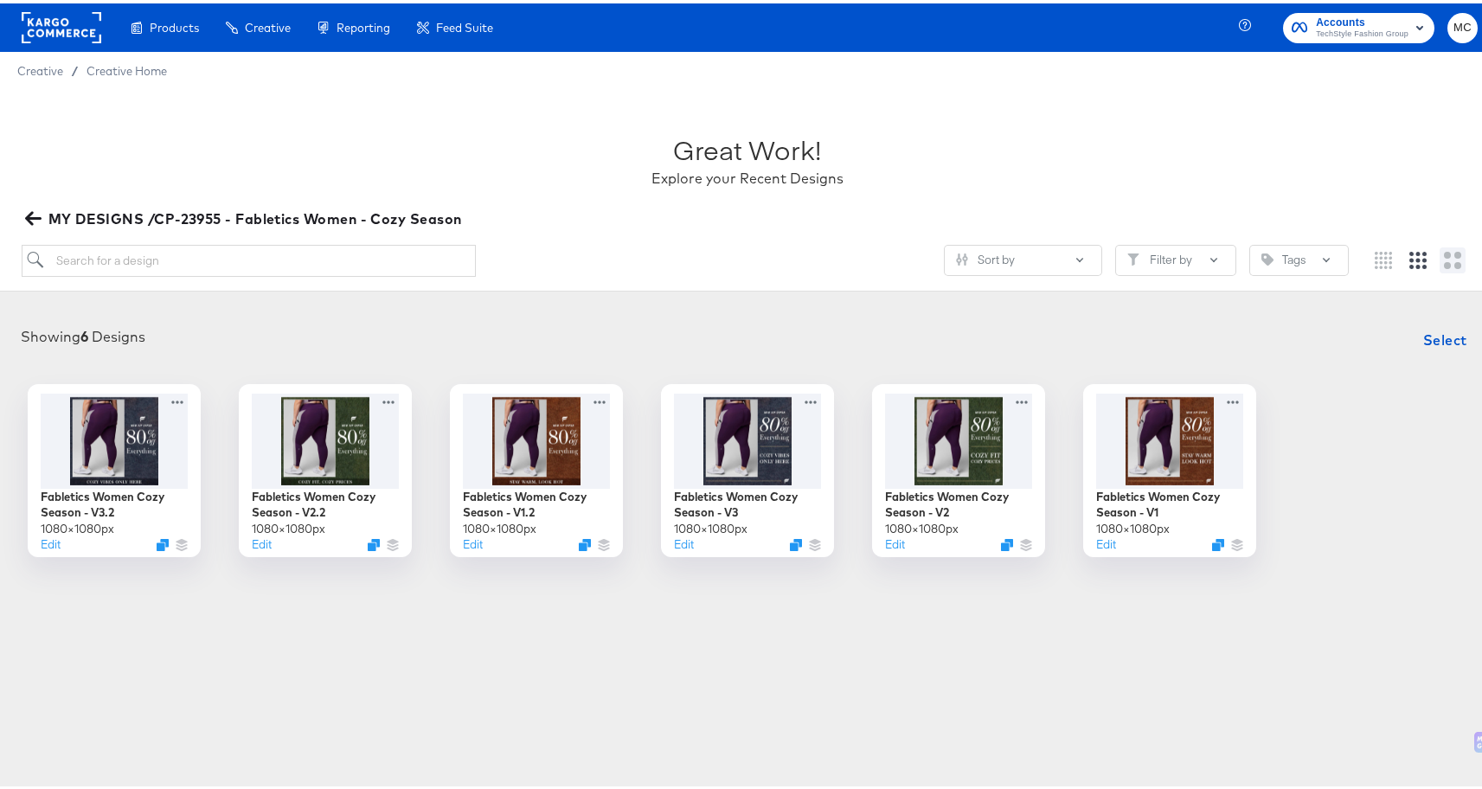
click at [1444, 264] on icon "Large grid" at bounding box center [1452, 256] width 17 height 17
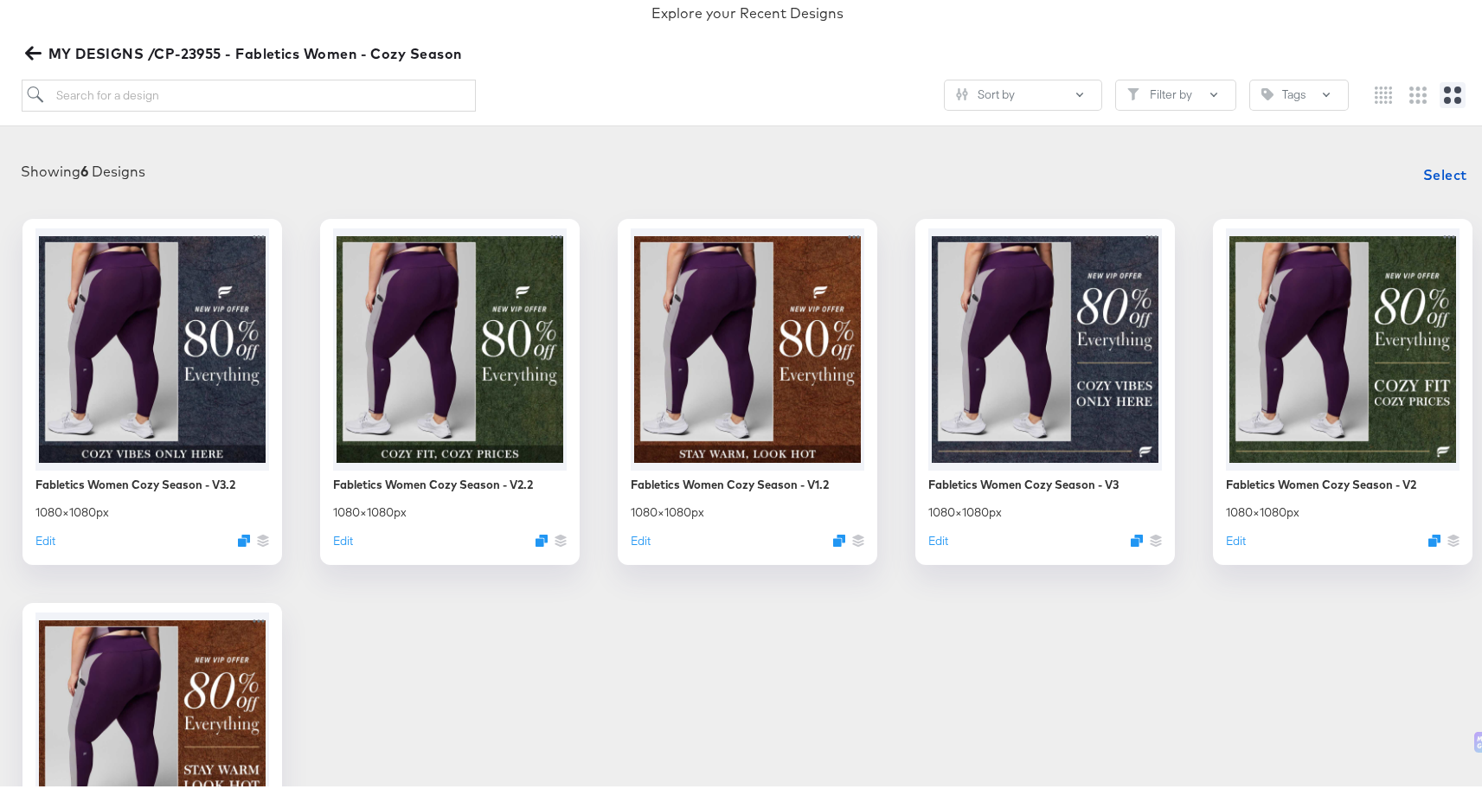
scroll to position [404, 0]
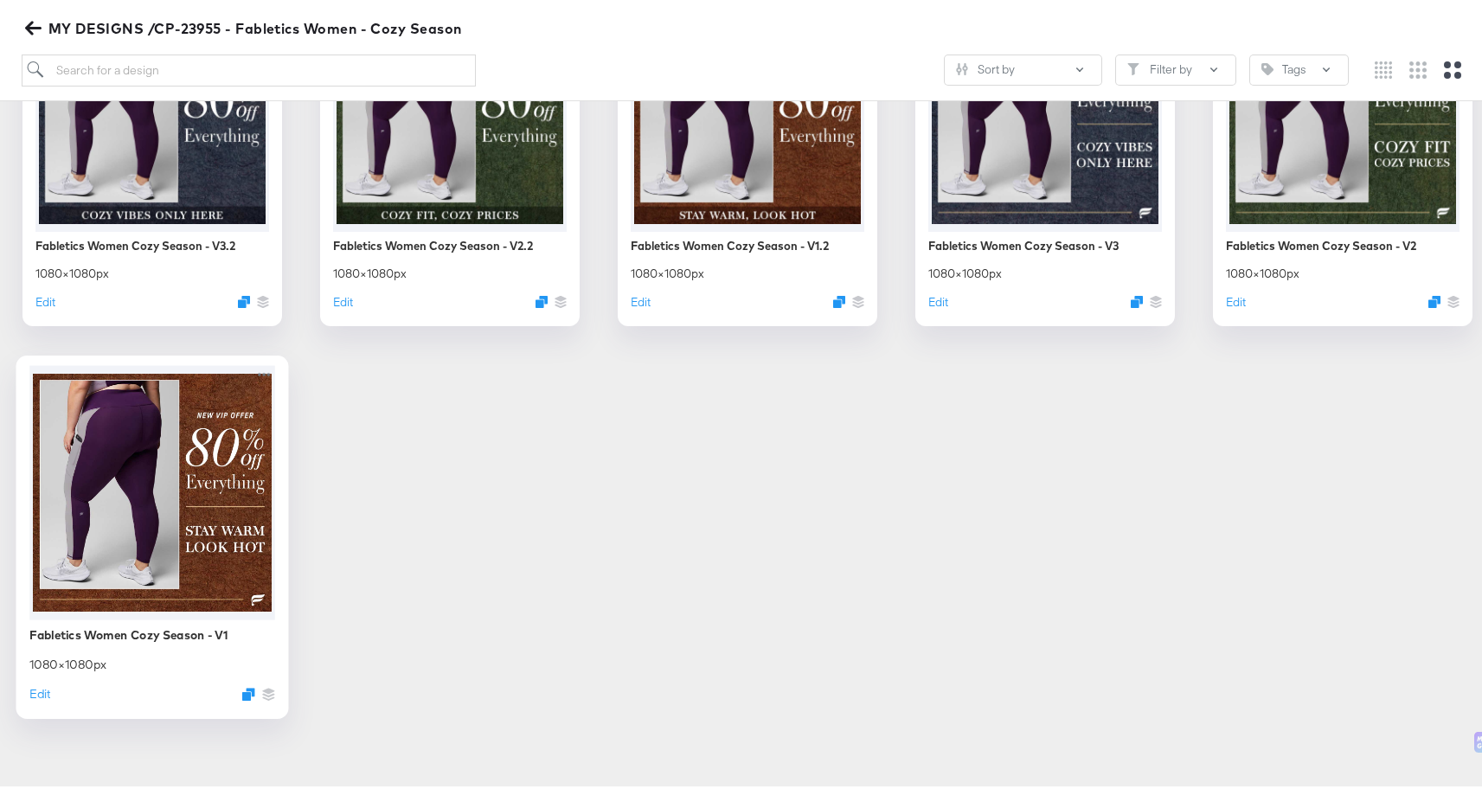
click at [275, 501] on div at bounding box center [152, 489] width 246 height 254
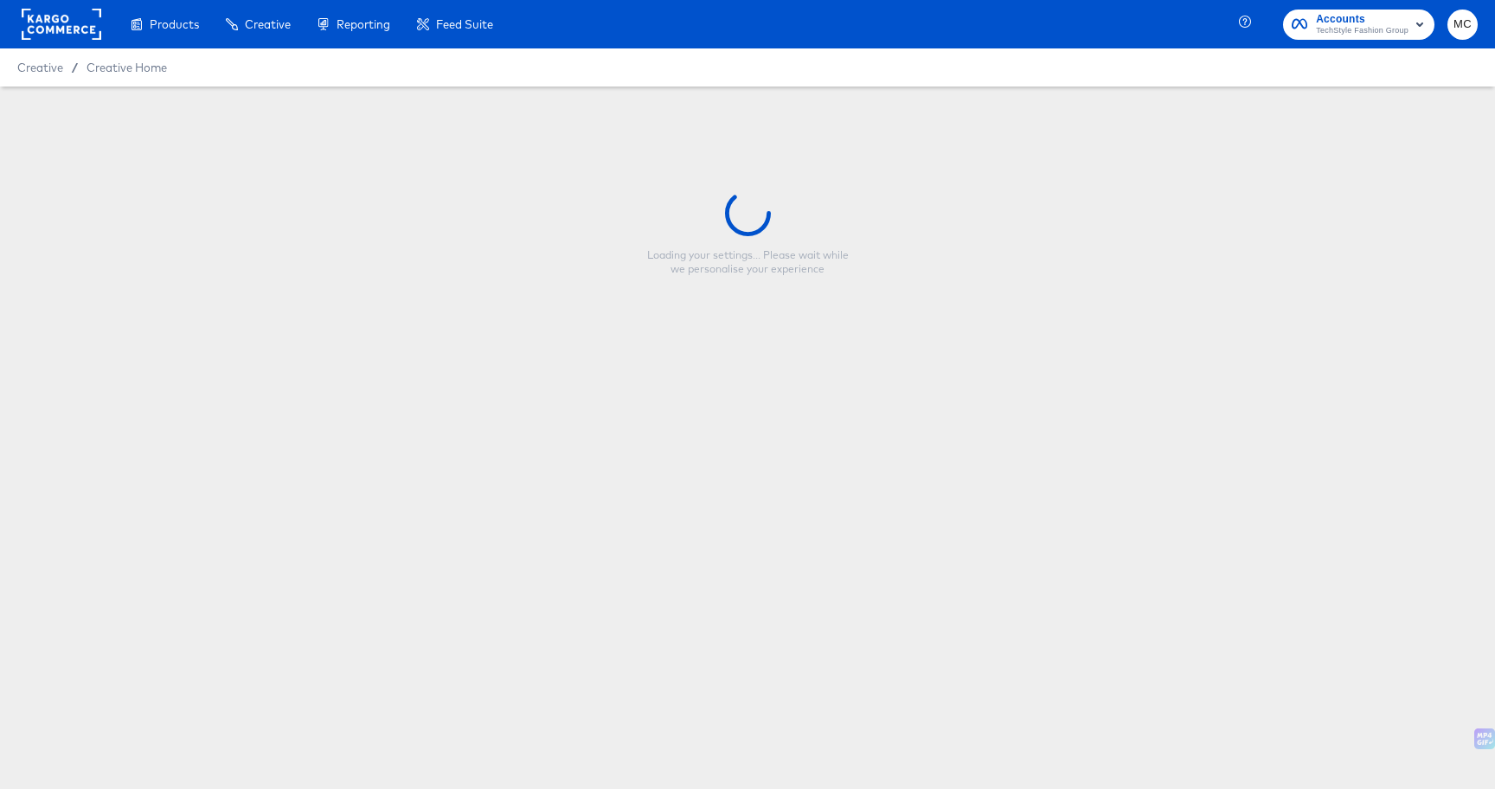
type input "Fabletics Women Cozy Season - V1"
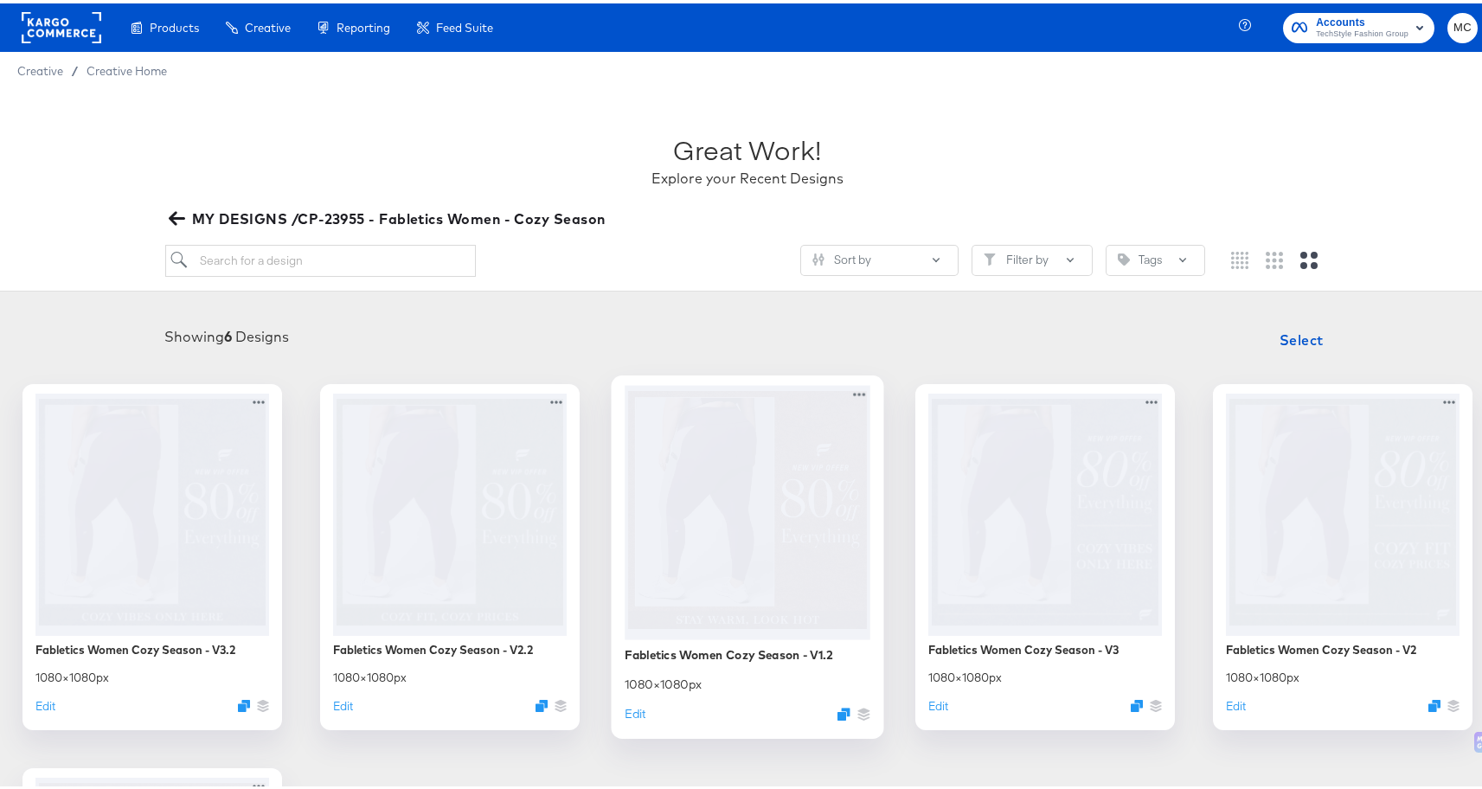
scroll to position [357, 0]
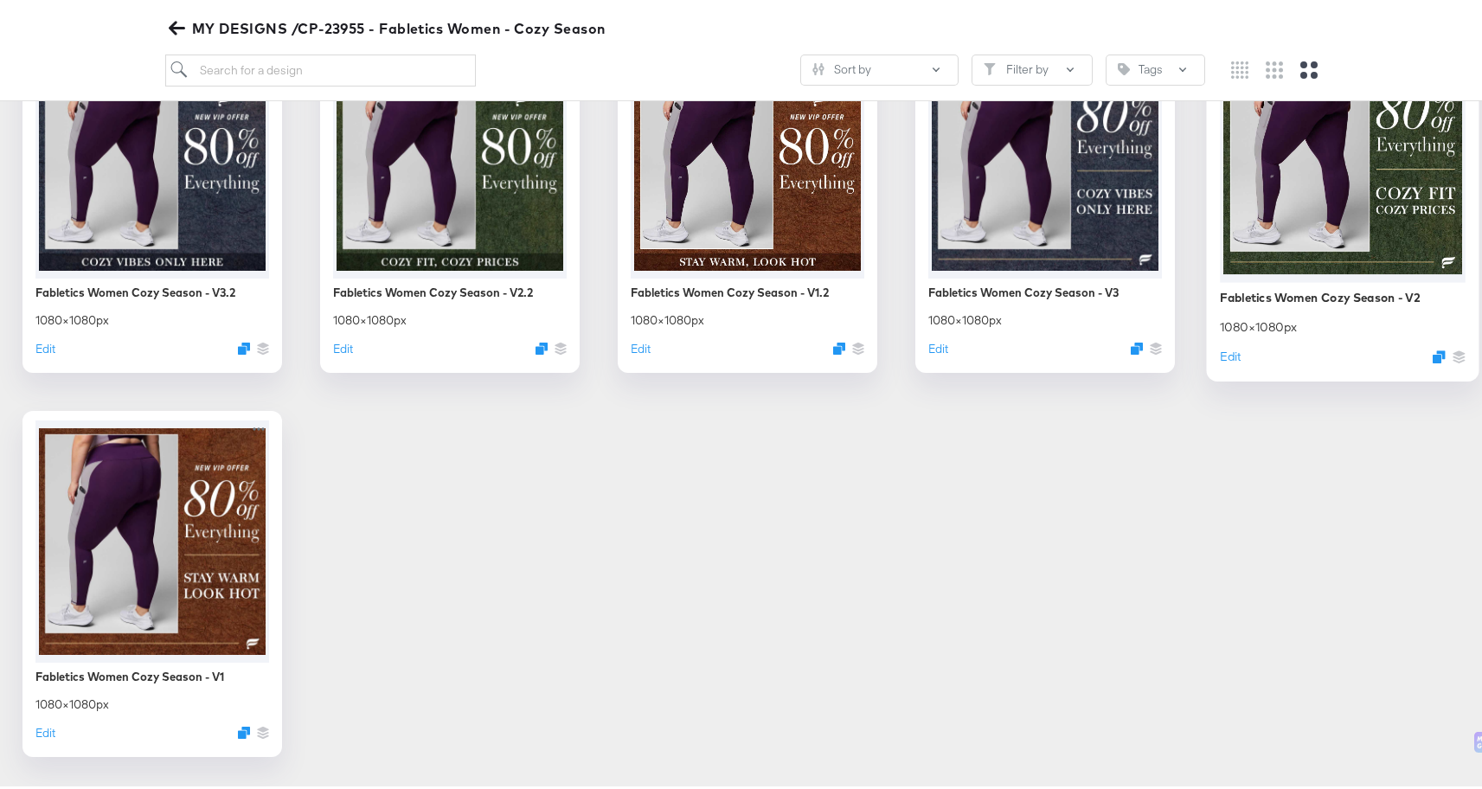
click at [1220, 279] on div at bounding box center [1343, 151] width 246 height 254
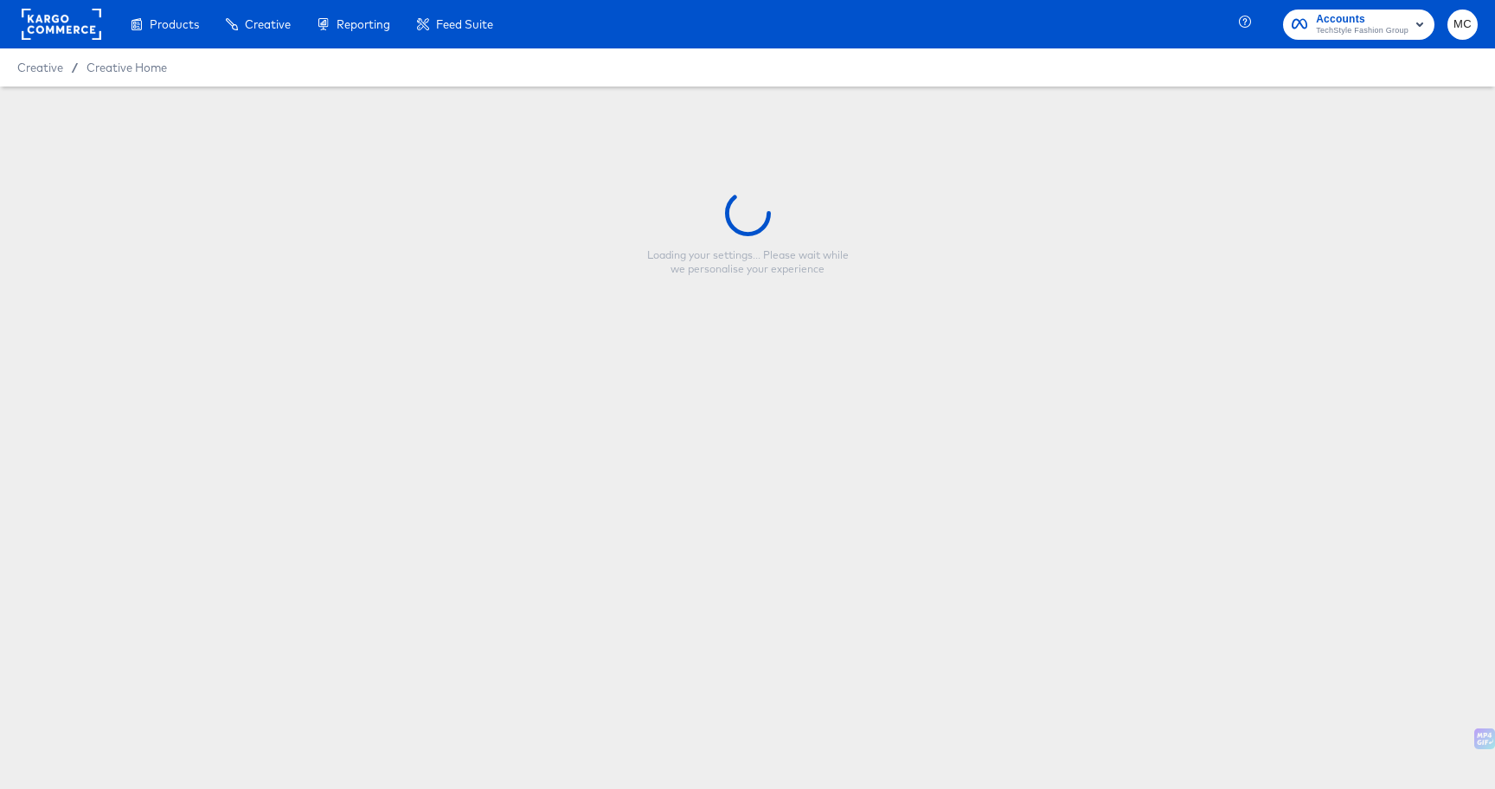
type input "Fabletics Women Cozy Season - V2"
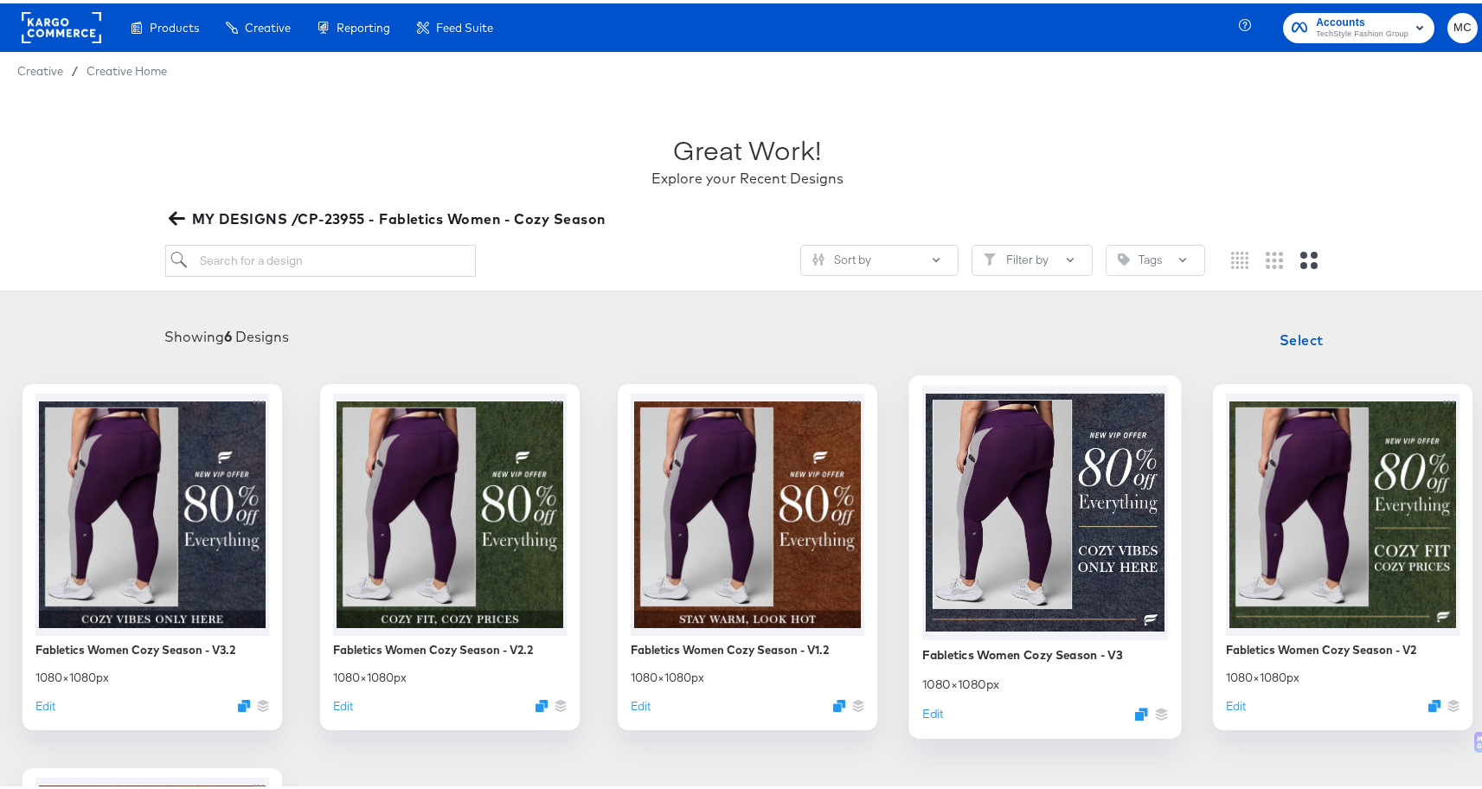
click at [1168, 454] on div at bounding box center [1045, 509] width 246 height 254
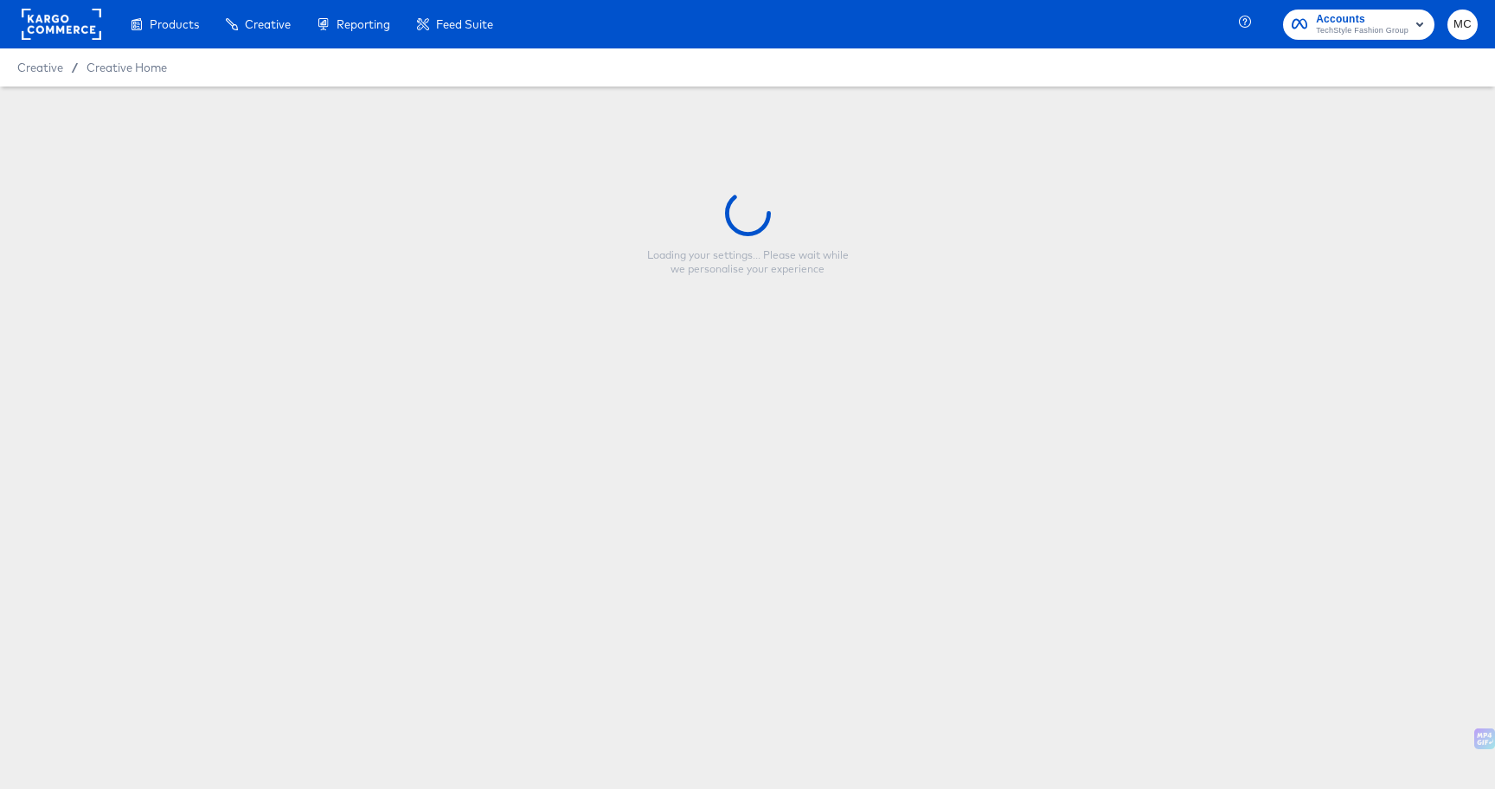
type input "Fabletics Women Cozy Season - V3"
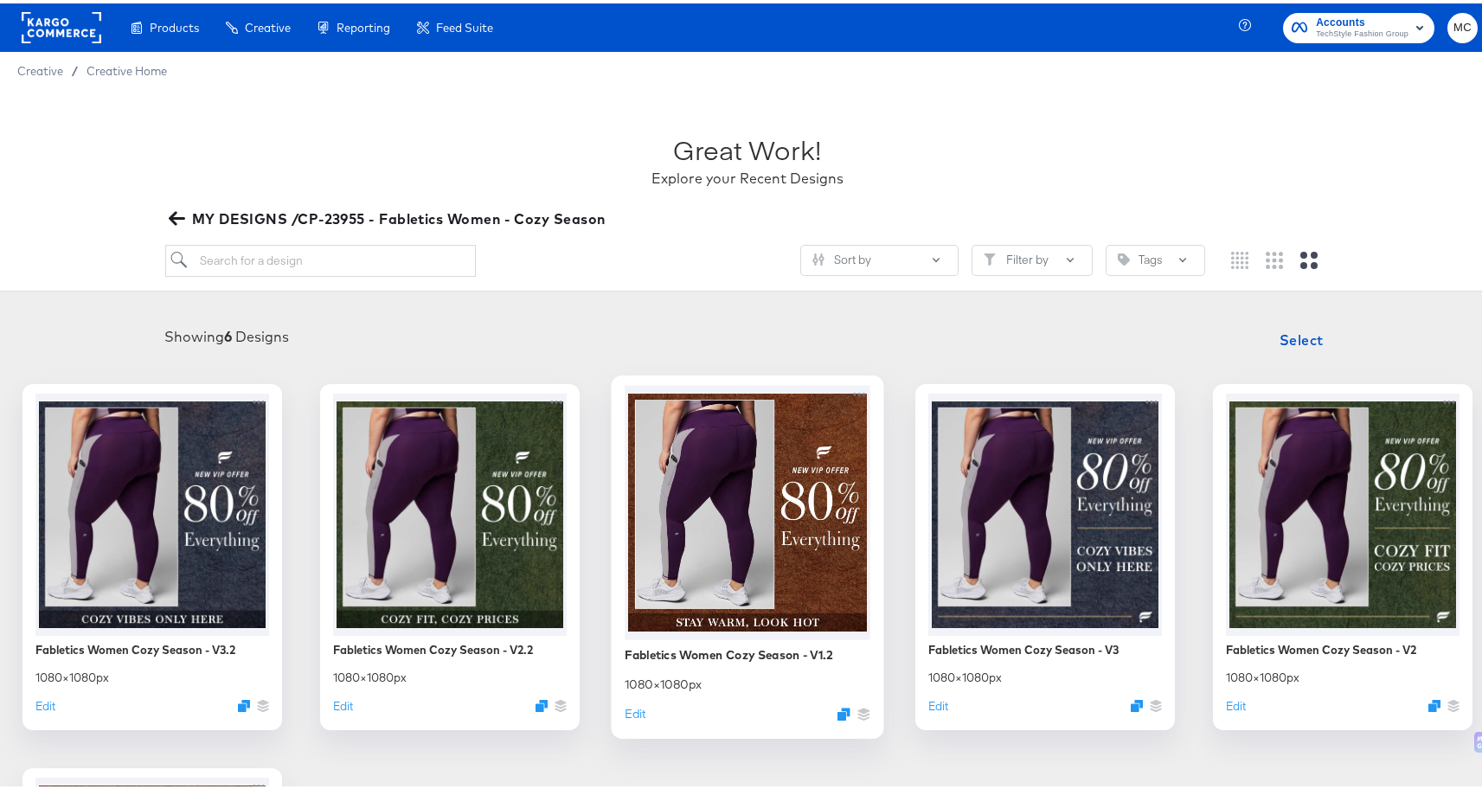
click at [871, 588] on div at bounding box center [748, 509] width 246 height 254
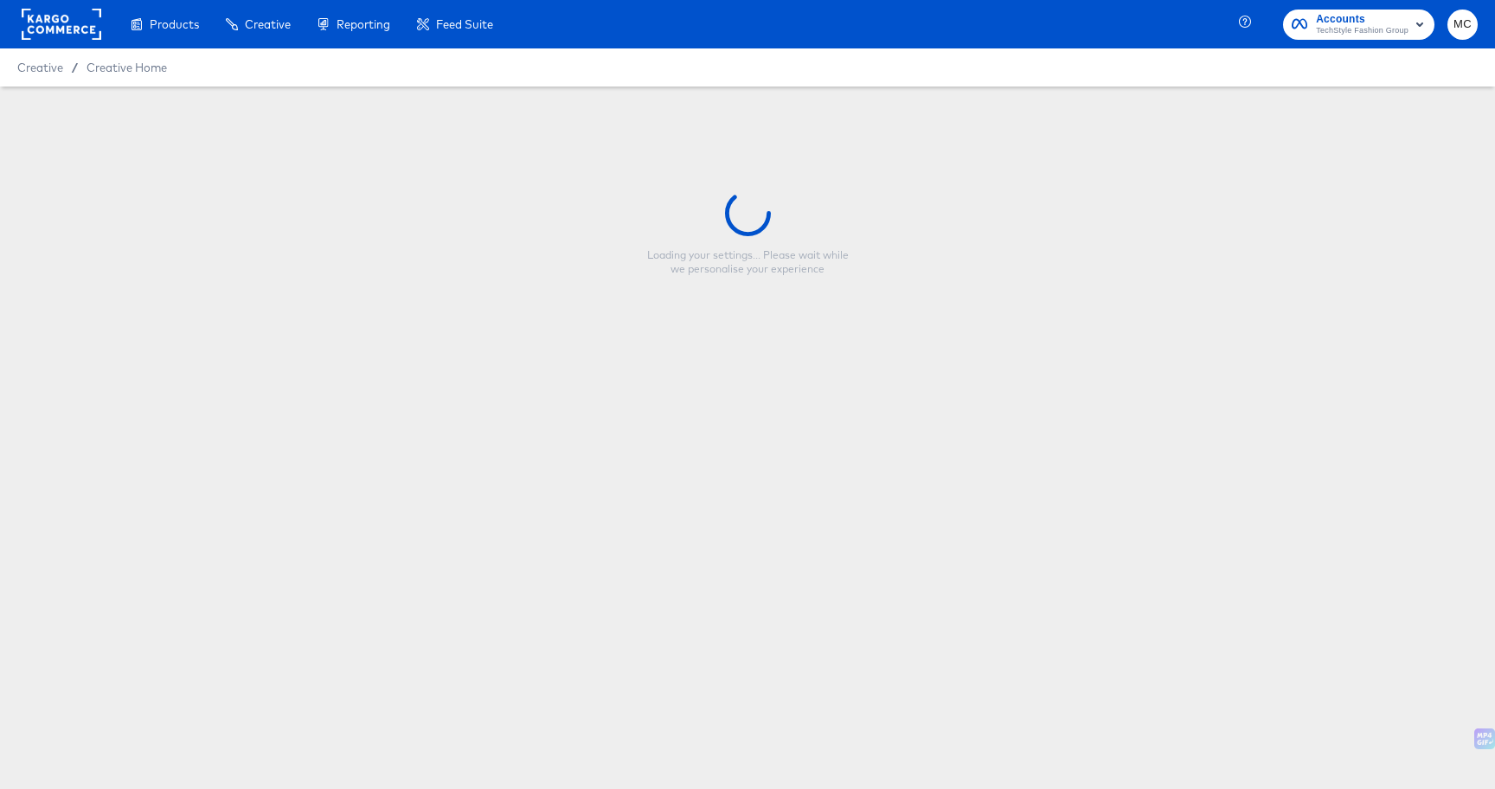
type input "Fabletics Women Cozy Season - V1.2"
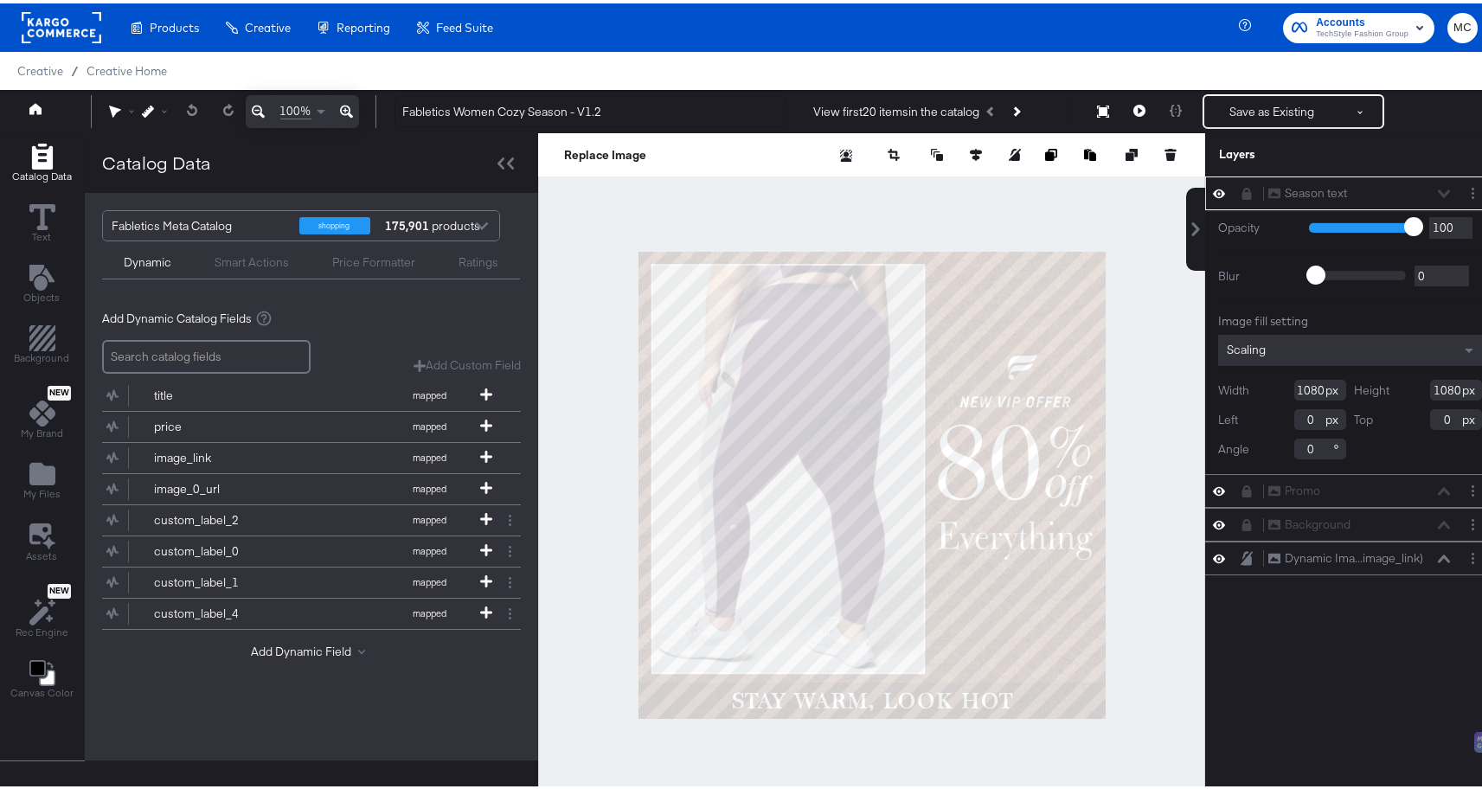
click at [1430, 190] on div "Season text Season text" at bounding box center [1359, 190] width 183 height 18
drag, startPoint x: 1345, startPoint y: 674, endPoint x: 1388, endPoint y: 614, distance: 73.7
click at [1344, 673] on div "Season text Season text Opacity 1 100 100 Blur 0 2000 0 Image fill setting Scal…" at bounding box center [1350, 489] width 290 height 633
click at [1438, 555] on icon at bounding box center [1444, 555] width 12 height 9
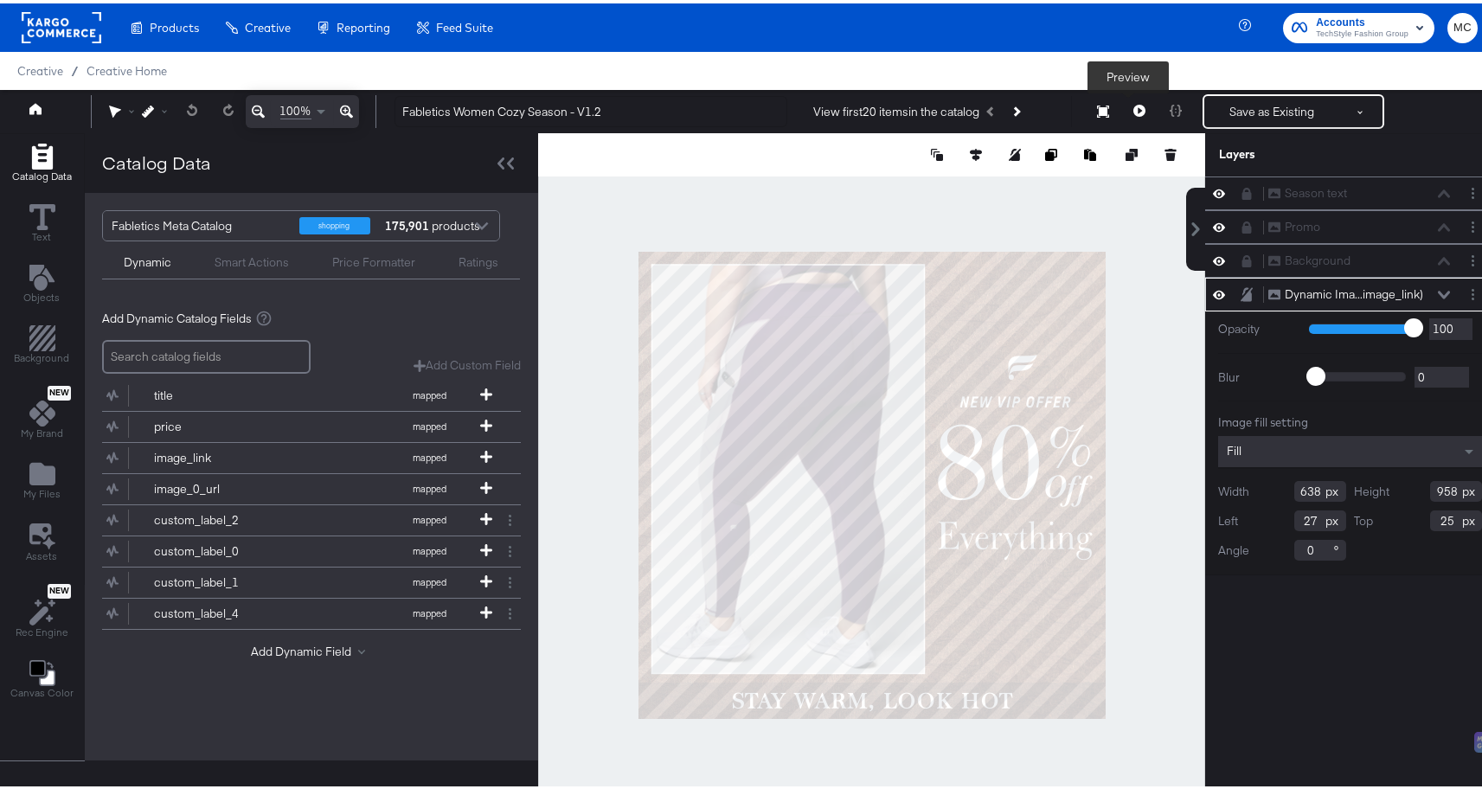
click at [1121, 113] on button at bounding box center [1139, 108] width 36 height 35
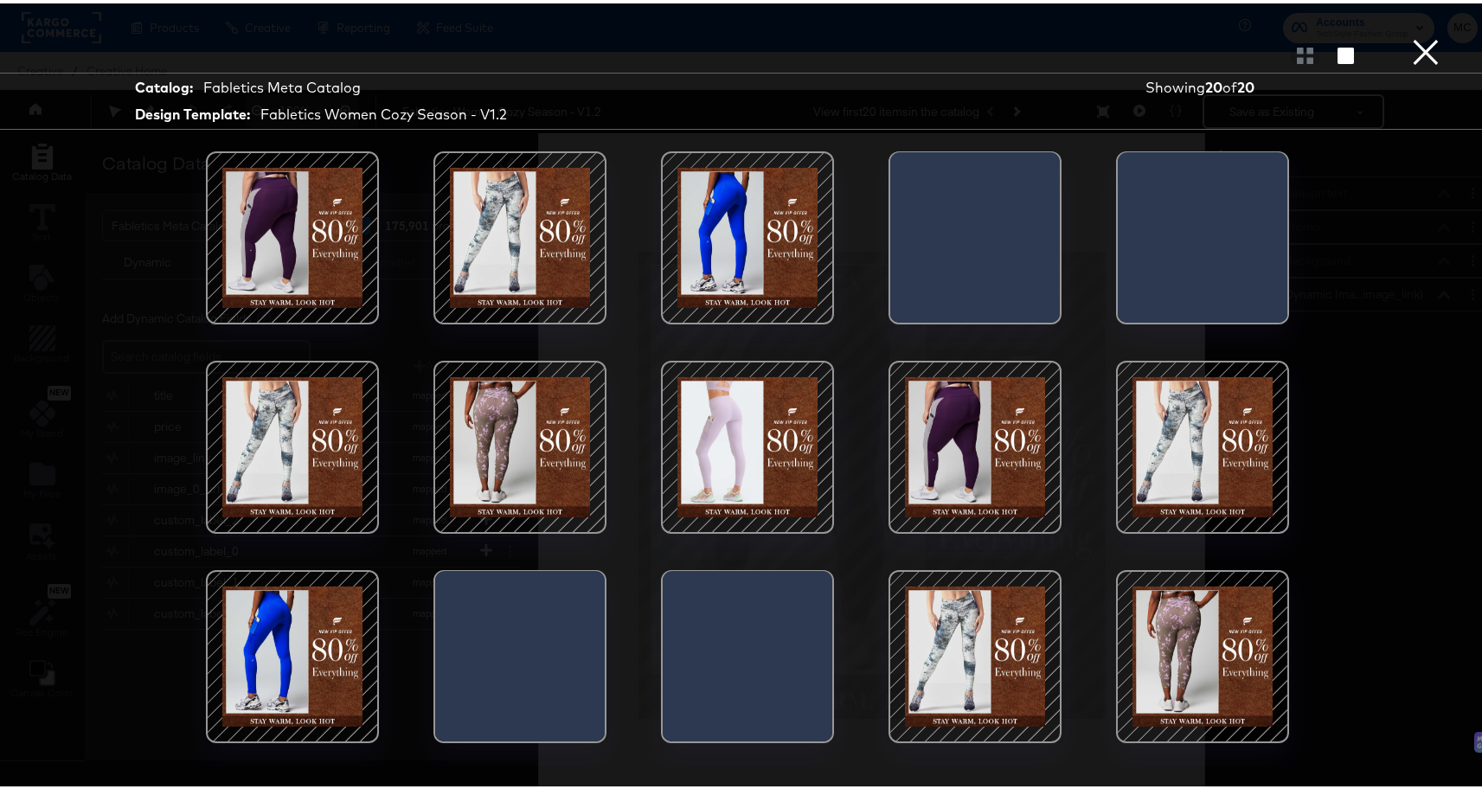
click at [503, 506] on div at bounding box center [520, 443] width 147 height 147
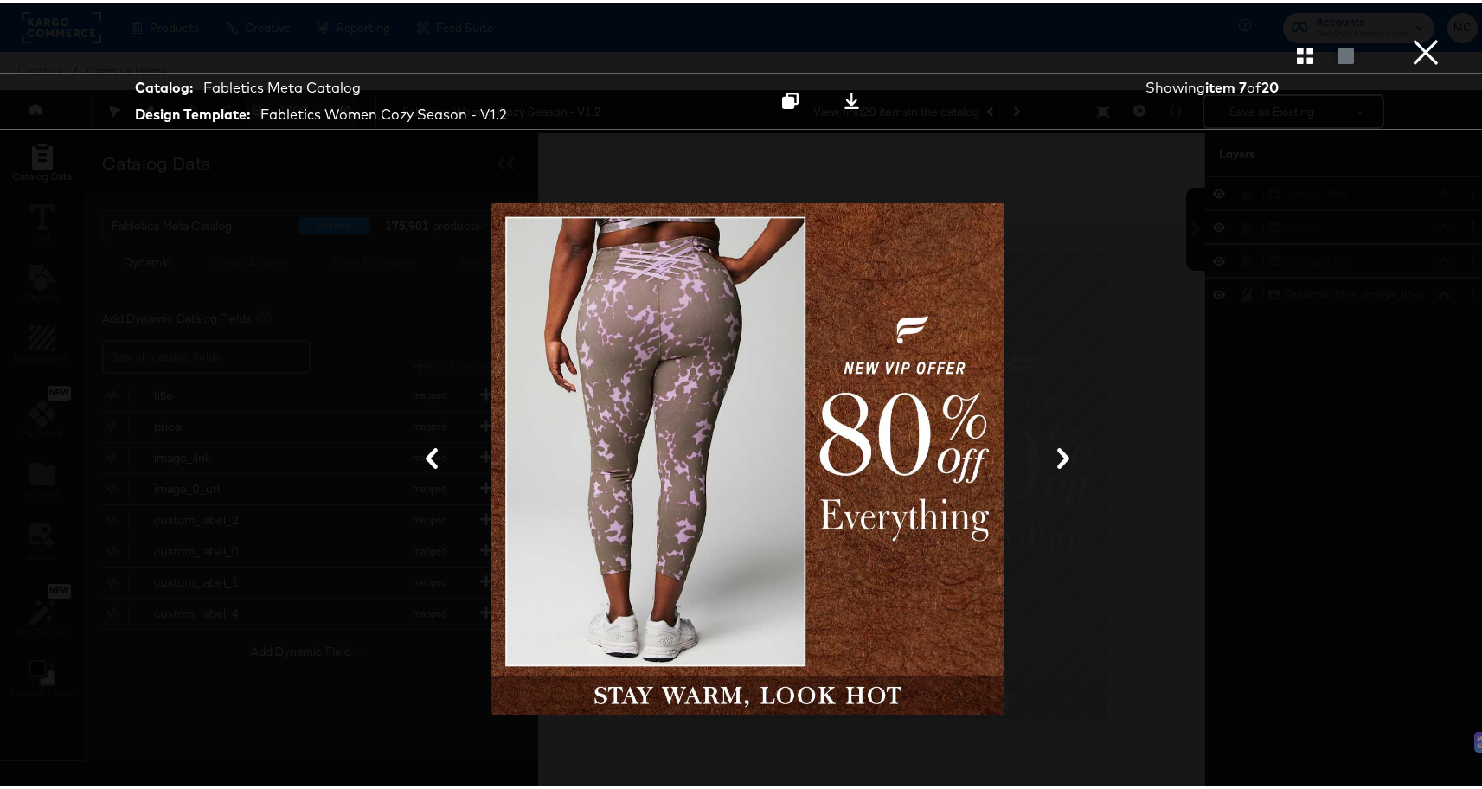
click at [1047, 445] on button at bounding box center [1063, 456] width 45 height 32
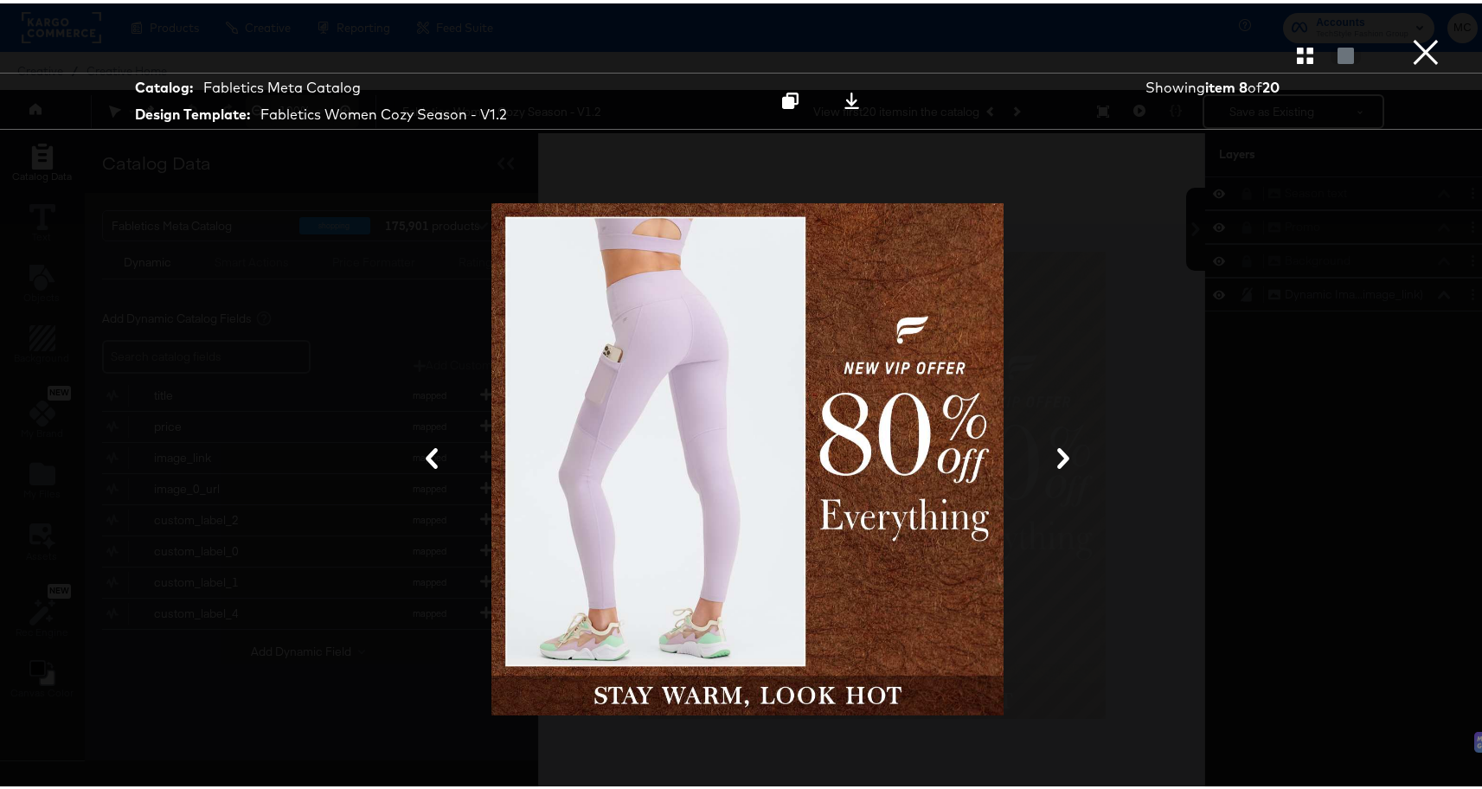
click at [1053, 448] on icon at bounding box center [1063, 455] width 21 height 21
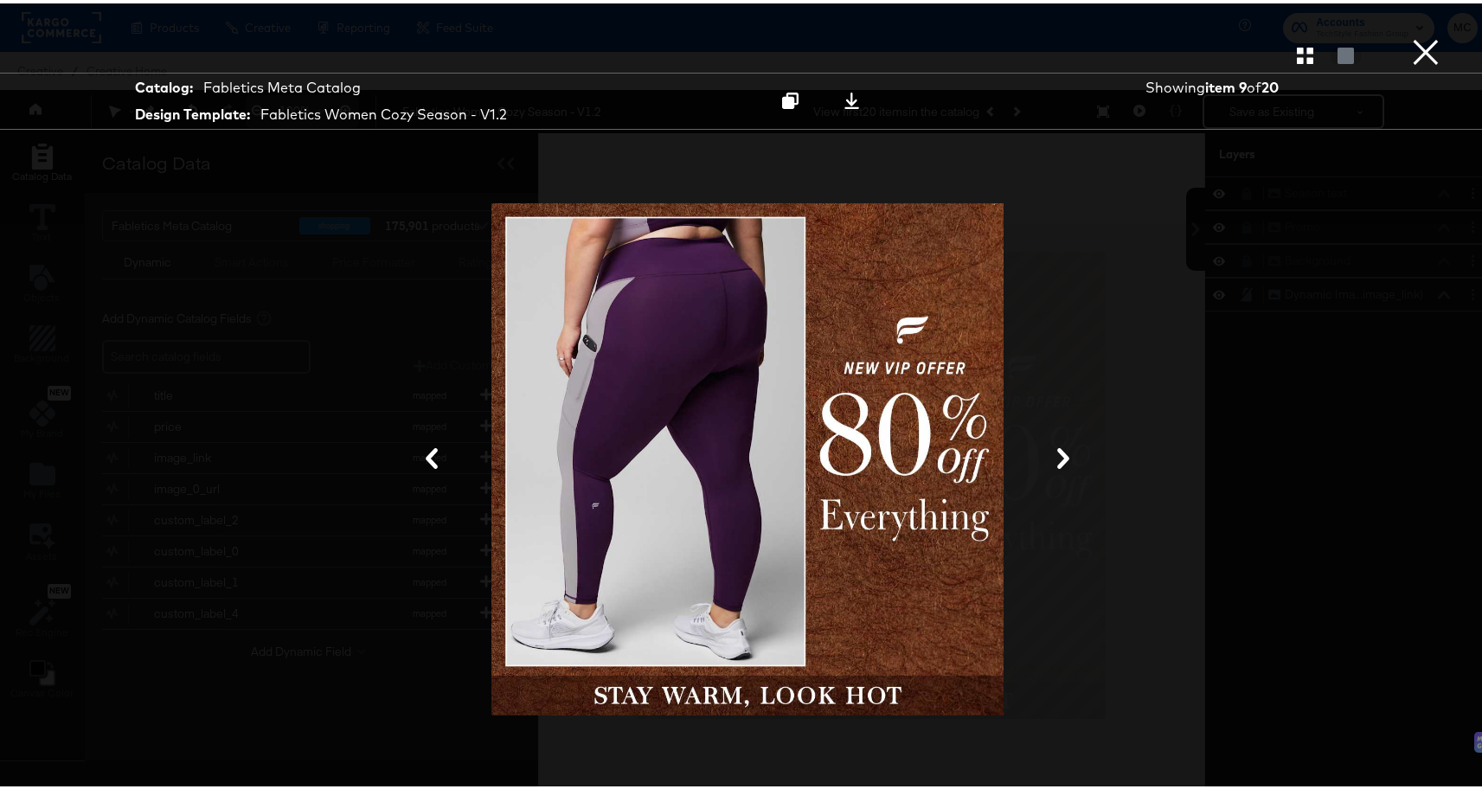
click at [1053, 448] on icon at bounding box center [1063, 455] width 21 height 21
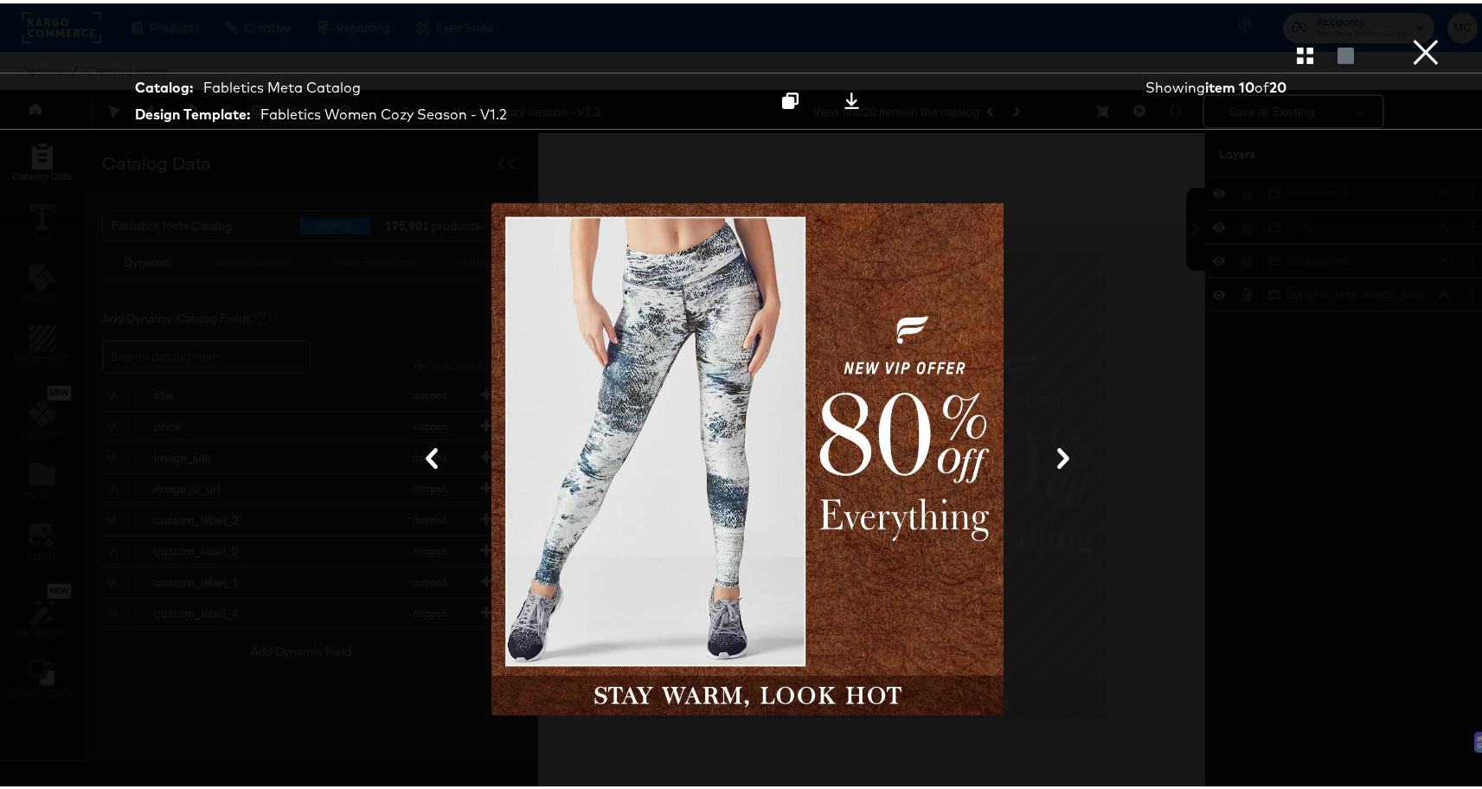
click at [1053, 448] on icon at bounding box center [1063, 455] width 21 height 21
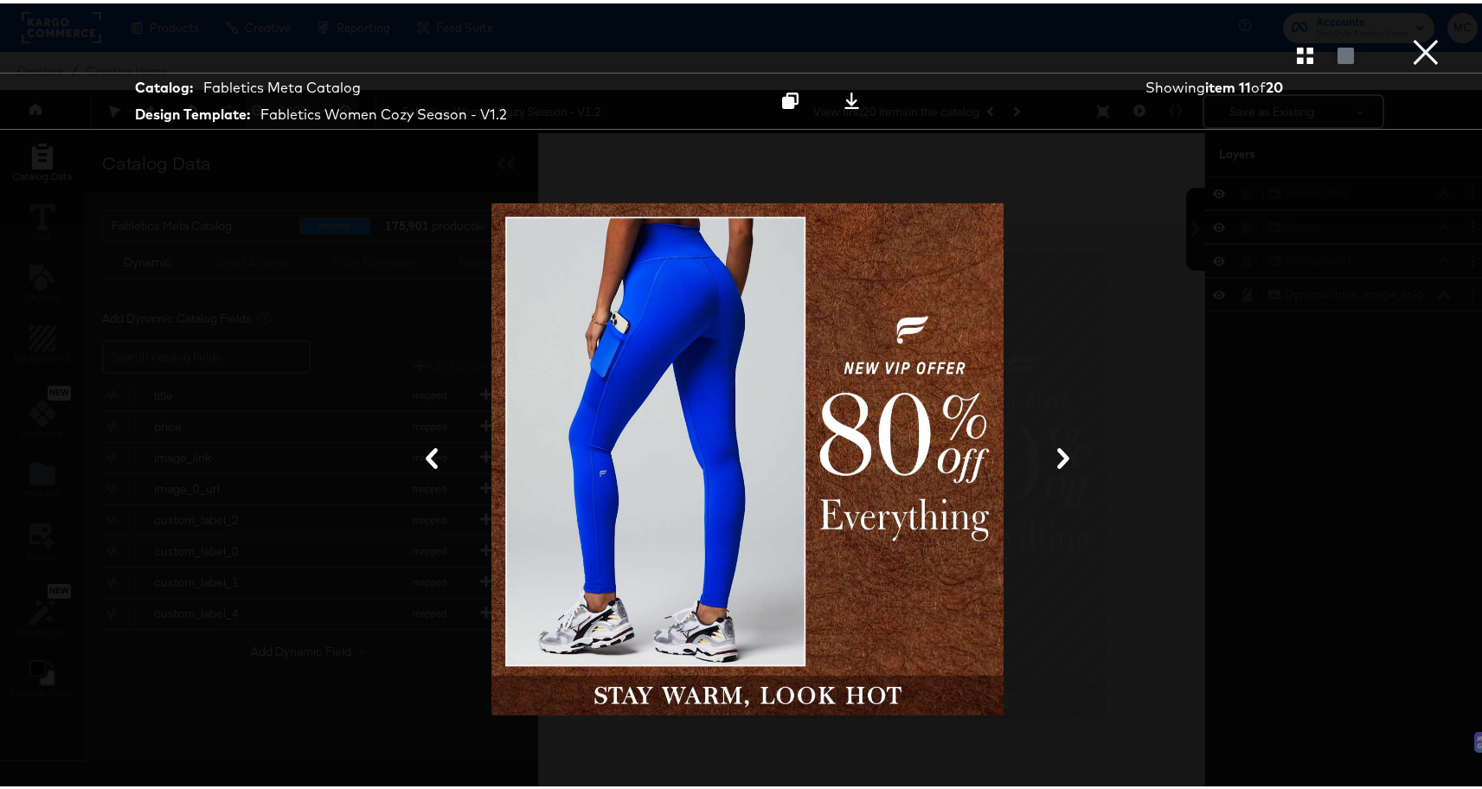
click at [1053, 448] on icon at bounding box center [1063, 455] width 21 height 21
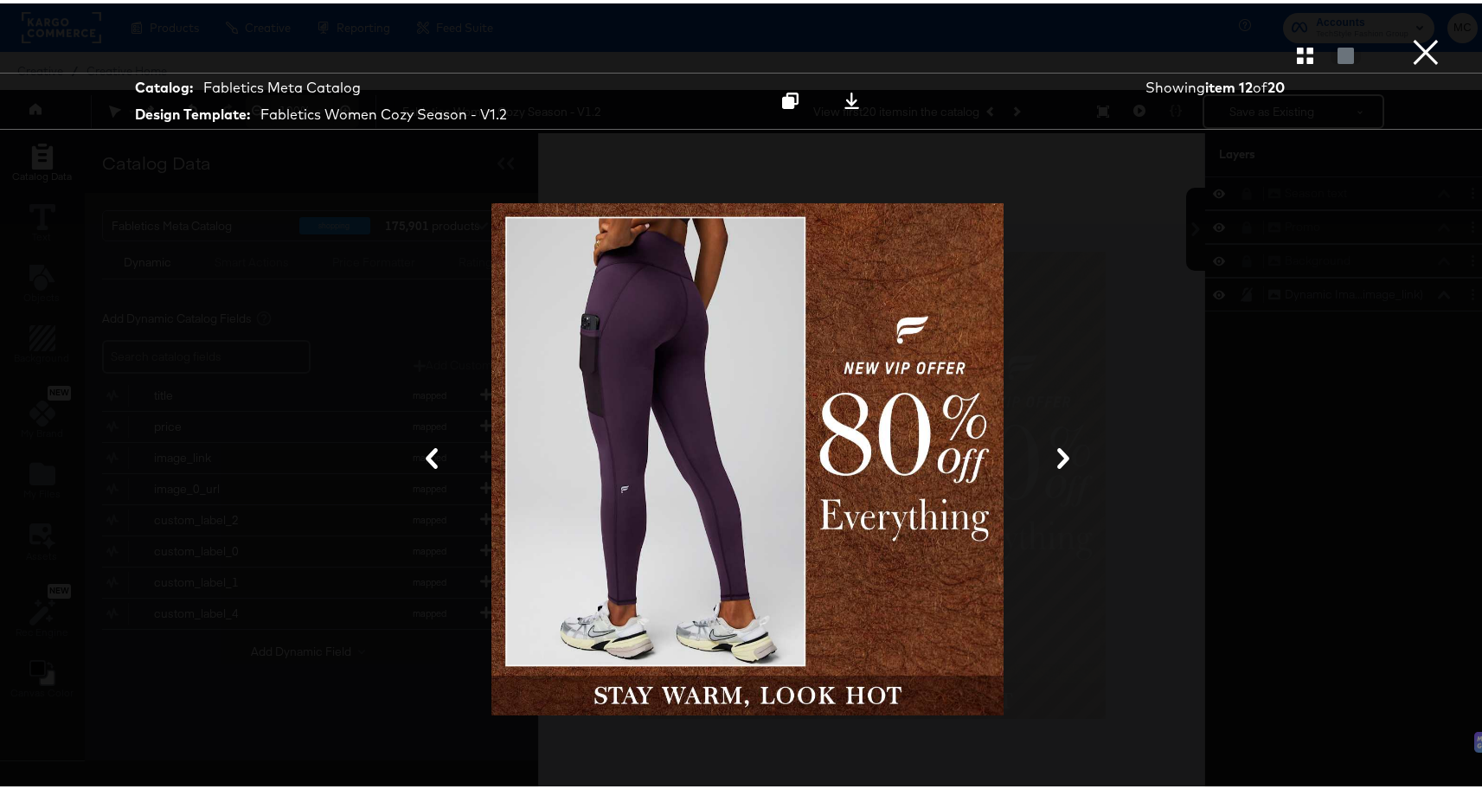
click at [1053, 448] on icon at bounding box center [1063, 455] width 21 height 21
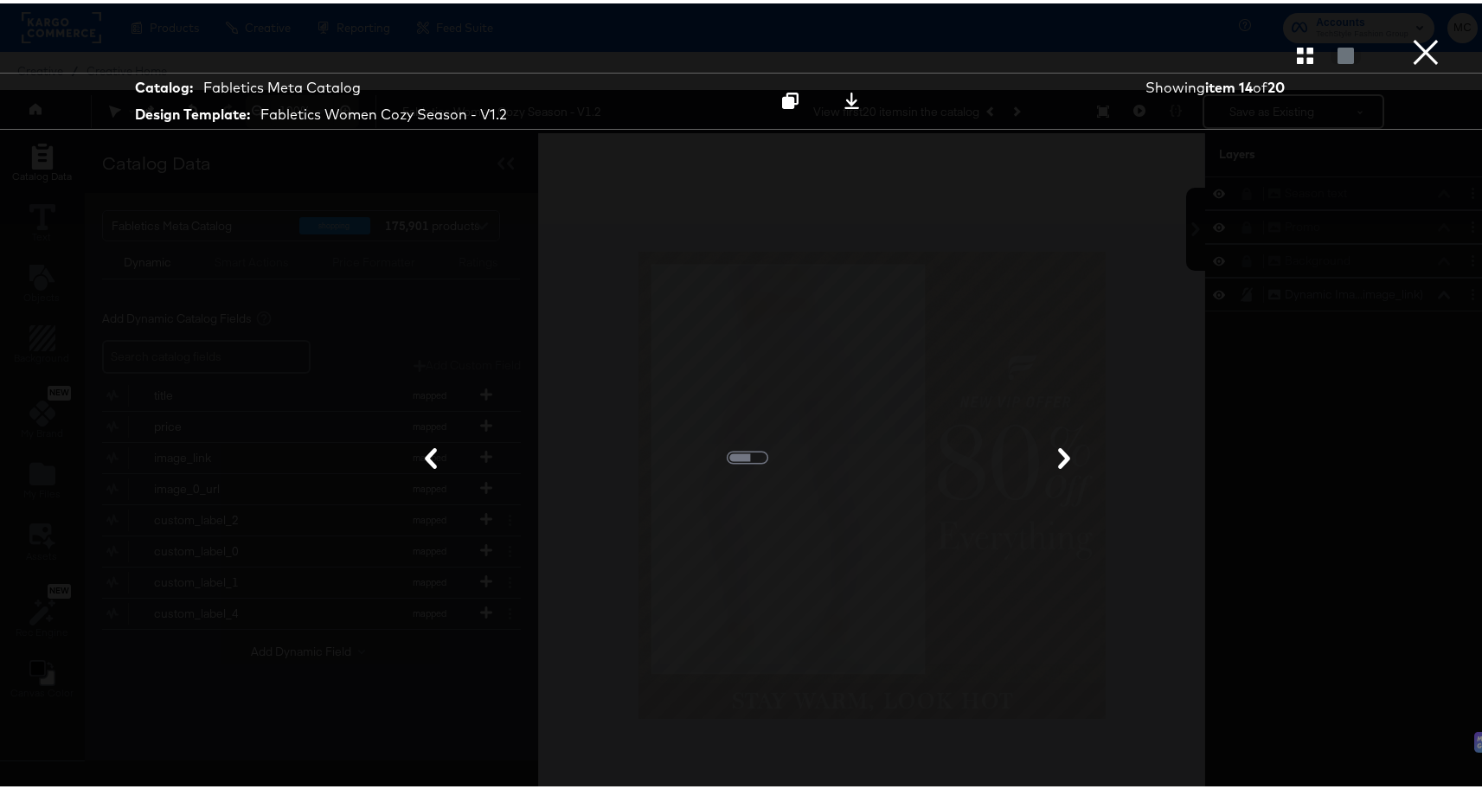
click at [1054, 448] on icon at bounding box center [1064, 455] width 21 height 21
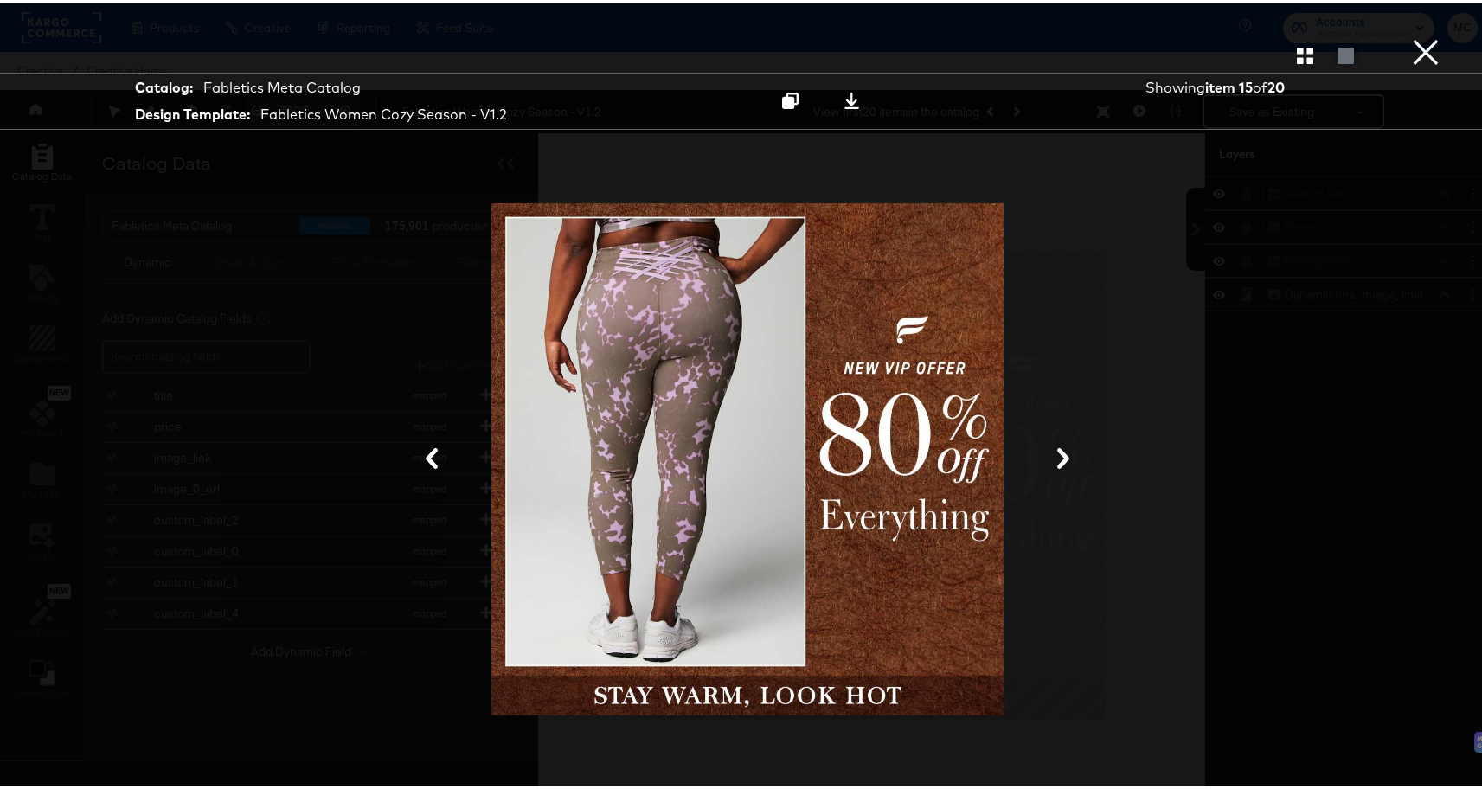
click at [1053, 448] on icon at bounding box center [1063, 455] width 21 height 21
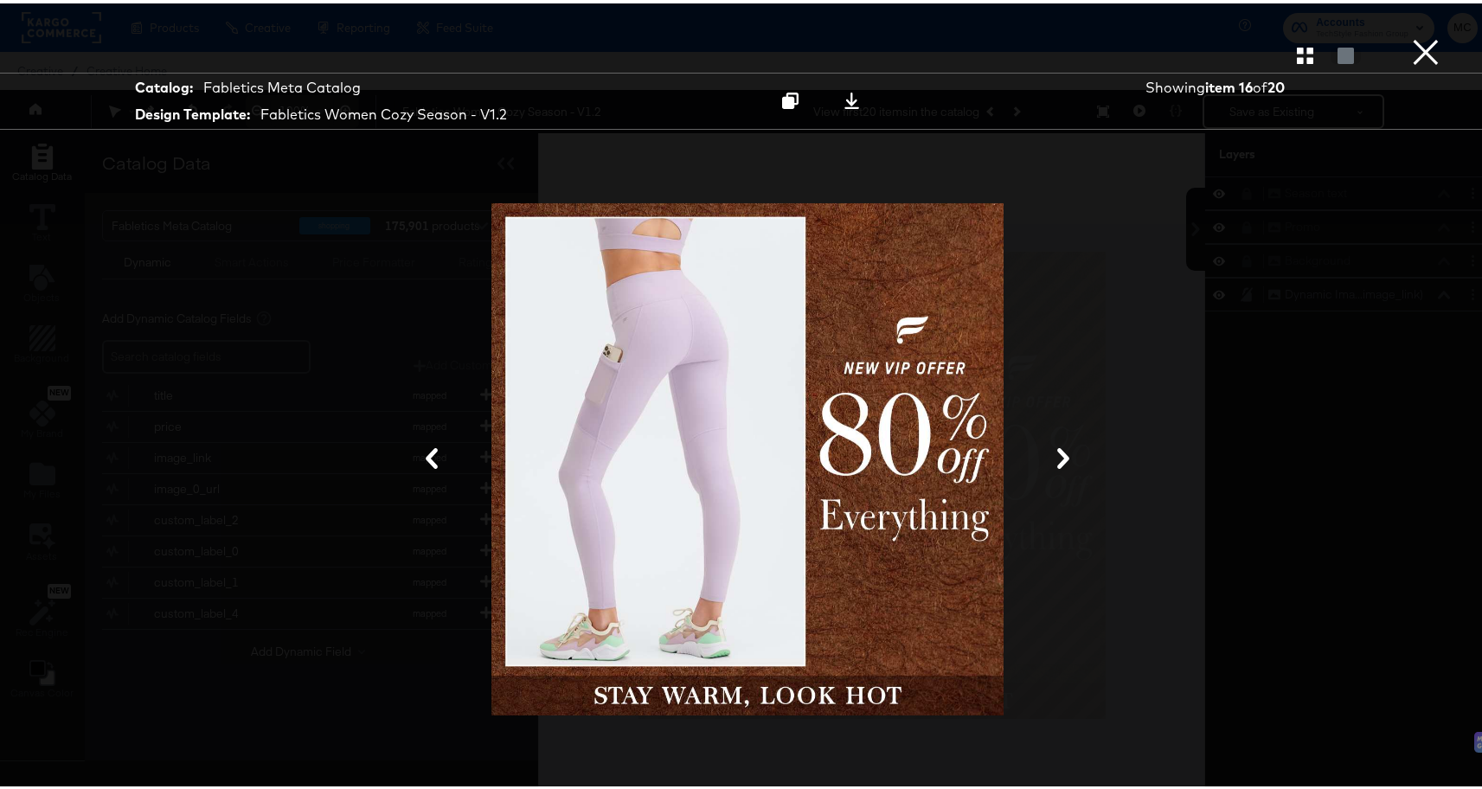
click at [413, 459] on button at bounding box center [431, 456] width 45 height 32
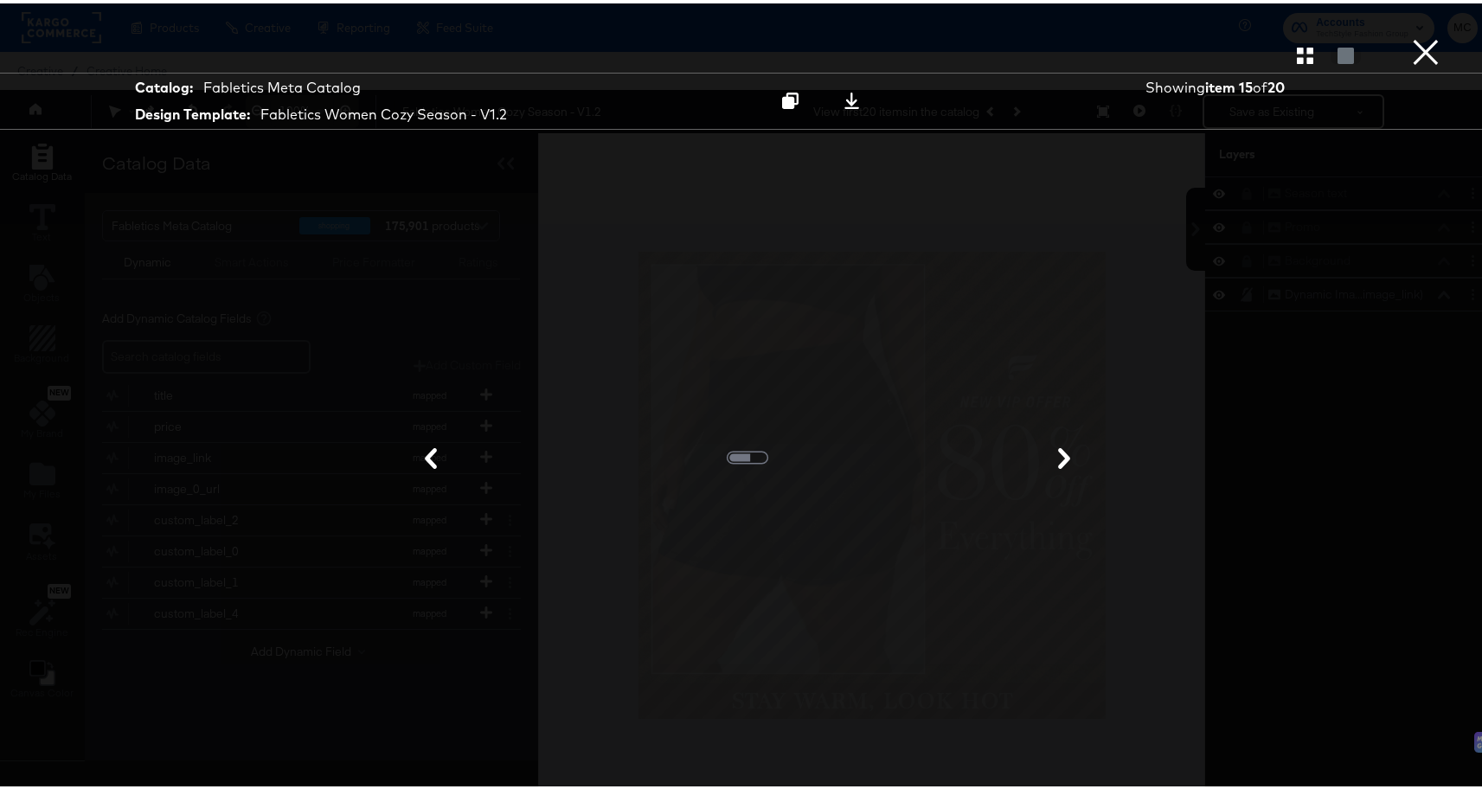
click at [413, 459] on button at bounding box center [430, 456] width 45 height 32
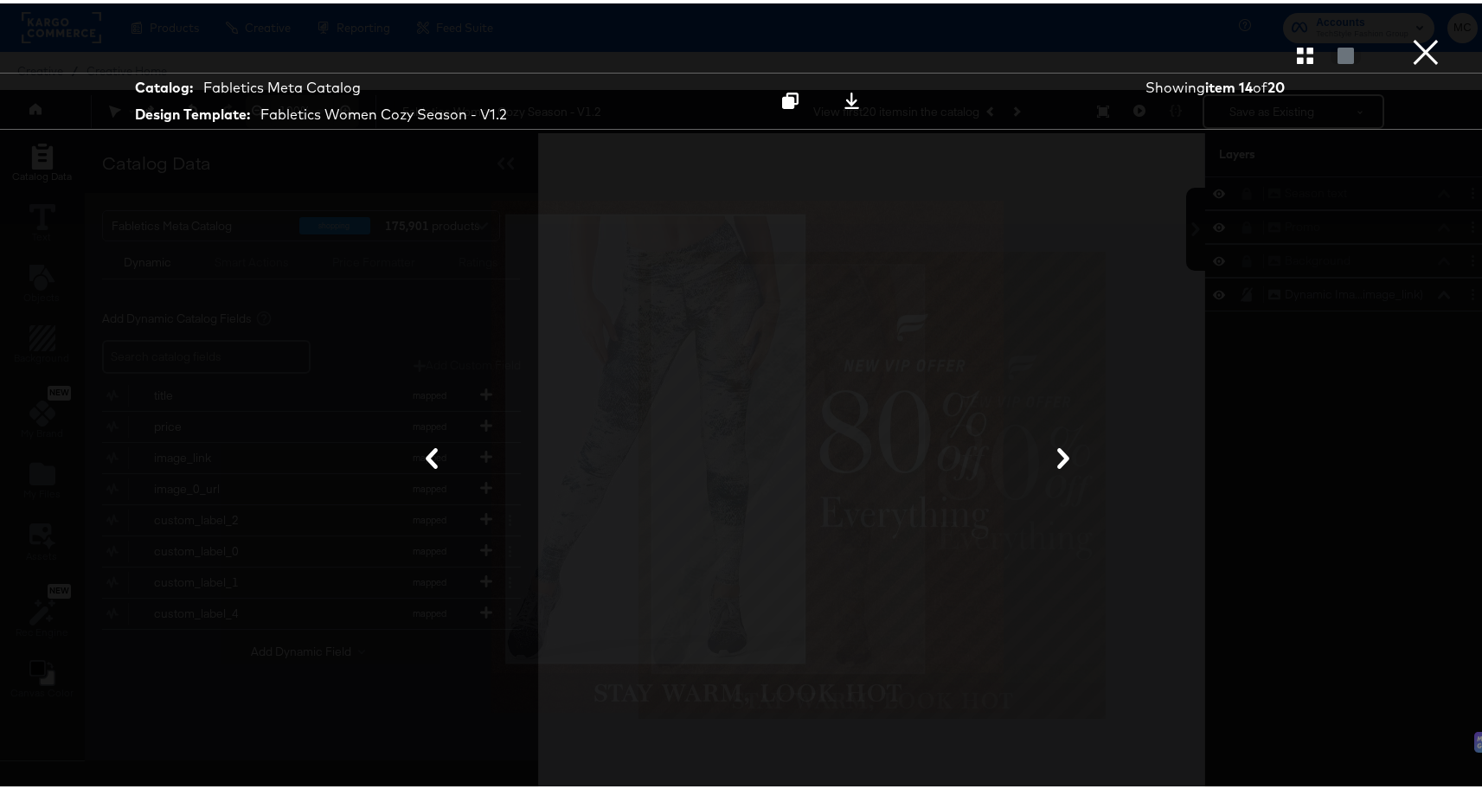
click at [431, 463] on icon at bounding box center [431, 455] width 21 height 21
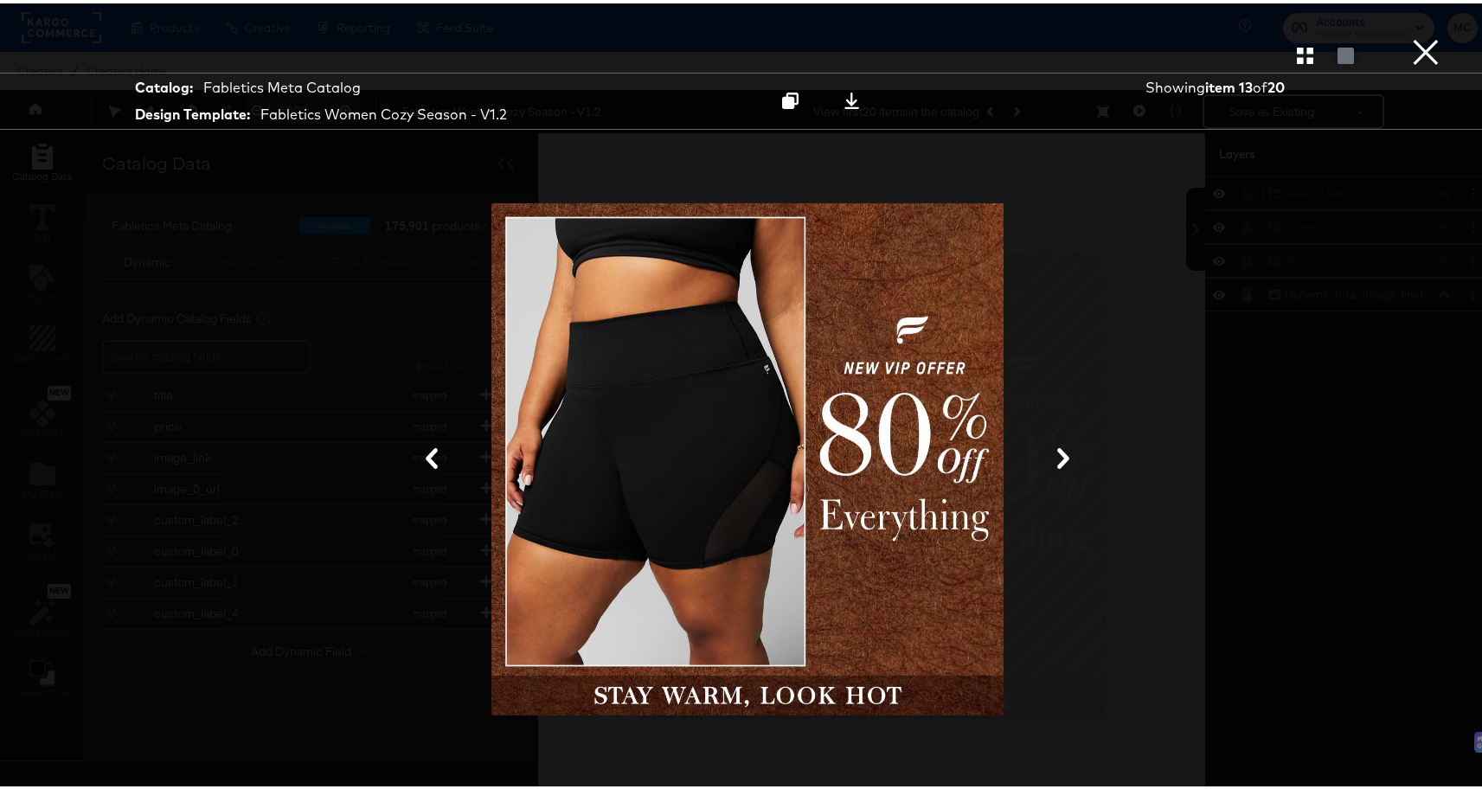
click at [1426, 35] on button "×" at bounding box center [1426, 17] width 35 height 35
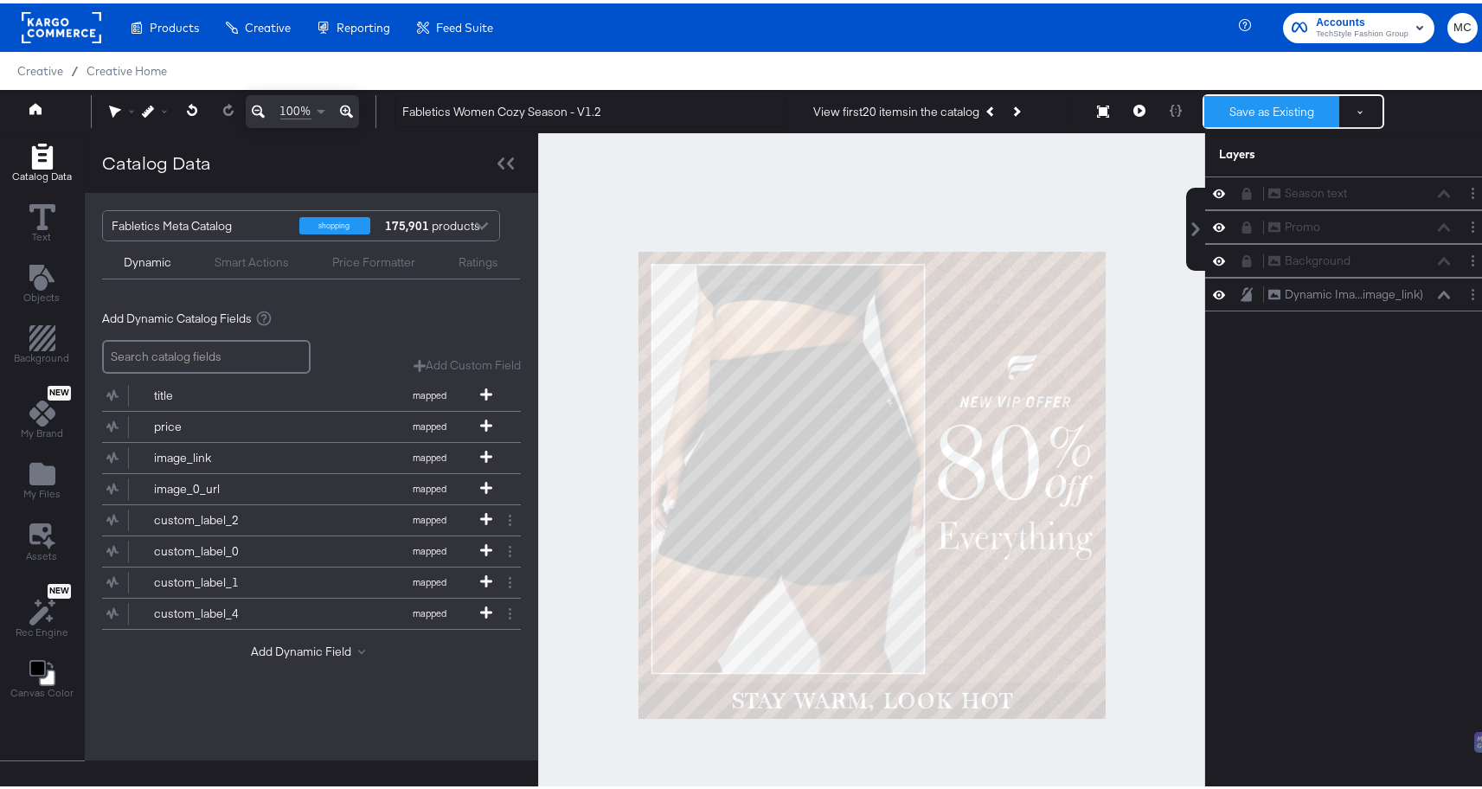
click at [1243, 111] on button "Save as Existing" at bounding box center [1272, 108] width 135 height 31
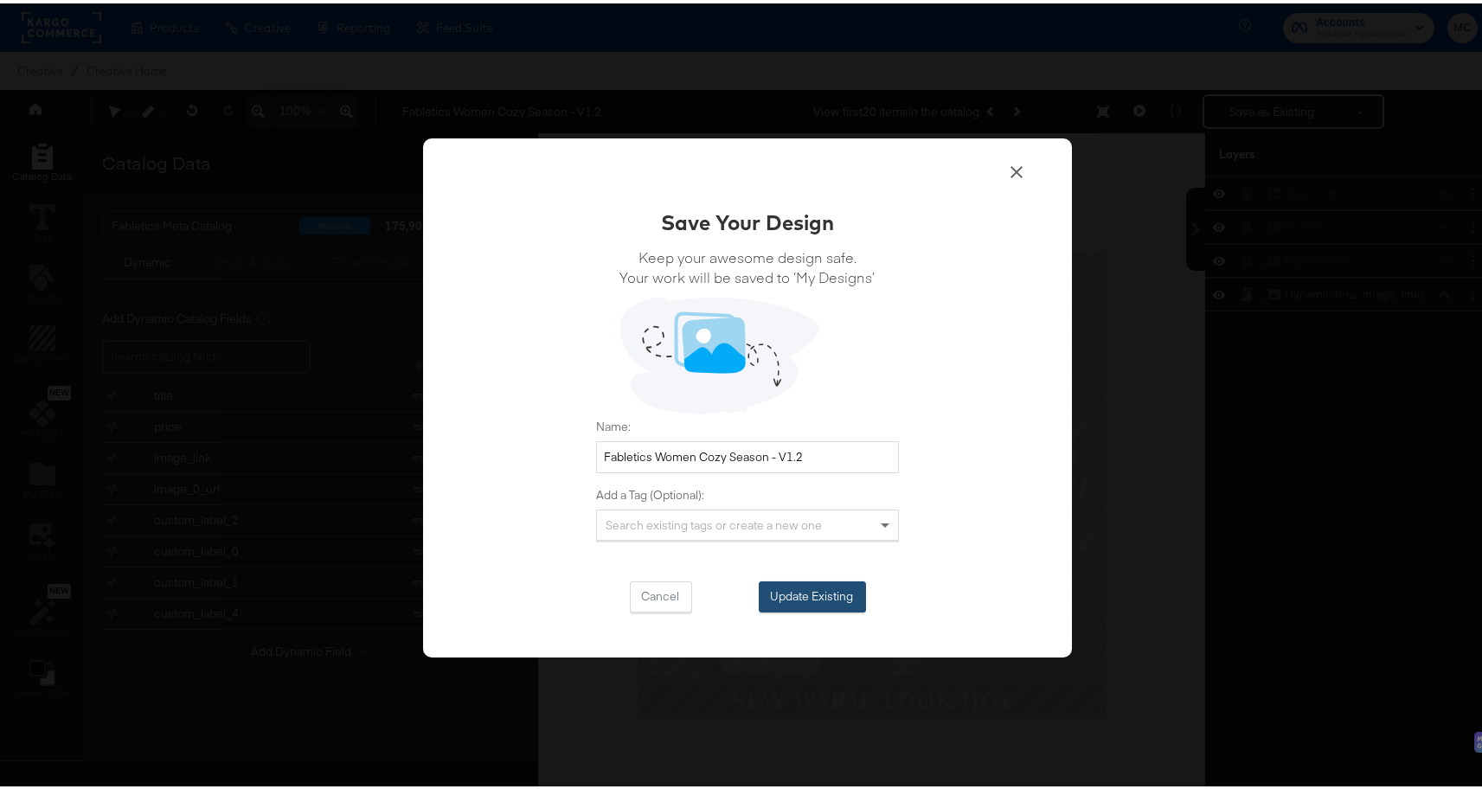
click at [807, 589] on button "Update Existing" at bounding box center [812, 593] width 107 height 31
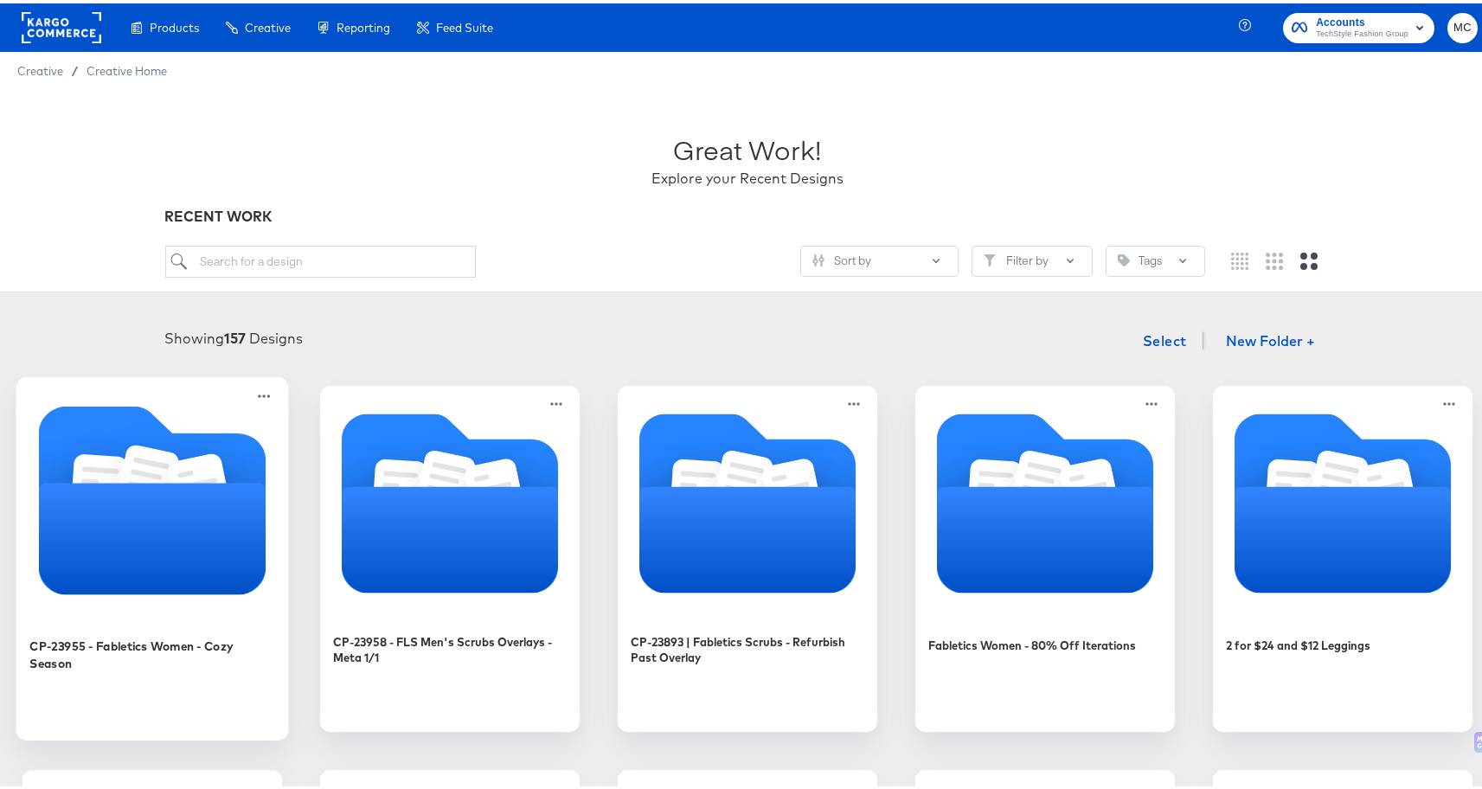
click at [267, 511] on icon "Folder" at bounding box center [153, 535] width 228 height 112
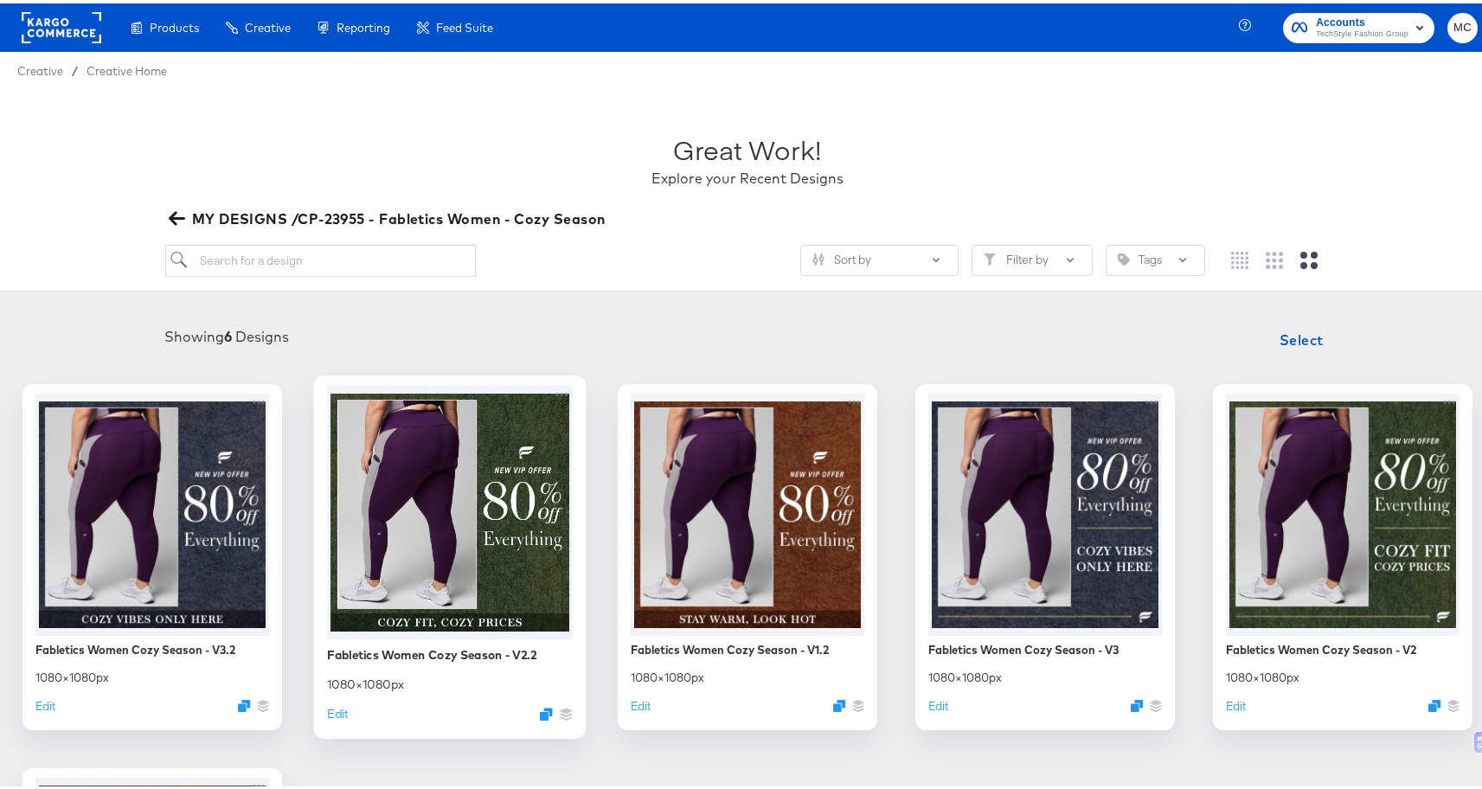
click at [573, 551] on div at bounding box center [450, 509] width 246 height 254
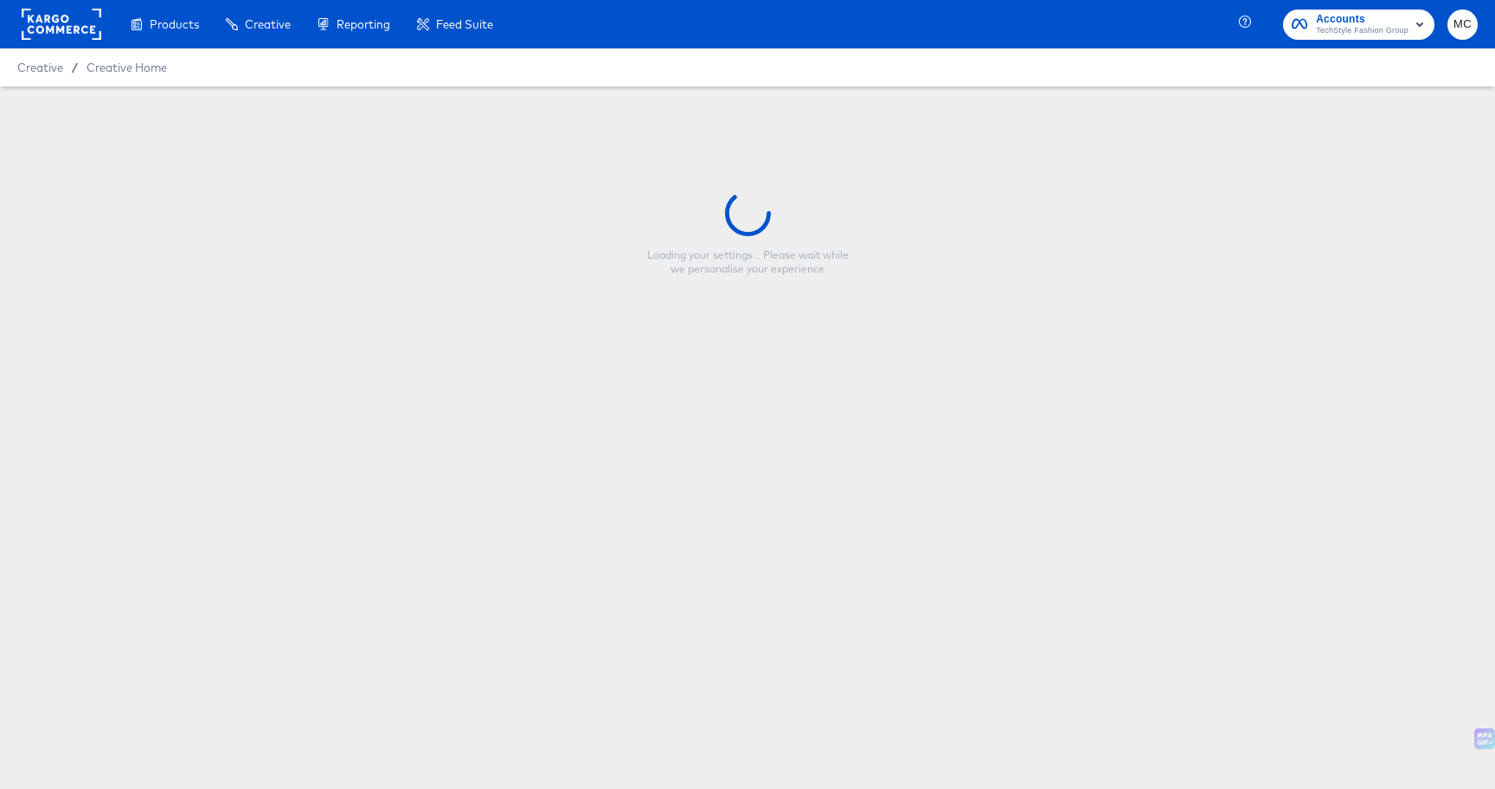
type input "Fabletics Women Cozy Season - V2.2"
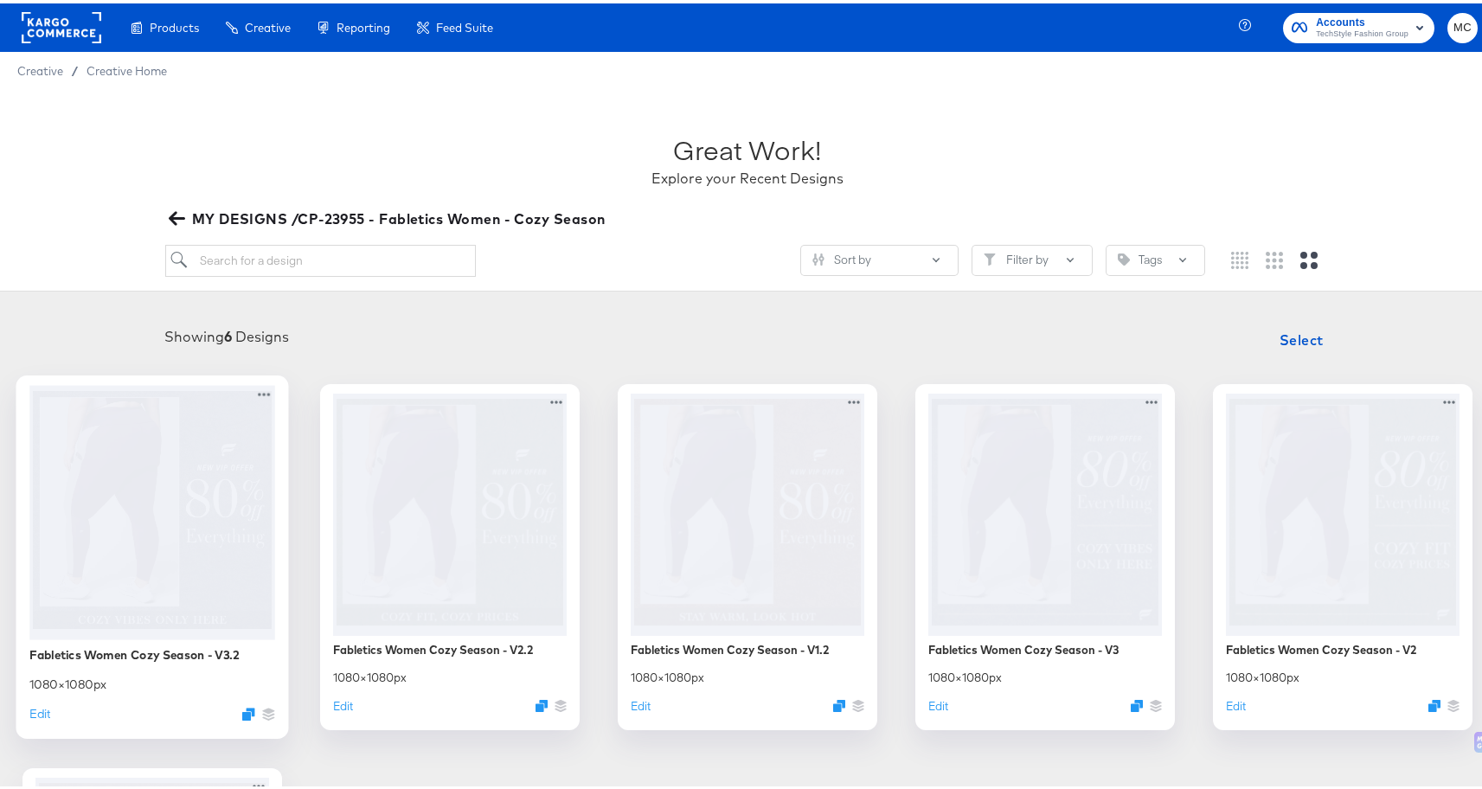
click at [242, 537] on div at bounding box center [152, 509] width 246 height 254
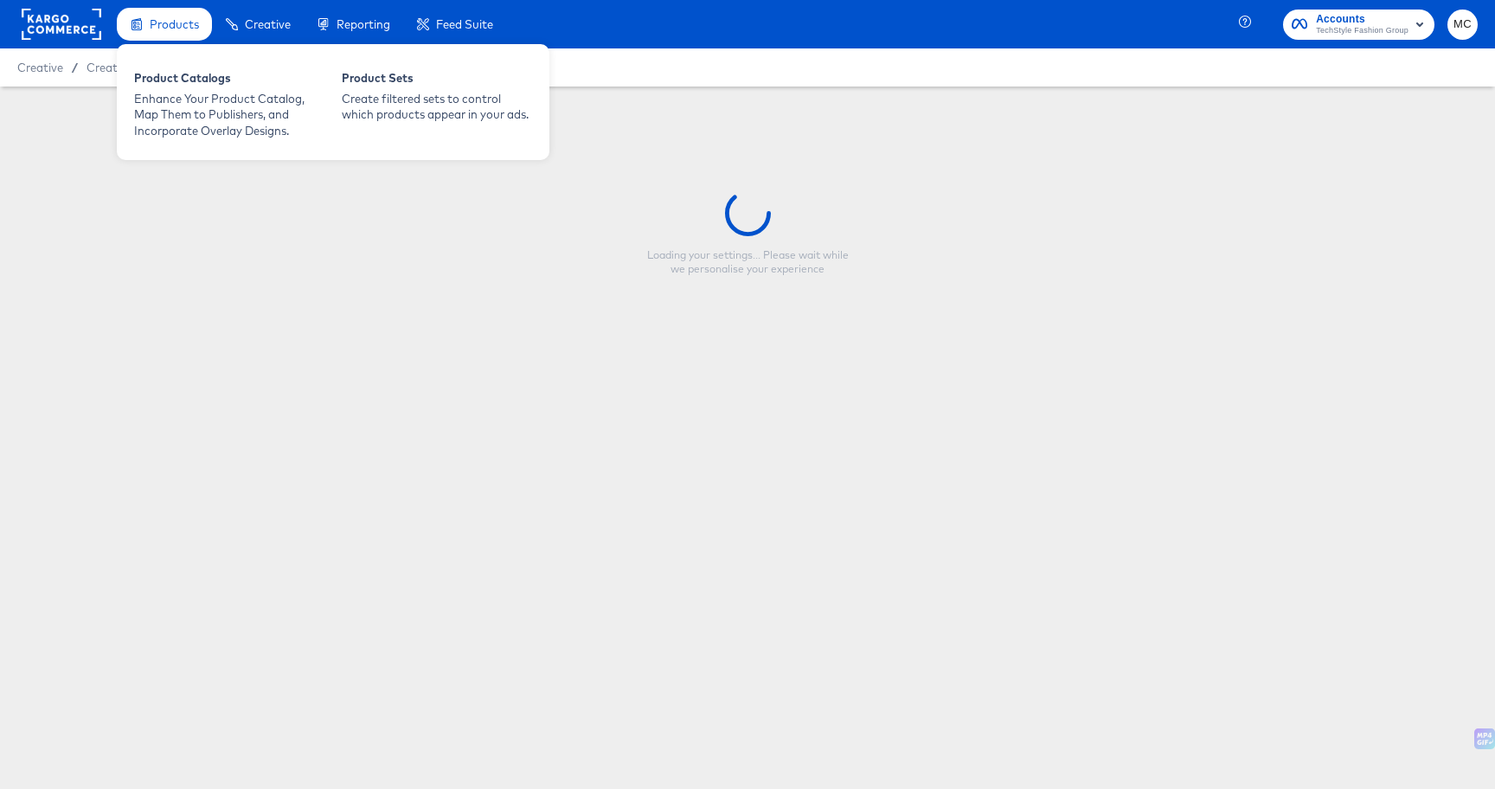
type input "Fabletics Women Cozy Season - V3.2"
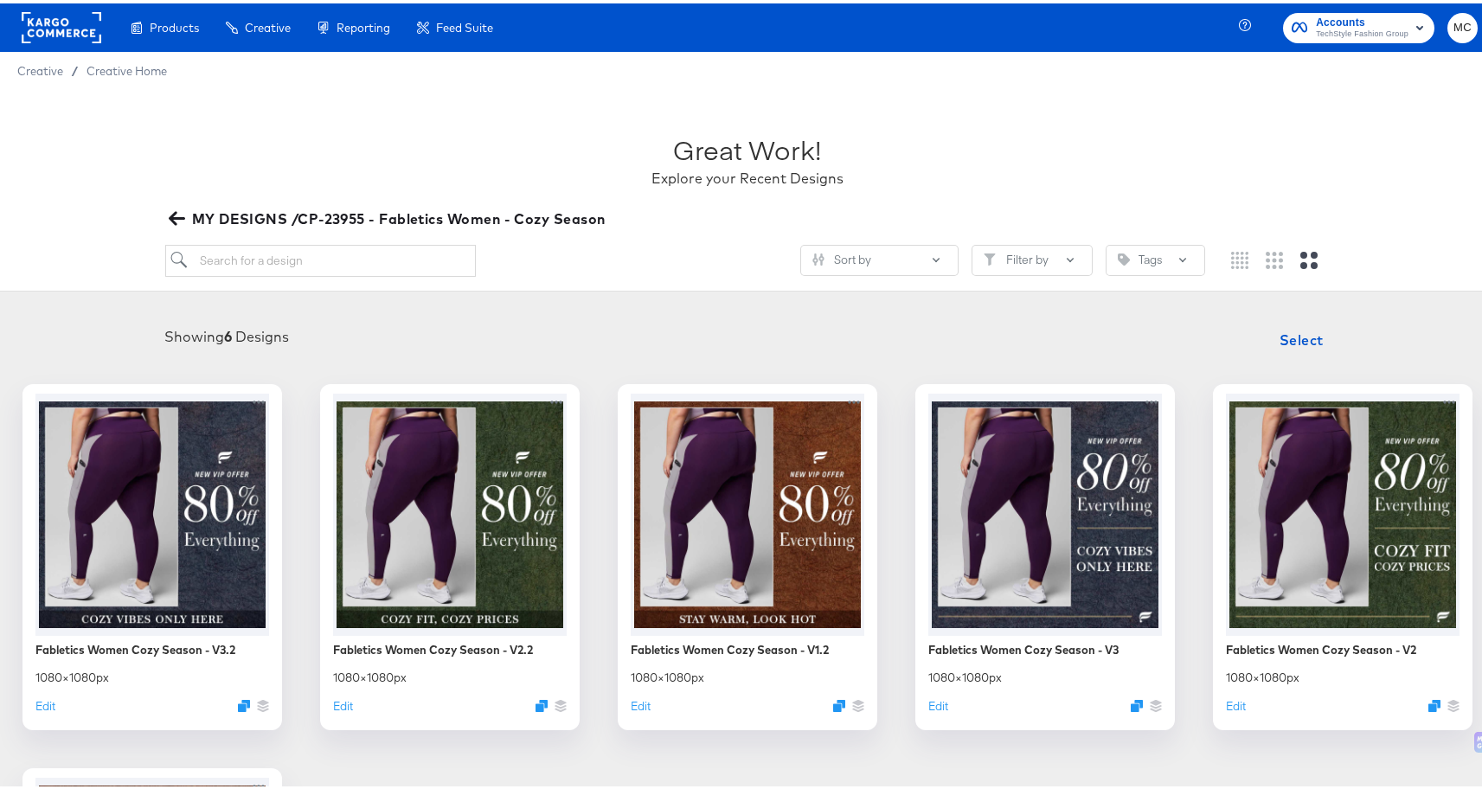
click at [170, 221] on icon "button" at bounding box center [177, 215] width 16 height 16
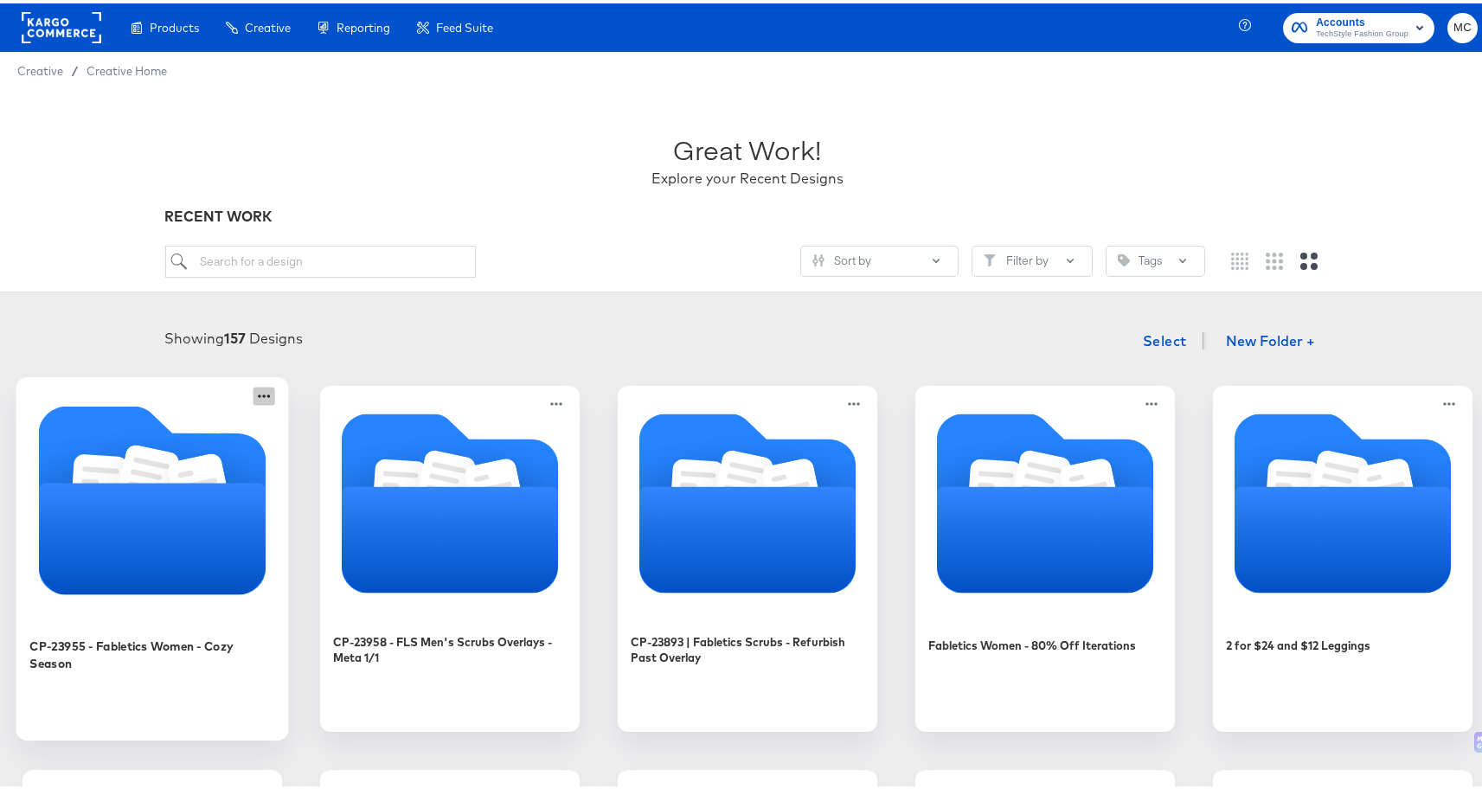
click at [275, 390] on icon at bounding box center [265, 392] width 22 height 18
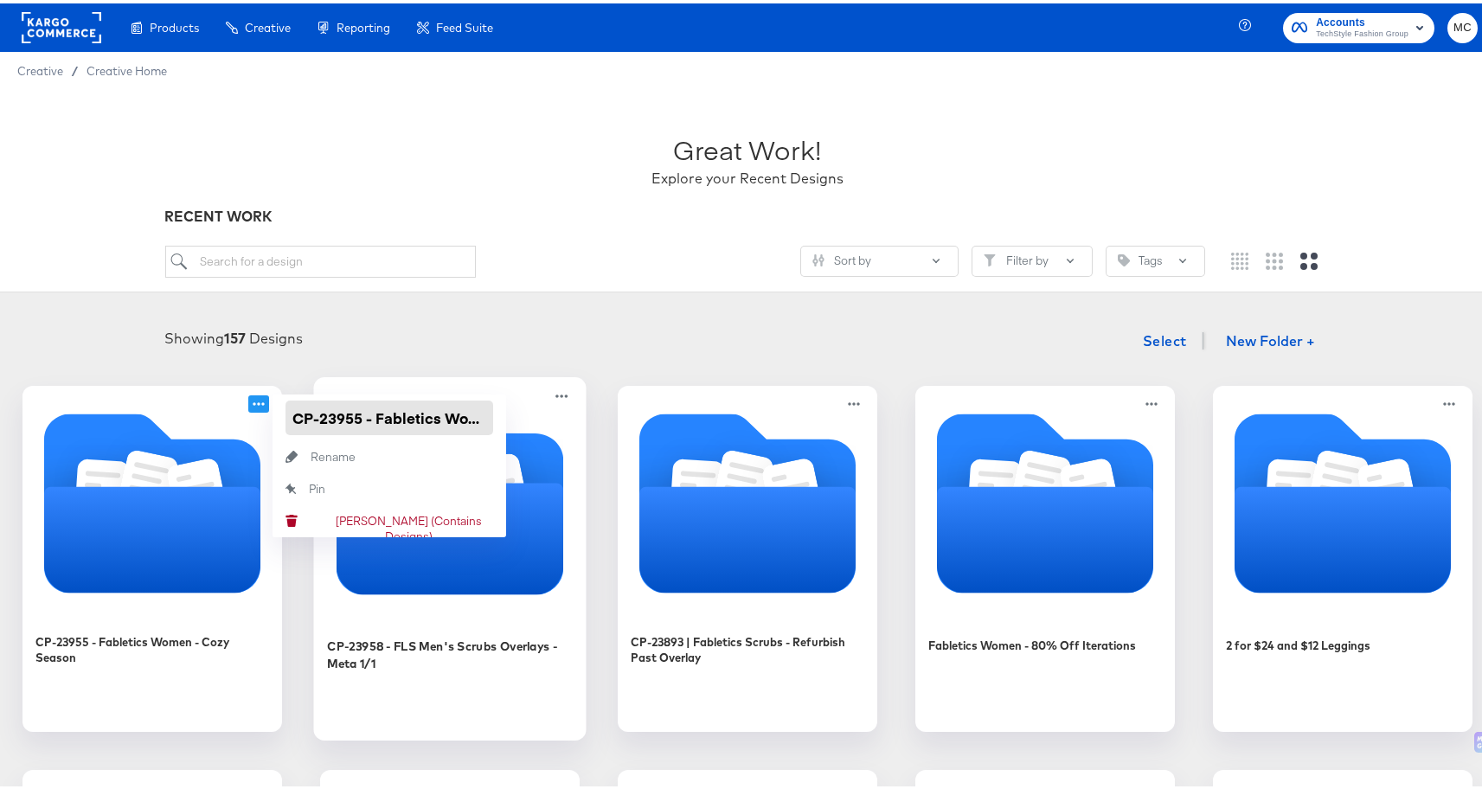
scroll to position [0, 117]
drag, startPoint x: 437, startPoint y: 414, endPoint x: 699, endPoint y: 419, distance: 262.2
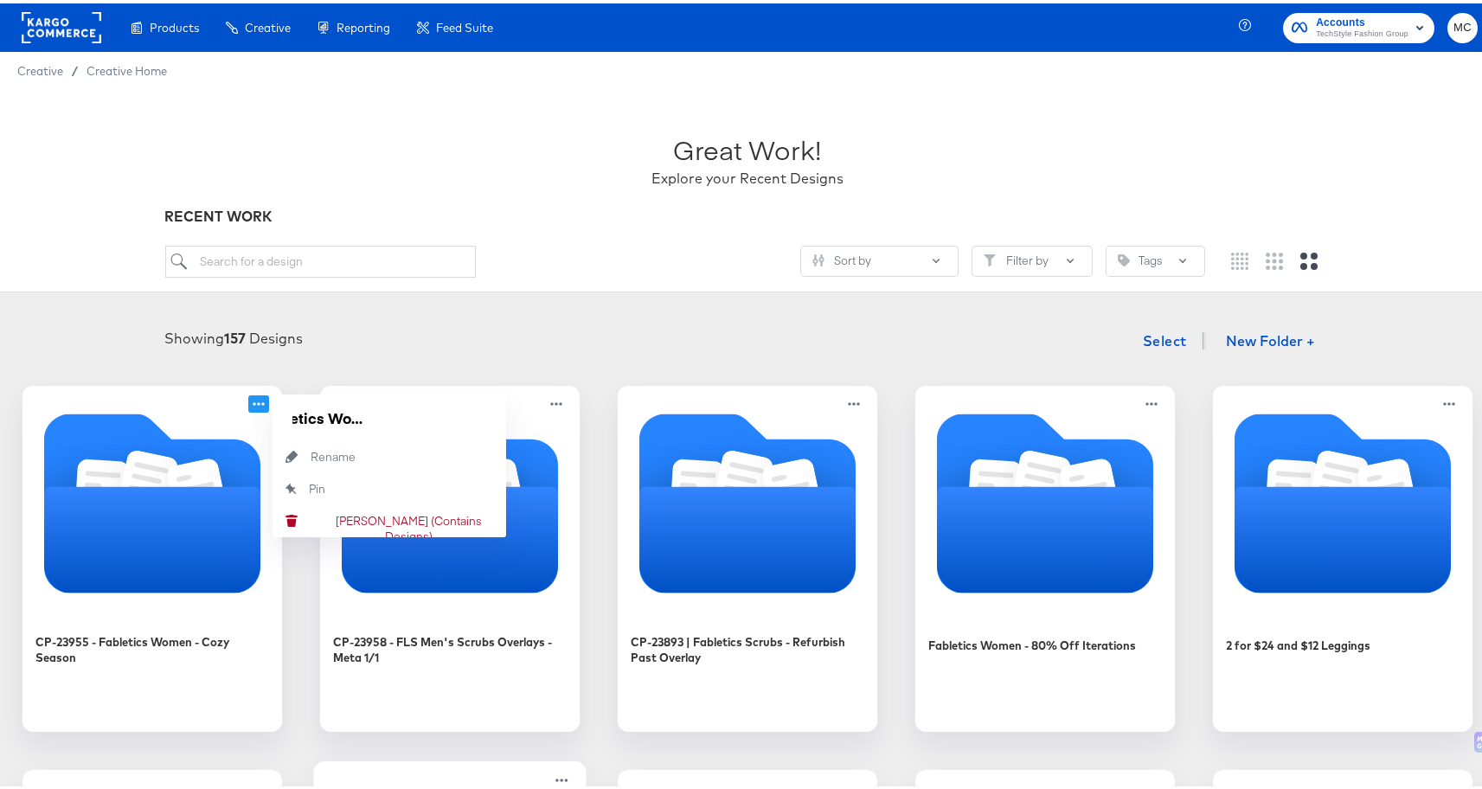
scroll to position [0, 0]
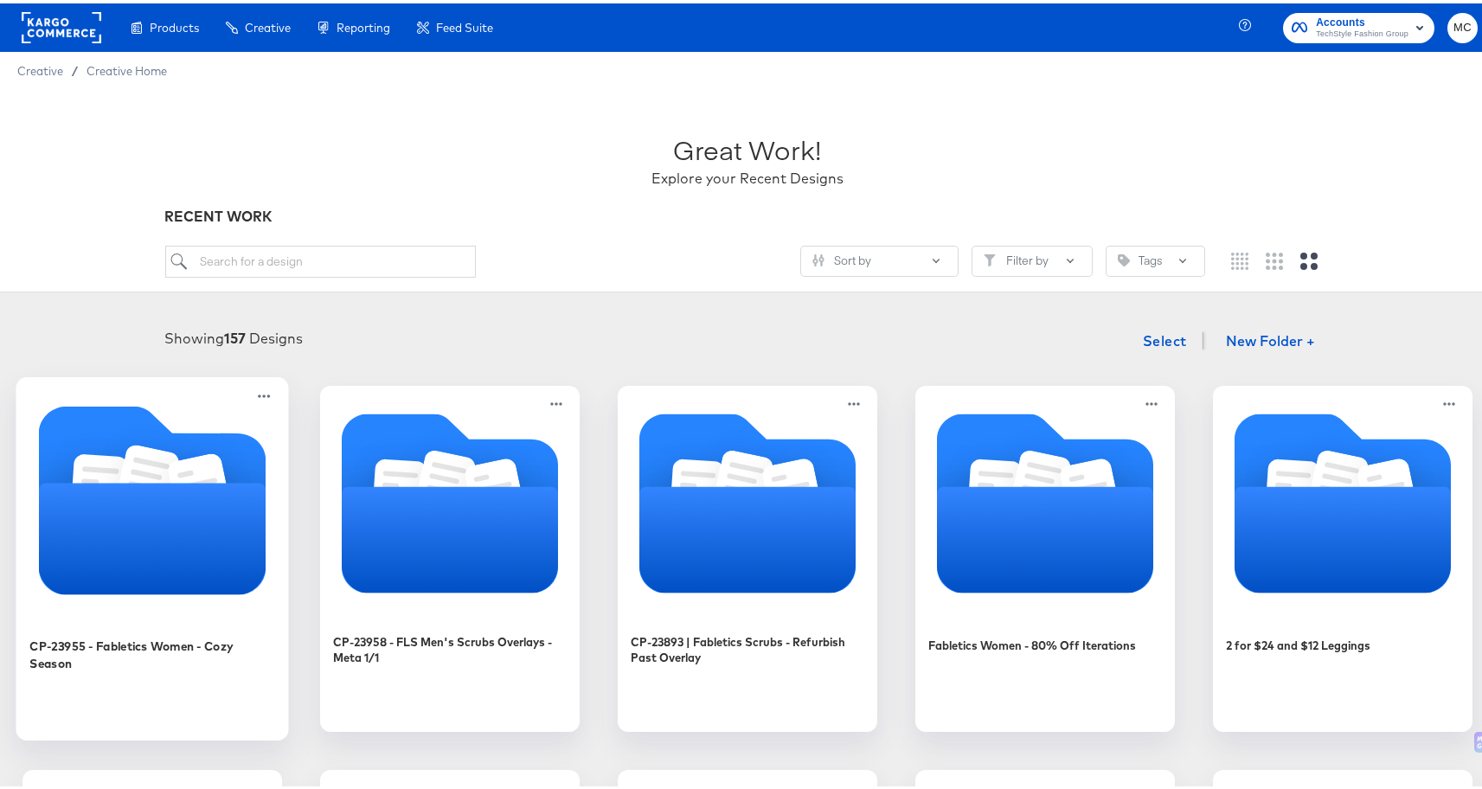
click at [267, 510] on icon "Folder" at bounding box center [153, 535] width 228 height 112
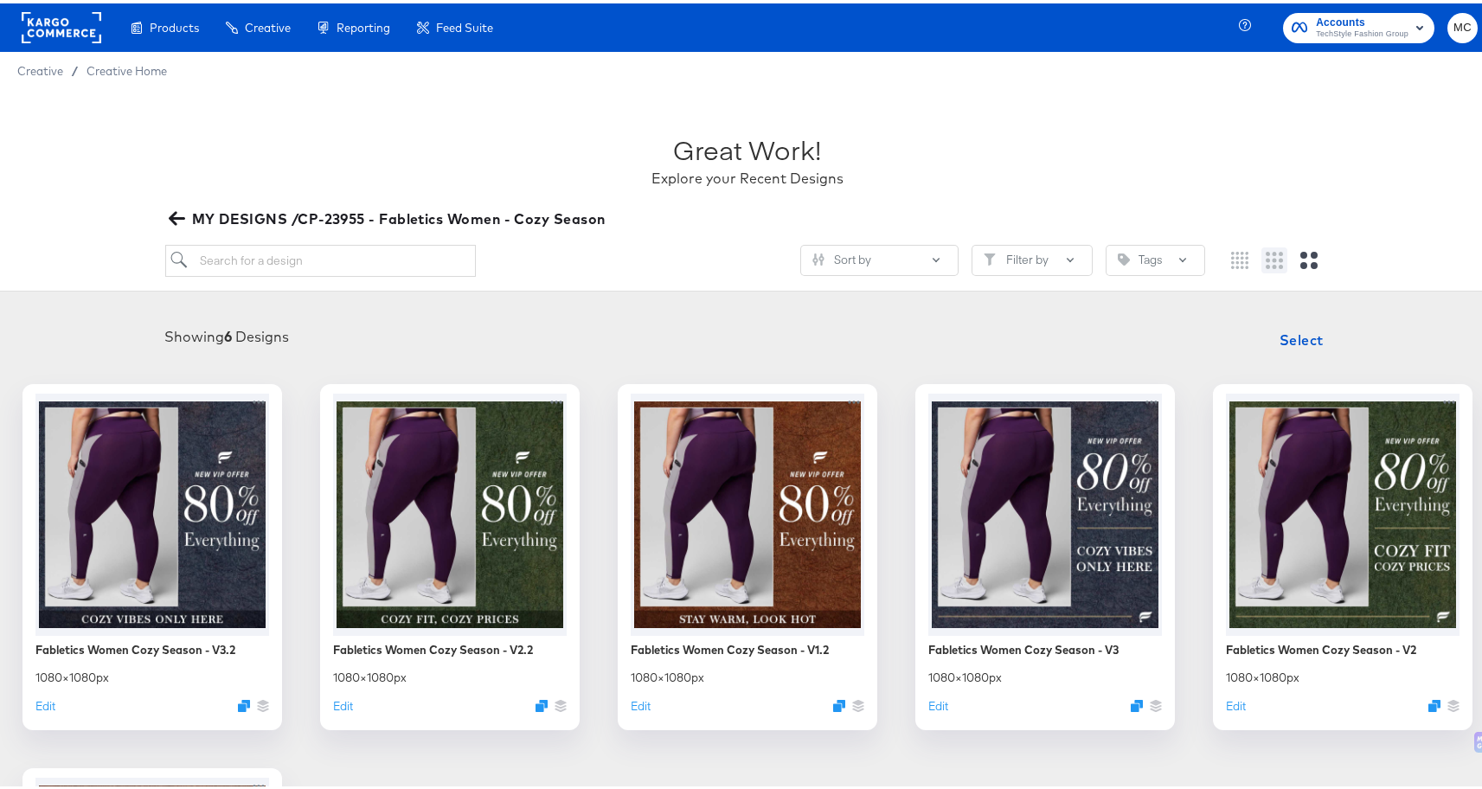
click at [1274, 257] on div at bounding box center [1274, 256] width 112 height 31
click at [1267, 258] on icon "Medium grid" at bounding box center [1274, 256] width 17 height 17
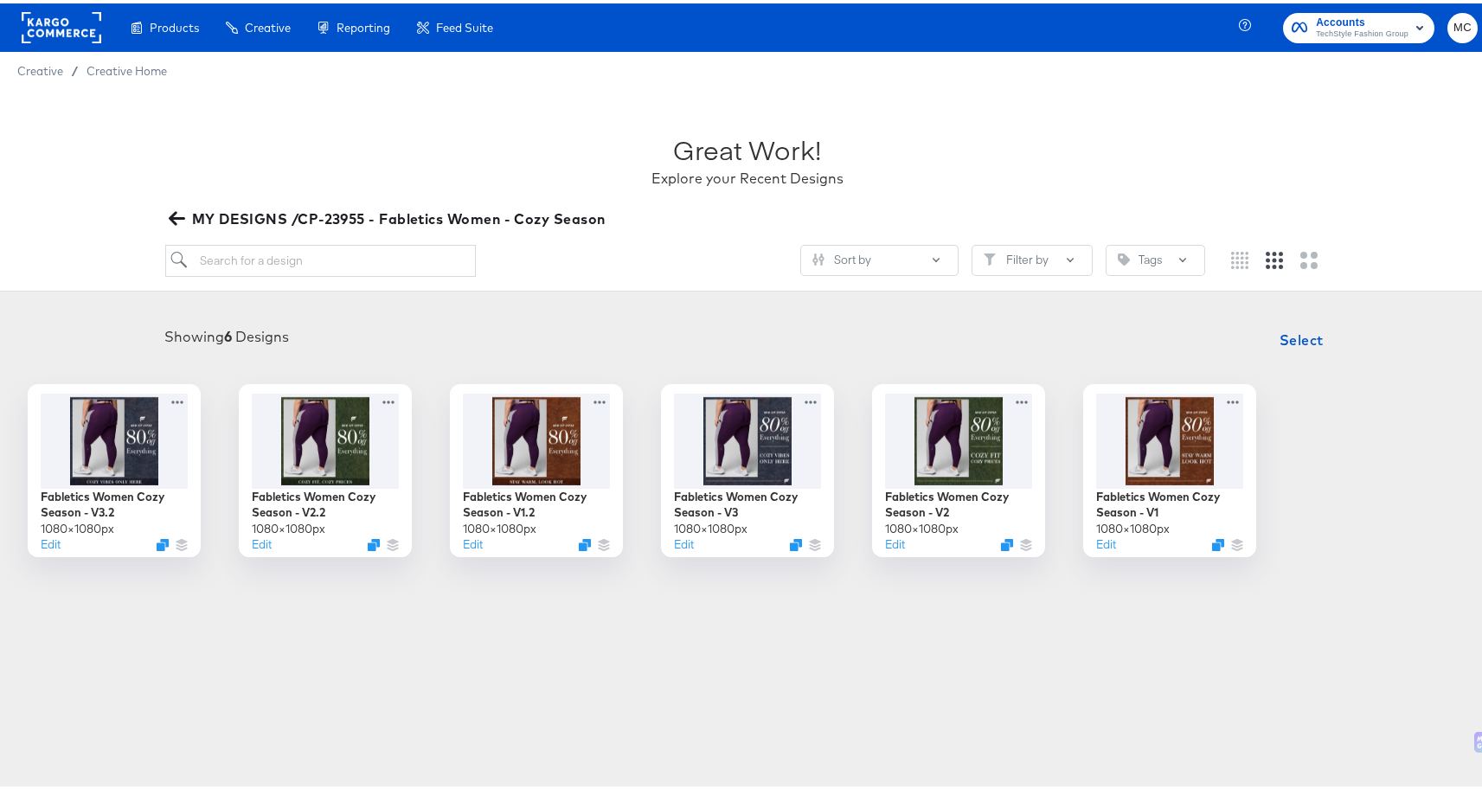
click at [1242, 116] on div "Great Work! Explore your Recent Designs" at bounding box center [748, 149] width 1166 height 108
click at [650, 683] on div "Products Products Product Catalogs Enhance Your Product Catalog, Map Them to Pu…" at bounding box center [747, 394] width 1495 height 789
click at [178, 213] on icon "button" at bounding box center [177, 215] width 16 height 16
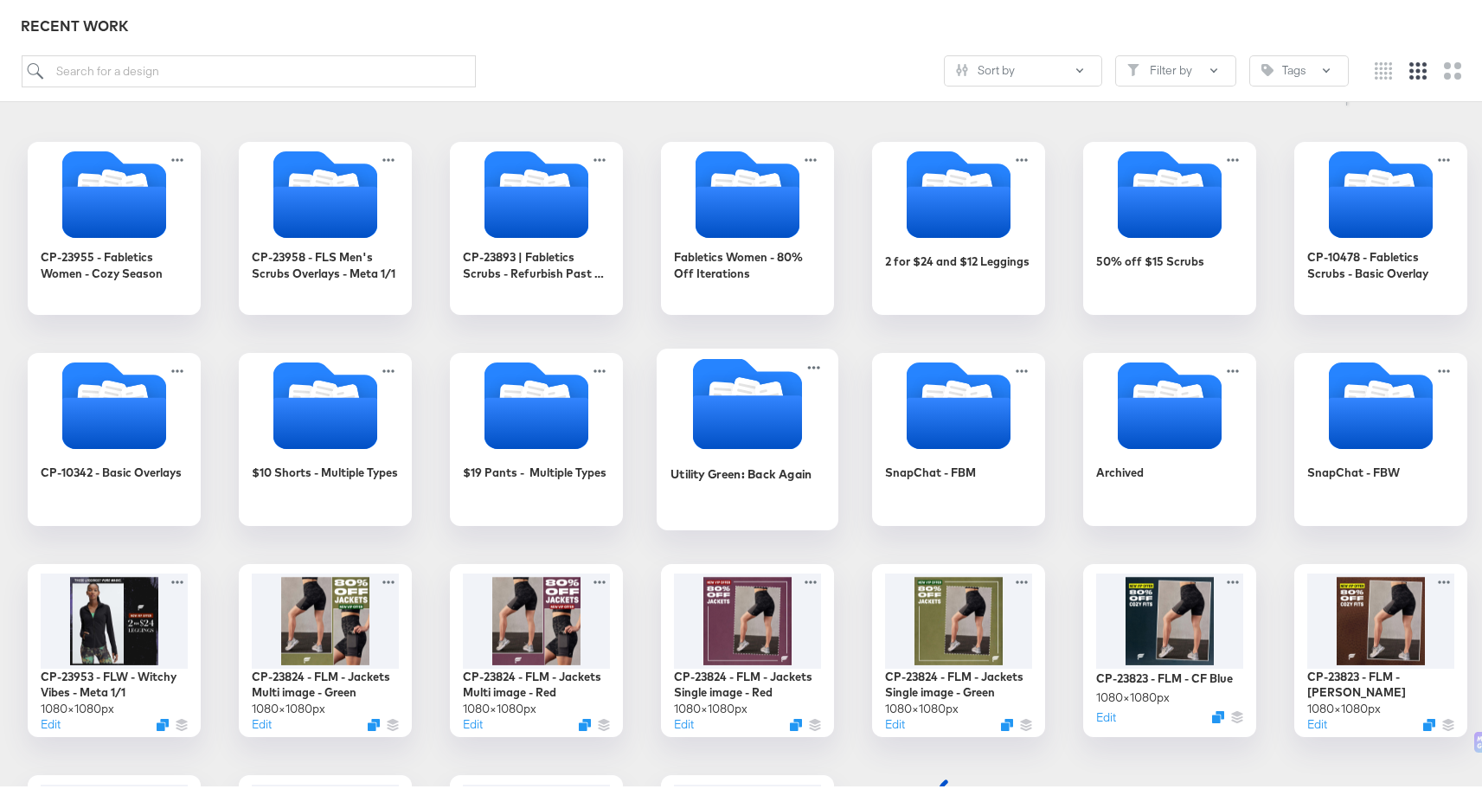
scroll to position [482, 0]
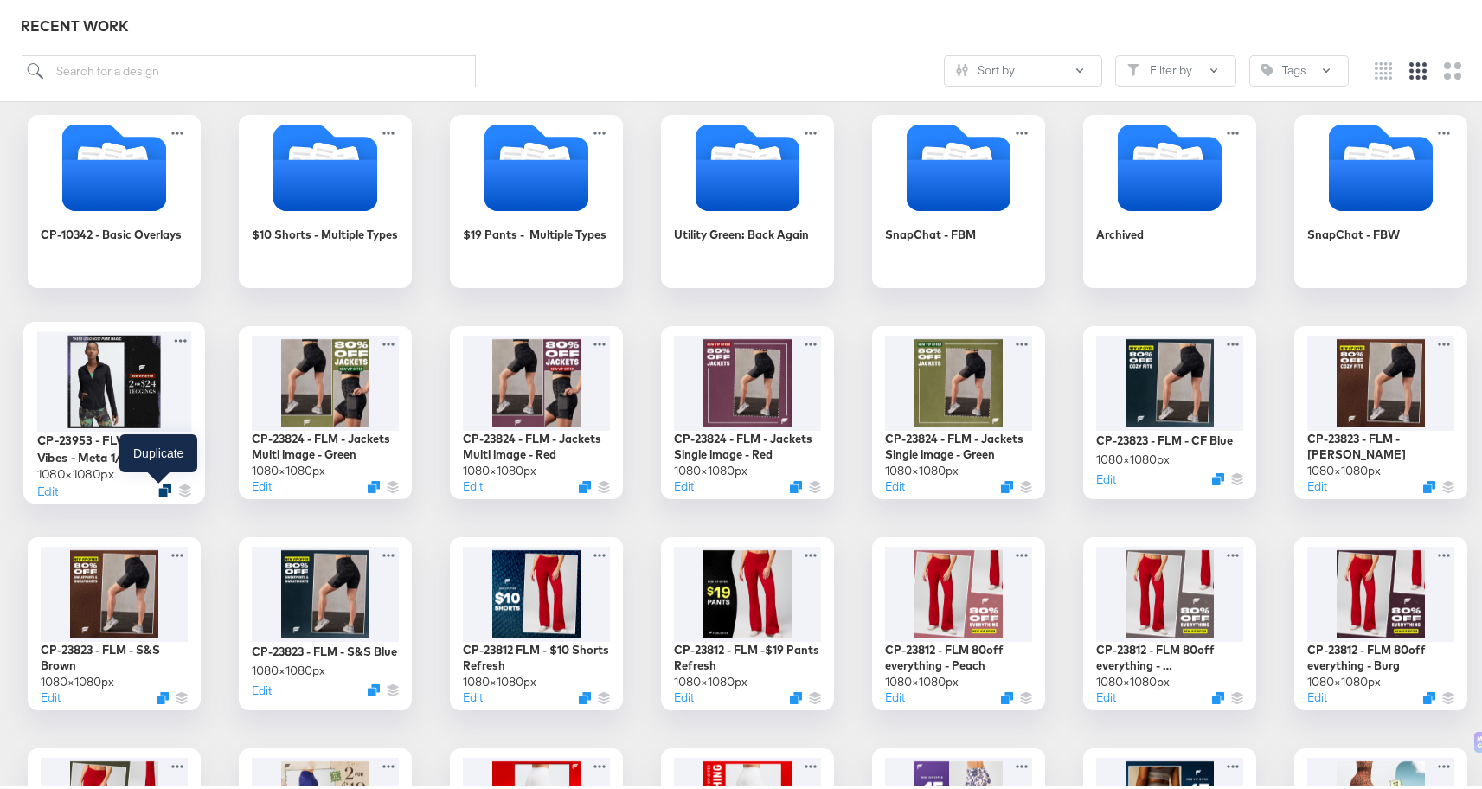
click at [160, 487] on icon "Duplicate" at bounding box center [164, 487] width 13 height 13
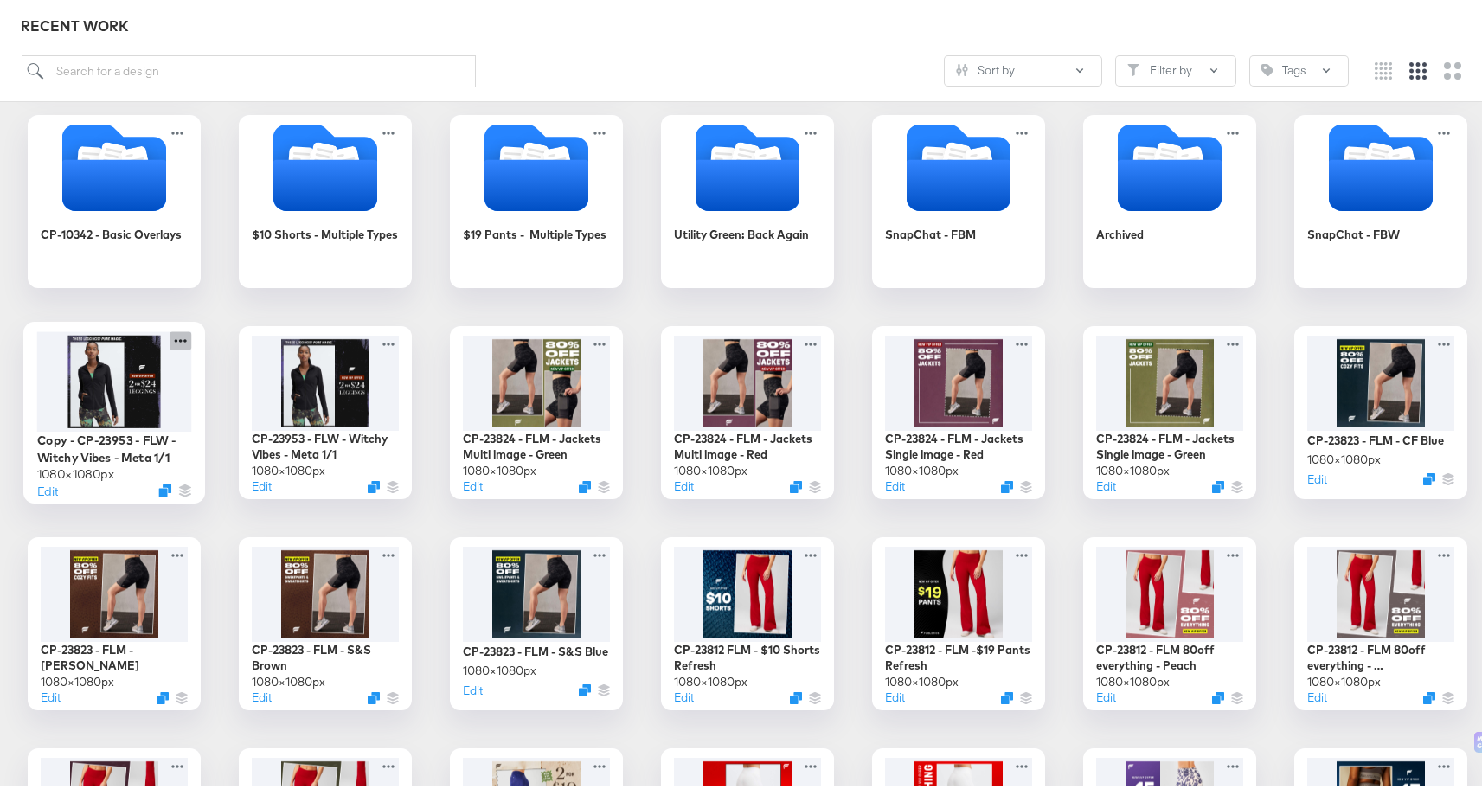
click at [173, 339] on icon at bounding box center [181, 337] width 22 height 18
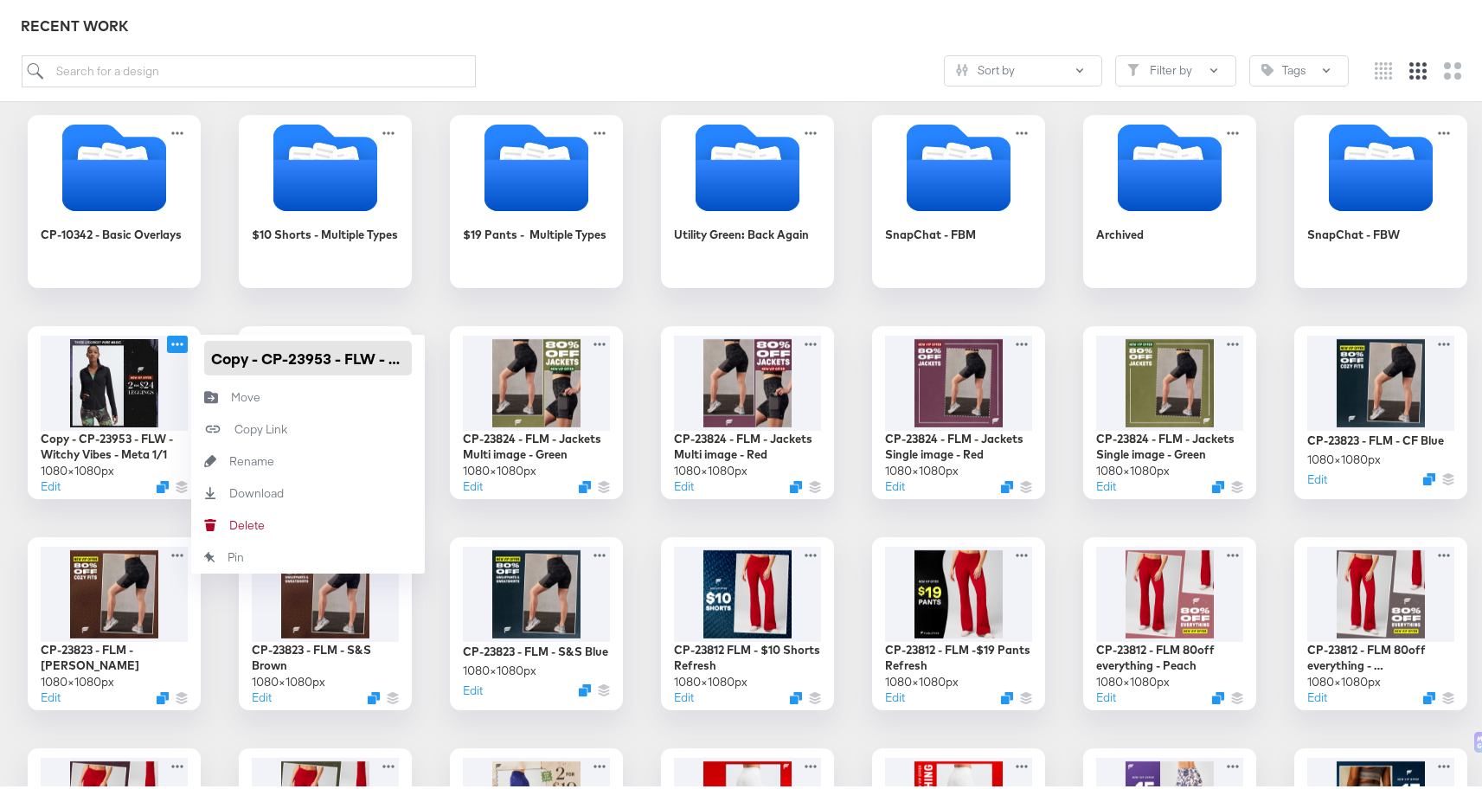
click at [248, 357] on input "Copy - CP-23953 - FLW - Witchy Vibes - Meta 1/1" at bounding box center [308, 354] width 208 height 35
drag, startPoint x: 203, startPoint y: 354, endPoint x: 414, endPoint y: 358, distance: 211.2
click at [414, 358] on div "Copy - CP-23953 - FLW - Witchy Vibes - Meta 1/1" at bounding box center [308, 354] width 234 height 47
paste input "P-23959 - FLS - 50% off Outerwear"
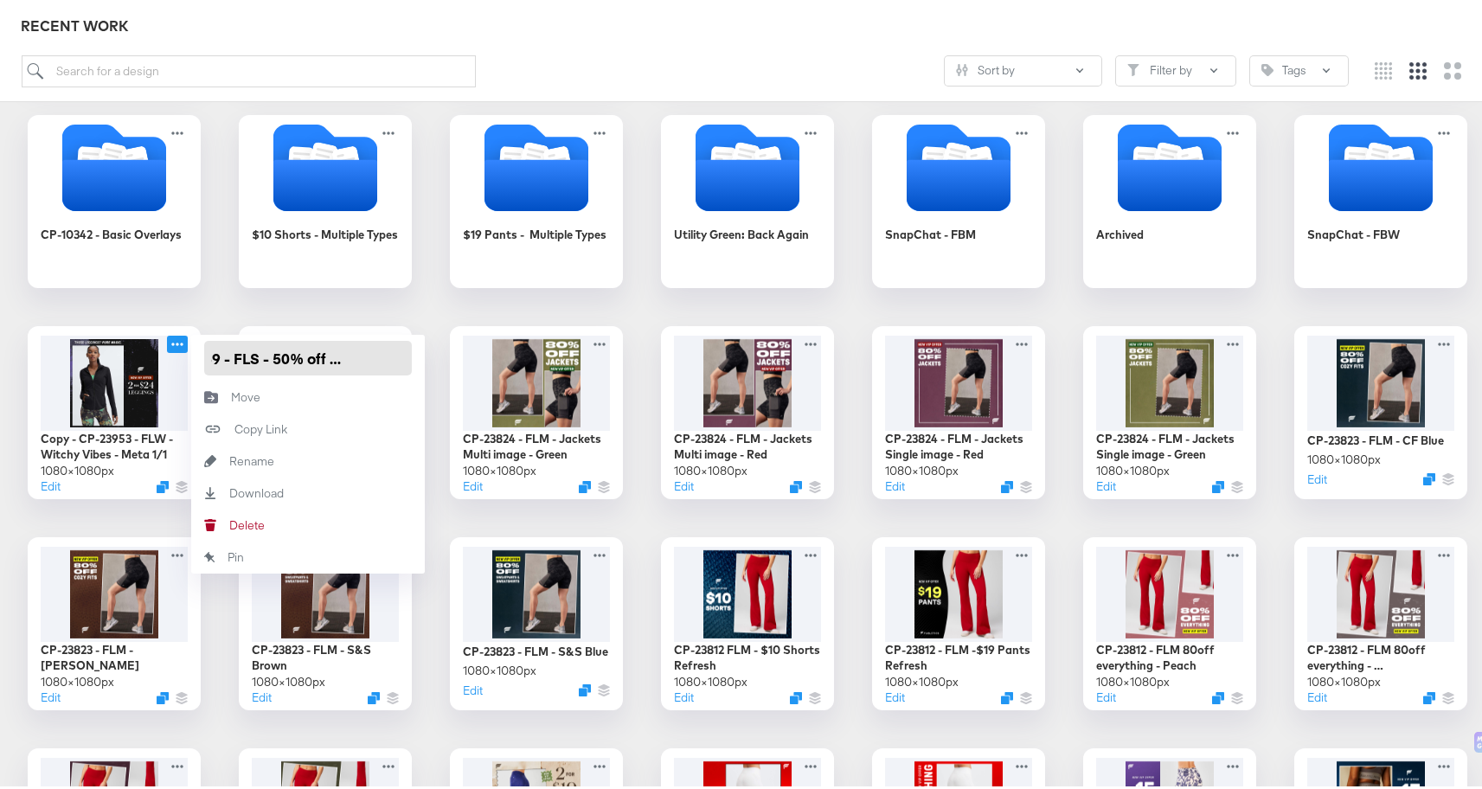
click at [224, 350] on input "CP-23959 - FLS - 50% off Outerwear" at bounding box center [308, 354] width 208 height 35
drag, startPoint x: 228, startPoint y: 352, endPoint x: 112, endPoint y: 343, distance: 116.3
click at [112, 343] on div "CP-23959 - FLS - 50% off Outerwear 1080 × 1080 px Edit CP-23959 - FLS - 50% off…" at bounding box center [114, 409] width 173 height 173
type input "CP-23959 - Flabetics Scrubs - 50% off Outerwear"
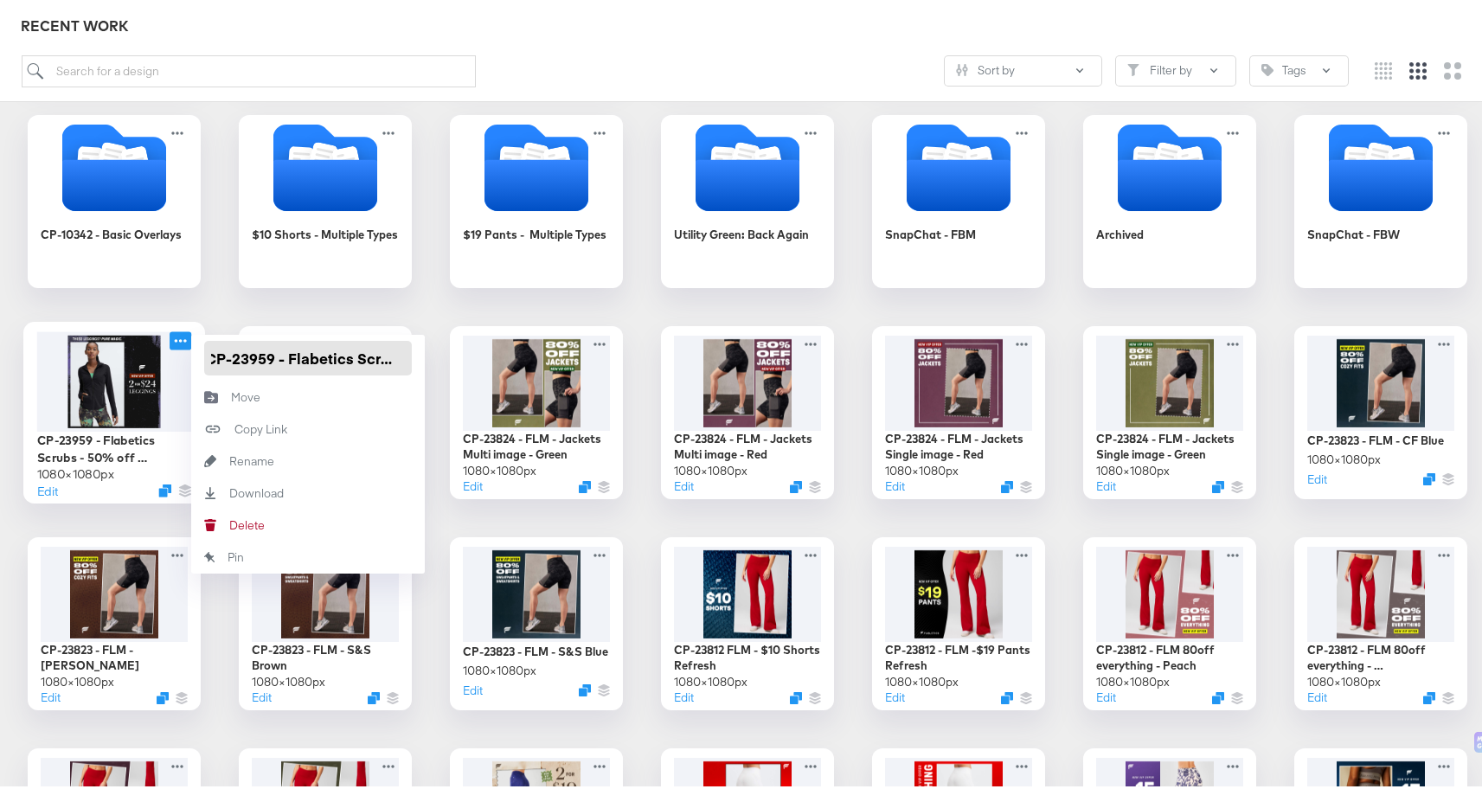
scroll to position [0, 151]
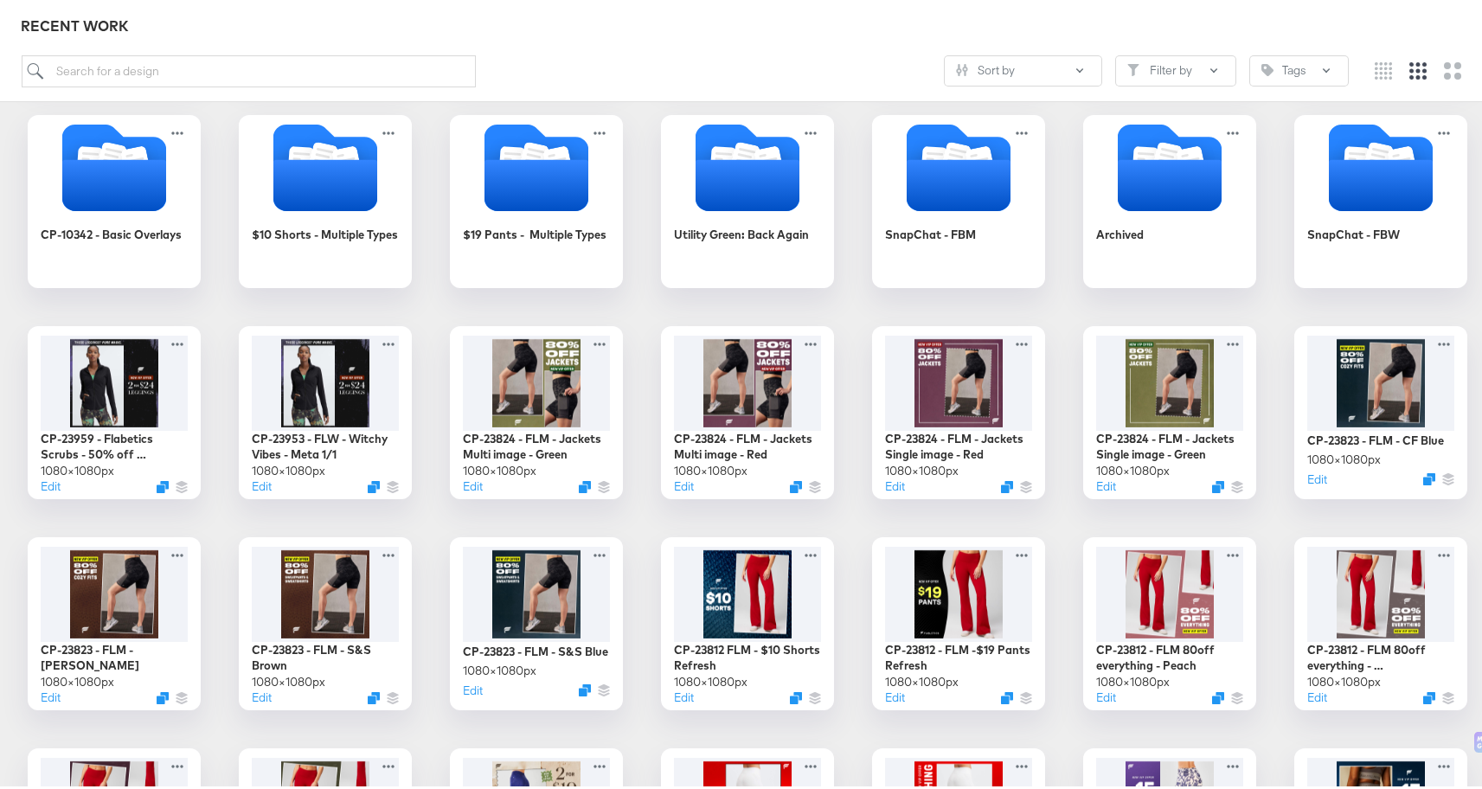
click at [424, 312] on div "CP-23955 - Fabletics Women - Cozy Season CP-23958 - FLS Men's Scrubs Overlays -…" at bounding box center [747, 725] width 1461 height 1651
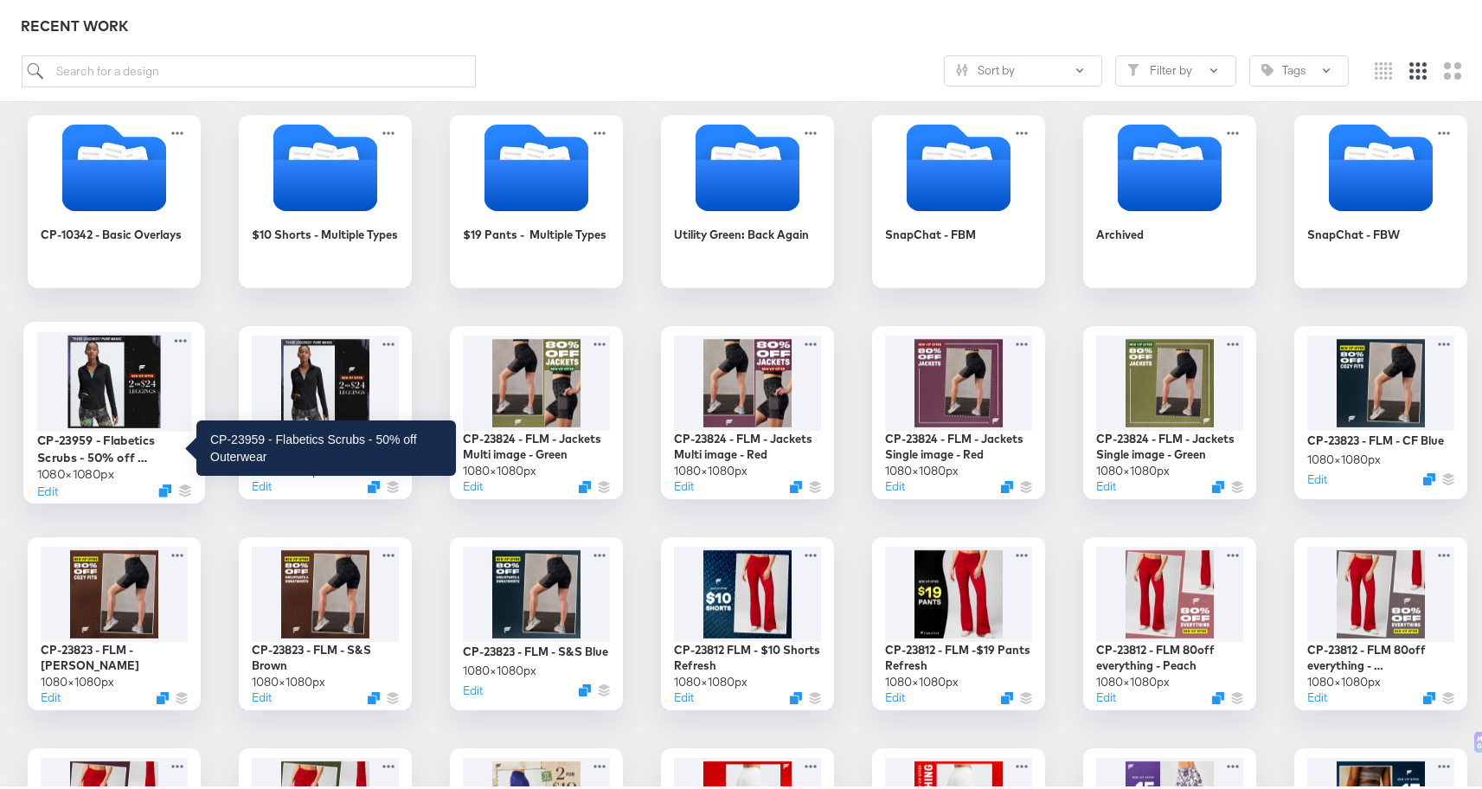
click at [115, 443] on div "CP-23959 - Flabetics Scrubs - 50% off Outerwear" at bounding box center [114, 445] width 155 height 34
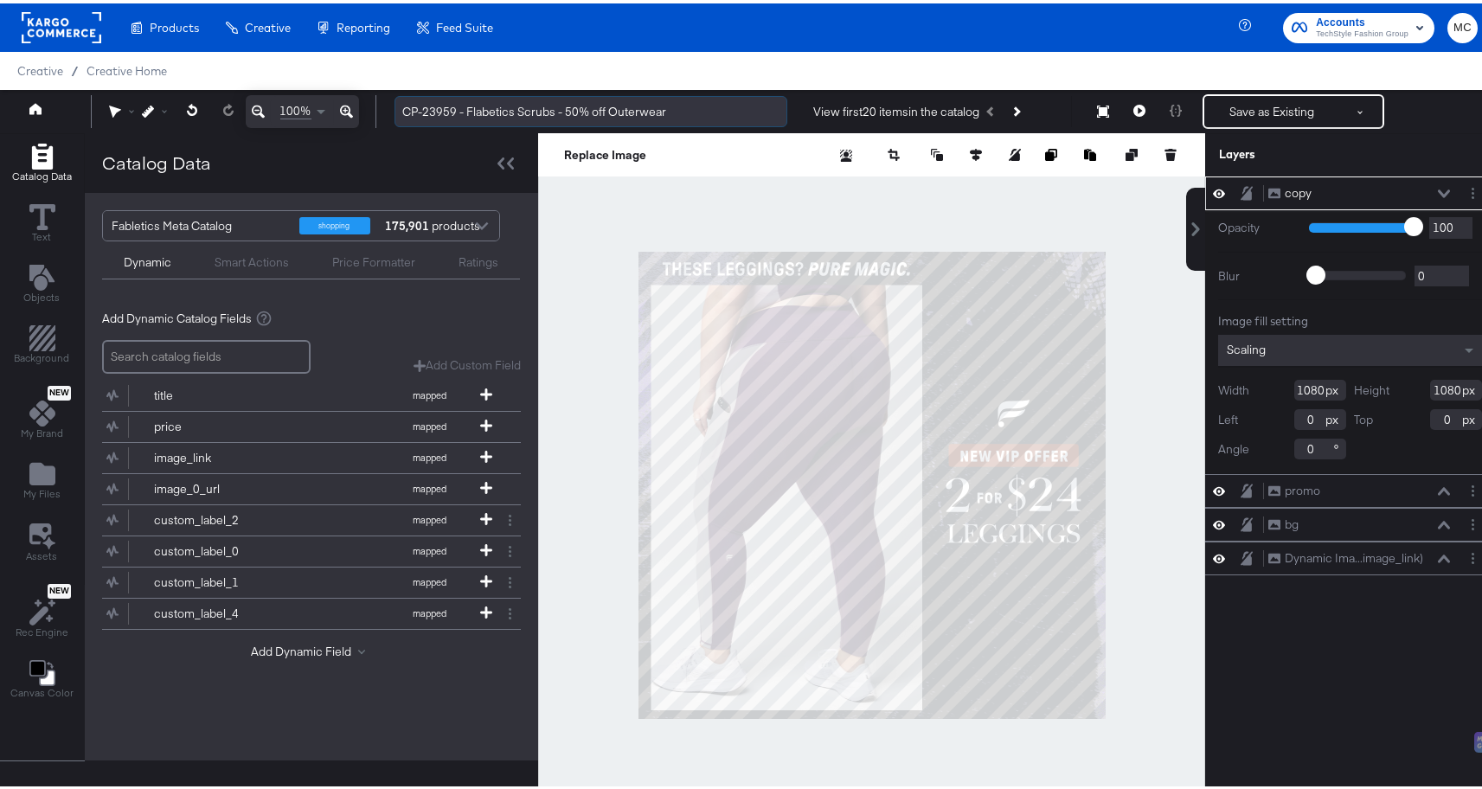
click at [593, 105] on input "CP-23959 - Flabetics Scrubs - 50% off Outerwear" at bounding box center [591, 109] width 393 height 32
type input "CP-23959 - Flabetics Scrubs - 50% Off Outerwear"
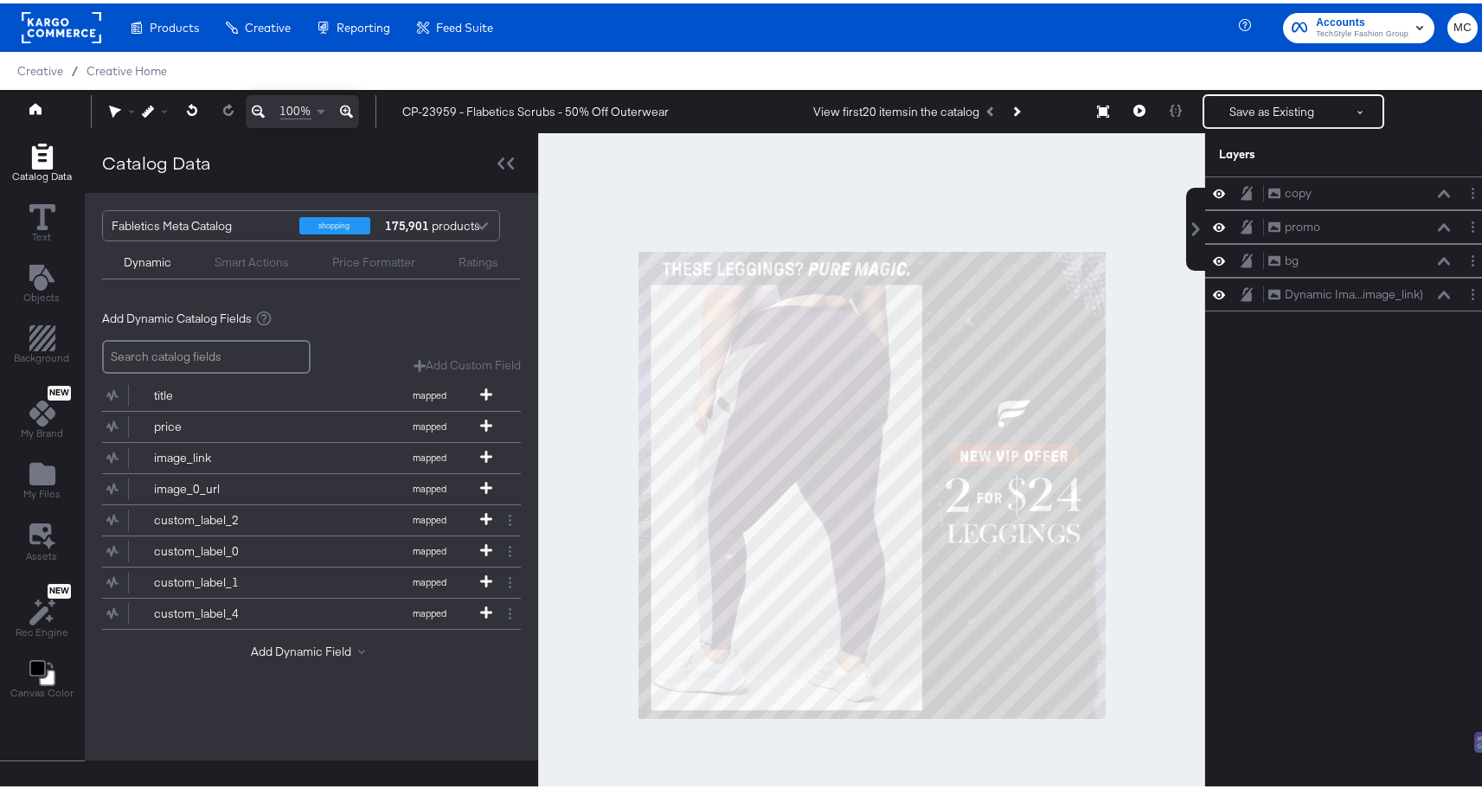
click at [793, 216] on div at bounding box center [871, 482] width 667 height 704
click at [1472, 189] on circle "Layer Options" at bounding box center [1473, 190] width 3 height 3
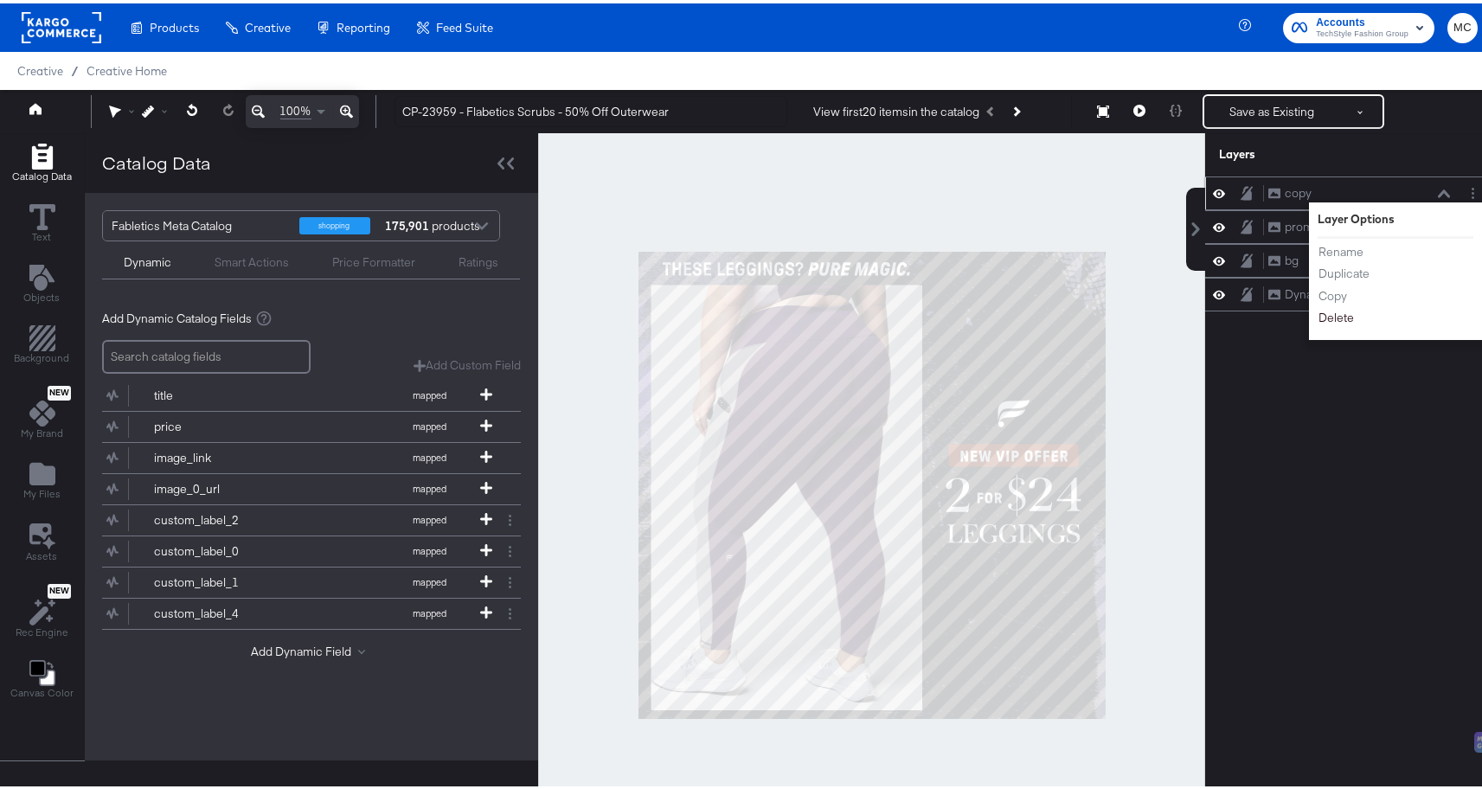
click at [1336, 312] on button "Delete" at bounding box center [1336, 314] width 37 height 18
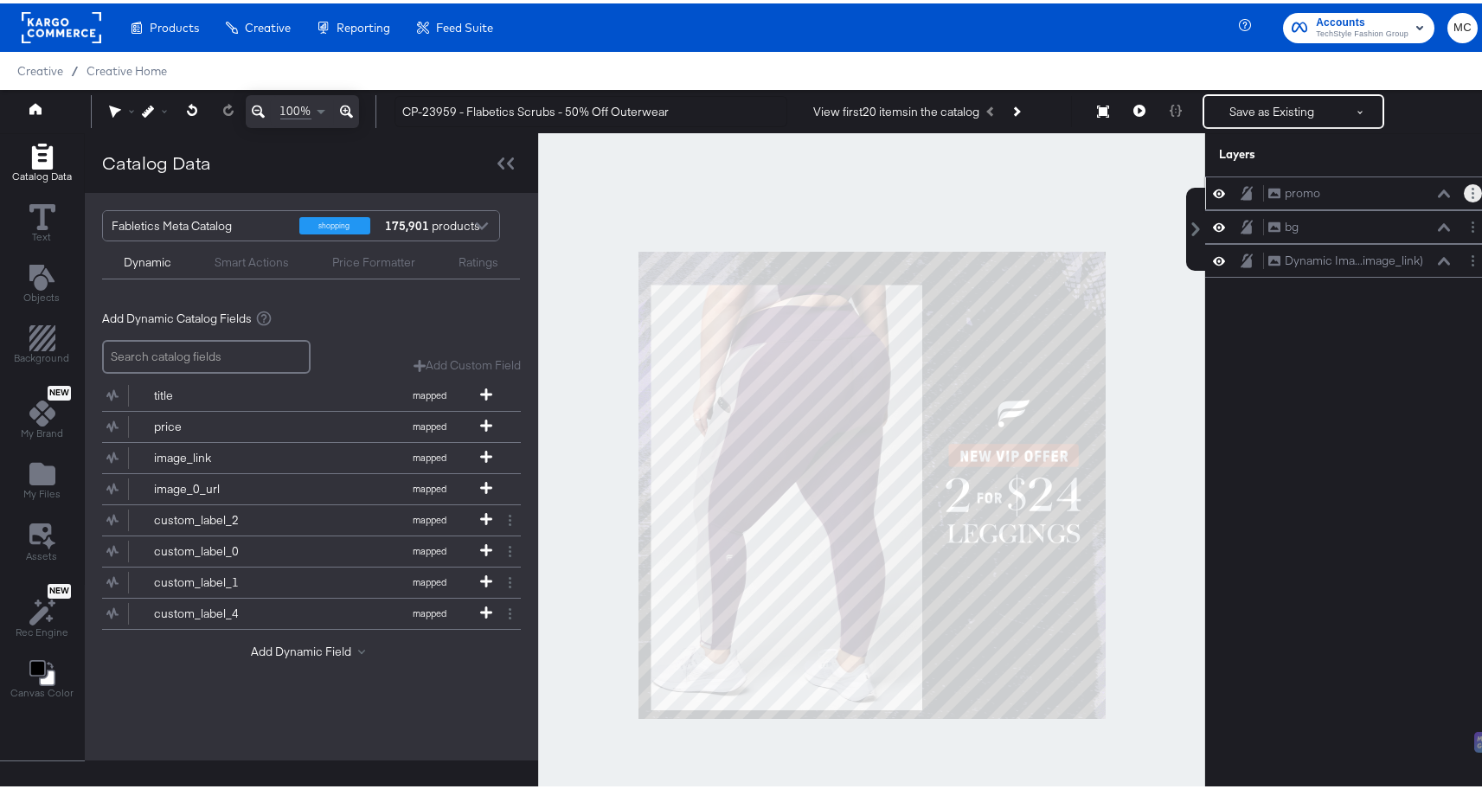
click at [1472, 188] on icon "Layer Options" at bounding box center [1473, 189] width 3 height 11
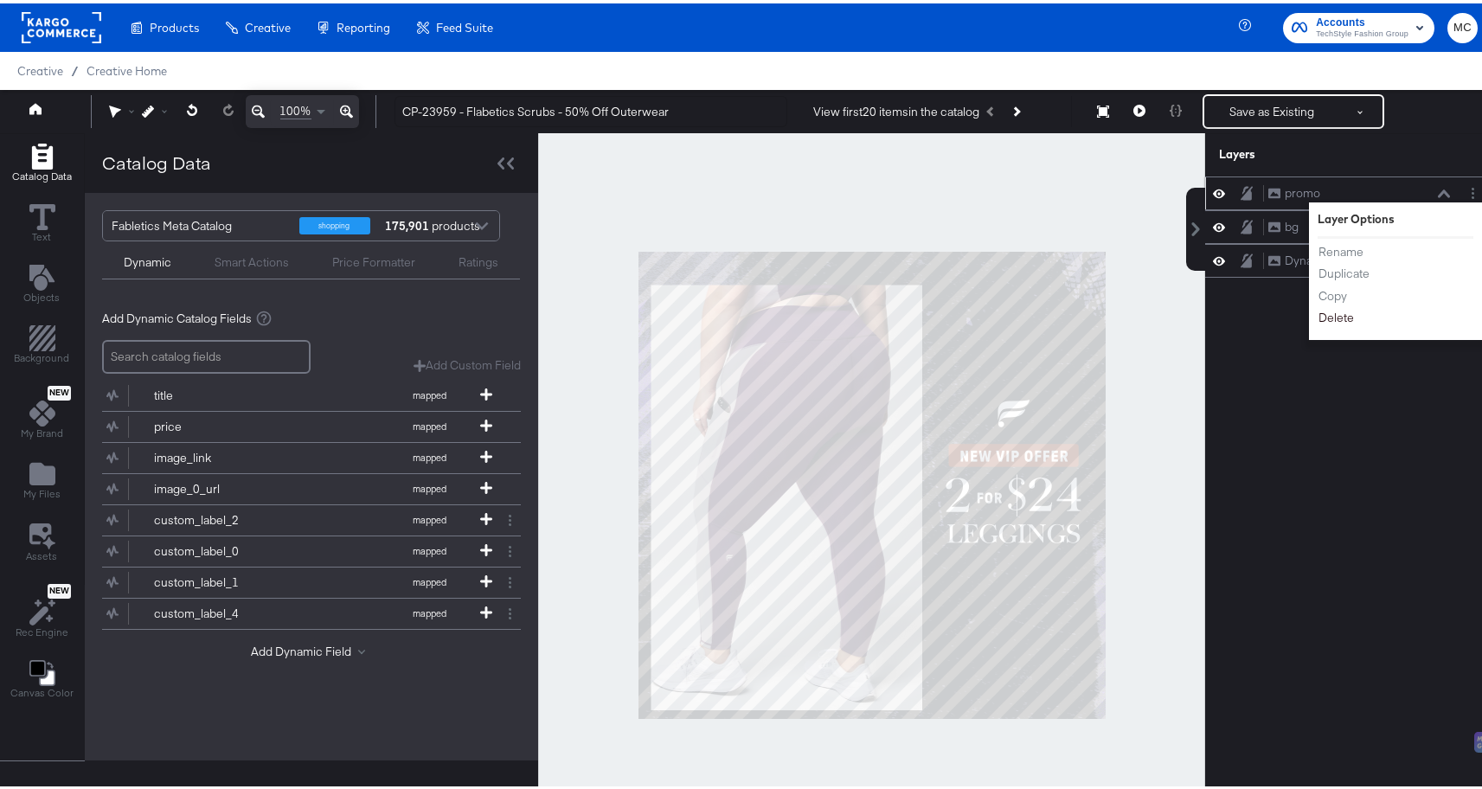
click at [1321, 315] on button "Delete" at bounding box center [1336, 314] width 37 height 18
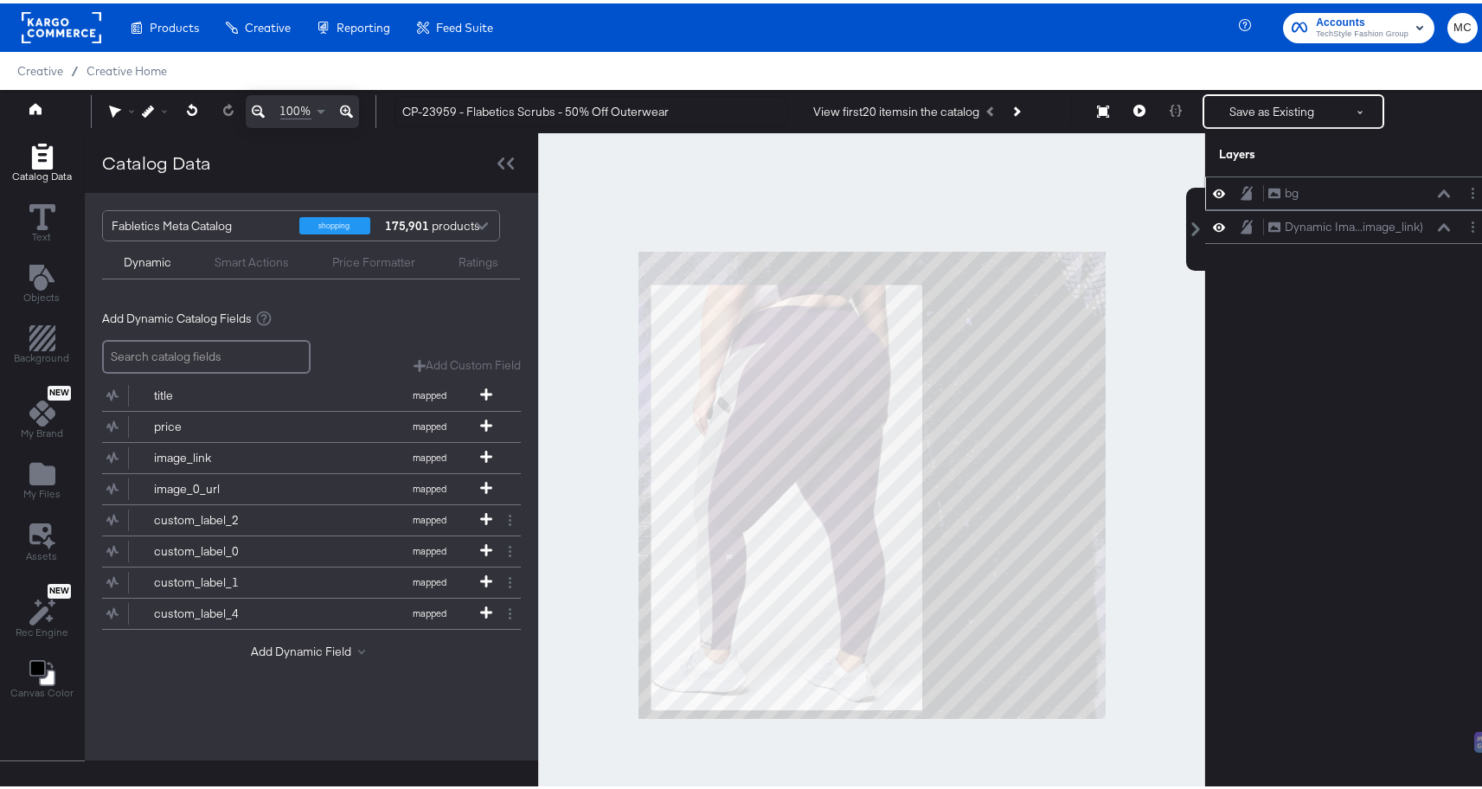
click at [1441, 188] on div "bg bg" at bounding box center [1364, 190] width 193 height 18
click at [1467, 190] on button "Layer Options" at bounding box center [1473, 190] width 18 height 18
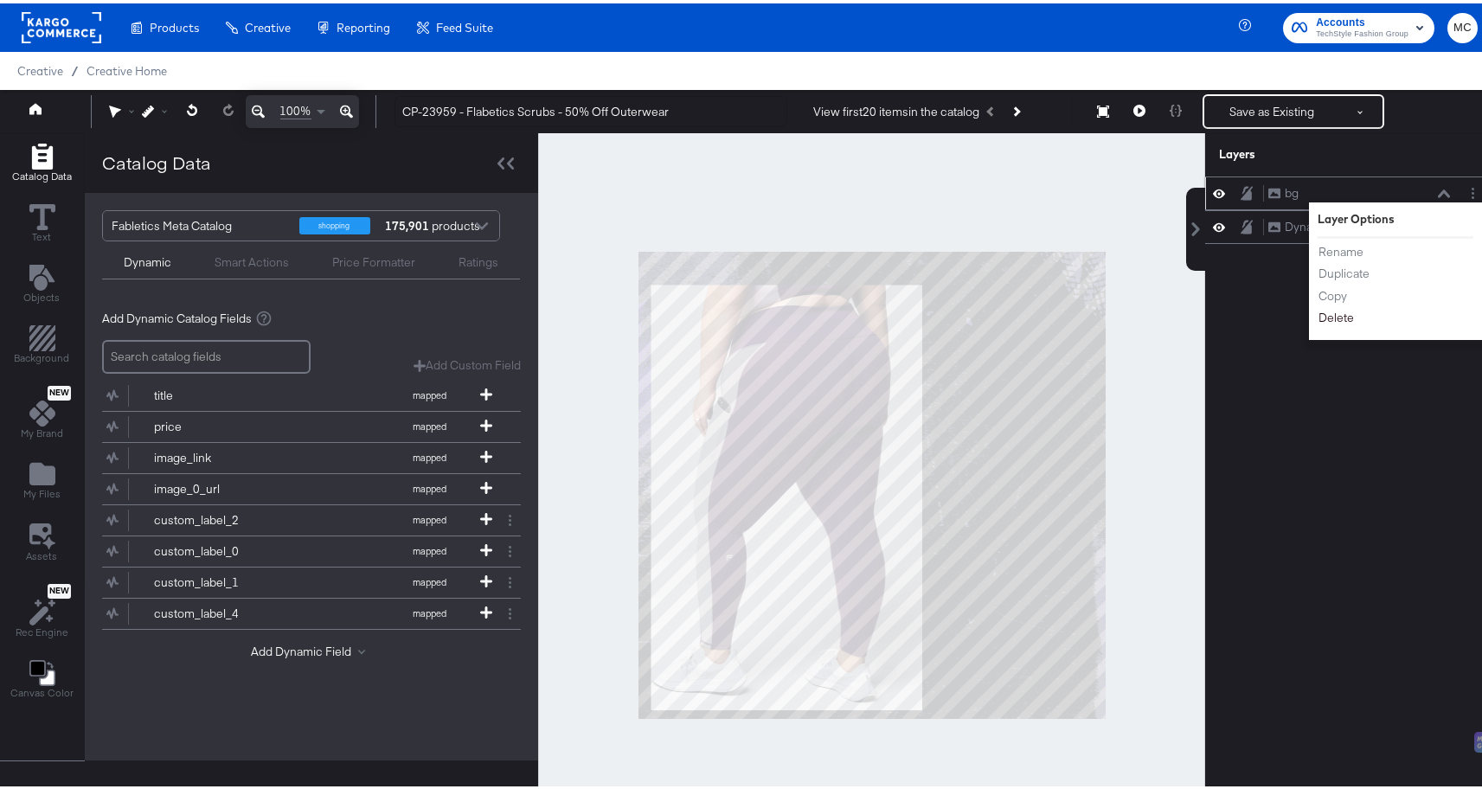
click at [1318, 315] on button "Delete" at bounding box center [1336, 314] width 37 height 18
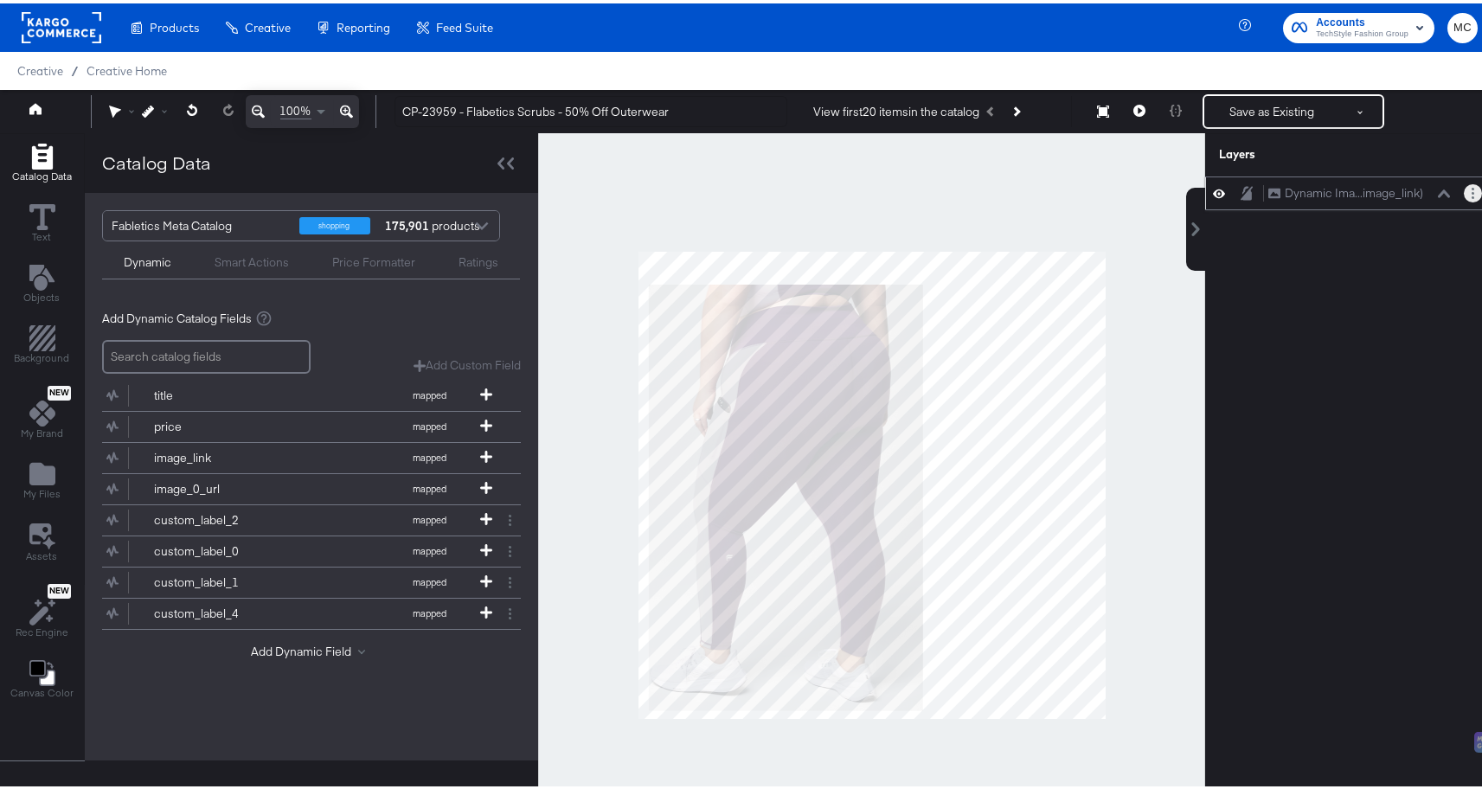
click at [1472, 192] on icon "Layer Options" at bounding box center [1473, 189] width 3 height 11
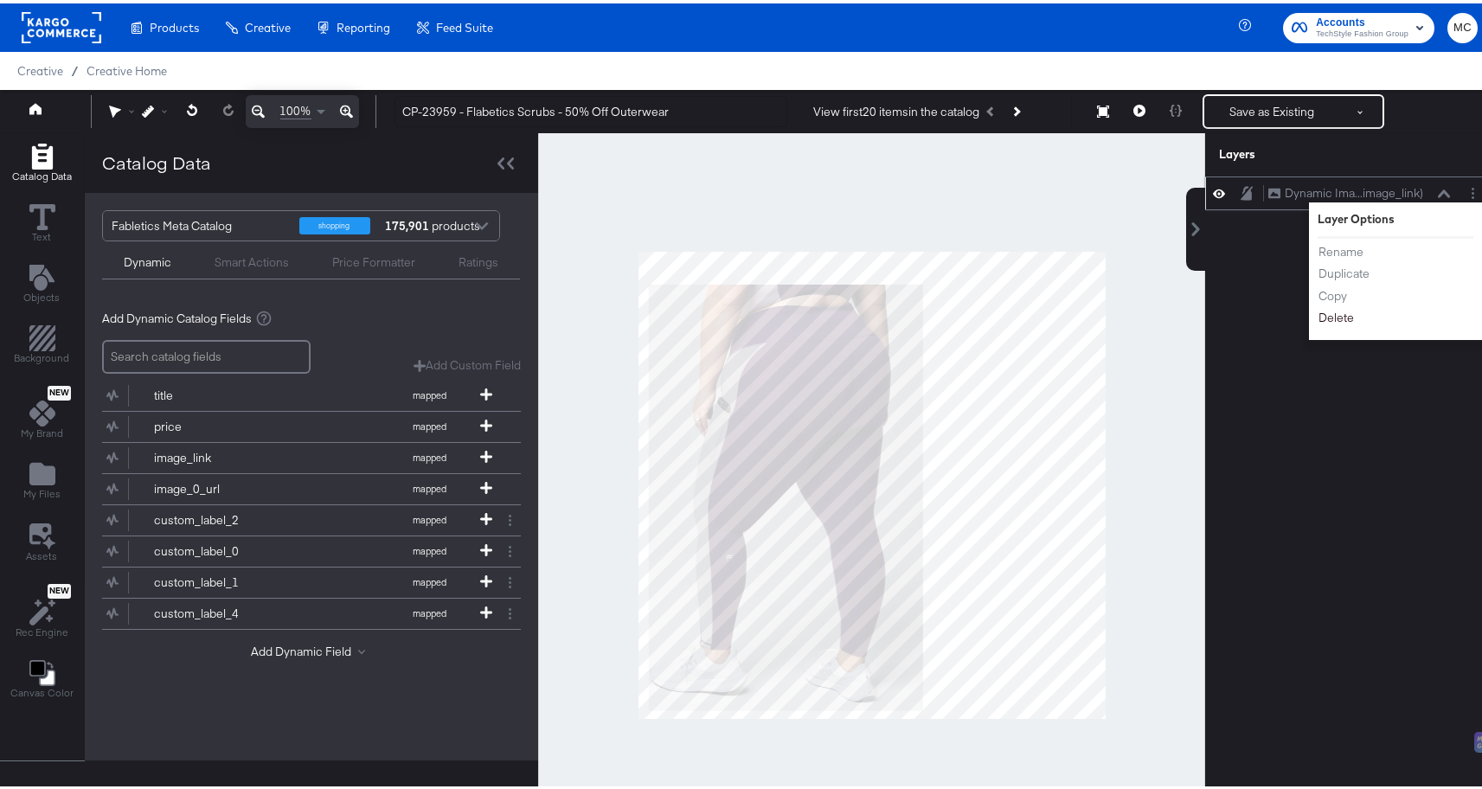
click at [1325, 321] on button "Delete" at bounding box center [1336, 314] width 37 height 18
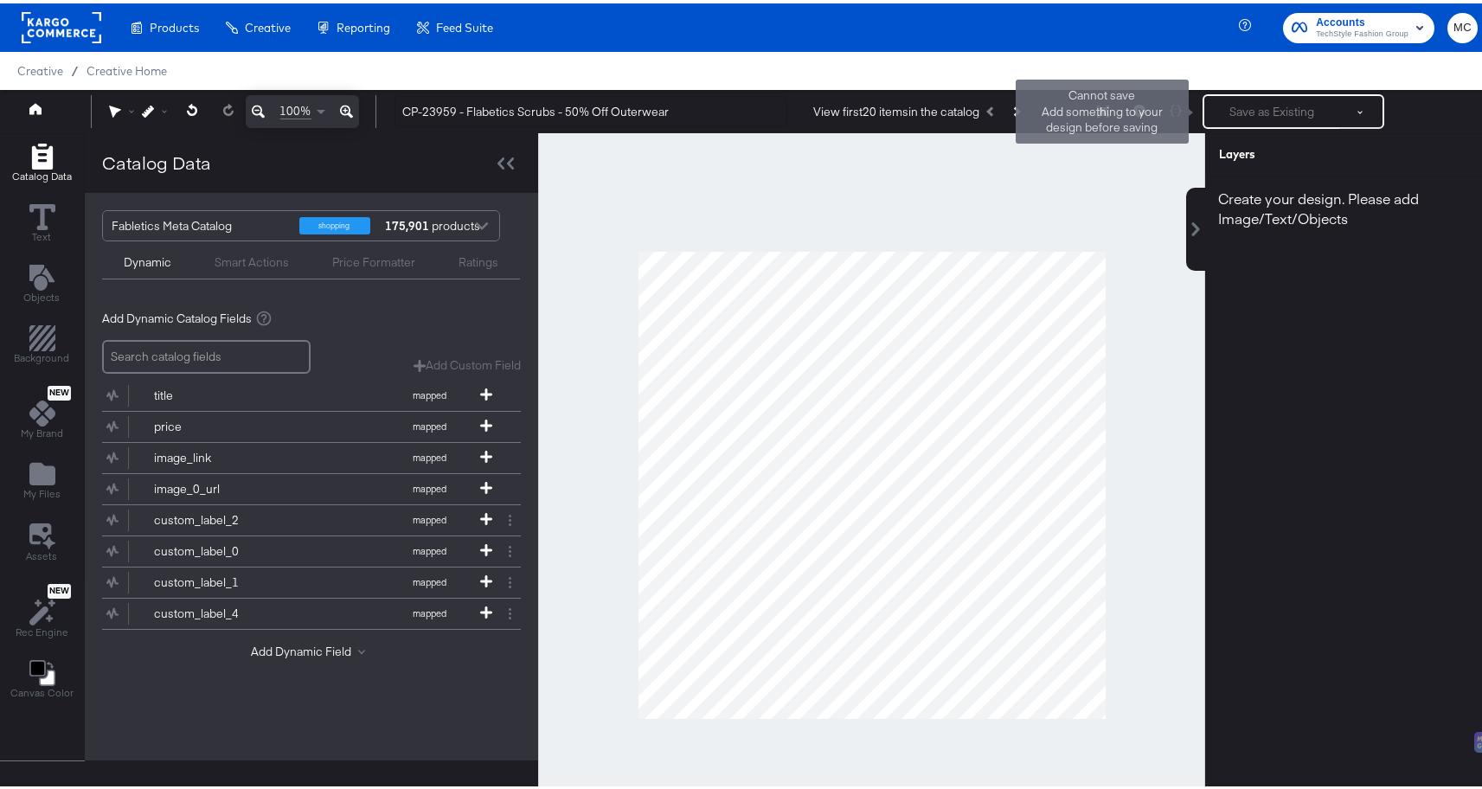
click at [1265, 97] on div "Save as Existing See more options Cannot save Add something to your design befo…" at bounding box center [1294, 108] width 182 height 35
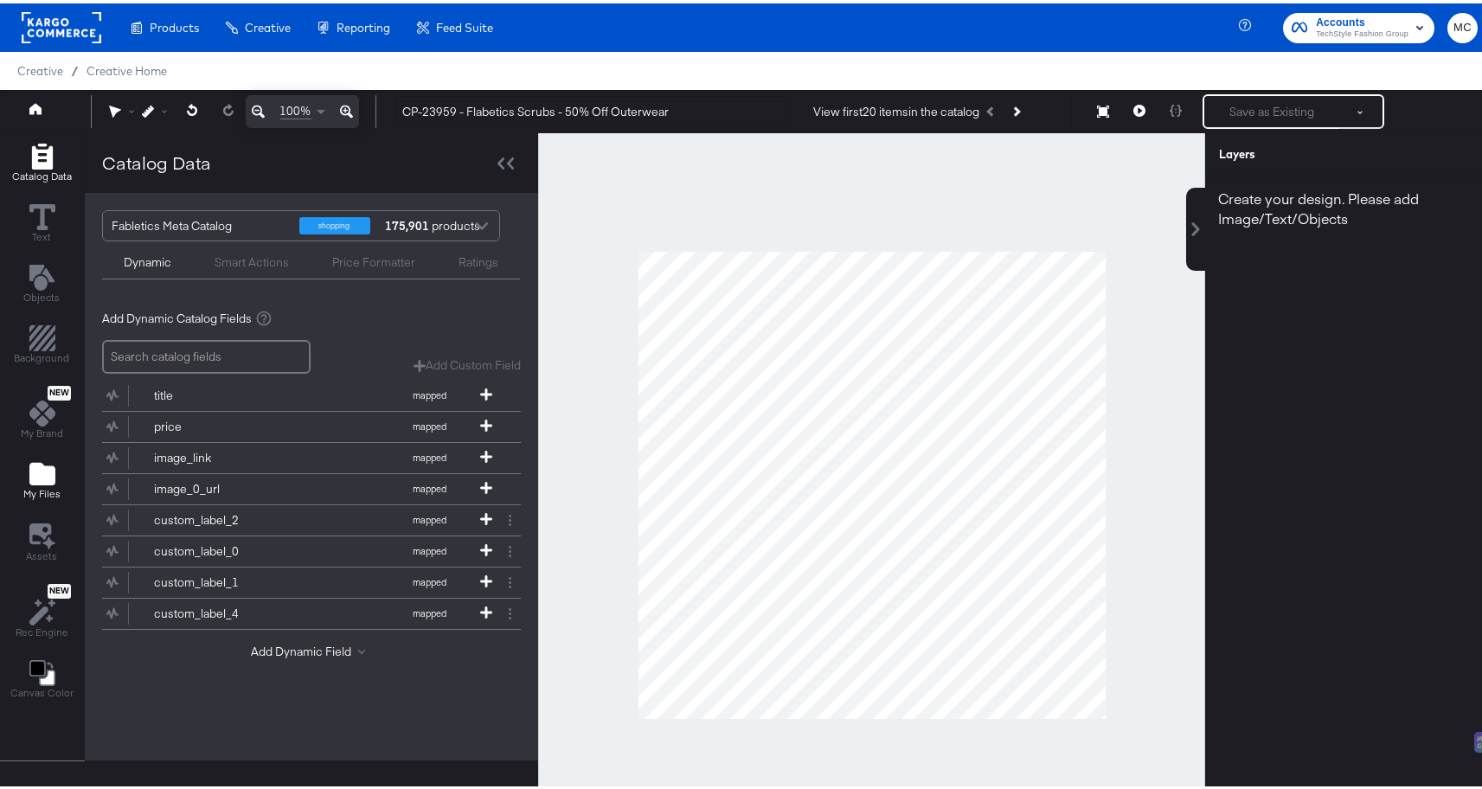
click at [44, 470] on icon "Add Files" at bounding box center [42, 470] width 26 height 22
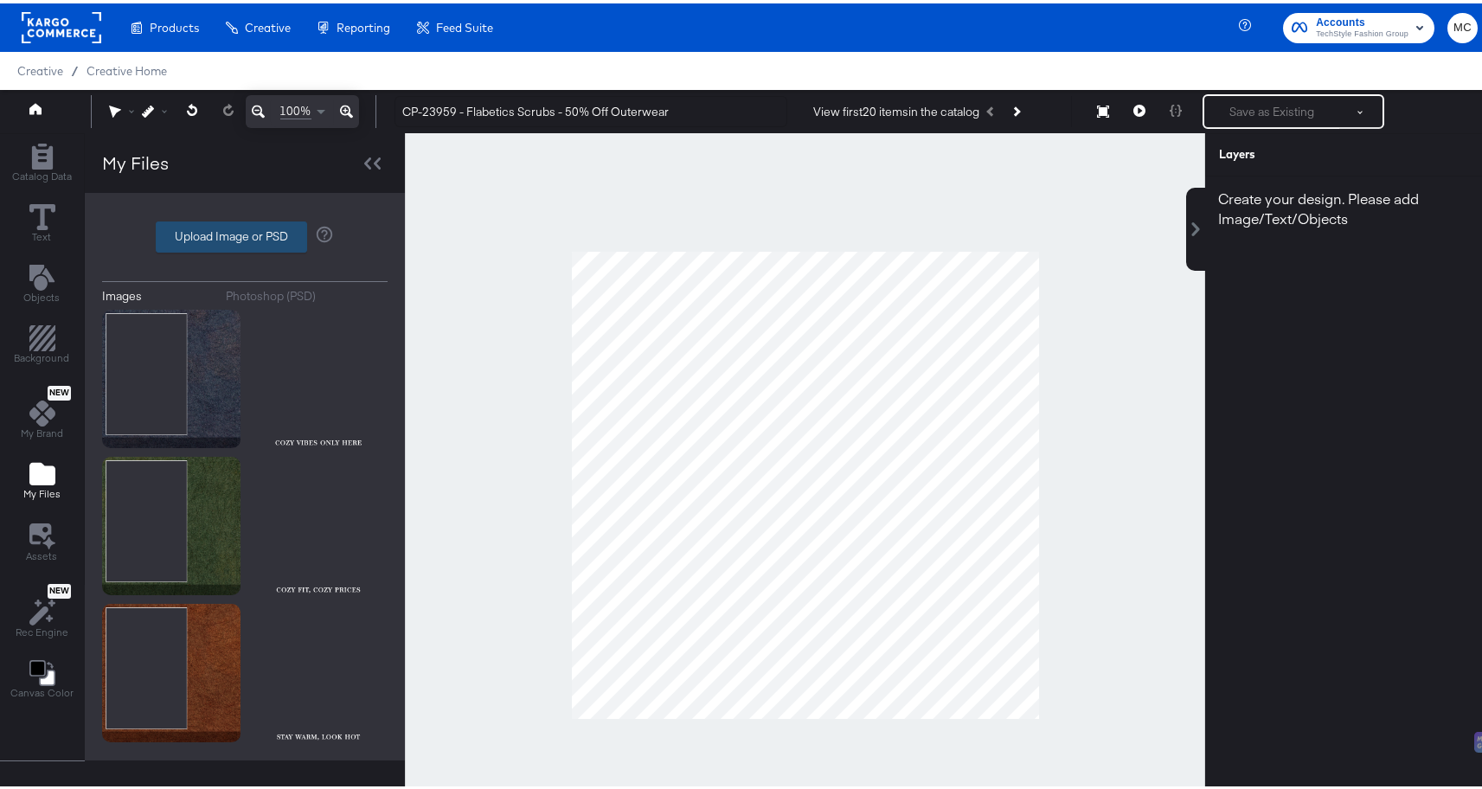
click at [229, 230] on label "Upload Image or PSD" at bounding box center [232, 233] width 150 height 29
click at [245, 234] on input "Upload Image or PSD" at bounding box center [245, 234] width 0 height 0
click at [51, 151] on icon "Add Rectangle" at bounding box center [41, 153] width 21 height 26
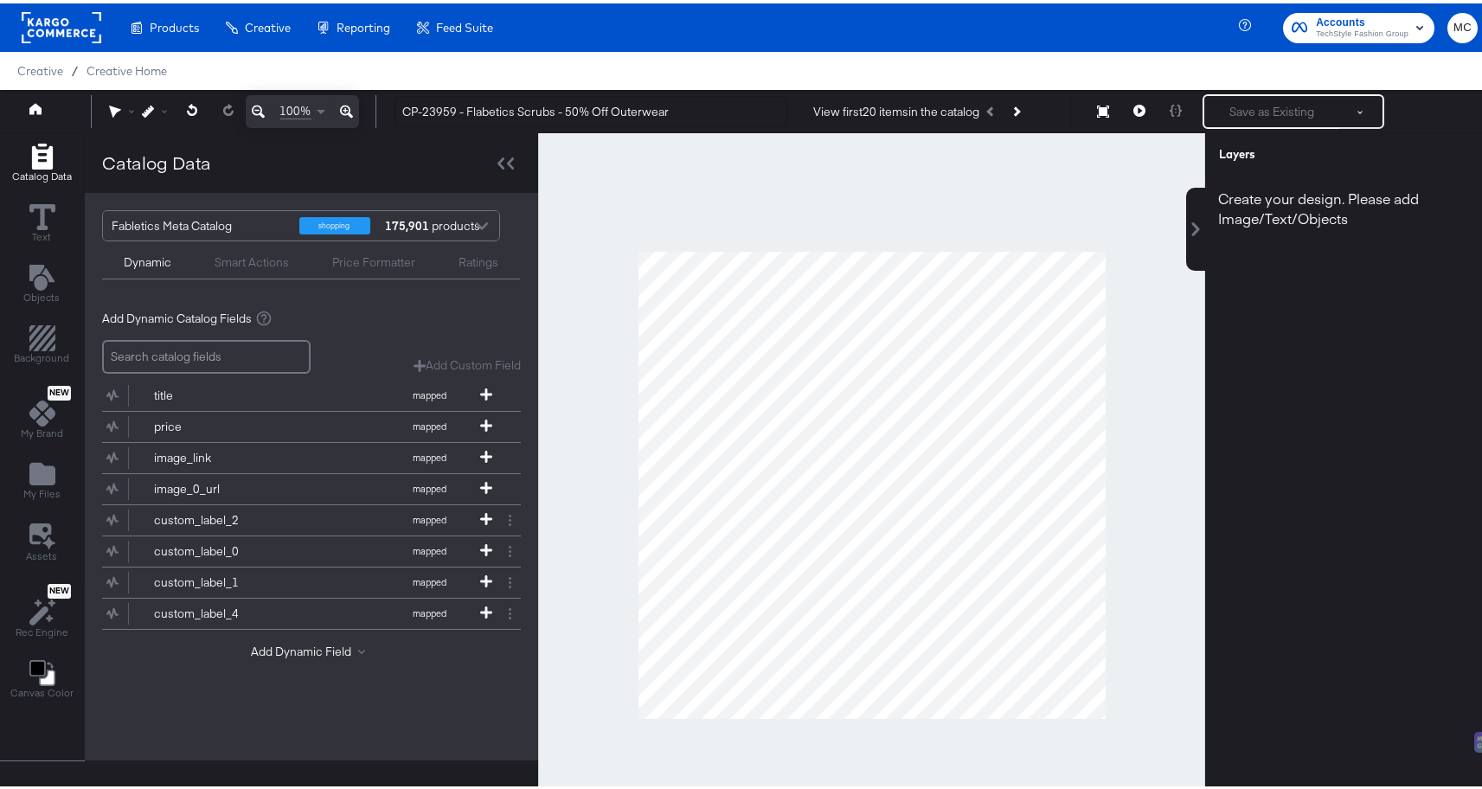
click at [214, 219] on div "Fabletics Meta Catalog" at bounding box center [199, 222] width 175 height 29
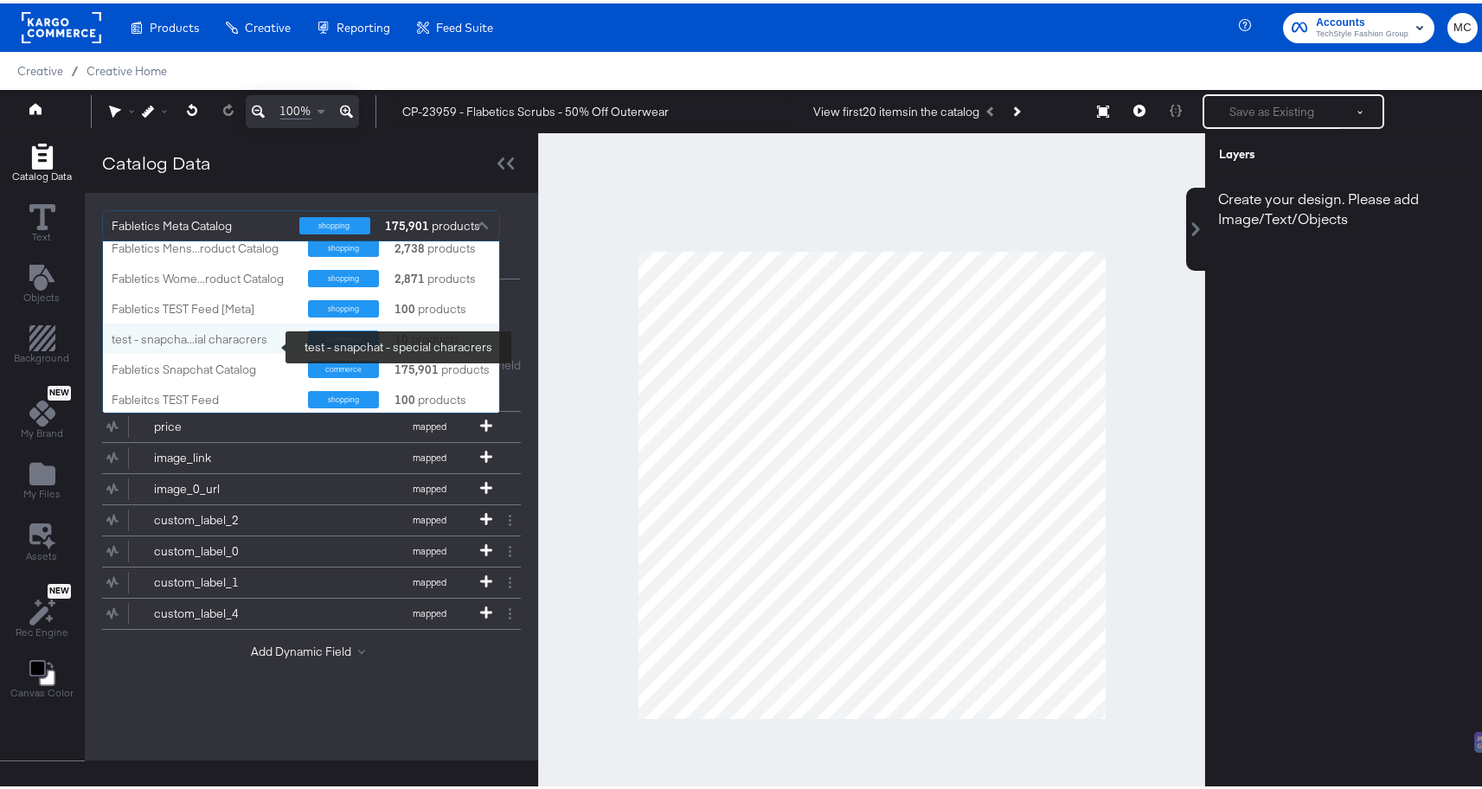
scroll to position [39, 0]
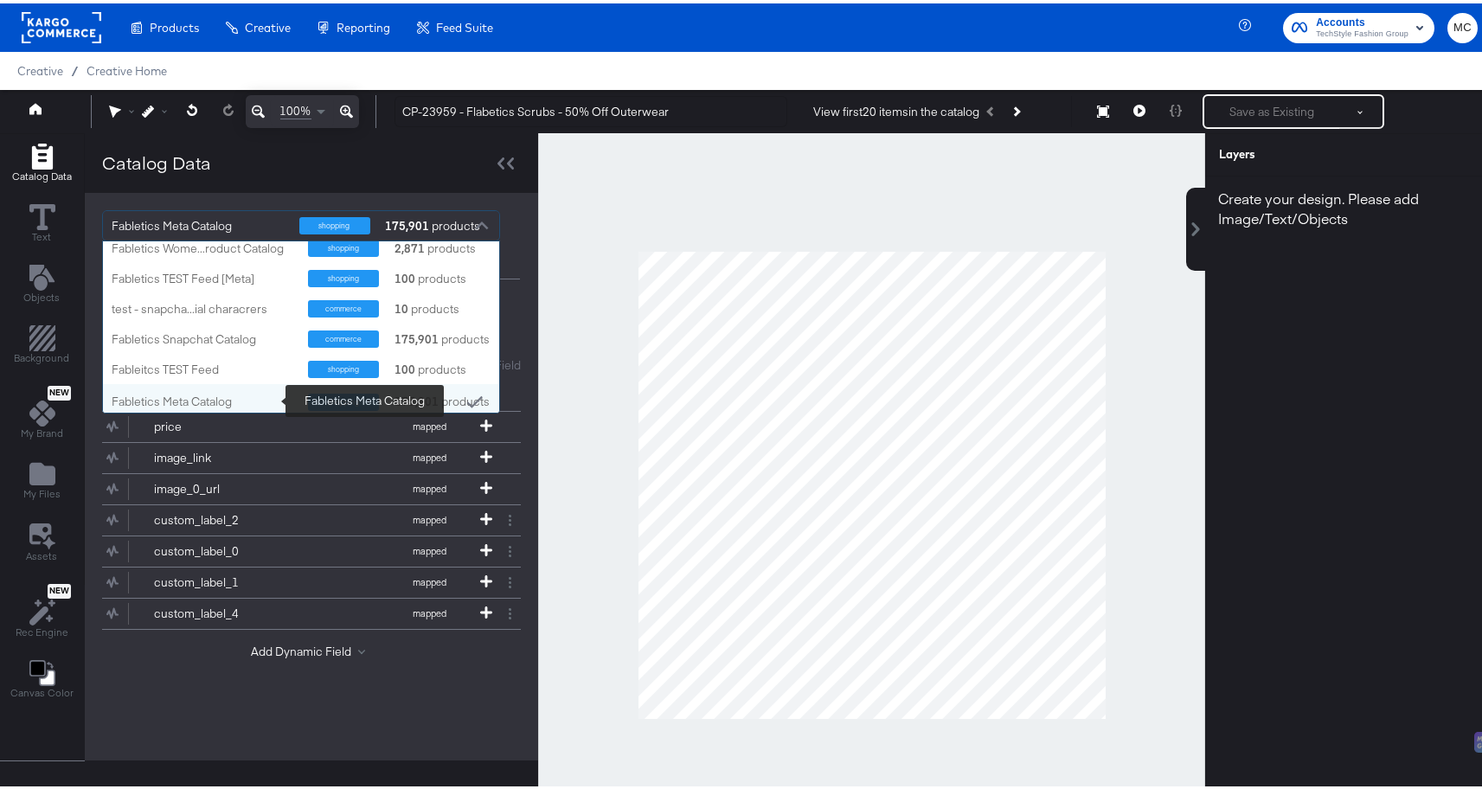
click at [199, 398] on div "Fabletics Meta Catalog" at bounding box center [203, 398] width 183 height 16
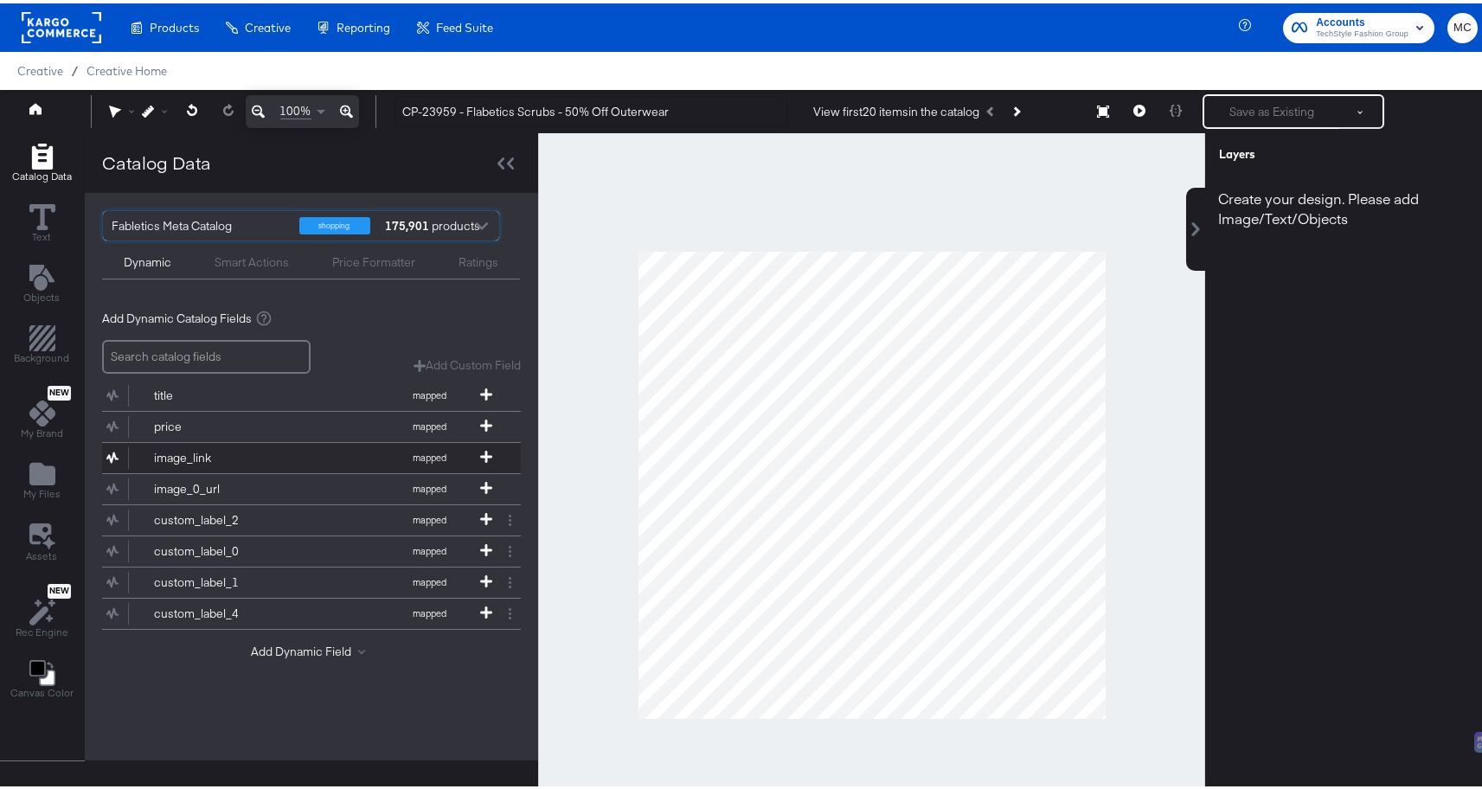
click at [200, 454] on div "image_link" at bounding box center [216, 455] width 125 height 16
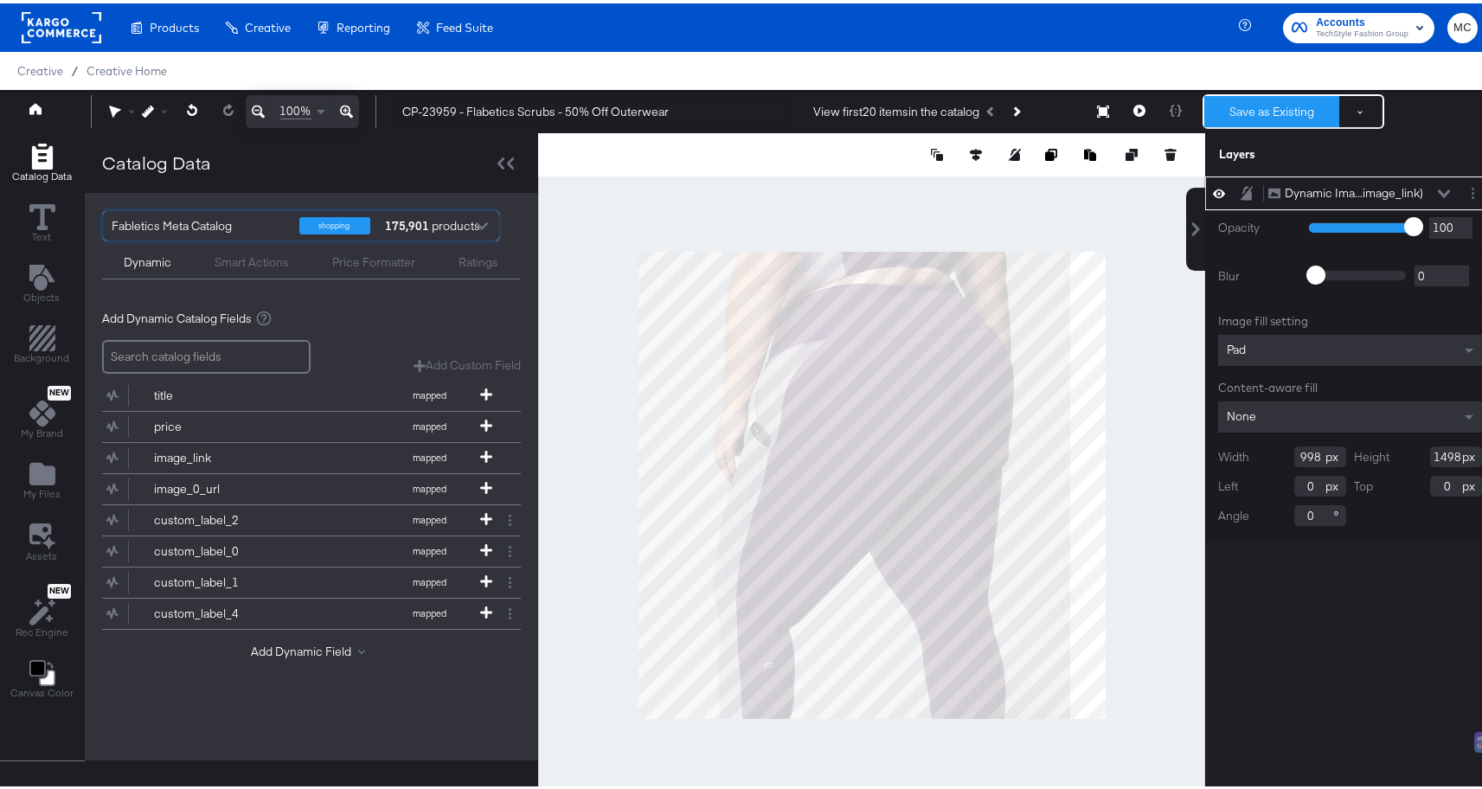
click at [1254, 111] on button "Save as Existing" at bounding box center [1272, 108] width 135 height 31
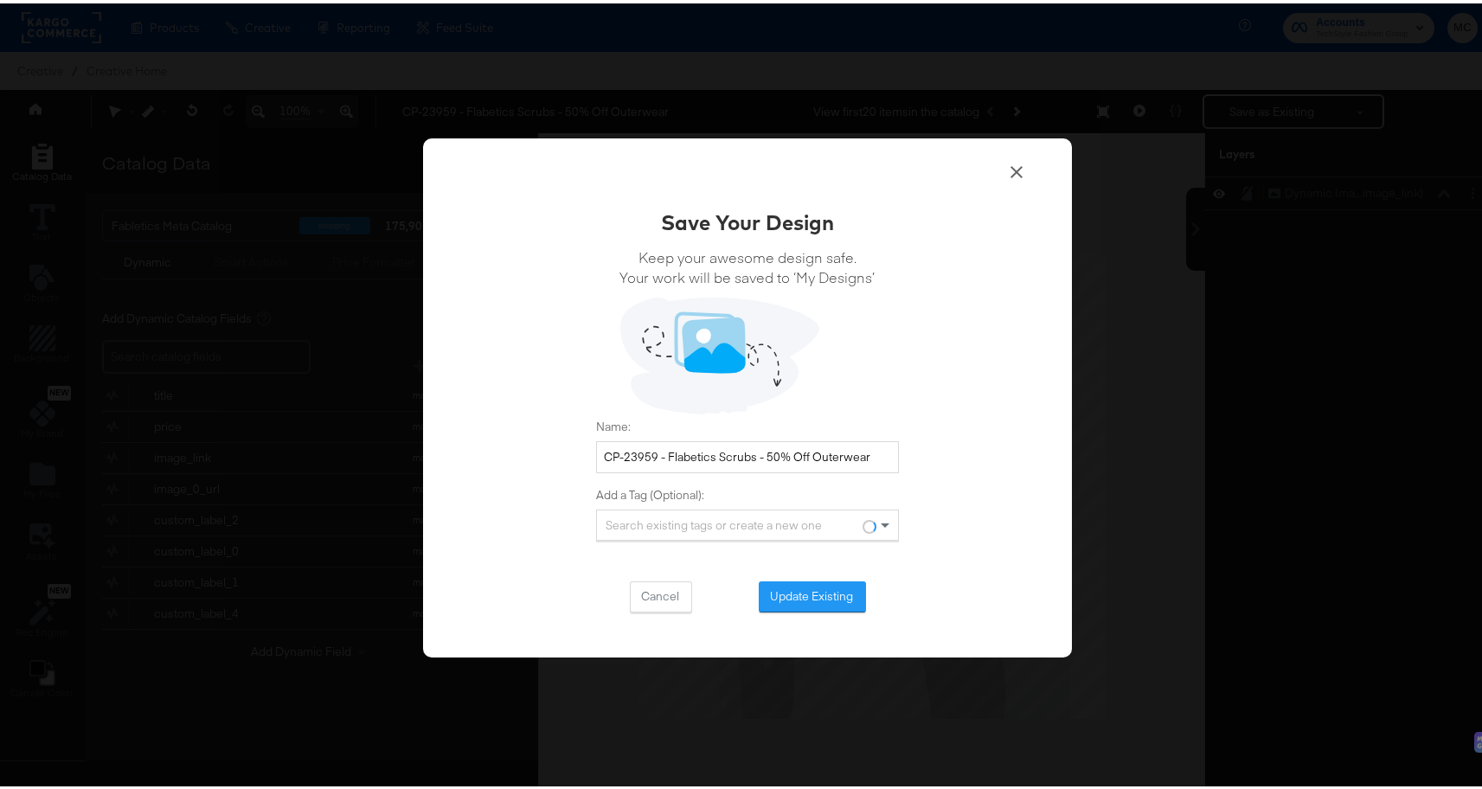
click at [830, 575] on div "Save Your Design Keep your awesome design safe. Your work will be saved to ‘My …" at bounding box center [747, 406] width 303 height 405
click at [826, 601] on button "Update Existing" at bounding box center [812, 593] width 107 height 31
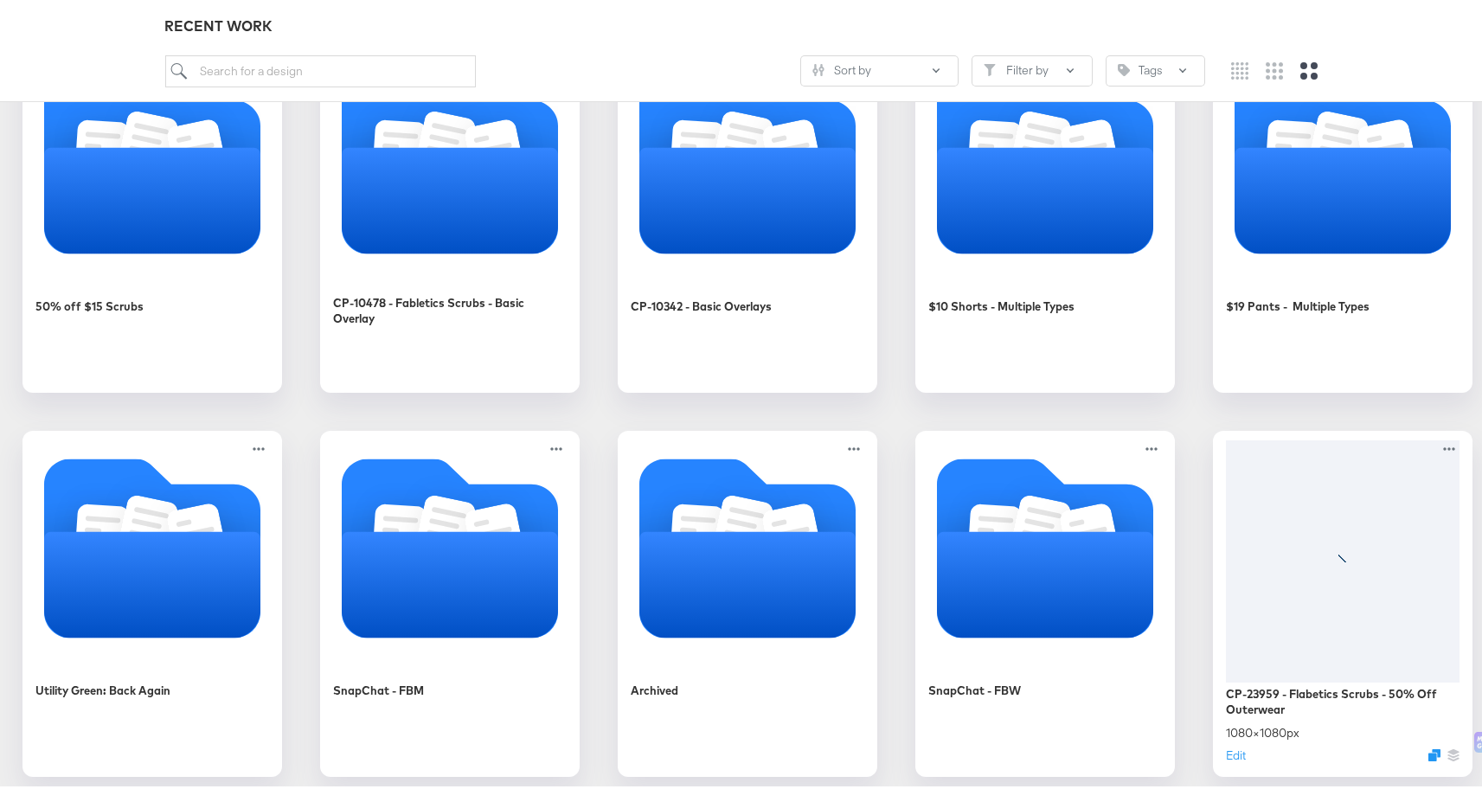
scroll to position [76, 0]
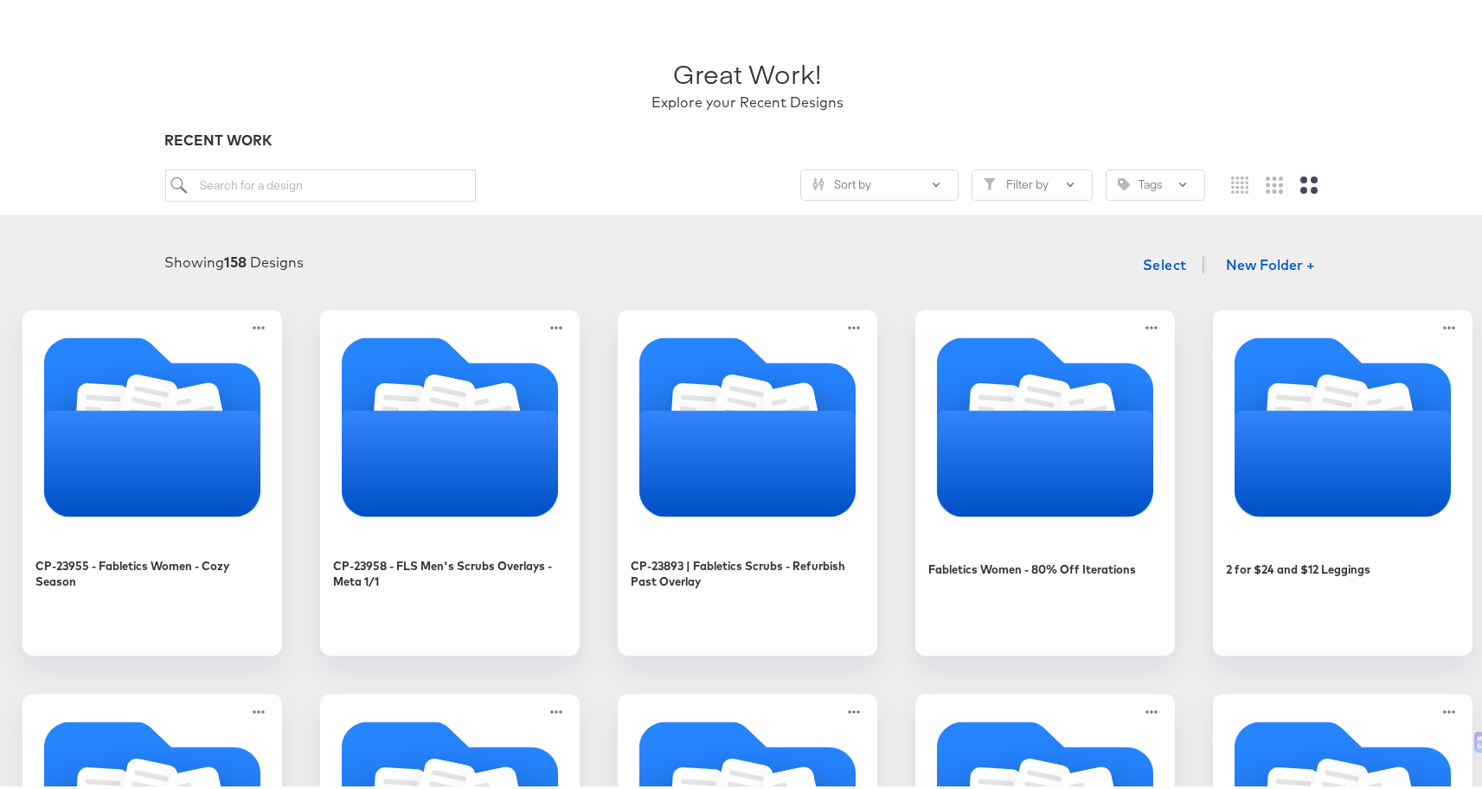
click at [1274, 178] on div at bounding box center [1274, 181] width 112 height 31
click at [1266, 187] on icon "Medium grid" at bounding box center [1274, 181] width 17 height 17
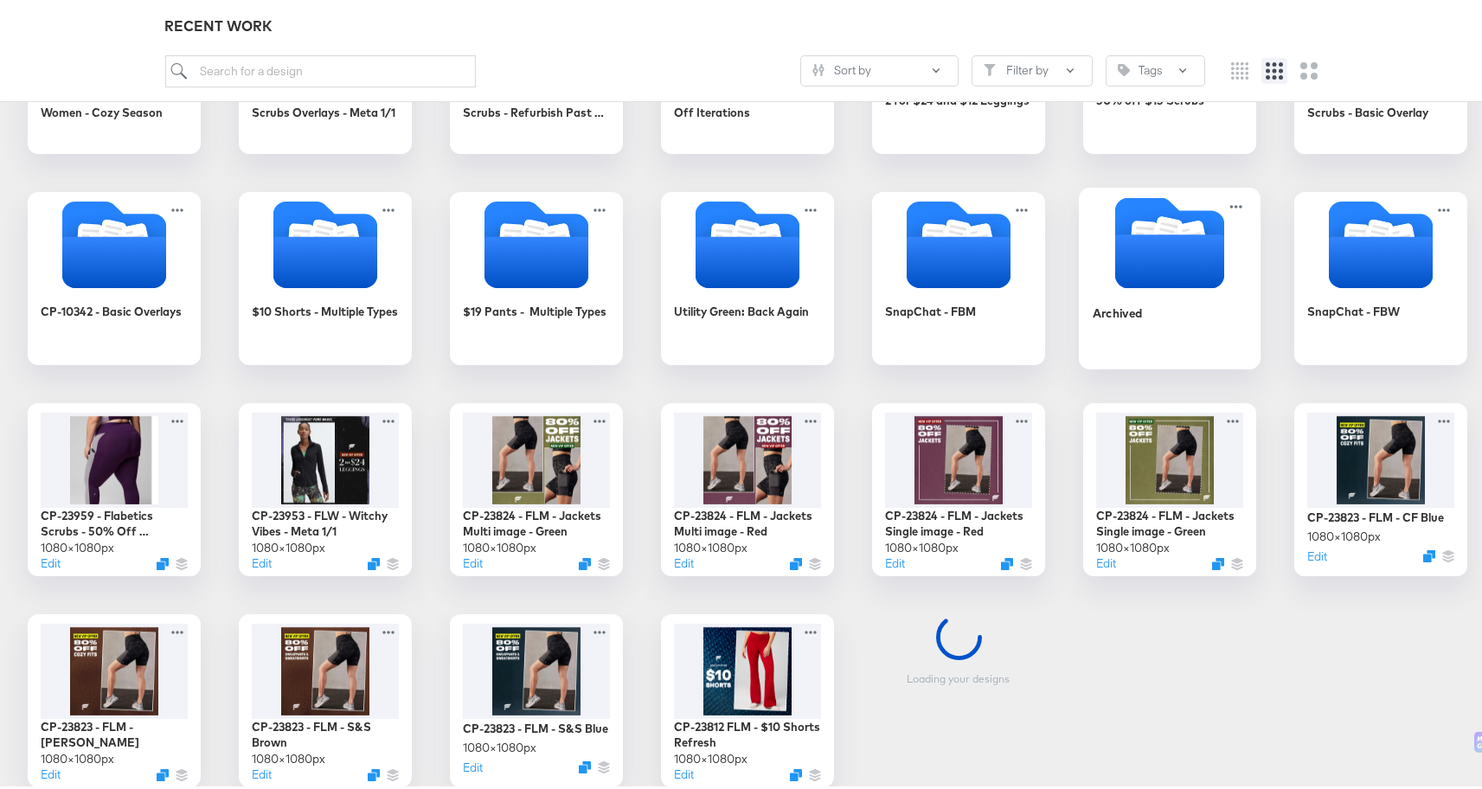
scroll to position [482, 0]
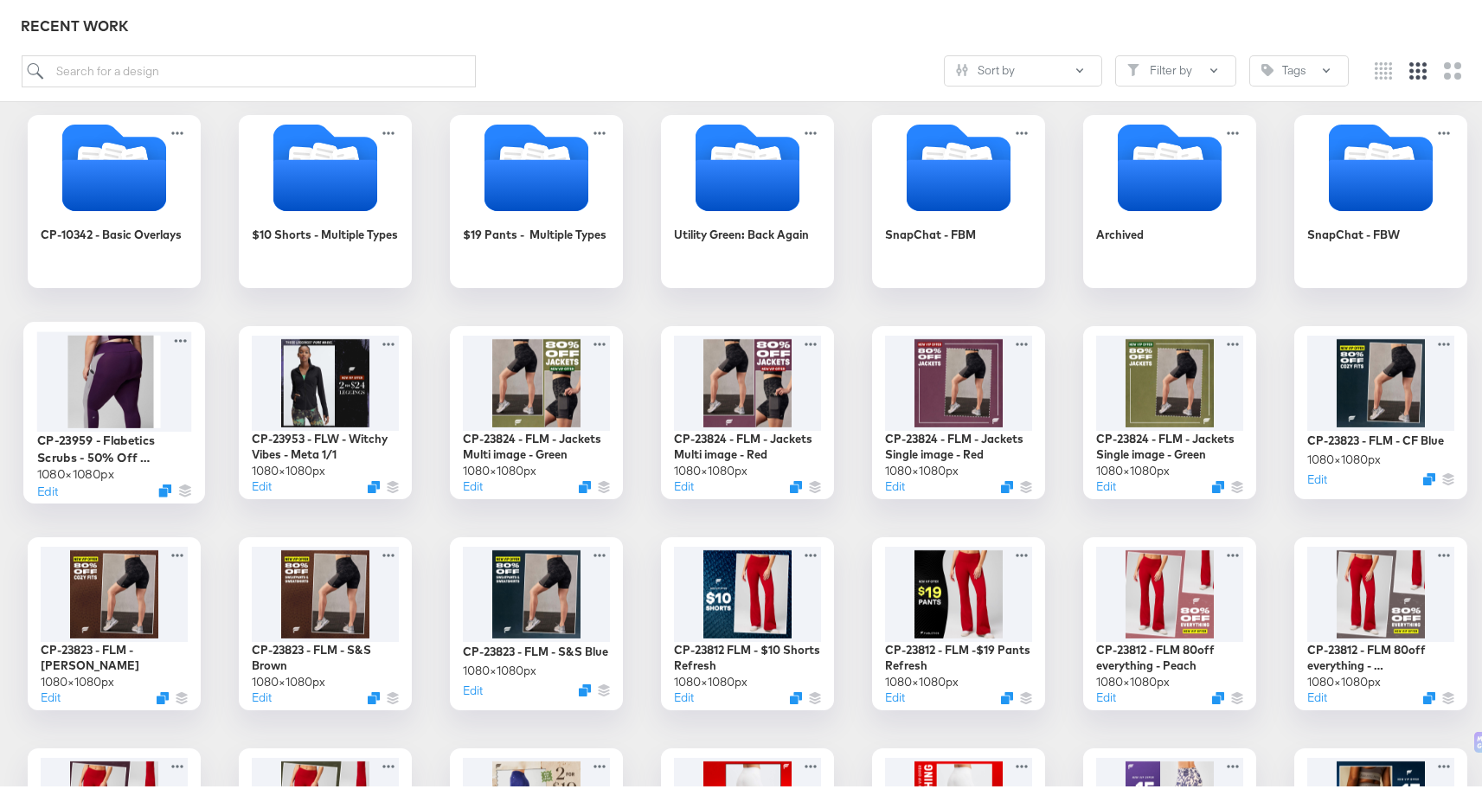
click at [116, 378] on div at bounding box center [114, 378] width 155 height 100
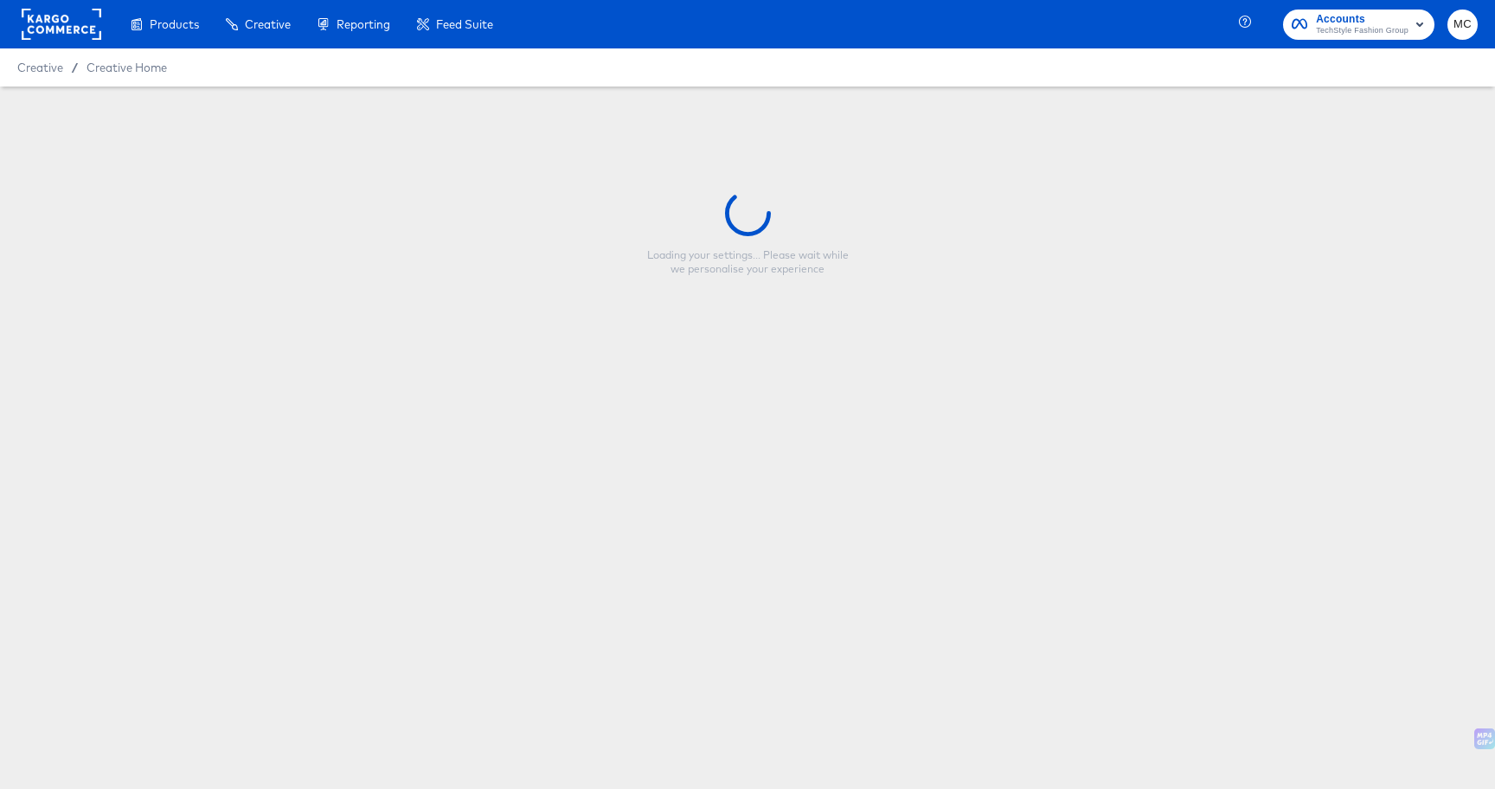
type input "CP-23959 - Flabetics Scrubs - 50% Off Outerwear"
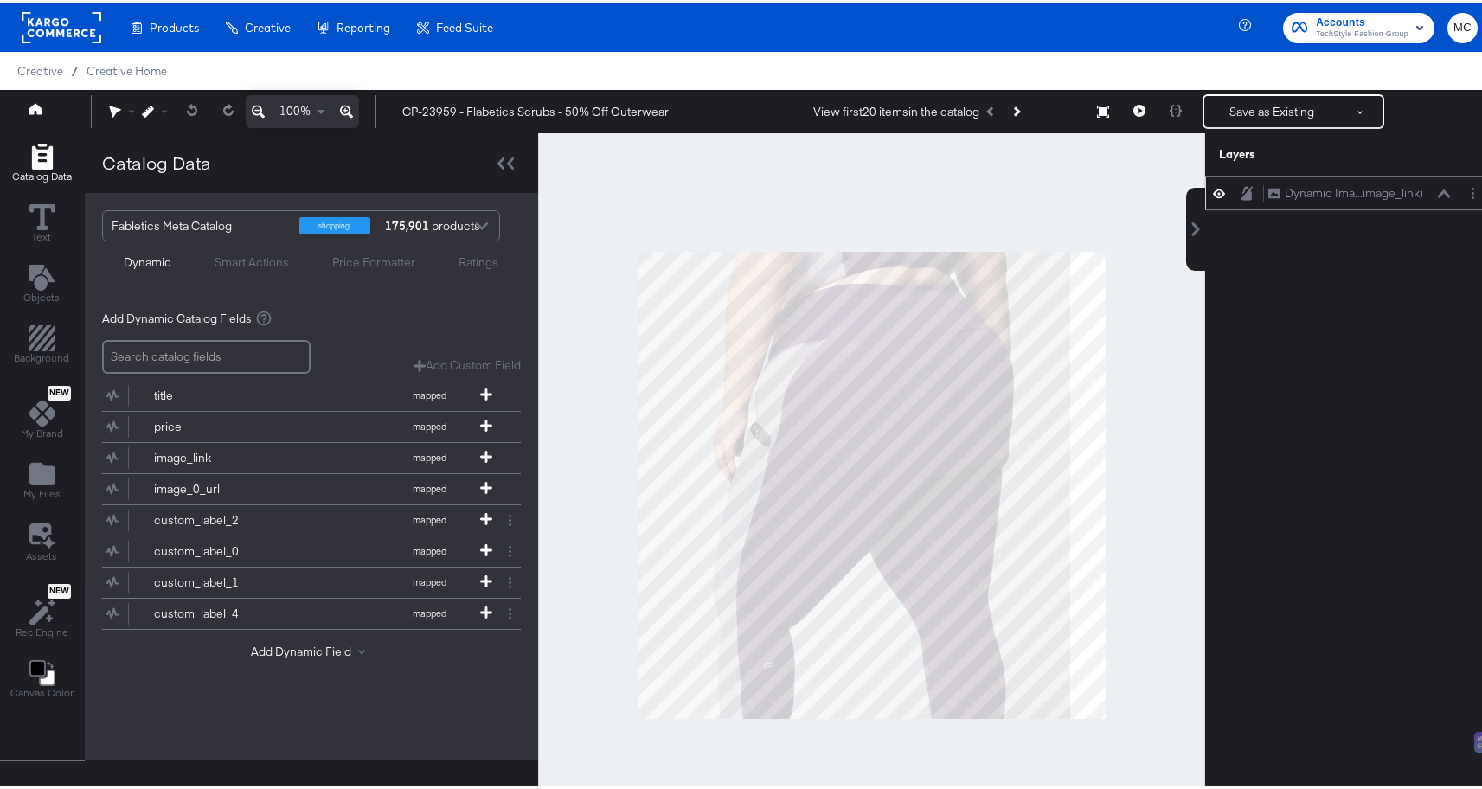
click at [1213, 189] on icon at bounding box center [1219, 190] width 12 height 9
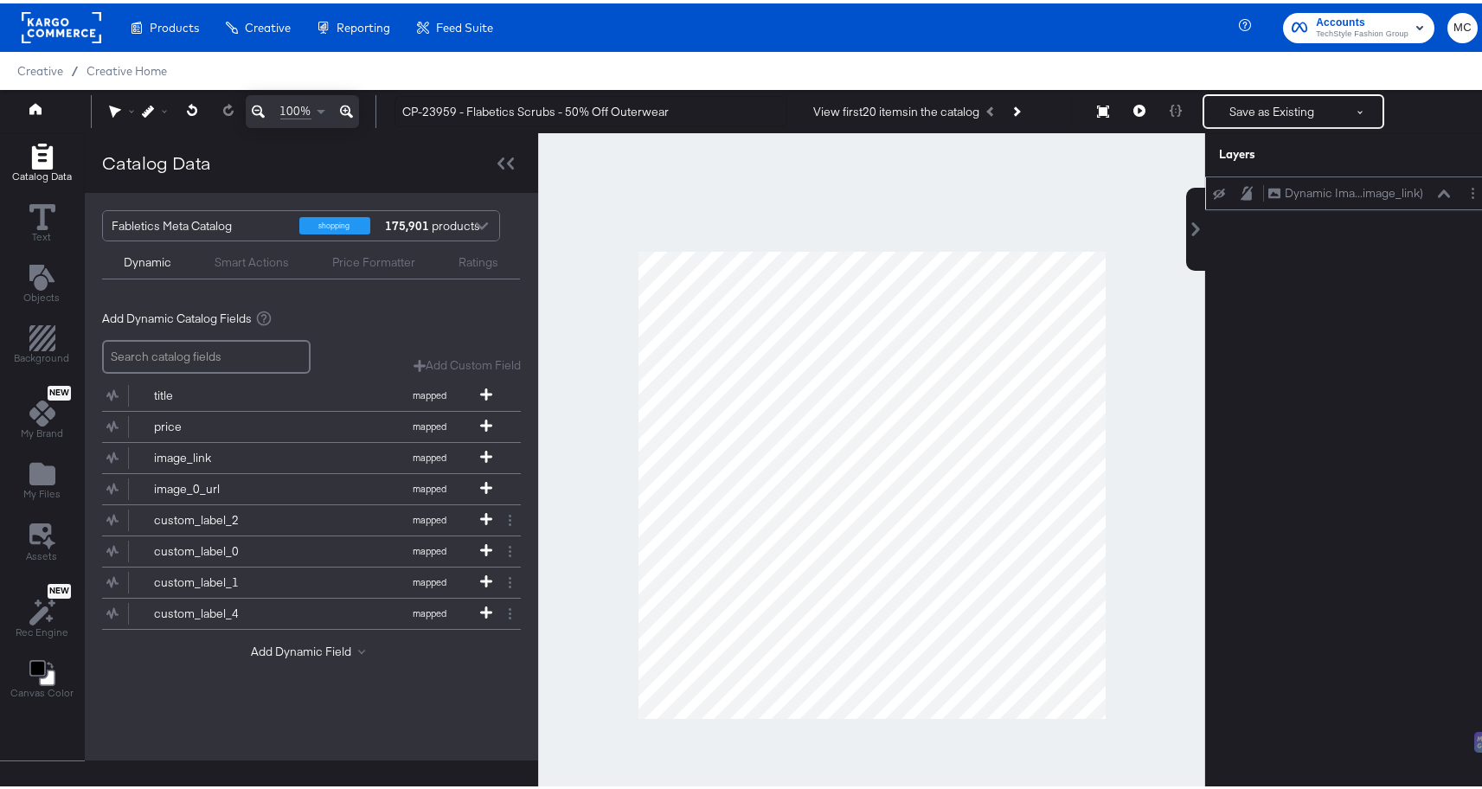
click at [1213, 189] on icon at bounding box center [1219, 189] width 12 height 11
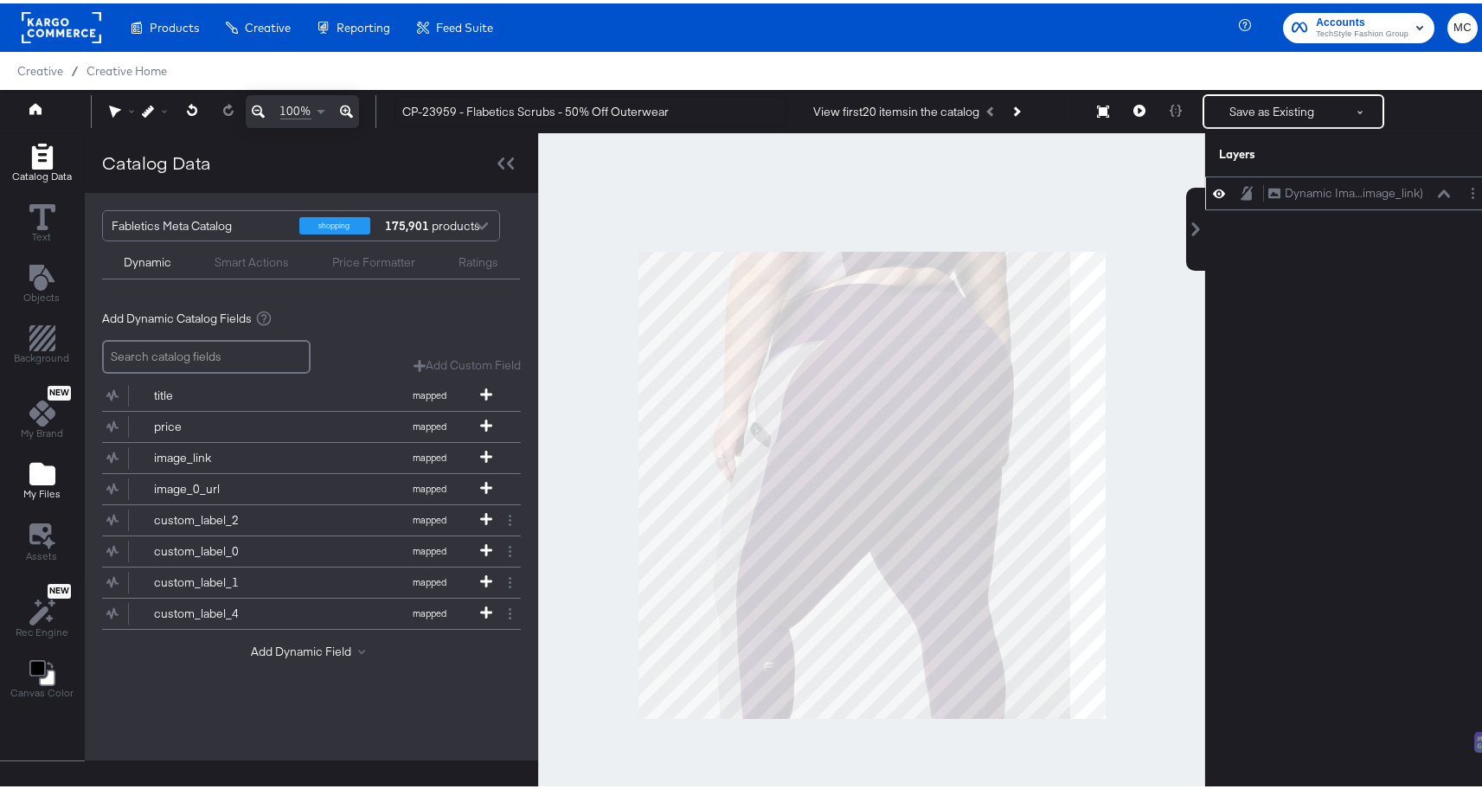
click at [39, 482] on icon "Add Files" at bounding box center [42, 471] width 26 height 26
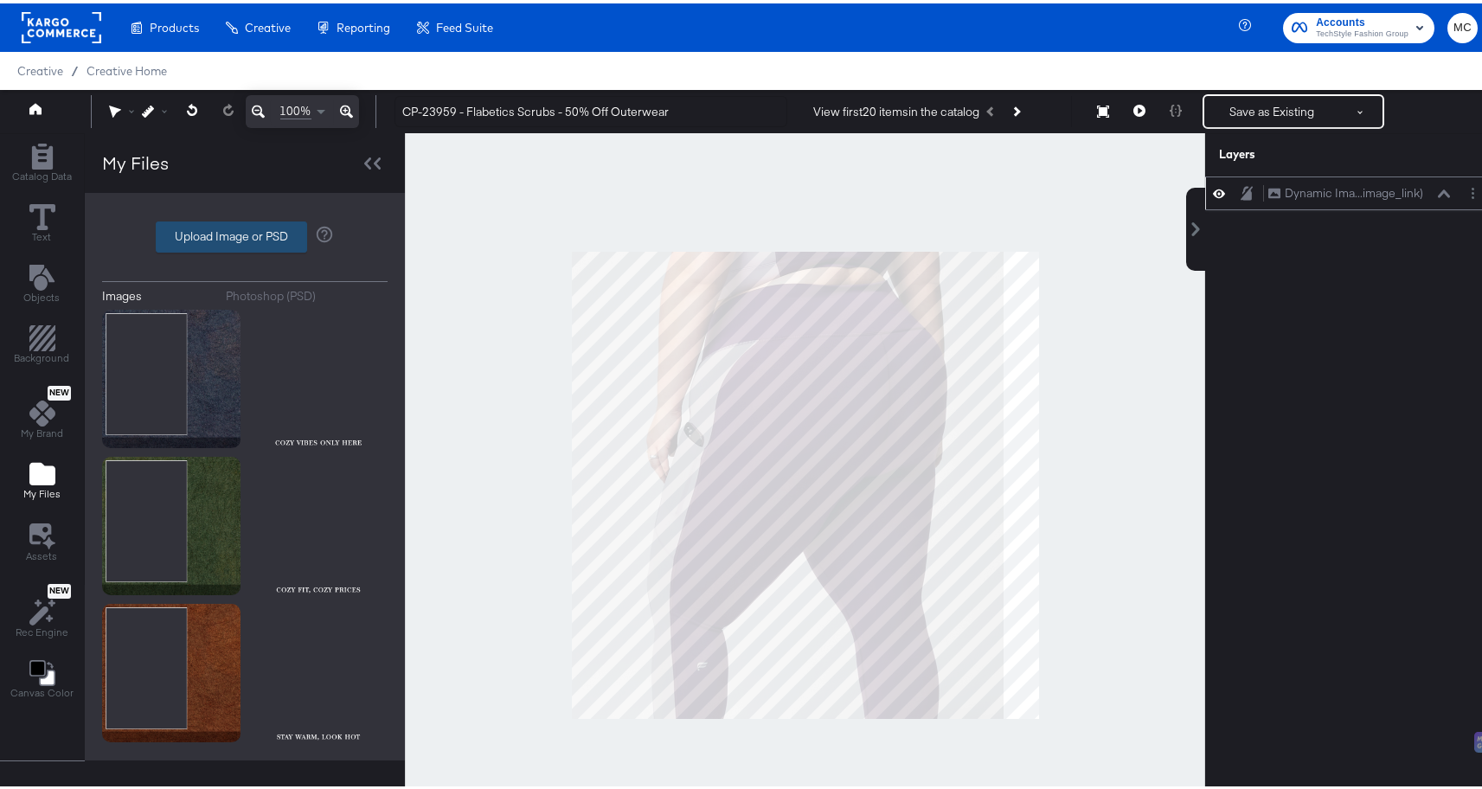
click at [235, 235] on label "Upload Image or PSD" at bounding box center [232, 233] width 150 height 29
click at [245, 234] on input "Upload Image or PSD" at bounding box center [245, 234] width 0 height 0
type input "C:\fakepath\Background.png"
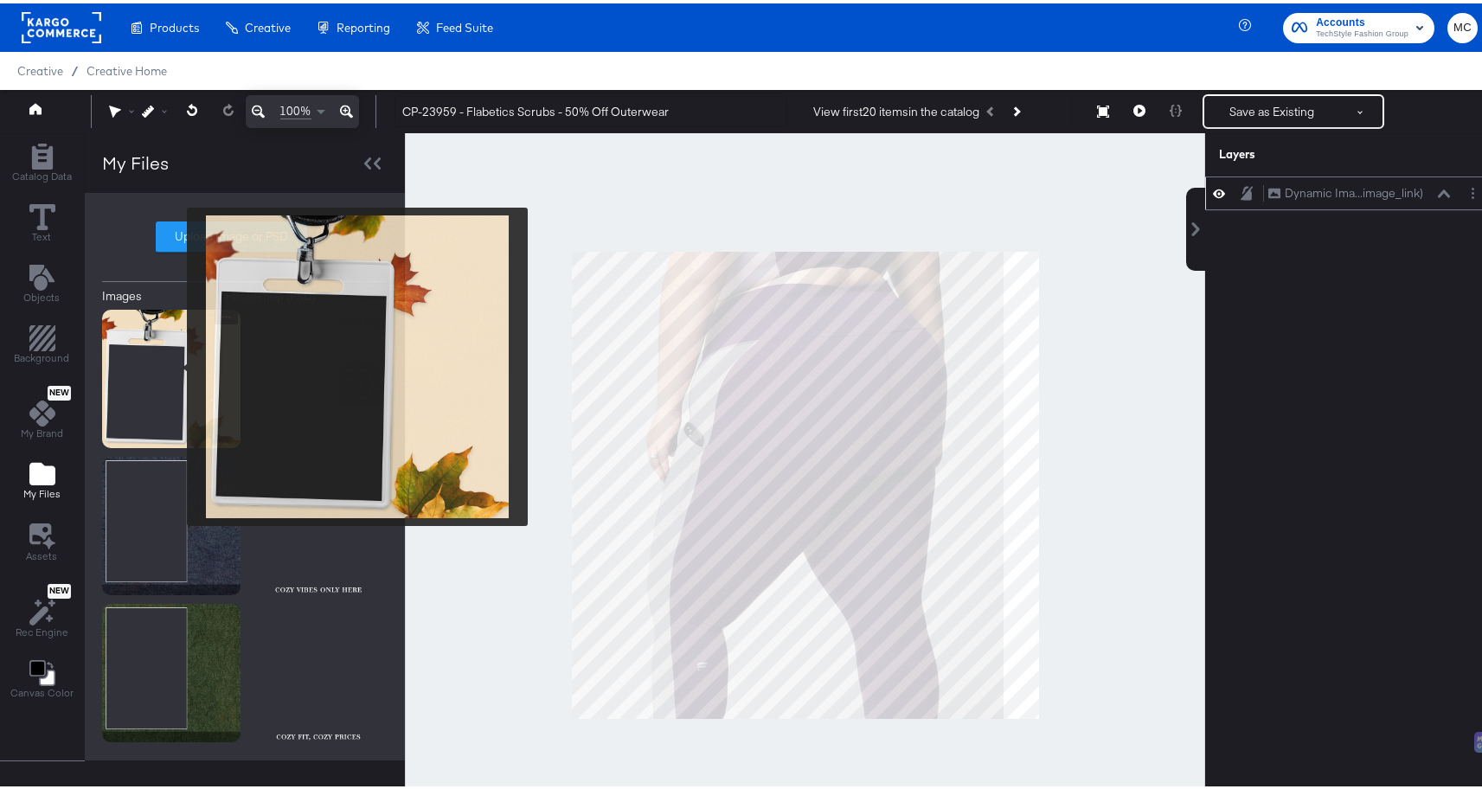
click at [176, 363] on img at bounding box center [171, 375] width 138 height 138
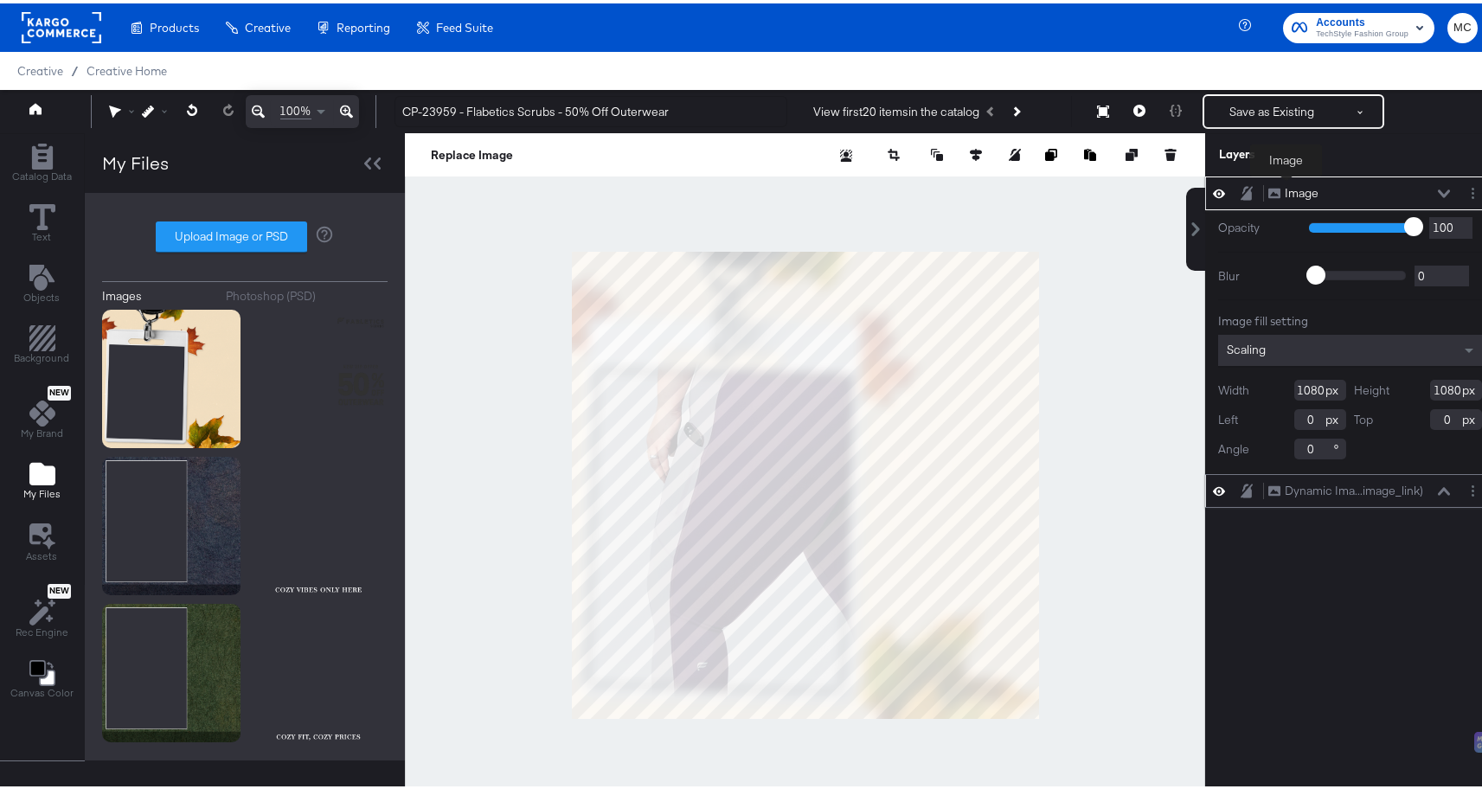
click at [1287, 185] on div "Image" at bounding box center [1302, 190] width 34 height 16
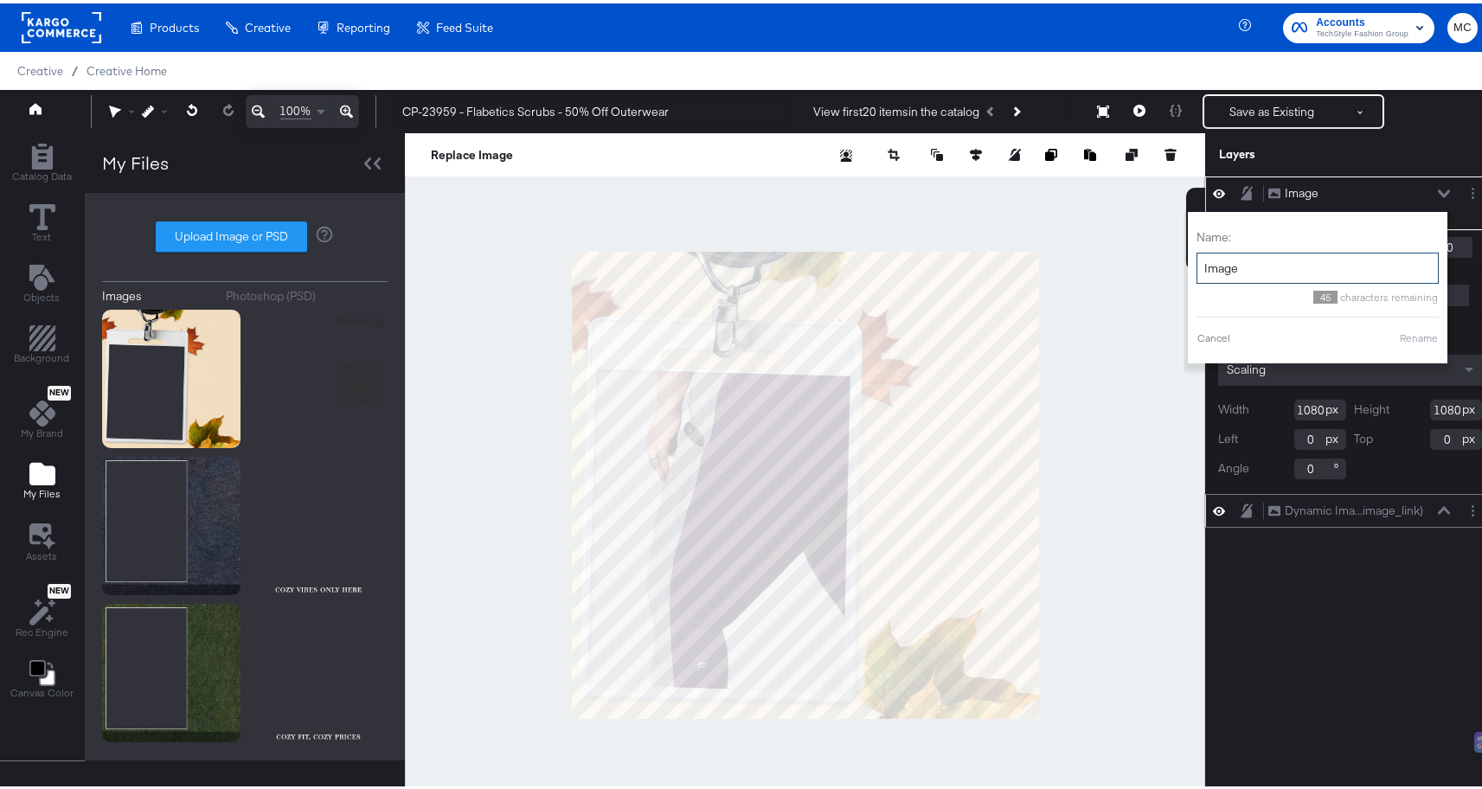
drag, startPoint x: 1240, startPoint y: 265, endPoint x: 1177, endPoint y: 258, distance: 63.5
click at [1188, 258] on div "Name: Image 45 characters remaining Cancel Rename" at bounding box center [1318, 284] width 260 height 151
type input "Background"
click at [1399, 341] on button "Rename" at bounding box center [1419, 335] width 40 height 16
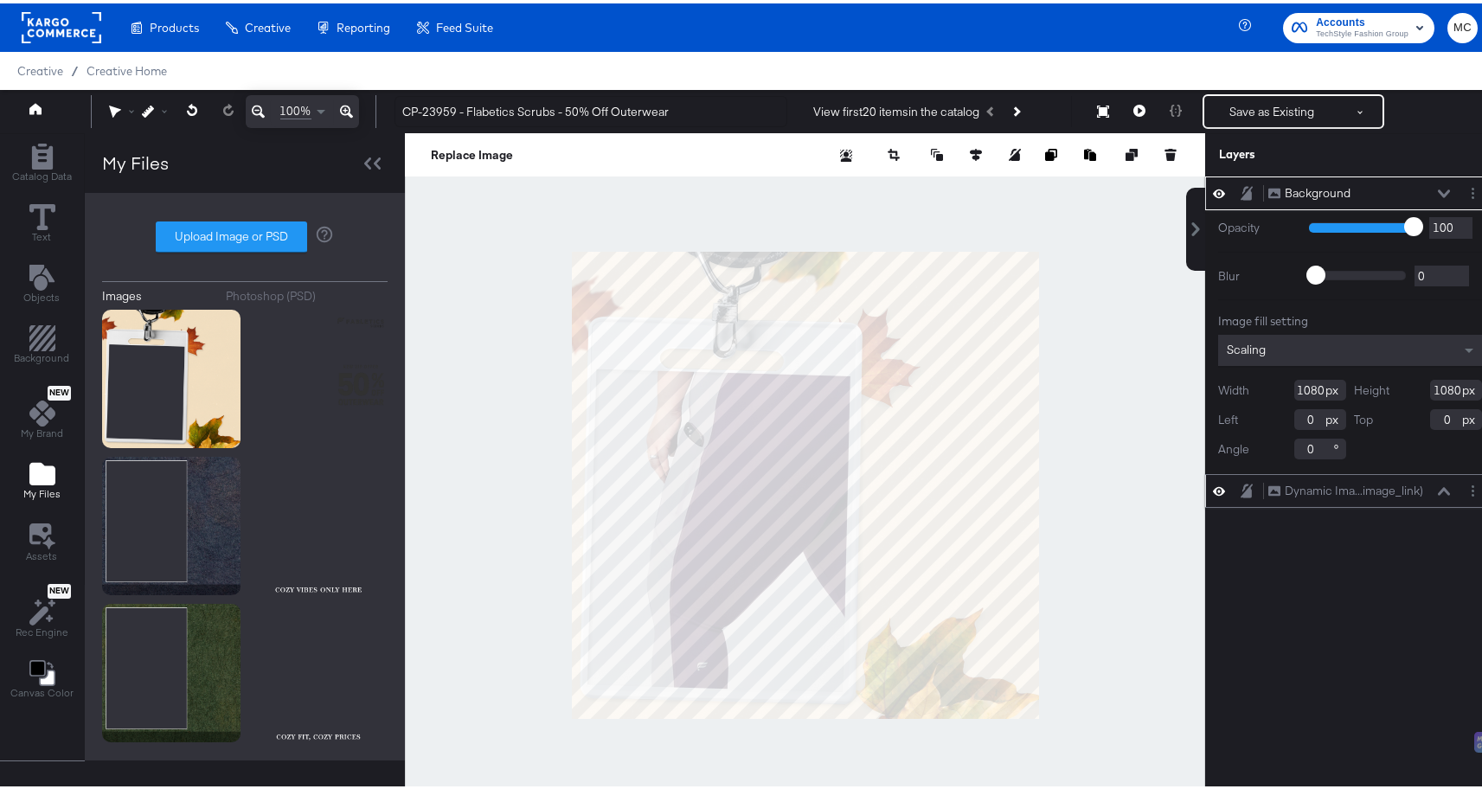
click at [1240, 189] on div at bounding box center [1252, 190] width 24 height 16
click at [1241, 190] on icon at bounding box center [1247, 190] width 12 height 14
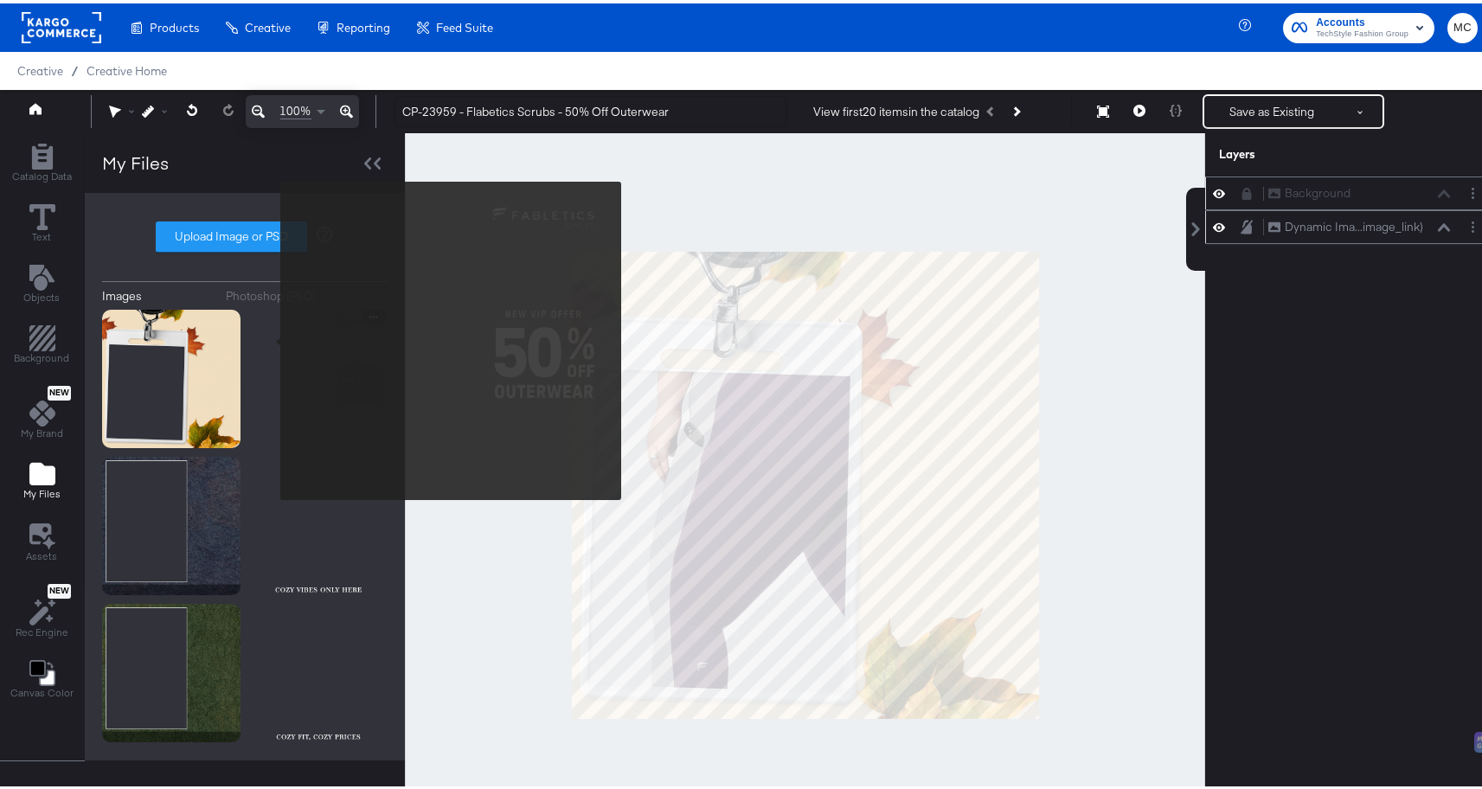
click at [269, 337] on img at bounding box center [318, 375] width 138 height 138
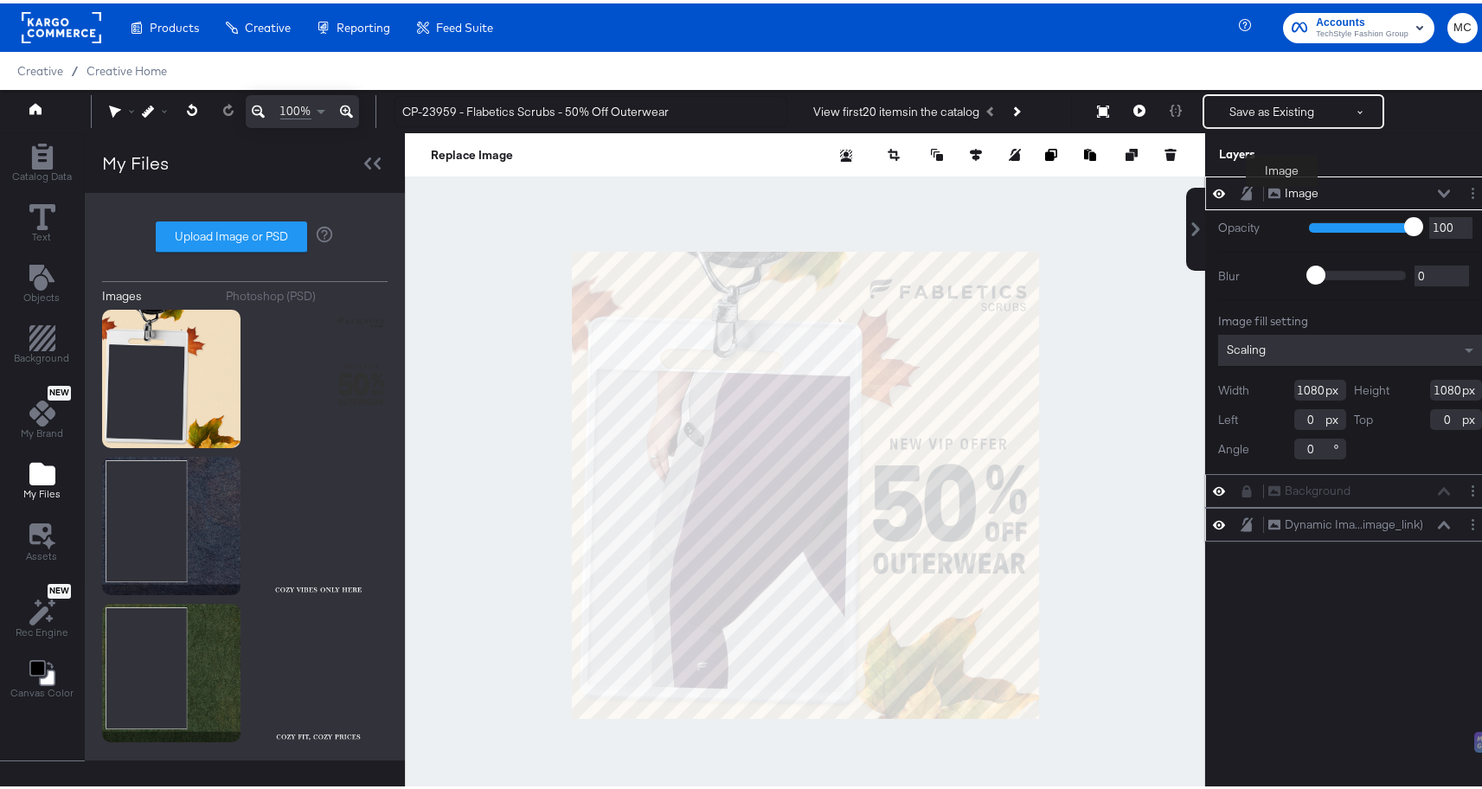
click at [1285, 196] on div "Image" at bounding box center [1302, 190] width 34 height 16
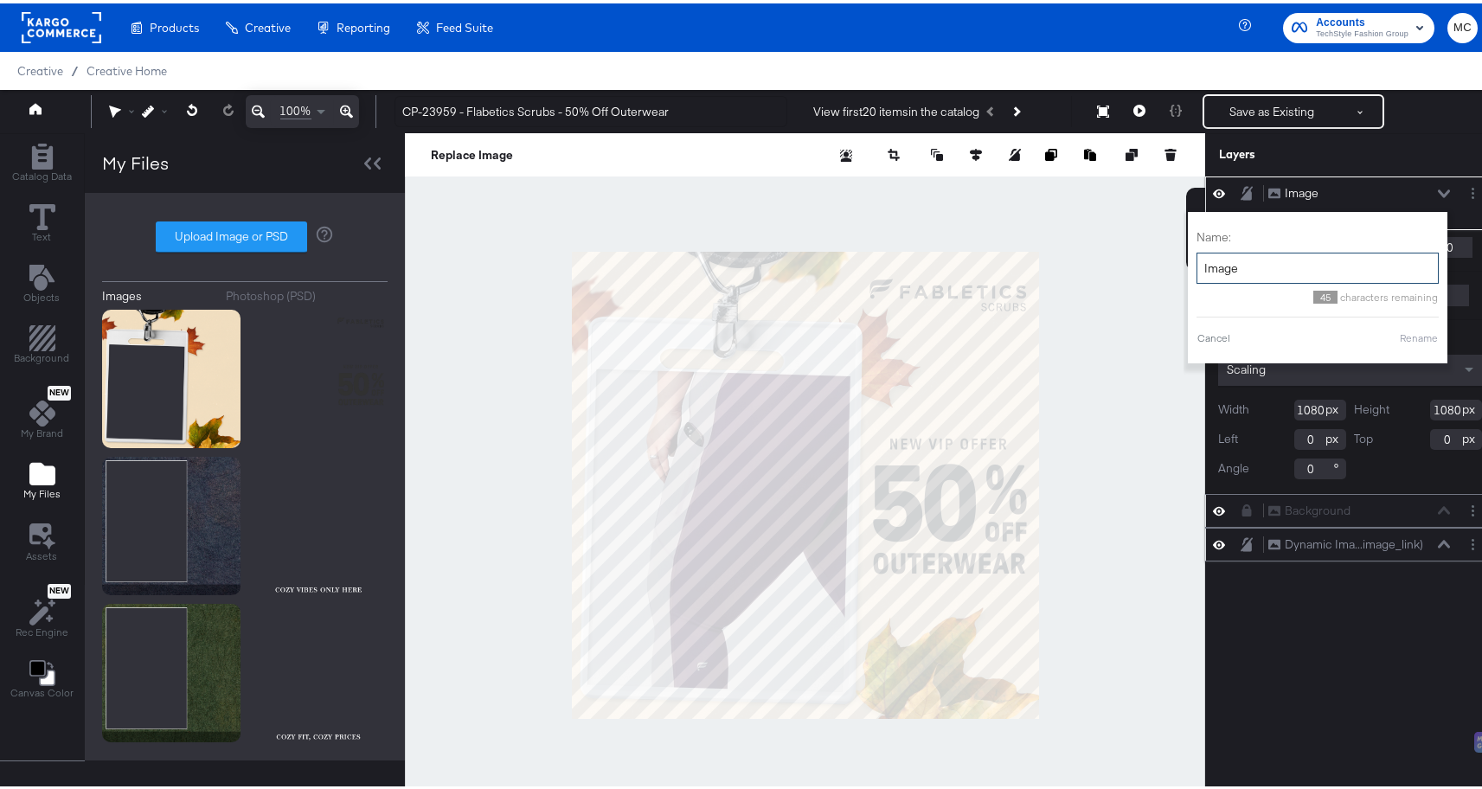
click at [1248, 262] on input "Image" at bounding box center [1318, 265] width 242 height 32
type input "Promo"
click at [1404, 338] on button "Rename" at bounding box center [1419, 335] width 40 height 16
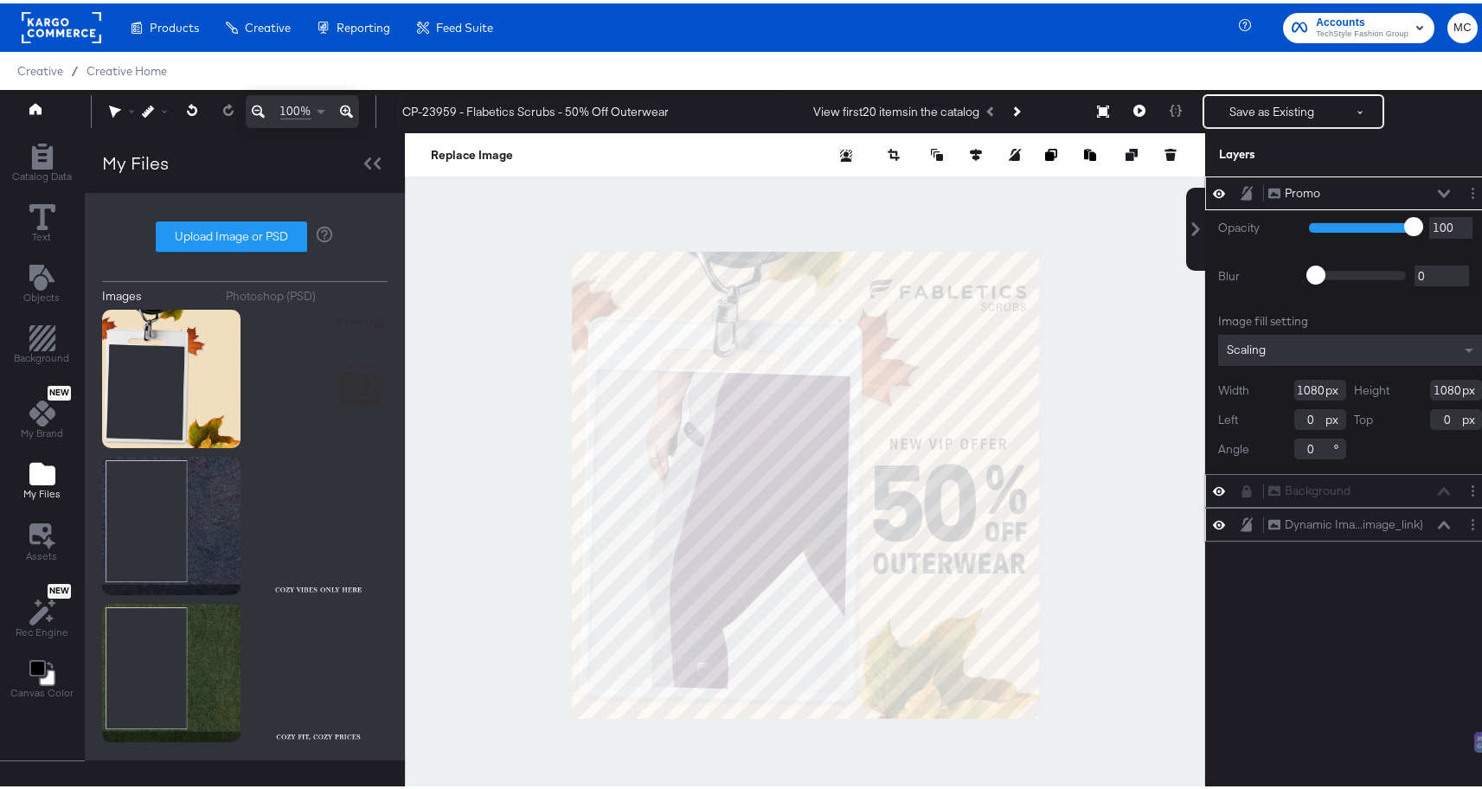
click at [1438, 193] on icon at bounding box center [1444, 190] width 12 height 8
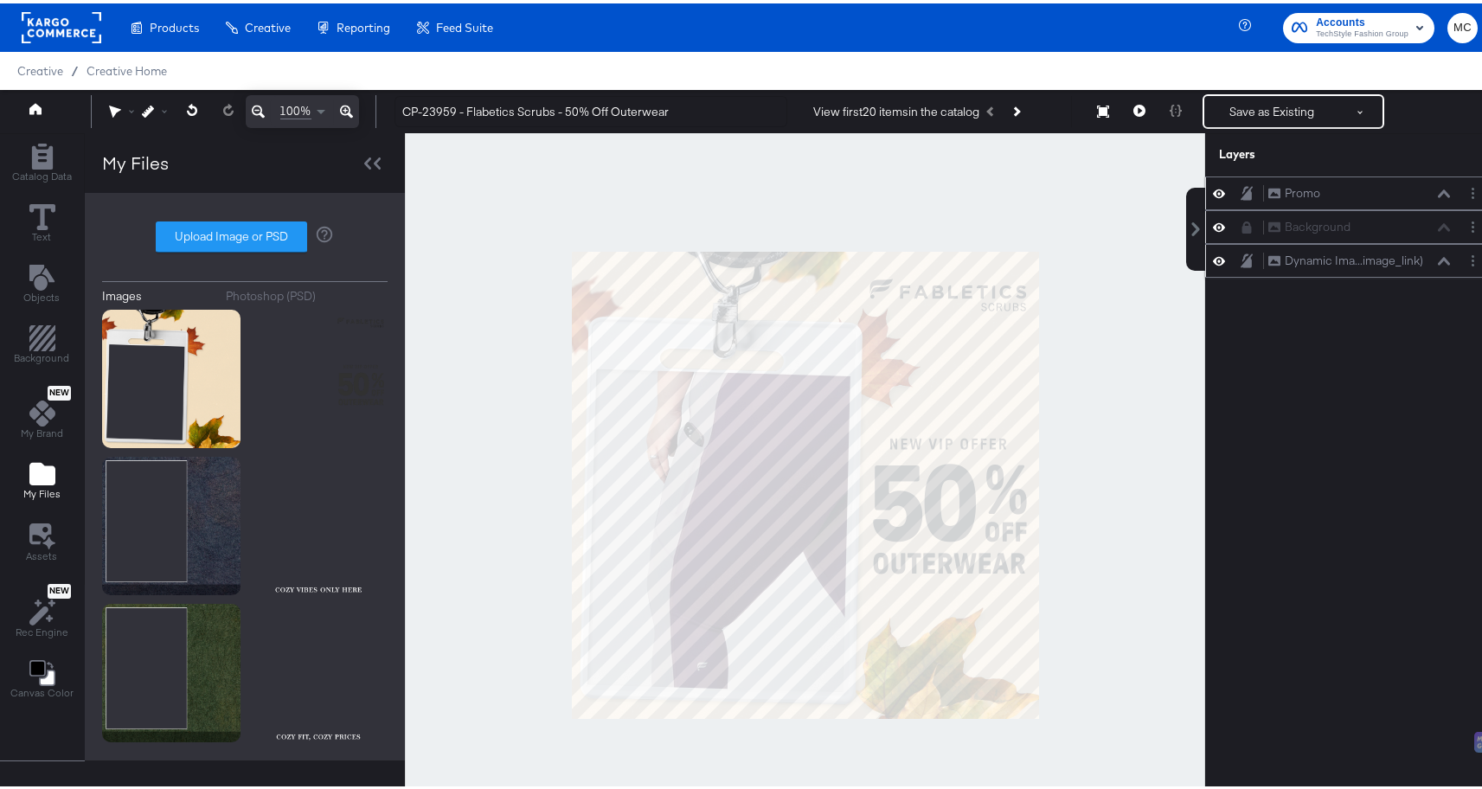
click at [1241, 190] on icon at bounding box center [1247, 190] width 12 height 14
click at [1250, 112] on button "Save as Existing" at bounding box center [1272, 108] width 135 height 31
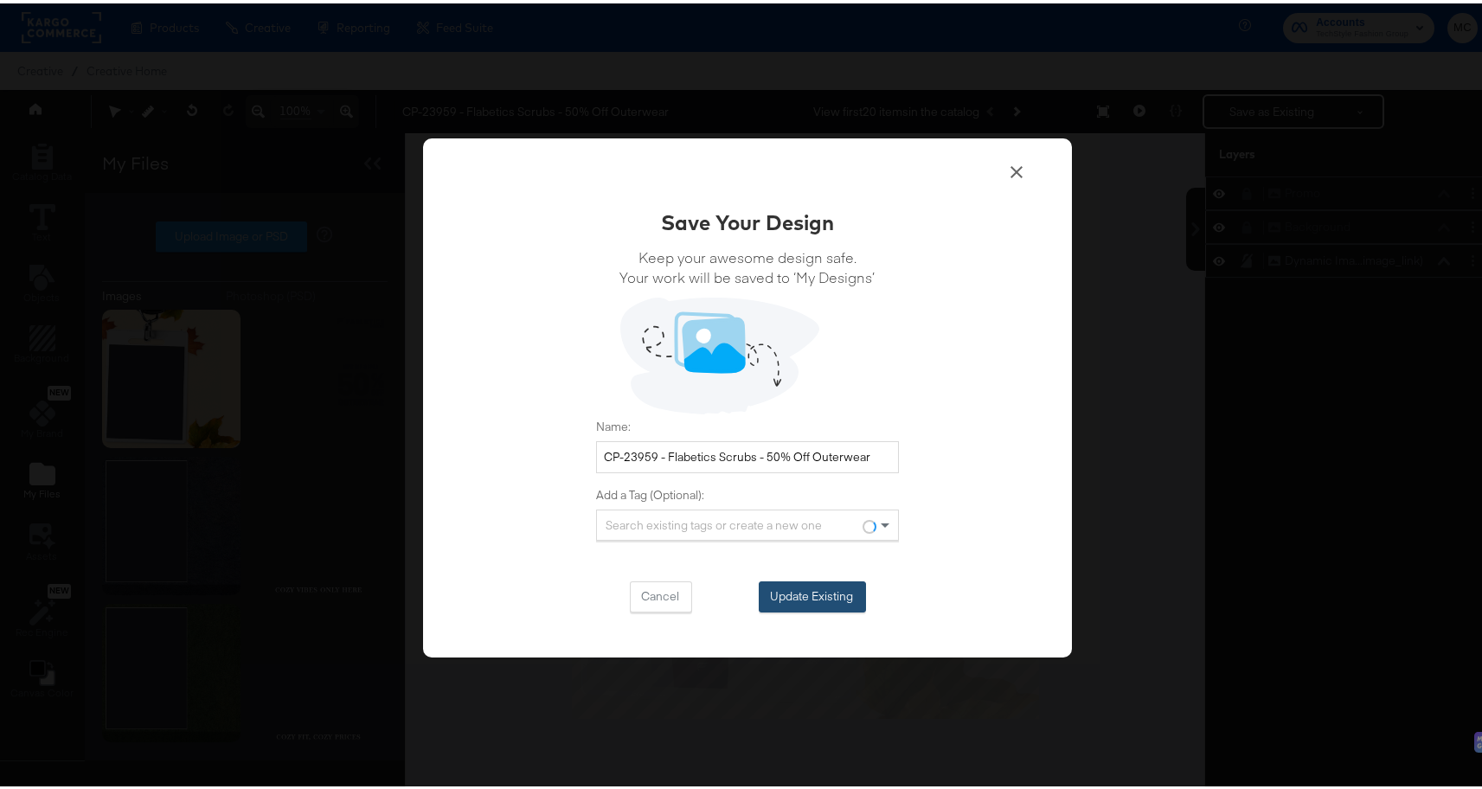
click at [795, 595] on button "Update Existing" at bounding box center [812, 593] width 107 height 31
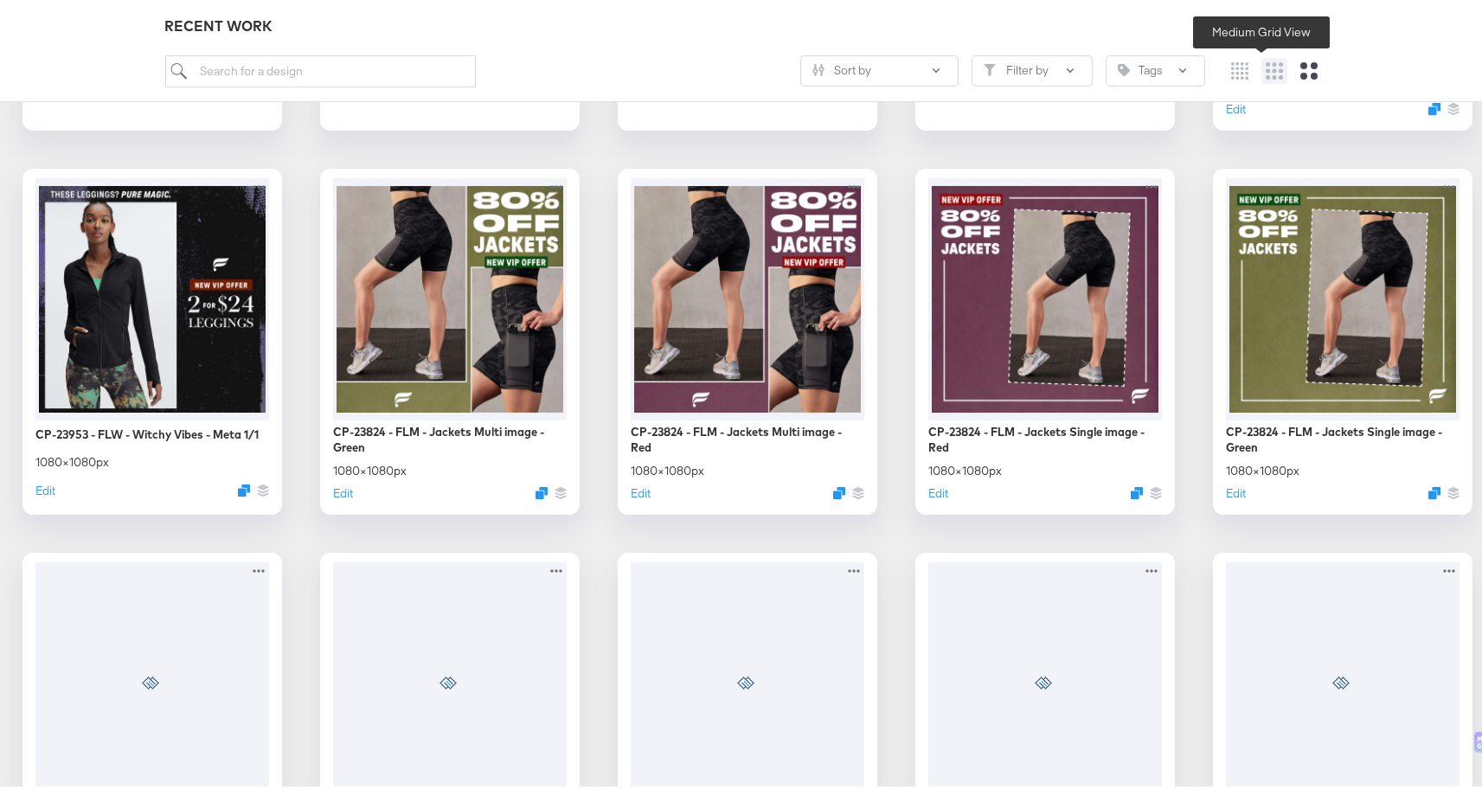
click at [1266, 65] on icon "Medium grid" at bounding box center [1274, 67] width 17 height 17
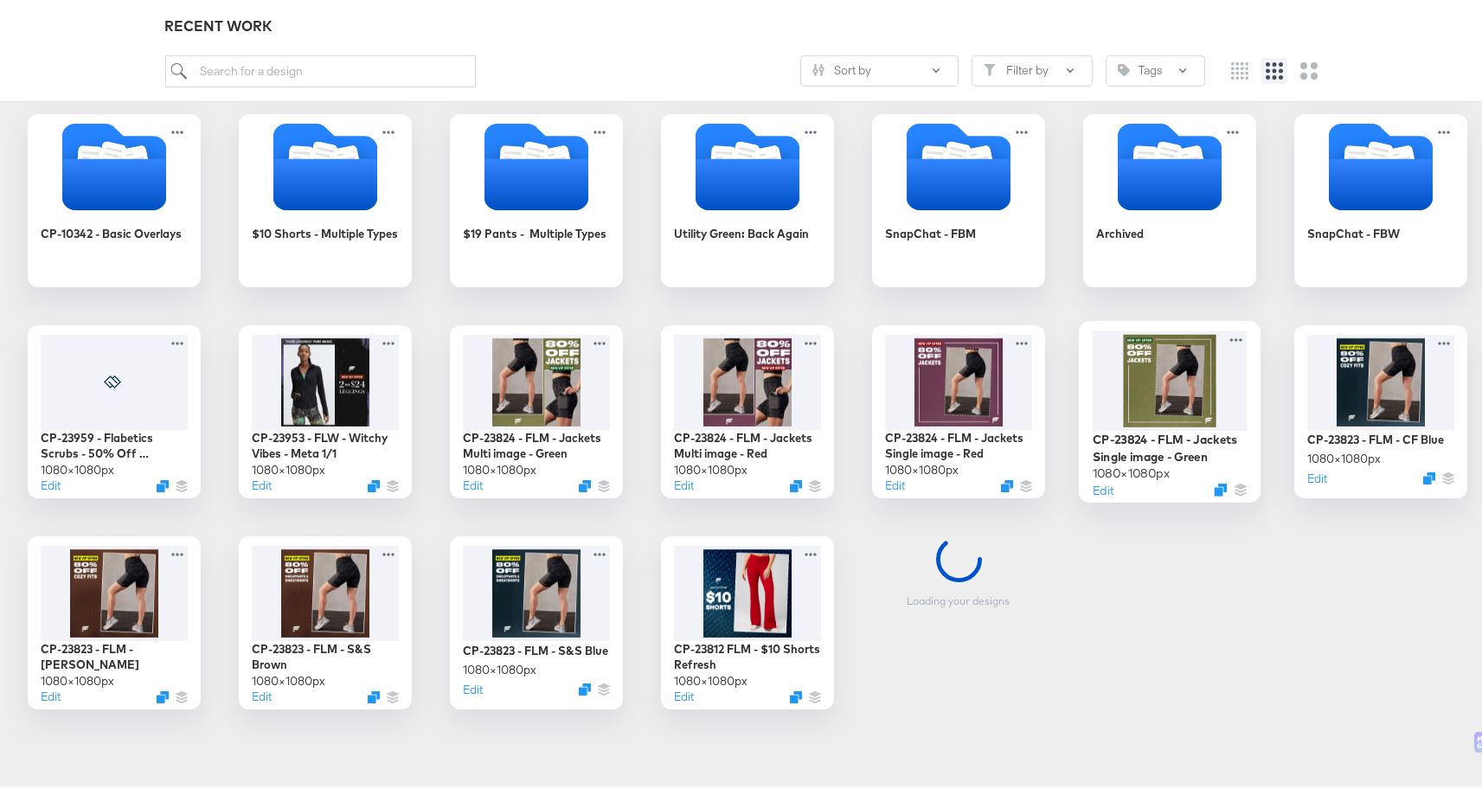
scroll to position [482, 0]
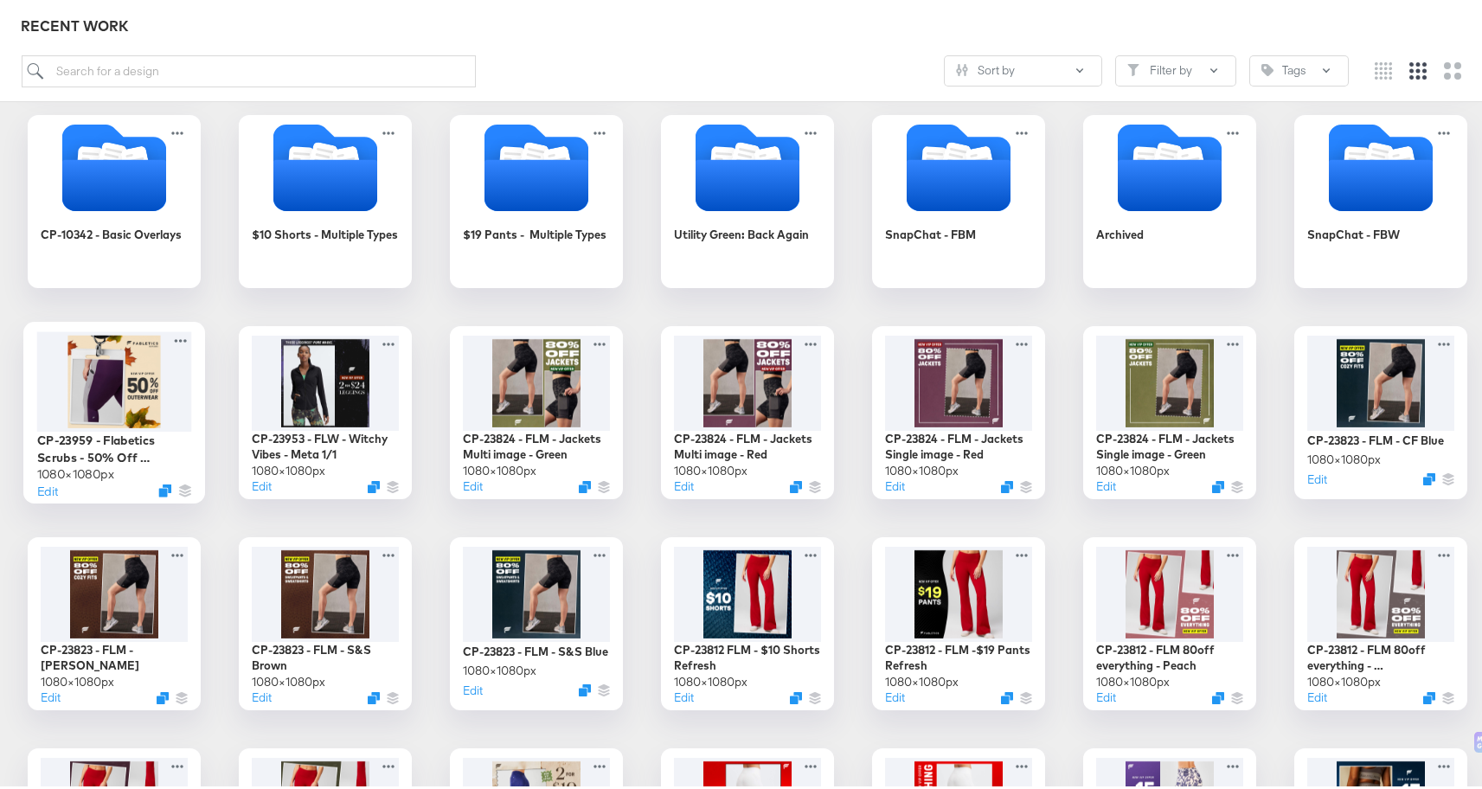
click at [93, 395] on div at bounding box center [114, 378] width 155 height 100
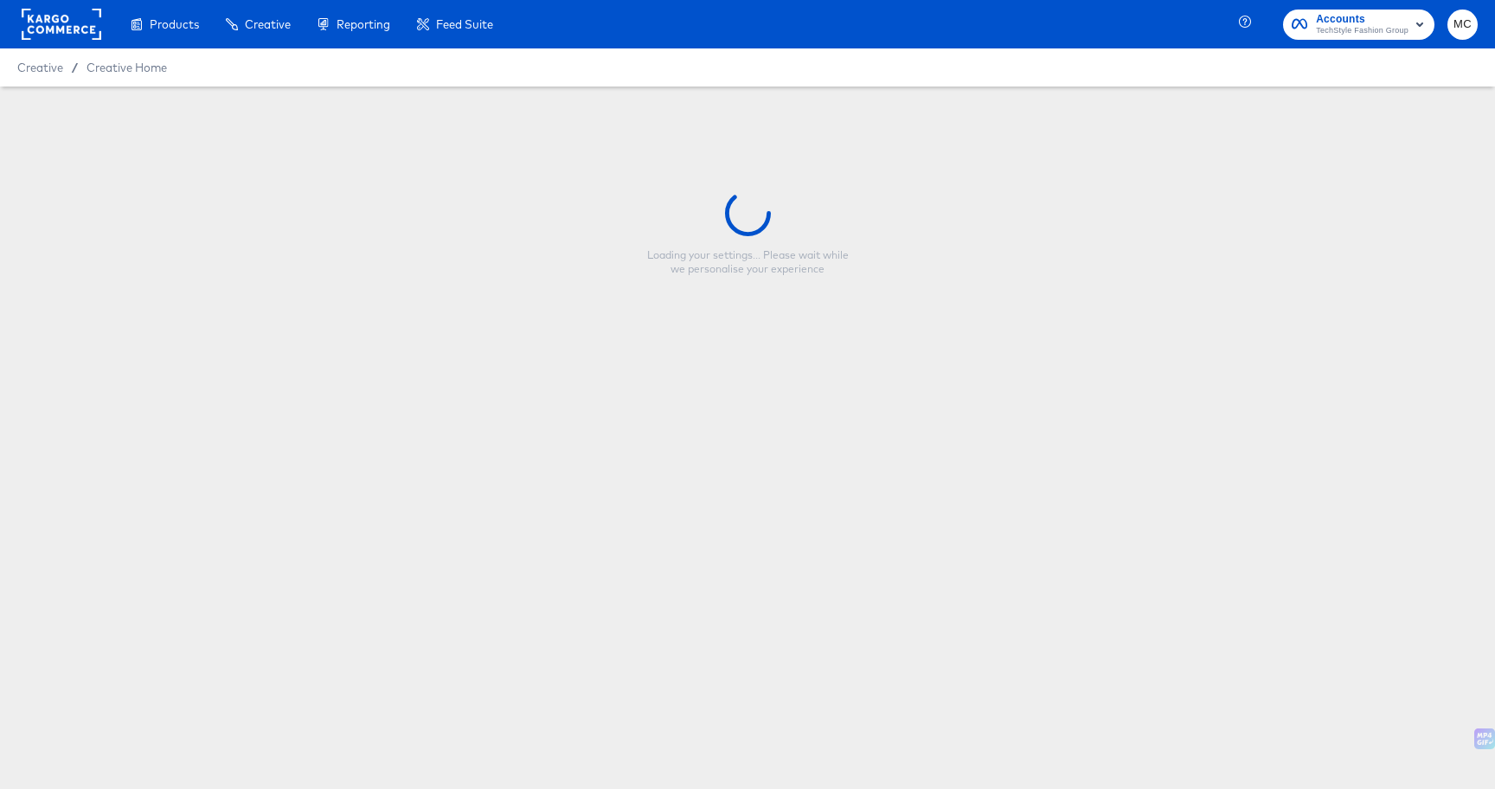
type input "CP-23959 - Flabetics Scrubs - 50% Off Outerwear"
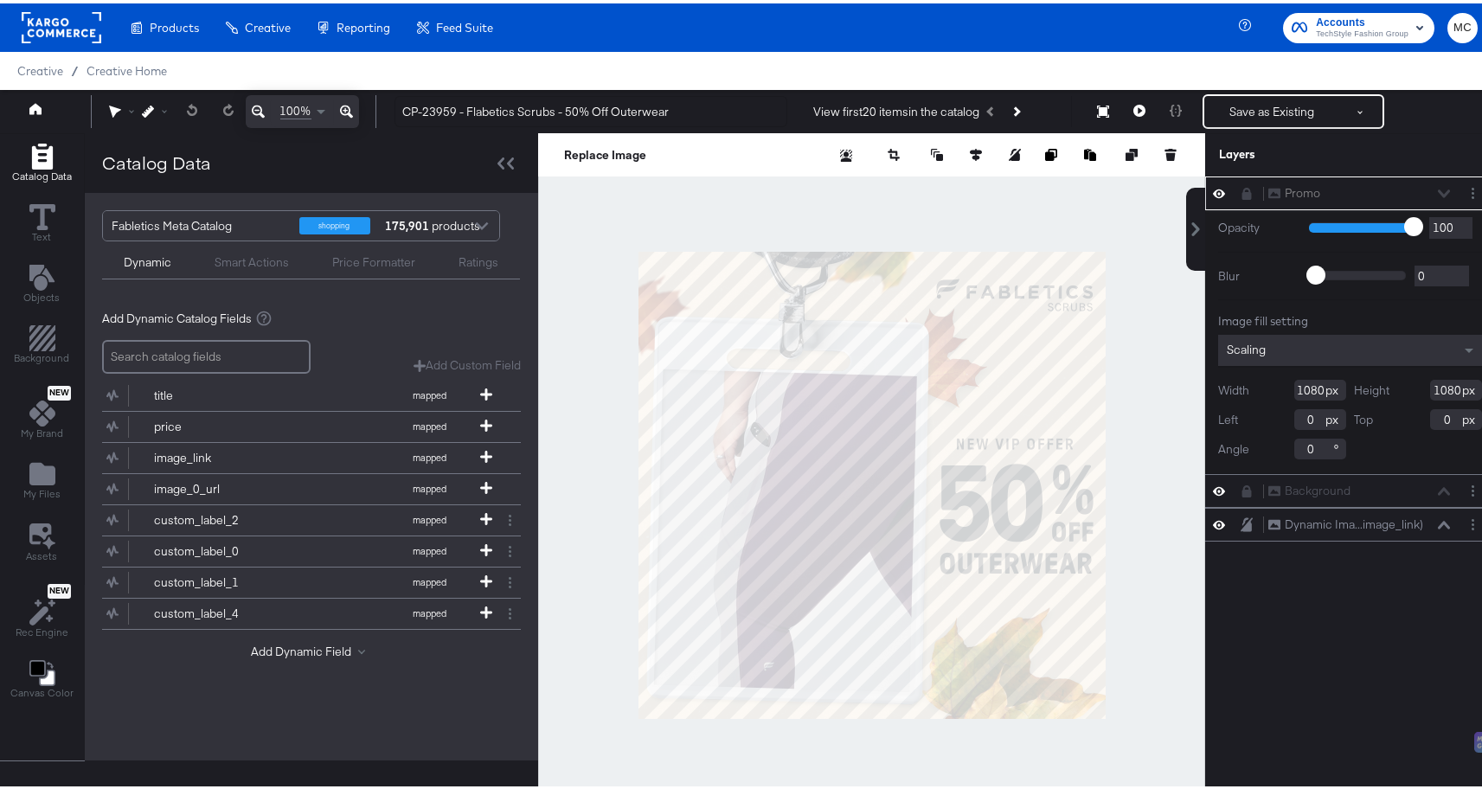
click at [1420, 190] on div "Promo Promo" at bounding box center [1359, 190] width 183 height 18
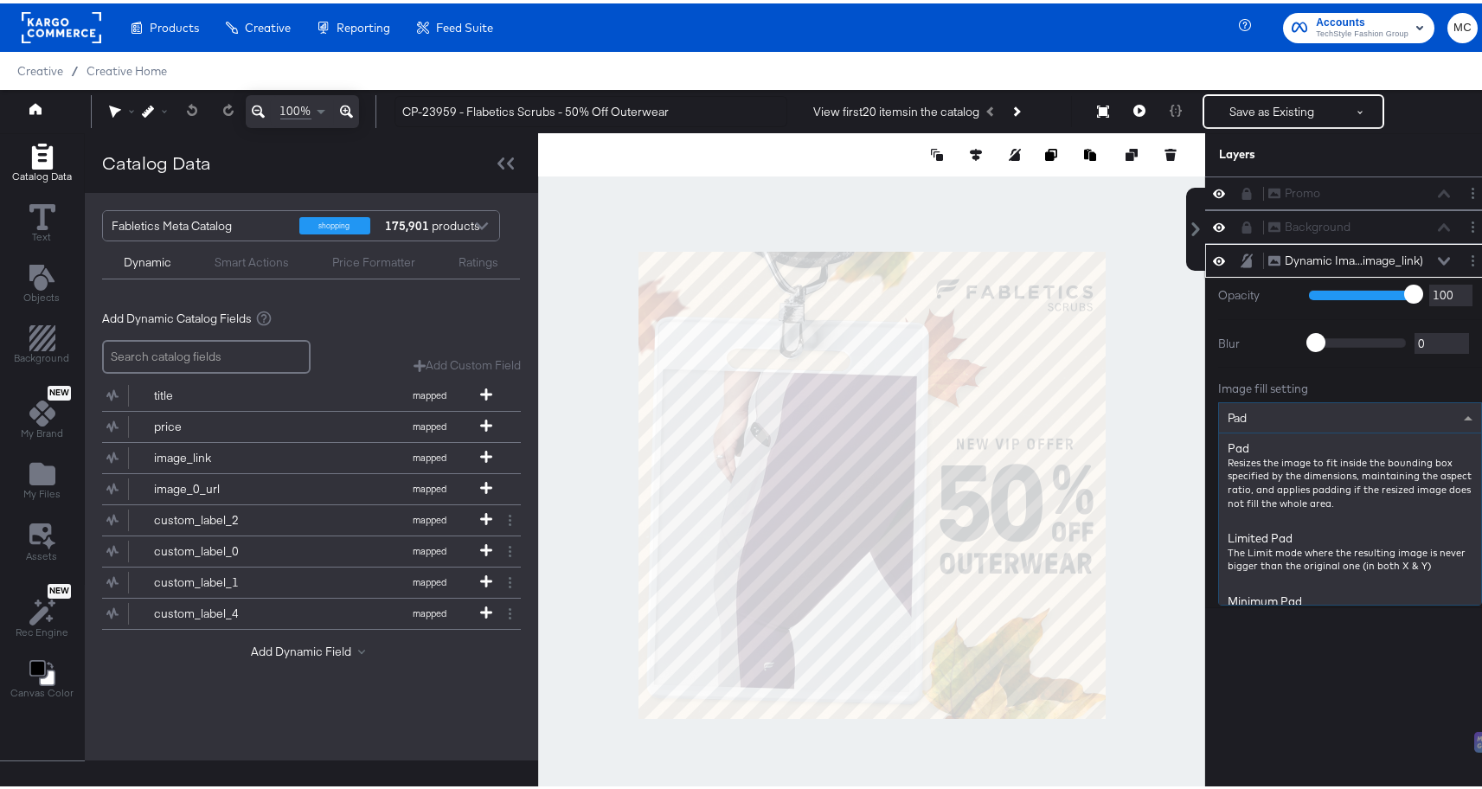
click at [1283, 410] on div "Pad" at bounding box center [1350, 414] width 262 height 29
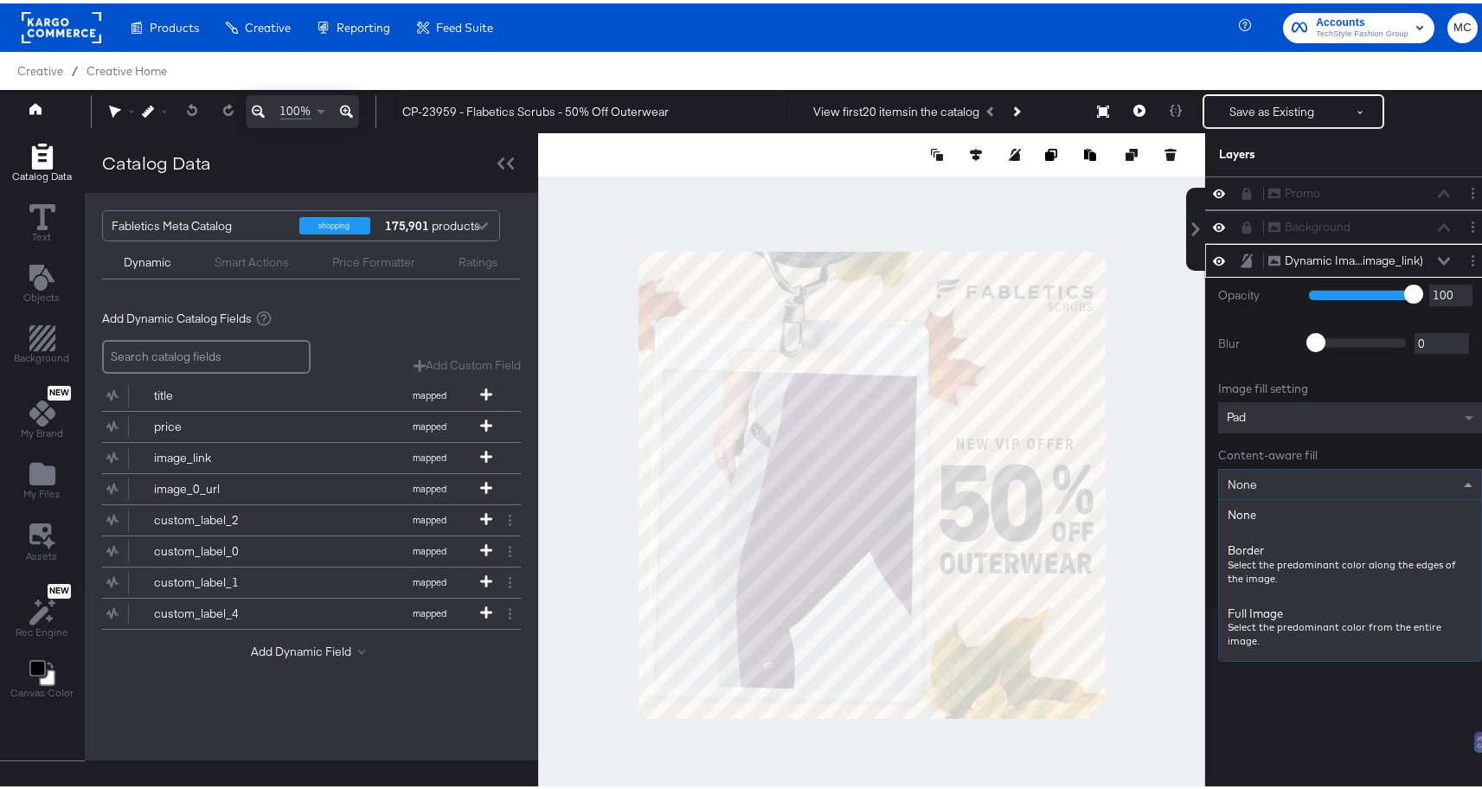
click at [1271, 475] on div "None" at bounding box center [1350, 480] width 262 height 29
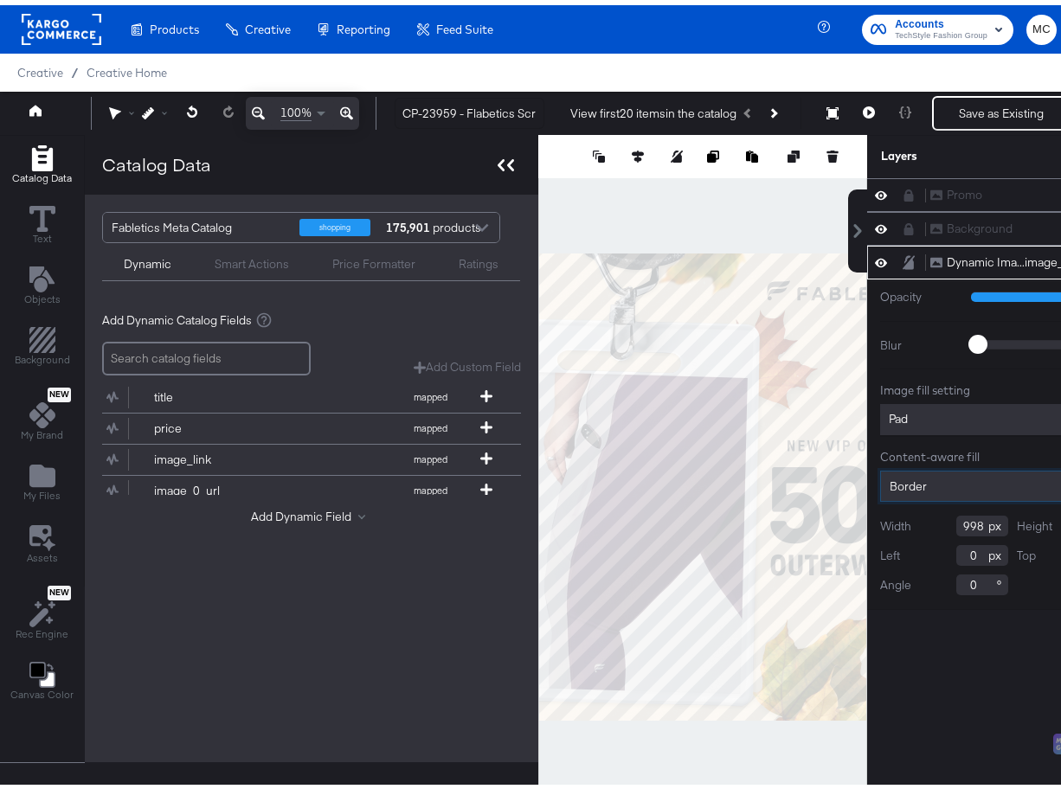
click at [496, 147] on div at bounding box center [506, 159] width 30 height 25
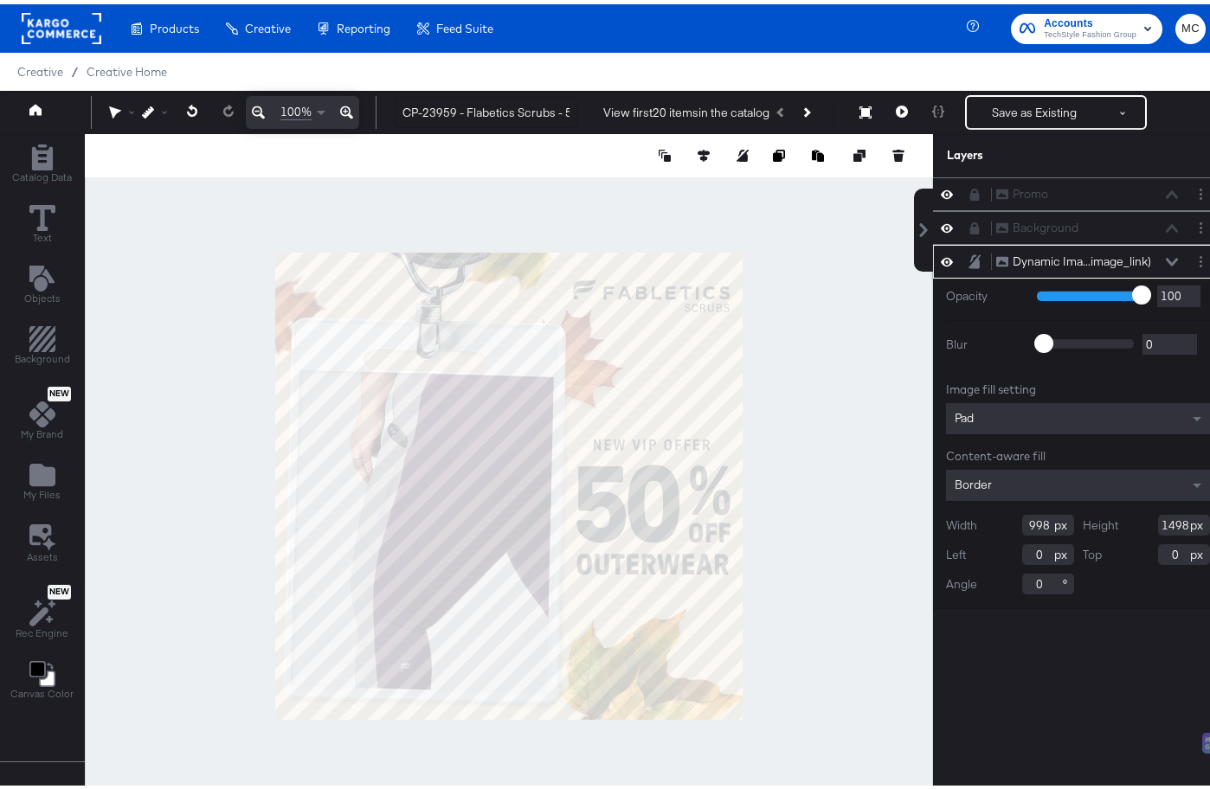
drag, startPoint x: 1035, startPoint y: 523, endPoint x: 996, endPoint y: 523, distance: 38.9
click at [996, 523] on div "Width 998" at bounding box center [1010, 521] width 128 height 21
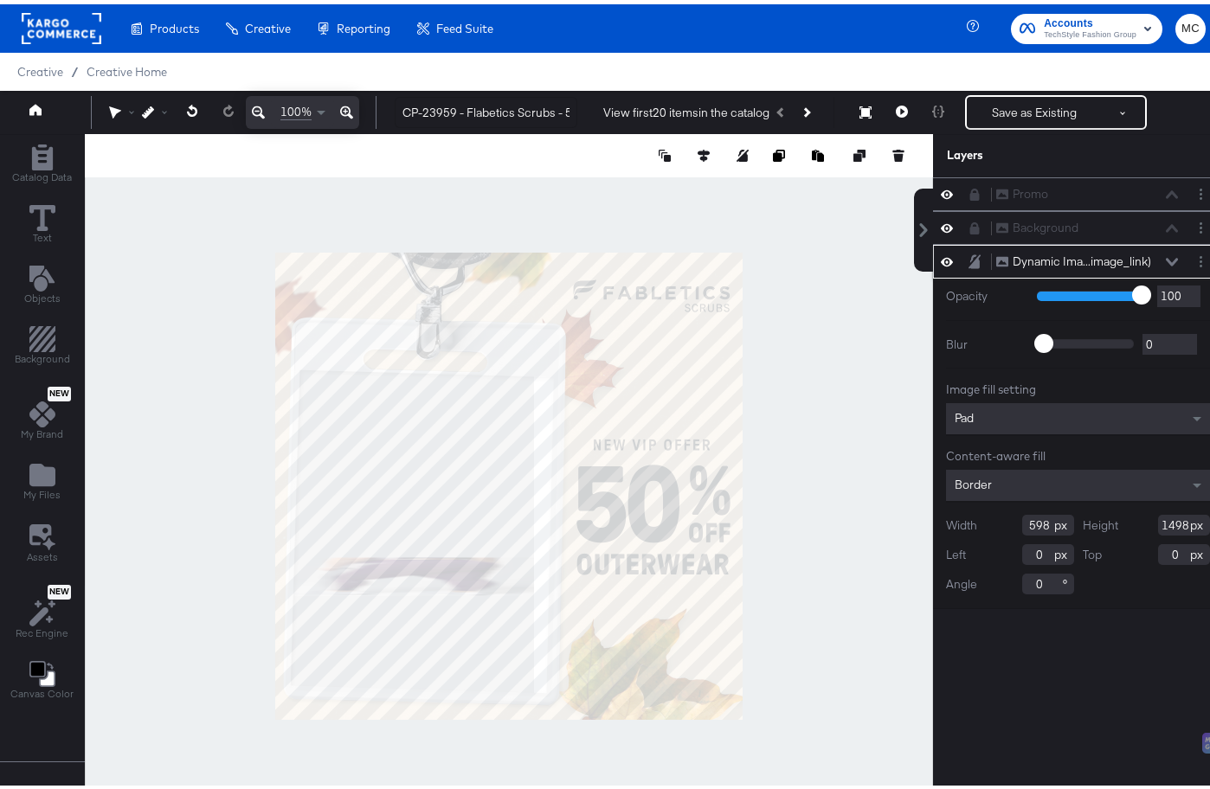
type input "598"
drag, startPoint x: 1175, startPoint y: 523, endPoint x: 1124, endPoint y: 523, distance: 51.1
click at [1060, 523] on div "Height 1498" at bounding box center [1147, 521] width 128 height 21
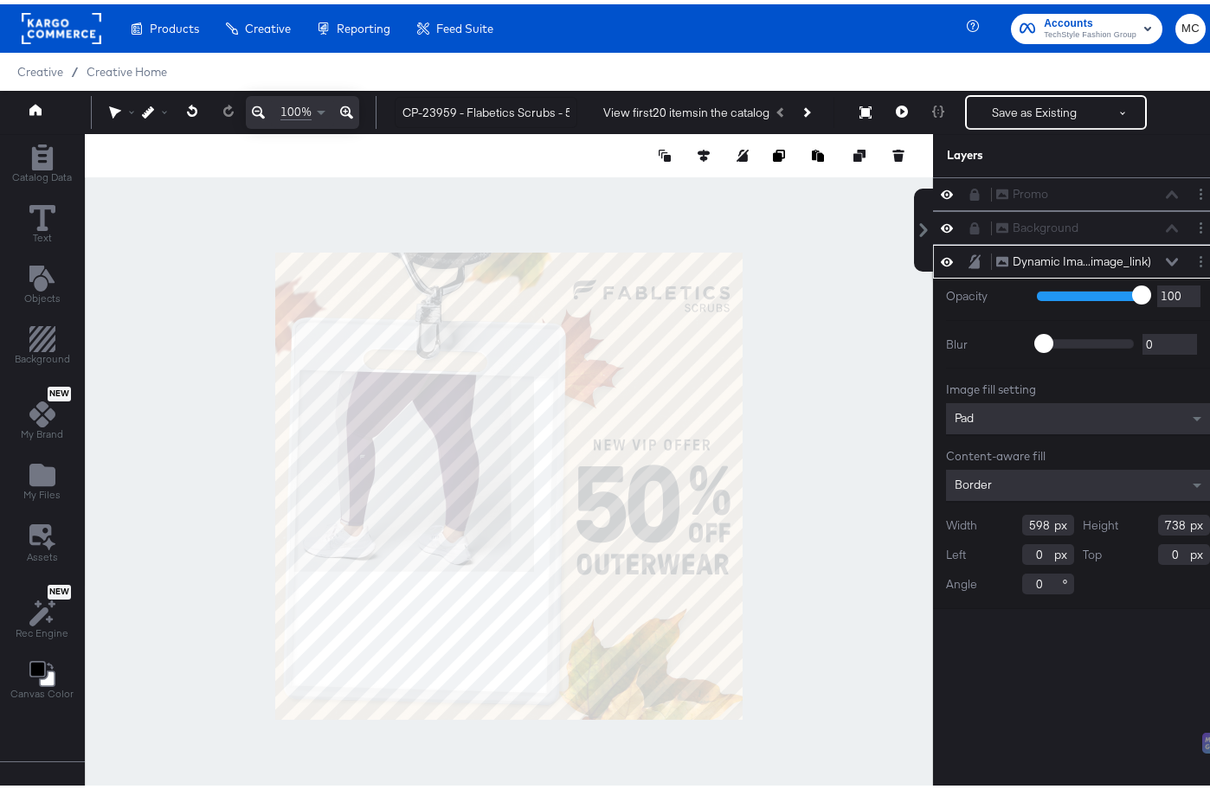
type input "738"
type input "50"
type input "260"
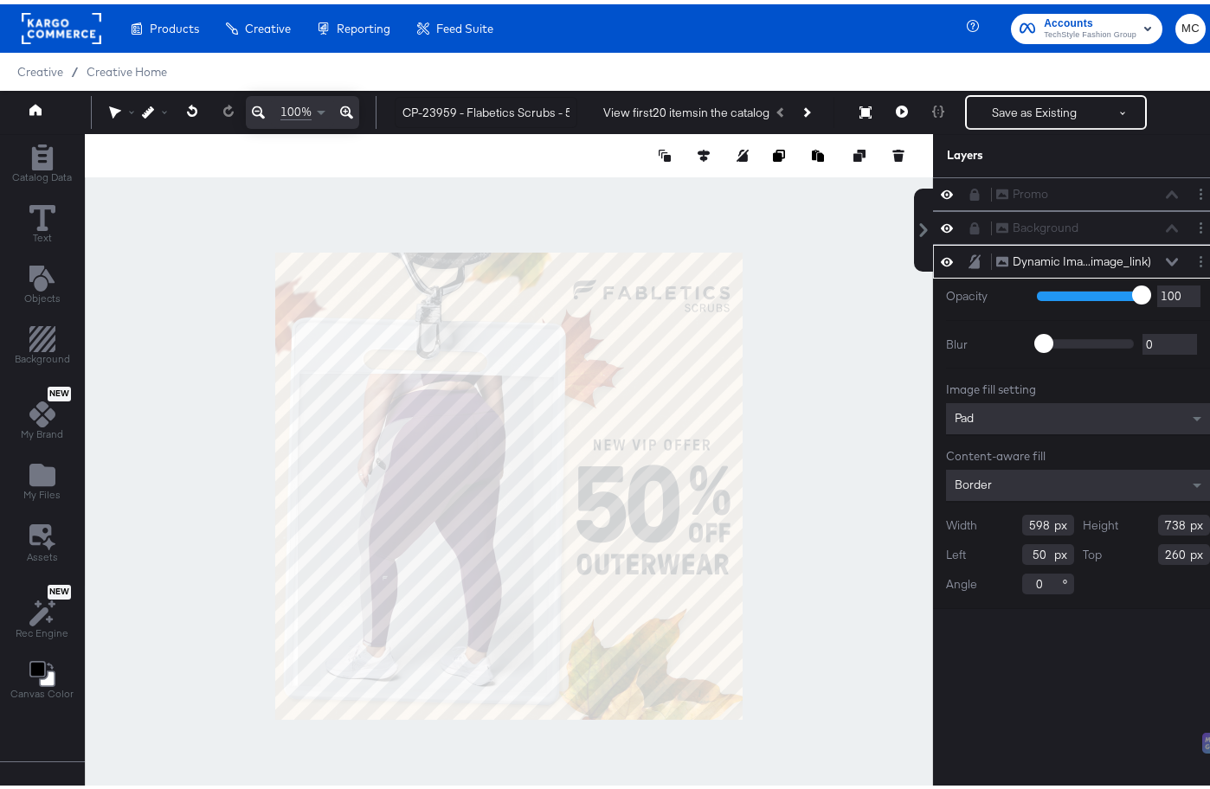
type input "56"
type input "282"
click at [1027, 578] on input "0" at bounding box center [1048, 579] width 52 height 21
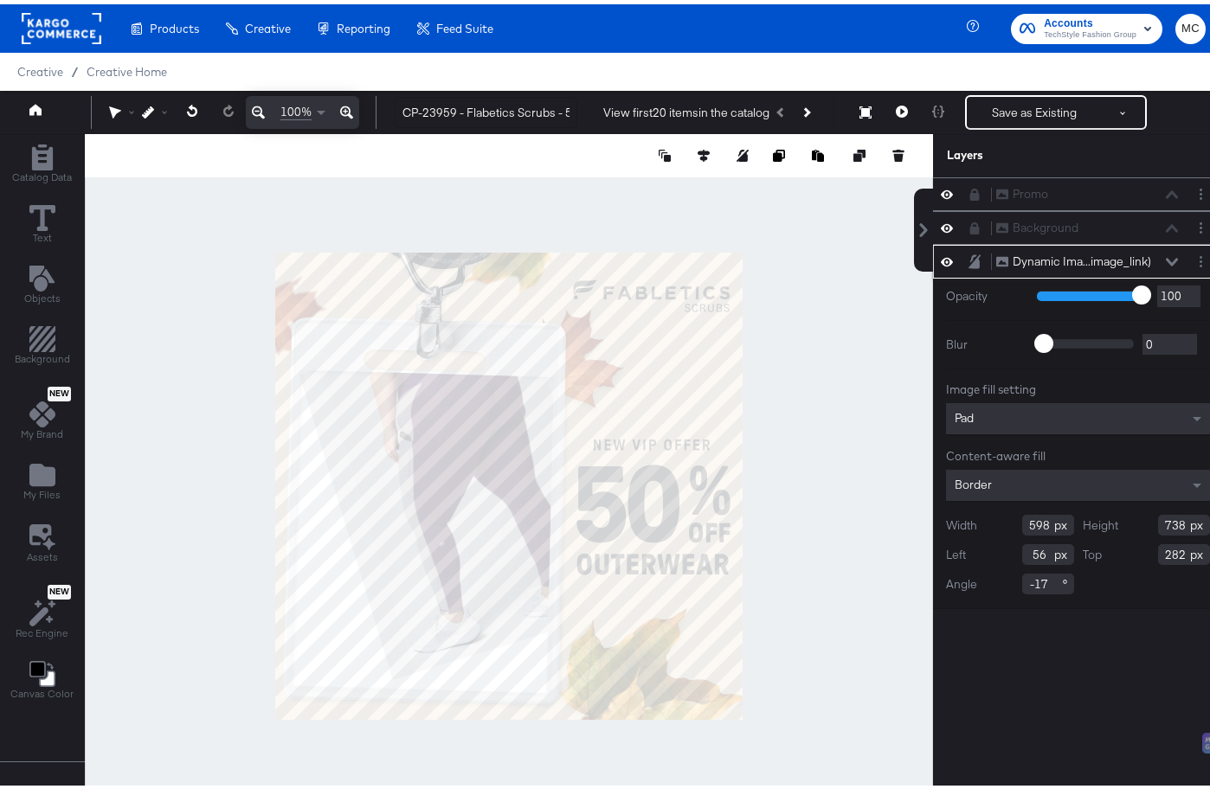
drag, startPoint x: 1026, startPoint y: 581, endPoint x: 1031, endPoint y: 615, distance: 34.0
click at [1026, 583] on input "-17" at bounding box center [1048, 579] width 52 height 21
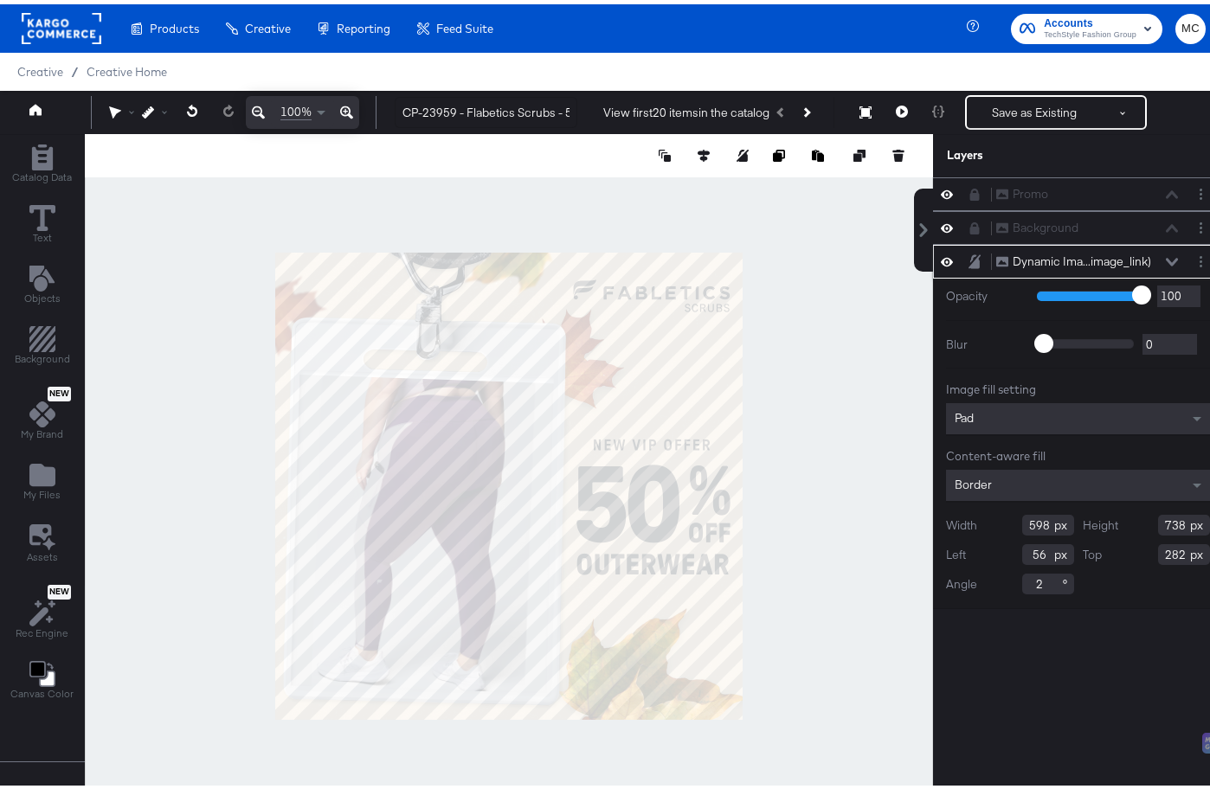
type input "2"
type input "278"
type input "52"
type input "268"
drag, startPoint x: 1032, startPoint y: 555, endPoint x: 1013, endPoint y: 555, distance: 19.0
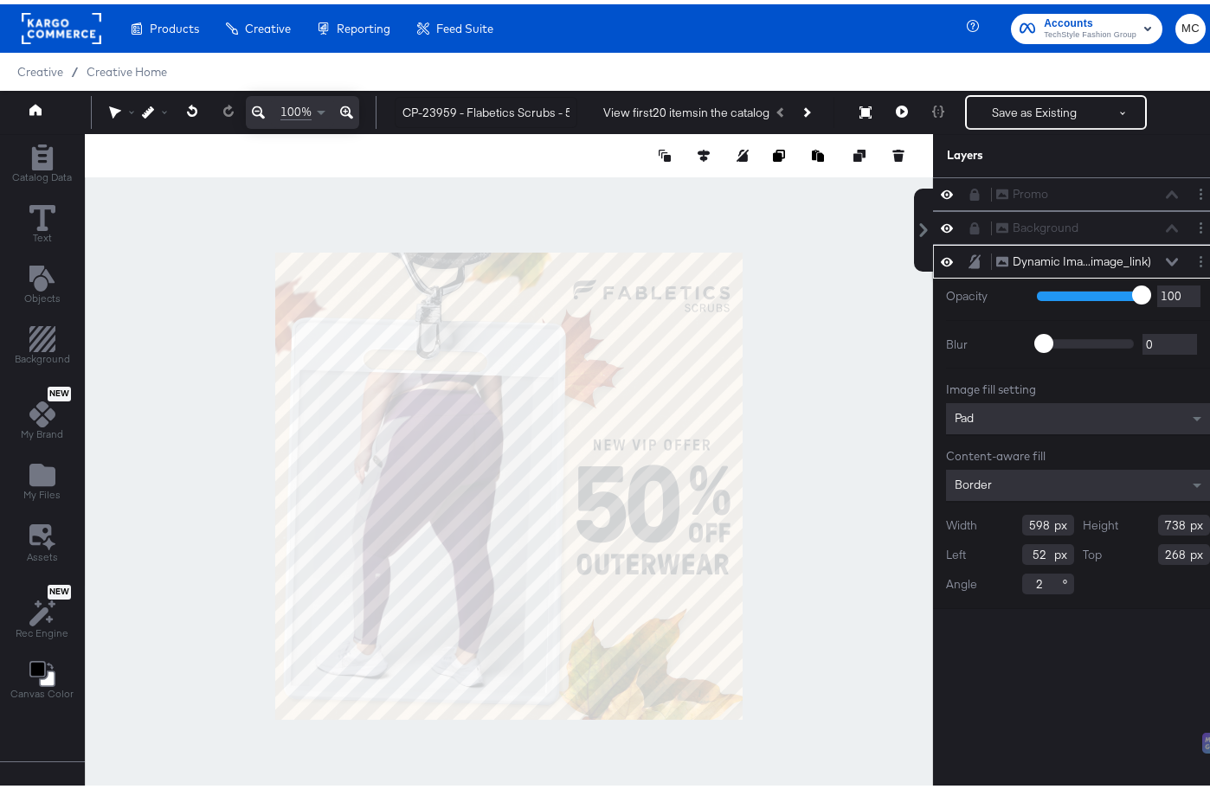
click at [1022, 555] on input "52" at bounding box center [1048, 550] width 52 height 21
type input "2"
type input "32"
click at [1060, 554] on input "268" at bounding box center [1184, 550] width 52 height 21
type input "267"
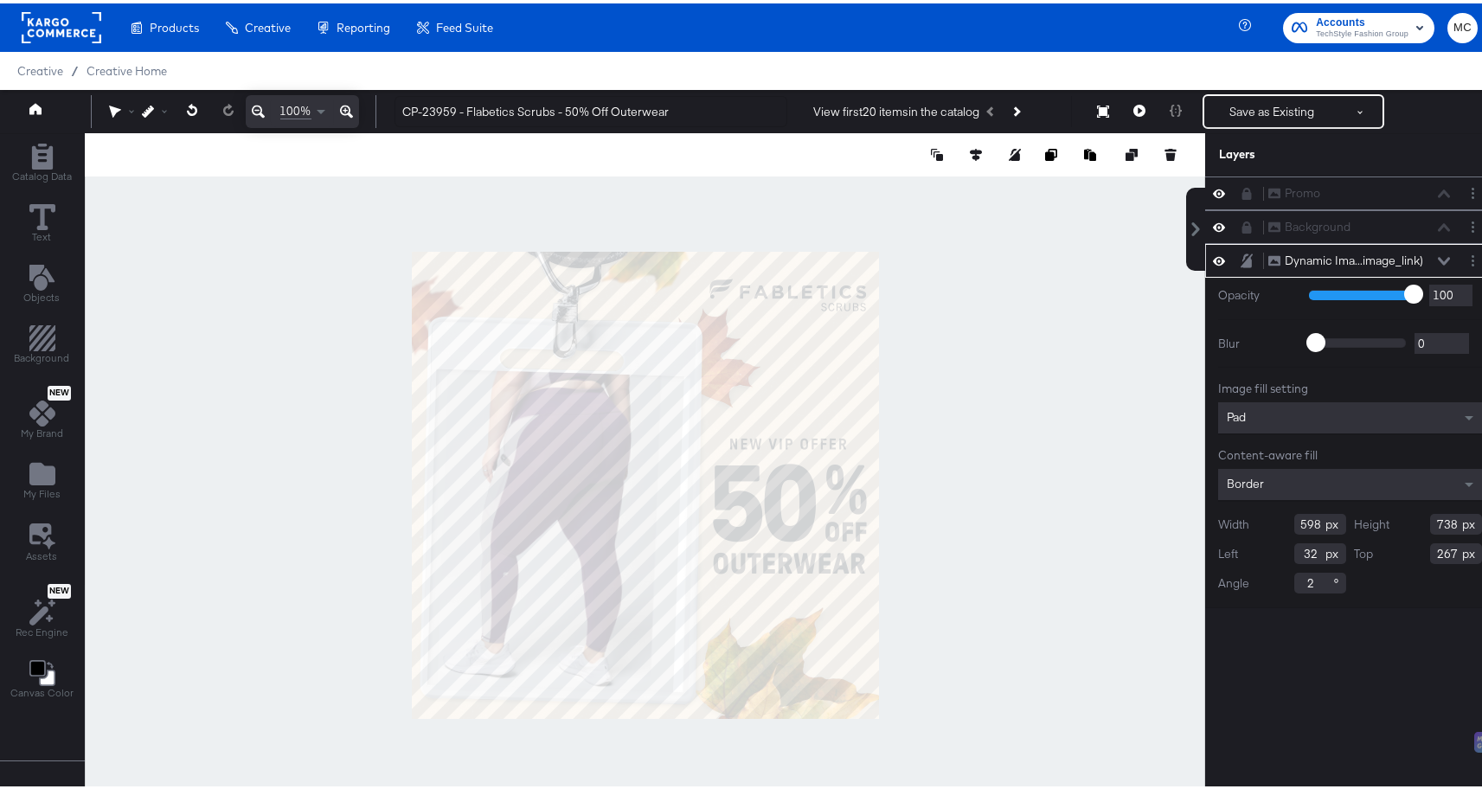
click at [344, 110] on icon at bounding box center [346, 108] width 13 height 21
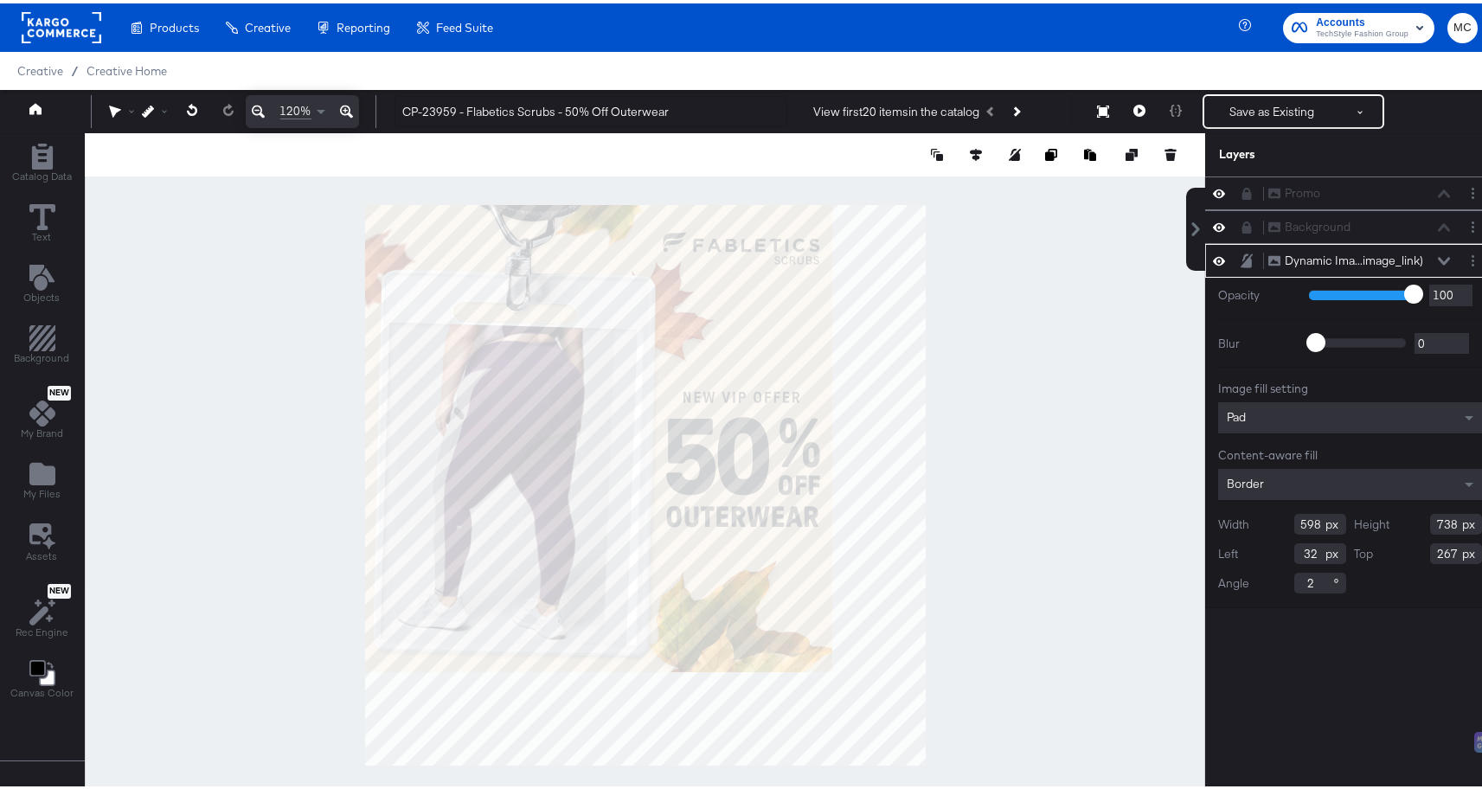
click at [344, 110] on icon at bounding box center [346, 108] width 13 height 21
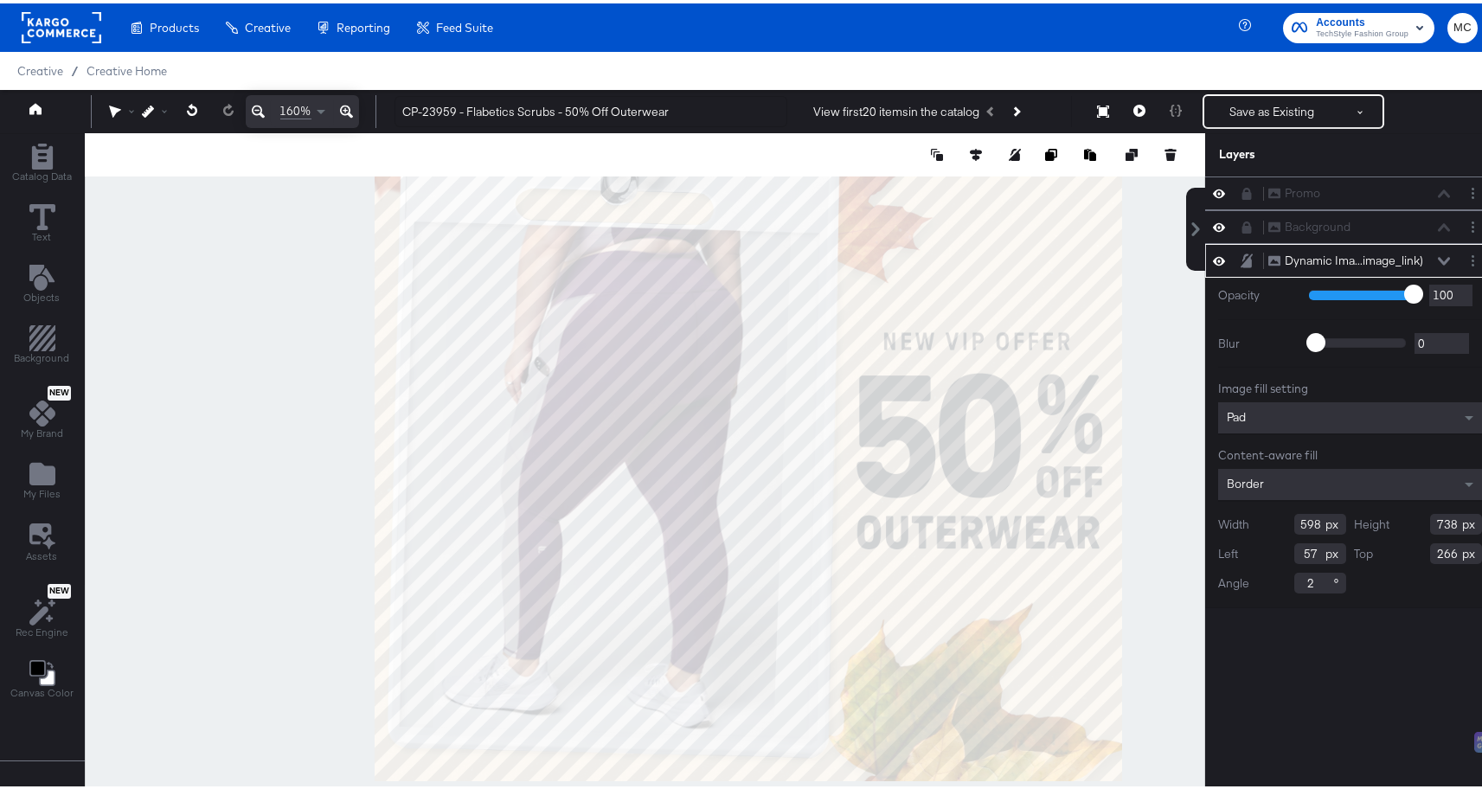
scroll to position [2, 0]
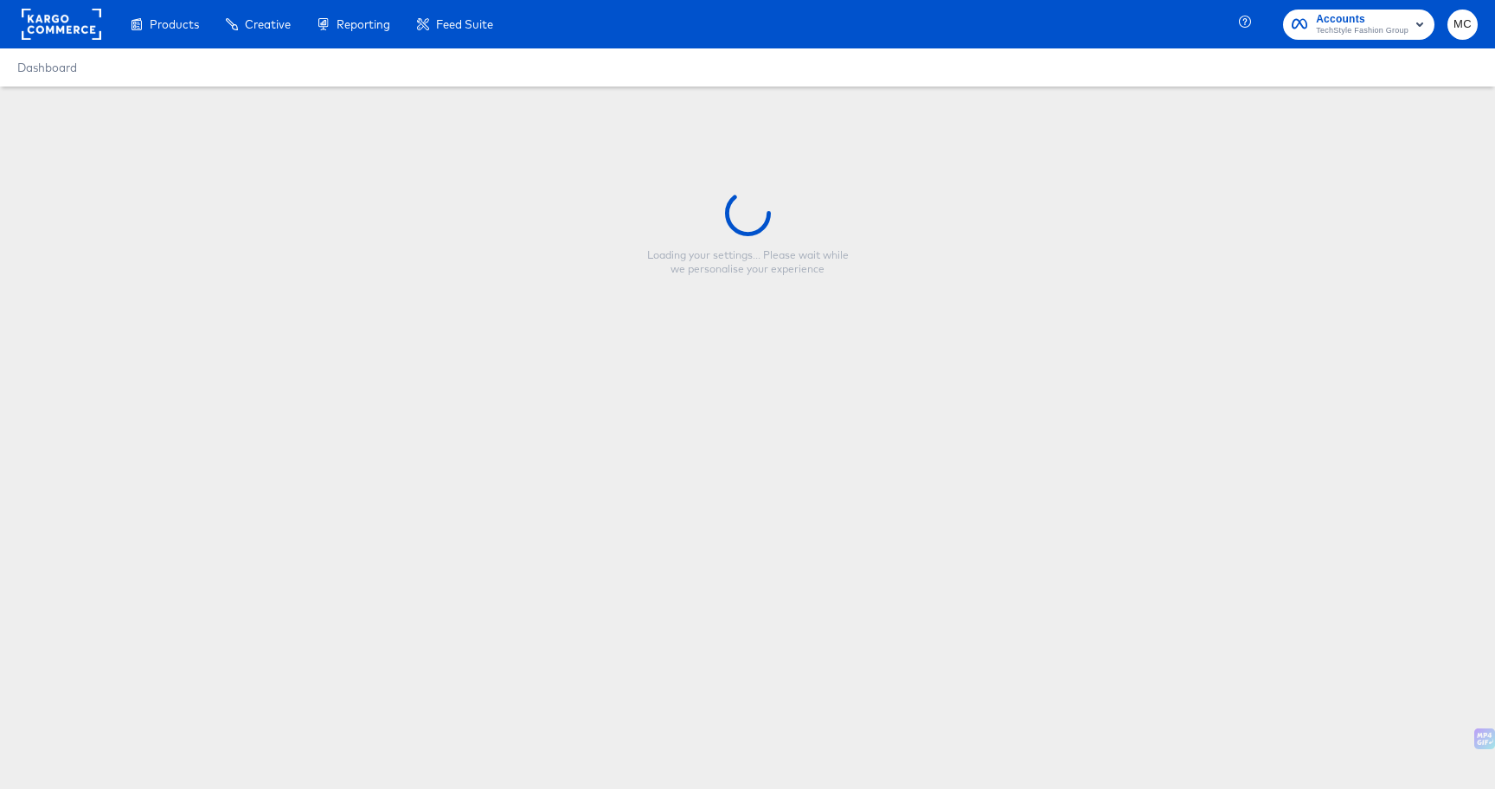
type input "CP-23959 - Flabetics Scrubs - 50% Off Outerwear"
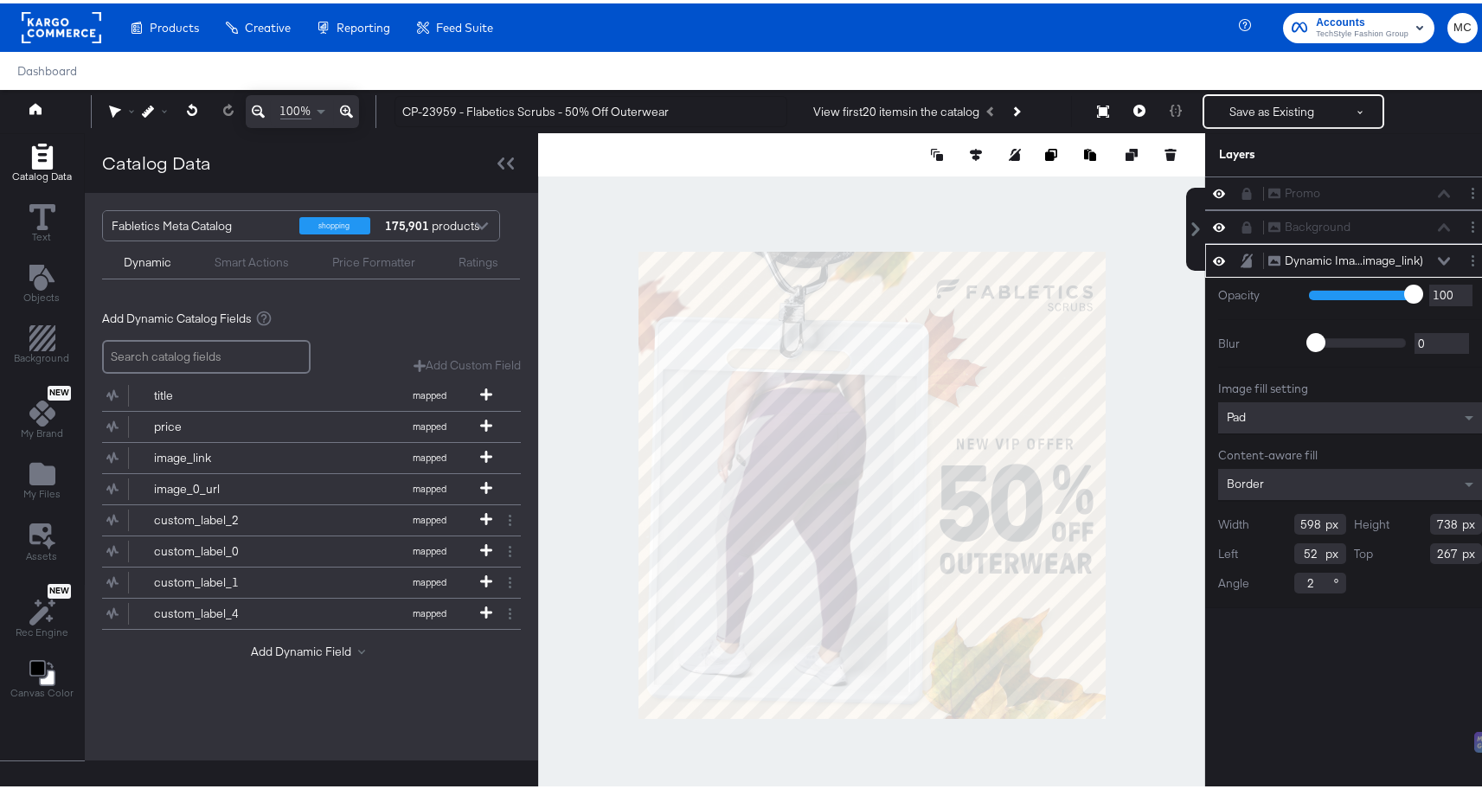
type input "53"
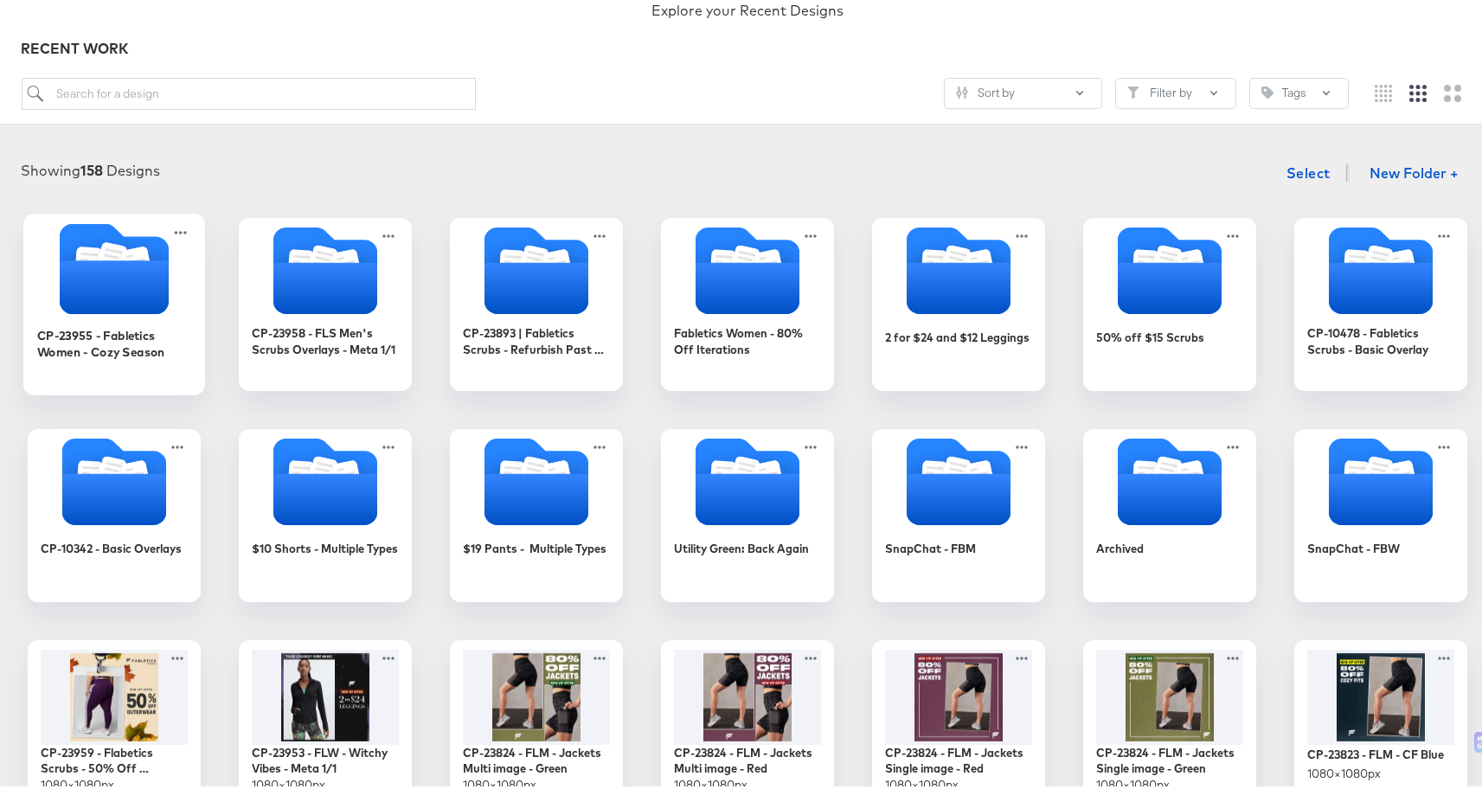
scroll to position [482, 0]
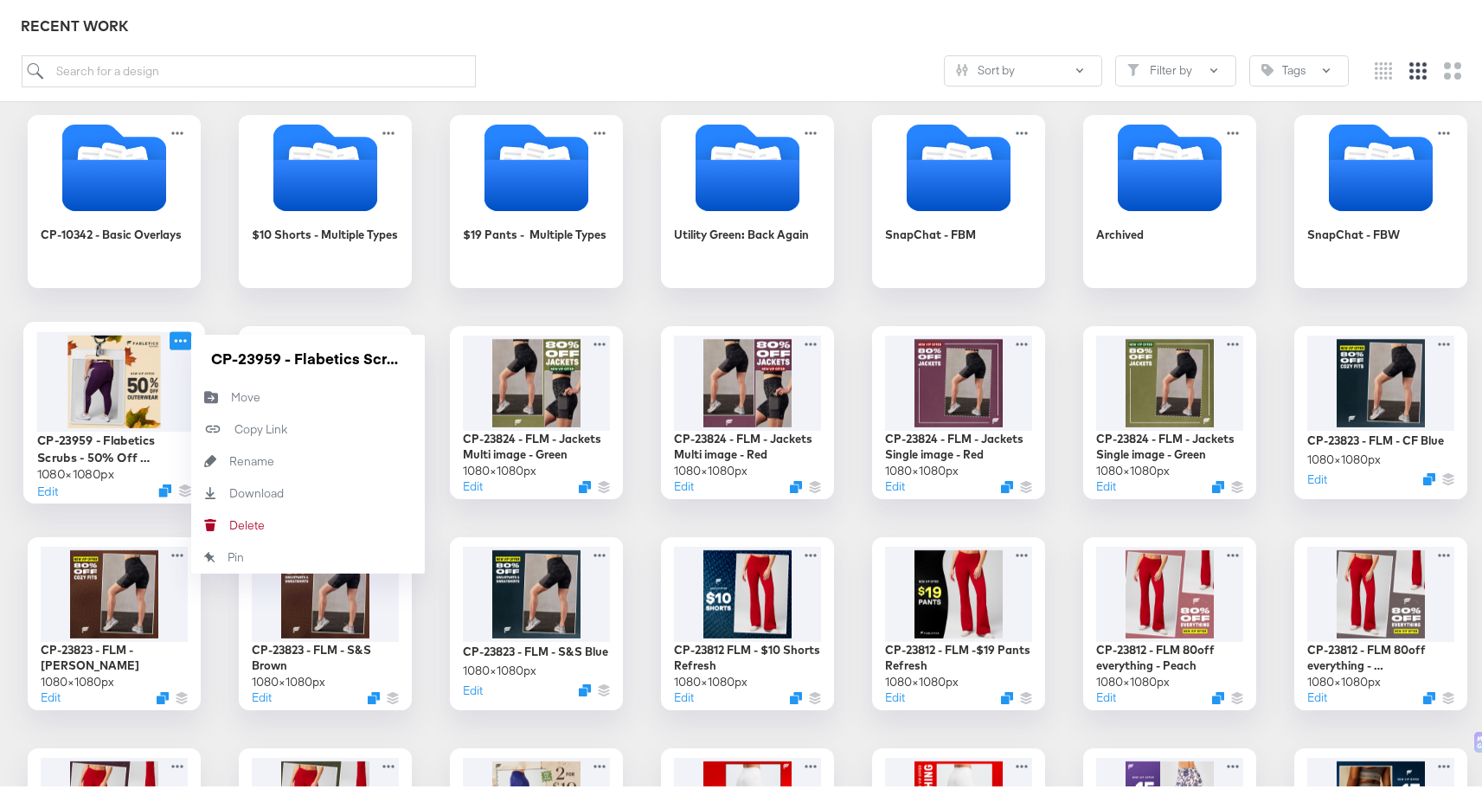
click at [177, 336] on icon at bounding box center [181, 337] width 22 height 18
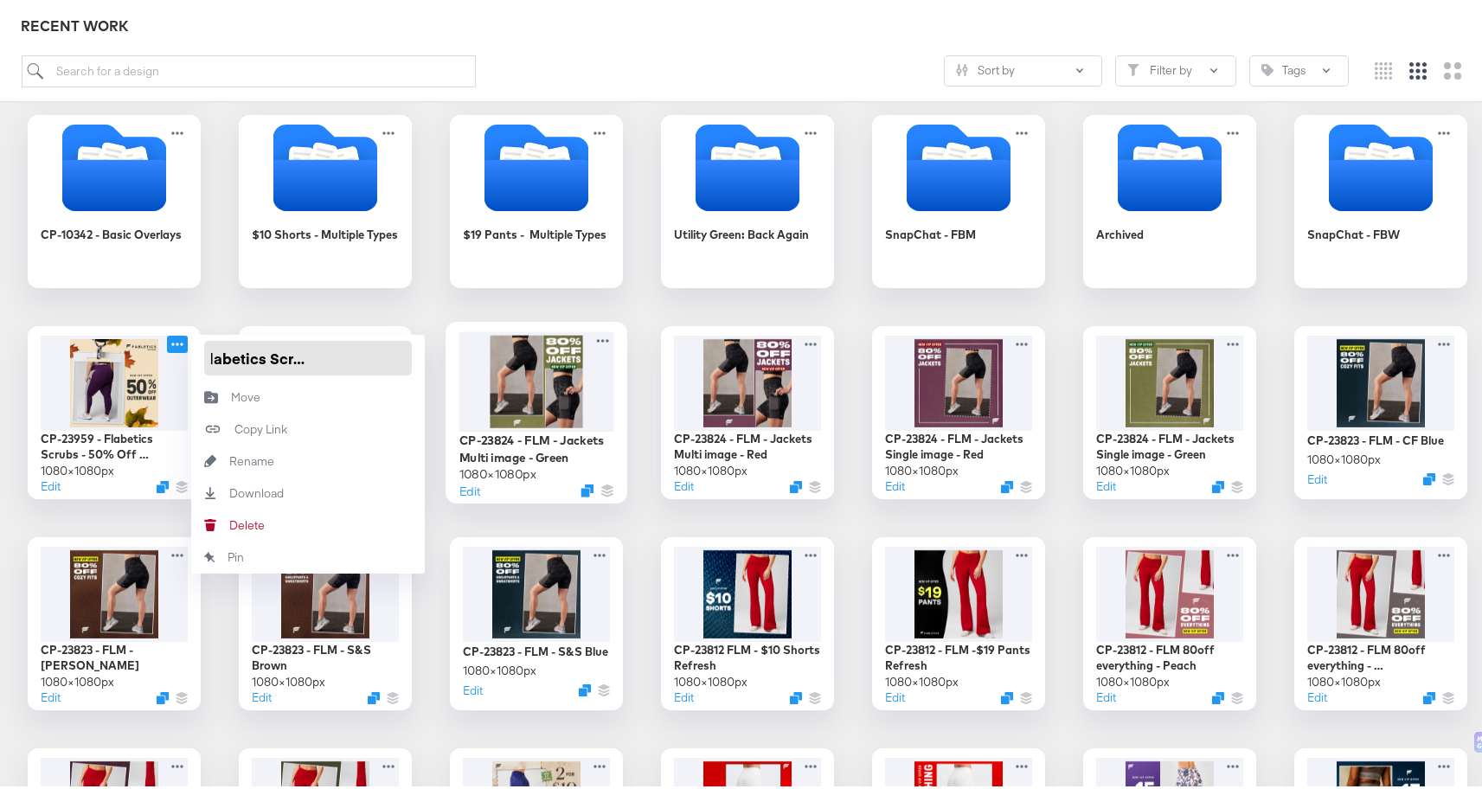
scroll to position [0, 155]
drag, startPoint x: 207, startPoint y: 351, endPoint x: 459, endPoint y: 348, distance: 252.7
click at [459, 348] on div "CP-23955 - Fabletics Women - Cozy Season CP-23958 - FLS Men's Scrubs Overlays -…" at bounding box center [747, 725] width 1461 height 1651
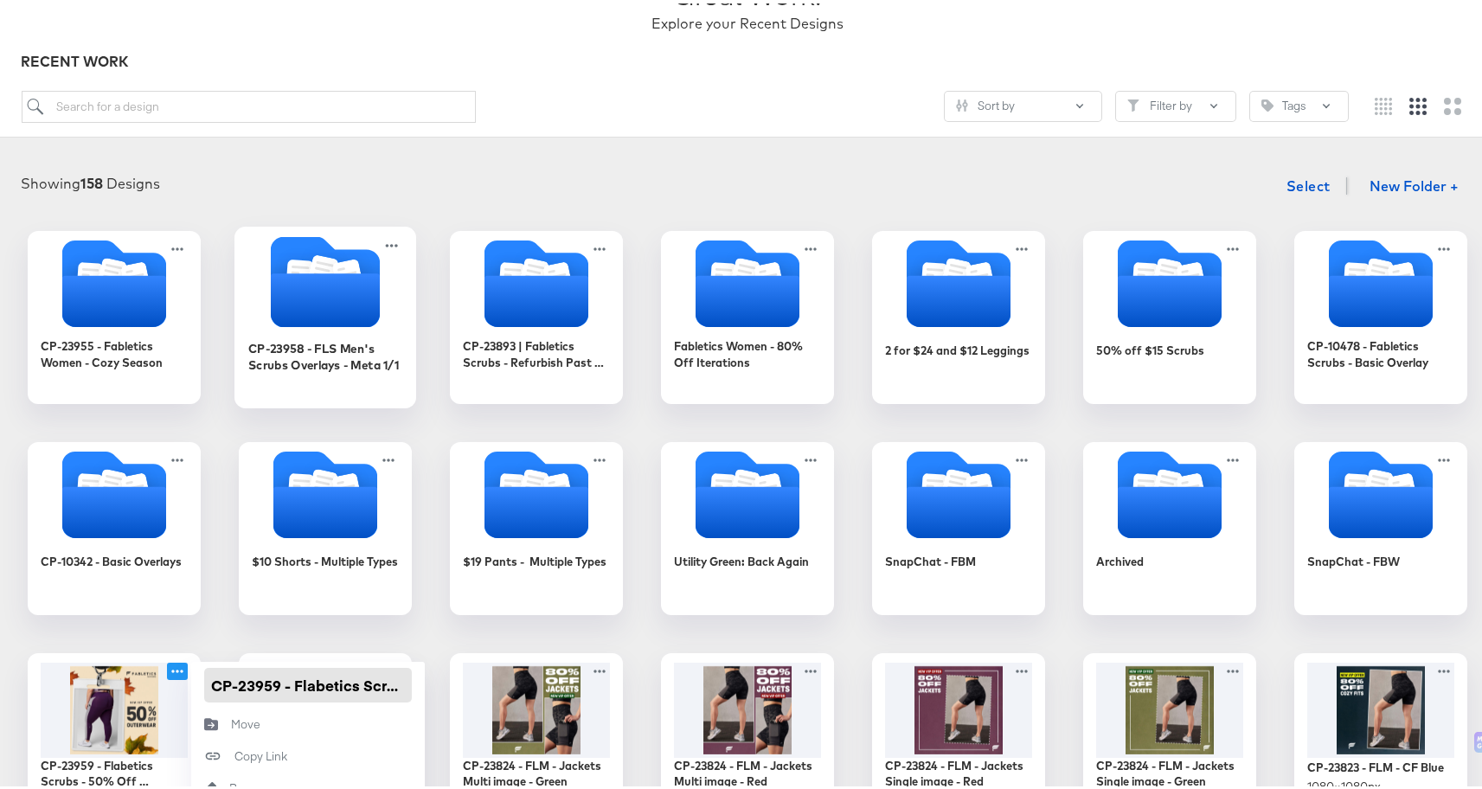
scroll to position [0, 0]
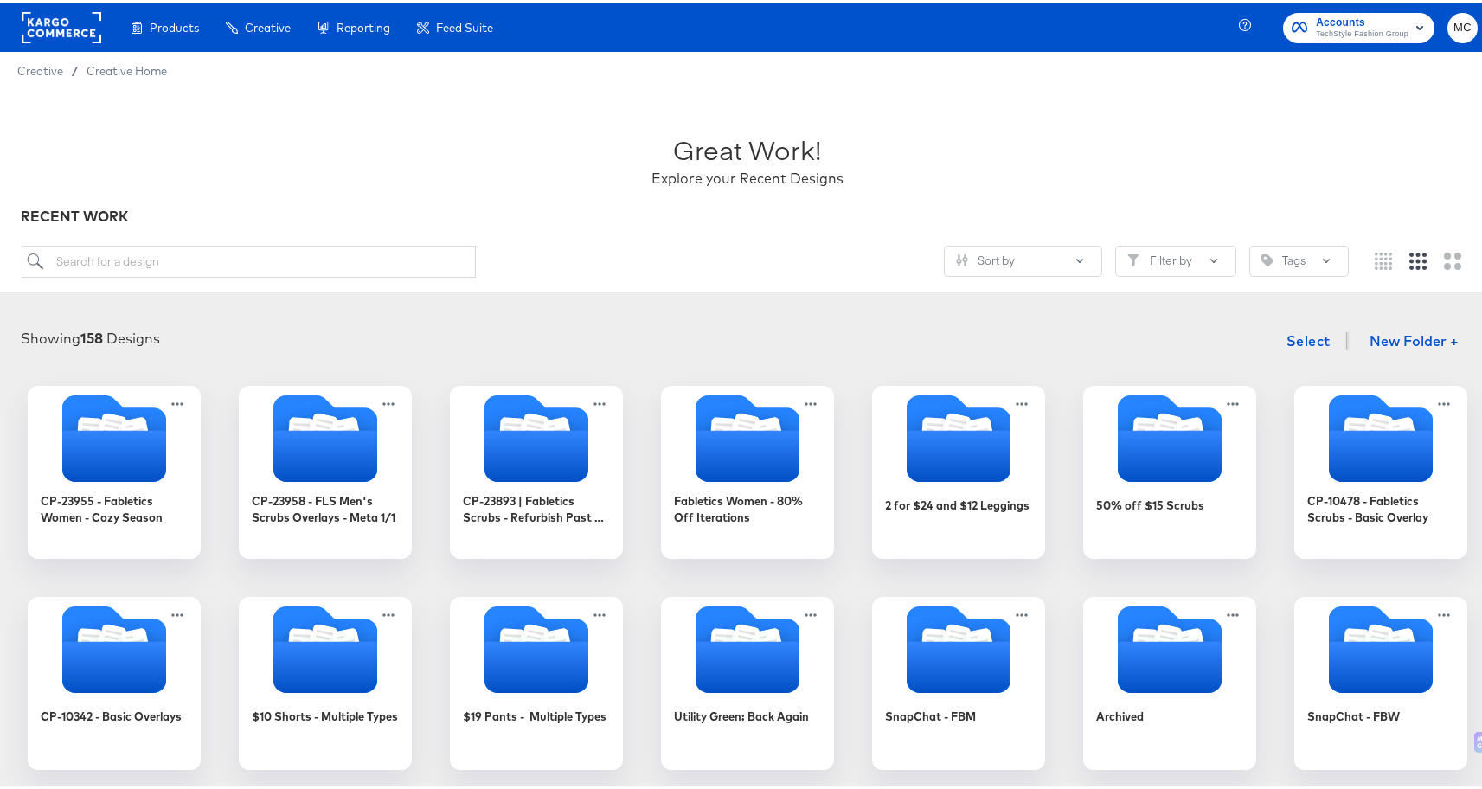
click at [216, 249] on input "search" at bounding box center [249, 258] width 455 height 32
click at [215, 252] on input "search" at bounding box center [249, 258] width 455 height 32
paste input "CP-23959 - Flabetics Scrubs - 50% Off Outerwear"
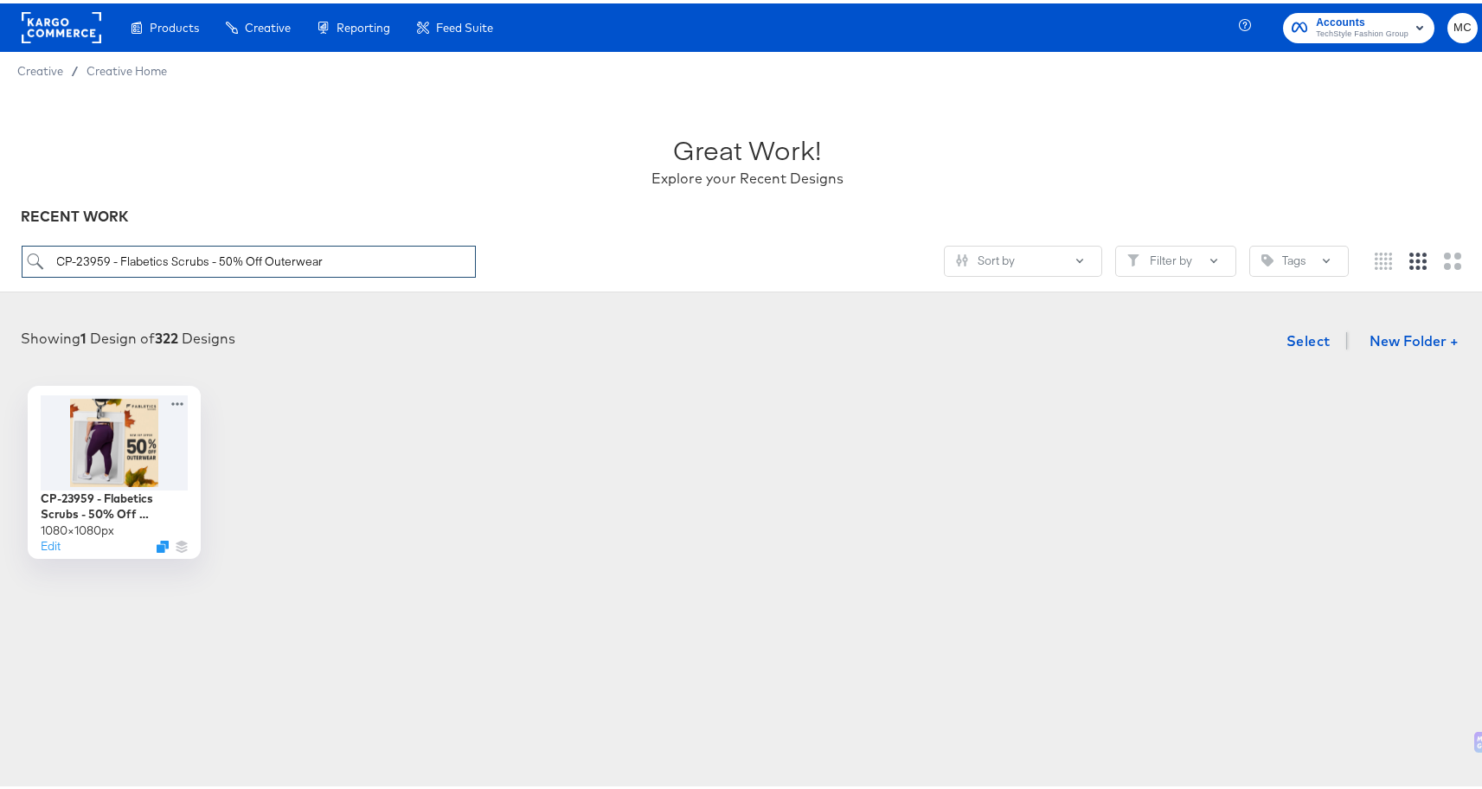
type input "CP-23959 - Flabetics Scrubs - 50% Off Outerwear"
click at [67, 437] on div at bounding box center [114, 438] width 155 height 100
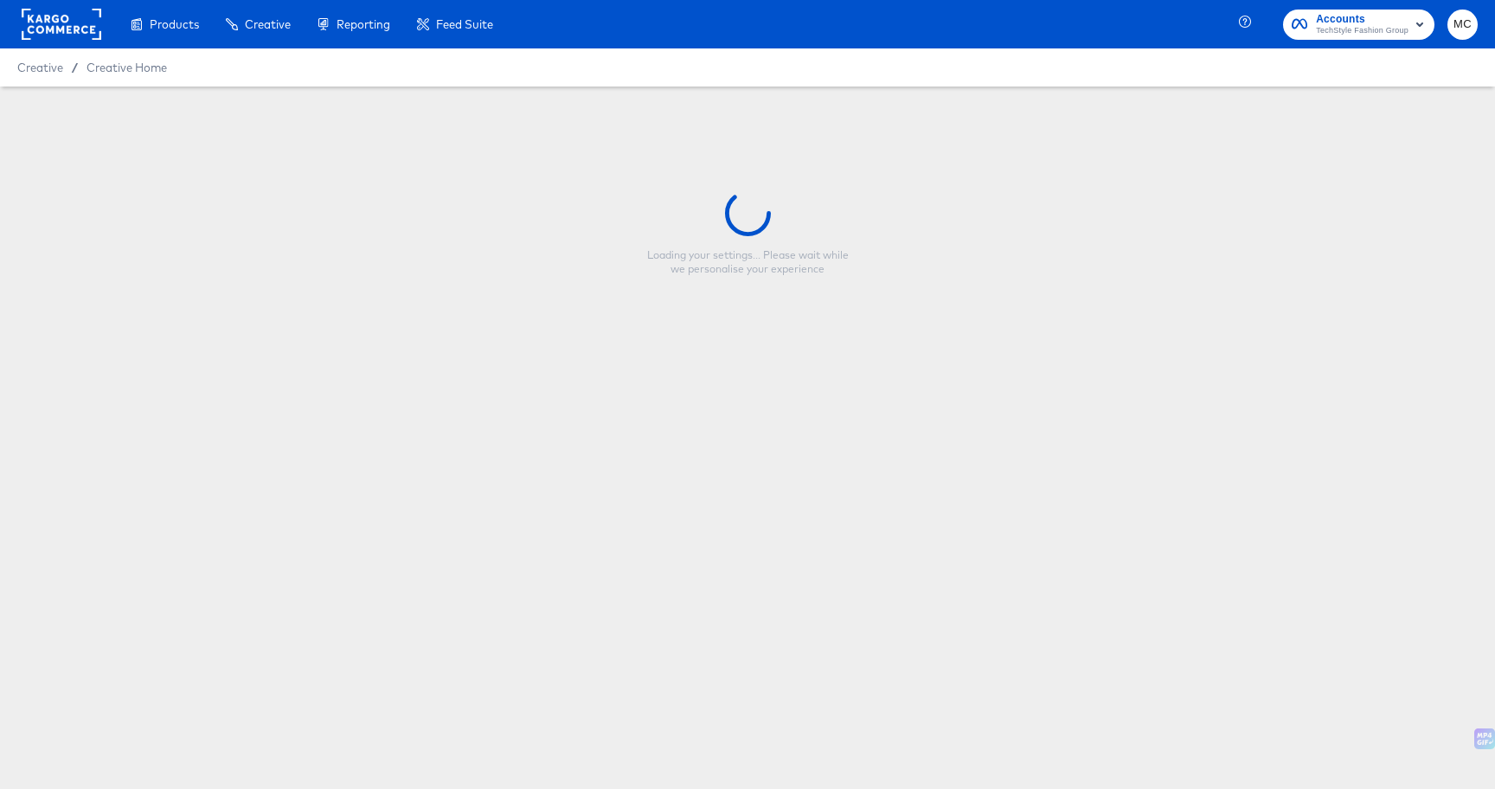
type input "CP-23959 - Flabetics Scrubs - 50% Off Outerwear"
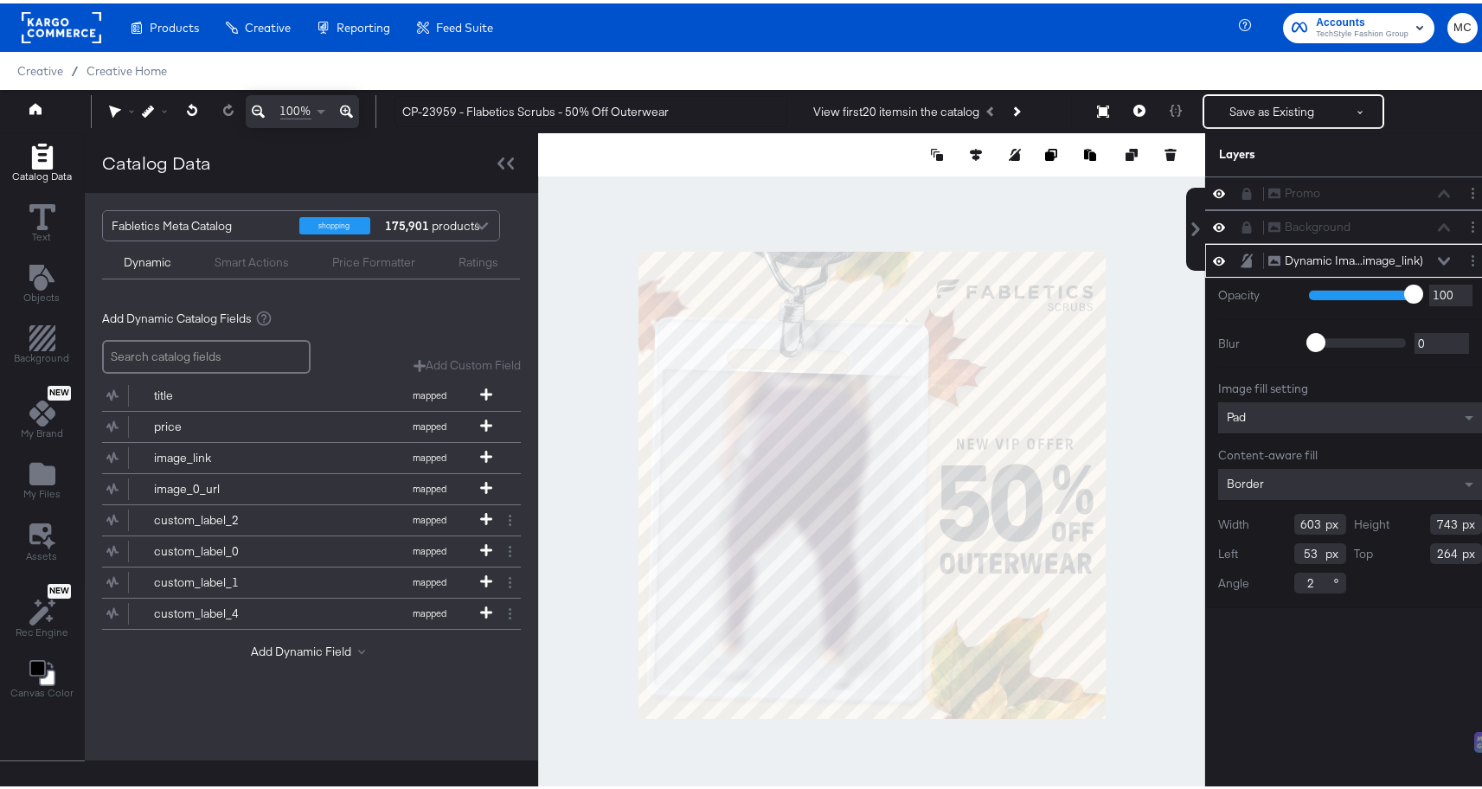
type input "604"
type input "744"
type input "53"
click at [989, 743] on div at bounding box center [871, 482] width 667 height 704
